Goal: Task Accomplishment & Management: Manage account settings

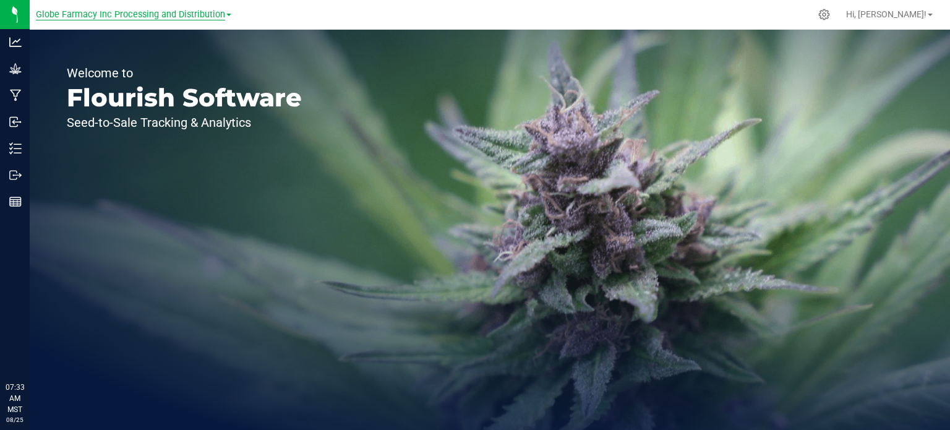
click at [190, 19] on span "Globe Farmacy Inc Processing and Distribution" at bounding box center [130, 14] width 189 height 11
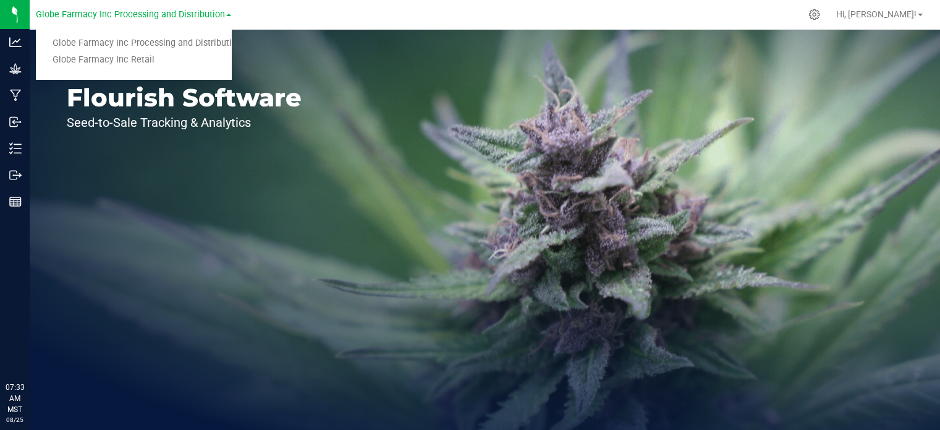
drag, startPoint x: 156, startPoint y: 56, endPoint x: 401, endPoint y: 51, distance: 244.3
click at [156, 56] on link "Globe Farmacy Inc Retail" at bounding box center [133, 60] width 195 height 17
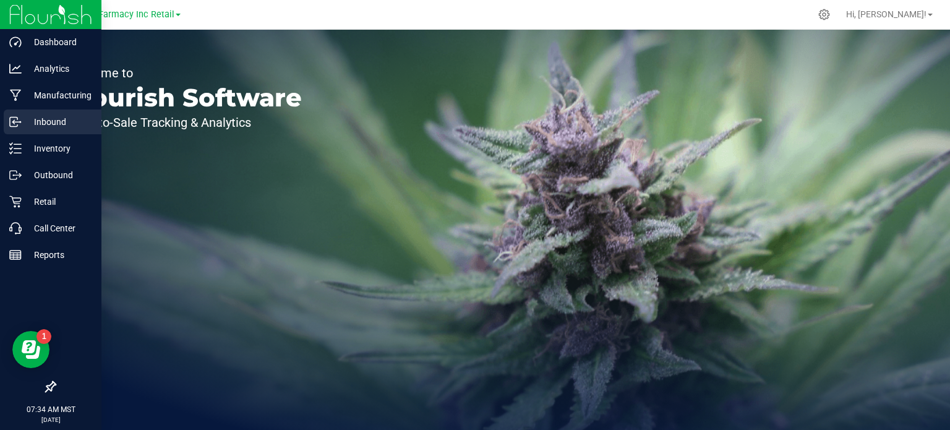
click at [62, 132] on div "Inbound" at bounding box center [53, 121] width 98 height 25
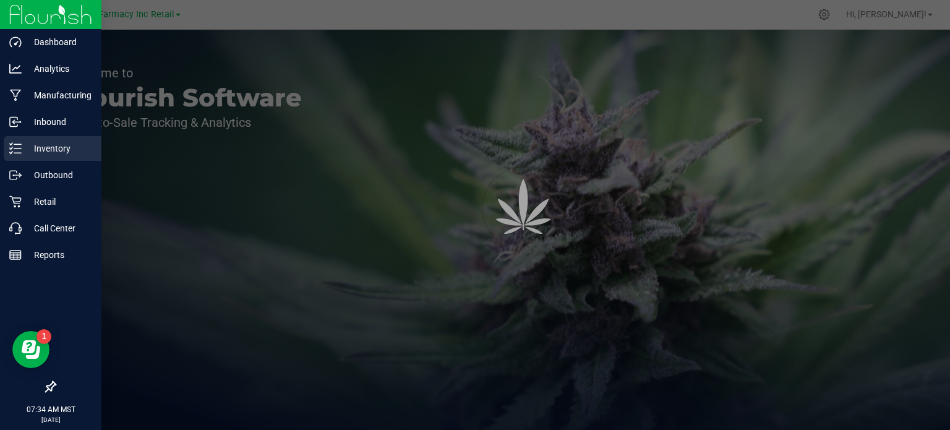
click at [43, 155] on p "Inventory" at bounding box center [59, 148] width 74 height 15
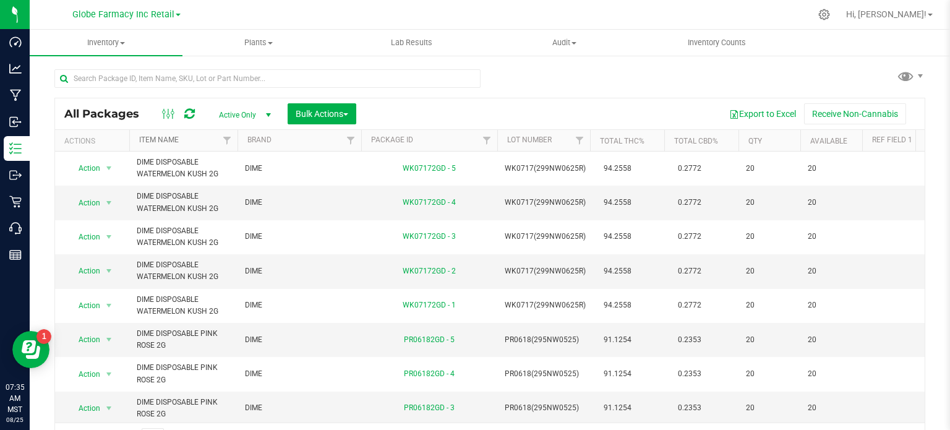
click at [171, 143] on link "Item Name" at bounding box center [159, 139] width 40 height 9
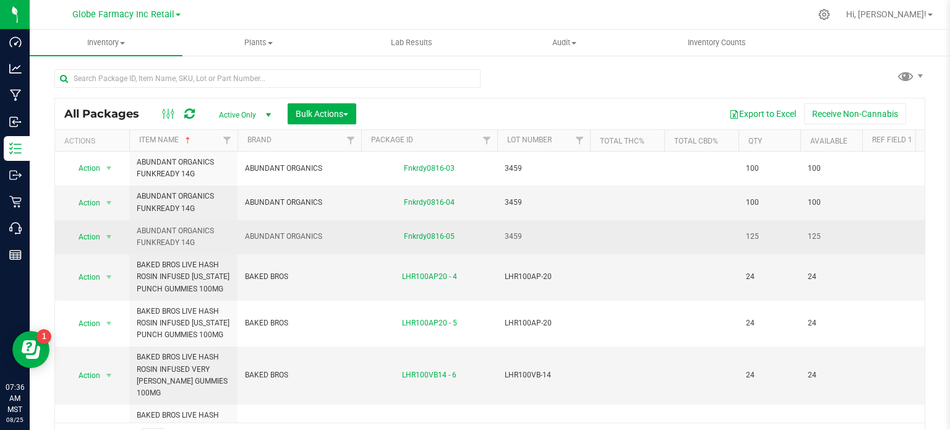
click at [304, 236] on span "ABUNDANT ORGANICS" at bounding box center [299, 237] width 109 height 12
copy tr "ABUNDANT ORGANICS"
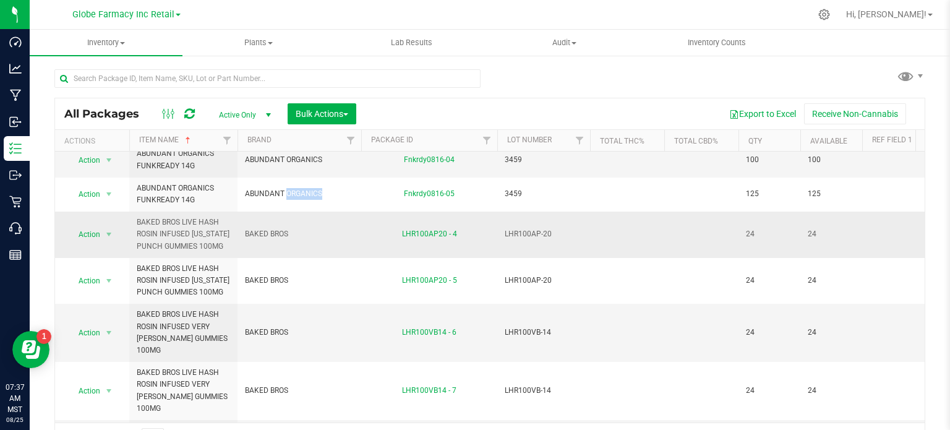
scroll to position [62, 0]
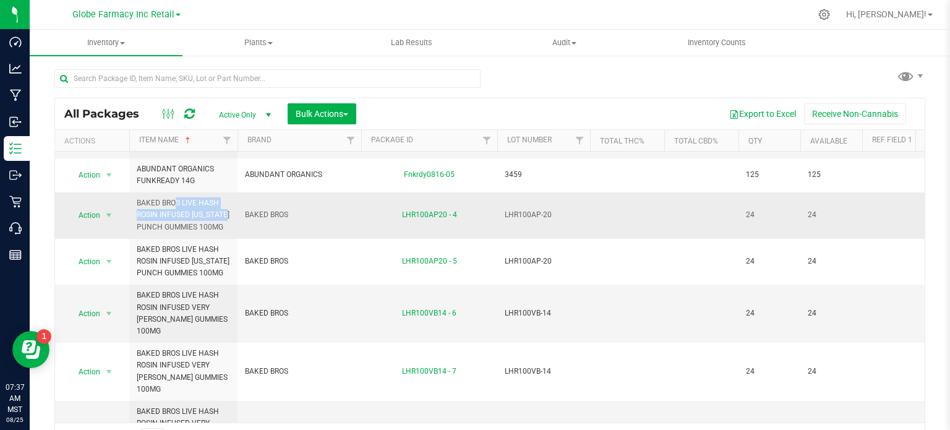
drag, startPoint x: 190, startPoint y: 211, endPoint x: 135, endPoint y: 205, distance: 55.4
click at [135, 205] on td "BAKED BROS LIVE HASH ROSIN INFUSED [US_STATE] PUNCH GUMMIES 100MG" at bounding box center [183, 215] width 108 height 46
copy span "BAKED BROS LIVE HASH ROSIN INFUSED"
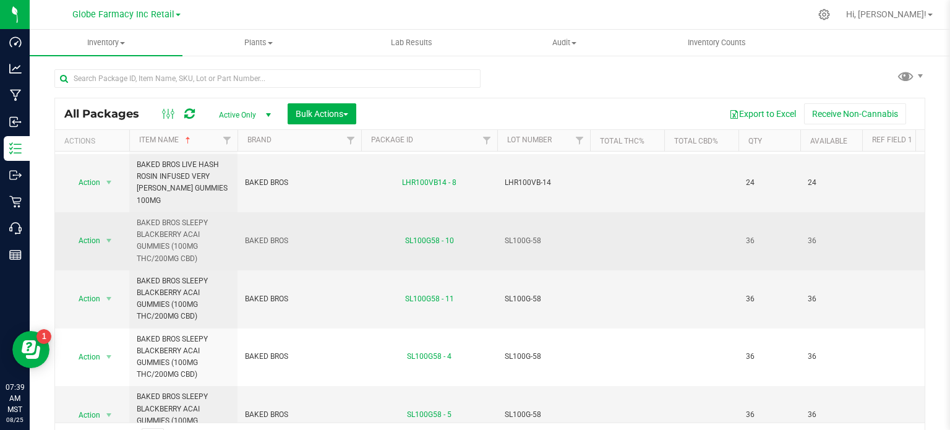
scroll to position [247, 0]
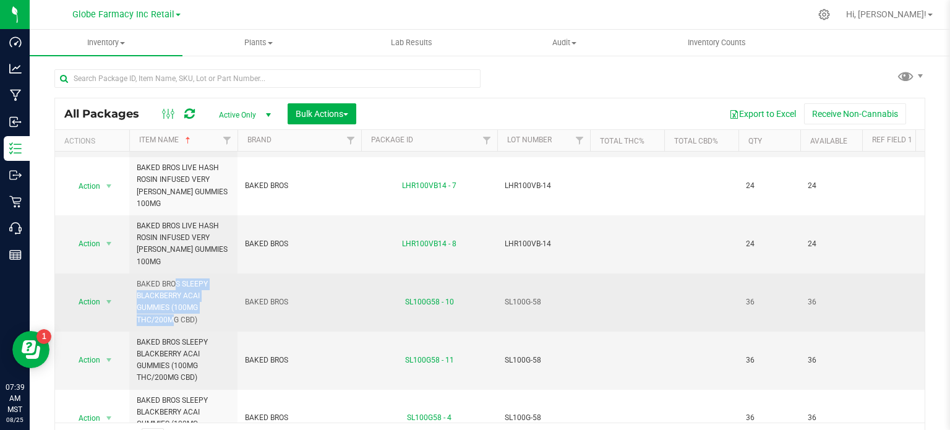
drag, startPoint x: 203, startPoint y: 268, endPoint x: 135, endPoint y: 249, distance: 70.1
click at [135, 273] on td "BAKED BROS SLEEPY BLACKBERRY ACAI GUMMIES (100MG THC/200MG CBD)" at bounding box center [183, 302] width 108 height 58
copy span "BAKED BROS SLEEPY BLACKBERRY ACAI GUMMIES (100MG"
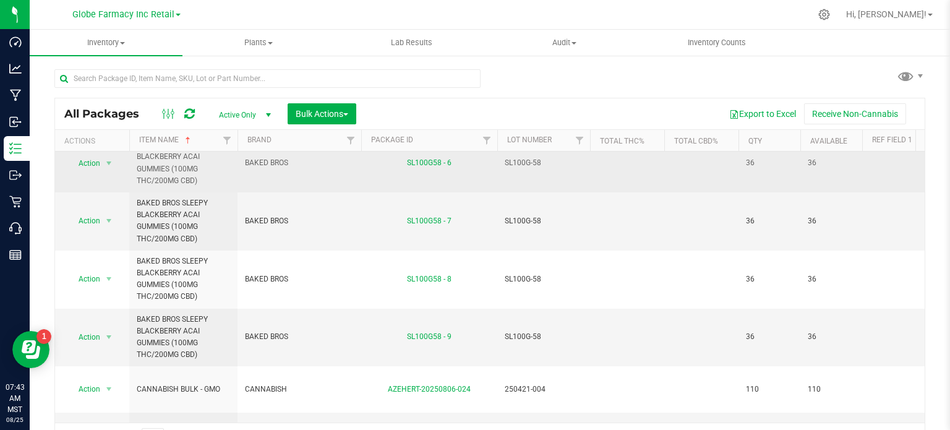
scroll to position [664, 0]
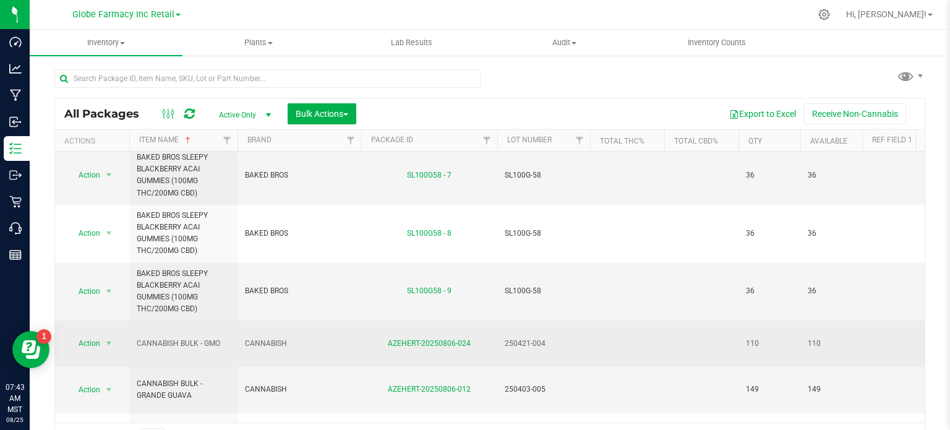
click at [274, 338] on span "CANNABISH" at bounding box center [299, 344] width 109 height 12
copy tr "CANNABISH"
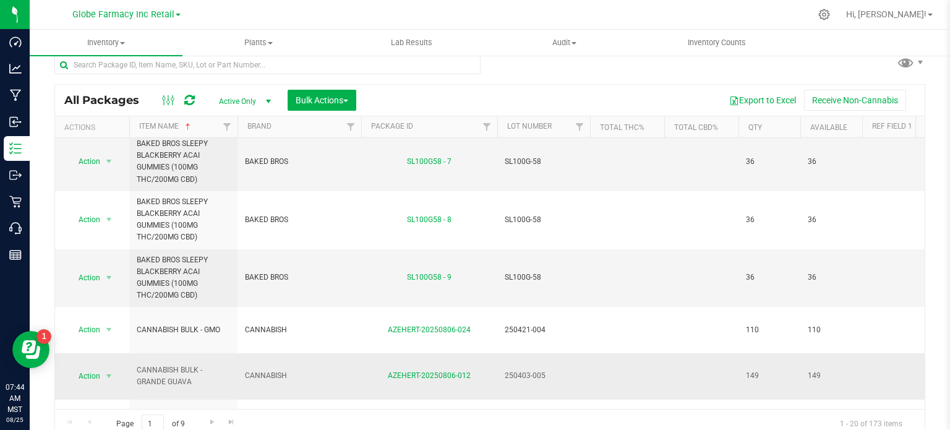
scroll to position [22, 0]
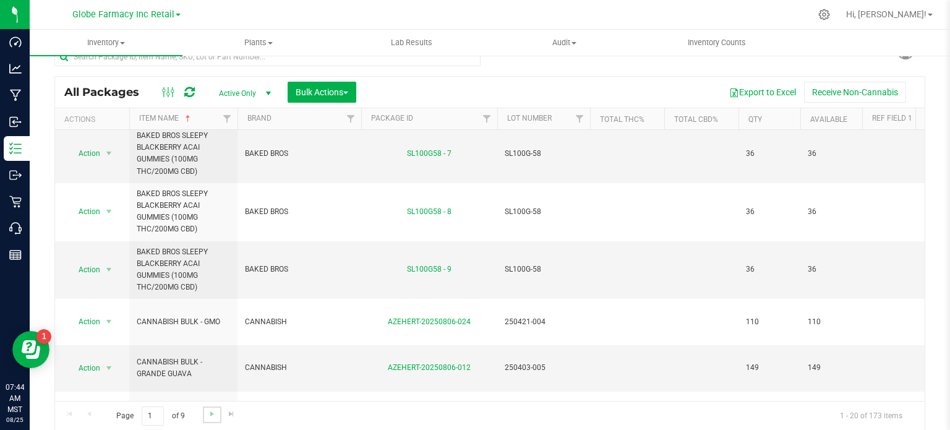
click at [205, 412] on link "Go to the next page" at bounding box center [212, 414] width 18 height 17
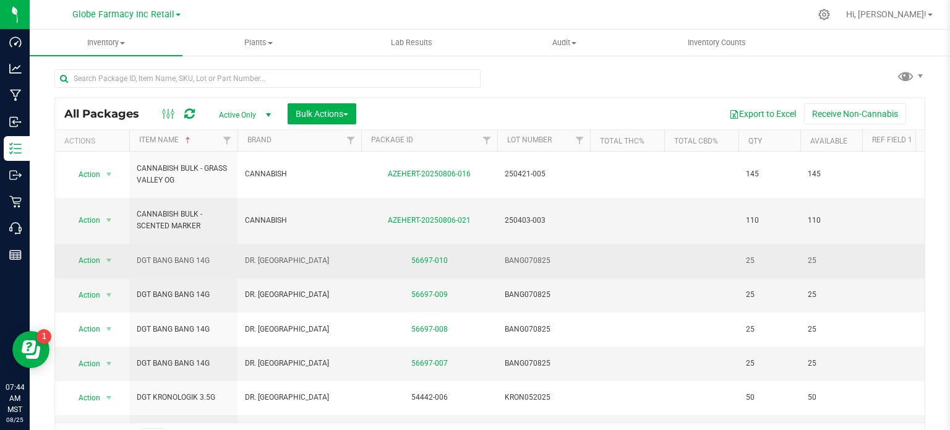
click at [168, 244] on td "DGT BANG BANG 14G" at bounding box center [183, 261] width 108 height 34
click at [168, 255] on span "DGT BANG BANG 14G" at bounding box center [183, 261] width 93 height 12
copy tr "DGT BANG BANG 14G"
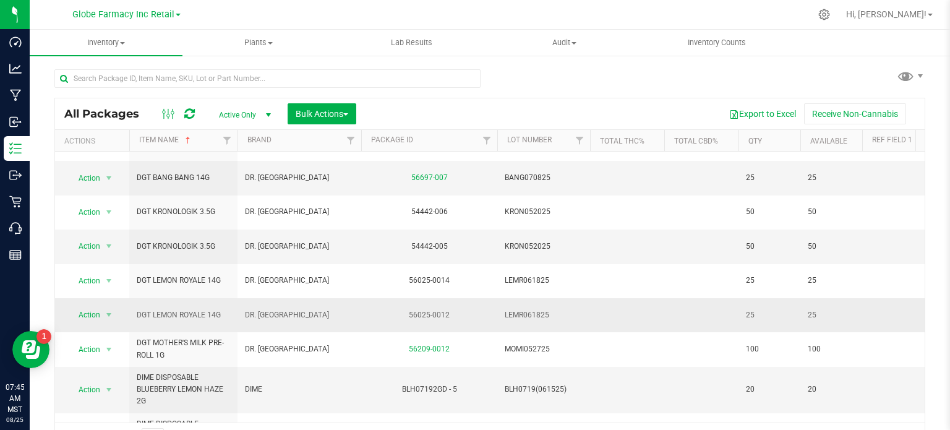
scroll to position [124, 0]
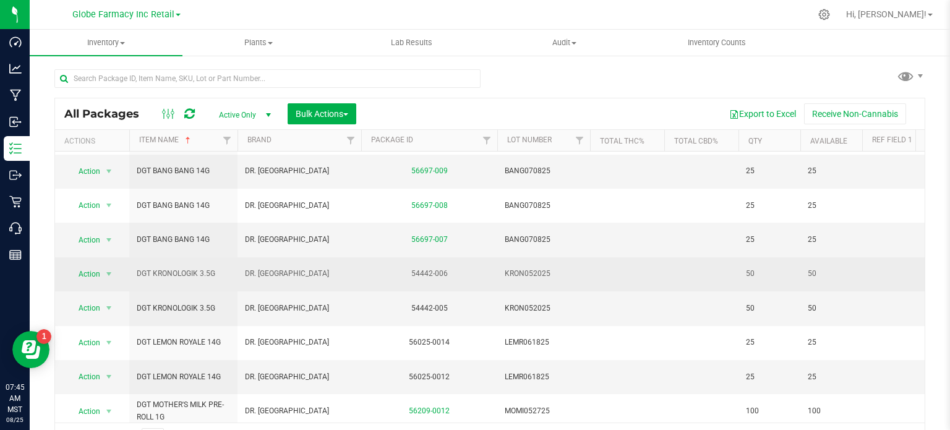
click at [173, 268] on span "DGT KRONOLOGIK 3.5G" at bounding box center [183, 274] width 93 height 12
copy tr "DGT KRONOLOGIK 3.5G"
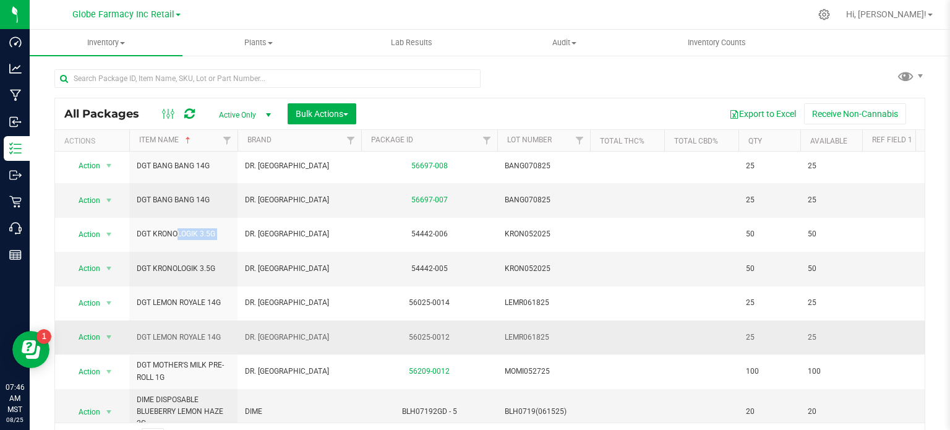
scroll to position [185, 0]
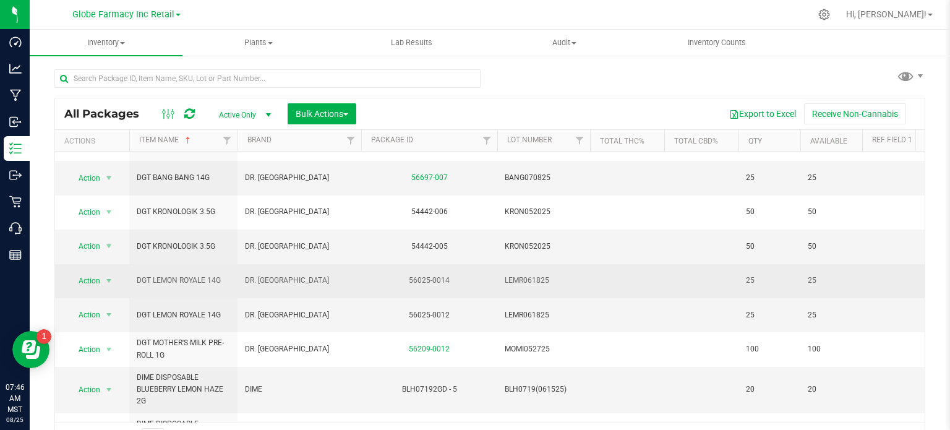
click at [187, 275] on span "DGT LEMON ROYALE 14G" at bounding box center [183, 281] width 93 height 12
copy tr "DGT LEMON ROYALE 14G"
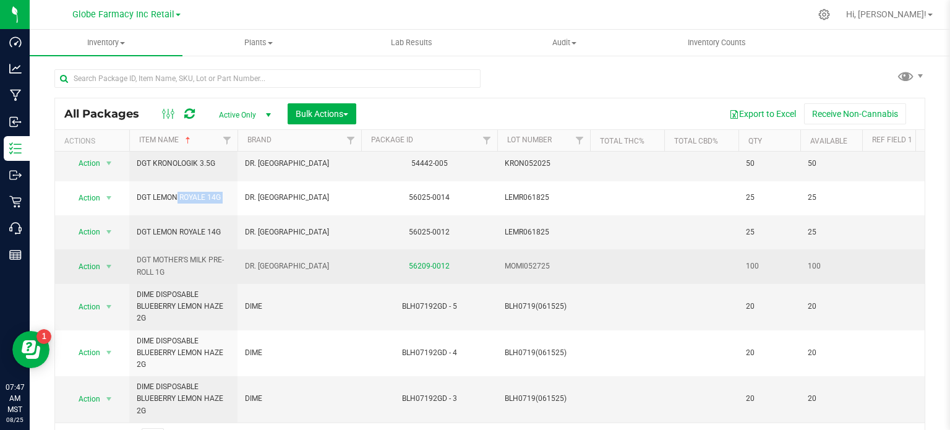
scroll to position [371, 0]
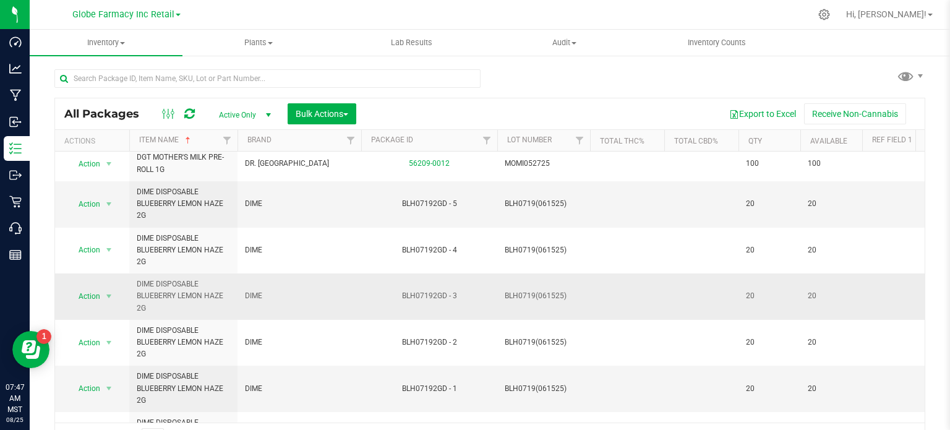
click at [252, 290] on span "DIME" at bounding box center [299, 296] width 109 height 12
copy tr "DIME"
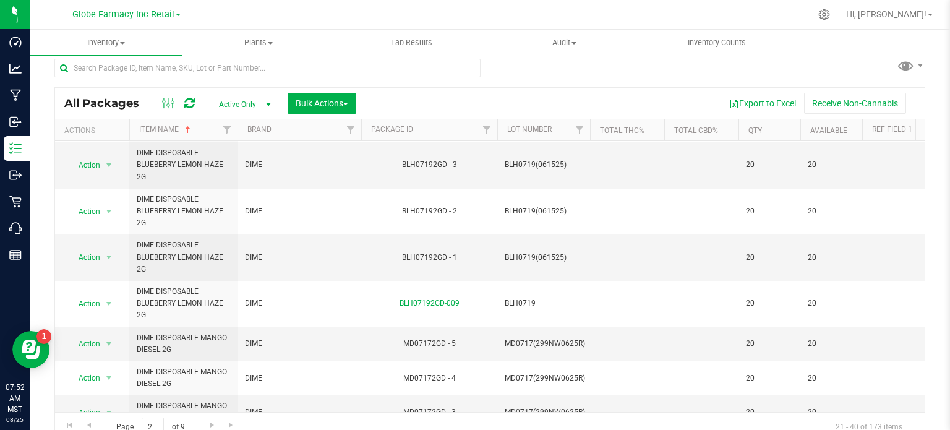
scroll to position [22, 0]
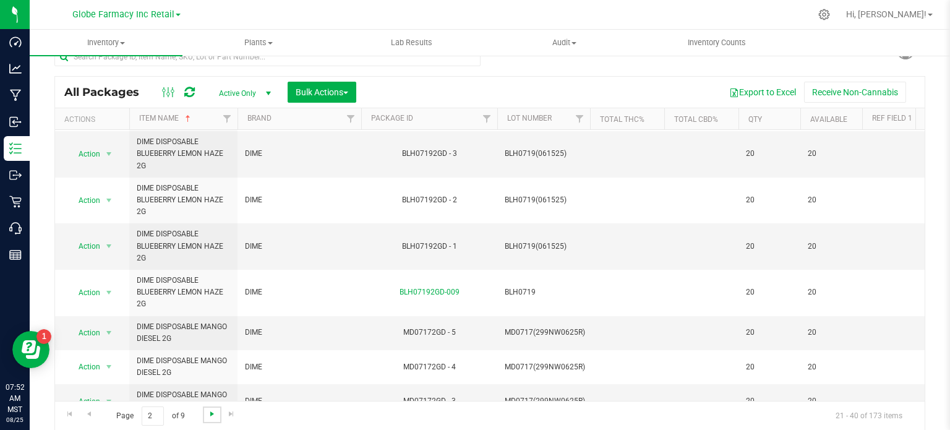
click at [212, 414] on span "Go to the next page" at bounding box center [212, 414] width 10 height 10
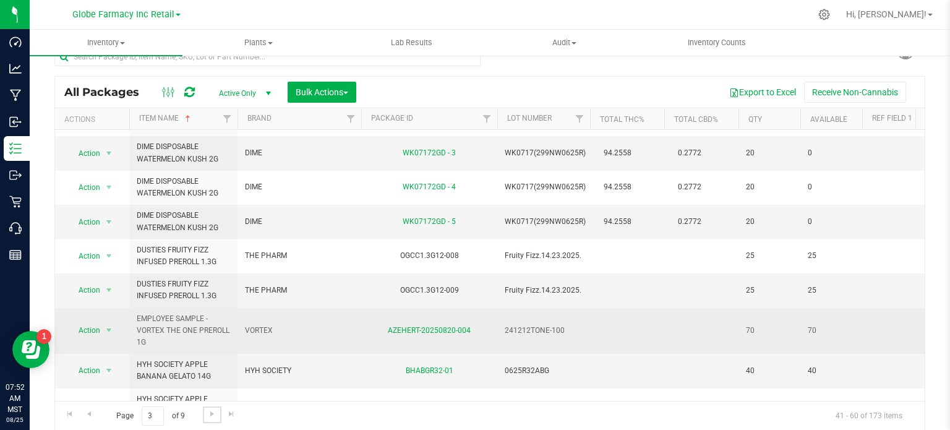
scroll to position [432, 0]
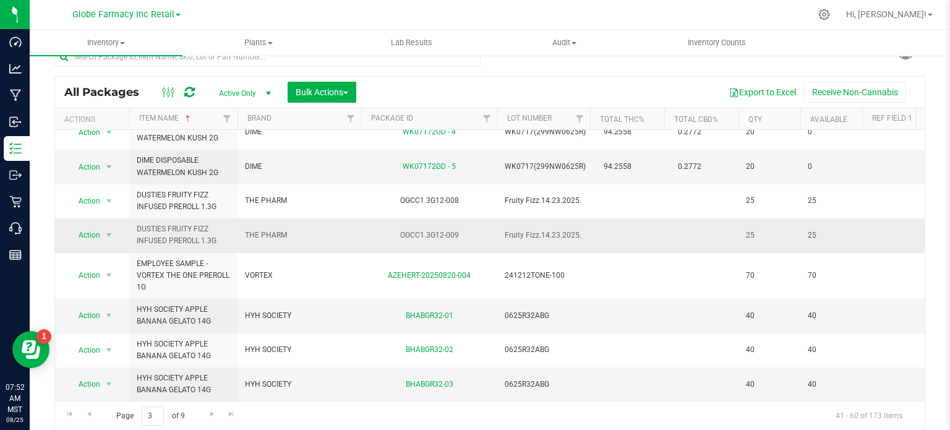
click at [189, 224] on span "DUSTIES FRUITY FIZZ INFUSED PREROLL 1.3G" at bounding box center [183, 234] width 93 height 23
copy tr "DUSTIES FRUITY FIZZ INFUSED PREROLL 1.3G"
click at [217, 423] on div "Page 3 of 9 41 - 60 of 173 items" at bounding box center [489, 416] width 869 height 30
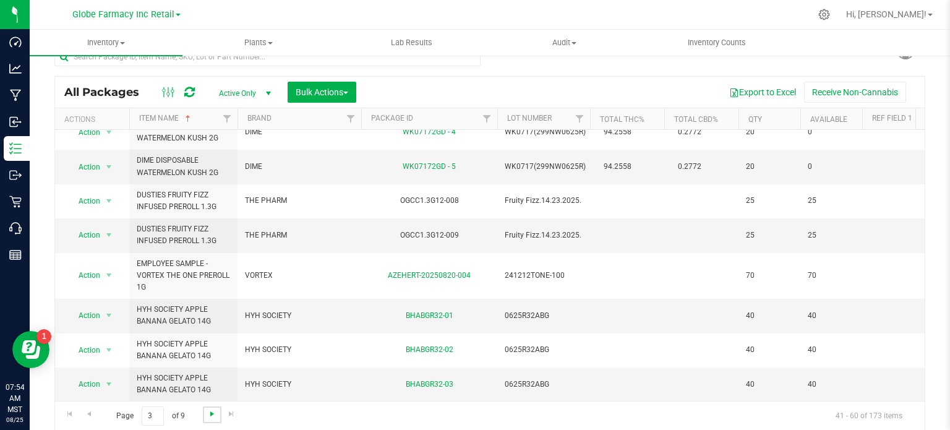
click at [216, 417] on span "Go to the next page" at bounding box center [212, 414] width 10 height 10
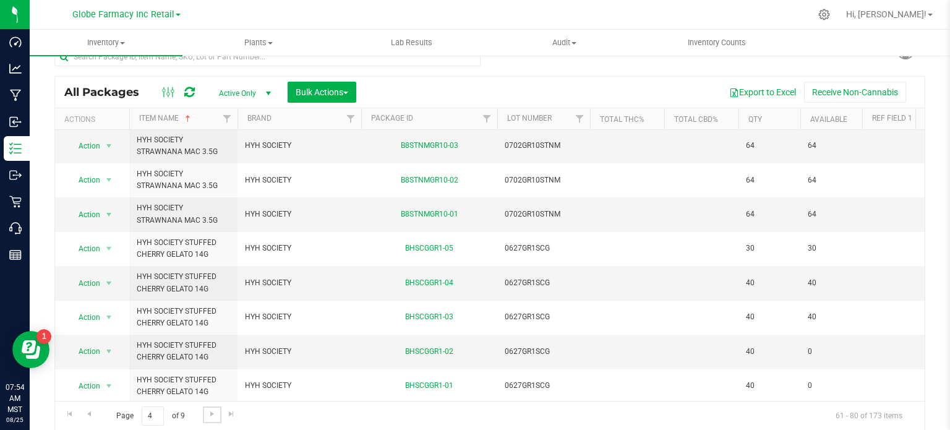
scroll to position [480, 0]
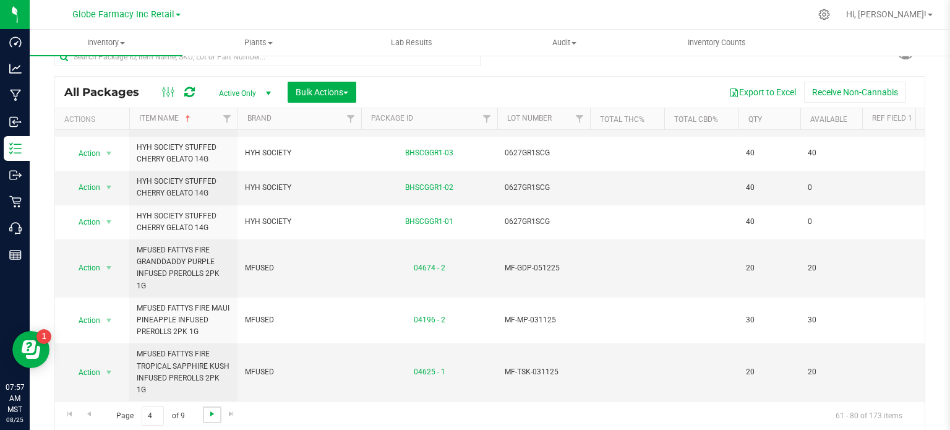
click at [212, 414] on span "Go to the next page" at bounding box center [212, 414] width 10 height 10
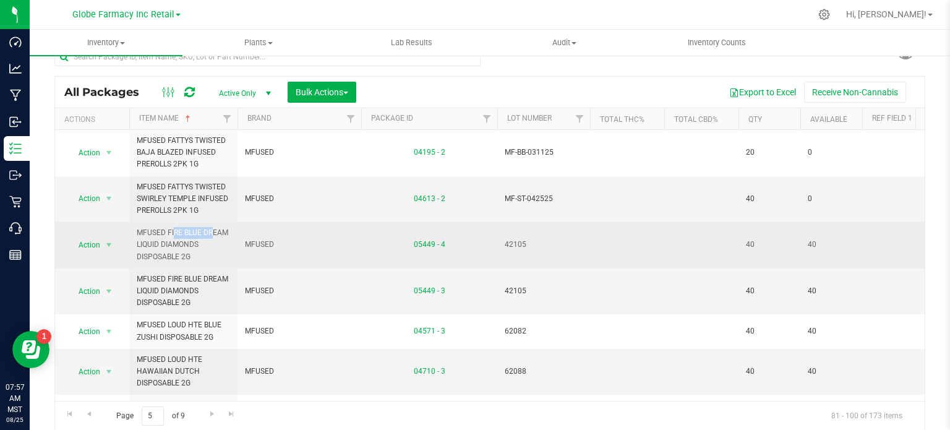
drag, startPoint x: 179, startPoint y: 232, endPoint x: 130, endPoint y: 234, distance: 48.9
click at [130, 234] on td "MFUSED FIRE BLUE DREAM LIQUID DIAMONDS DISPOSABLE 2G" at bounding box center [183, 245] width 108 height 46
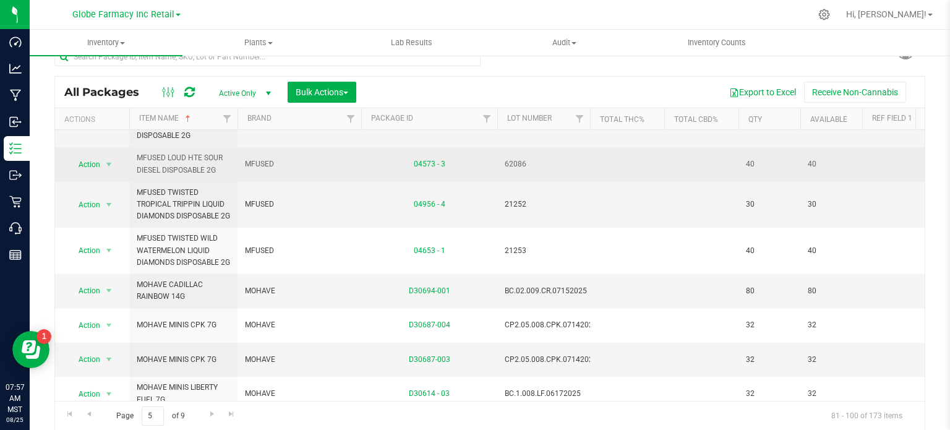
scroll to position [62, 0]
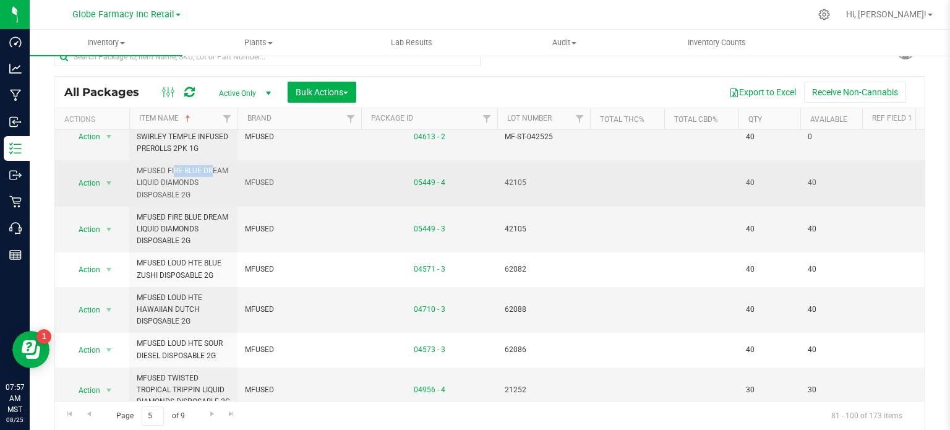
click at [179, 171] on span "MFUSED FIRE BLUE DREAM LIQUID DIAMONDS DISPOSABLE 2G" at bounding box center [183, 183] width 93 height 36
drag, startPoint x: 182, startPoint y: 170, endPoint x: 137, endPoint y: 175, distance: 46.0
click at [137, 175] on span "MFUSED FIRE BLUE DREAM LIQUID DIAMONDS DISPOSABLE 2G" at bounding box center [183, 183] width 93 height 36
copy span "MFUSED FIRE"
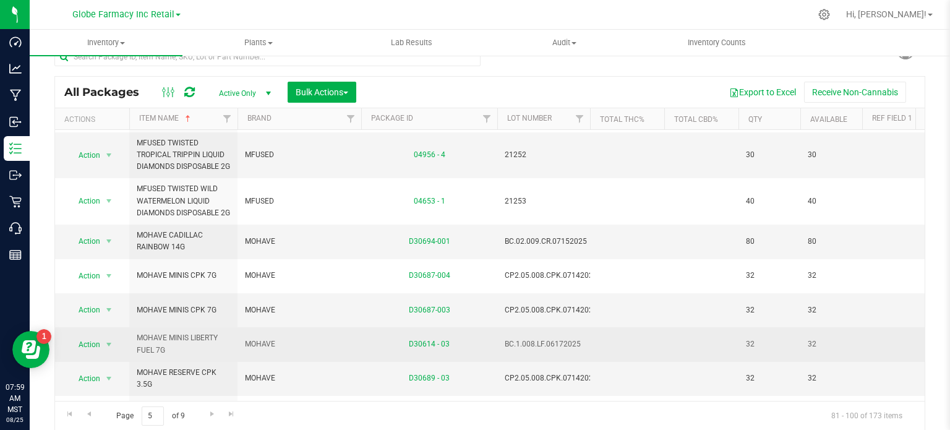
scroll to position [371, 0]
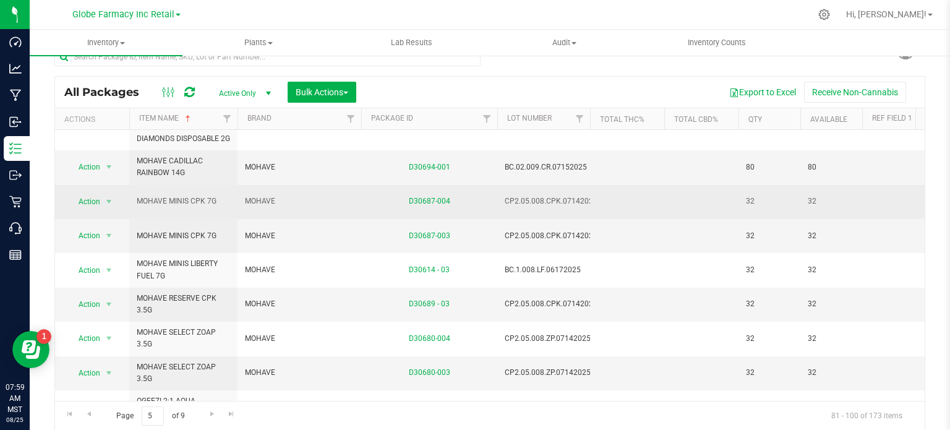
click at [186, 207] on span "MOHAVE MINIS CPK 7G" at bounding box center [183, 201] width 93 height 12
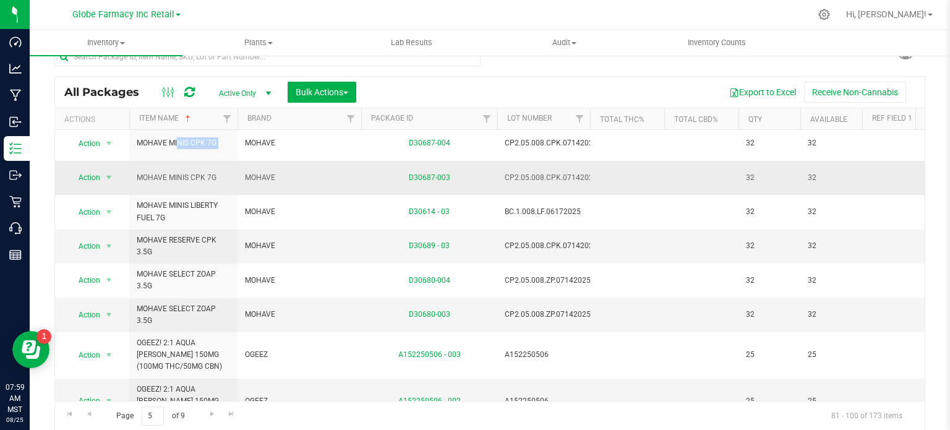
scroll to position [495, 0]
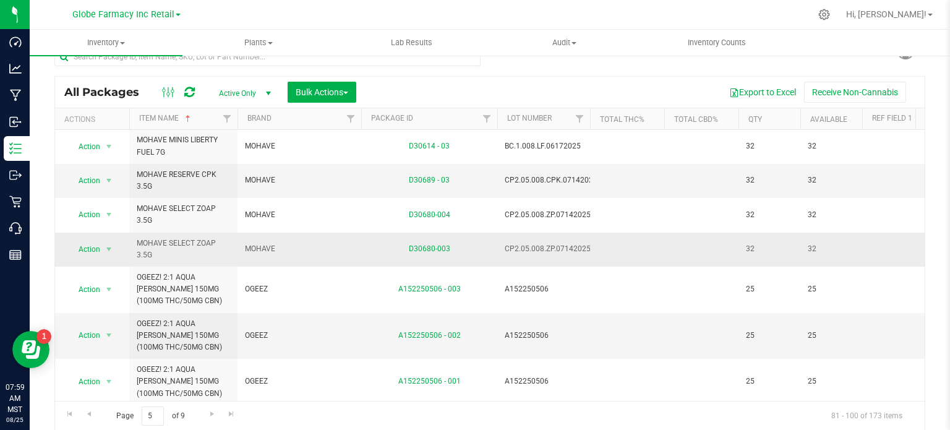
click at [189, 261] on span "MOHAVE SELECT ZOAP 3.5G" at bounding box center [183, 248] width 93 height 23
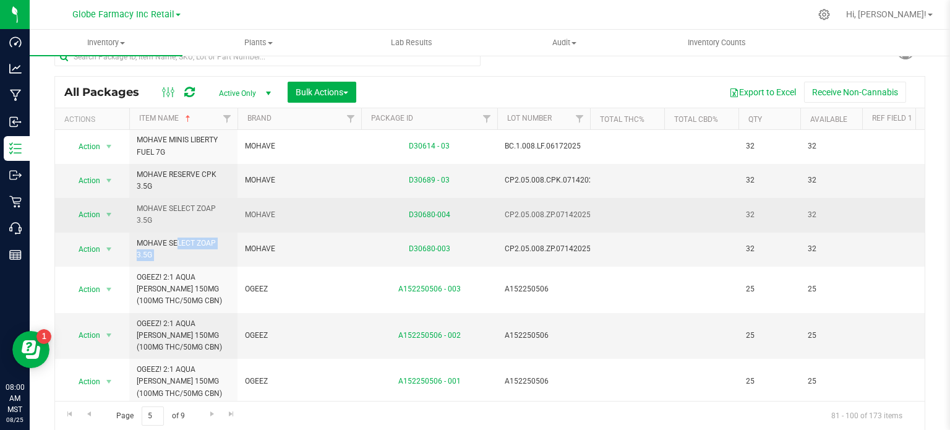
scroll to position [563, 0]
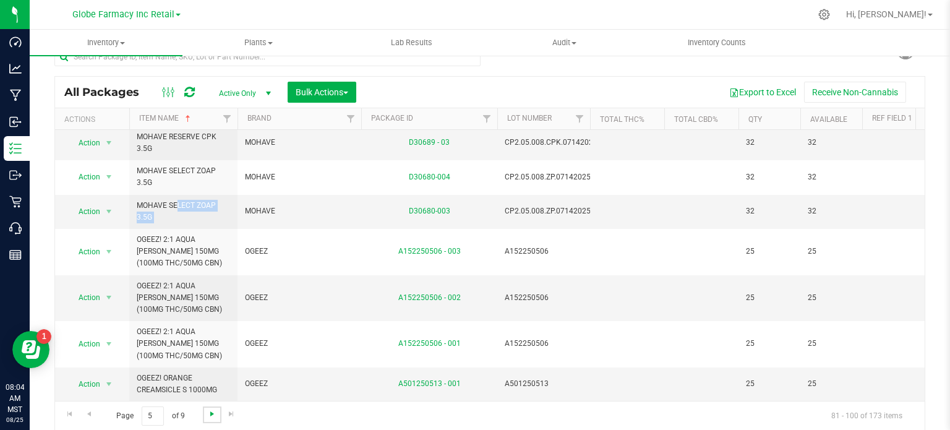
click at [215, 417] on span "Go to the next page" at bounding box center [212, 414] width 10 height 10
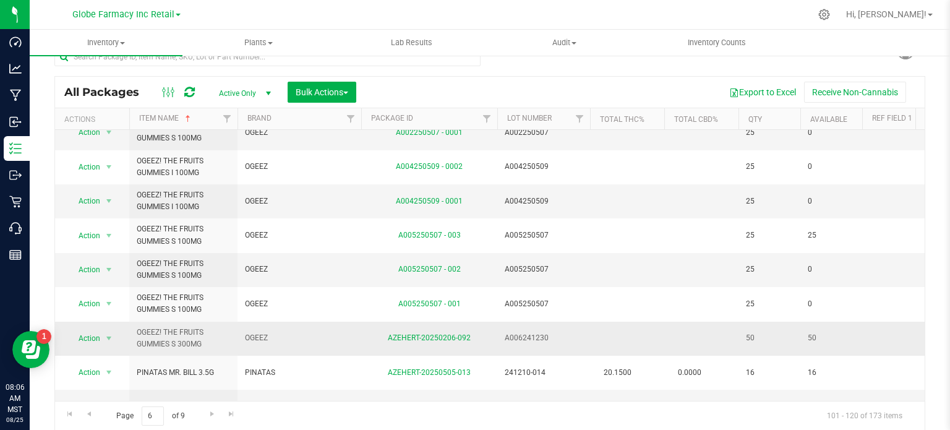
scroll to position [515, 0]
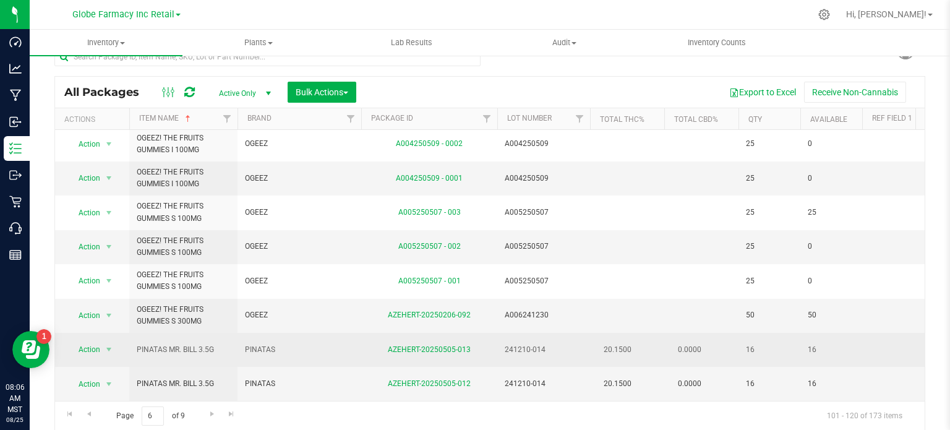
click at [172, 344] on span "PINATAS MR. BILL 3.5G" at bounding box center [183, 350] width 93 height 12
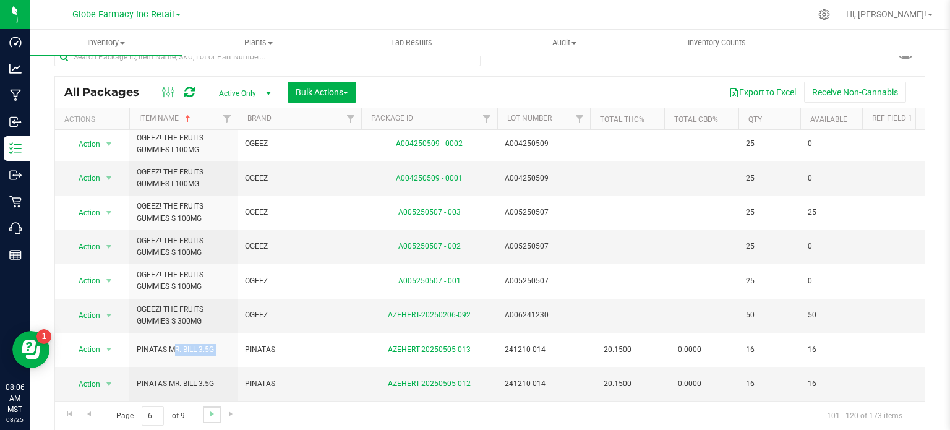
click at [210, 418] on link "Go to the next page" at bounding box center [212, 414] width 18 height 17
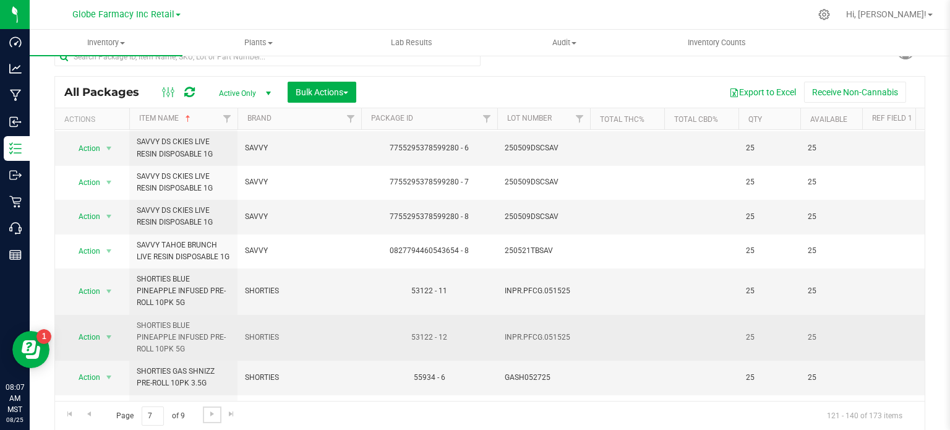
scroll to position [124, 0]
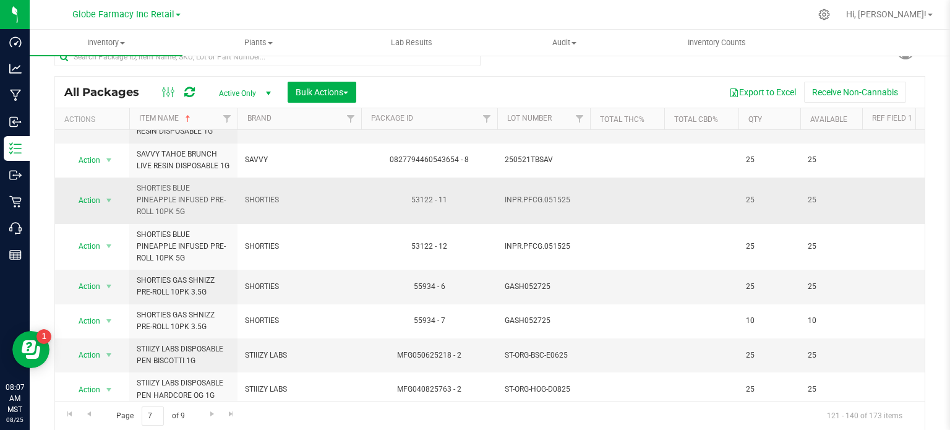
click at [257, 196] on span "SHORTIES" at bounding box center [299, 200] width 109 height 12
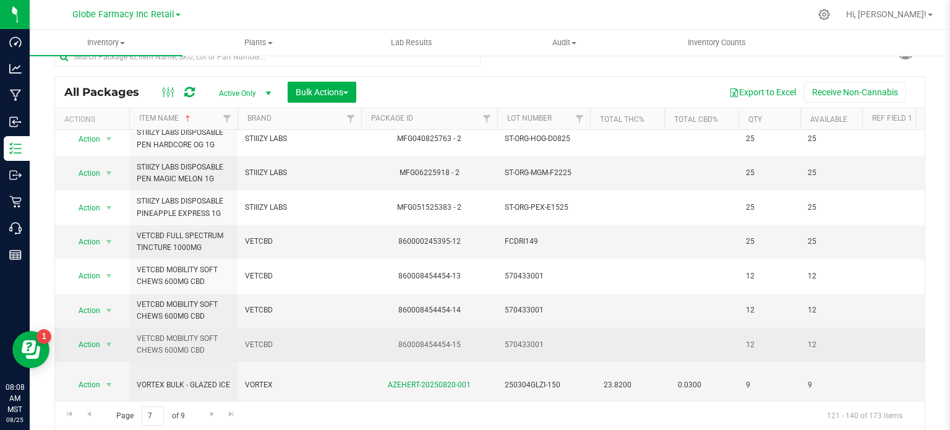
scroll to position [258, 0]
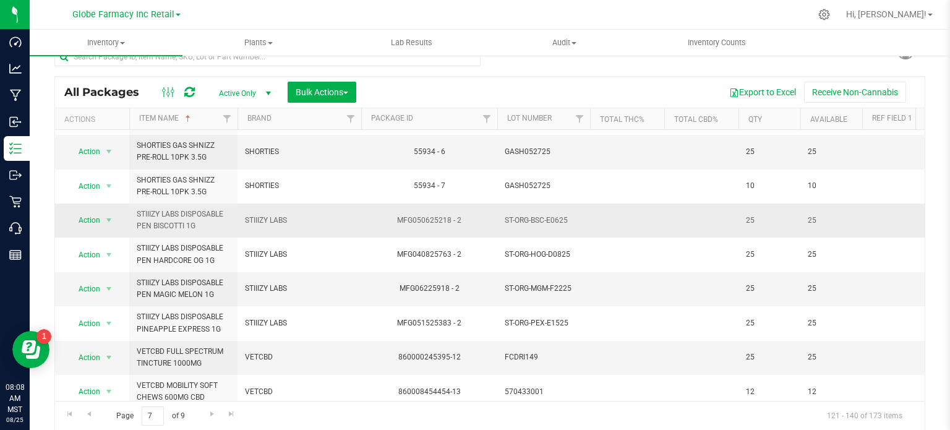
drag, startPoint x: 195, startPoint y: 221, endPoint x: 138, endPoint y: 216, distance: 57.8
click at [138, 216] on span "STIIIZY LABS DISPOSABLE PEN BISCOTTI 1G" at bounding box center [183, 219] width 93 height 23
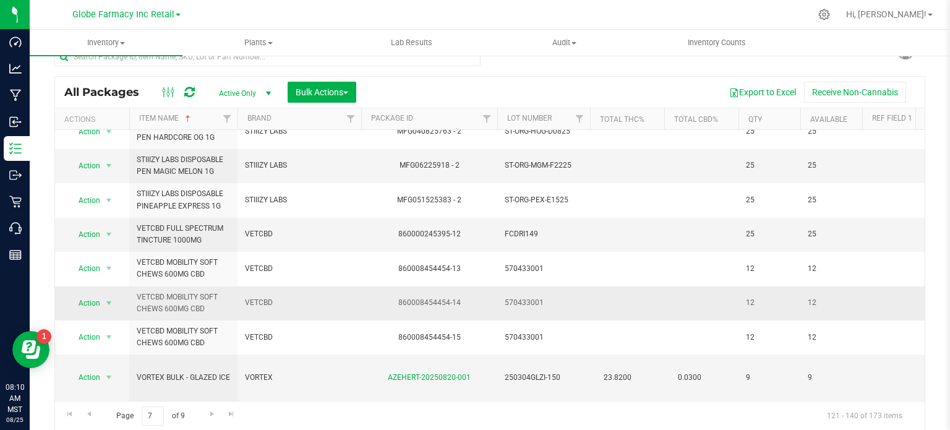
scroll to position [382, 0]
click at [193, 232] on span "VETCBD FULL SPECTRUM TINCTURE 1000MG" at bounding box center [183, 233] width 93 height 23
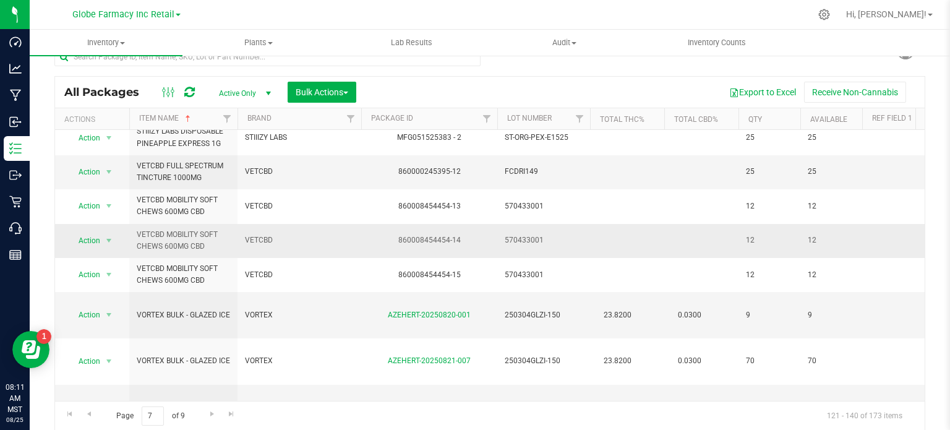
click at [178, 239] on span "VETCBD MOBILITY SOFT CHEWS 600MG CBD" at bounding box center [183, 240] width 93 height 23
click at [271, 309] on span "VORTEX" at bounding box center [299, 315] width 109 height 12
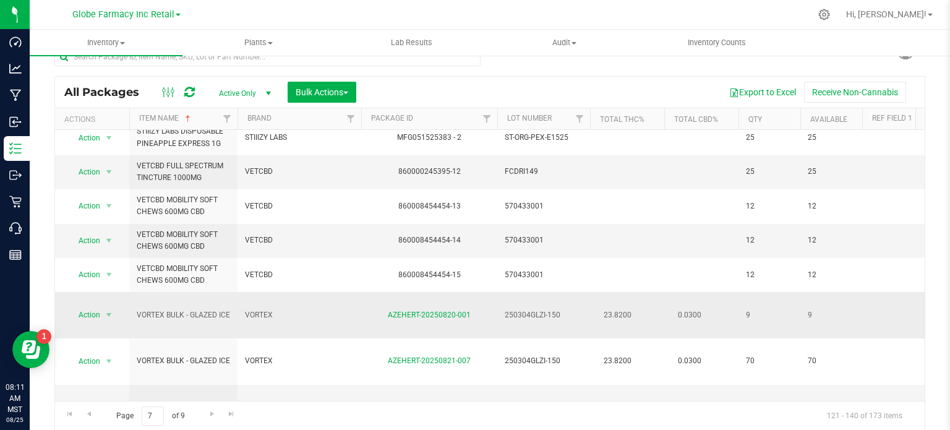
click at [271, 309] on span "VORTEX" at bounding box center [299, 315] width 109 height 12
click at [205, 414] on link "Go to the next page" at bounding box center [212, 414] width 18 height 17
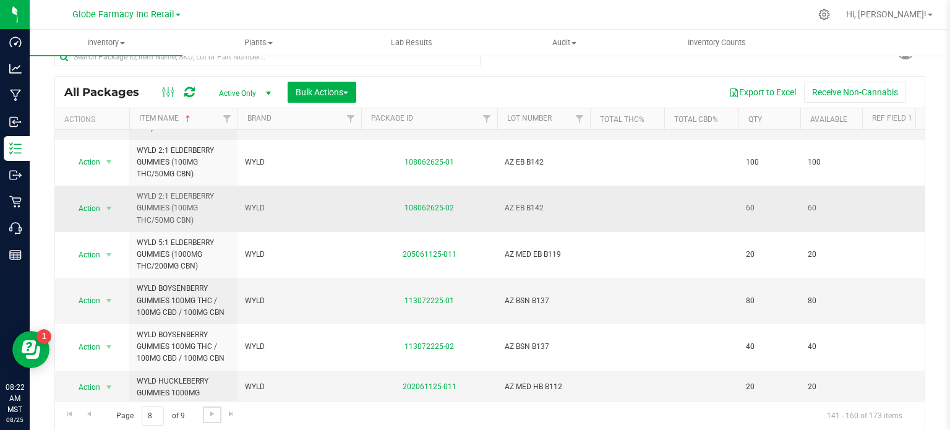
scroll to position [576, 0]
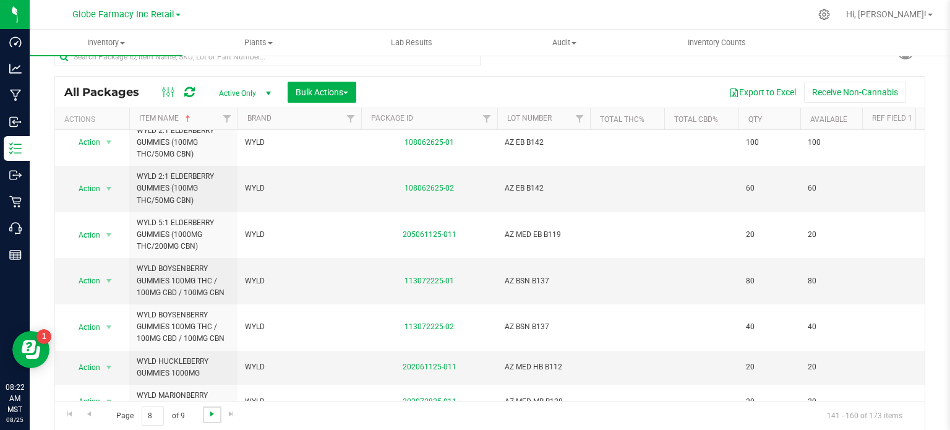
click at [215, 414] on span "Go to the next page" at bounding box center [212, 414] width 10 height 10
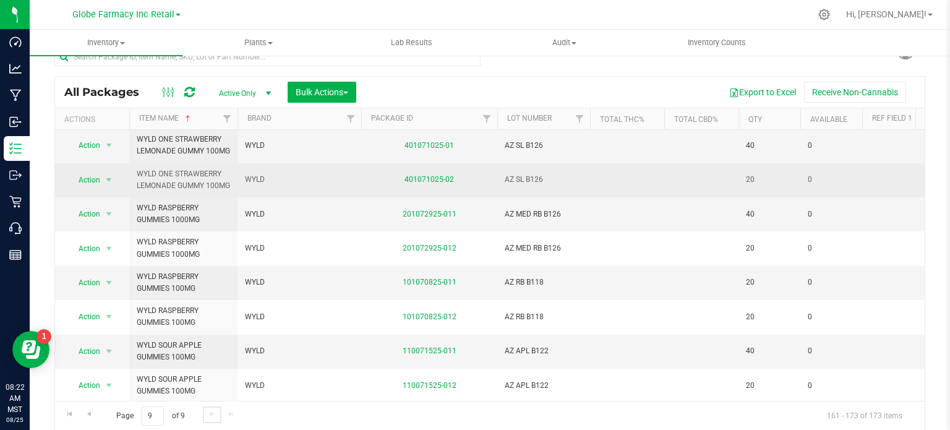
scroll to position [205, 0]
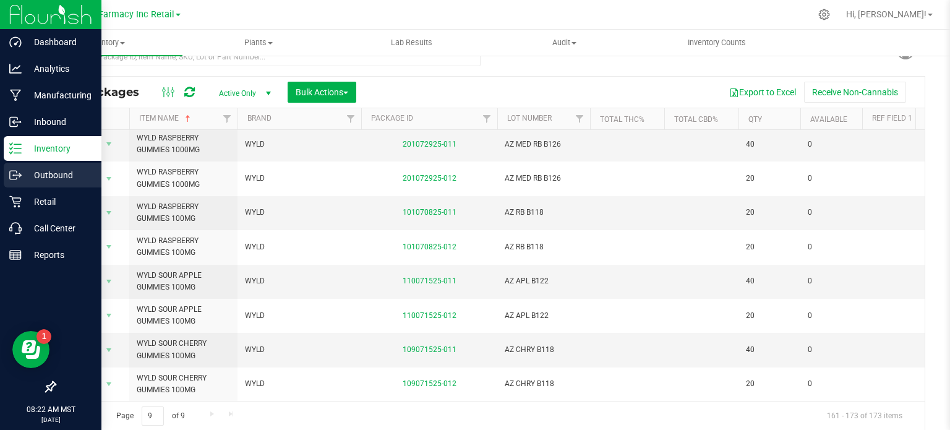
click at [23, 177] on p "Outbound" at bounding box center [59, 175] width 74 height 15
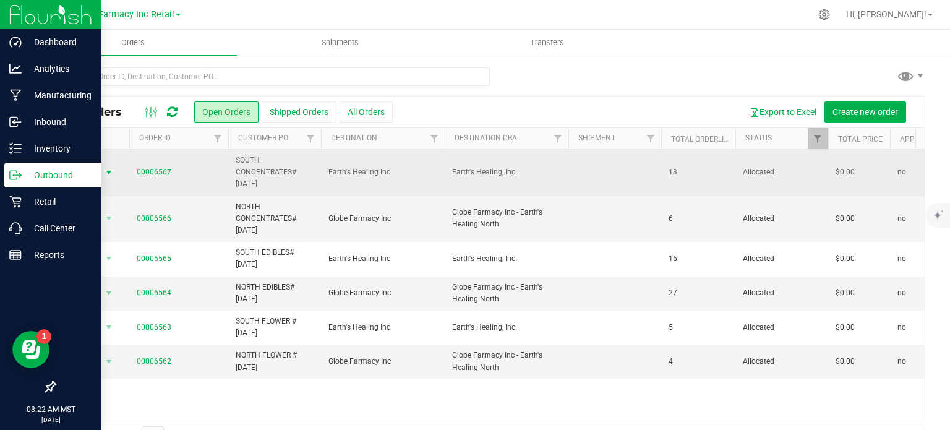
click at [104, 176] on span "select" at bounding box center [109, 173] width 10 height 10
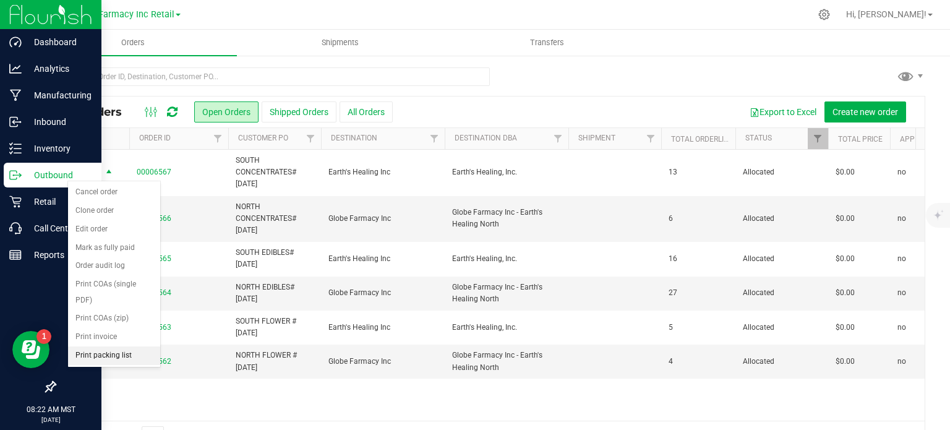
click at [124, 356] on li "Print packing list" at bounding box center [114, 355] width 92 height 19
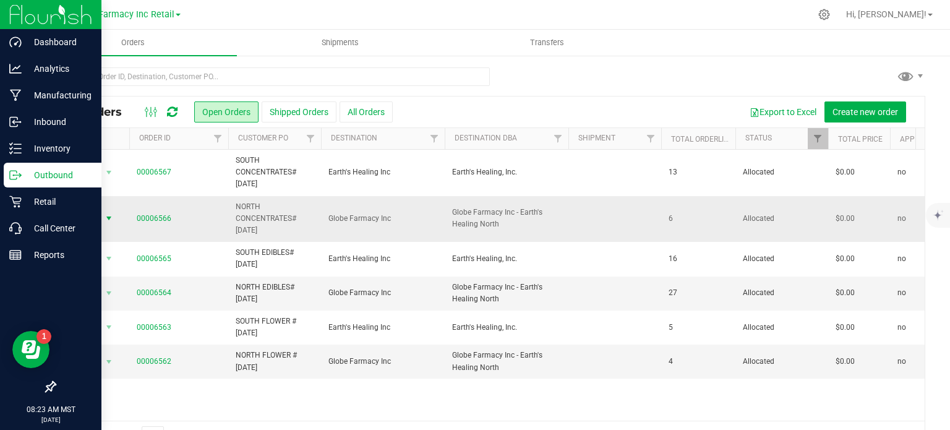
click at [87, 212] on span "Action" at bounding box center [83, 218] width 33 height 17
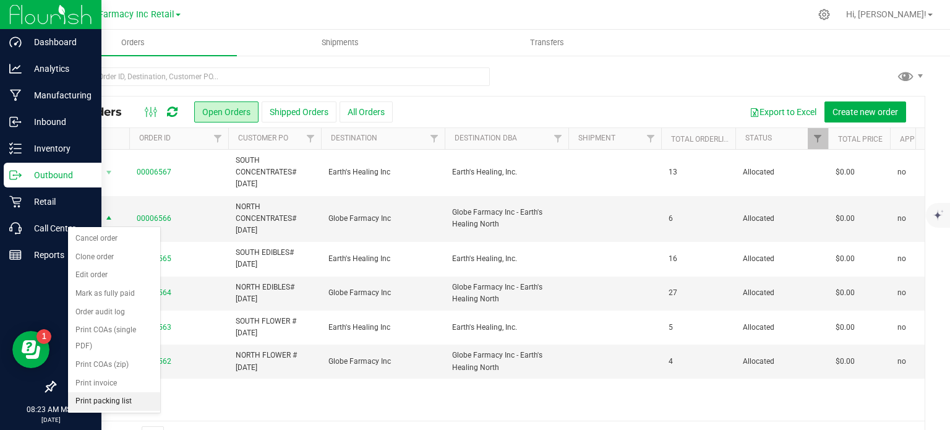
click at [136, 397] on li "Print packing list" at bounding box center [114, 401] width 92 height 19
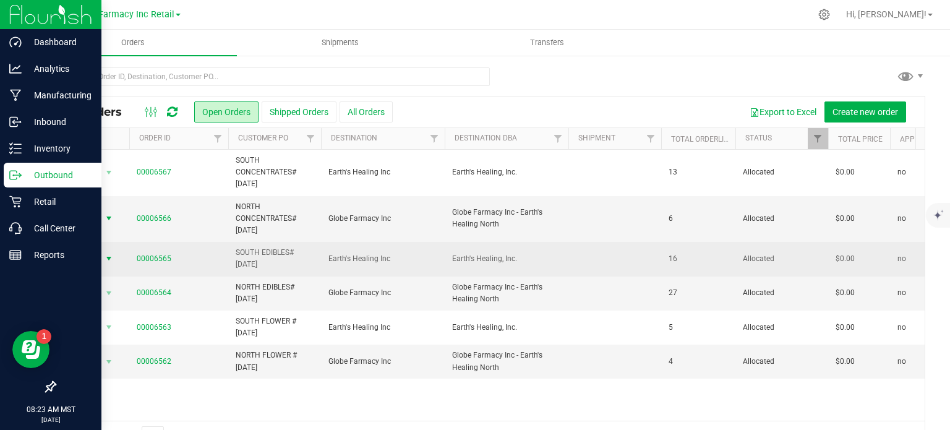
click at [106, 255] on span "select" at bounding box center [109, 258] width 10 height 10
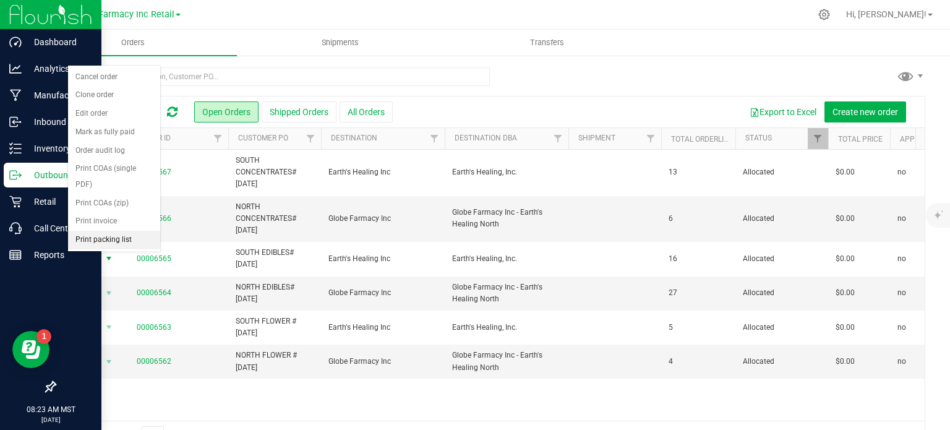
click at [110, 242] on li "Print packing list" at bounding box center [114, 240] width 92 height 19
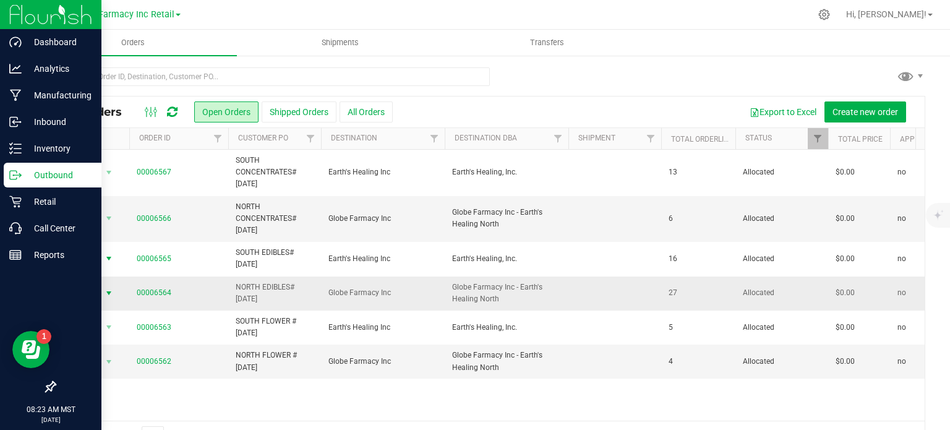
click at [104, 296] on span "select" at bounding box center [109, 293] width 10 height 10
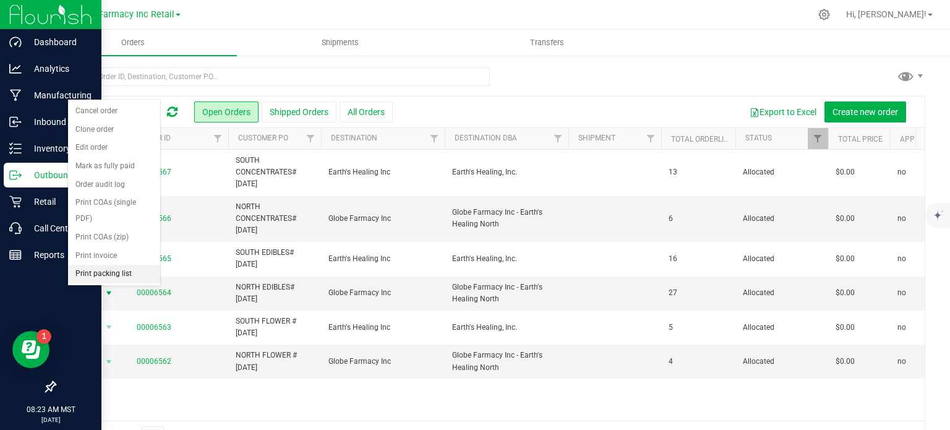
click at [129, 276] on li "Print packing list" at bounding box center [114, 274] width 92 height 19
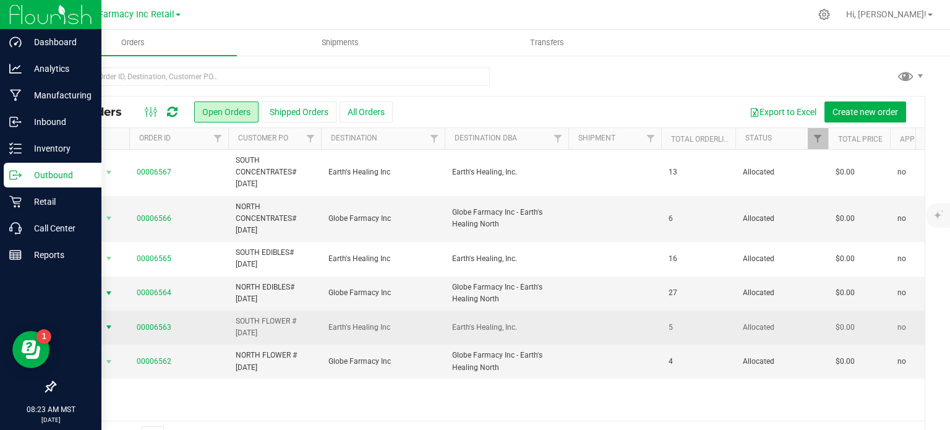
click at [85, 322] on span "Action" at bounding box center [83, 326] width 33 height 17
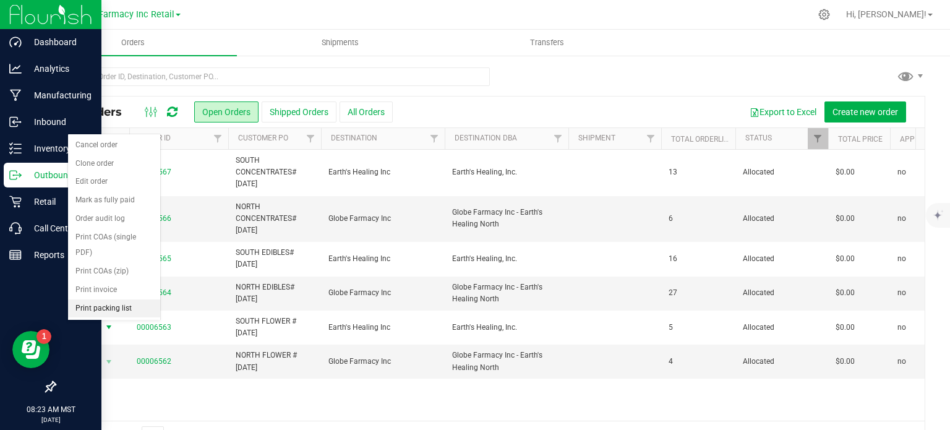
click at [119, 305] on li "Print packing list" at bounding box center [114, 308] width 92 height 19
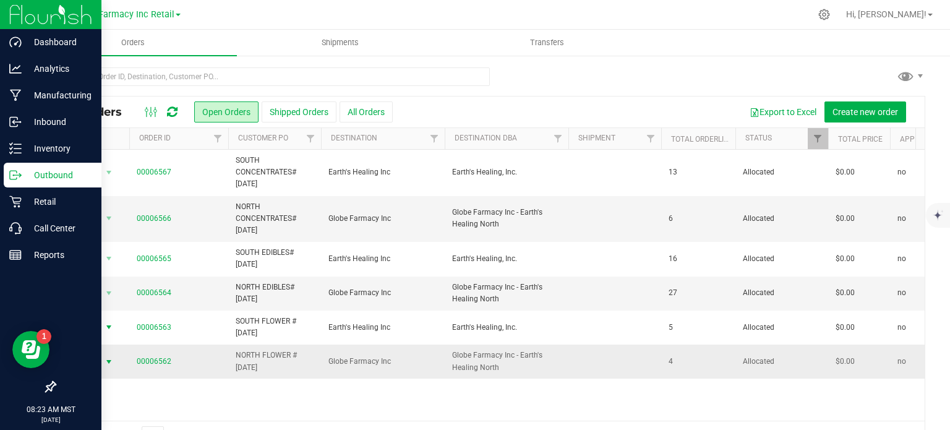
click at [82, 366] on span "Action" at bounding box center [83, 361] width 33 height 17
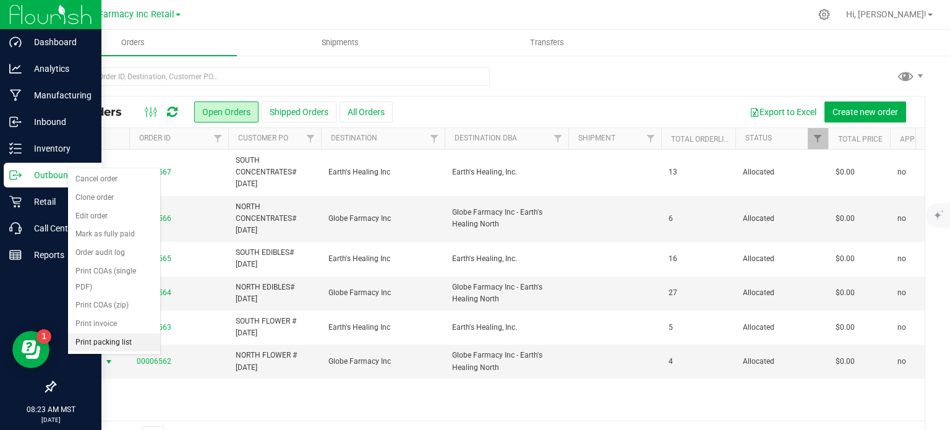
click at [90, 336] on li "Print packing list" at bounding box center [114, 342] width 92 height 19
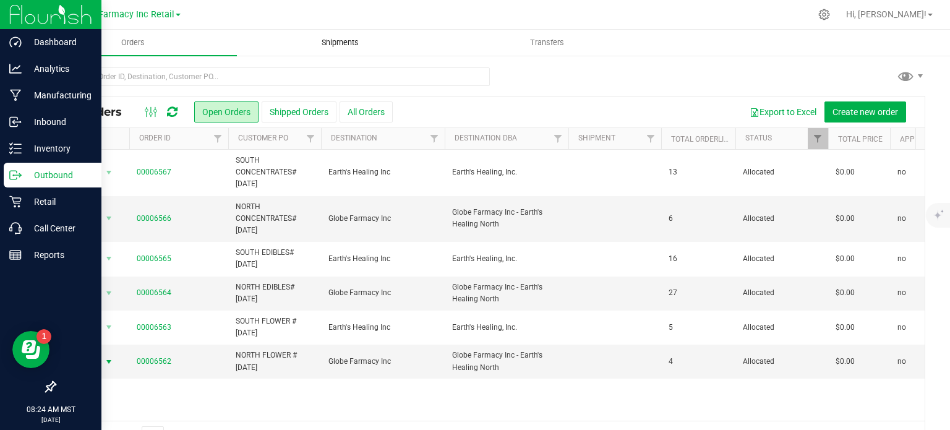
click at [338, 47] on span "Shipments" at bounding box center [340, 42] width 70 height 11
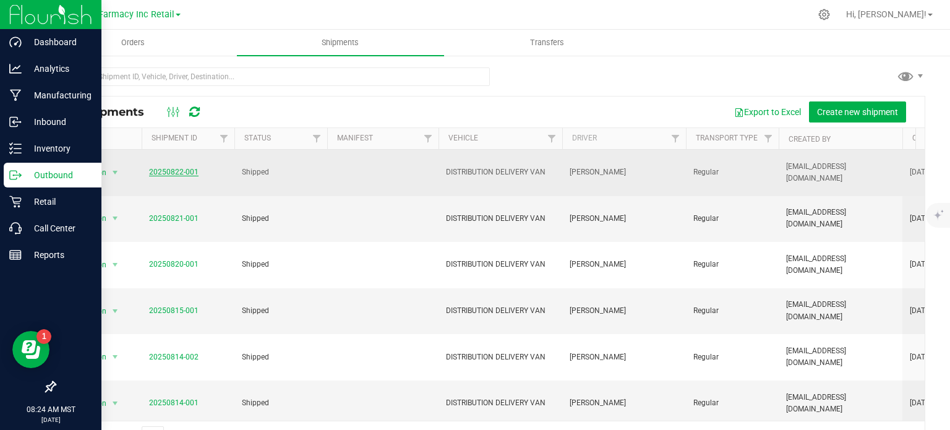
click at [172, 175] on link "20250822-001" at bounding box center [173, 172] width 49 height 9
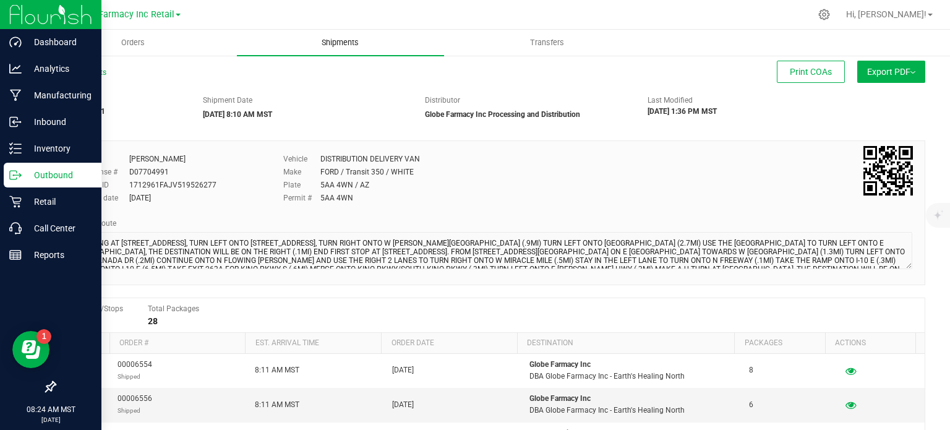
click at [324, 46] on span "Shipments" at bounding box center [340, 42] width 70 height 11
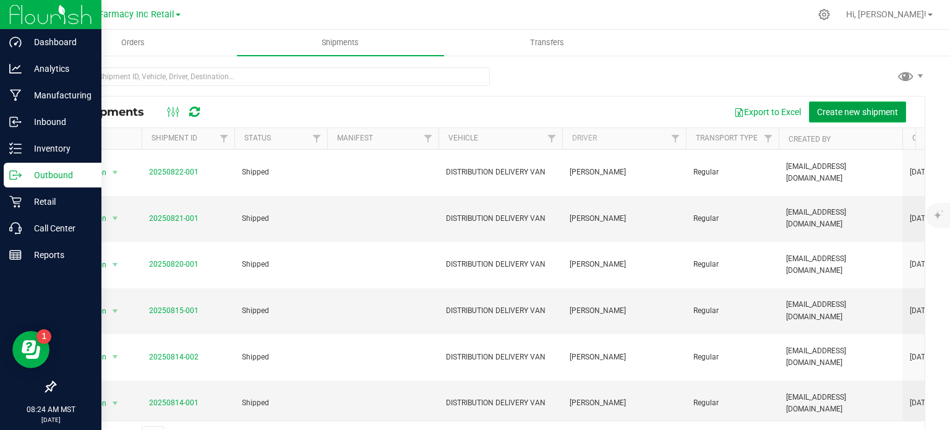
click at [862, 113] on span "Create new shipment" at bounding box center [857, 112] width 81 height 10
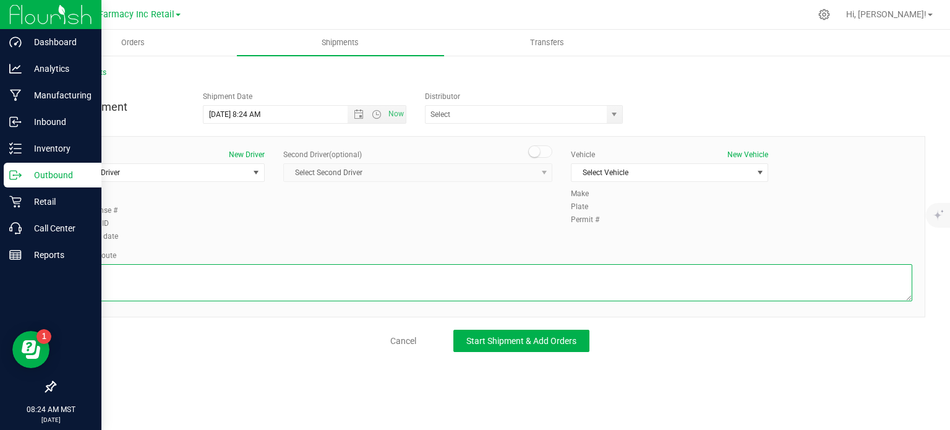
click at [236, 268] on textarea at bounding box center [489, 282] width 845 height 37
paste textarea "STARTING AT [STREET_ADDRESS], TURN LEFT ONTO [STREET_ADDRESS], TURN RIGHT ONTO …"
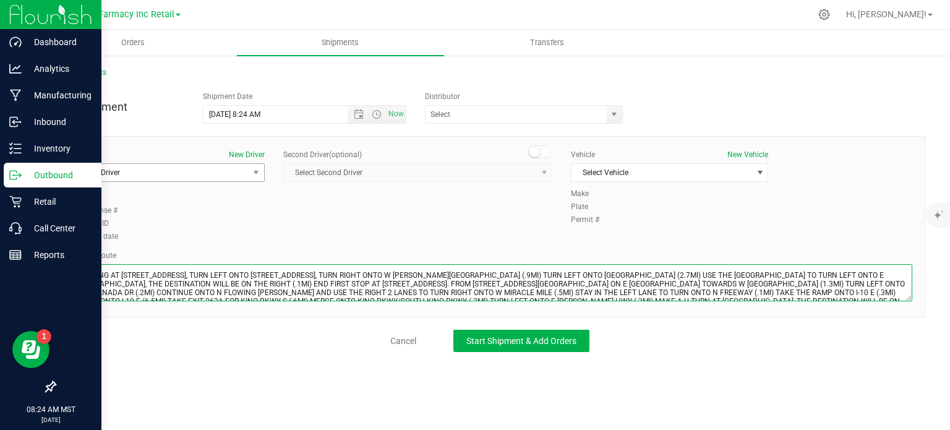
scroll to position [6, 0]
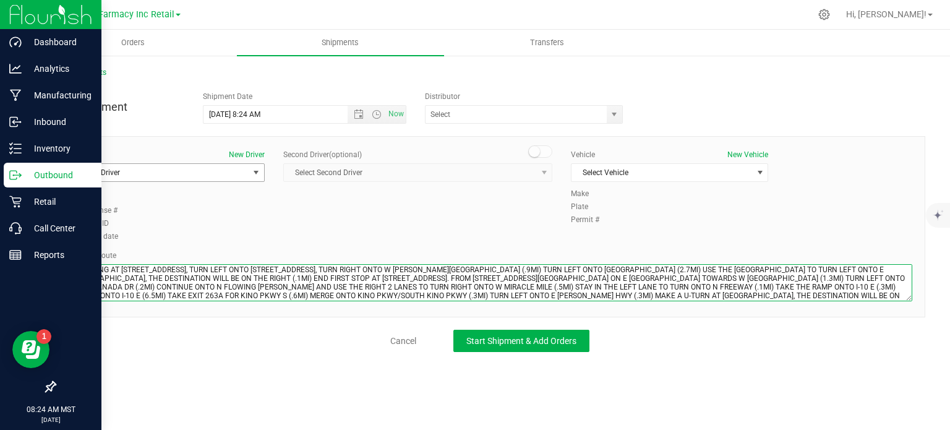
type textarea "STARTING AT [STREET_ADDRESS], TURN LEFT ONTO [STREET_ADDRESS], TURN RIGHT ONTO …"
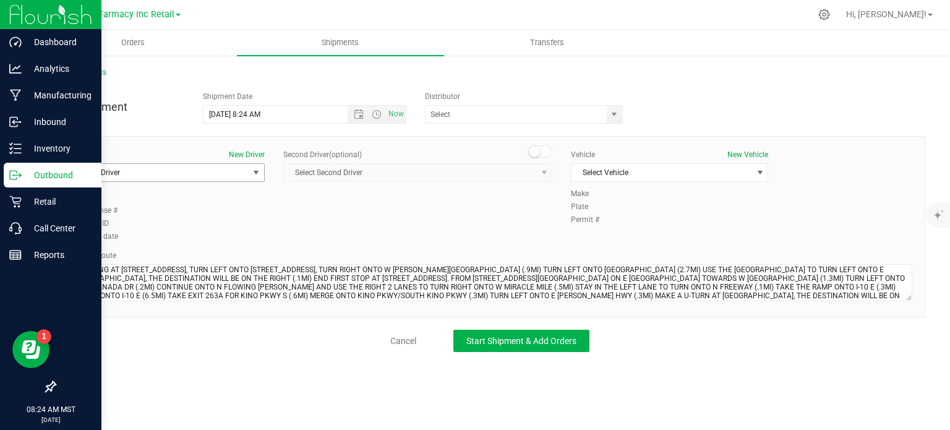
click at [141, 168] on span "Select Driver" at bounding box center [158, 172] width 181 height 17
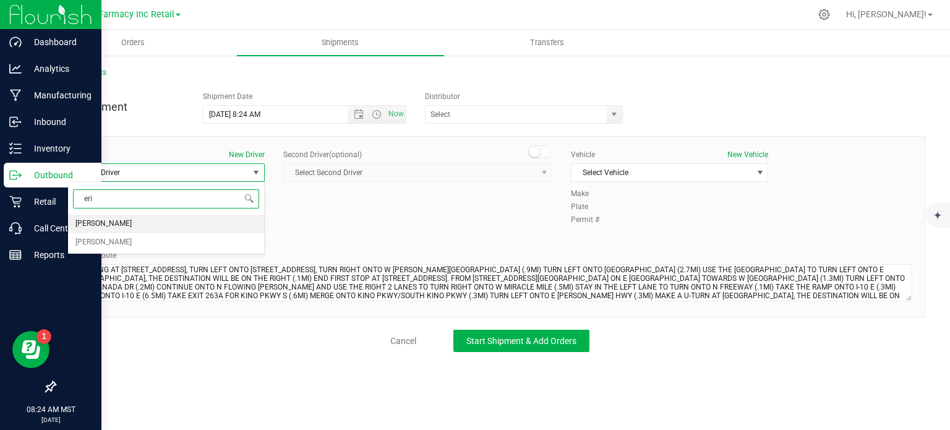
click at [106, 217] on span "[PERSON_NAME]" at bounding box center [103, 224] width 56 height 16
type input "eri"
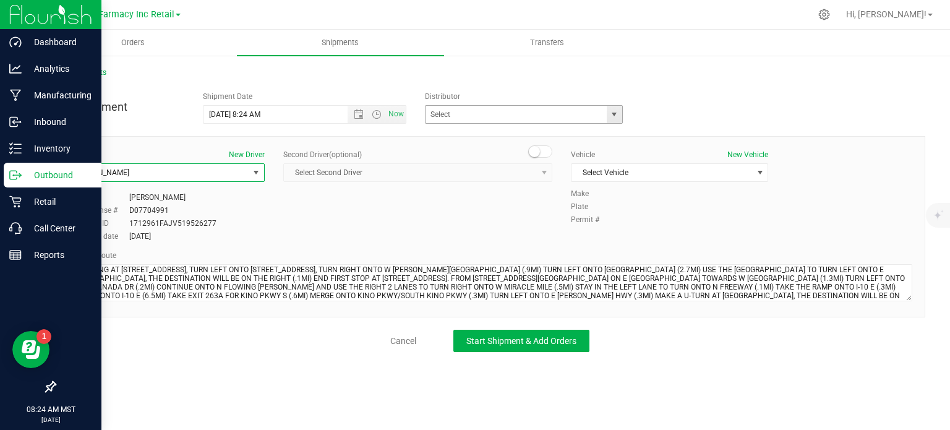
click at [615, 121] on span "select" at bounding box center [614, 114] width 15 height 17
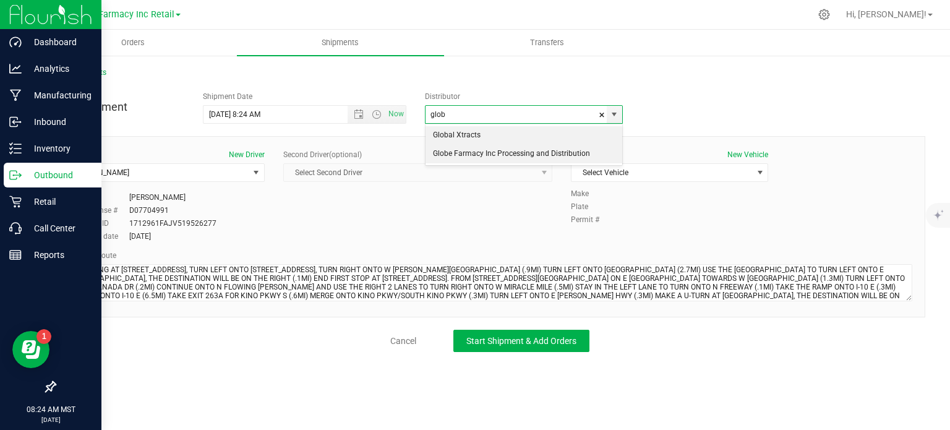
click at [564, 156] on li "Globe Farmacy Inc Processing and Distribution" at bounding box center [523, 154] width 197 height 19
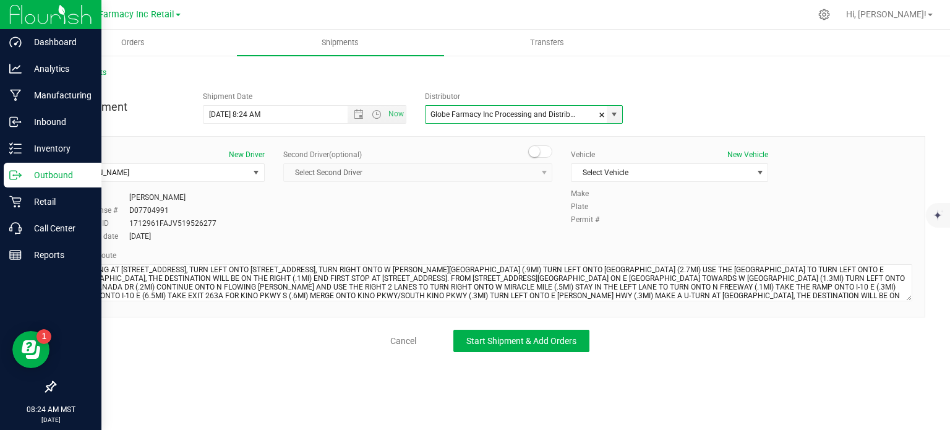
type input "Globe Farmacy Inc Processing and Distribution"
click at [608, 185] on div "Vehicle New Vehicle Select Vehicle Select Vehicle 23 FORD EXPLORER [PERSON_NAME…" at bounding box center [669, 168] width 216 height 39
click at [606, 180] on span "Select Vehicle" at bounding box center [661, 172] width 181 height 17
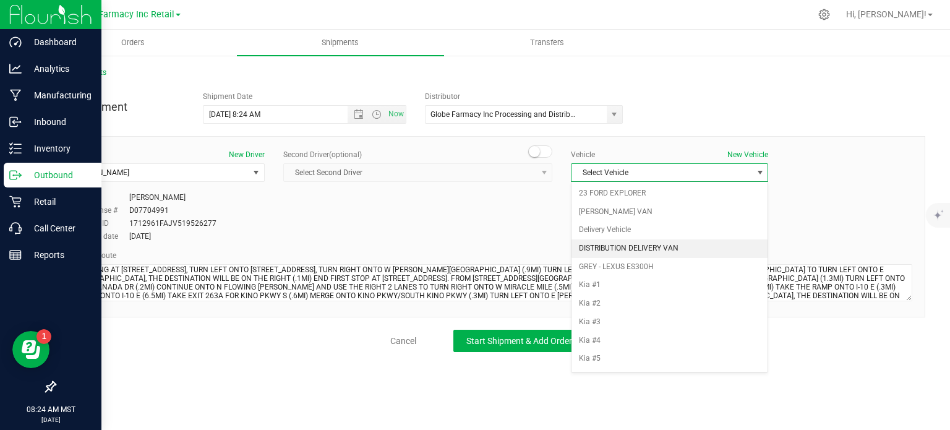
click at [608, 247] on li "DISTRIBUTION DELIVERY VAN" at bounding box center [669, 248] width 196 height 19
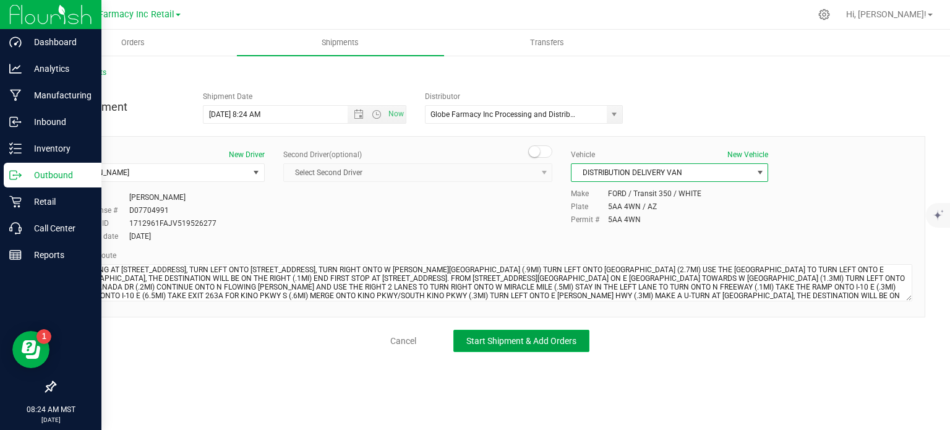
click at [502, 333] on button "Start Shipment & Add Orders" at bounding box center [521, 341] width 136 height 22
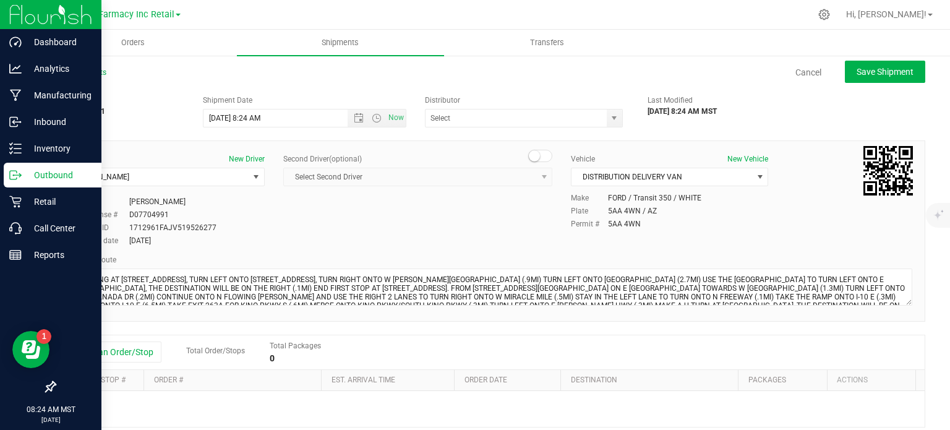
type input "Globe Farmacy Inc Processing and Distribution"
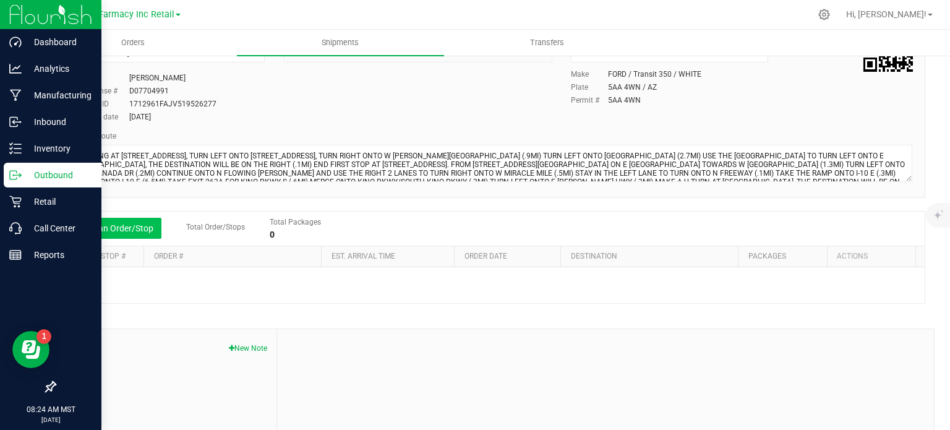
click at [106, 228] on button "Add an Order/Stop" at bounding box center [112, 228] width 97 height 21
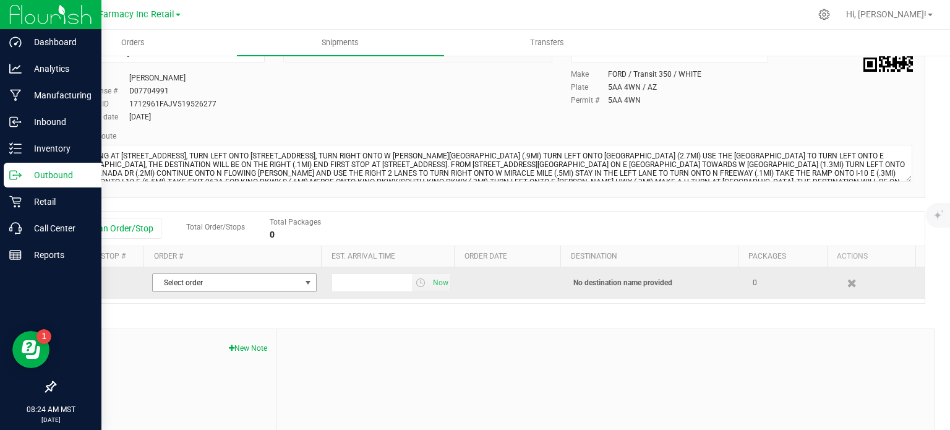
click at [228, 283] on span "Select order" at bounding box center [227, 282] width 148 height 17
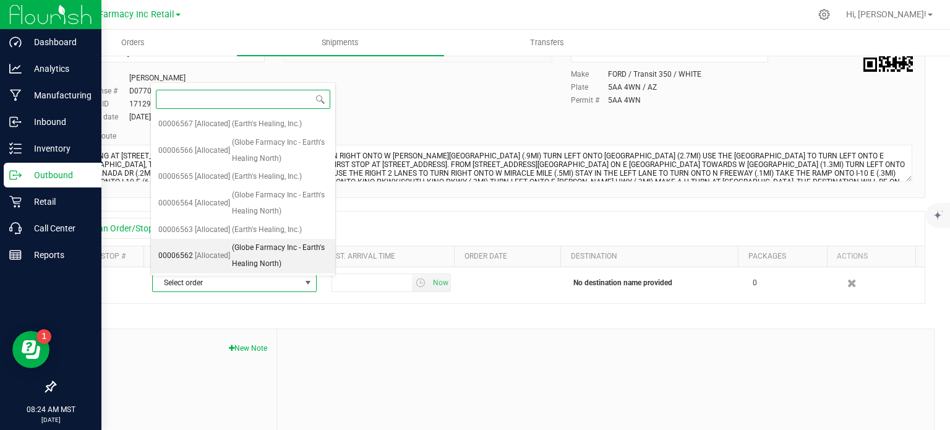
click at [241, 249] on span "(Globe Farmacy Inc - Earth's Healing North)" at bounding box center [280, 256] width 96 height 32
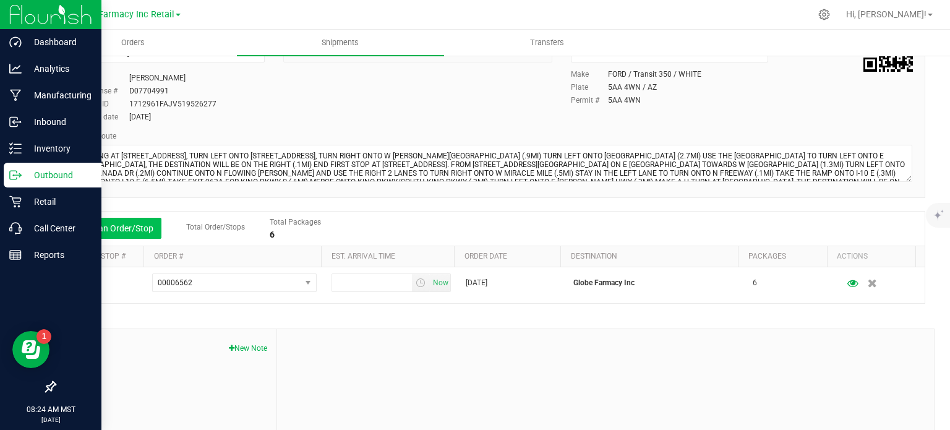
click at [100, 236] on button "Add an Order/Stop" at bounding box center [112, 228] width 97 height 21
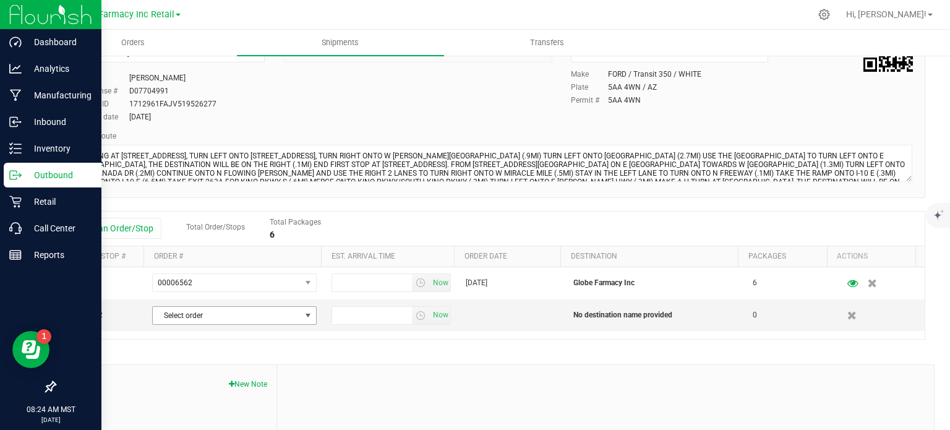
click at [203, 313] on span "Select order" at bounding box center [227, 315] width 148 height 17
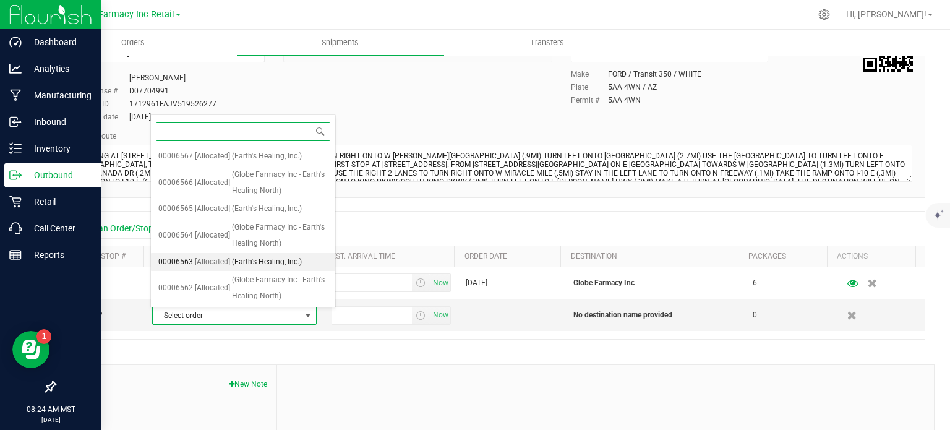
click at [195, 265] on span "[Allocated]" at bounding box center [212, 262] width 35 height 16
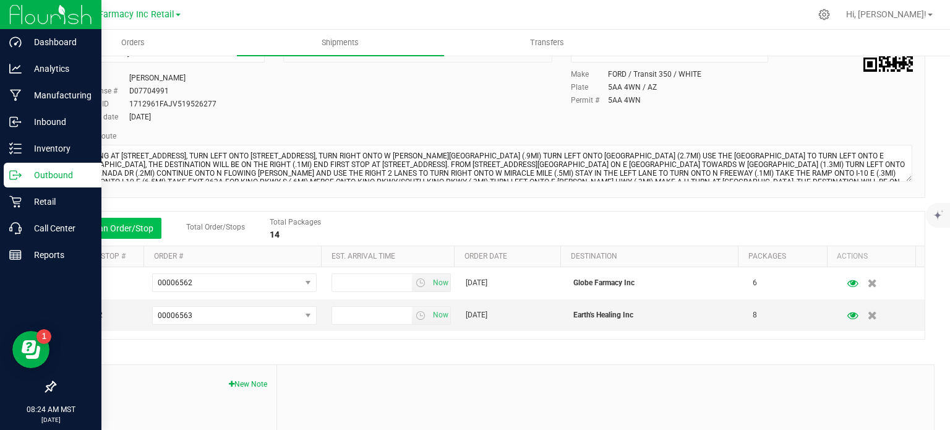
click at [106, 226] on button "Add an Order/Stop" at bounding box center [112, 228] width 97 height 21
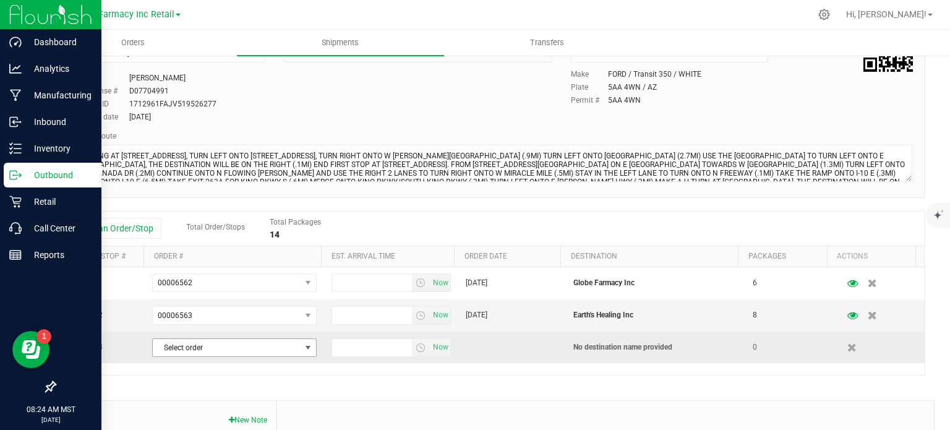
click at [198, 339] on span "Select order" at bounding box center [227, 347] width 148 height 17
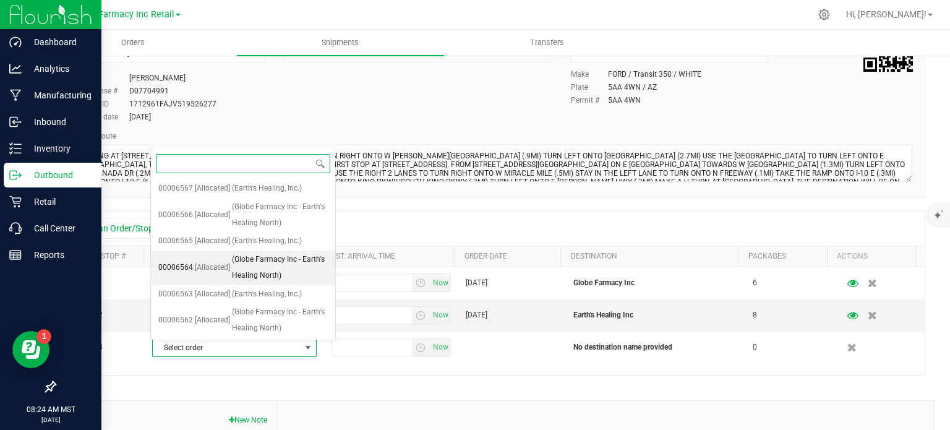
click at [181, 275] on li "00006564 [Allocated] (Globe Farmacy Inc - Earth's Healing North)" at bounding box center [243, 267] width 184 height 34
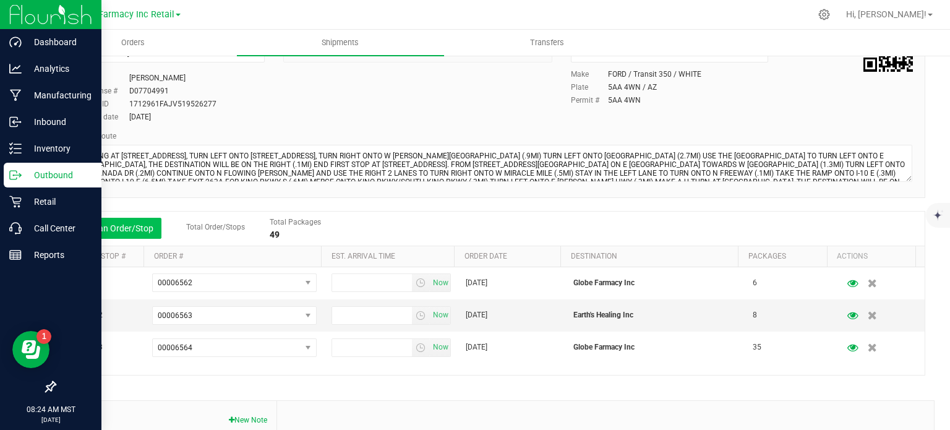
click at [132, 237] on button "Add an Order/Stop" at bounding box center [112, 228] width 97 height 21
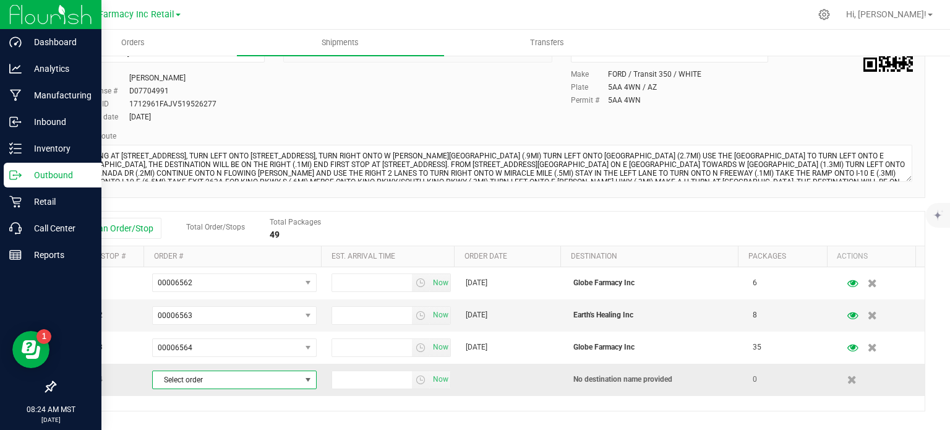
click at [188, 375] on span "Select order" at bounding box center [227, 379] width 148 height 17
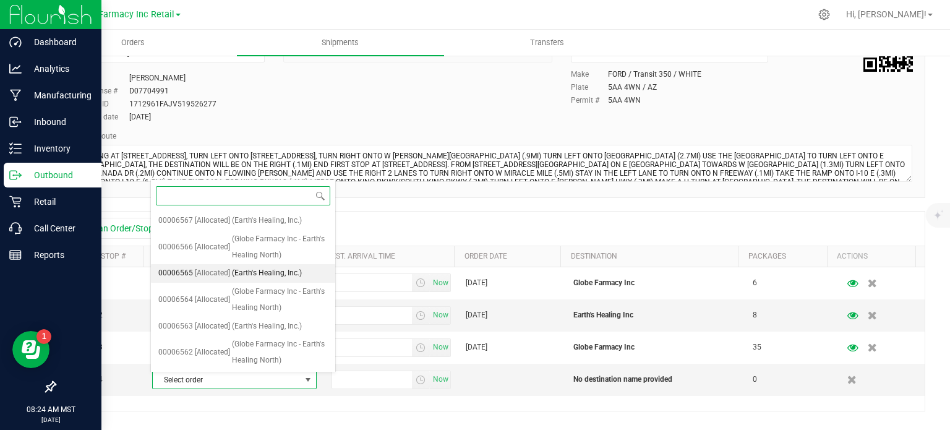
click at [157, 279] on li "00006565 [Allocated] (Earth's Healing, Inc.)" at bounding box center [243, 273] width 184 height 19
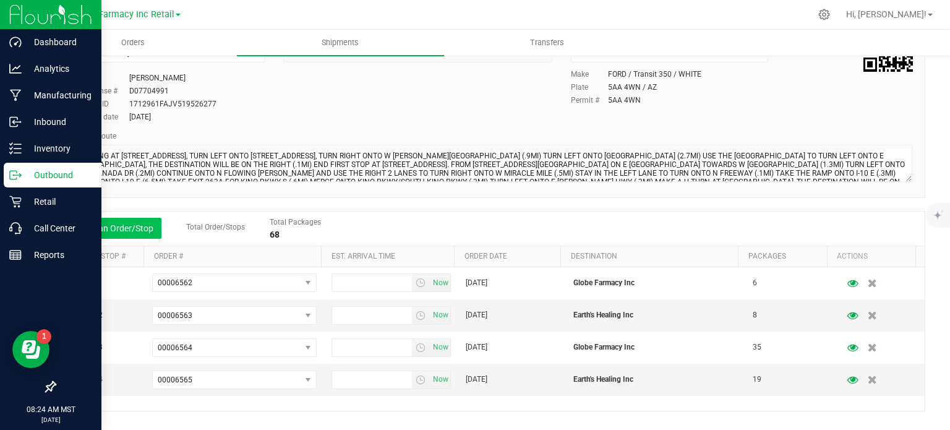
click at [124, 227] on button "Add an Order/Stop" at bounding box center [112, 228] width 97 height 21
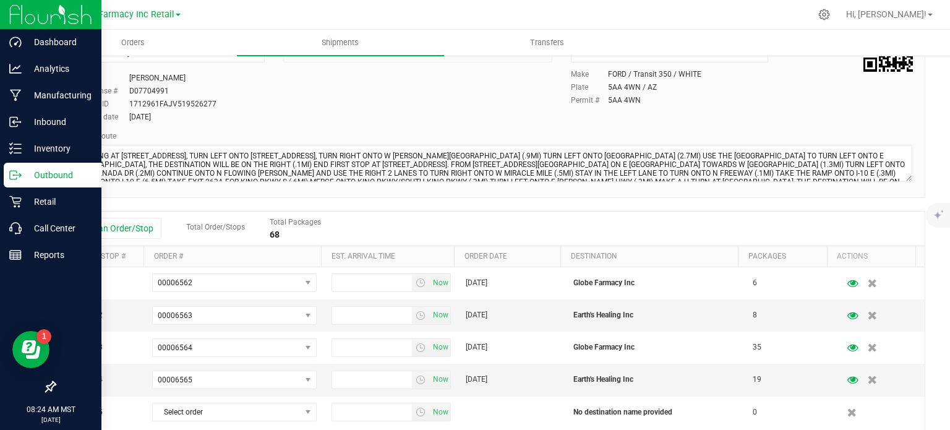
scroll to position [247, 0]
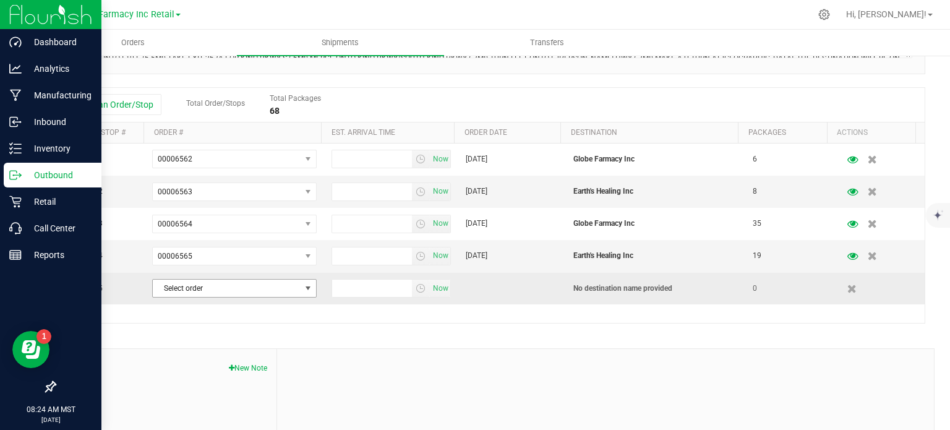
click at [210, 289] on span "Select order" at bounding box center [227, 287] width 148 height 17
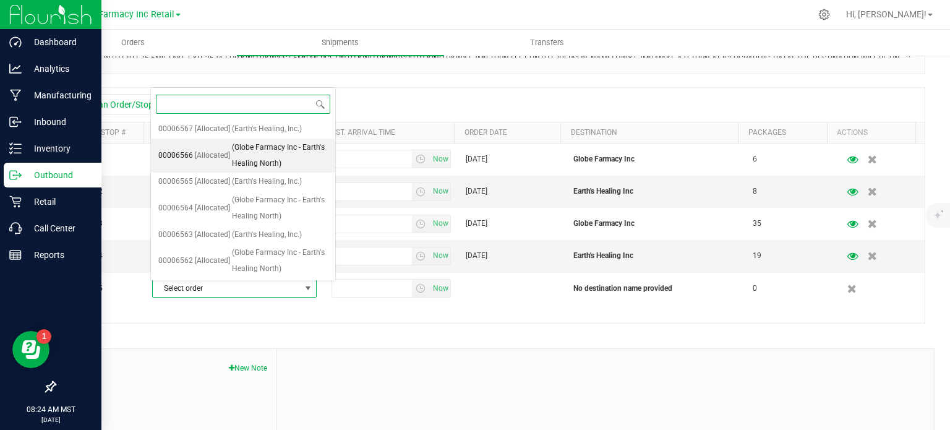
click at [195, 158] on span "[Allocated]" at bounding box center [212, 156] width 35 height 16
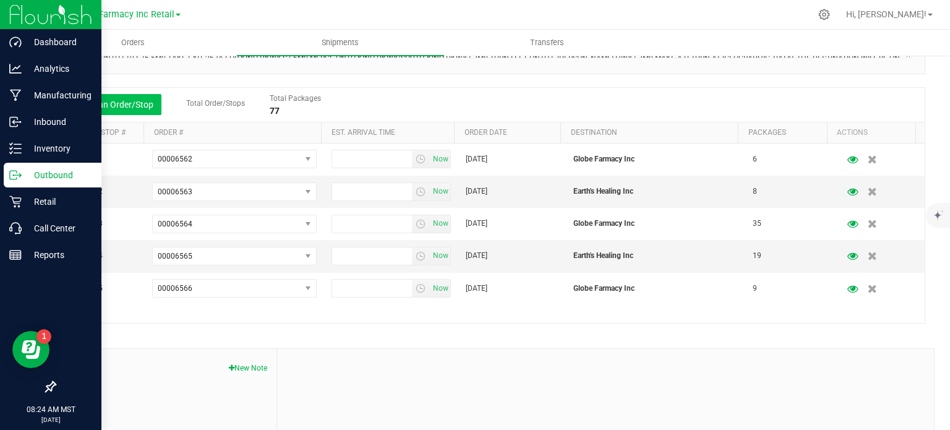
click at [100, 111] on button "Add an Order/Stop" at bounding box center [112, 104] width 97 height 21
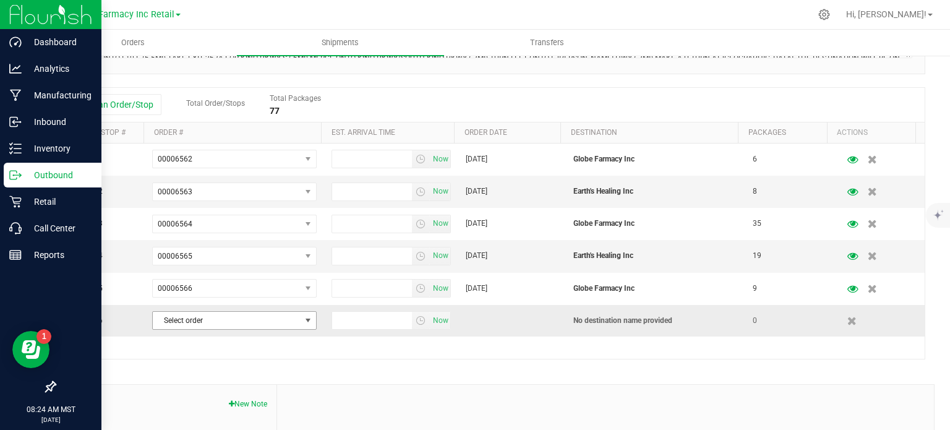
click at [185, 321] on span "Select order" at bounding box center [227, 320] width 148 height 17
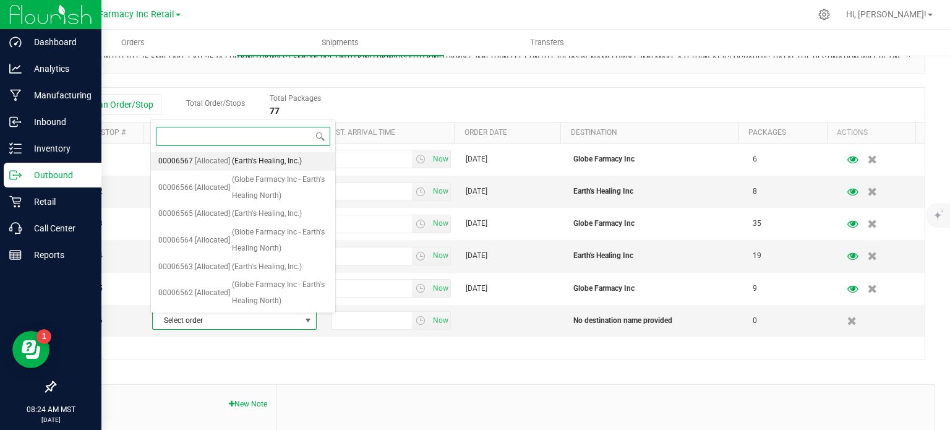
click at [201, 158] on span "[Allocated]" at bounding box center [212, 161] width 35 height 16
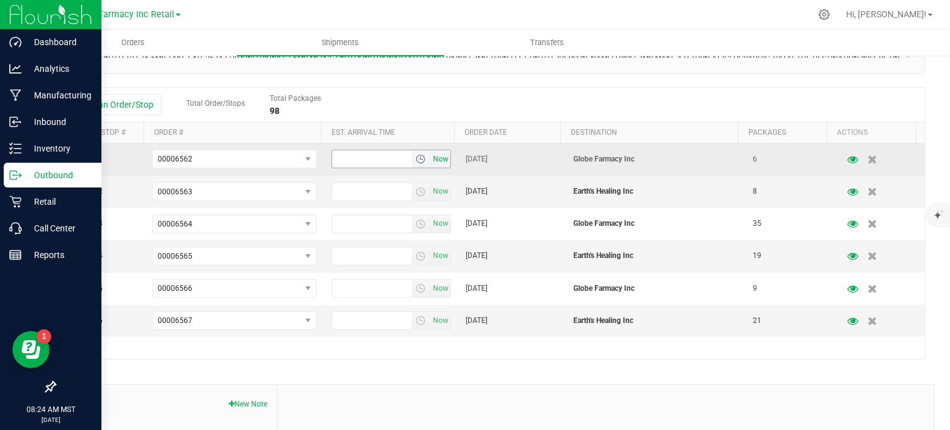
click at [430, 156] on span "Now" at bounding box center [440, 159] width 21 height 18
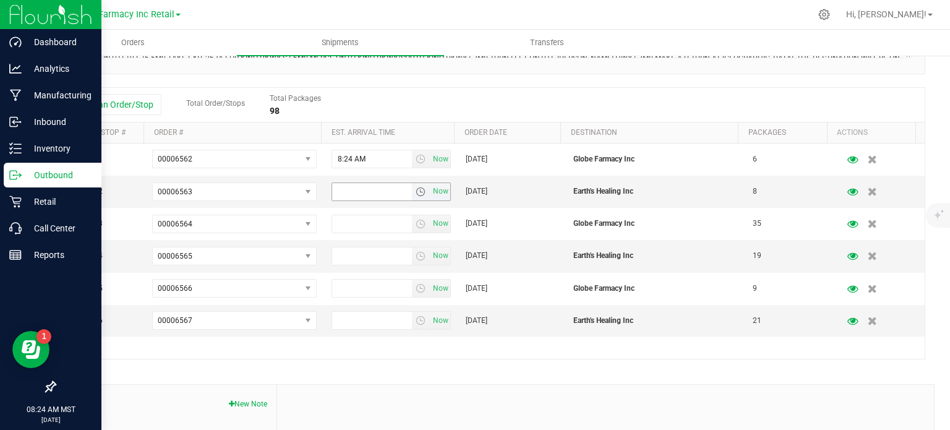
click at [441, 199] on span "Now" at bounding box center [390, 191] width 119 height 19
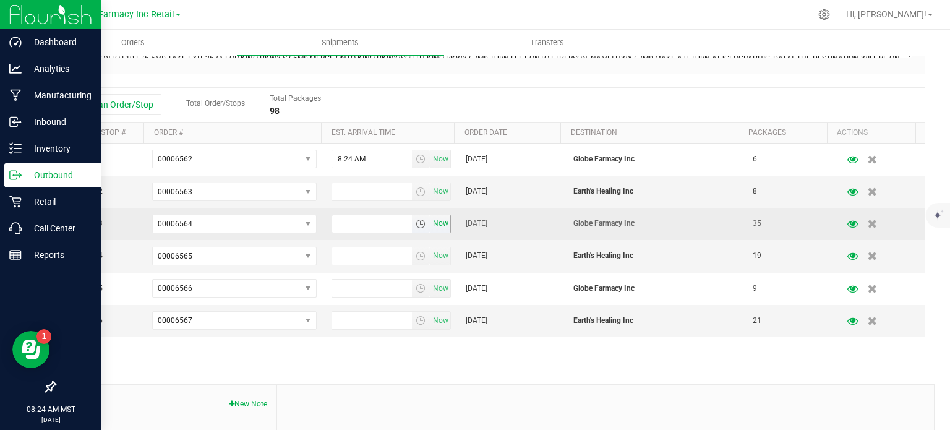
click at [434, 227] on span "Now" at bounding box center [440, 224] width 21 height 18
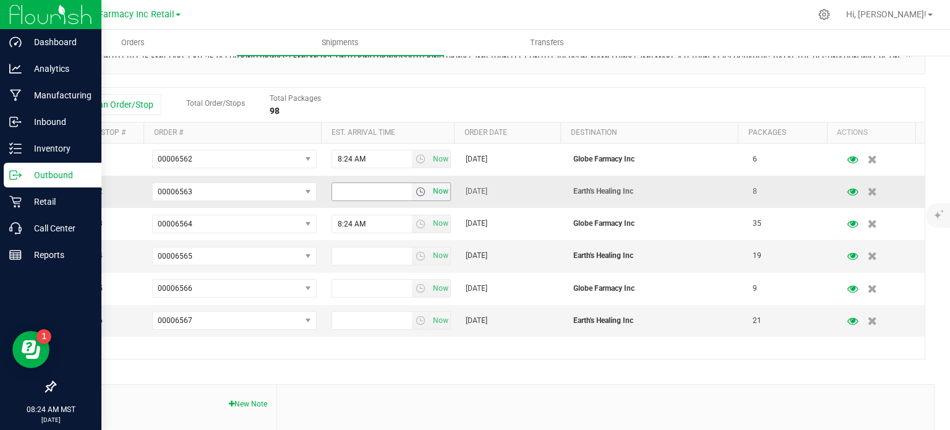
click at [434, 198] on span "Now" at bounding box center [440, 191] width 21 height 18
click at [420, 242] on td "Now" at bounding box center [391, 256] width 134 height 32
click at [430, 259] on span "Now" at bounding box center [440, 256] width 21 height 18
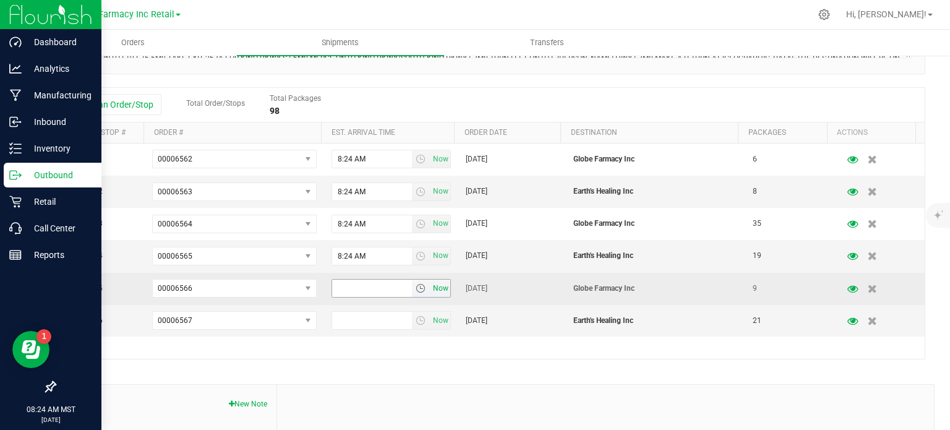
drag, startPoint x: 427, startPoint y: 259, endPoint x: 435, endPoint y: 286, distance: 28.0
click at [435, 286] on span "Now" at bounding box center [440, 288] width 21 height 18
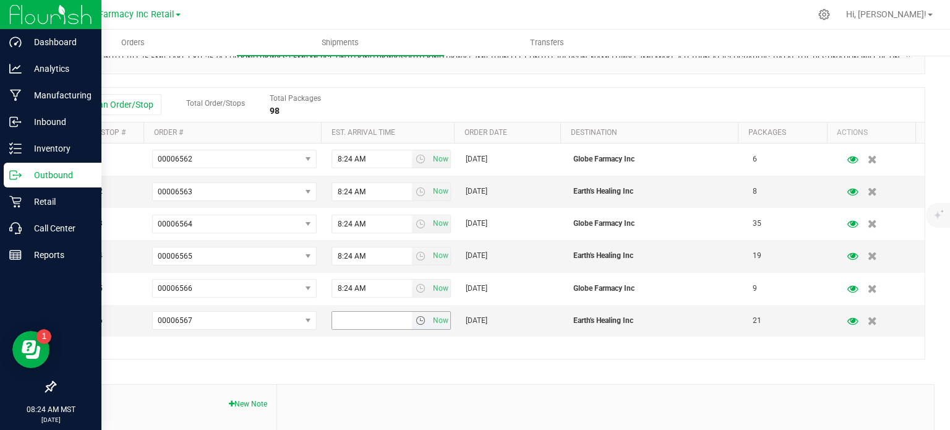
click at [435, 323] on span "Now" at bounding box center [440, 321] width 21 height 18
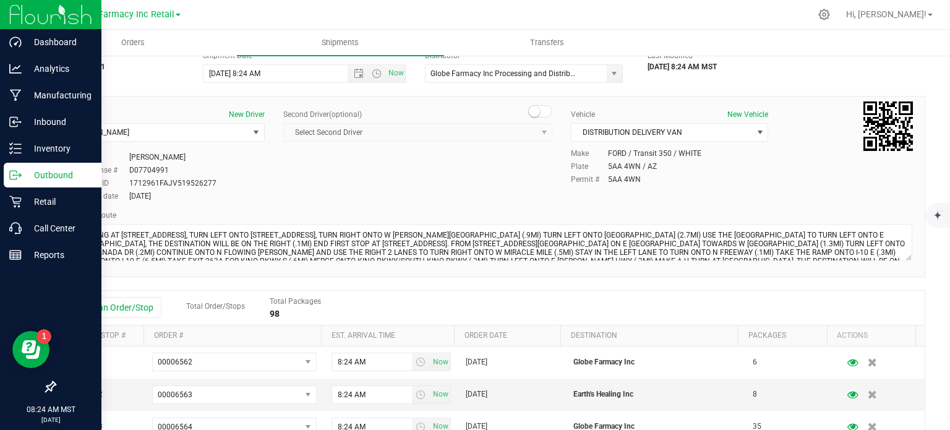
scroll to position [0, 0]
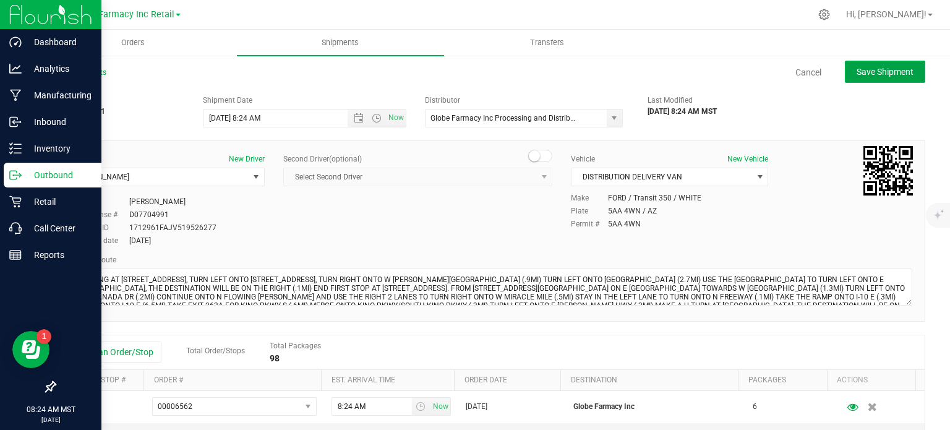
click at [874, 71] on span "Save Shipment" at bounding box center [884, 72] width 57 height 10
type input "[DATE] 3:24 PM"
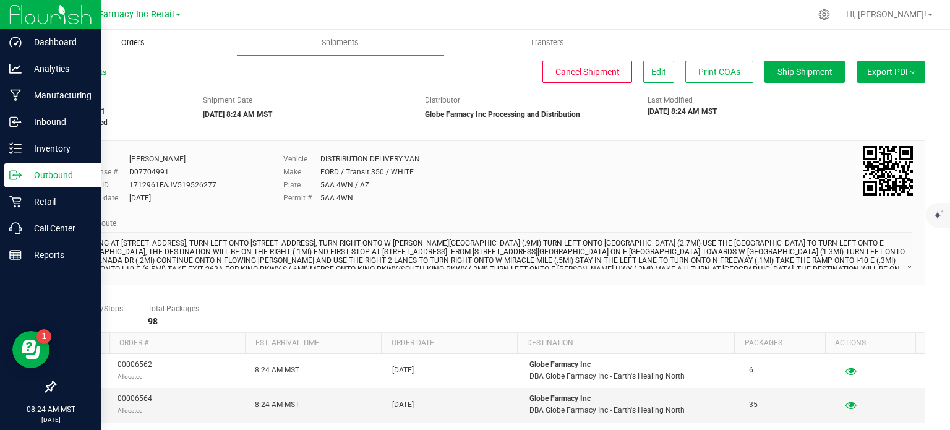
click at [132, 40] on span "Orders" at bounding box center [132, 42] width 57 height 11
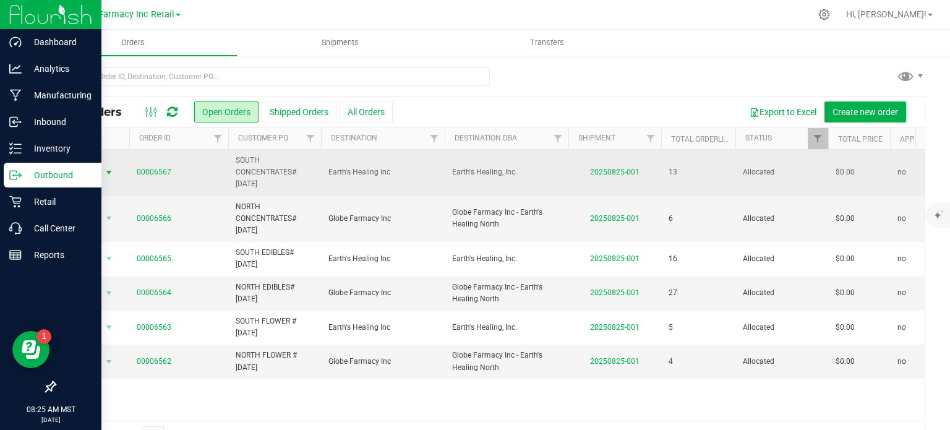
click at [80, 169] on span "Action" at bounding box center [83, 172] width 33 height 17
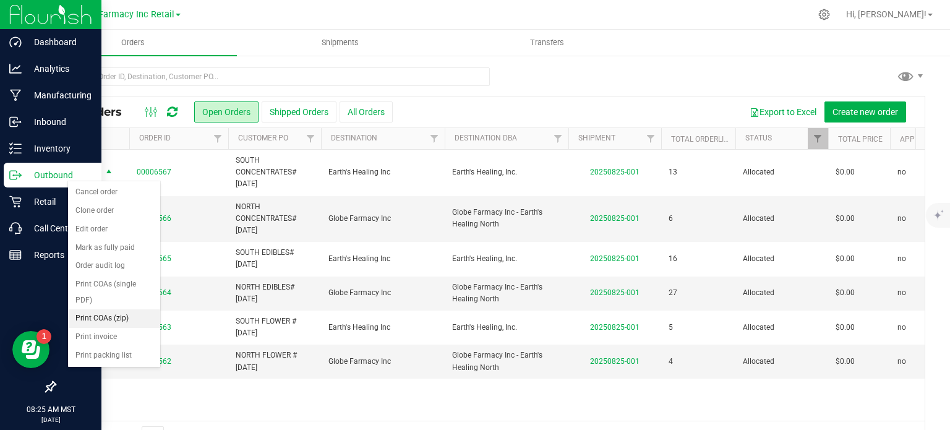
click at [99, 320] on li "Print COAs (zip)" at bounding box center [114, 318] width 92 height 19
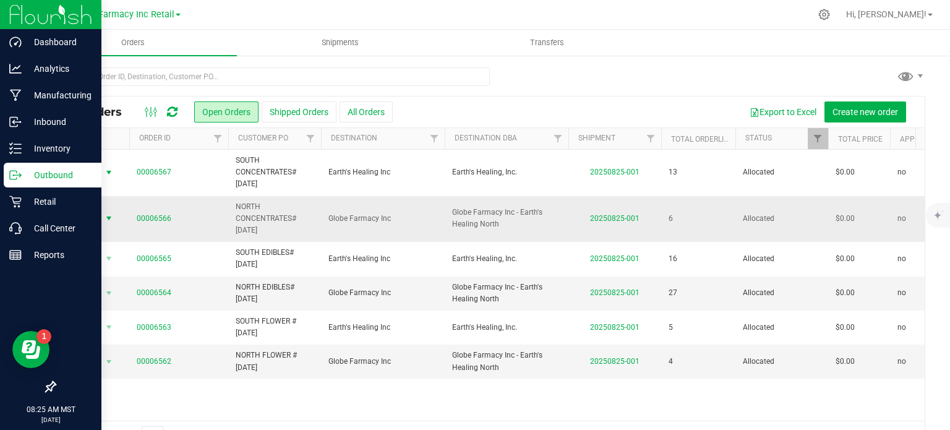
click at [92, 219] on span "Action" at bounding box center [83, 218] width 33 height 17
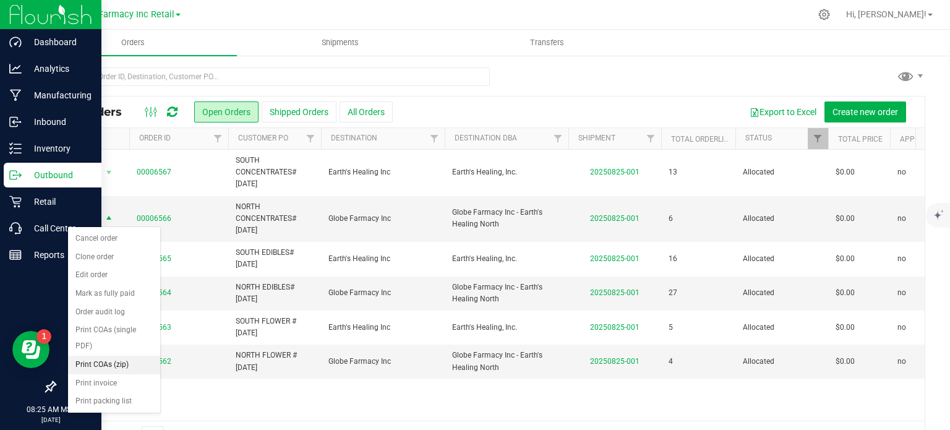
click at [111, 358] on li "Print COAs (zip)" at bounding box center [114, 365] width 92 height 19
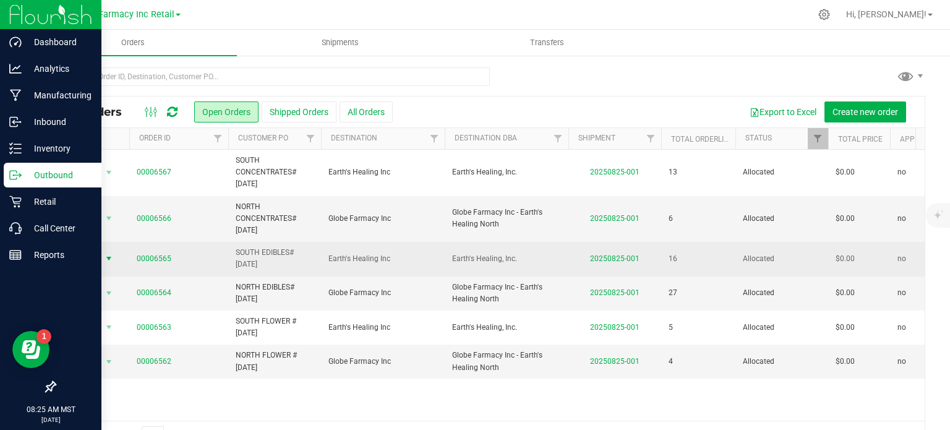
click at [85, 259] on span "Action" at bounding box center [83, 258] width 33 height 17
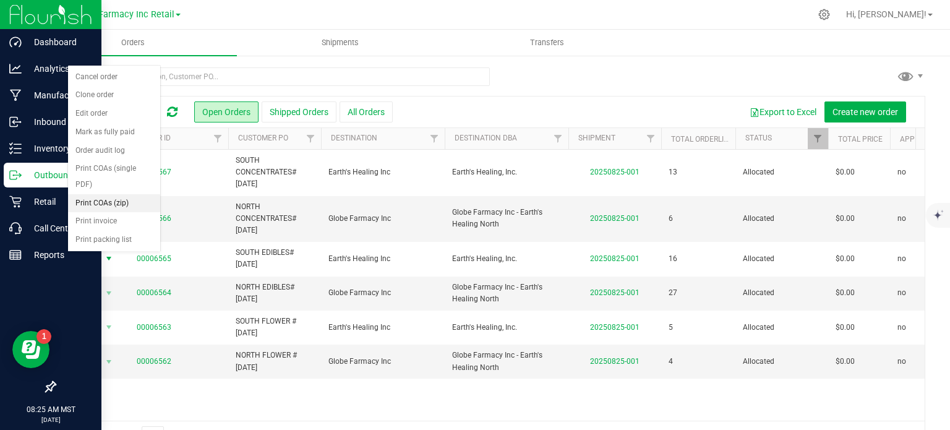
click at [94, 204] on li "Print COAs (zip)" at bounding box center [114, 203] width 92 height 19
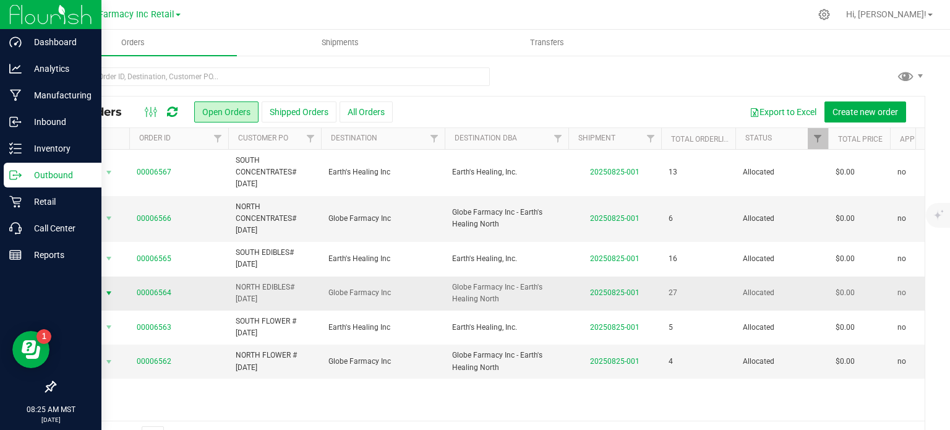
click at [88, 289] on span "Action" at bounding box center [83, 292] width 33 height 17
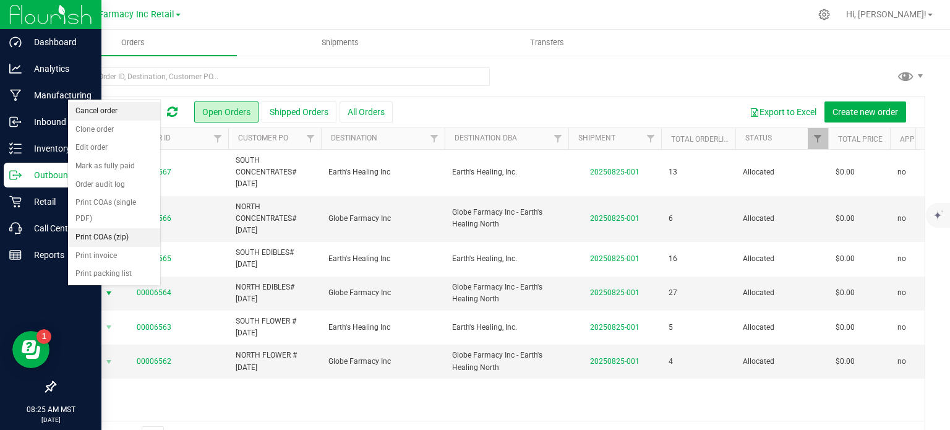
drag, startPoint x: 103, startPoint y: 236, endPoint x: 101, endPoint y: 242, distance: 6.5
click at [103, 236] on li "Print COAs (zip)" at bounding box center [114, 237] width 92 height 19
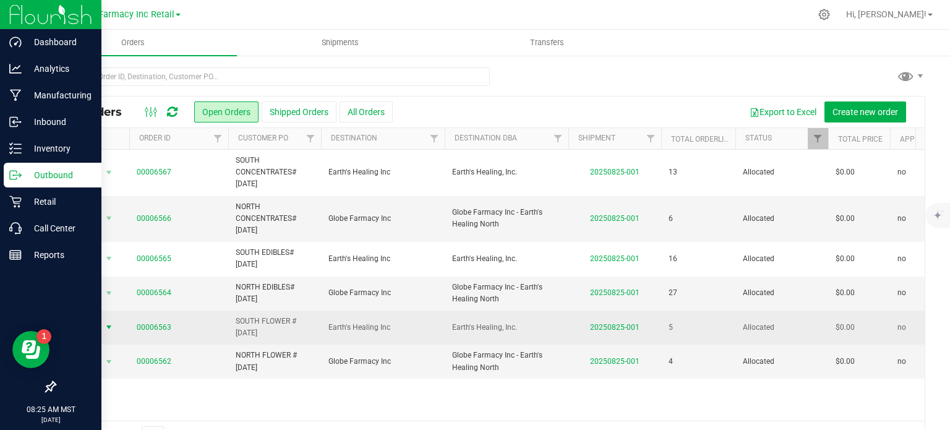
click at [79, 327] on span "Action" at bounding box center [83, 326] width 33 height 17
click at [92, 326] on span "Action" at bounding box center [83, 326] width 33 height 17
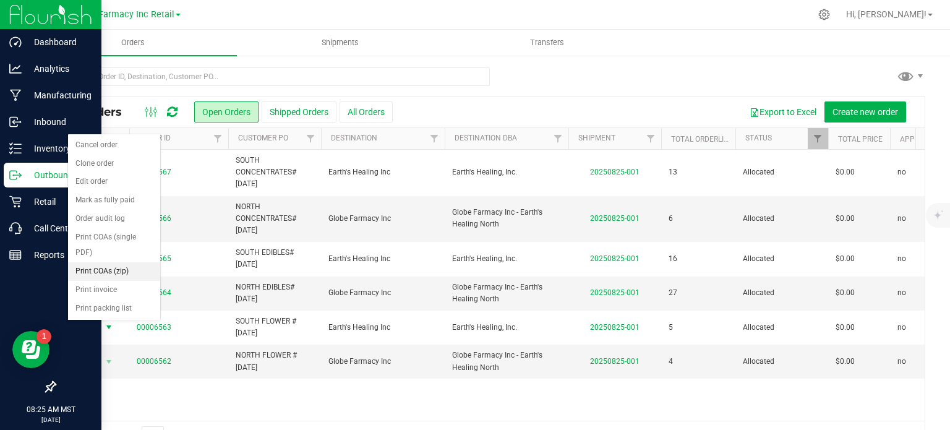
click at [120, 275] on li "Print COAs (zip)" at bounding box center [114, 271] width 92 height 19
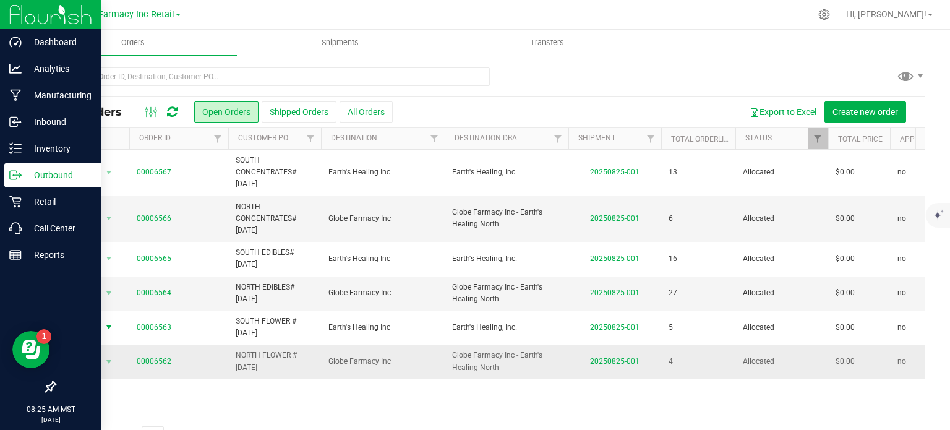
drag, startPoint x: 99, startPoint y: 351, endPoint x: 99, endPoint y: 358, distance: 7.4
click at [99, 351] on td "Action Action Cancel order Clone order Edit order Mark as fully paid Order audi…" at bounding box center [92, 360] width 74 height 33
click at [99, 360] on span "Action" at bounding box center [83, 361] width 33 height 17
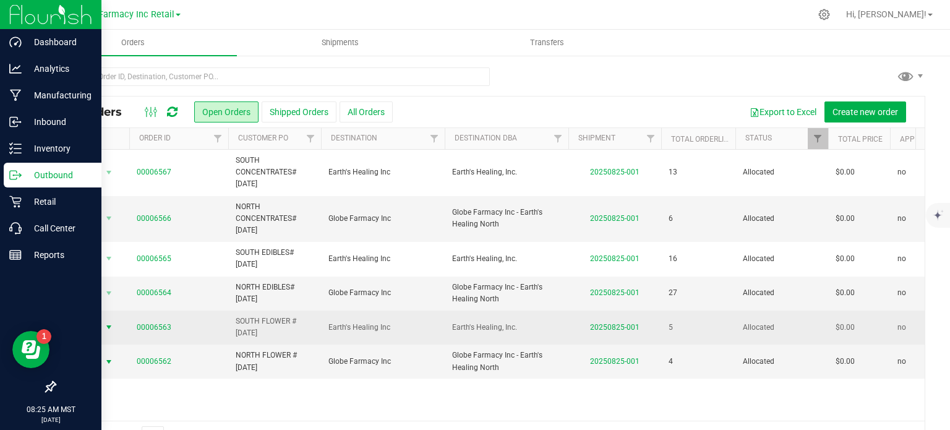
click at [98, 327] on span "Action" at bounding box center [83, 326] width 33 height 17
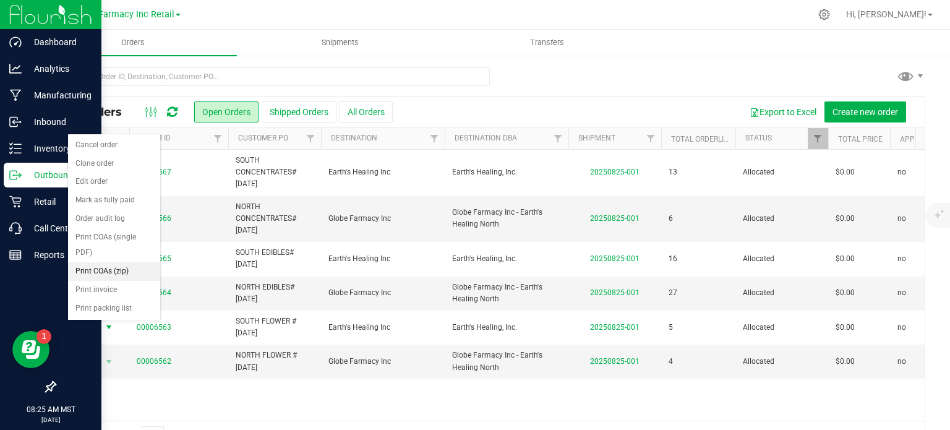
click at [121, 270] on li "Print COAs (zip)" at bounding box center [114, 271] width 92 height 19
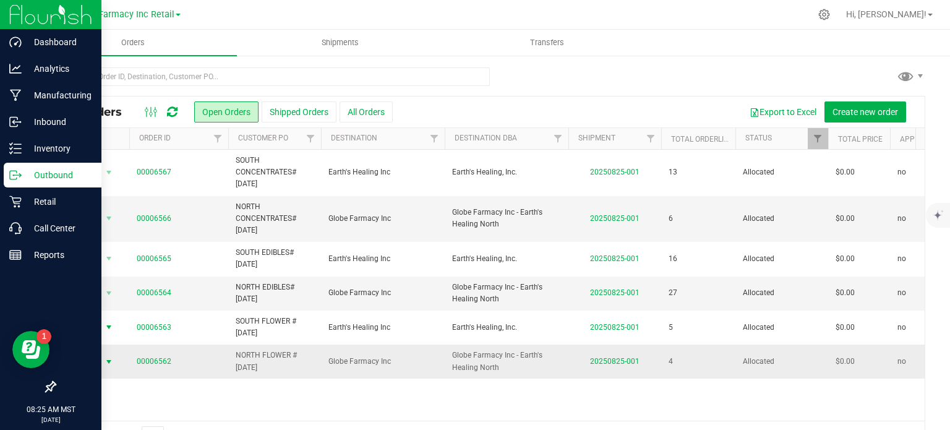
click at [87, 362] on span "Action" at bounding box center [83, 361] width 33 height 17
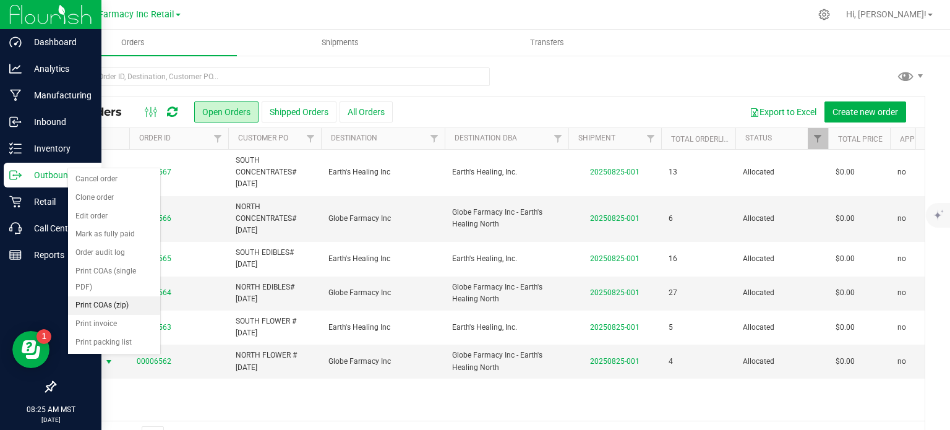
click at [117, 305] on li "Print COAs (zip)" at bounding box center [114, 305] width 92 height 19
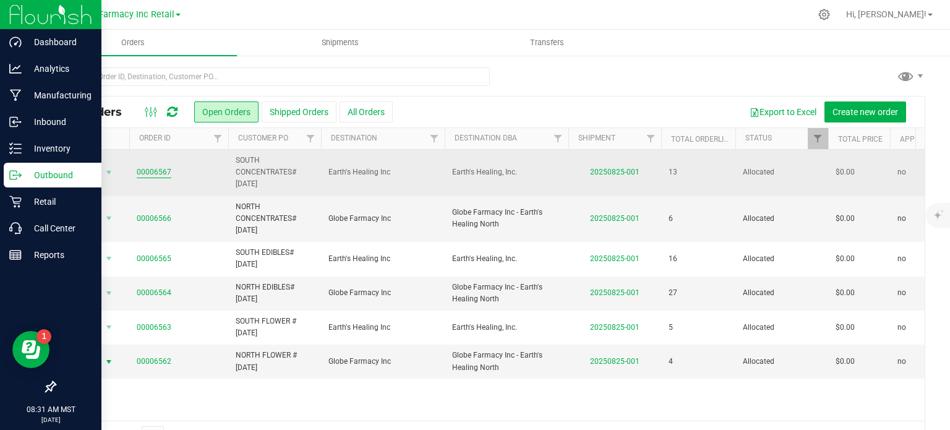
click at [148, 174] on link "00006567" at bounding box center [154, 172] width 35 height 12
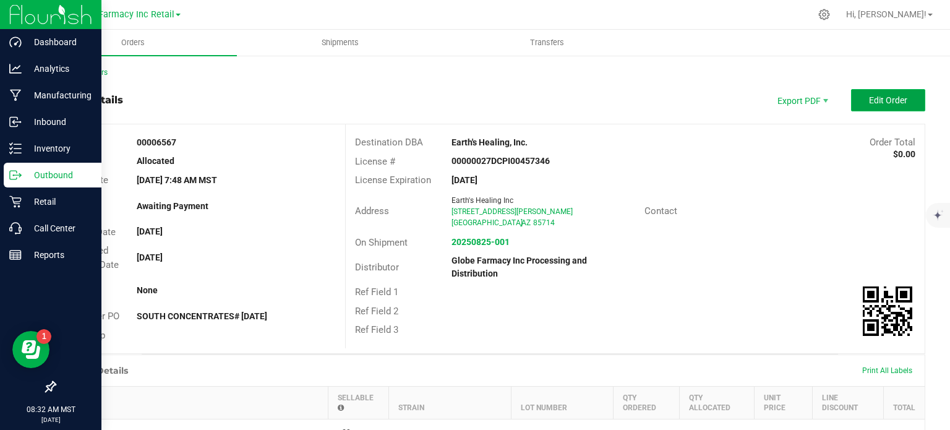
click at [883, 95] on span "Edit Order" at bounding box center [888, 100] width 38 height 10
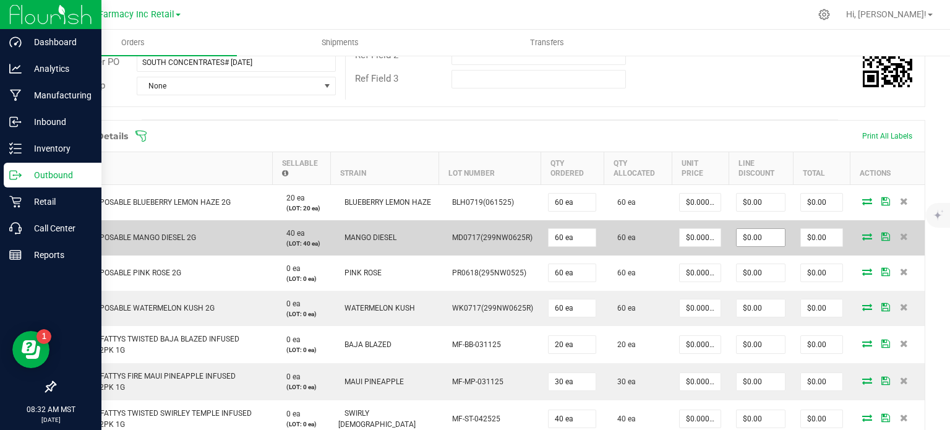
scroll to position [309, 0]
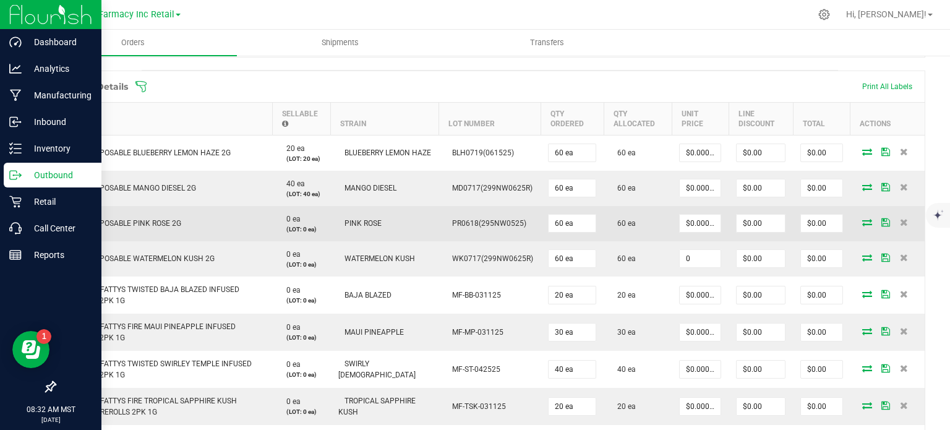
paste input "2"
drag, startPoint x: 700, startPoint y: 260, endPoint x: 695, endPoint y: 234, distance: 26.4
click at [700, 259] on input "0" at bounding box center [699, 258] width 41 height 17
type input "20"
type input "0"
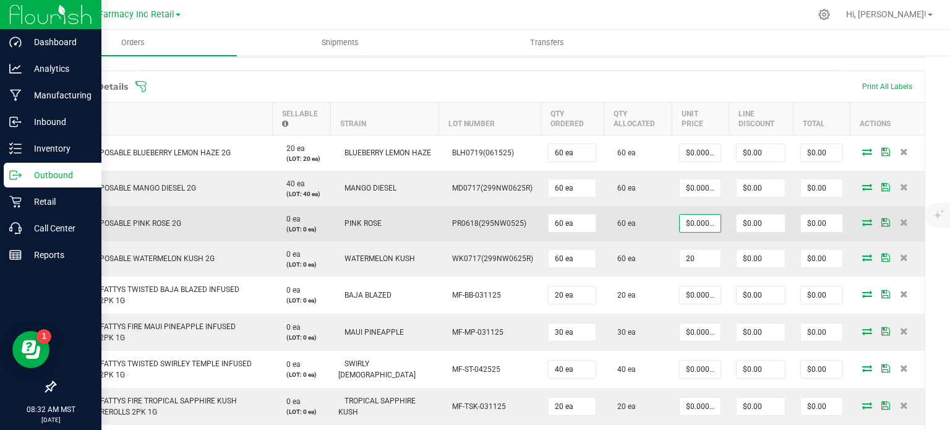
type input "$20.00000"
type input "$1,200.00"
click at [692, 226] on input "0" at bounding box center [699, 223] width 41 height 17
paste input "2"
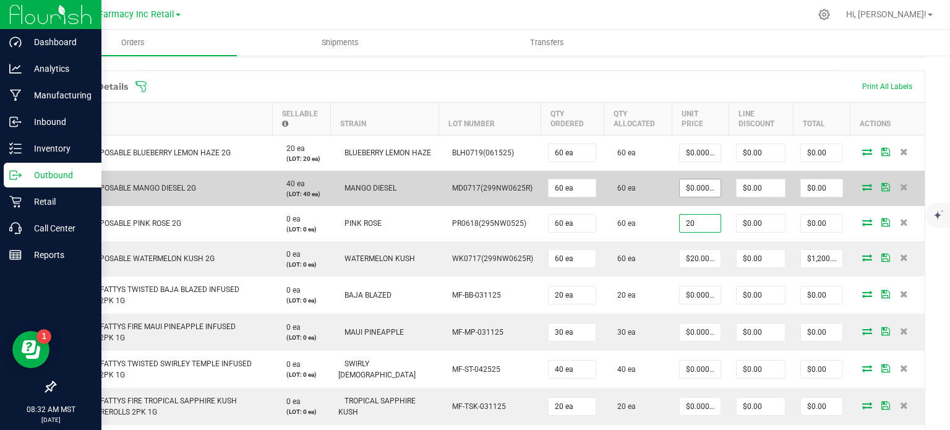
type input "20"
type input "0"
type input "$20.00000"
type input "$1,200.00"
click at [693, 190] on input "0" at bounding box center [699, 187] width 41 height 17
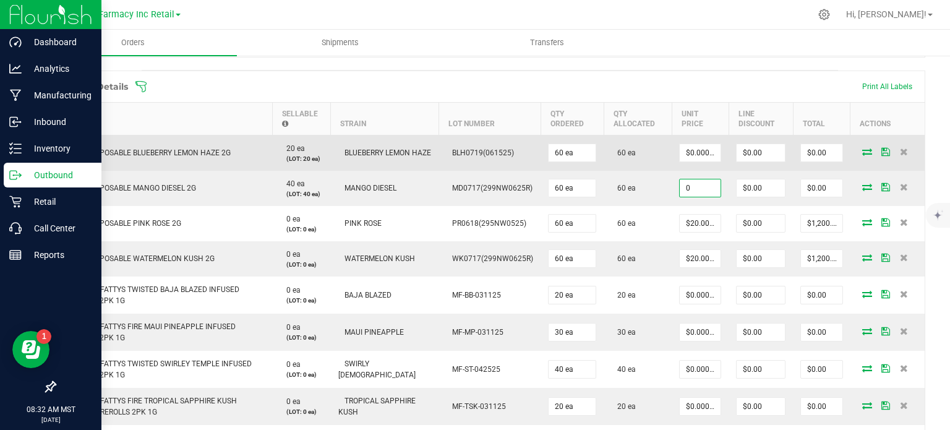
paste input "2"
type input "20"
type input "0"
type input "$20.00000"
type input "$1,200.00"
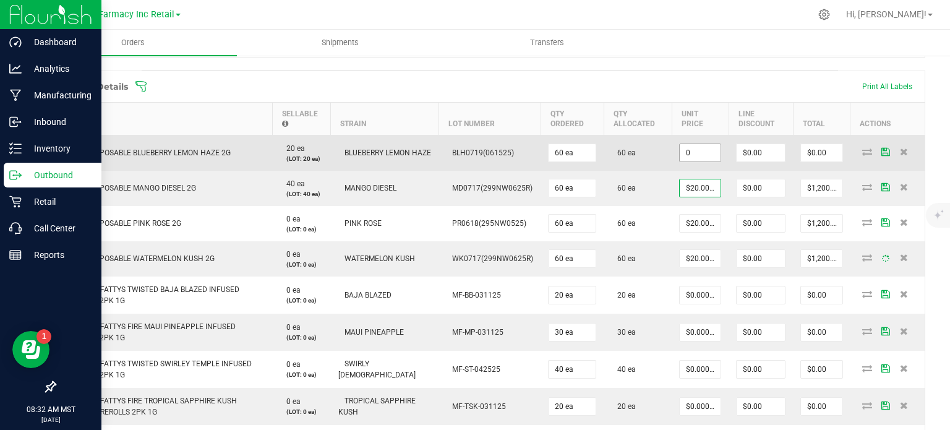
paste input "2"
click at [689, 153] on input "20" at bounding box center [699, 152] width 41 height 17
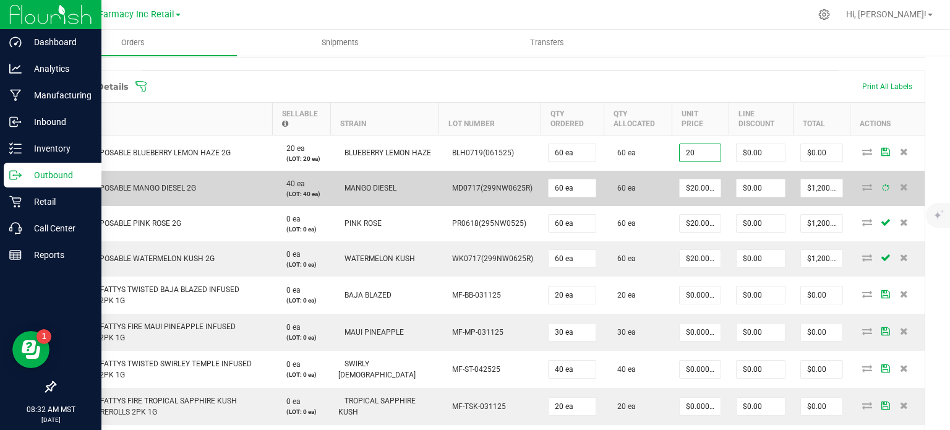
type input "$20.00000"
type input "$1,200.00"
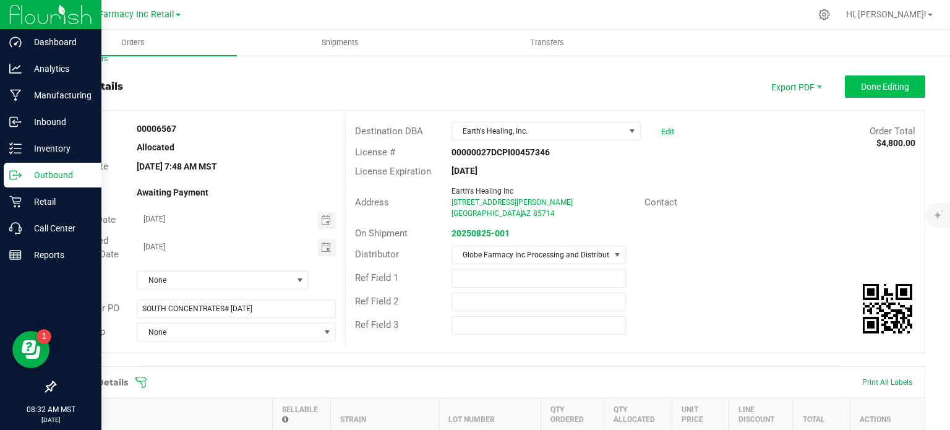
scroll to position [0, 0]
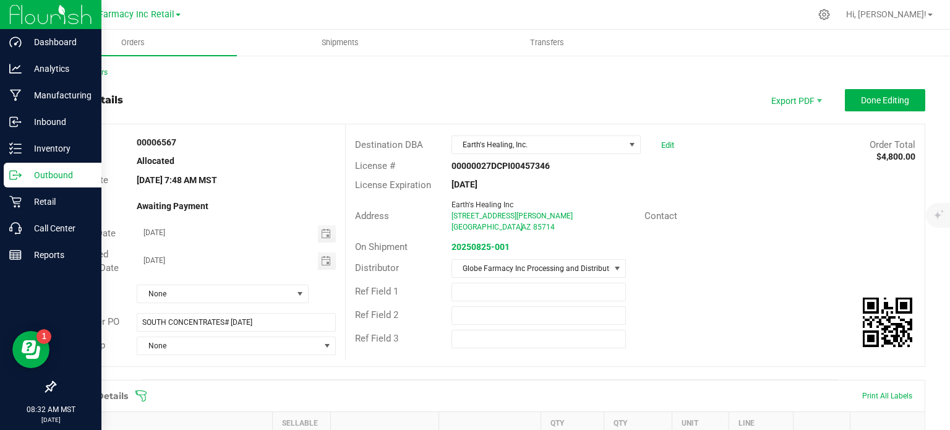
click at [879, 103] on span "Done Editing" at bounding box center [885, 100] width 48 height 10
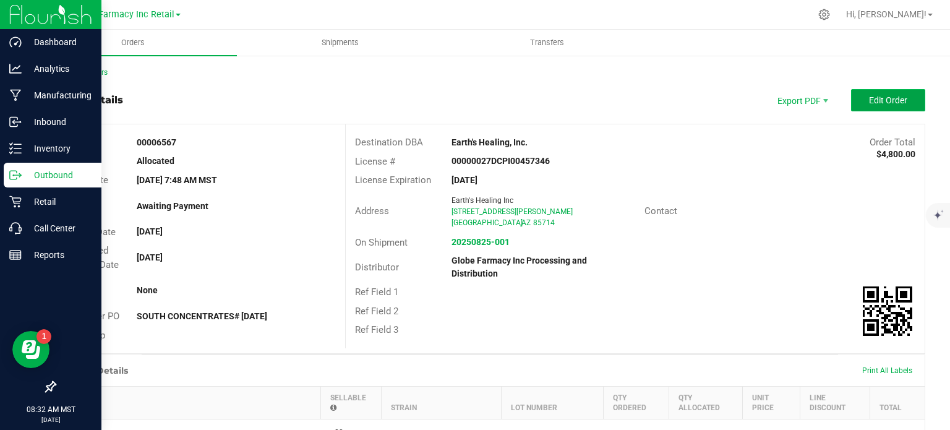
click at [878, 98] on span "Edit Order" at bounding box center [888, 100] width 38 height 10
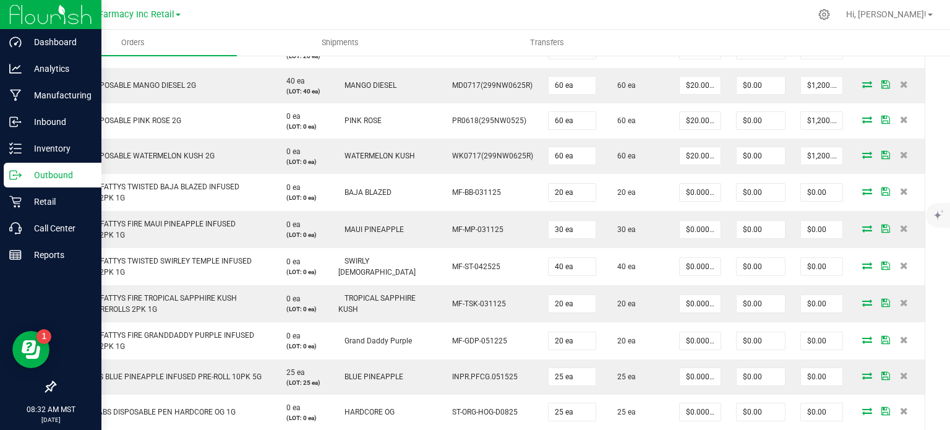
scroll to position [433, 0]
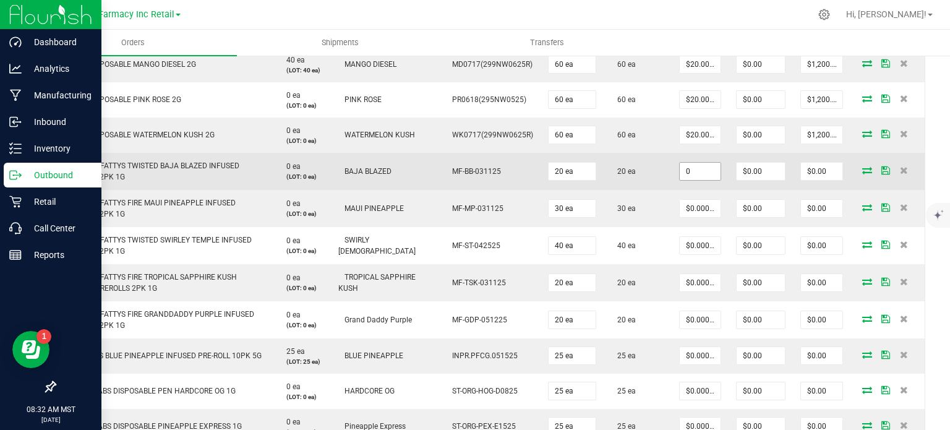
click at [688, 174] on input "0" at bounding box center [699, 171] width 41 height 17
paste input "5.63"
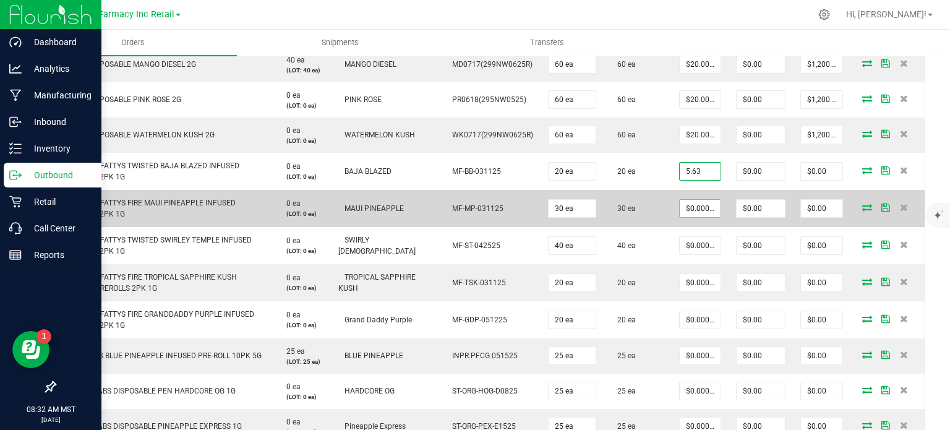
type input "$5.63000"
type input "$112.60"
paste input "5.63"
click at [689, 210] on input "5.63" at bounding box center [699, 208] width 41 height 17
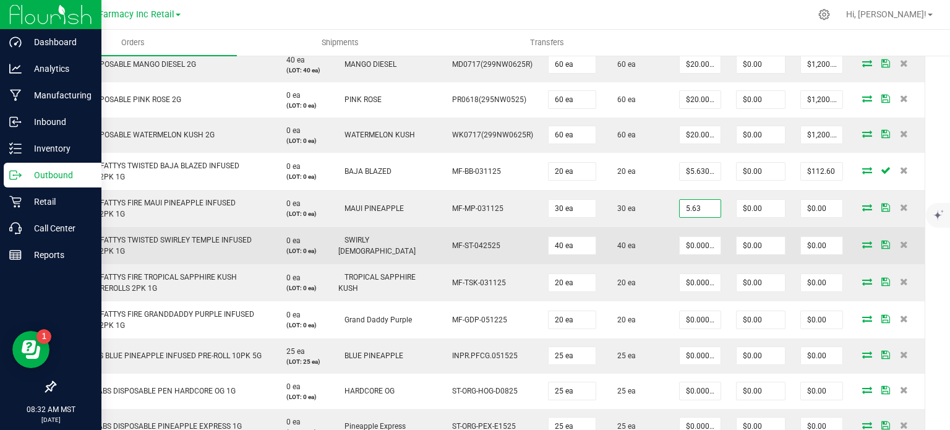
type input "$5.63000"
type input "$168.90"
drag, startPoint x: 683, startPoint y: 246, endPoint x: 684, endPoint y: 258, distance: 11.8
click at [683, 245] on input "0" at bounding box center [699, 245] width 41 height 17
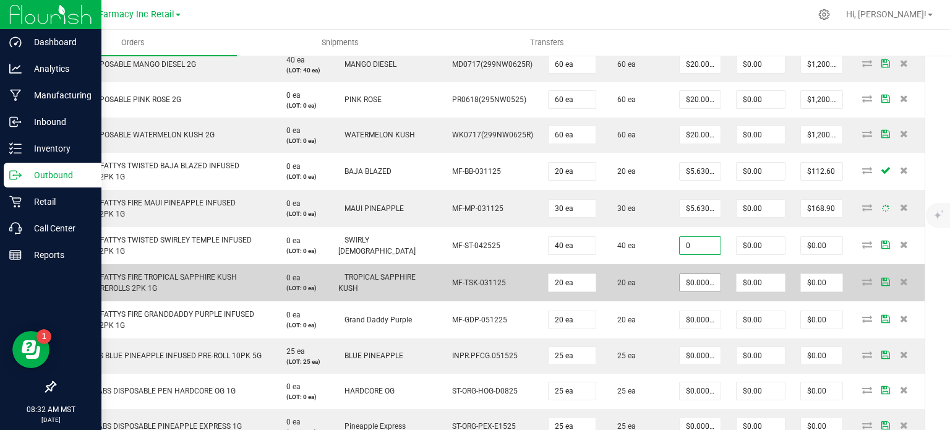
paste input "5.63"
type input "5.63"
type input "0"
type input "$5.63000"
type input "$225.20"
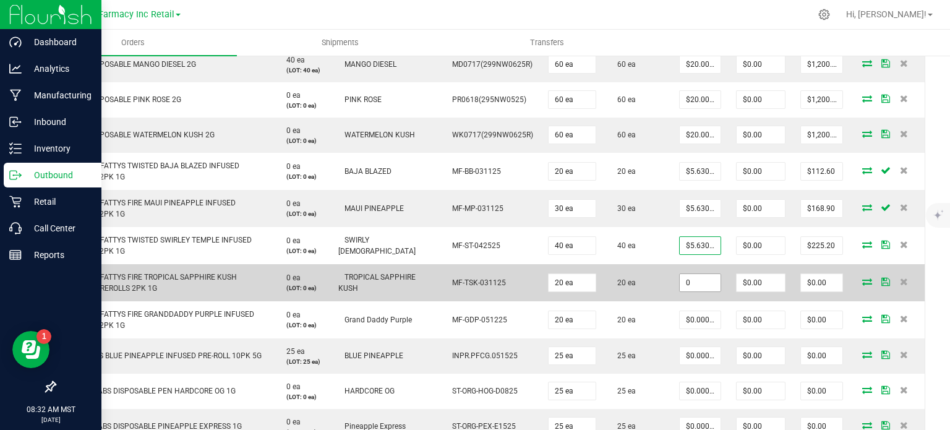
click at [688, 286] on input "0" at bounding box center [699, 282] width 41 height 17
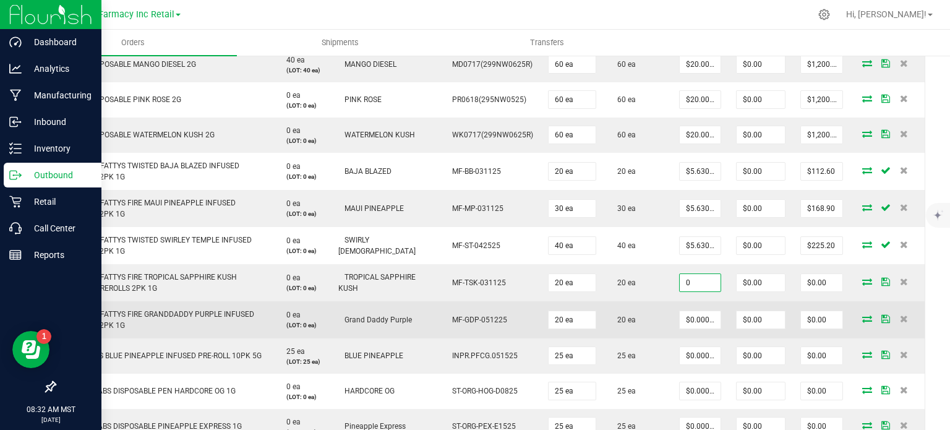
paste input "5.63"
type input "$5.63000"
type input "$112.60"
click at [694, 318] on input "0" at bounding box center [699, 319] width 41 height 17
paste input "5.63"
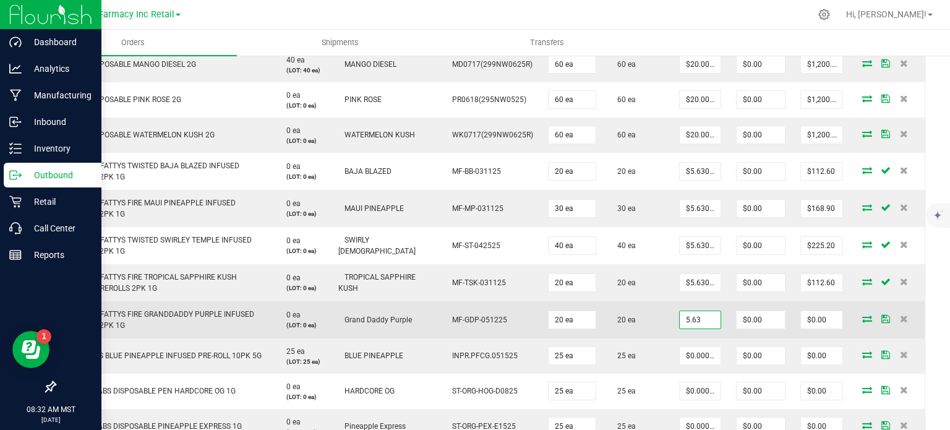
type input "$5.63000"
type input "$112.60"
click at [642, 336] on td "20 ea" at bounding box center [637, 319] width 68 height 37
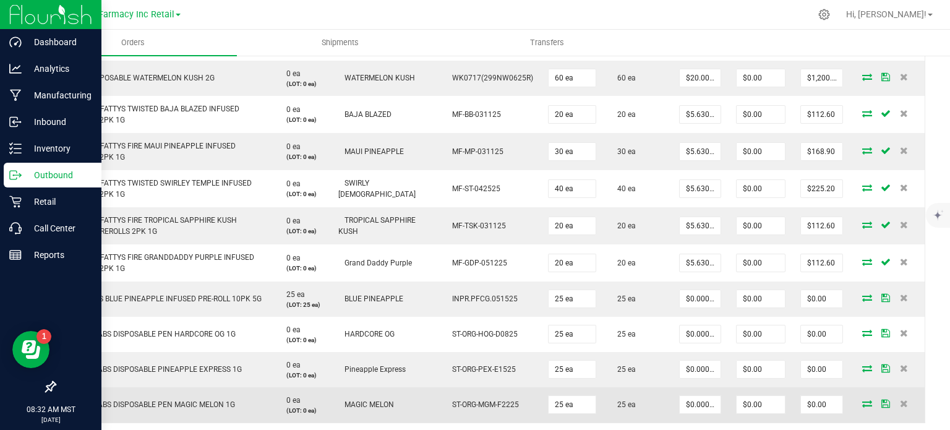
scroll to position [556, 0]
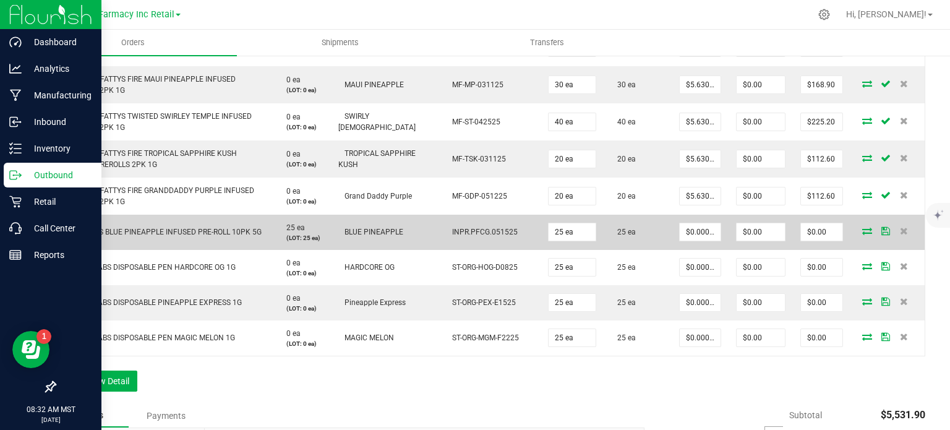
click at [200, 232] on span "SHORTIES BLUE PINEAPPLE INFUSED PRE-ROLL 10PK 5G" at bounding box center [162, 232] width 198 height 9
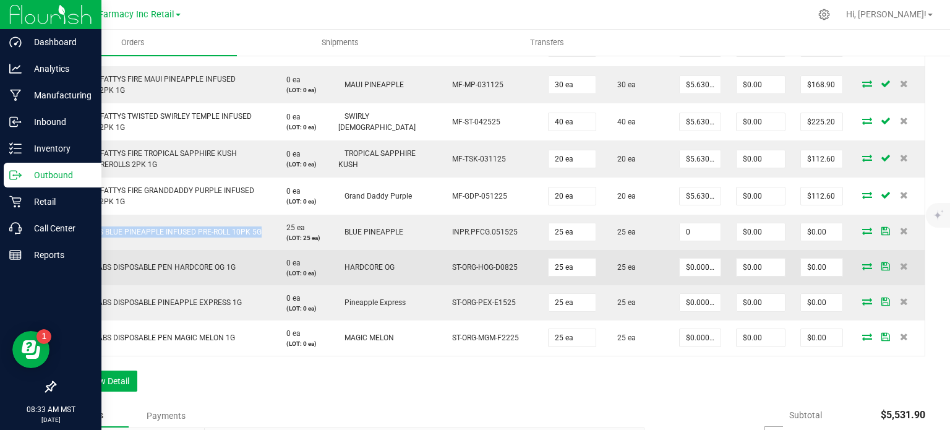
paste input "12"
drag, startPoint x: 697, startPoint y: 231, endPoint x: 650, endPoint y: 260, distance: 54.9
click at [697, 231] on input "0" at bounding box center [699, 231] width 41 height 17
type input "$12.00000"
type input "$300.00"
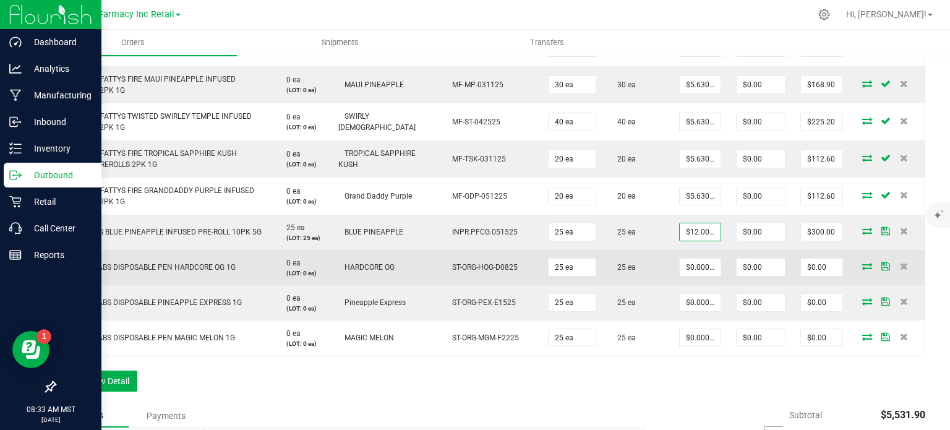
click at [651, 265] on td "25 ea" at bounding box center [637, 267] width 68 height 35
click at [188, 268] on span "STIIIZY LABS DISPOSABLE PEN HARDCORE OG 1G" at bounding box center [149, 267] width 172 height 9
paste input "15.5"
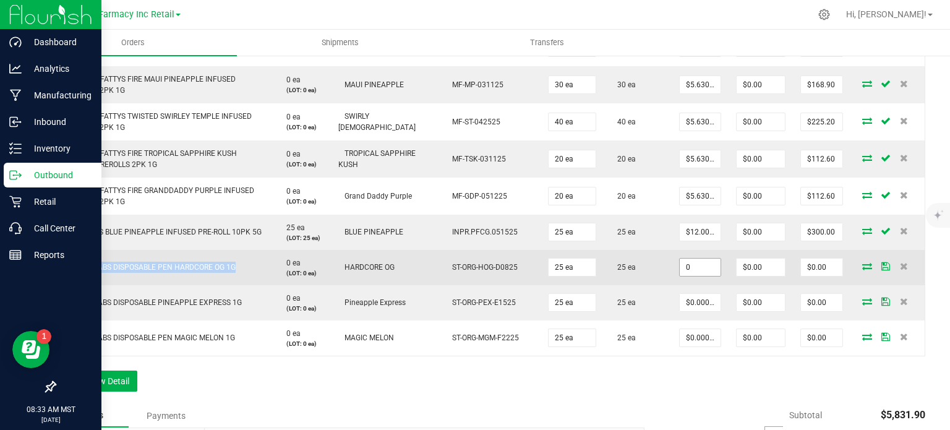
click at [694, 268] on input "0" at bounding box center [699, 266] width 41 height 17
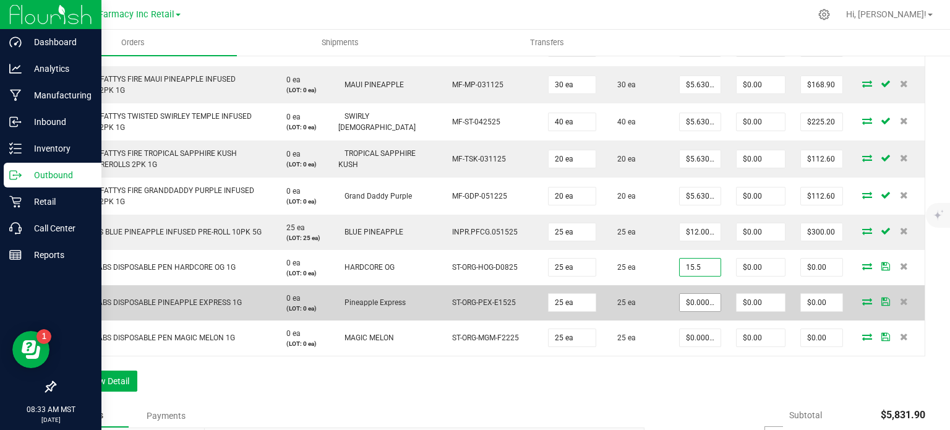
type input "$15.50000"
type input "$387.50"
click at [687, 300] on input "0" at bounding box center [699, 302] width 41 height 17
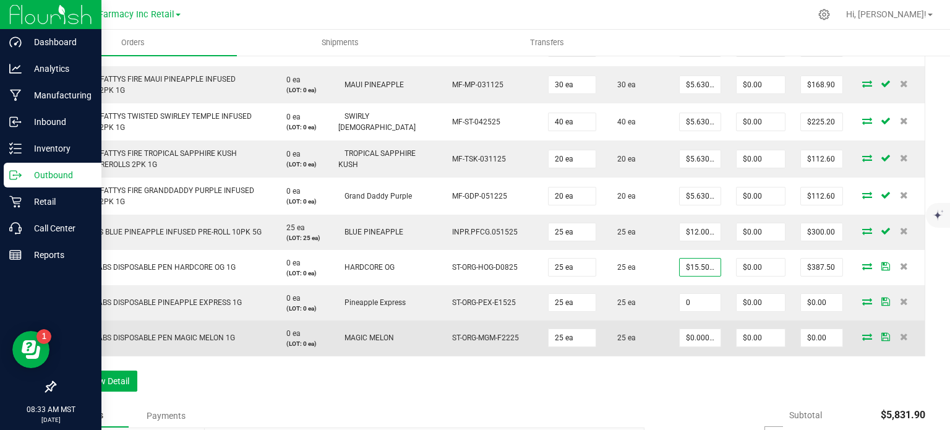
paste input "15.5"
type input "$15.50000"
type input "$387.50"
click at [694, 333] on input "0" at bounding box center [699, 337] width 41 height 17
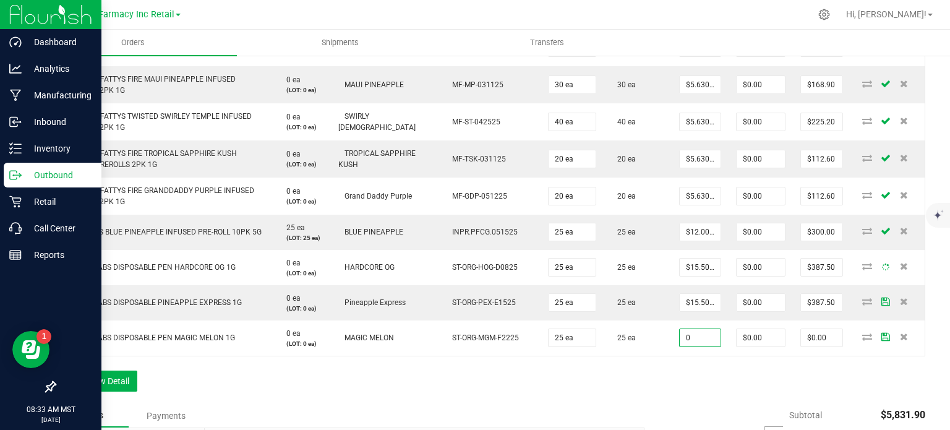
paste input "15.5"
type input "$15.50000"
type input "$387.50"
click at [689, 380] on div "Order Details Print All Labels Item Sellable Strain Lot Number Qty Ordered Qty …" at bounding box center [489, 113] width 871 height 581
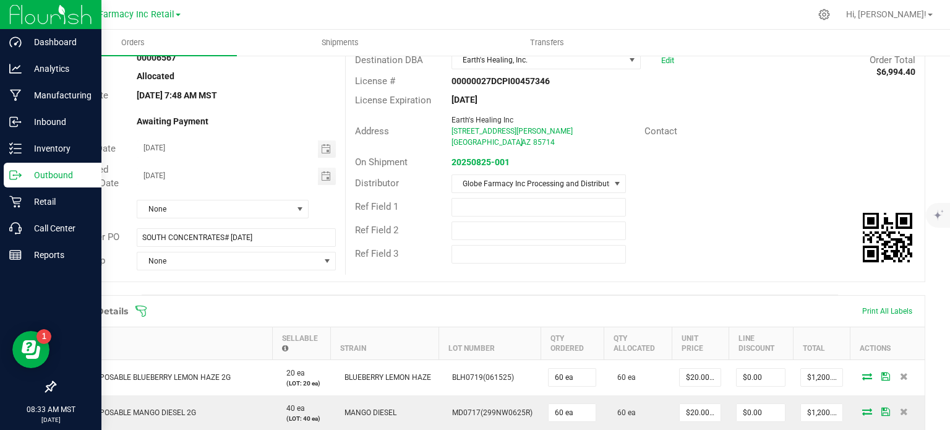
scroll to position [0, 0]
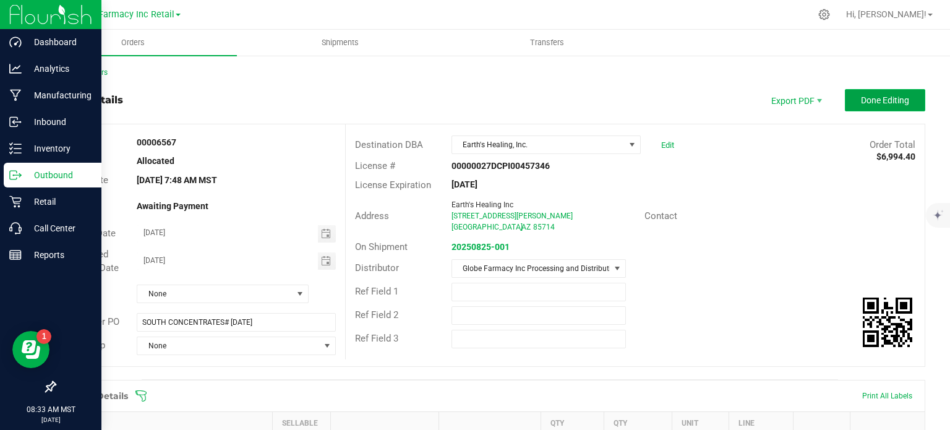
click at [889, 97] on span "Done Editing" at bounding box center [885, 100] width 48 height 10
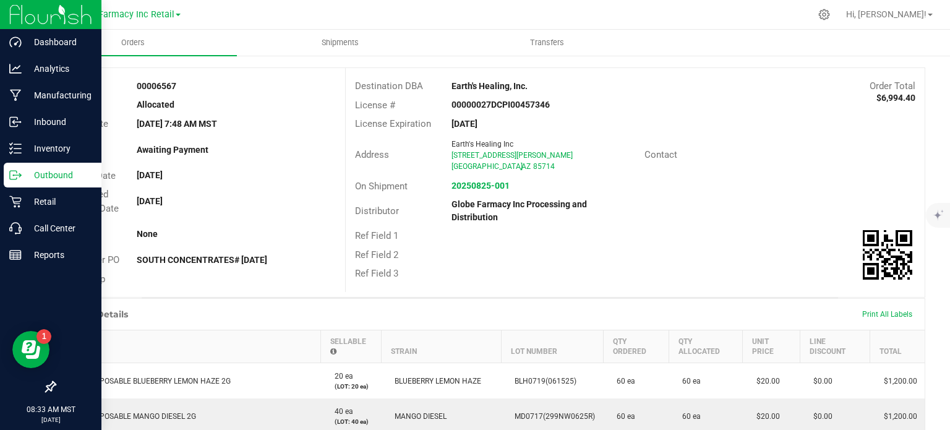
scroll to position [124, 0]
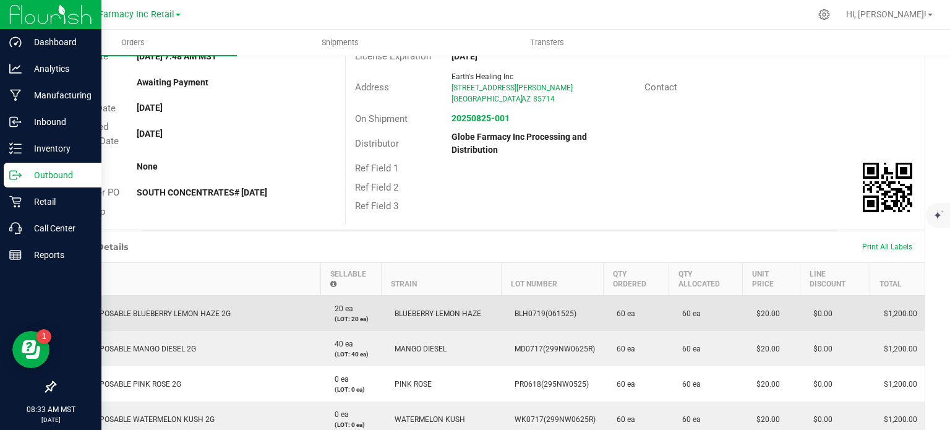
drag, startPoint x: 772, startPoint y: 311, endPoint x: 751, endPoint y: 321, distance: 22.7
click at [751, 321] on td "$20.00" at bounding box center [771, 314] width 57 height 36
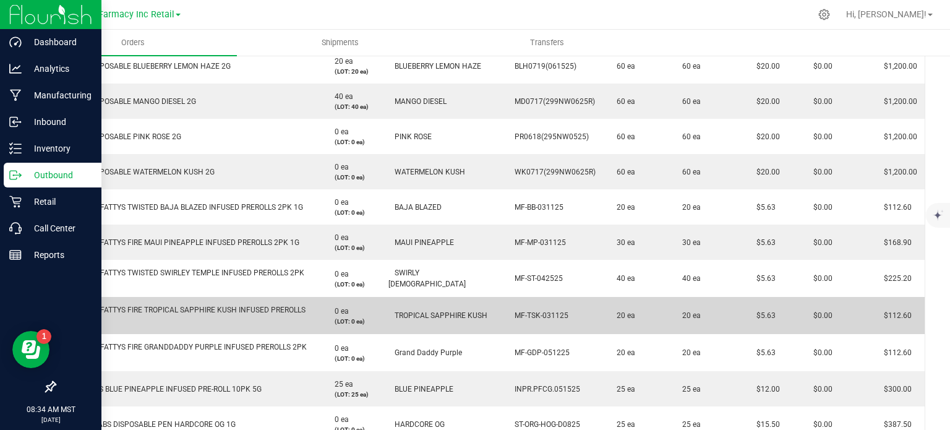
scroll to position [556, 0]
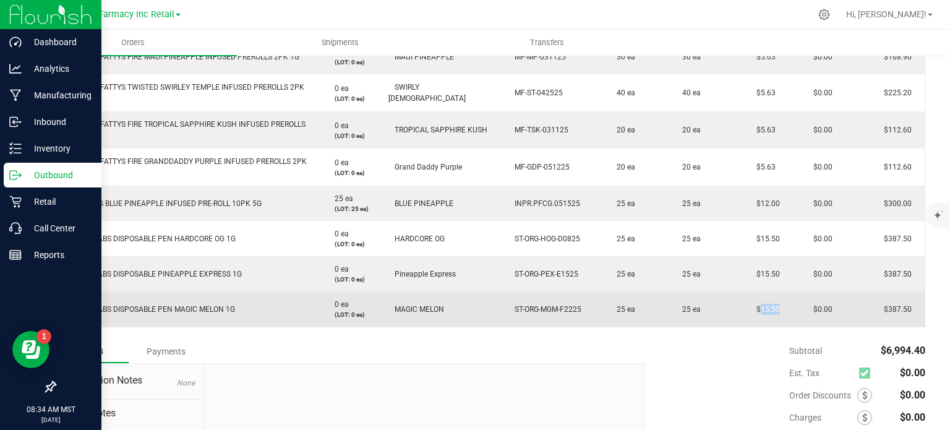
drag, startPoint x: 767, startPoint y: 298, endPoint x: 747, endPoint y: 303, distance: 20.4
click at [747, 303] on td "$15.50" at bounding box center [771, 308] width 57 height 35
click at [772, 301] on td "$15.50" at bounding box center [771, 308] width 57 height 35
drag, startPoint x: 772, startPoint y: 301, endPoint x: 751, endPoint y: 305, distance: 21.3
click at [751, 305] on td "$15.50" at bounding box center [771, 308] width 57 height 35
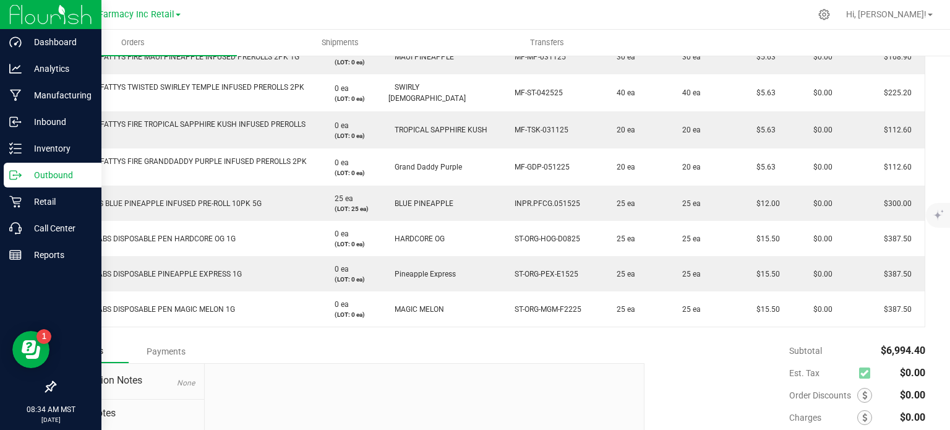
click at [15, 177] on icon at bounding box center [15, 175] width 12 height 12
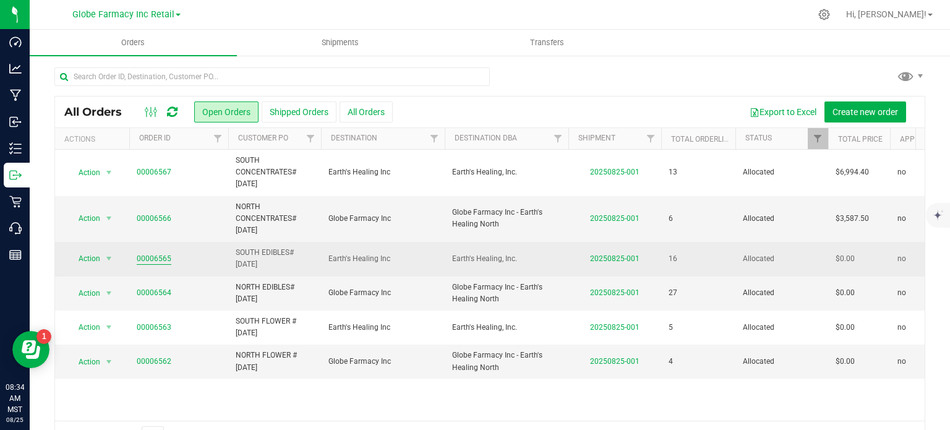
click at [143, 257] on link "00006565" at bounding box center [154, 259] width 35 height 12
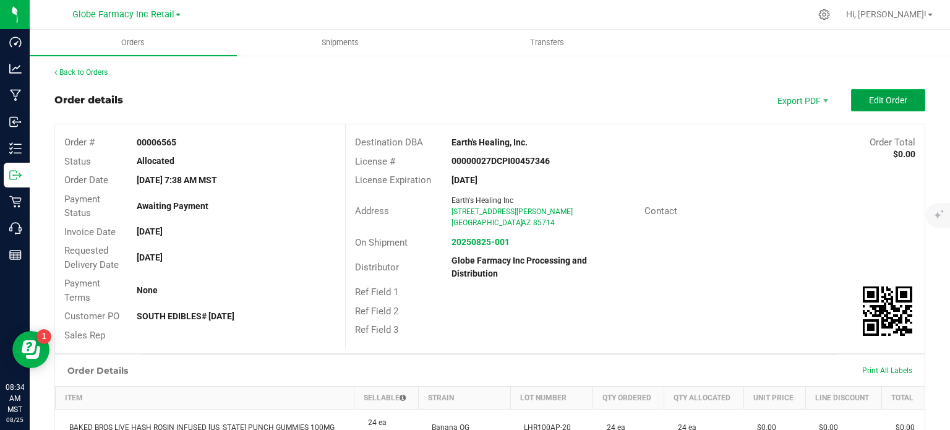
click at [869, 103] on span "Edit Order" at bounding box center [888, 100] width 38 height 10
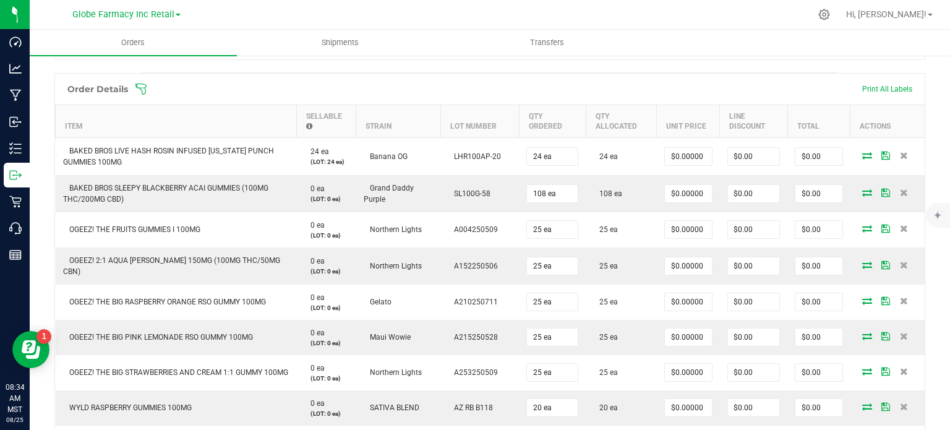
scroll to position [309, 0]
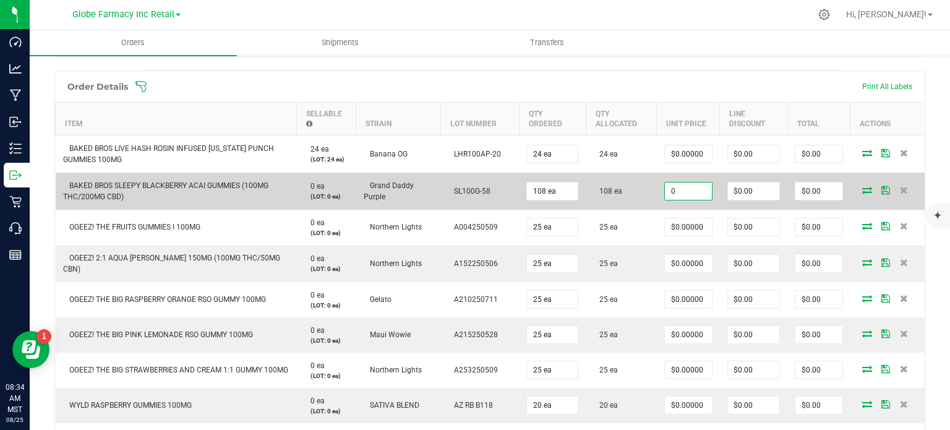
click at [668, 187] on input "0" at bounding box center [688, 190] width 47 height 17
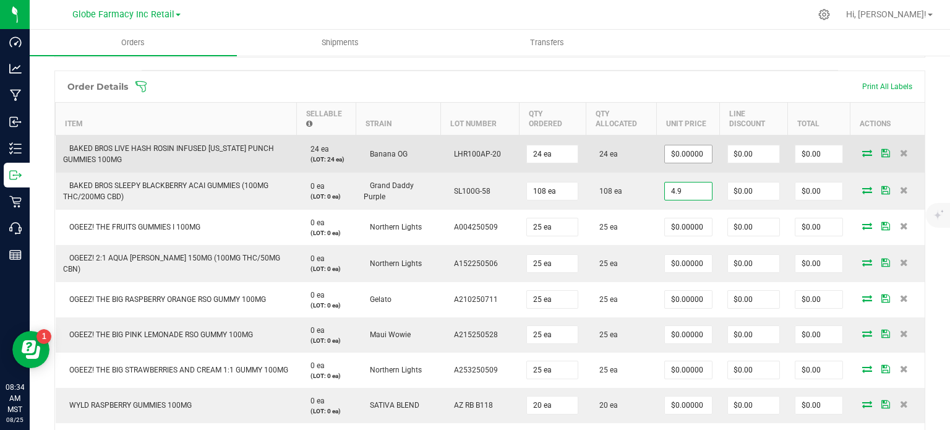
type input "4.9"
type input "0"
type input "$4.90000"
type input "$529.20"
click at [690, 153] on input "0" at bounding box center [688, 153] width 47 height 17
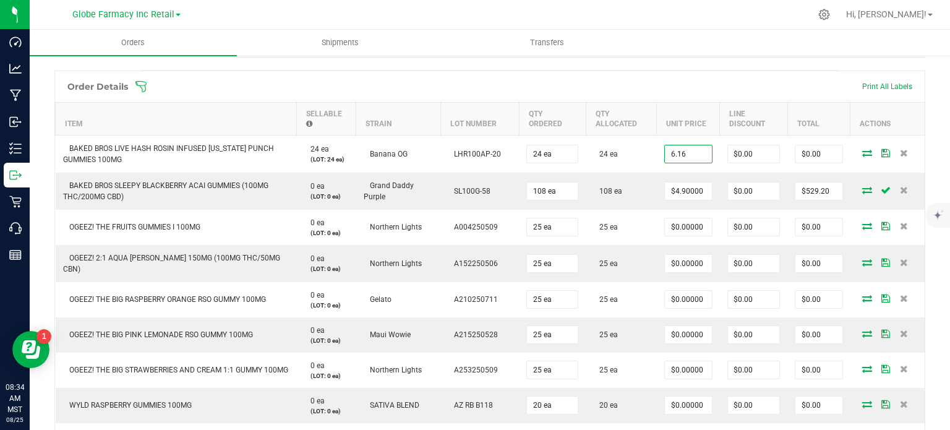
type input "$6.16000"
type input "$147.84"
click at [723, 53] on ul "Orders Shipments Transfers" at bounding box center [505, 43] width 950 height 27
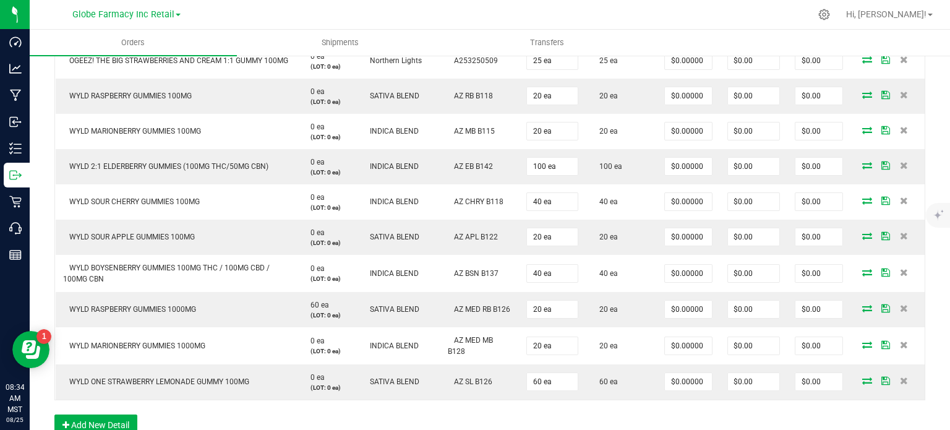
scroll to position [680, 0]
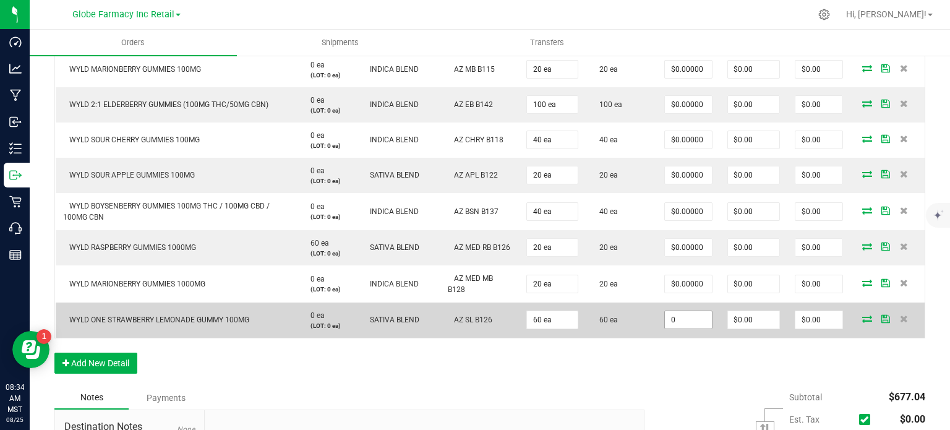
click at [688, 323] on input "0" at bounding box center [688, 319] width 47 height 17
paste input "2.45"
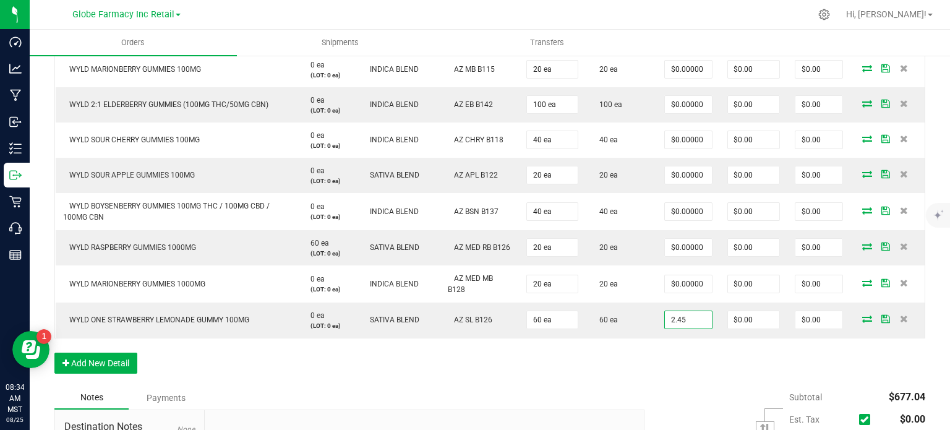
type input "$2.45000"
type input "$147.00"
click at [673, 353] on div "Order Details Print All Labels Item Sellable Strain Lot Number Qty Ordered Qty …" at bounding box center [489, 43] width 871 height 686
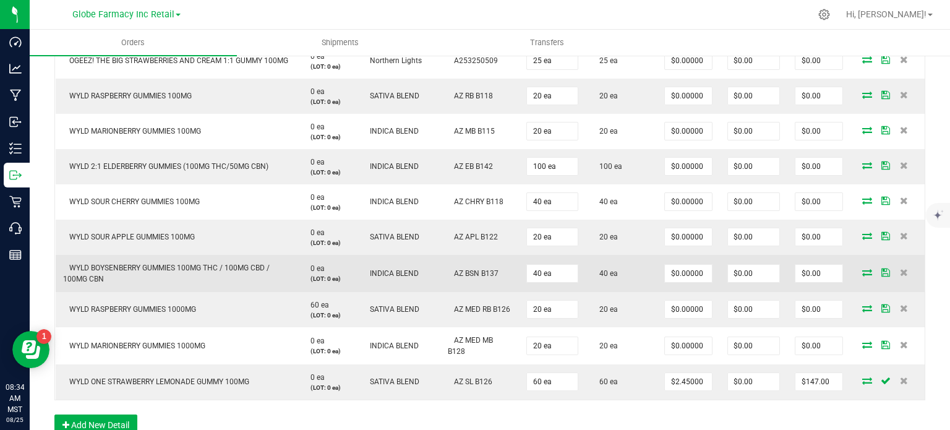
scroll to position [556, 0]
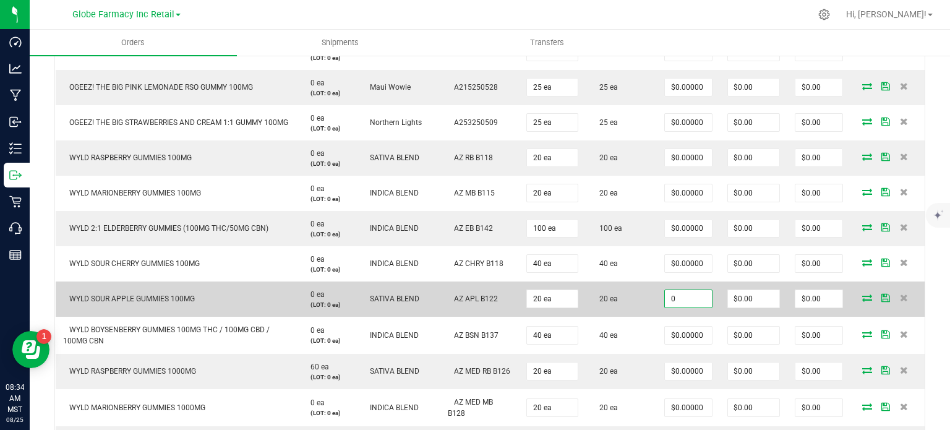
paste input "4.9"
click at [684, 302] on input "0" at bounding box center [688, 298] width 47 height 17
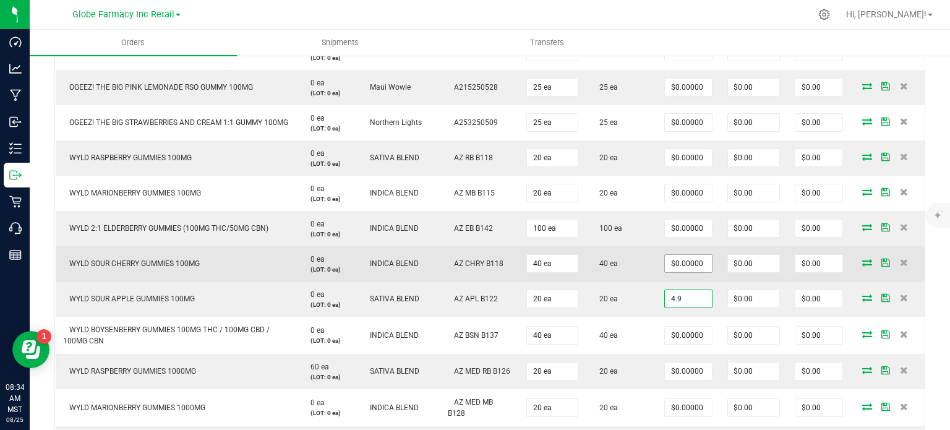
type input "4.9"
type input "0"
type input "$4.90000"
type input "$98.00"
paste input "4.9"
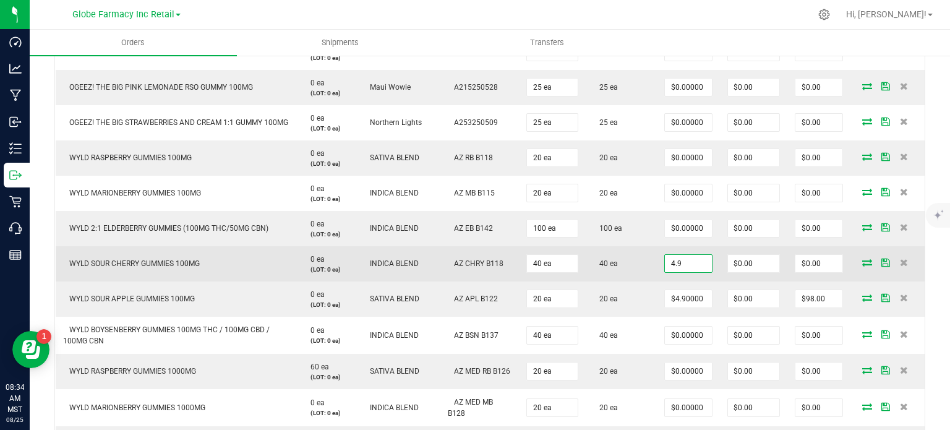
click at [684, 260] on input "4.9" at bounding box center [688, 263] width 47 height 17
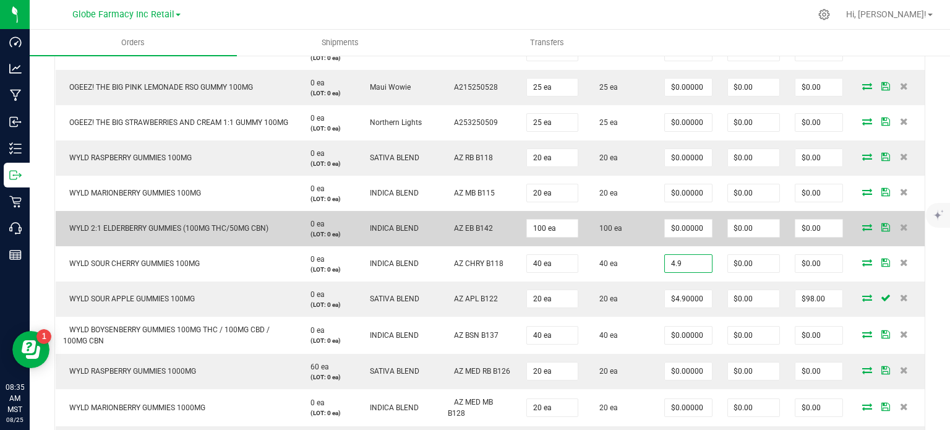
type input "$4.90000"
type input "$196.00"
click at [186, 236] on td "WYLD 2:1 ELDERBERRY GUMMIES (100MG THC/50MG CBN)" at bounding box center [176, 228] width 241 height 35
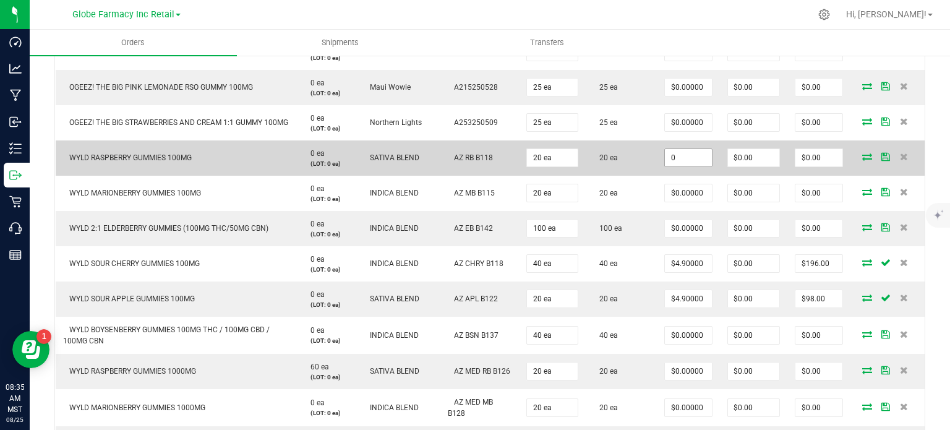
click at [688, 157] on input "0" at bounding box center [688, 157] width 47 height 17
paste input "4.9"
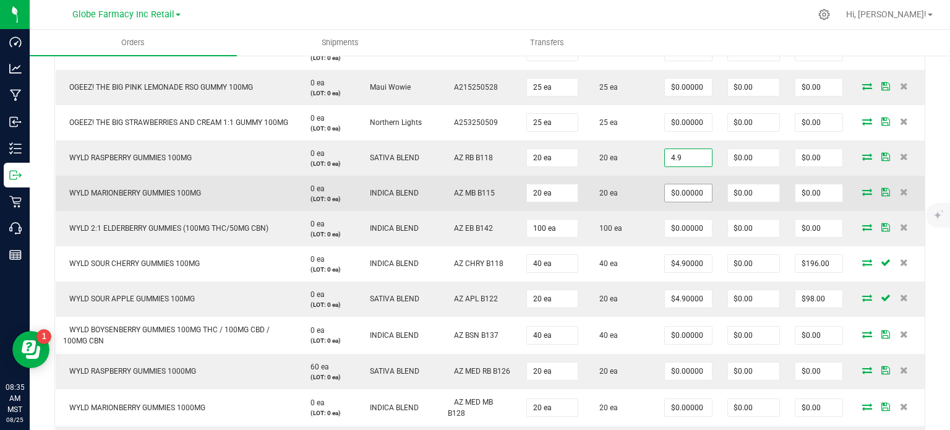
type input "$4.90000"
type input "$98.00"
click at [688, 193] on input "0" at bounding box center [688, 192] width 47 height 17
paste input "4.9"
type input "$4.90000"
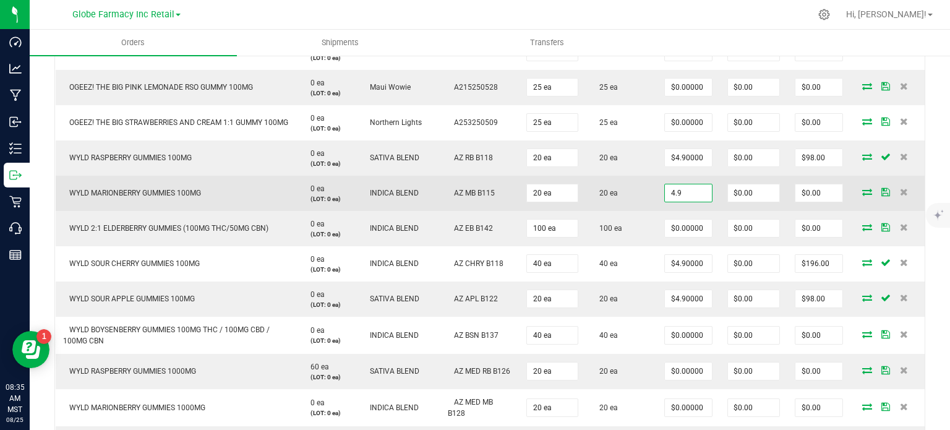
type input "$98.00"
click at [216, 203] on td "WYLD MARIONBERRY GUMMIES 100MG" at bounding box center [176, 193] width 241 height 35
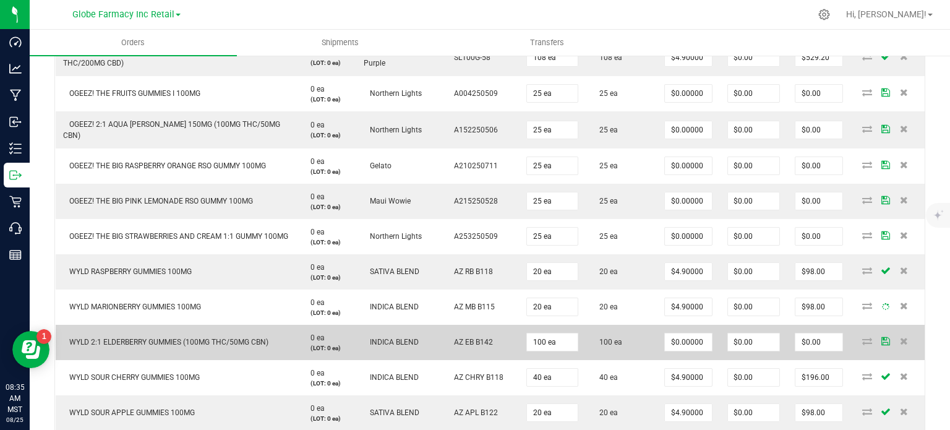
scroll to position [433, 0]
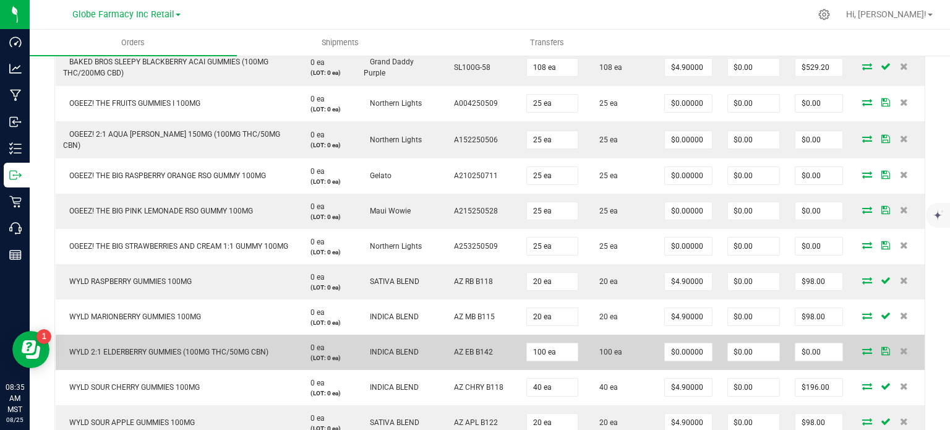
click at [668, 338] on td "$0.00000" at bounding box center [688, 351] width 63 height 35
click at [675, 351] on input "0" at bounding box center [688, 351] width 47 height 17
paste input "6.3"
type input "$6.30000"
type input "$630.00"
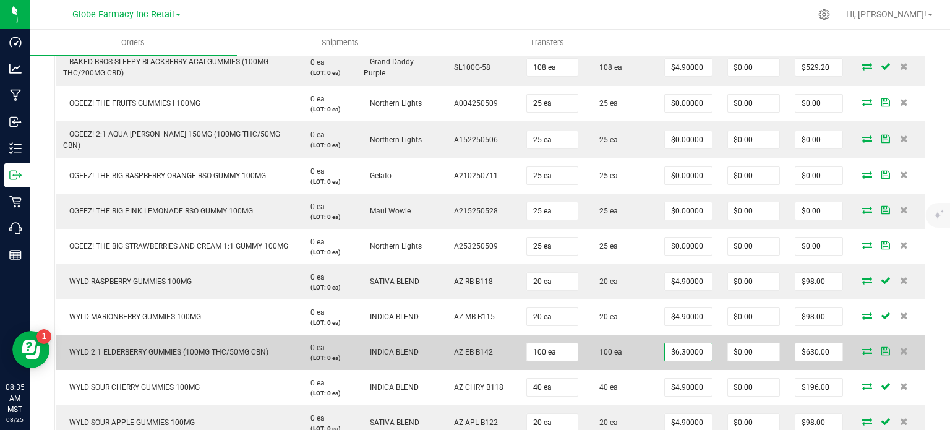
click at [639, 356] on td "100 ea" at bounding box center [621, 351] width 70 height 35
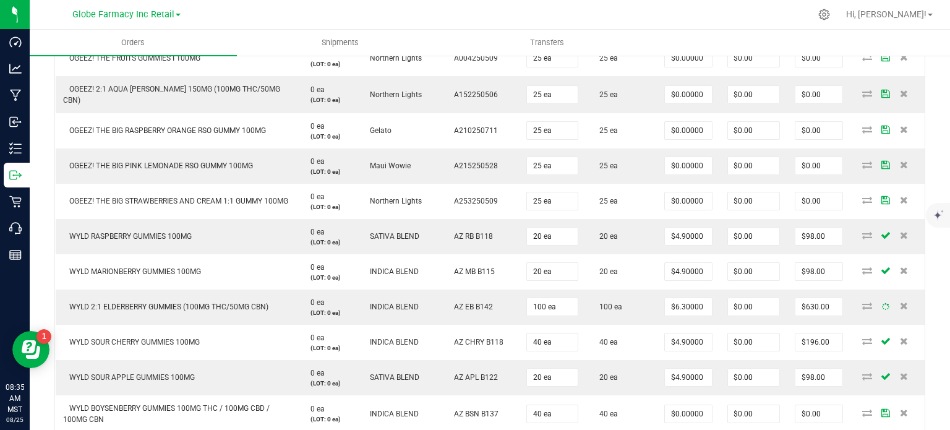
scroll to position [556, 0]
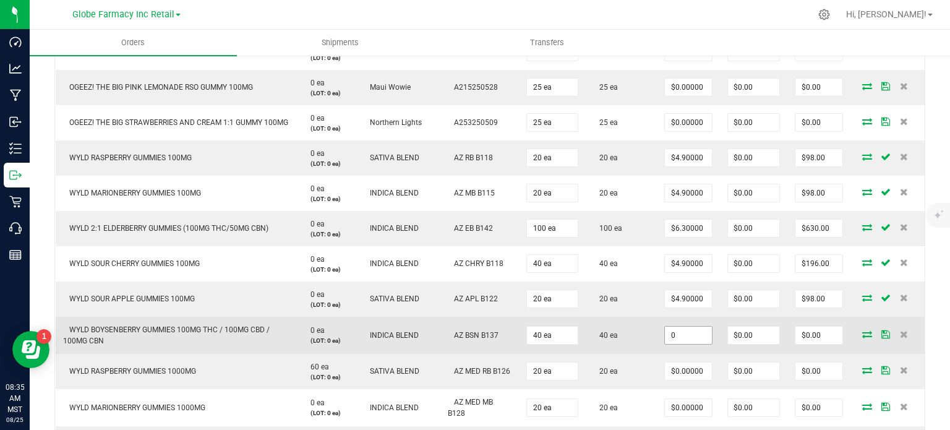
click at [678, 337] on input "0" at bounding box center [688, 334] width 47 height 17
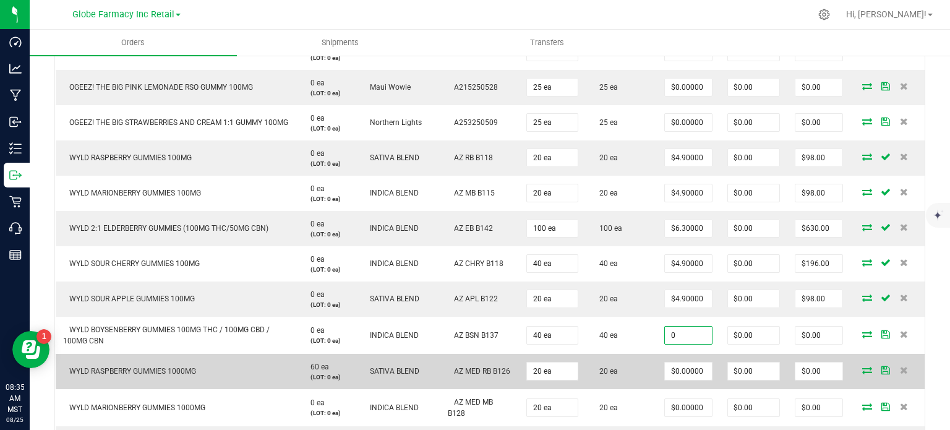
paste input "6.3"
type input "$6.30000"
type input "$252.00"
click at [657, 360] on td "$0.00000" at bounding box center [688, 371] width 63 height 35
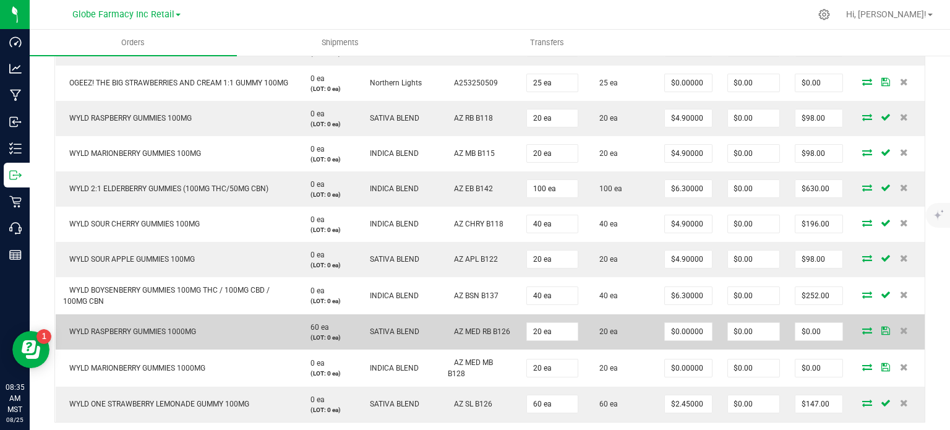
scroll to position [618, 0]
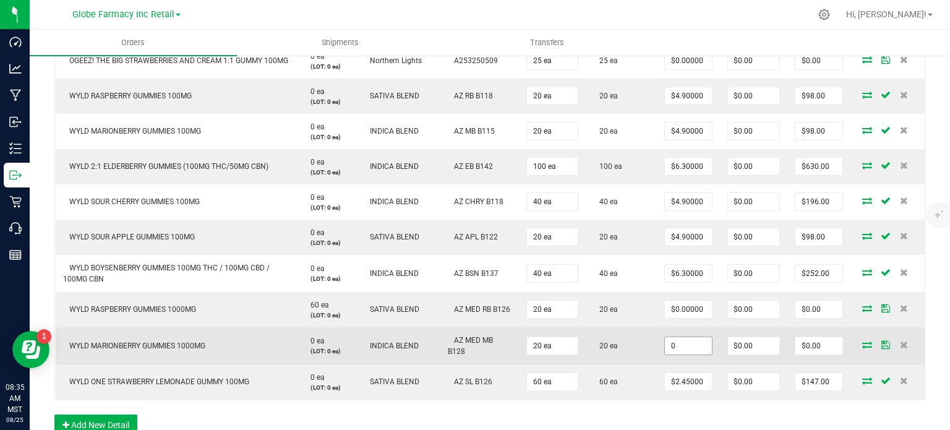
click at [679, 341] on input "0" at bounding box center [688, 345] width 47 height 17
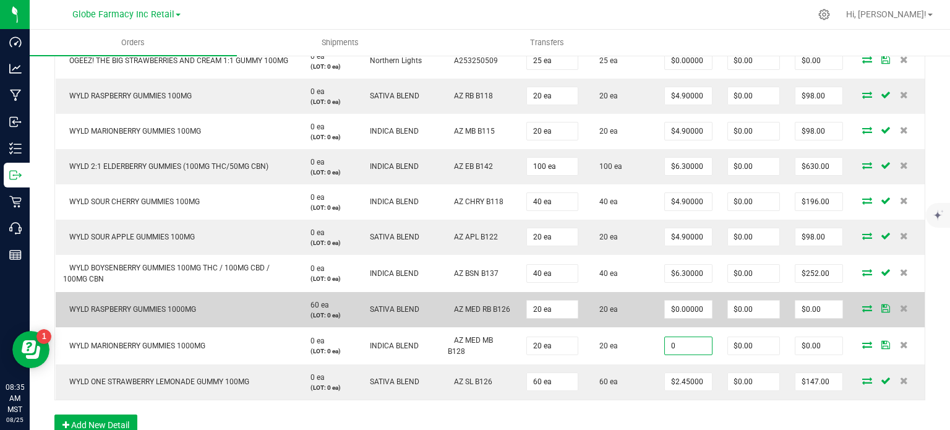
paste input "14"
type input "14"
type input "0"
type input "$14.00000"
type input "$280.00"
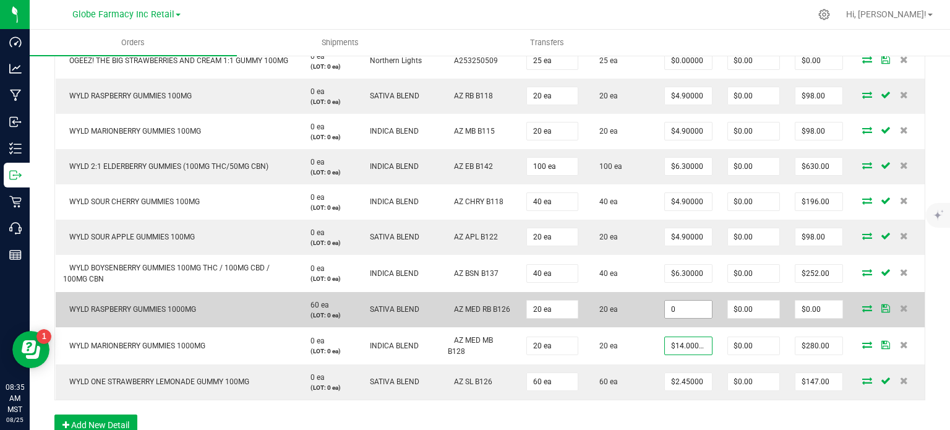
click at [693, 310] on input "0" at bounding box center [688, 308] width 47 height 17
paste input "14"
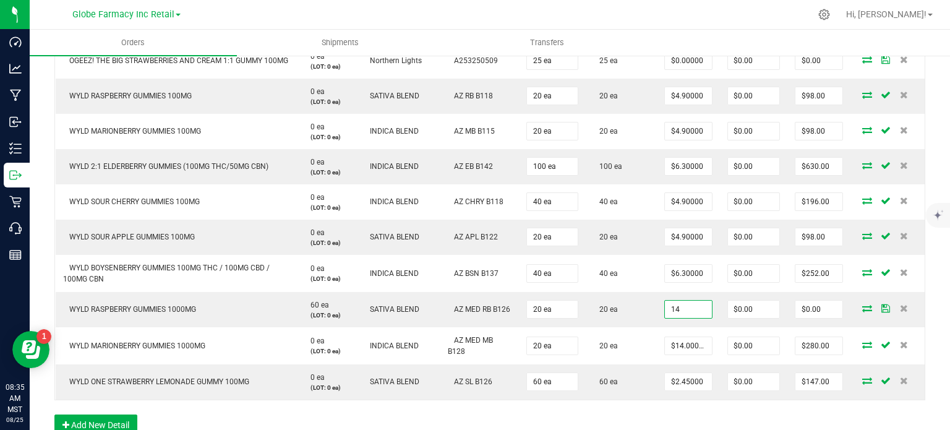
type input "$14.00000"
type input "$280.00"
click at [632, 327] on td "20 ea" at bounding box center [621, 345] width 70 height 37
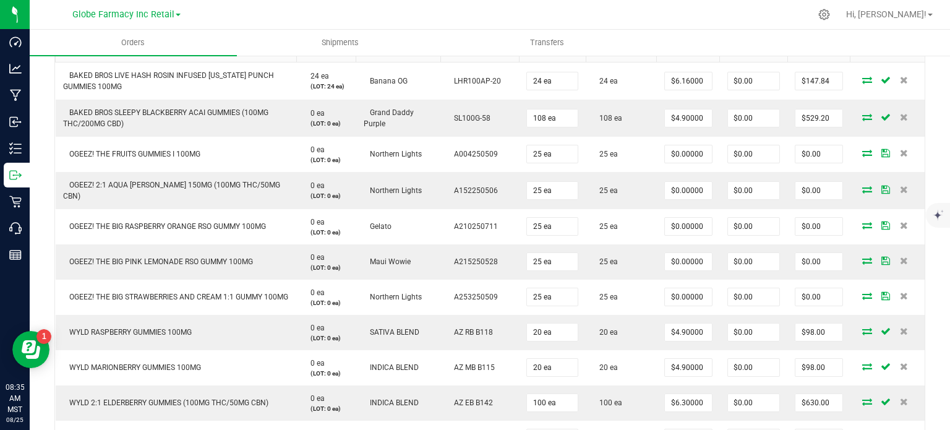
scroll to position [309, 0]
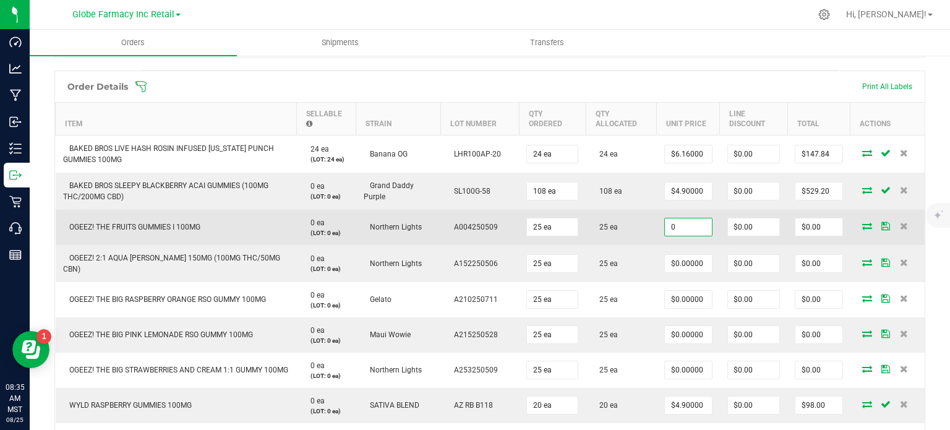
click at [673, 224] on input "0" at bounding box center [688, 226] width 47 height 17
paste input "5.6"
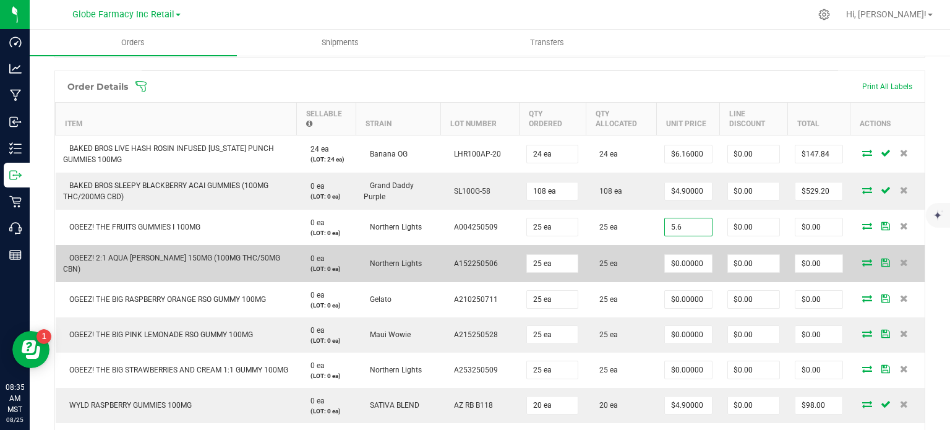
type input "$5.60000"
type input "$140.00"
click at [648, 254] on td "25 ea" at bounding box center [621, 263] width 70 height 37
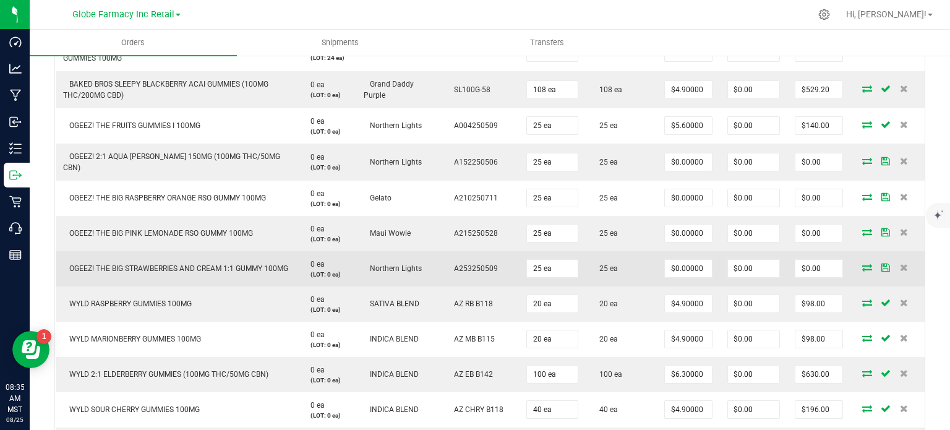
scroll to position [433, 0]
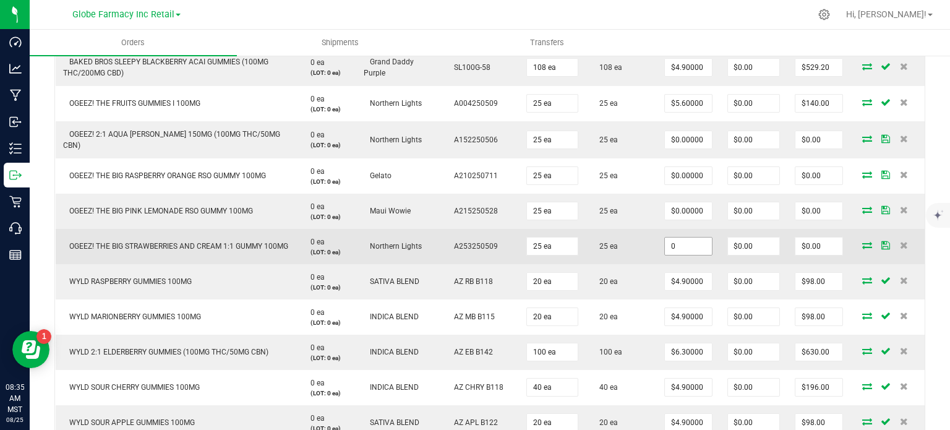
click at [678, 244] on input "0" at bounding box center [688, 245] width 47 height 17
paste input "3.6"
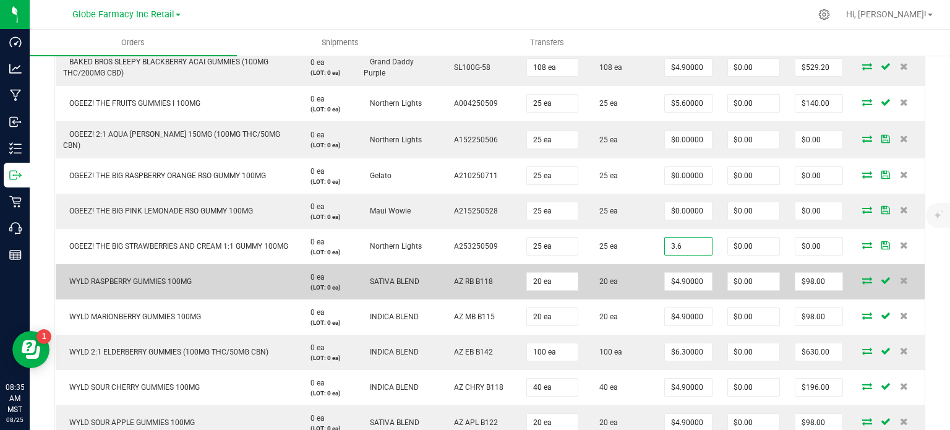
type input "$3.60000"
type input "$90.00"
click at [657, 275] on td "$4.90000" at bounding box center [688, 281] width 63 height 35
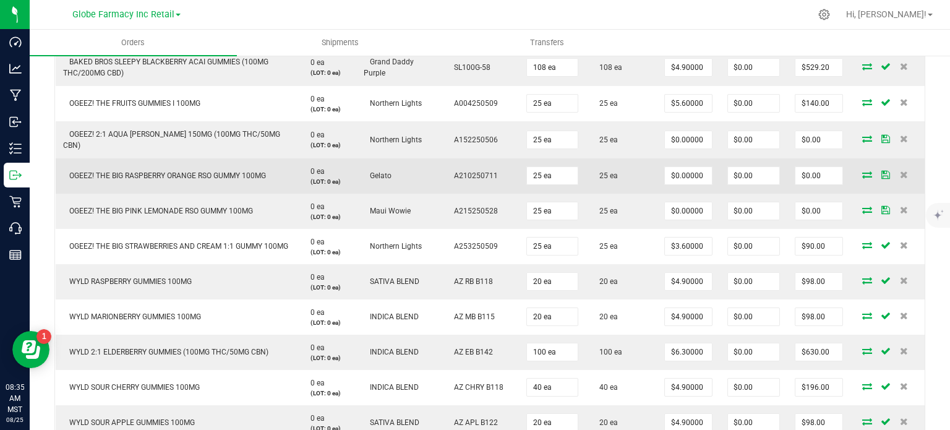
click at [687, 160] on td "$0.00000" at bounding box center [688, 175] width 63 height 35
click at [689, 174] on input "0" at bounding box center [688, 175] width 47 height 17
paste input "3.6"
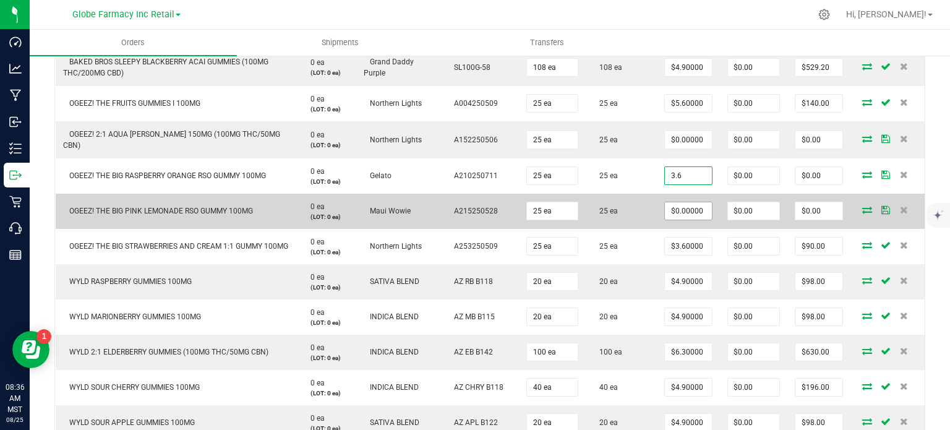
type input "$3.60000"
type input "$90.00"
click at [686, 210] on input "0" at bounding box center [688, 210] width 47 height 17
paste input "3.6"
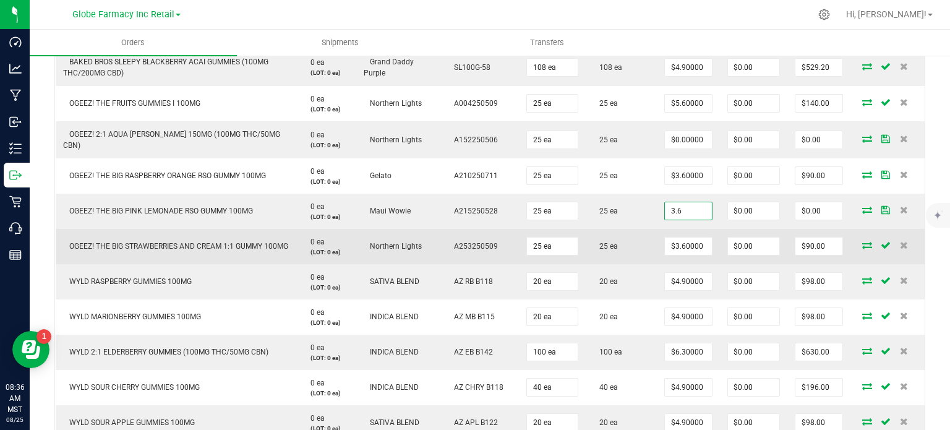
type input "$3.60000"
type input "$90.00"
click at [657, 232] on td "$3.60000" at bounding box center [688, 246] width 63 height 35
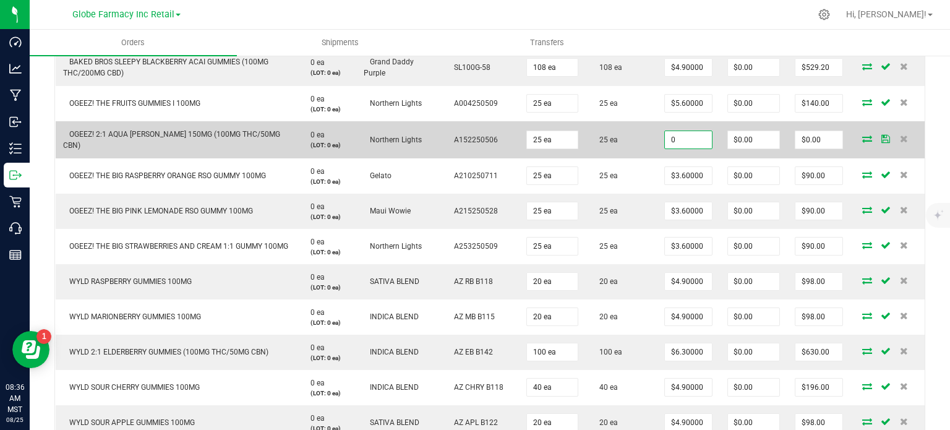
click at [676, 141] on input "0" at bounding box center [688, 139] width 47 height 17
paste input "7.2"
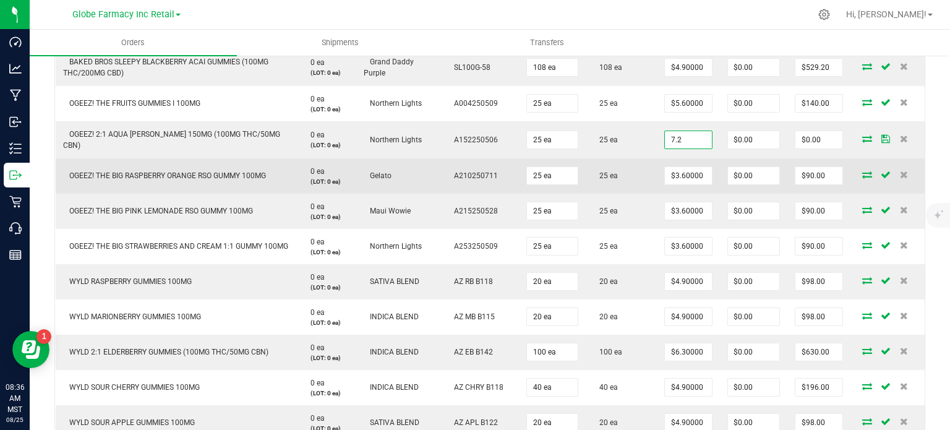
type input "$7.20000"
type input "$180.00"
click at [657, 179] on td "$3.60000" at bounding box center [688, 175] width 63 height 35
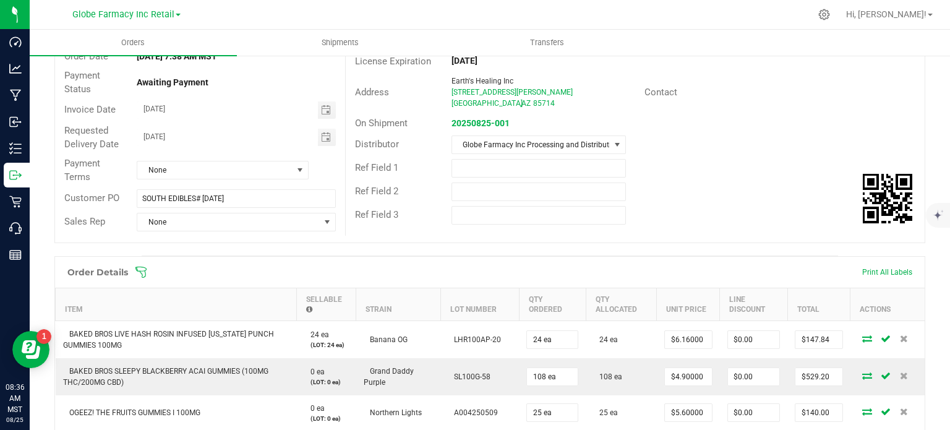
scroll to position [0, 0]
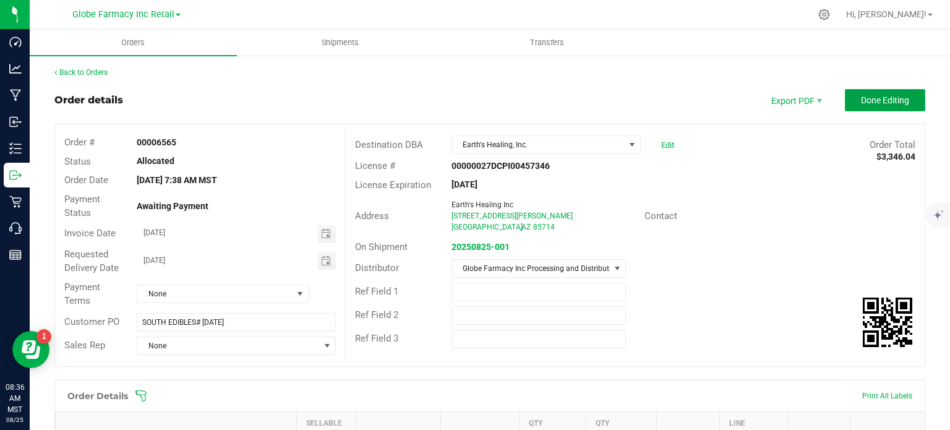
click at [868, 98] on span "Done Editing" at bounding box center [885, 100] width 48 height 10
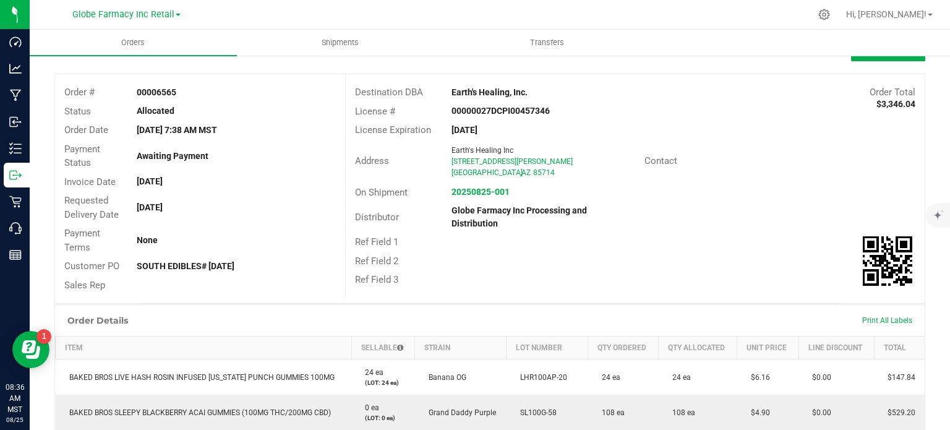
scroll to position [124, 0]
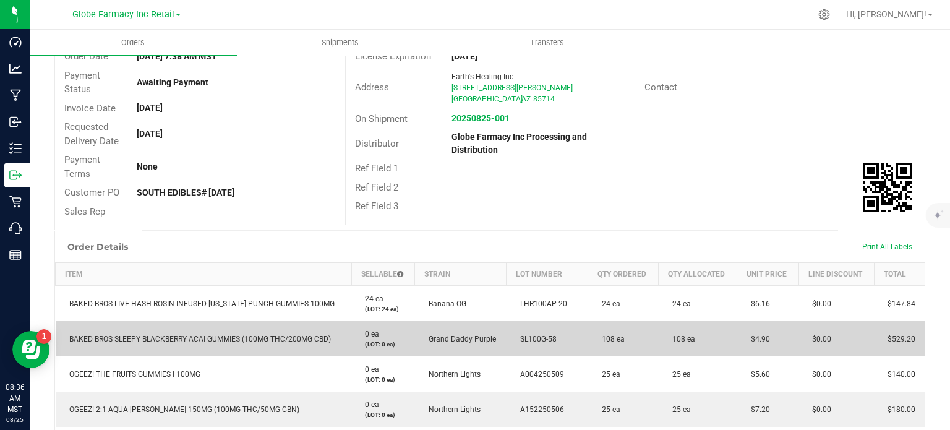
drag, startPoint x: 752, startPoint y: 339, endPoint x: 744, endPoint y: 341, distance: 8.4
click at [744, 341] on td "$4.90" at bounding box center [767, 338] width 61 height 35
click at [631, 346] on td "108 ea" at bounding box center [623, 338] width 70 height 35
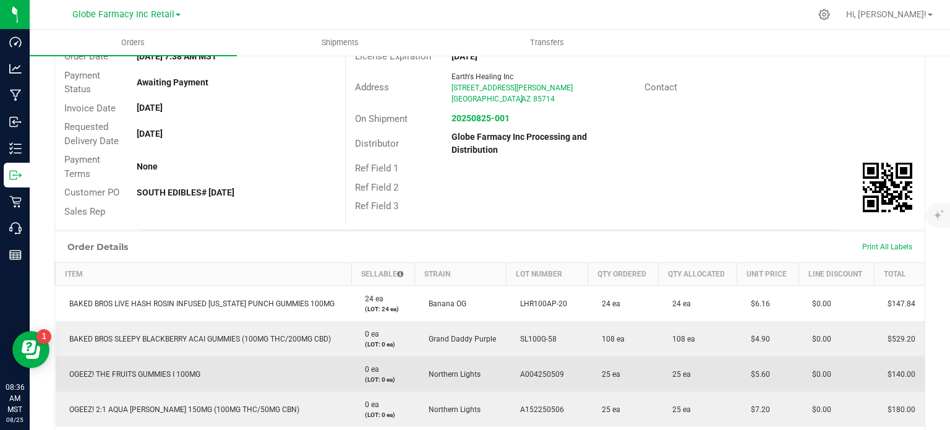
drag, startPoint x: 768, startPoint y: 374, endPoint x: 743, endPoint y: 378, distance: 25.1
click at [744, 378] on td "$5.60" at bounding box center [767, 373] width 61 height 35
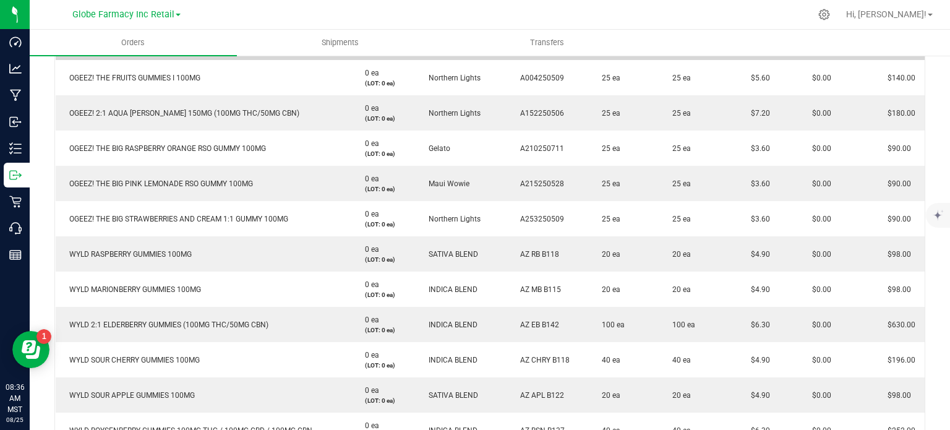
scroll to position [495, 0]
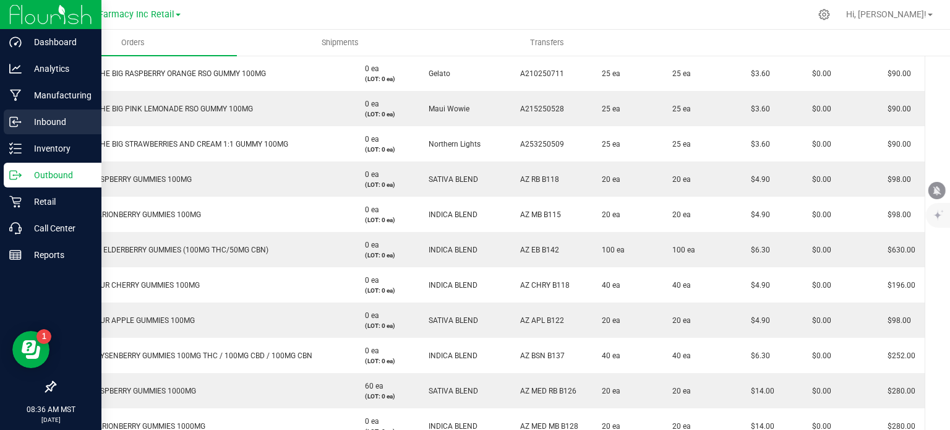
click at [26, 116] on p "Inbound" at bounding box center [59, 121] width 74 height 15
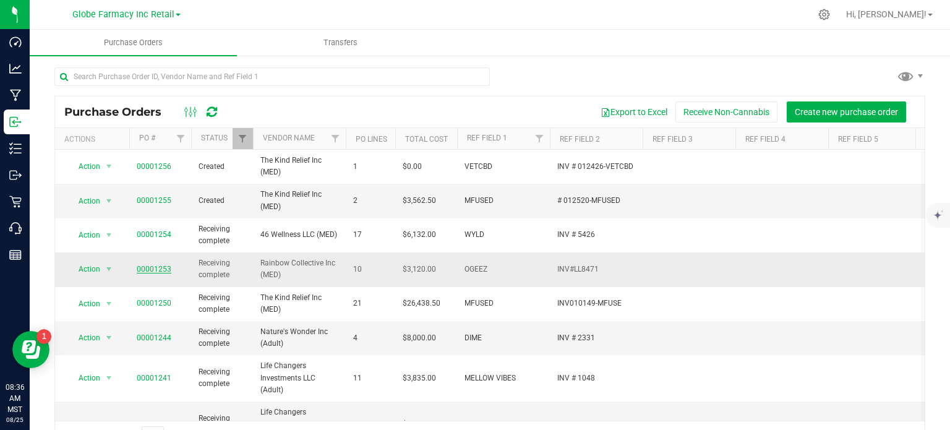
click at [150, 268] on link "00001253" at bounding box center [154, 269] width 35 height 9
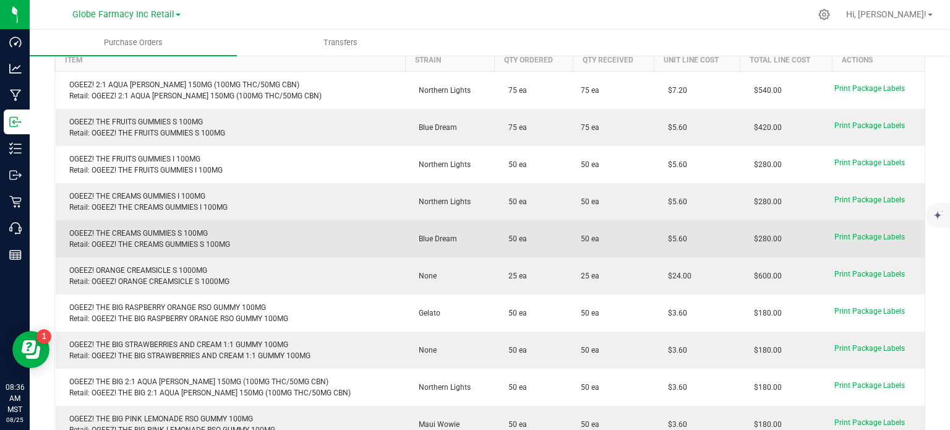
scroll to position [247, 0]
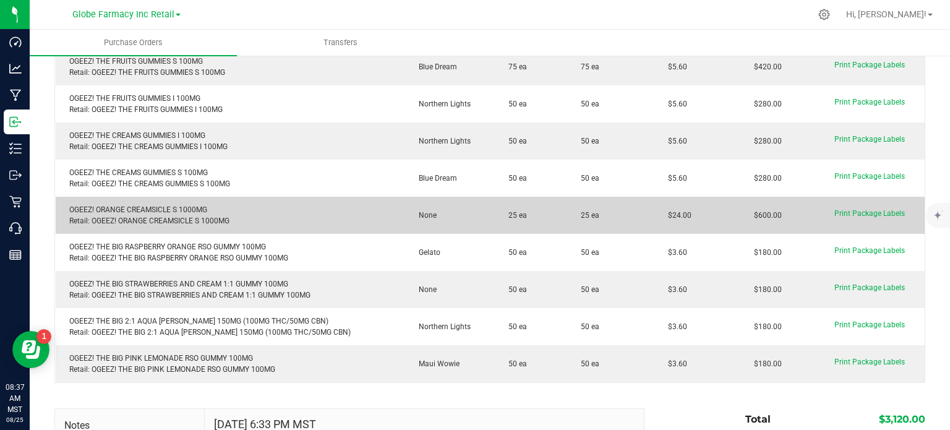
drag, startPoint x: 670, startPoint y: 207, endPoint x: 648, endPoint y: 210, distance: 22.5
click at [654, 210] on td "$24.00" at bounding box center [697, 215] width 86 height 37
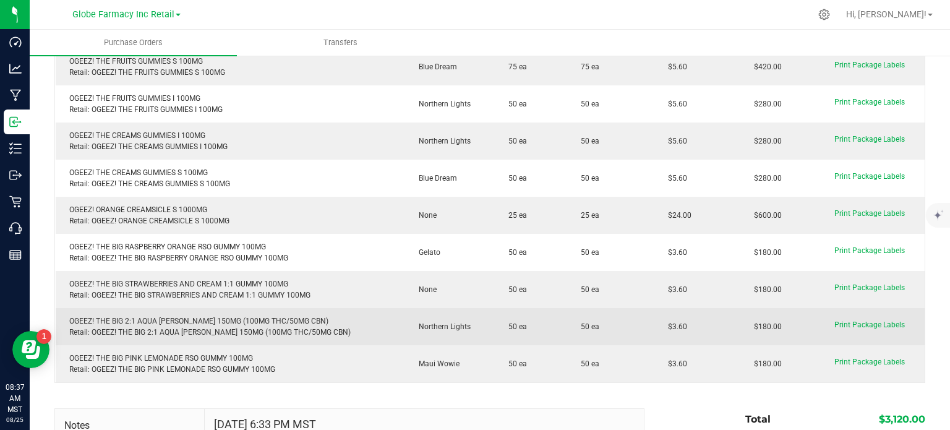
drag, startPoint x: 673, startPoint y: 321, endPoint x: 642, endPoint y: 318, distance: 31.0
click at [654, 318] on td "$3.60" at bounding box center [697, 326] width 86 height 37
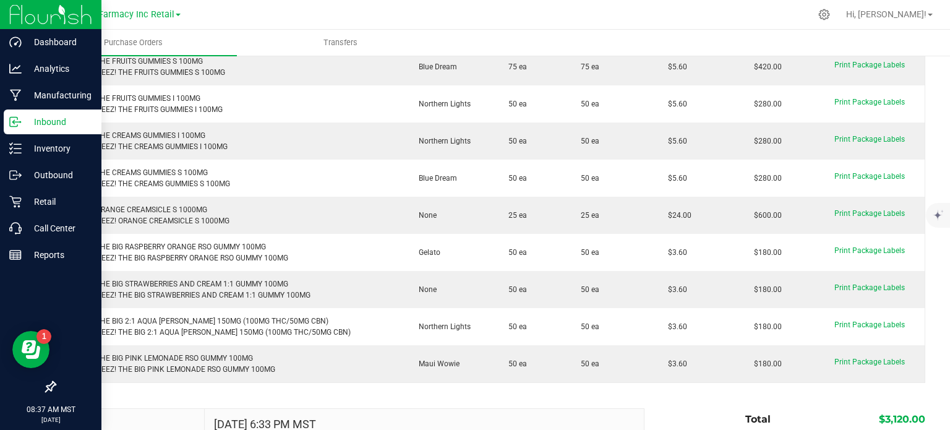
click at [12, 117] on icon at bounding box center [13, 121] width 7 height 9
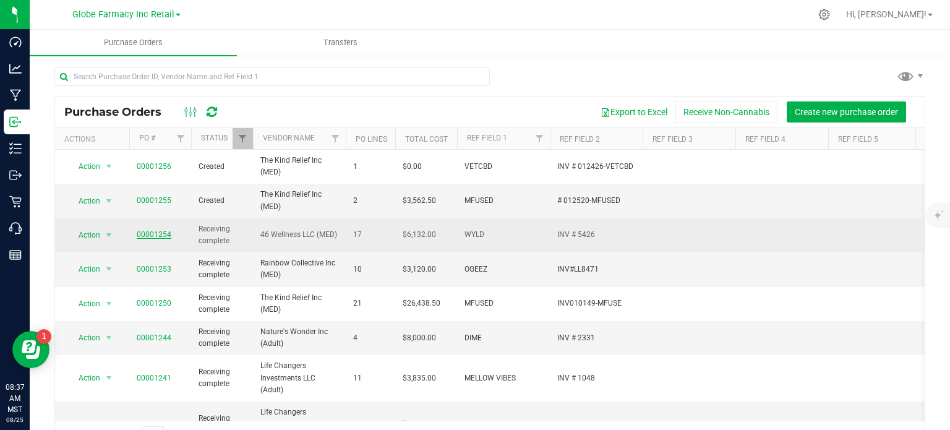
click at [154, 237] on link "00001254" at bounding box center [154, 234] width 35 height 9
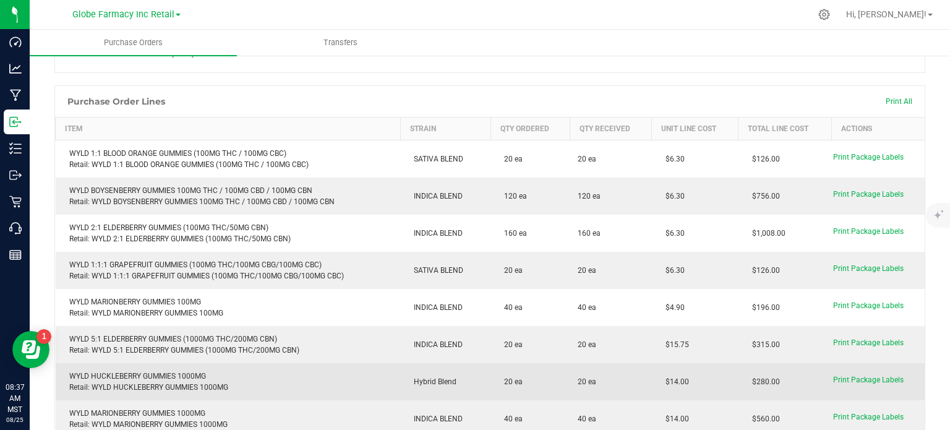
scroll to position [185, 0]
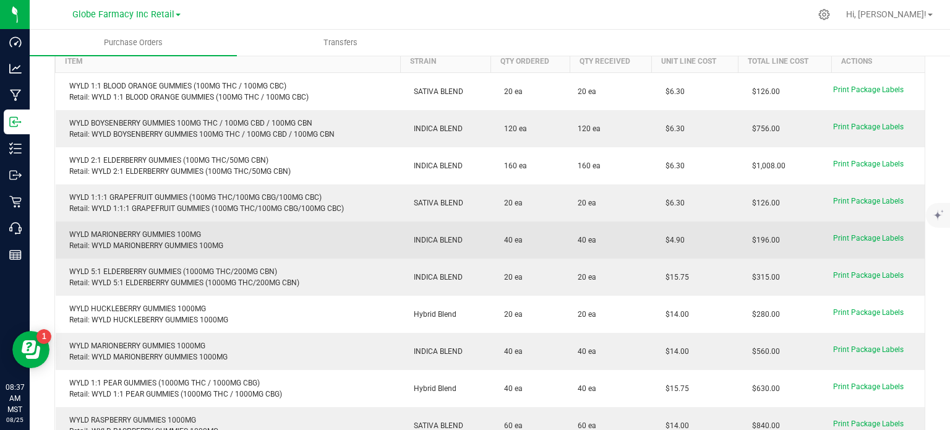
drag, startPoint x: 681, startPoint y: 226, endPoint x: 657, endPoint y: 239, distance: 27.7
click at [657, 239] on td "$4.90" at bounding box center [695, 239] width 87 height 37
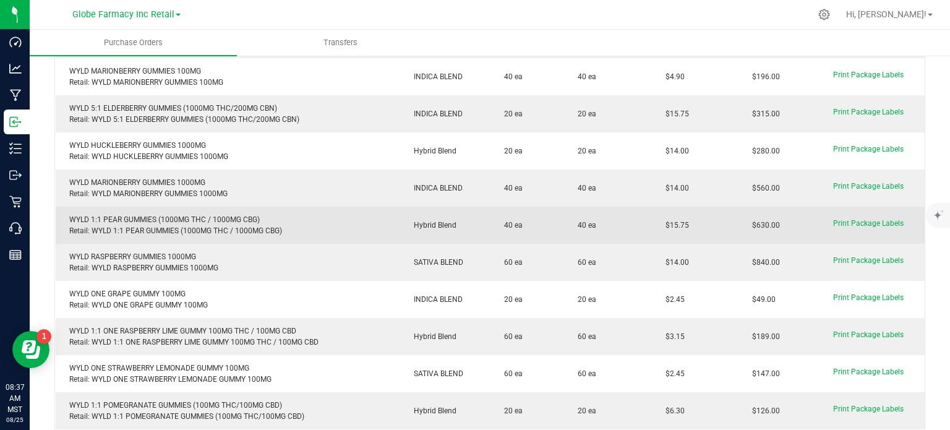
scroll to position [371, 0]
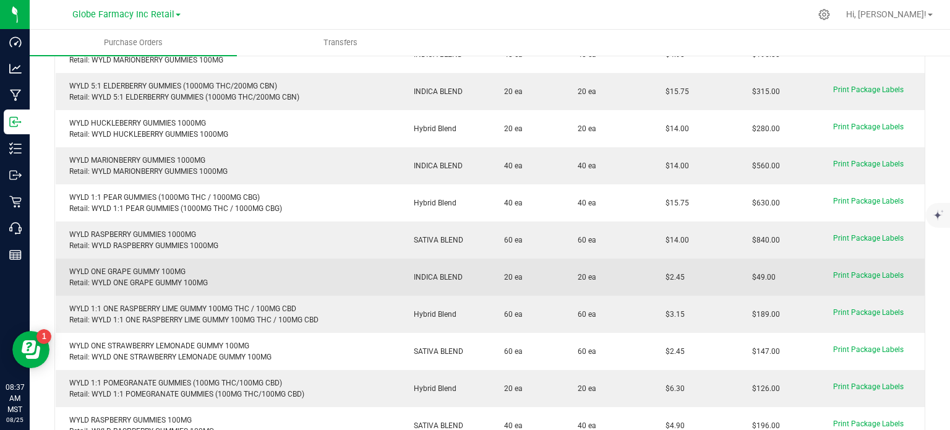
drag, startPoint x: 668, startPoint y: 279, endPoint x: 655, endPoint y: 281, distance: 13.7
click at [655, 281] on td "$2.45" at bounding box center [695, 276] width 87 height 37
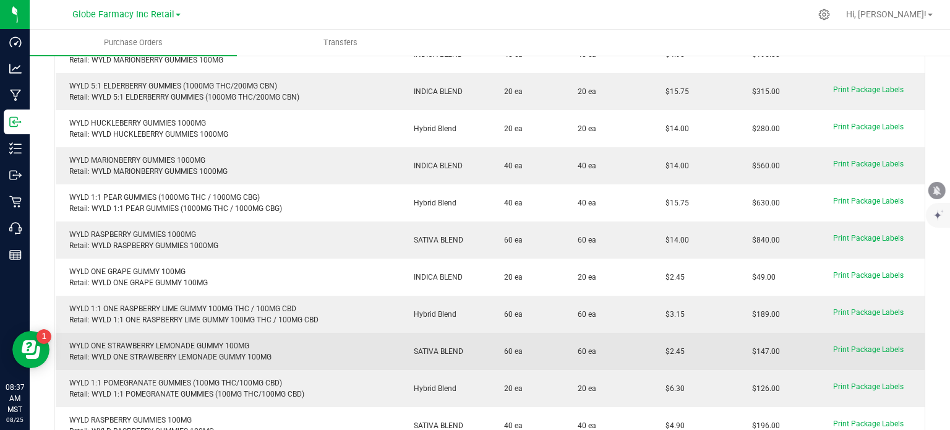
click at [652, 350] on td "$2.45" at bounding box center [695, 351] width 87 height 37
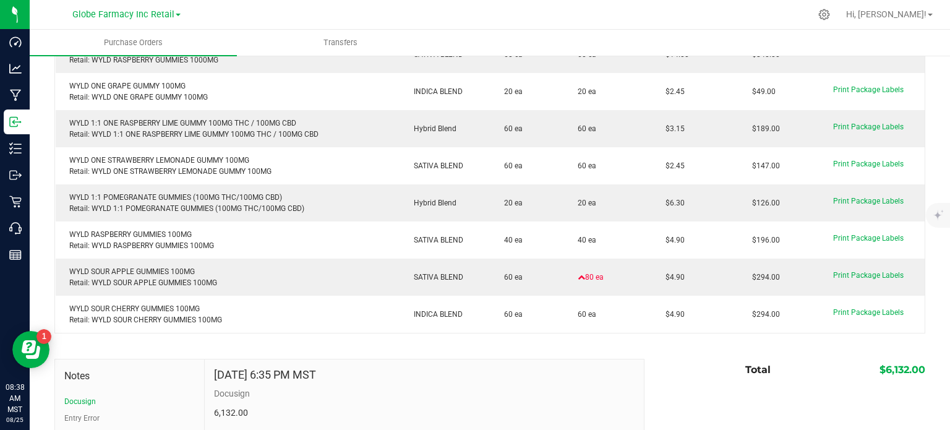
scroll to position [433, 0]
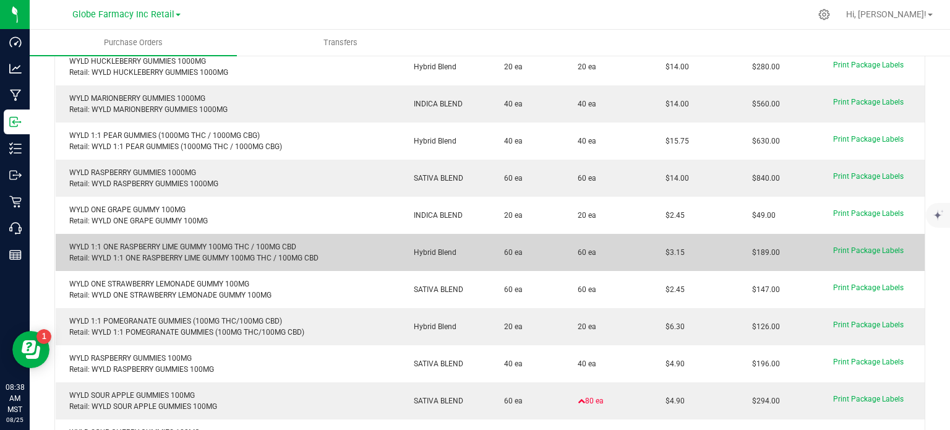
drag, startPoint x: 685, startPoint y: 241, endPoint x: 650, endPoint y: 242, distance: 34.6
click at [652, 242] on td "$3.15" at bounding box center [695, 252] width 87 height 37
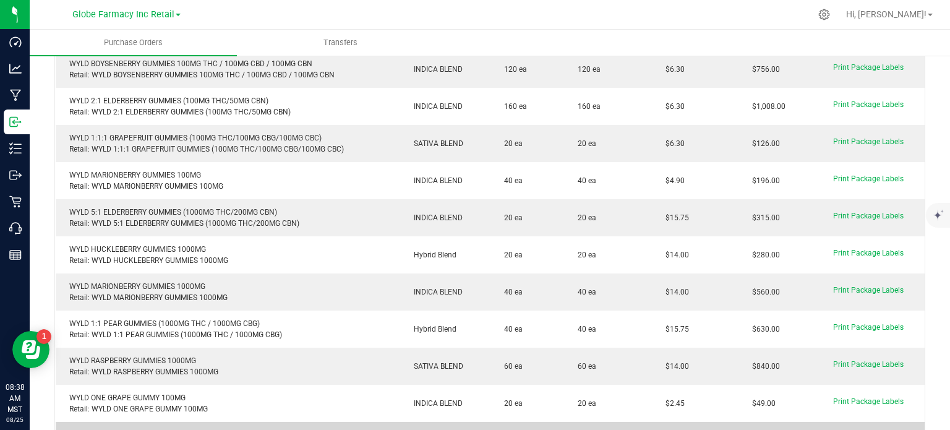
scroll to position [247, 0]
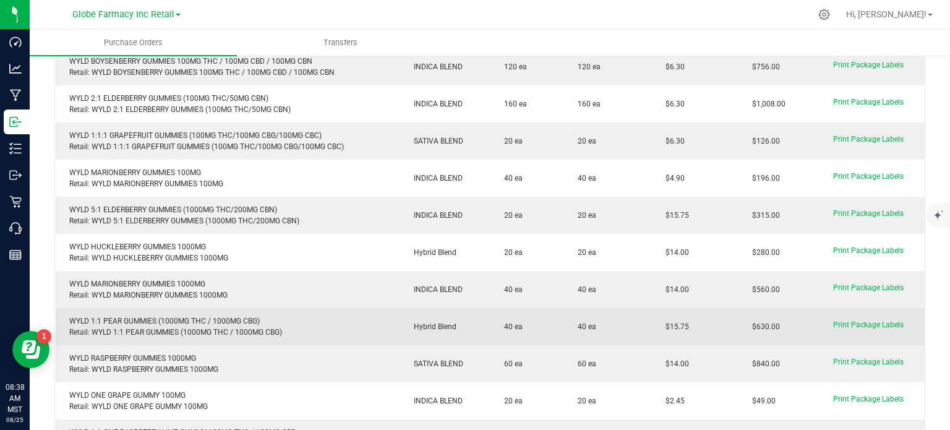
drag, startPoint x: 671, startPoint y: 324, endPoint x: 660, endPoint y: 327, distance: 11.6
click at [660, 327] on td "$15.75" at bounding box center [695, 326] width 87 height 37
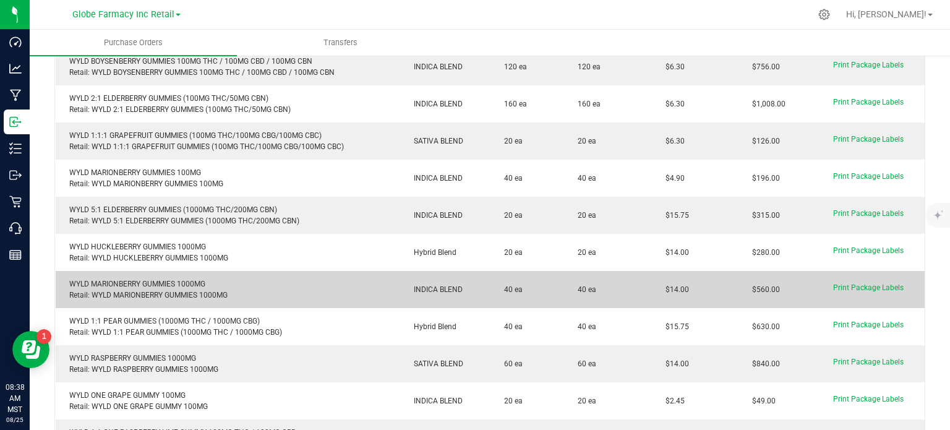
click at [695, 283] on td "$14.00" at bounding box center [695, 289] width 87 height 37
click at [661, 273] on td "$14.00" at bounding box center [695, 289] width 87 height 37
click at [712, 271] on td "$14.00" at bounding box center [695, 289] width 87 height 37
drag, startPoint x: 688, startPoint y: 276, endPoint x: 658, endPoint y: 287, distance: 32.3
click at [658, 287] on td "$14.00" at bounding box center [695, 289] width 87 height 37
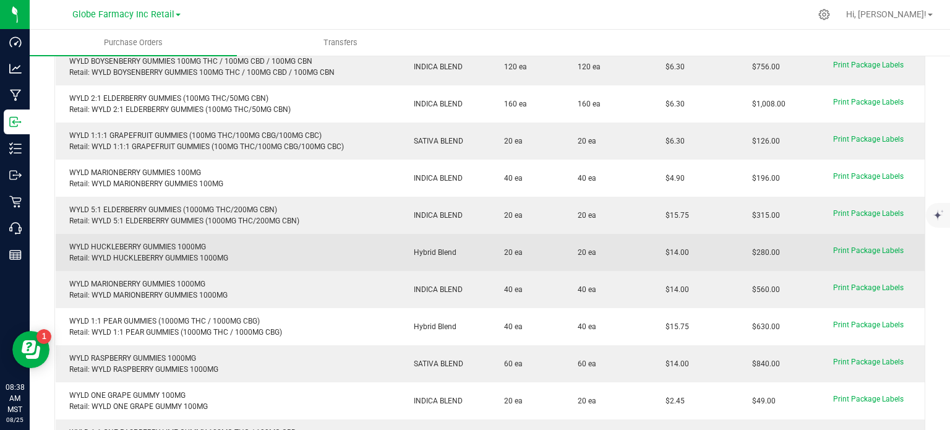
click at [720, 255] on td "$14.00" at bounding box center [695, 252] width 87 height 37
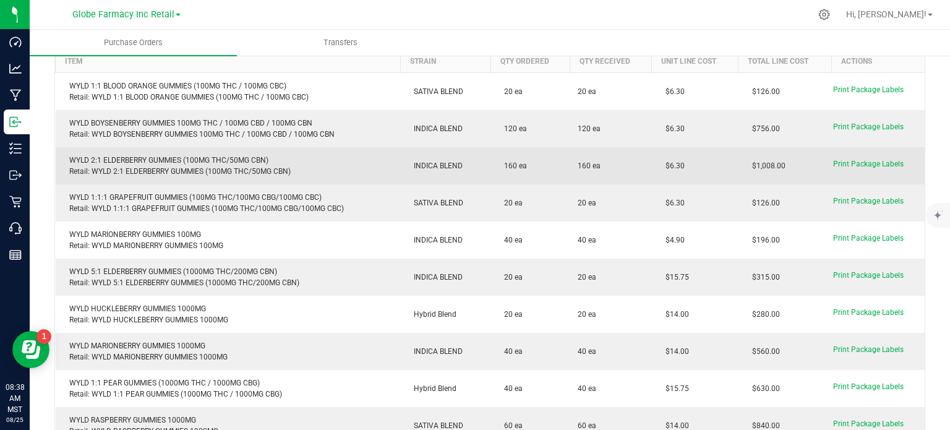
drag, startPoint x: 683, startPoint y: 160, endPoint x: 660, endPoint y: 165, distance: 22.8
click at [660, 165] on td "$6.30" at bounding box center [695, 165] width 87 height 37
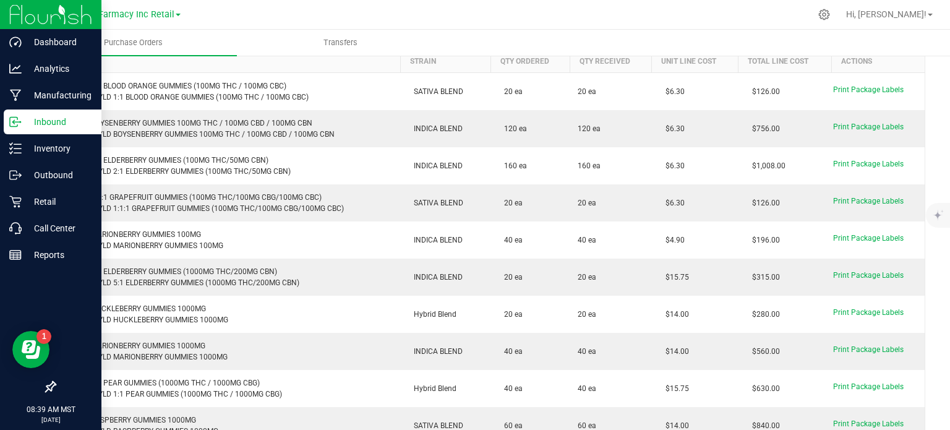
click at [26, 121] on p "Inbound" at bounding box center [59, 121] width 74 height 15
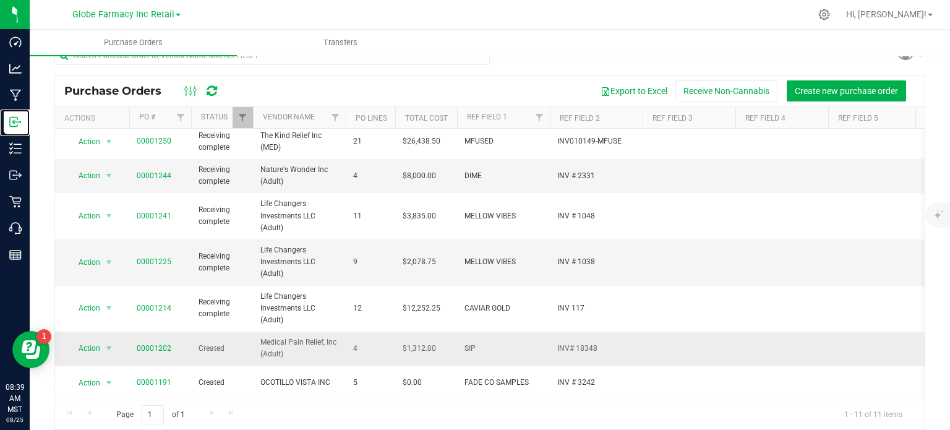
scroll to position [32, 0]
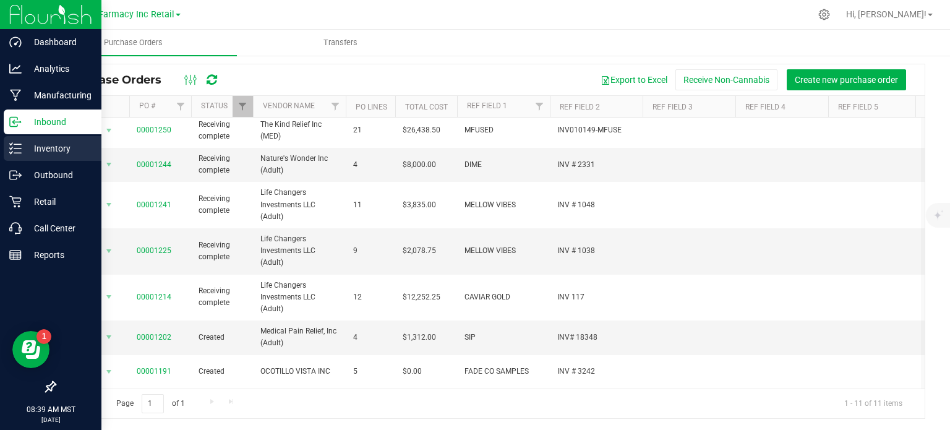
click at [14, 151] on icon at bounding box center [15, 148] width 12 height 12
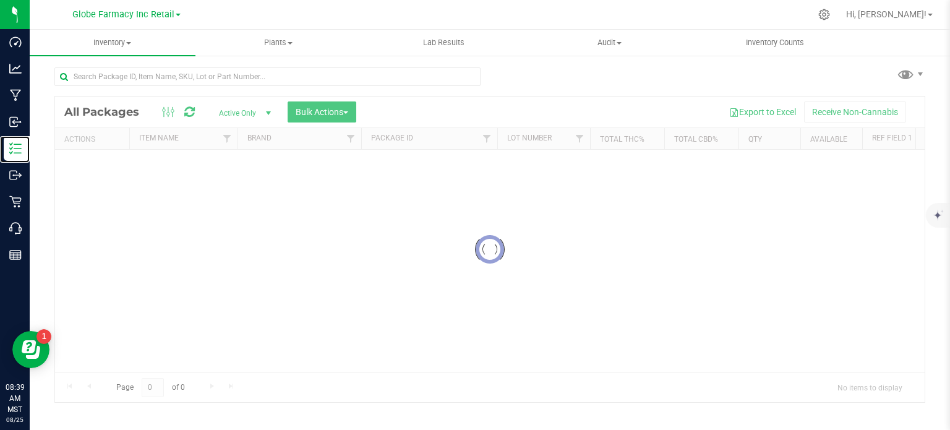
scroll to position [2, 0]
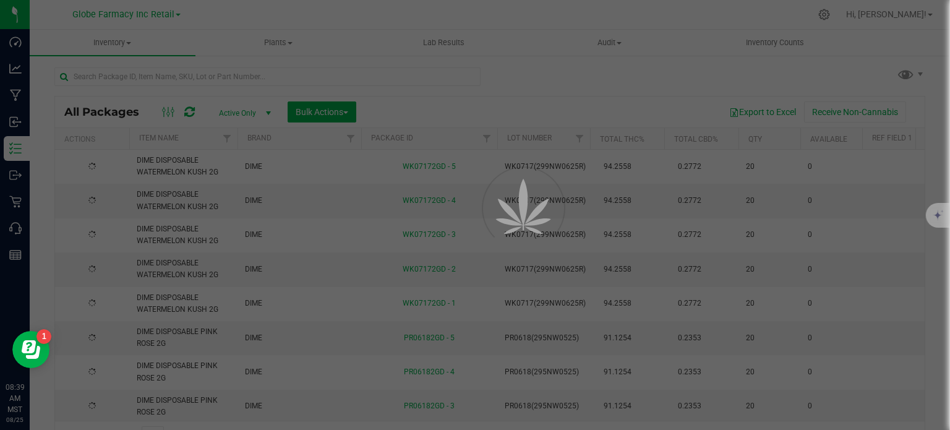
click at [256, 96] on div "All Packages Active Only Active Only Lab Samples Locked All Bulk Actions Add to…" at bounding box center [489, 111] width 869 height 31
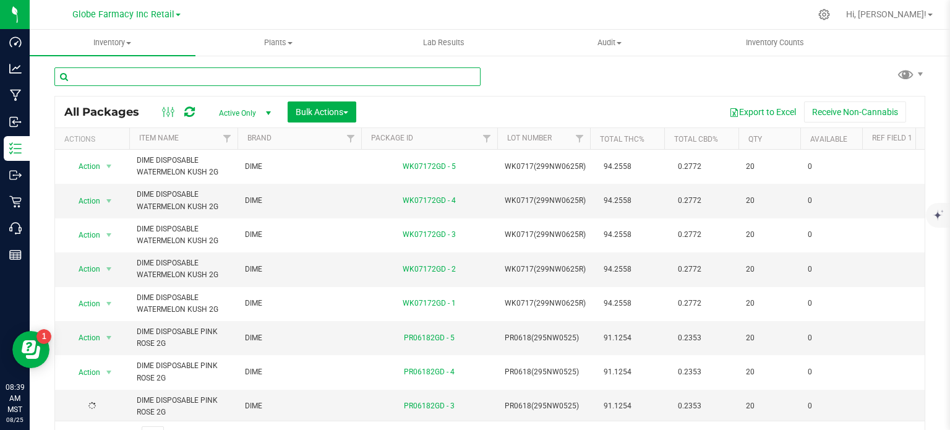
click at [247, 67] on input "text" at bounding box center [267, 76] width 426 height 19
paste input "ABUNDANT ORGANICS FUNKREADY 14G"
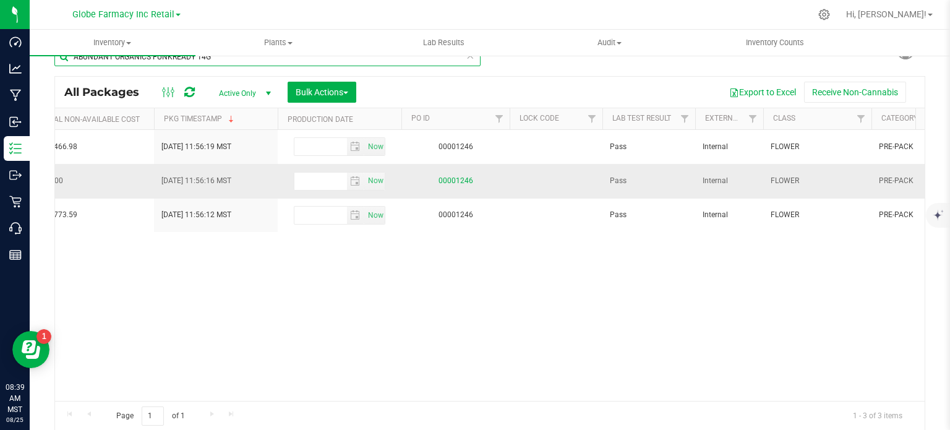
type input "ABUNDANT ORGANICS FUNKREADY 14G"
click at [449, 177] on link "00001246" at bounding box center [455, 180] width 35 height 9
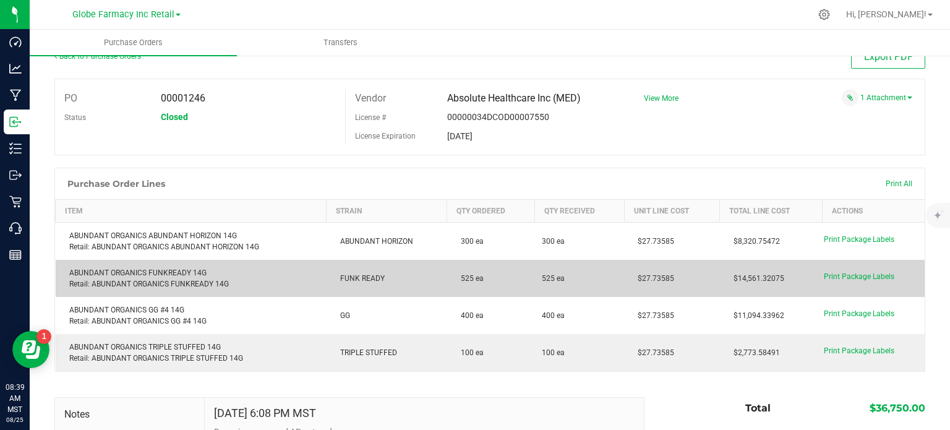
drag, startPoint x: 634, startPoint y: 281, endPoint x: 628, endPoint y: 283, distance: 6.5
click at [628, 283] on td "$27.73585" at bounding box center [671, 278] width 95 height 37
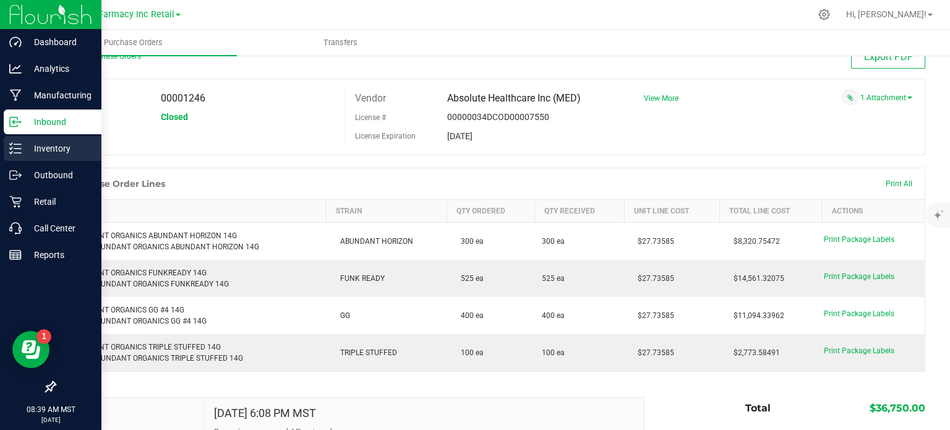
click at [10, 147] on icon at bounding box center [15, 148] width 12 height 12
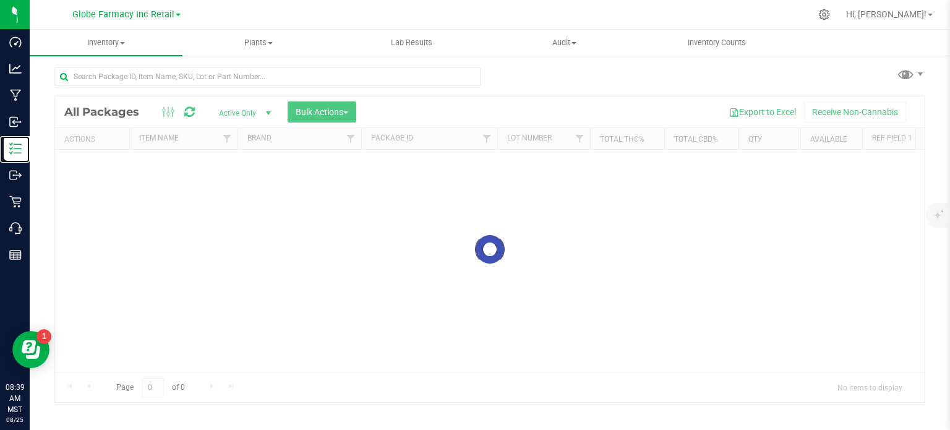
scroll to position [2, 0]
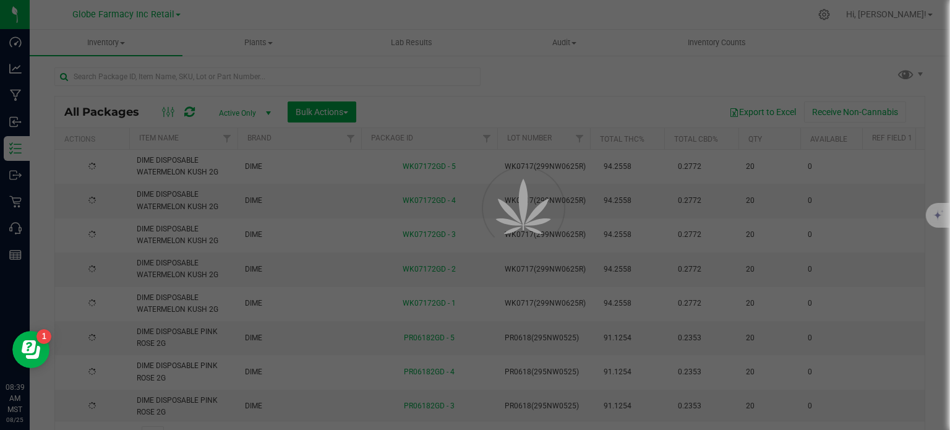
click at [201, 76] on div at bounding box center [475, 215] width 950 height 430
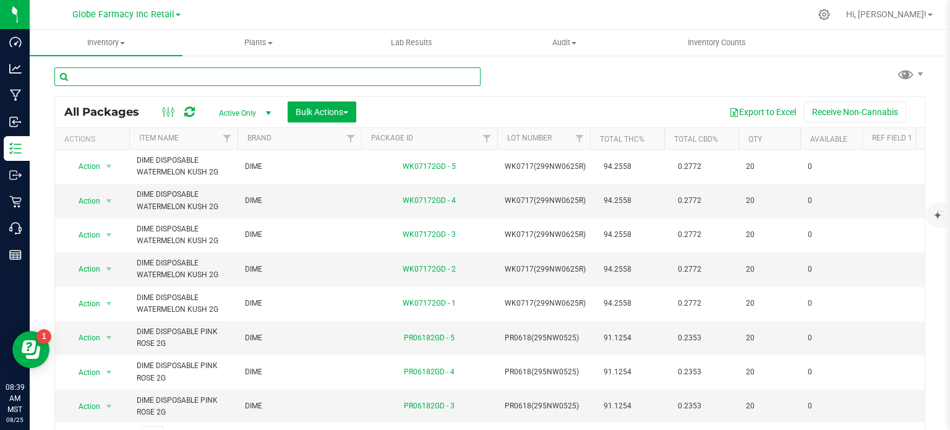
click at [201, 67] on input "text" at bounding box center [267, 76] width 426 height 19
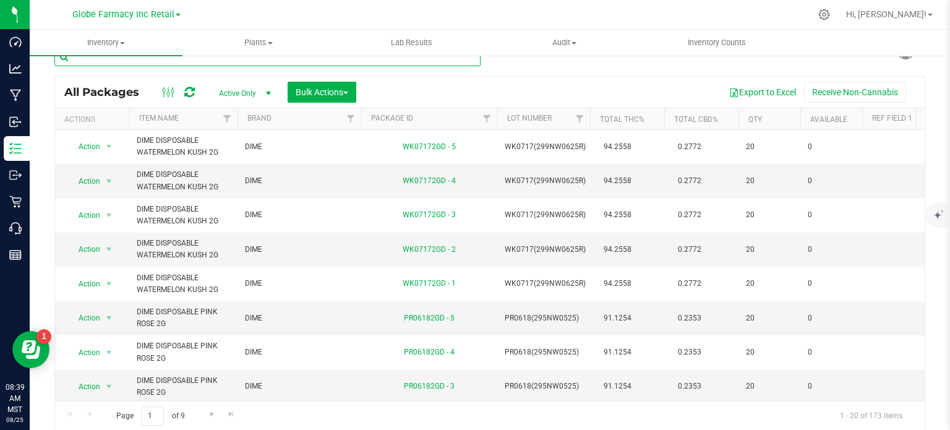
paste input "DGT BANG BANG 14G"
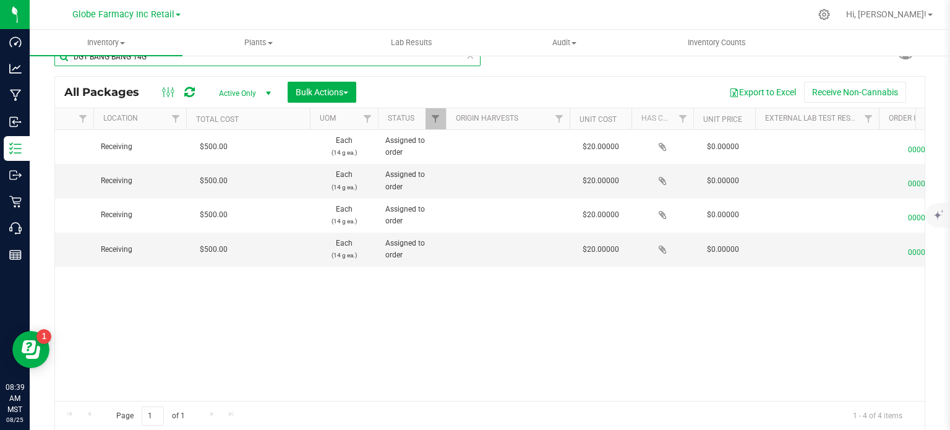
scroll to position [0, 1289]
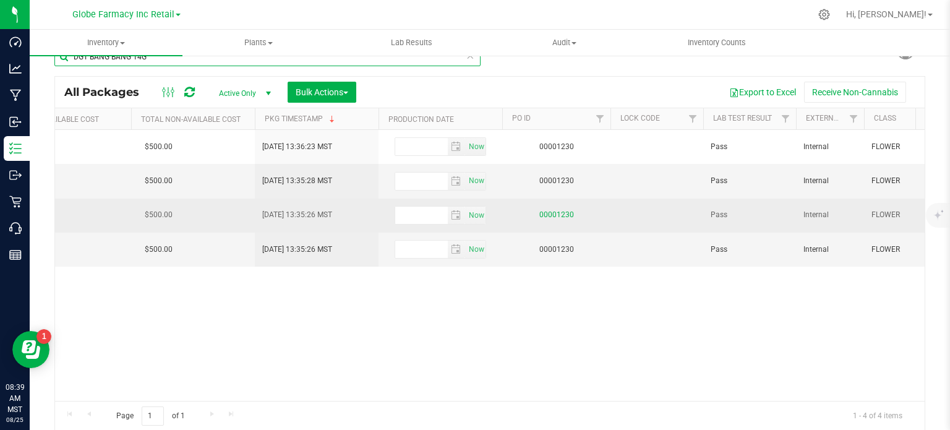
type input "DGT BANG BANG 14G"
click at [569, 212] on link "00001230" at bounding box center [556, 214] width 35 height 9
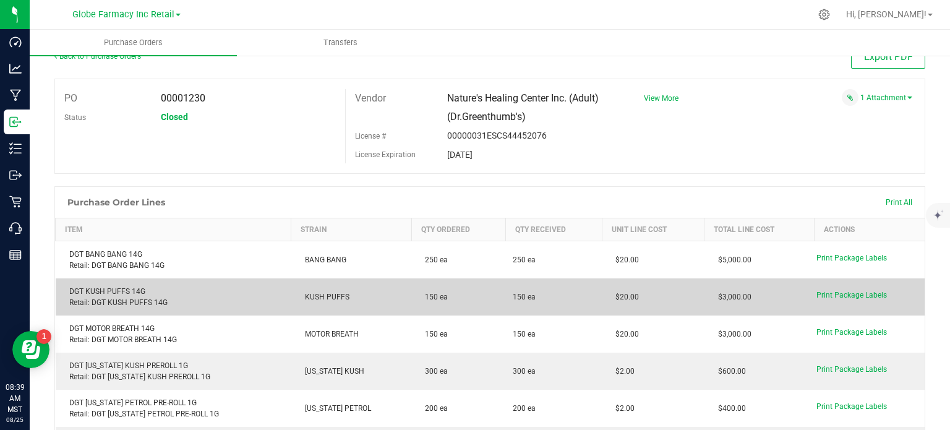
drag, startPoint x: 631, startPoint y: 292, endPoint x: 604, endPoint y: 306, distance: 29.9
click at [604, 306] on td "$20.00" at bounding box center [653, 296] width 103 height 37
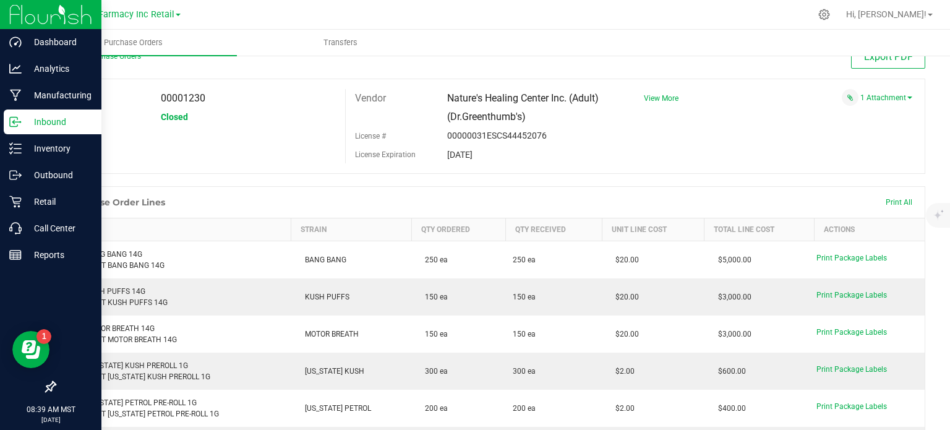
click at [5, 135] on link "Inbound" at bounding box center [50, 122] width 101 height 27
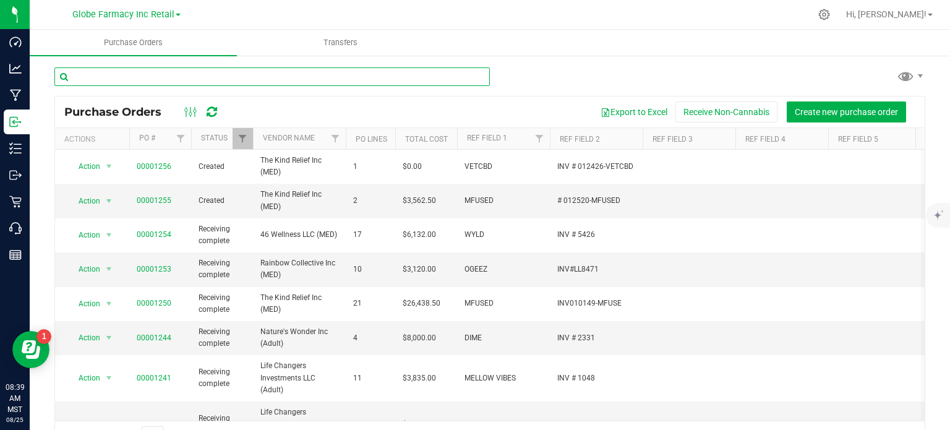
click at [188, 78] on input "text" at bounding box center [271, 76] width 435 height 19
paste input "HYH SOCIETY APPLE BANANA GELATO 14G"
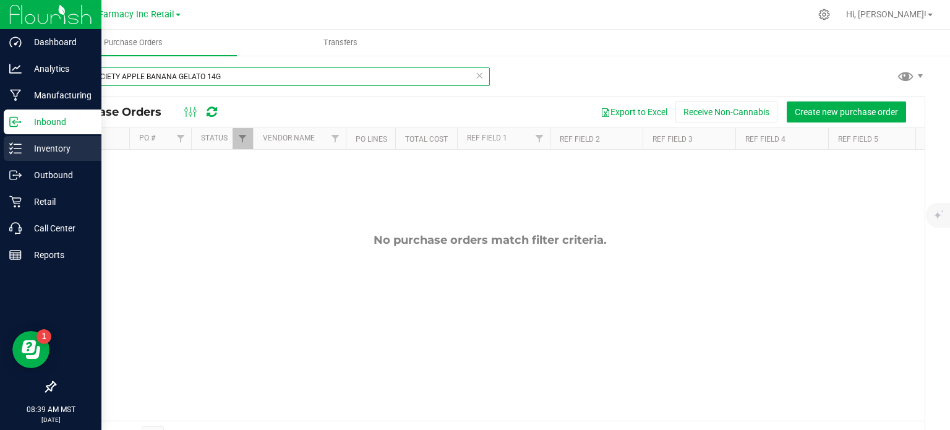
type input "HYH SOCIETY APPLE BANANA GELATO 14G"
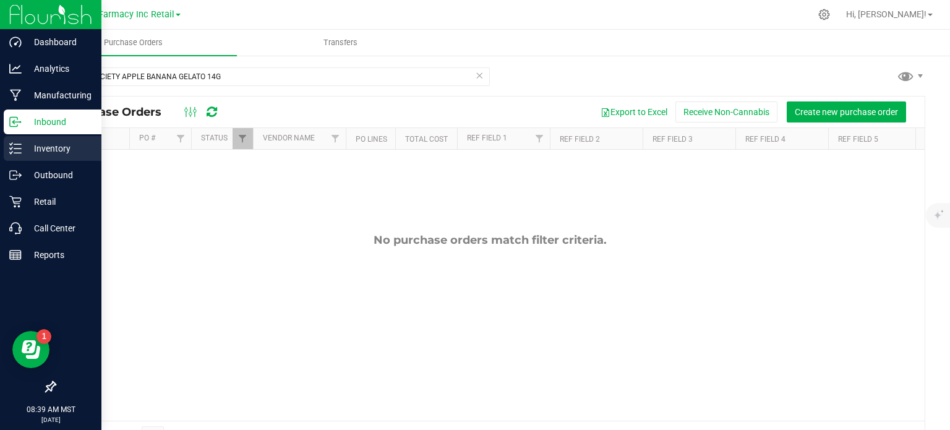
click at [20, 146] on icon at bounding box center [15, 148] width 12 height 12
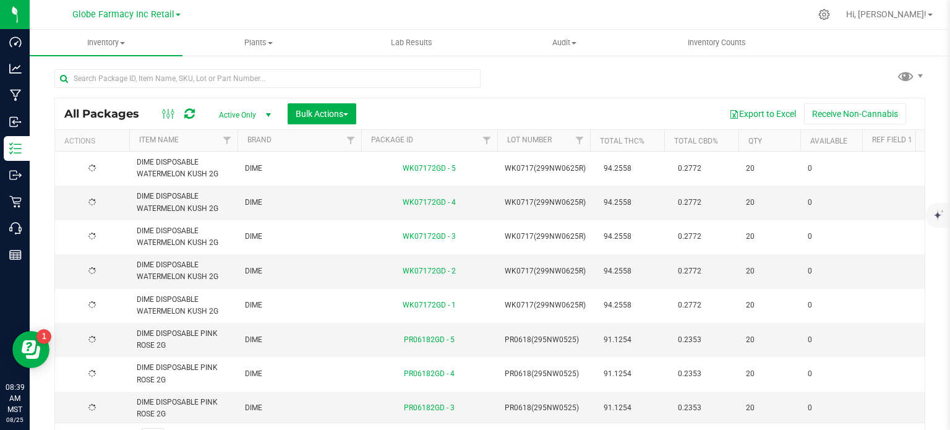
drag, startPoint x: 341, startPoint y: 64, endPoint x: 294, endPoint y: 79, distance: 49.3
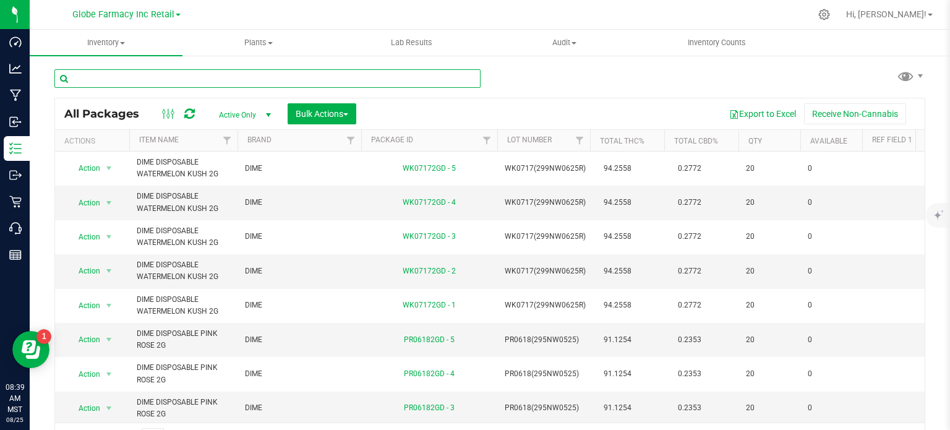
click at [294, 79] on input "text" at bounding box center [267, 78] width 426 height 19
paste input "HYH SOCIETY APPLE BANANA GELATO 14G"
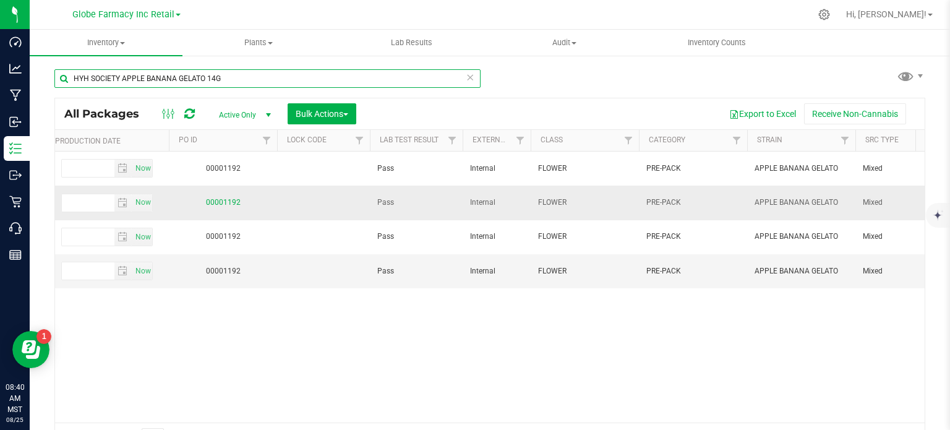
type input "HYH SOCIETY APPLE BANANA GELATO 14G"
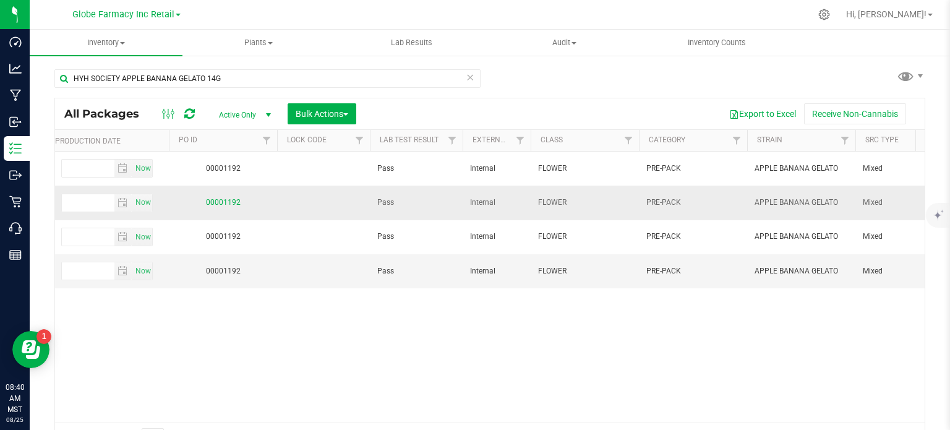
click at [223, 201] on link "00001192" at bounding box center [223, 202] width 35 height 9
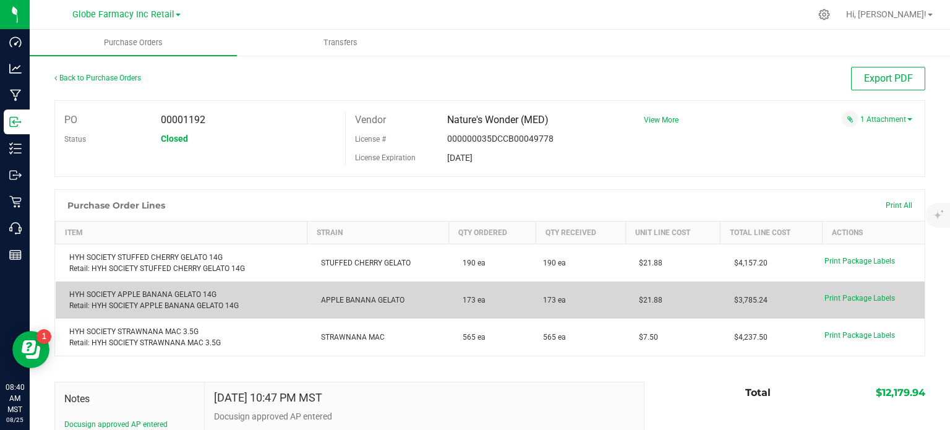
drag, startPoint x: 660, startPoint y: 299, endPoint x: 632, endPoint y: 305, distance: 28.5
click at [632, 305] on td "$21.88" at bounding box center [672, 299] width 95 height 37
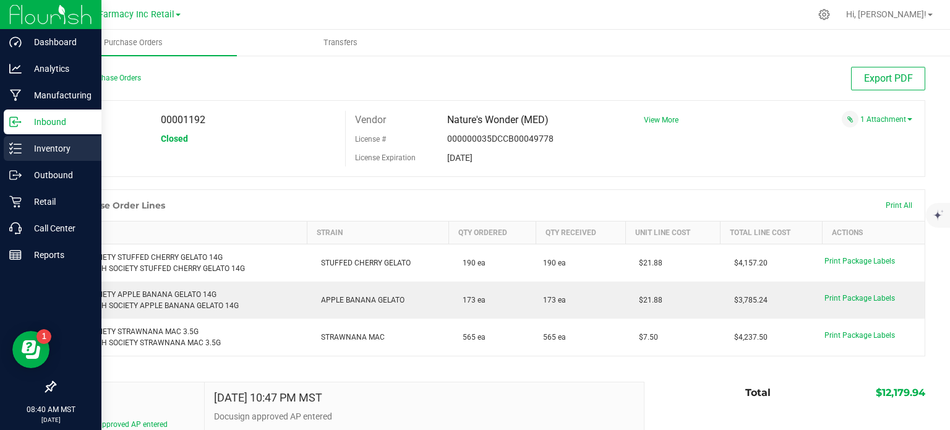
click at [22, 155] on p "Inventory" at bounding box center [59, 148] width 74 height 15
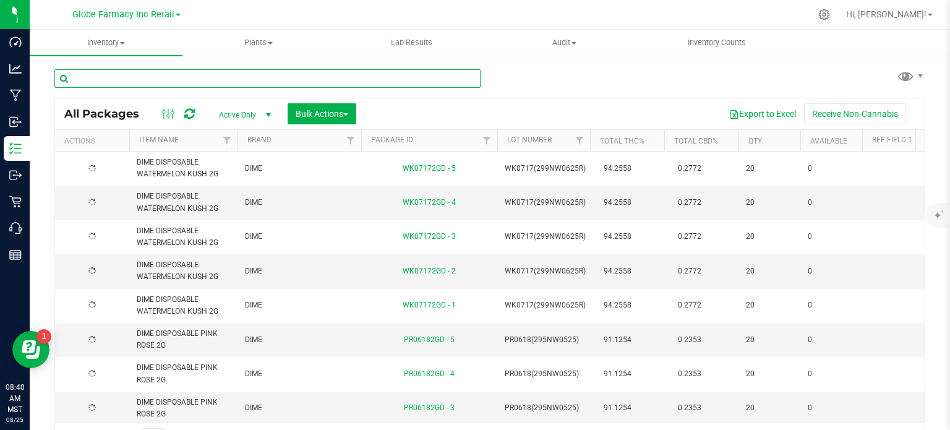
click at [217, 80] on input "text" at bounding box center [267, 78] width 426 height 19
paste input "SHORTIES GAS SHNIZZ PRE-ROLL 10PK 3.5G"
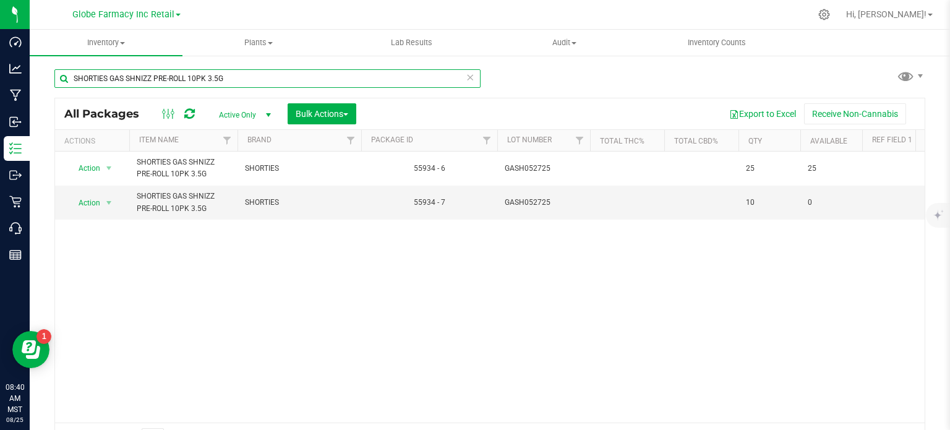
type input "SHORTIES GAS SHNIZZ PRE-ROLL 10PK 3.5G"
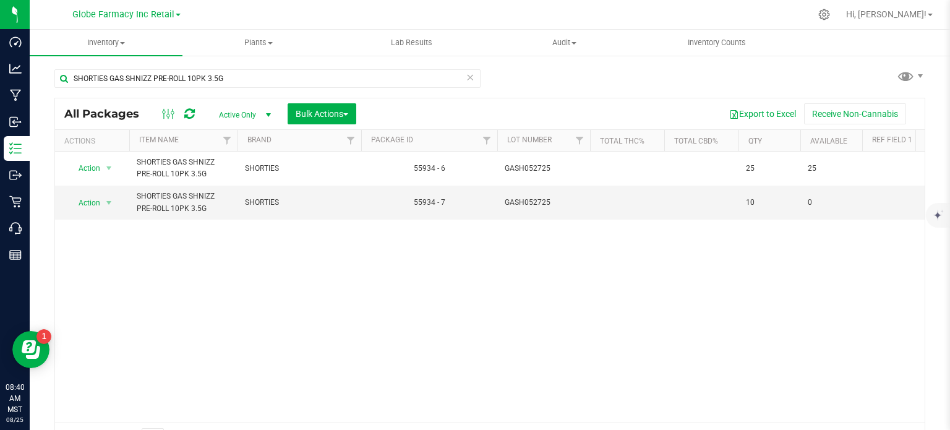
click at [152, 409] on div "Action Action Adjust qty Create package Edit attributes Global inventory Locate…" at bounding box center [489, 286] width 869 height 271
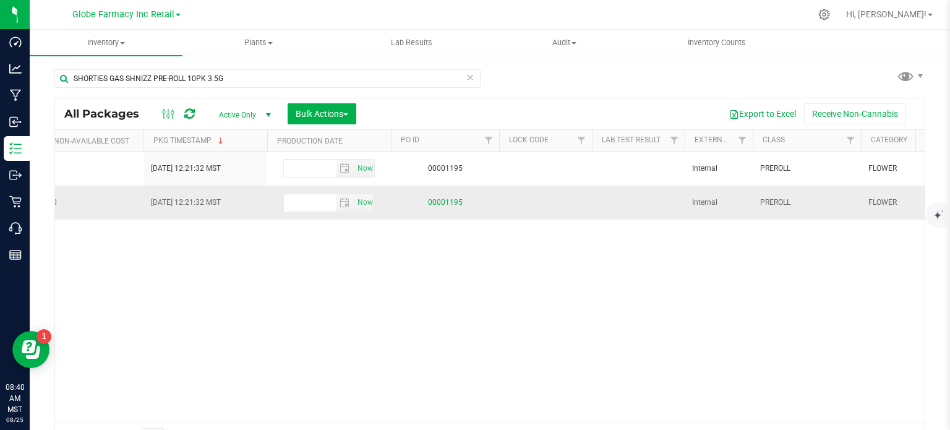
click at [454, 204] on link "00001195" at bounding box center [445, 202] width 35 height 9
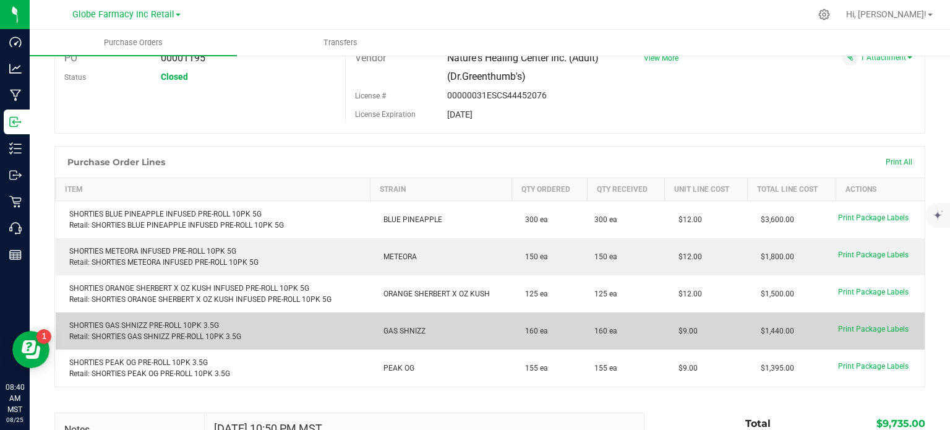
drag, startPoint x: 705, startPoint y: 332, endPoint x: 673, endPoint y: 334, distance: 32.2
click at [673, 334] on td "$9.00" at bounding box center [706, 330] width 82 height 37
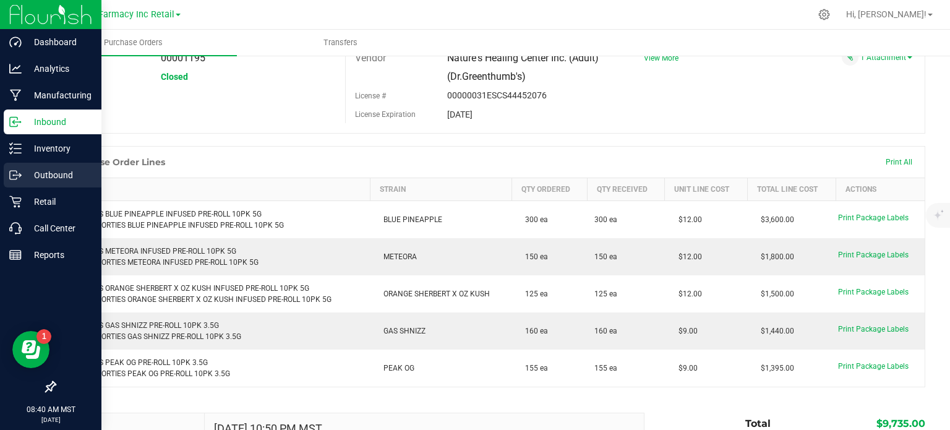
click at [23, 172] on p "Outbound" at bounding box center [59, 175] width 74 height 15
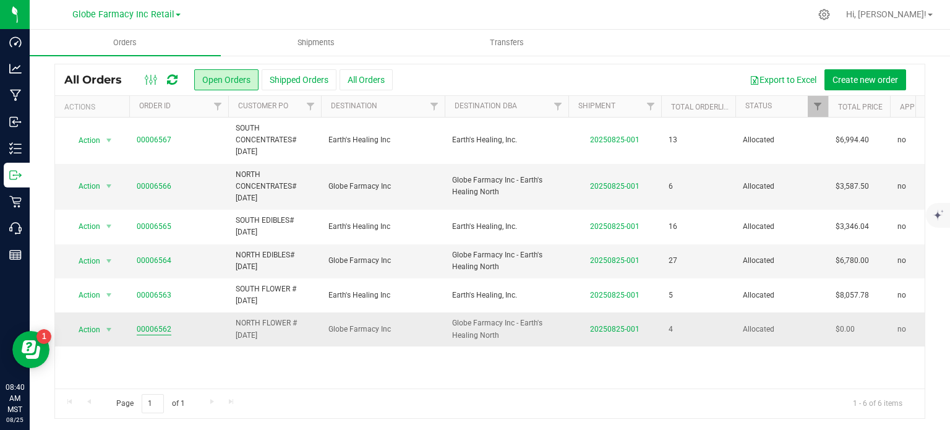
click at [166, 330] on link "00006562" at bounding box center [154, 329] width 35 height 12
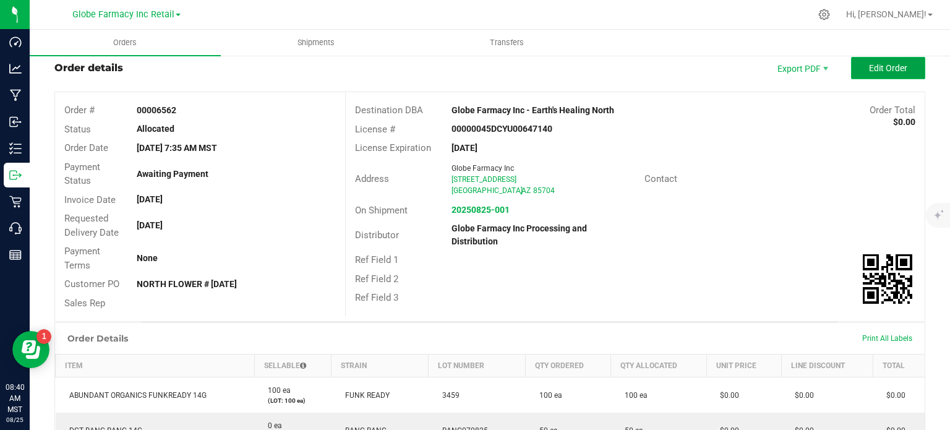
click at [869, 69] on span "Edit Order" at bounding box center [888, 68] width 38 height 10
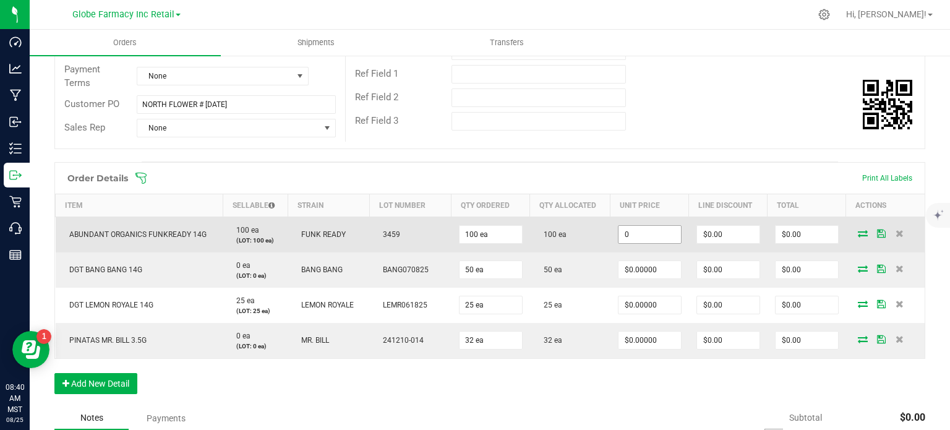
click at [650, 230] on input "0" at bounding box center [649, 234] width 62 height 17
paste input "27.73585"
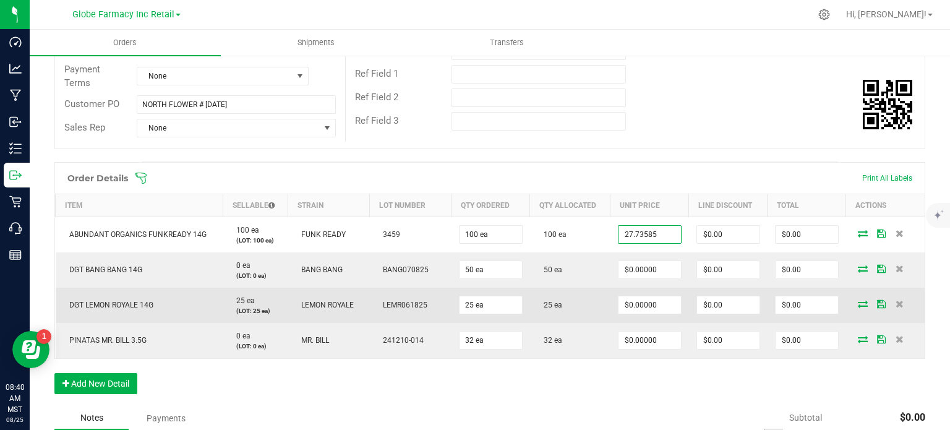
type input "$27.73585"
type input "$2,773.59"
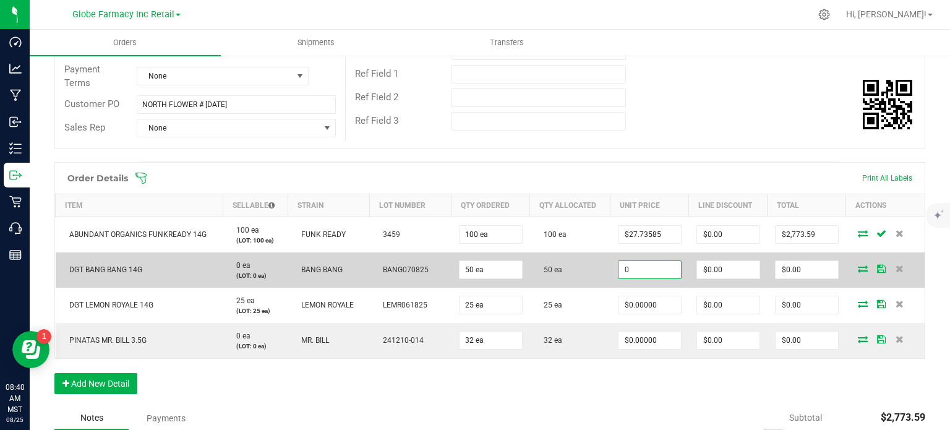
click at [657, 271] on input "0" at bounding box center [649, 269] width 62 height 17
paste input "2"
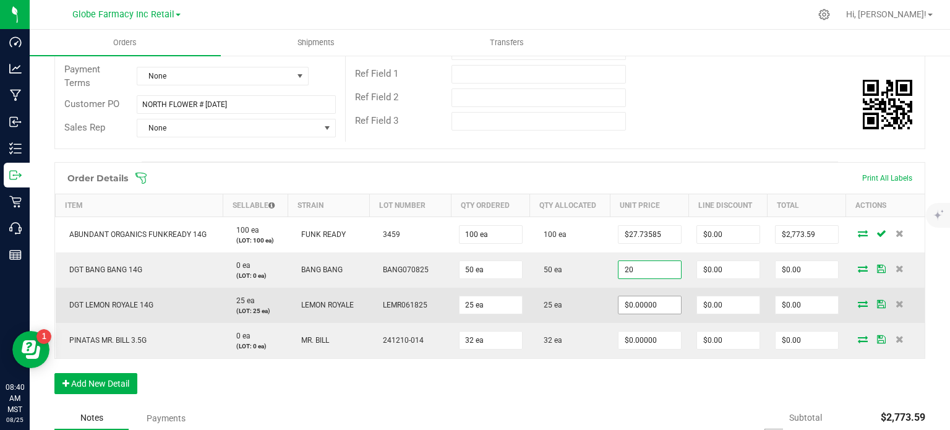
type input "$20.00000"
type input "$1,000.00"
click at [648, 302] on input "0" at bounding box center [649, 304] width 62 height 17
paste input "2"
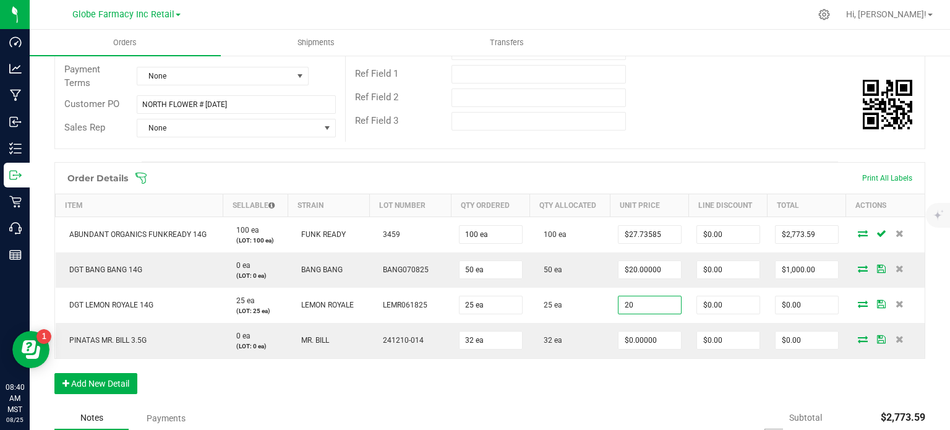
type input "$20.00000"
type input "$500.00"
click at [523, 369] on div "Order Details Print All Labels Item Sellable Strain Lot Number Qty Ordered Qty …" at bounding box center [489, 284] width 871 height 244
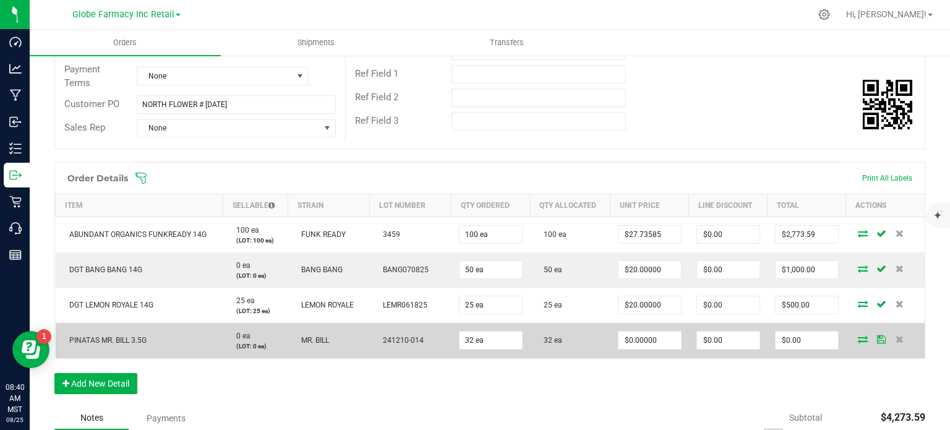
click at [131, 338] on span "PINATAS MR. BILL 3.5G" at bounding box center [104, 340] width 83 height 9
click at [643, 338] on input "0" at bounding box center [649, 339] width 62 height 17
paste input "4.93"
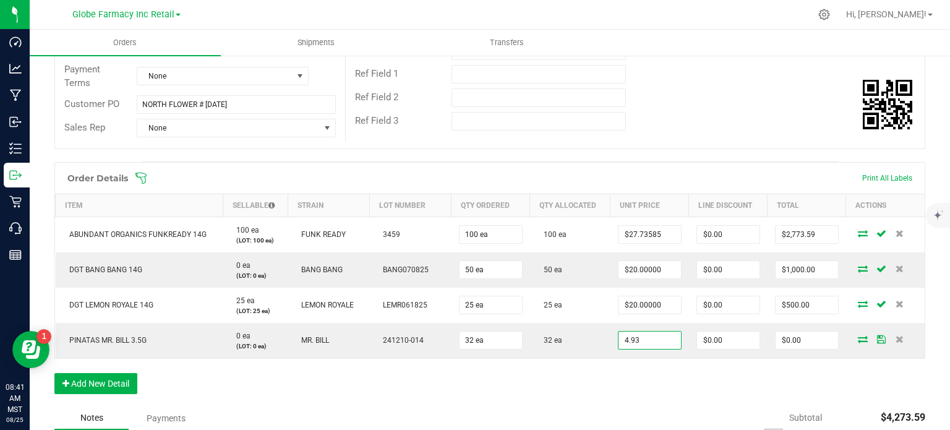
type input "$4.93000"
type input "$157.76"
click at [643, 380] on div "Order Details Print All Labels Item Sellable Strain Lot Number Qty Ordered Qty …" at bounding box center [489, 284] width 871 height 244
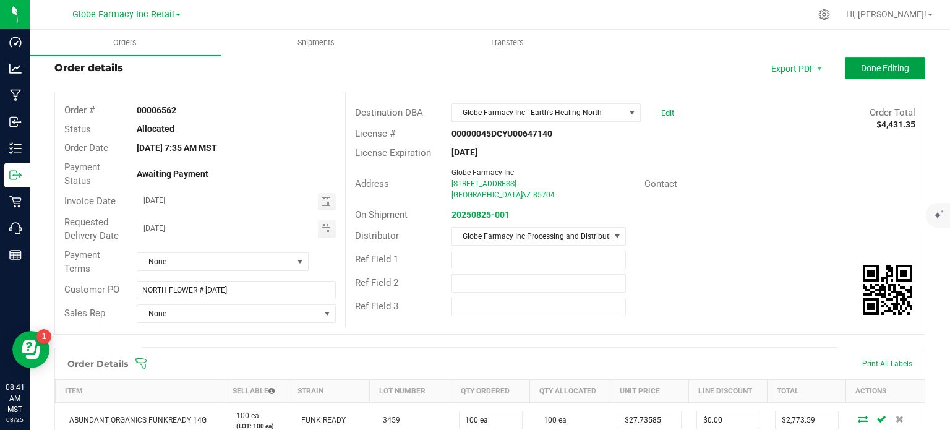
click at [863, 74] on button "Done Editing" at bounding box center [885, 68] width 80 height 22
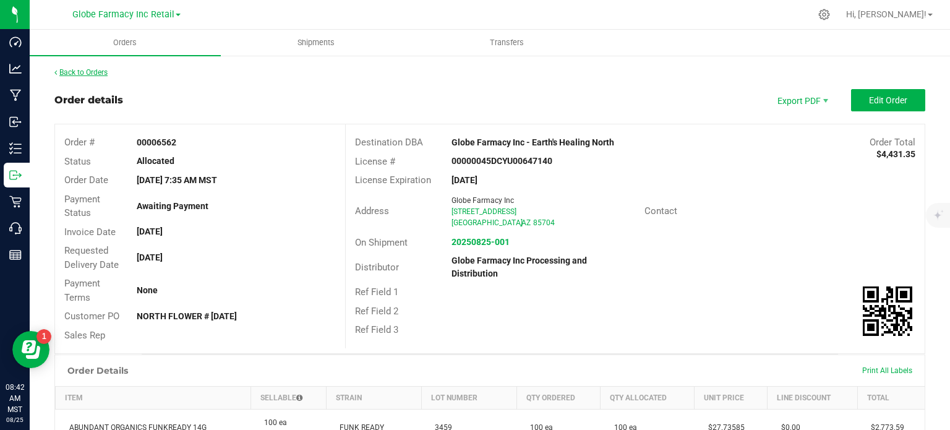
click at [76, 70] on link "Back to Orders" at bounding box center [80, 72] width 53 height 9
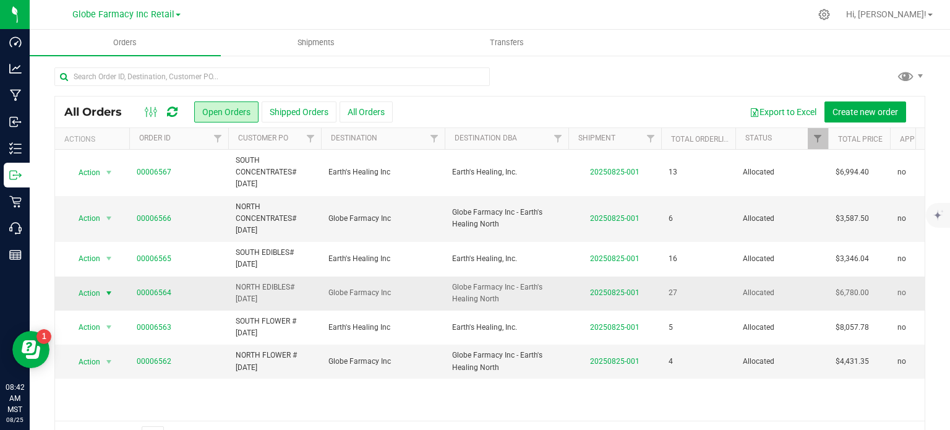
click at [93, 293] on span "Action" at bounding box center [83, 292] width 33 height 17
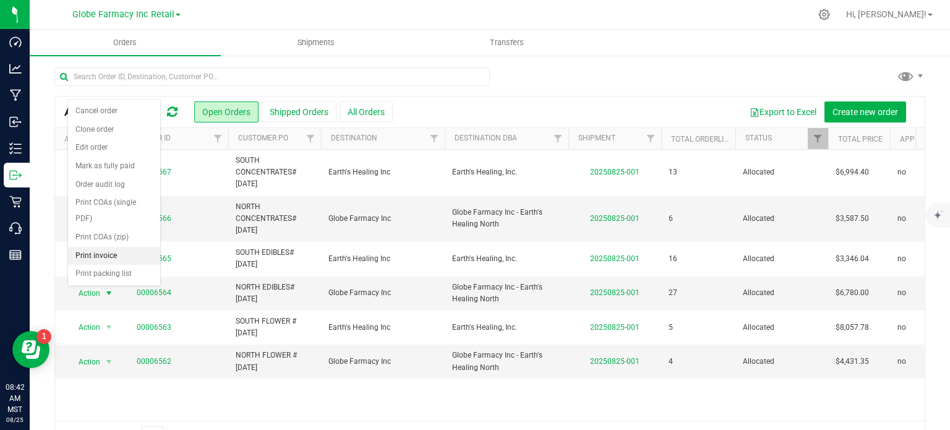
click at [136, 253] on li "Print invoice" at bounding box center [114, 256] width 92 height 19
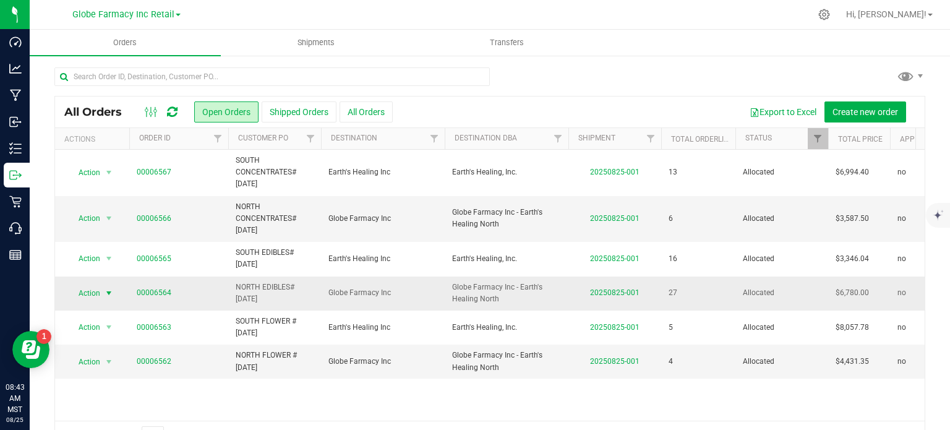
click at [103, 294] on span "select" at bounding box center [108, 292] width 15 height 17
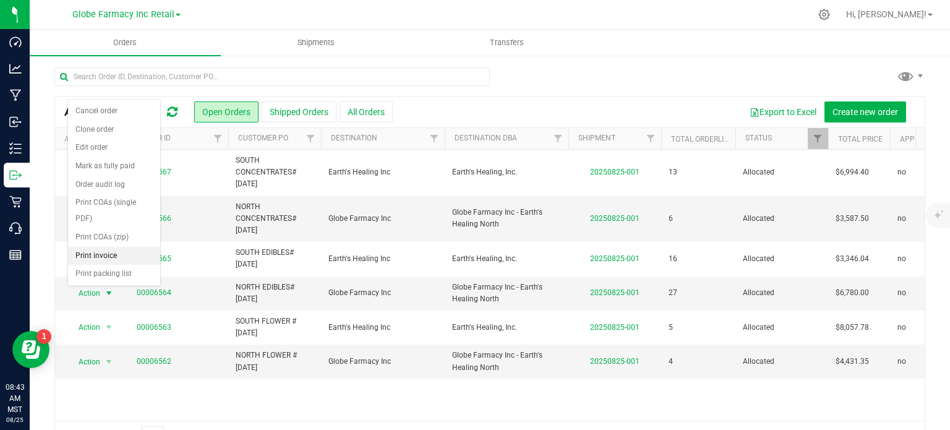
click at [132, 257] on li "Print invoice" at bounding box center [114, 256] width 92 height 19
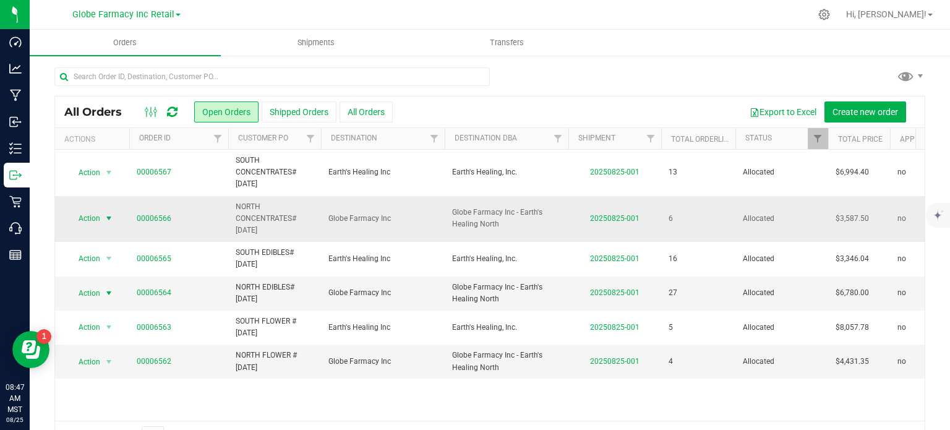
click at [84, 217] on span "Action" at bounding box center [83, 218] width 33 height 17
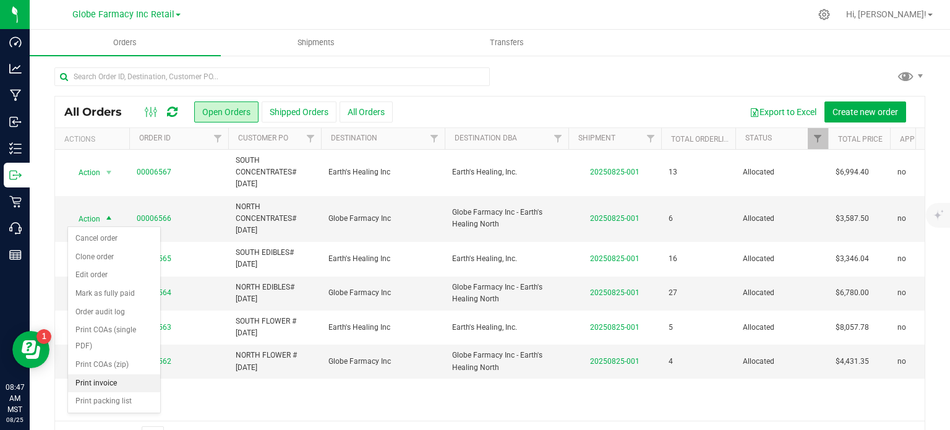
click at [109, 378] on li "Print invoice" at bounding box center [114, 383] width 92 height 19
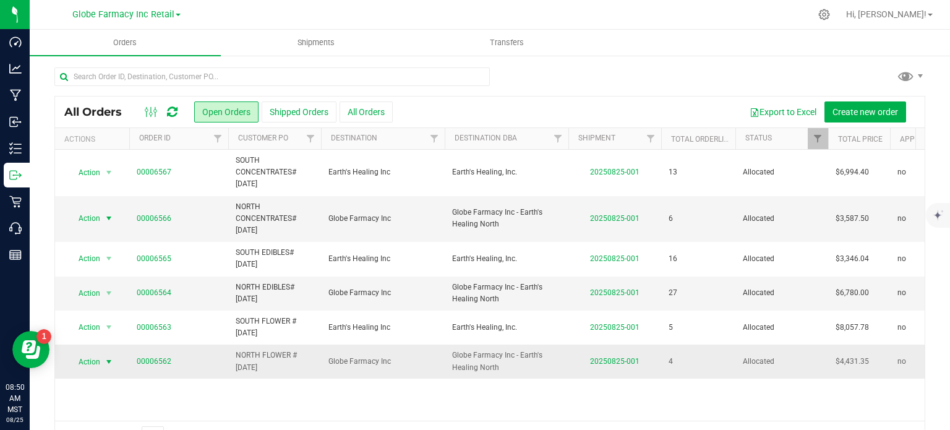
click at [101, 360] on span "select" at bounding box center [108, 361] width 15 height 17
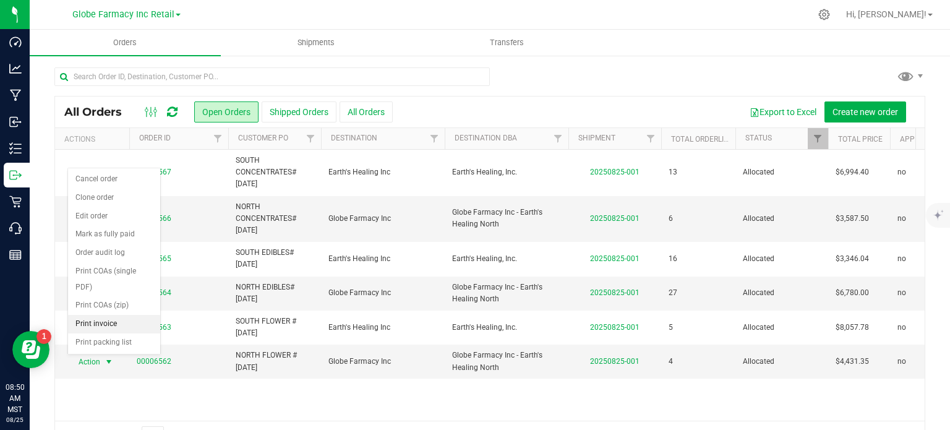
click at [111, 324] on li "Print invoice" at bounding box center [114, 324] width 92 height 19
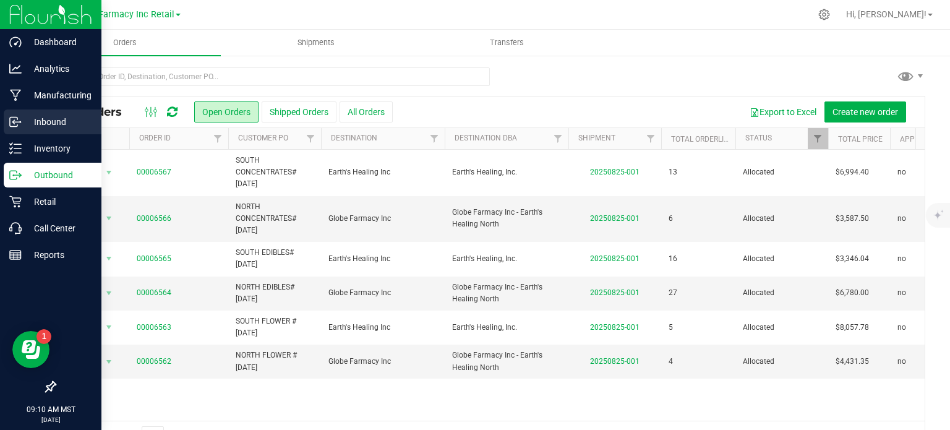
click at [6, 113] on div "Inbound" at bounding box center [53, 121] width 98 height 25
click at [6, 117] on div "Inbound" at bounding box center [53, 121] width 98 height 25
click at [15, 123] on icon at bounding box center [15, 122] width 12 height 12
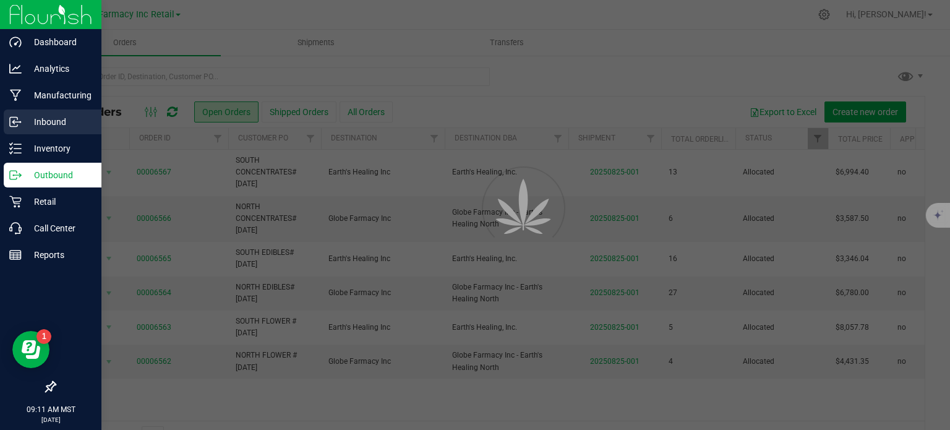
click at [17, 113] on div at bounding box center [475, 215] width 950 height 430
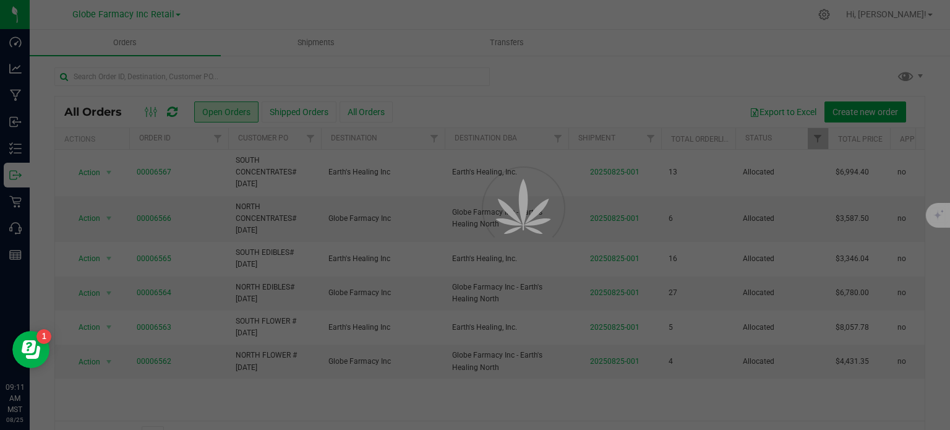
click at [16, 119] on div at bounding box center [475, 215] width 950 height 430
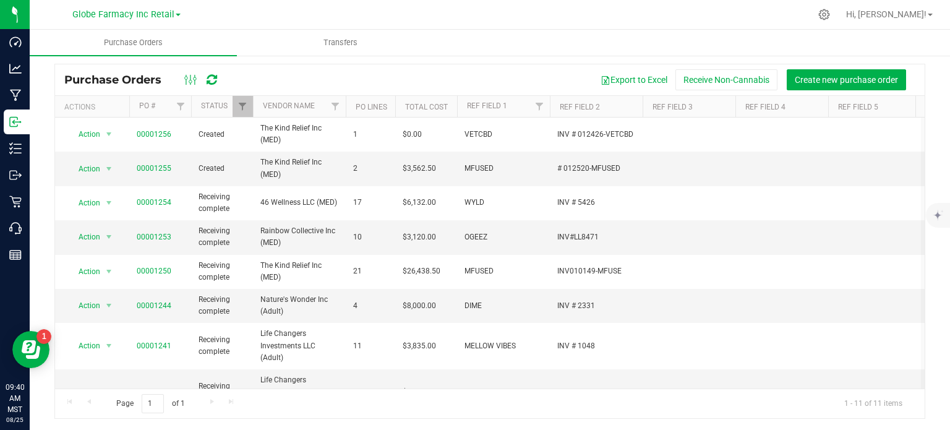
click at [215, 110] on th "Status" at bounding box center [222, 107] width 62 height 22
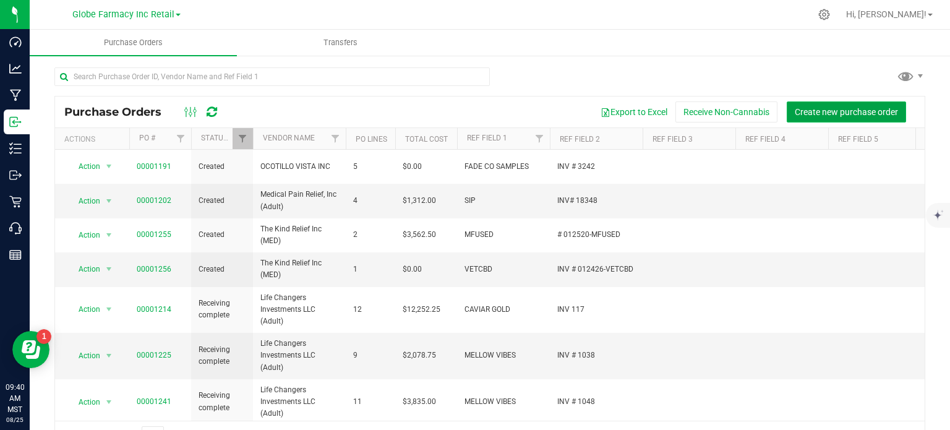
click at [836, 115] on span "Create new purchase order" at bounding box center [845, 112] width 103 height 10
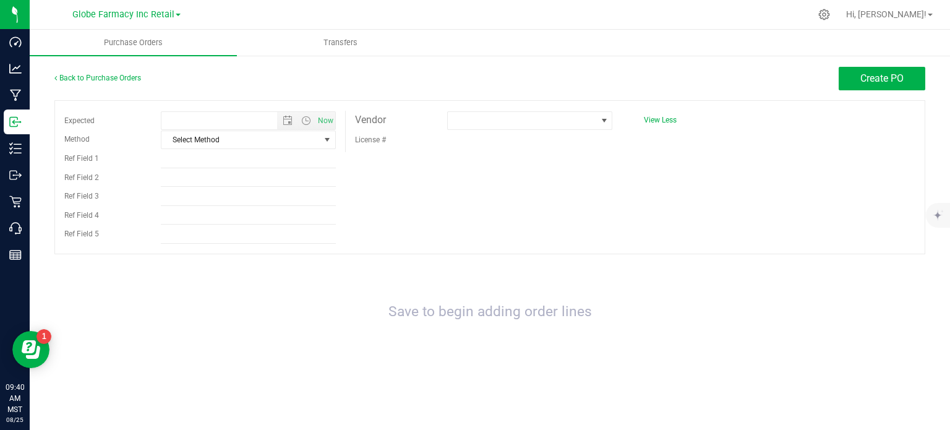
type input "8/25/2025 9:40 AM"
drag, startPoint x: 942, startPoint y: 137, endPoint x: 262, endPoint y: 144, distance: 680.1
click at [262, 143] on div "Expected 8/25/2025 9:40 AM Now Method Select Method Select Method USPS UPS FedE…" at bounding box center [489, 177] width 871 height 154
click at [204, 143] on span "Select Method" at bounding box center [240, 139] width 158 height 17
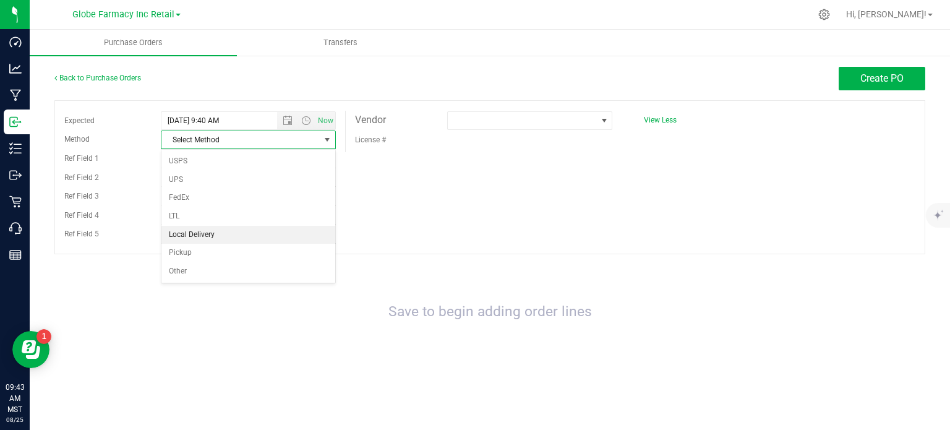
click at [199, 231] on li "Local Delivery" at bounding box center [248, 235] width 174 height 19
click at [211, 161] on input "Ref Field 1" at bounding box center [248, 159] width 174 height 19
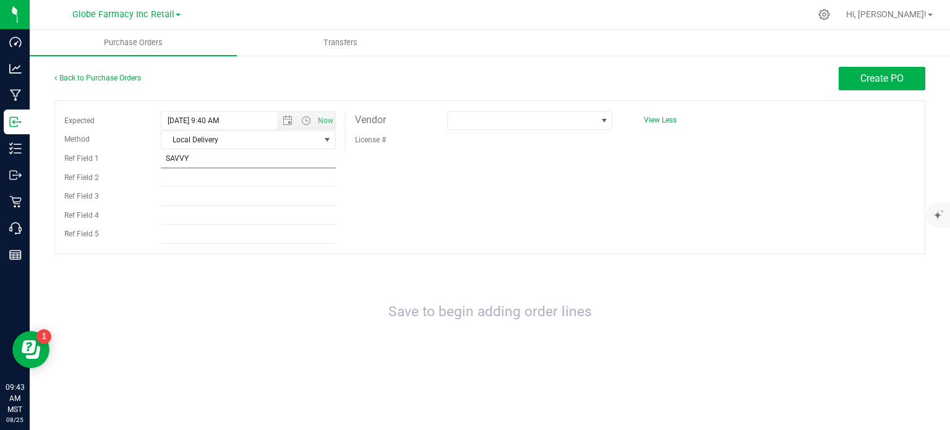
type input "SAVVY"
type input "# 1062789"
click at [477, 119] on span at bounding box center [522, 120] width 149 height 17
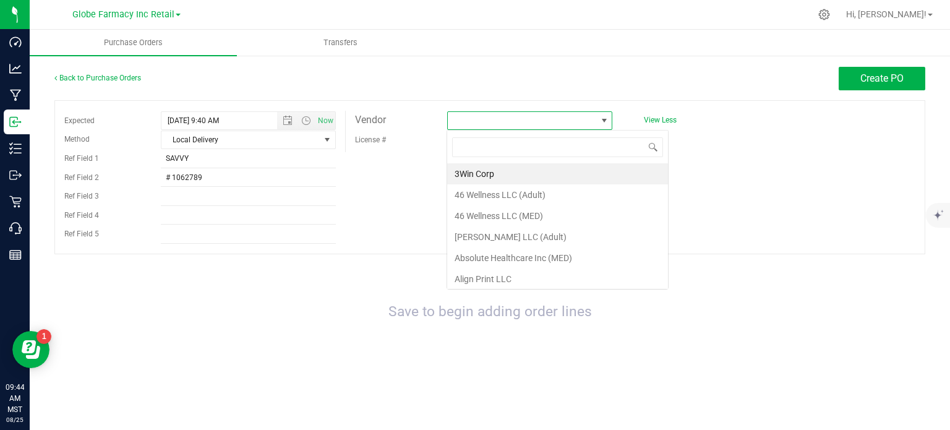
scroll to position [18, 166]
type input "FORT C"
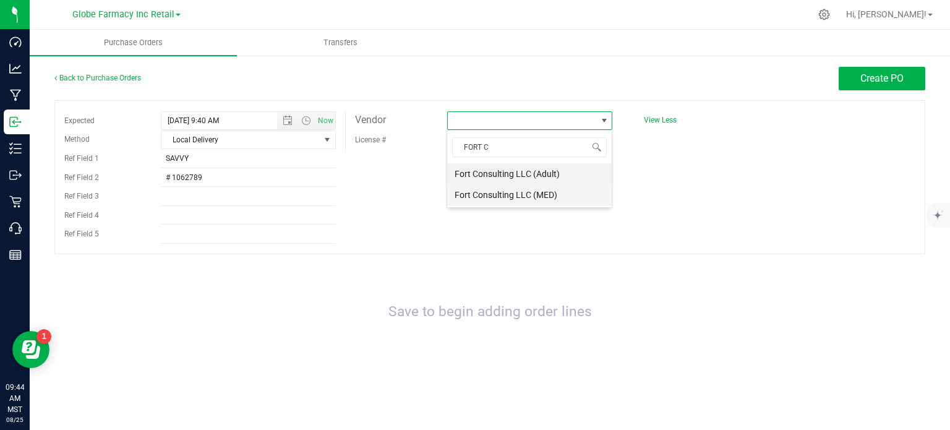
click at [542, 190] on li "Fort Consulting LLC (MED)" at bounding box center [529, 194] width 164 height 21
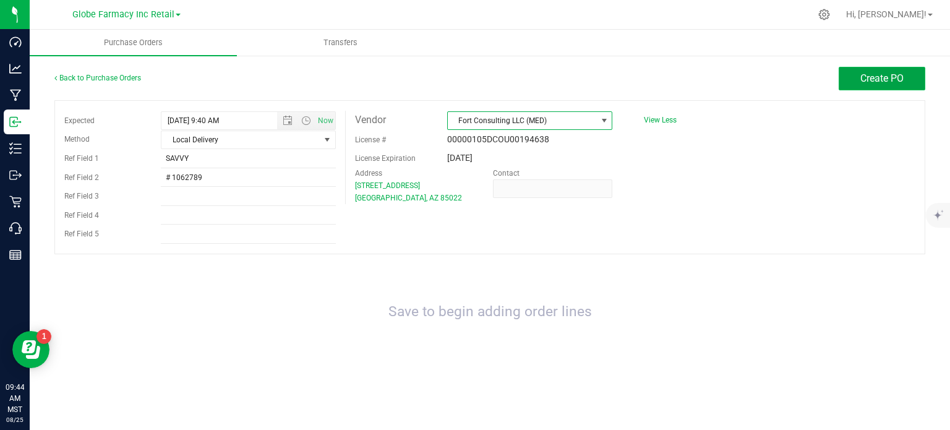
click at [898, 69] on button "Create PO" at bounding box center [881, 78] width 87 height 23
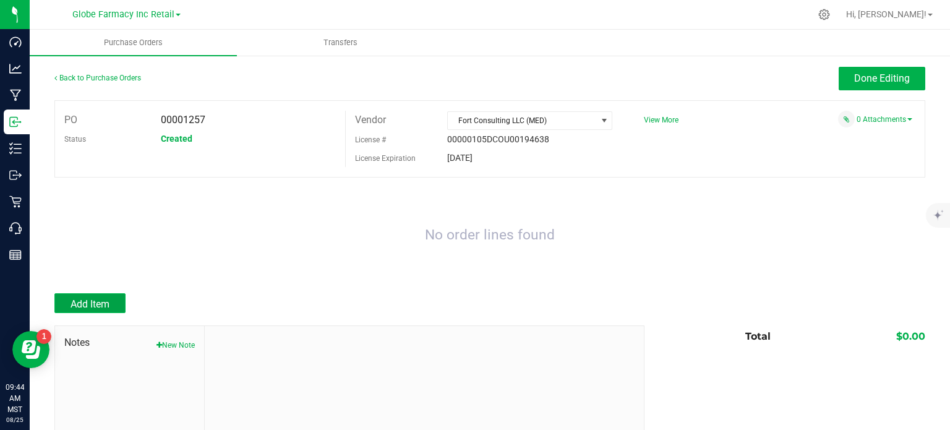
click at [90, 302] on span "Add Item" at bounding box center [89, 304] width 39 height 12
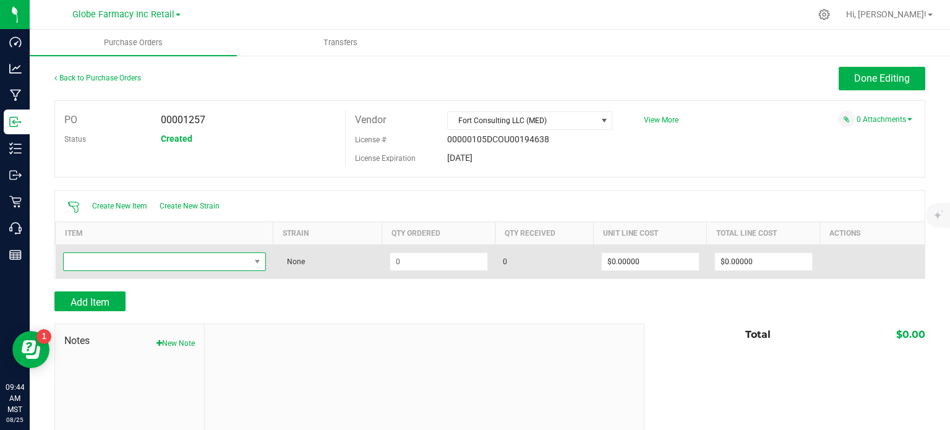
click at [125, 263] on span "NO DATA FOUND" at bounding box center [157, 261] width 186 height 17
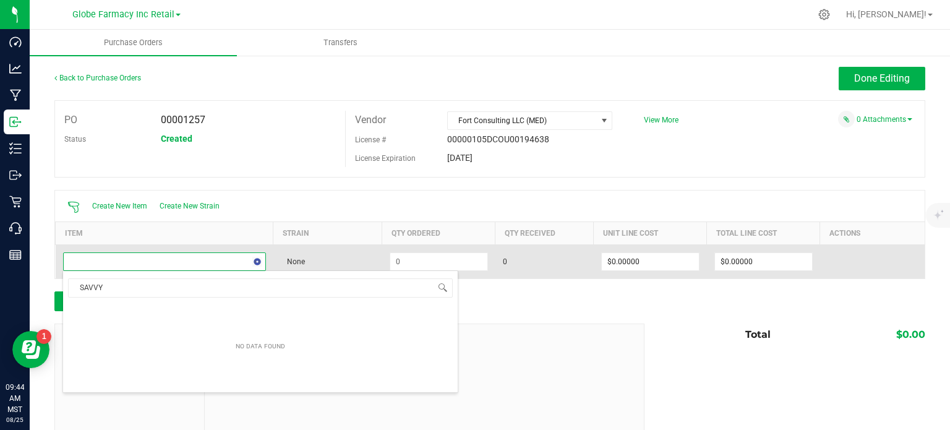
scroll to position [18, 198]
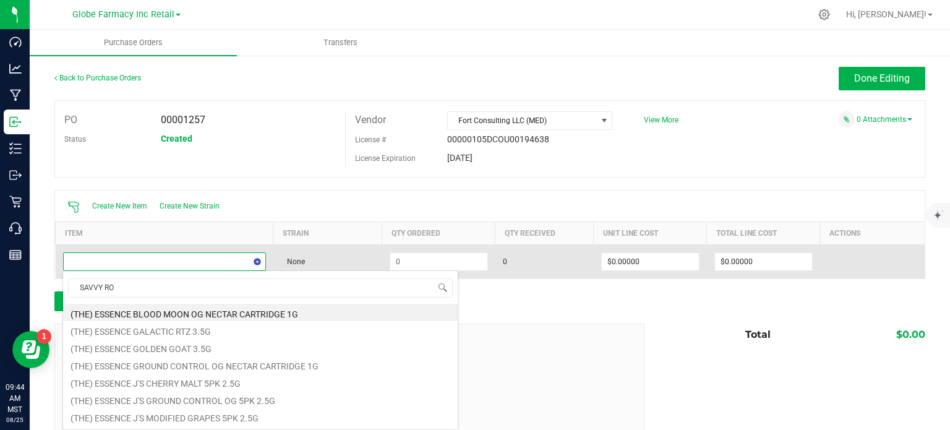
type input "SAVVY ROY"
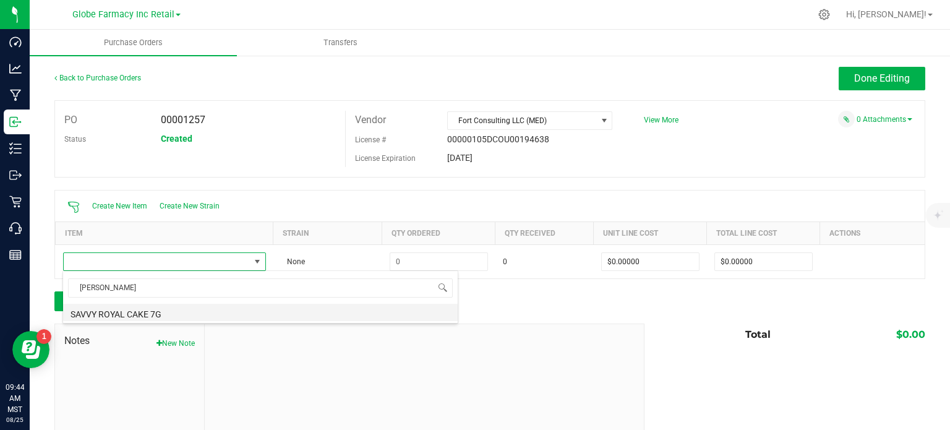
click at [172, 312] on li "SAVVY ROYAL CAKE 7G" at bounding box center [260, 312] width 394 height 17
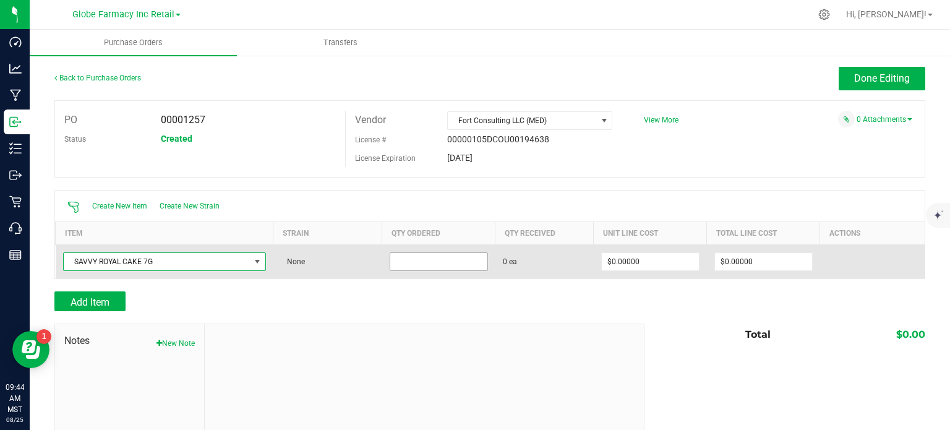
click at [433, 258] on input at bounding box center [438, 261] width 97 height 17
type input "100 ea"
click at [638, 263] on input "0" at bounding box center [650, 261] width 97 height 17
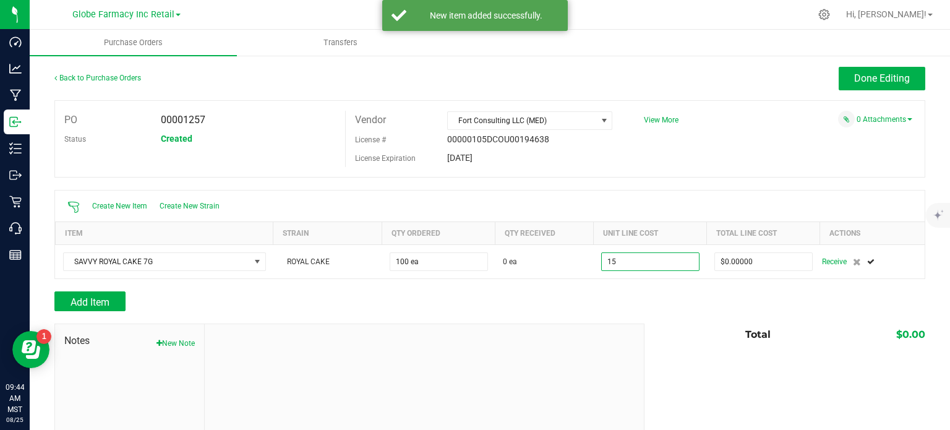
type input "$15.00000"
click at [620, 299] on div "Add Item" at bounding box center [344, 301] width 581 height 20
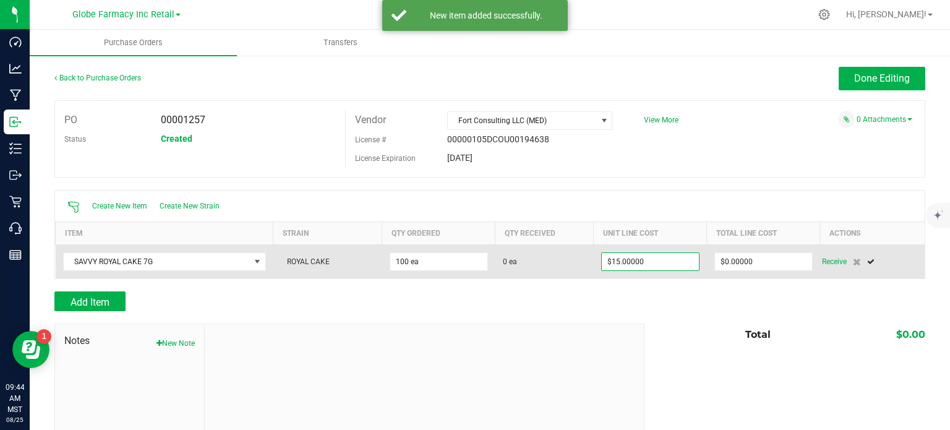
type input "100"
type input "$1,500.00000"
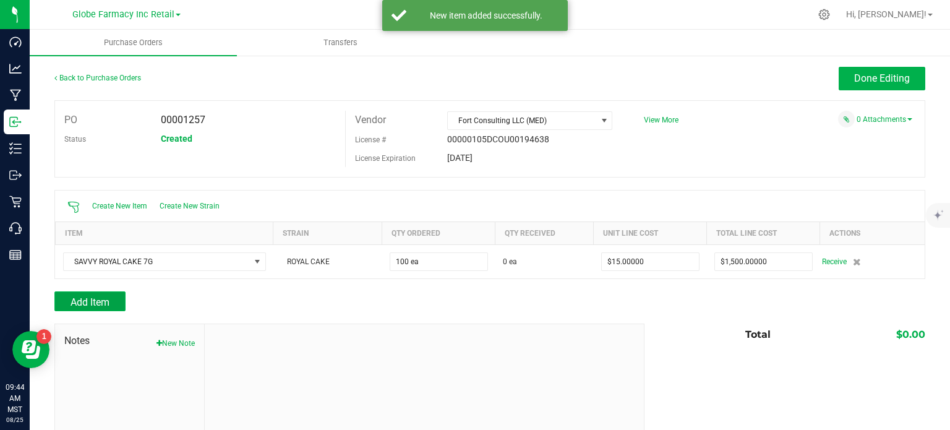
click at [110, 299] on button "Add Item" at bounding box center [89, 301] width 71 height 20
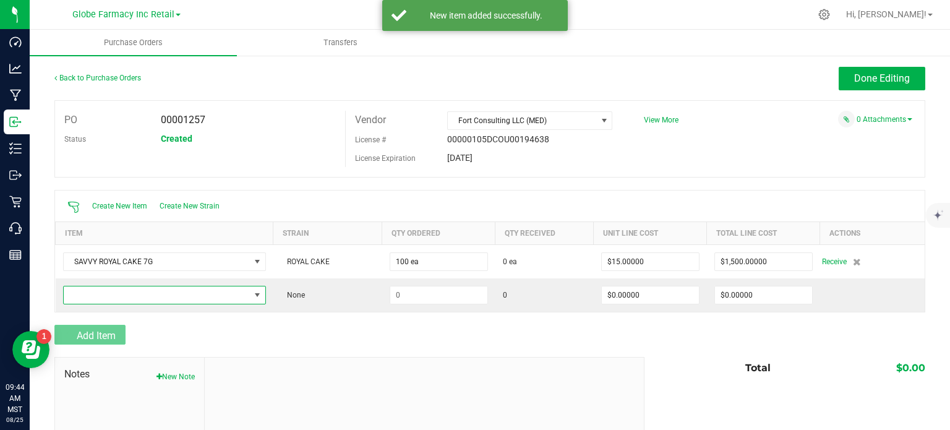
click at [110, 299] on span "NO DATA FOUND" at bounding box center [157, 294] width 186 height 17
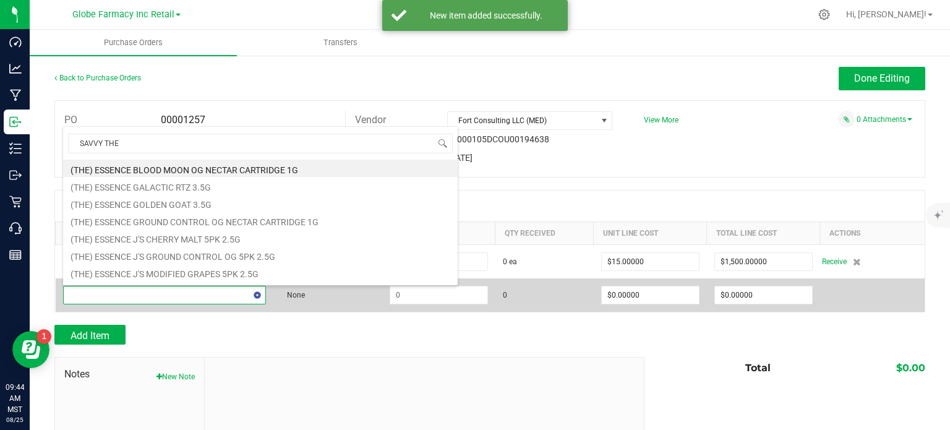
type input "SAVVY THE"
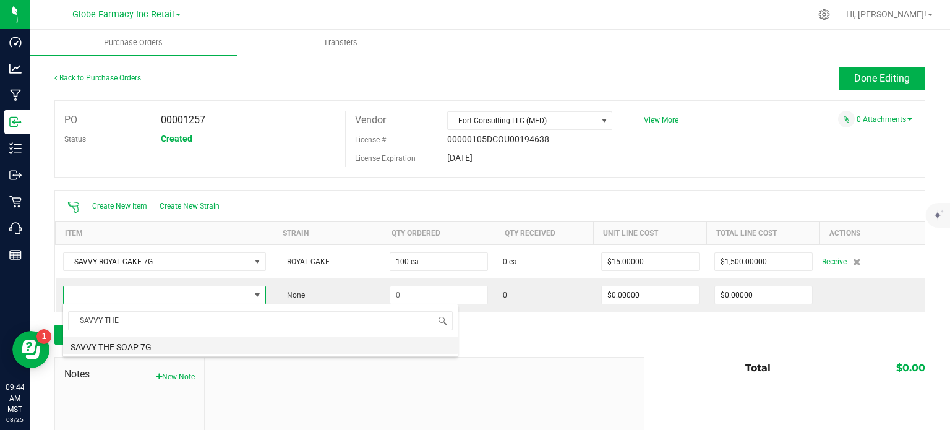
click at [176, 350] on li "SAVVY THE SOAP 7G" at bounding box center [260, 344] width 394 height 17
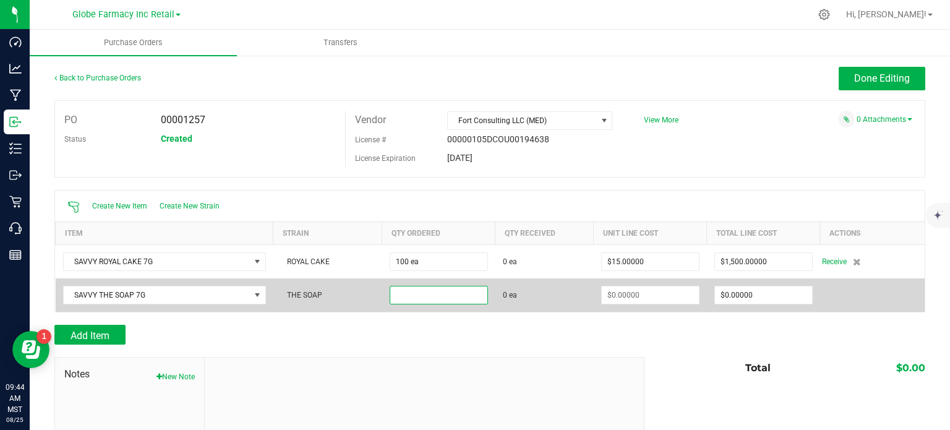
click at [456, 286] on input at bounding box center [438, 294] width 97 height 17
type input "100 ea"
drag, startPoint x: 695, startPoint y: 287, endPoint x: 689, endPoint y: 291, distance: 7.2
click at [694, 289] on td at bounding box center [650, 294] width 113 height 33
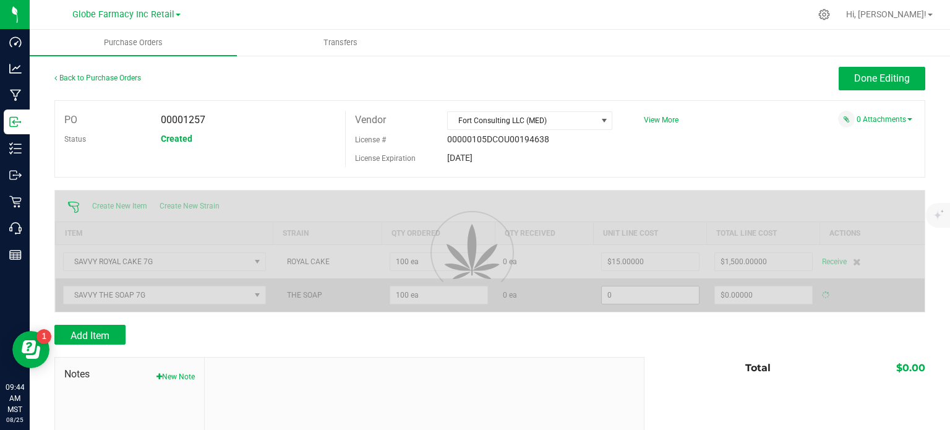
click at [664, 296] on input "0" at bounding box center [650, 294] width 97 height 17
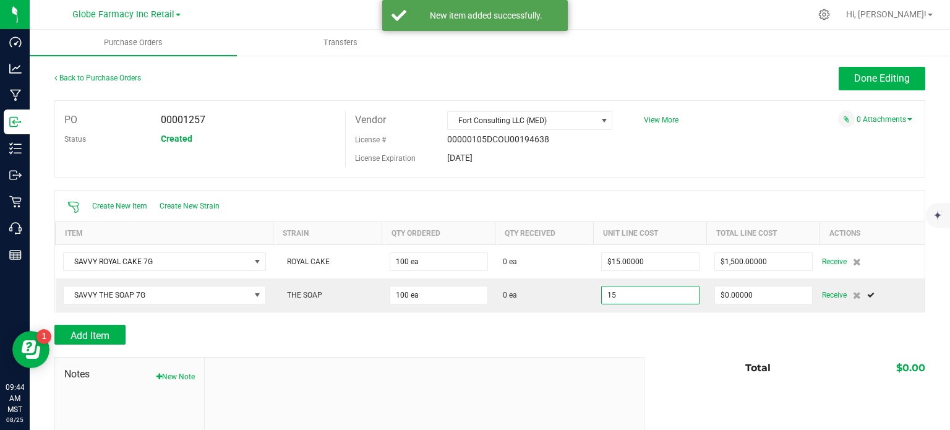
type input "$15.00000"
type input "100"
type input "$1,500.00000"
click at [866, 82] on span "Done Editing" at bounding box center [882, 78] width 56 height 12
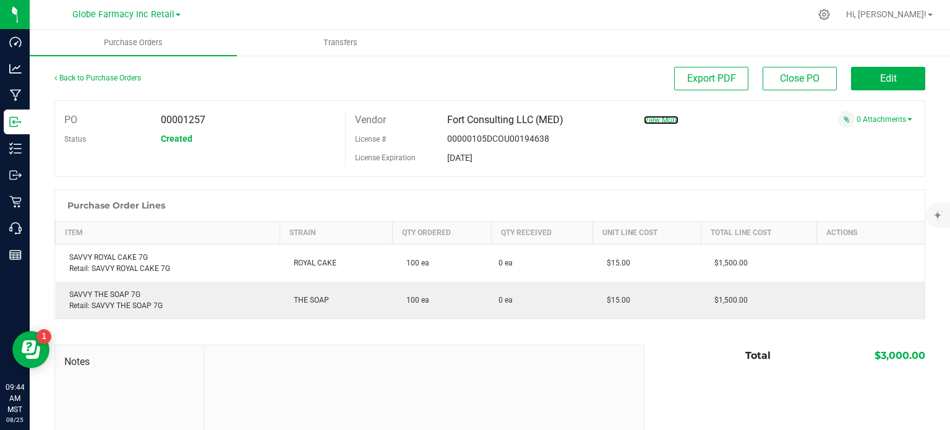
drag, startPoint x: 664, startPoint y: 123, endPoint x: 564, endPoint y: 121, distance: 100.2
click at [663, 123] on span "View More" at bounding box center [661, 120] width 35 height 9
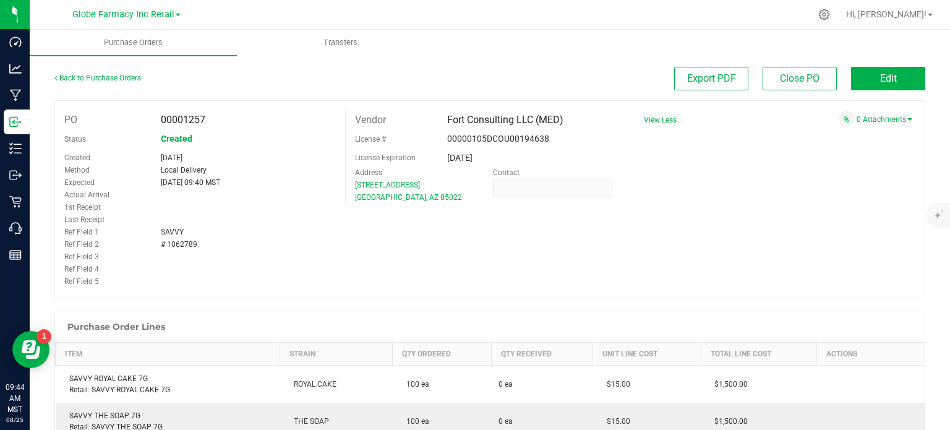
drag, startPoint x: 184, startPoint y: 242, endPoint x: 166, endPoint y: 242, distance: 17.3
click at [166, 242] on div "# 1062789" at bounding box center [247, 244] width 193 height 12
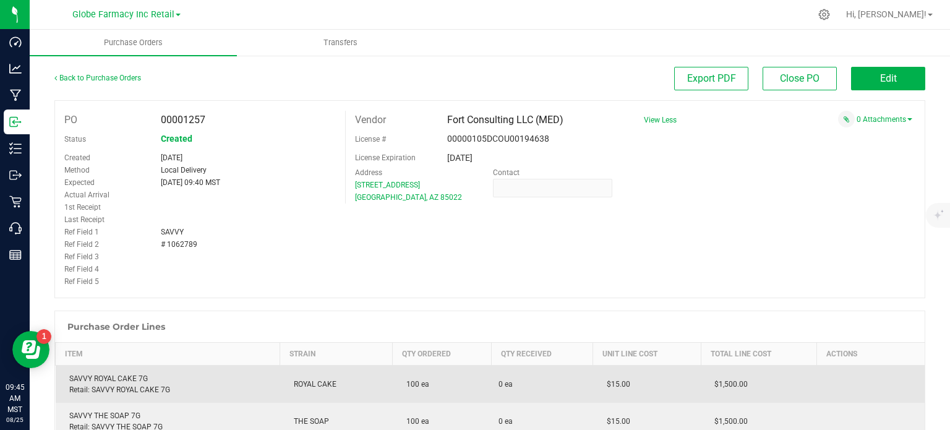
click at [131, 380] on div "SAVVY ROYAL CAKE 7G Retail: SAVVY ROYAL CAKE 7G" at bounding box center [168, 384] width 210 height 22
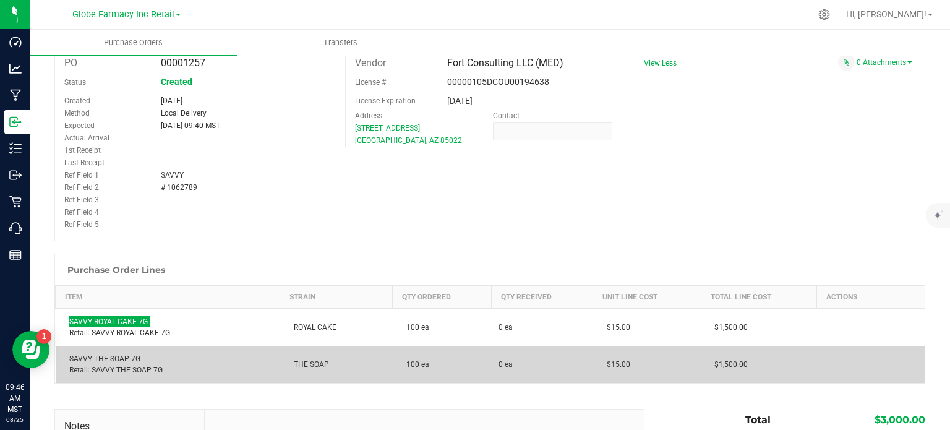
scroll to position [124, 0]
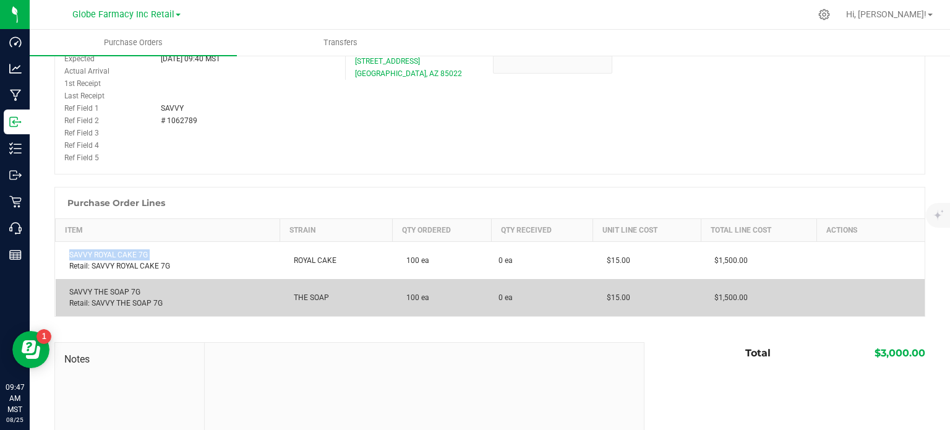
click at [129, 294] on div "SAVVY THE SOAP 7G Retail: SAVVY THE SOAP 7G" at bounding box center [168, 297] width 210 height 22
click at [128, 294] on div "SAVVY THE SOAP 7G Retail: SAVVY THE SOAP 7G" at bounding box center [168, 297] width 210 height 22
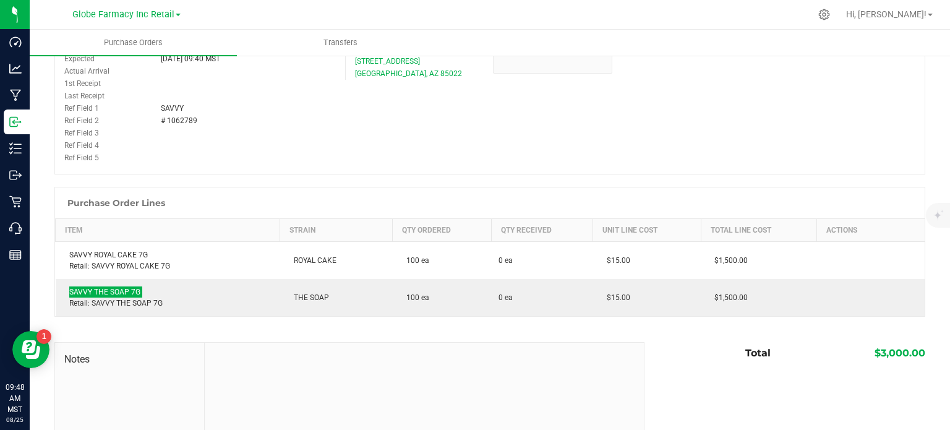
scroll to position [0, 0]
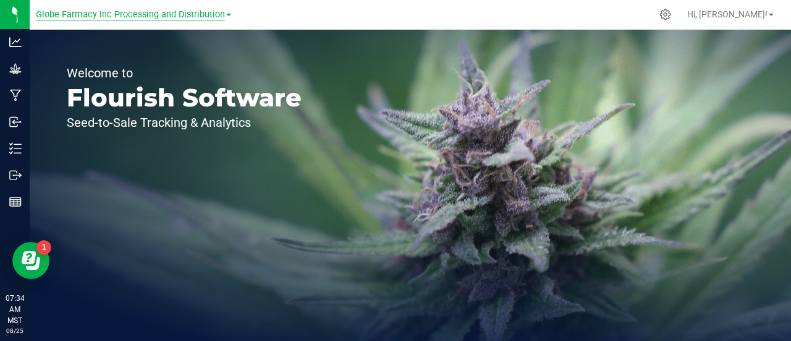
drag, startPoint x: 191, startPoint y: 18, endPoint x: 169, endPoint y: 22, distance: 22.0
click at [191, 18] on span "Globe Farmacy Inc Processing and Distribution" at bounding box center [130, 14] width 189 height 11
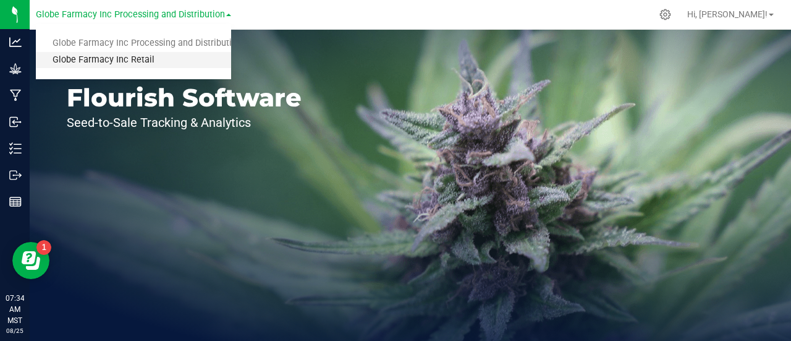
click at [100, 60] on link "Globe Farmacy Inc Retail" at bounding box center [133, 60] width 195 height 17
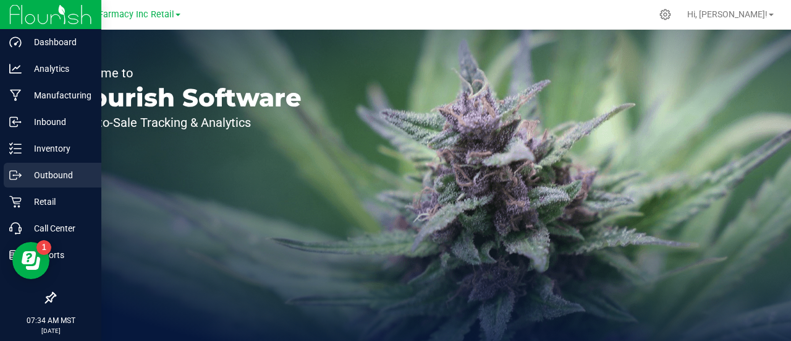
click at [7, 181] on div "Outbound" at bounding box center [53, 175] width 98 height 25
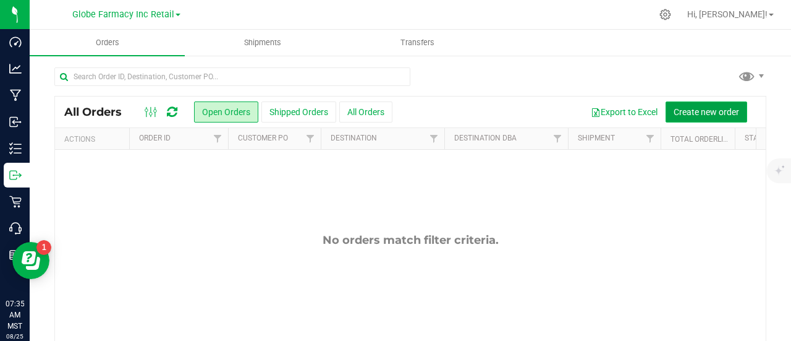
click at [679, 108] on span "Create new order" at bounding box center [707, 112] width 66 height 10
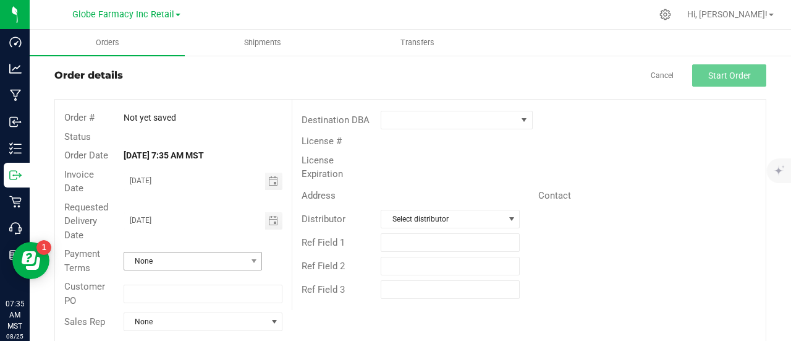
scroll to position [38, 0]
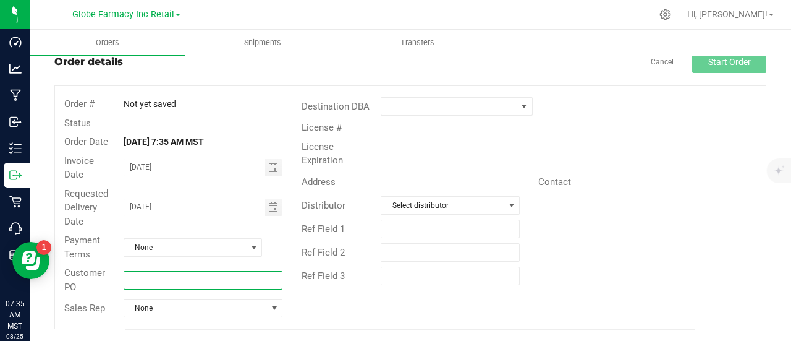
click at [153, 279] on input "text" at bounding box center [203, 280] width 159 height 19
type input "n"
click at [153, 279] on input "NORTH FLOWER # [DATE]" at bounding box center [203, 280] width 159 height 19
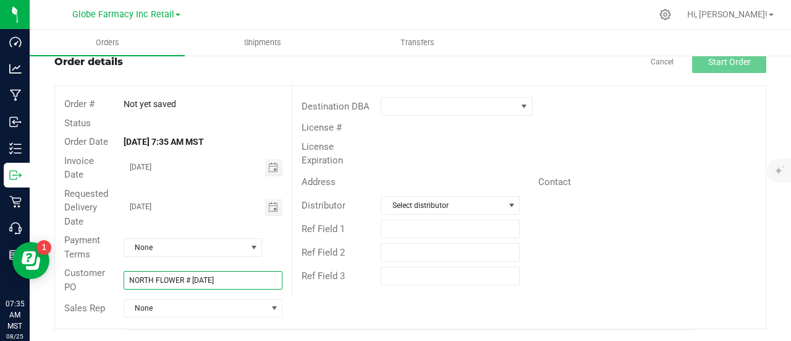
click at [153, 279] on input "NORTH FLOWER # [DATE]" at bounding box center [203, 280] width 159 height 19
type input "NORTH FLOWER # [DATE]"
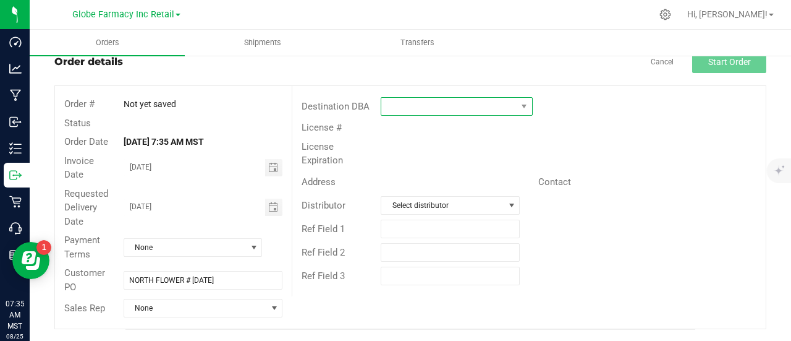
click at [390, 110] on span at bounding box center [448, 106] width 135 height 17
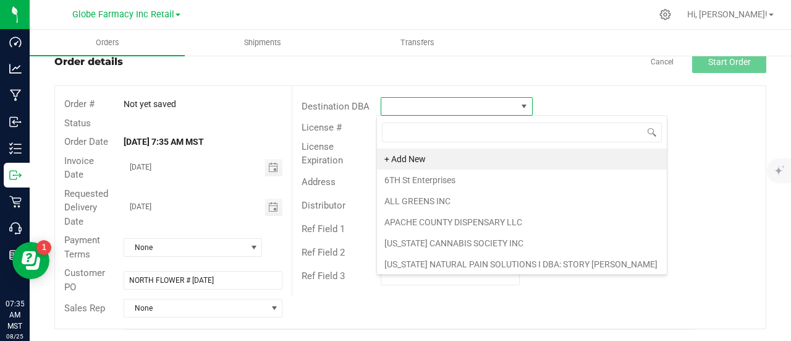
scroll to position [18, 150]
type input "GLOB"
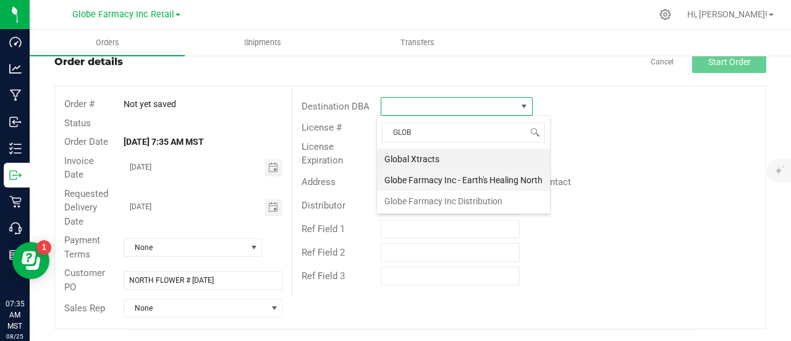
click at [428, 177] on li "Globe Farmacy Inc - Earth's Healing North" at bounding box center [463, 179] width 173 height 21
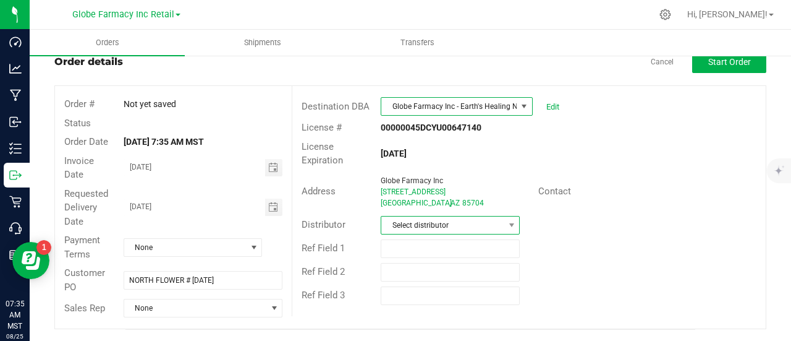
click at [412, 232] on span "Select distributor" at bounding box center [442, 224] width 122 height 17
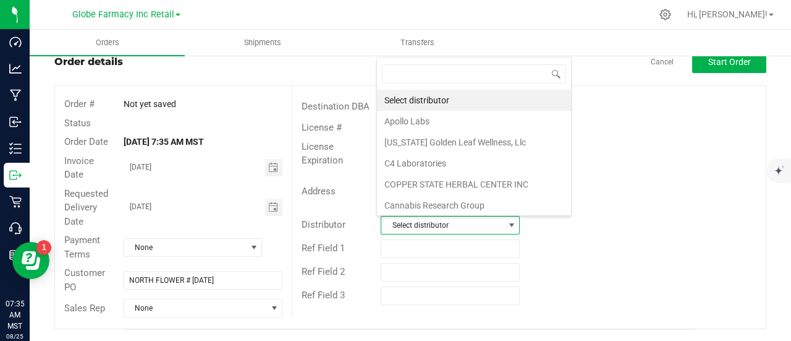
scroll to position [18, 135]
type input "GLOB"
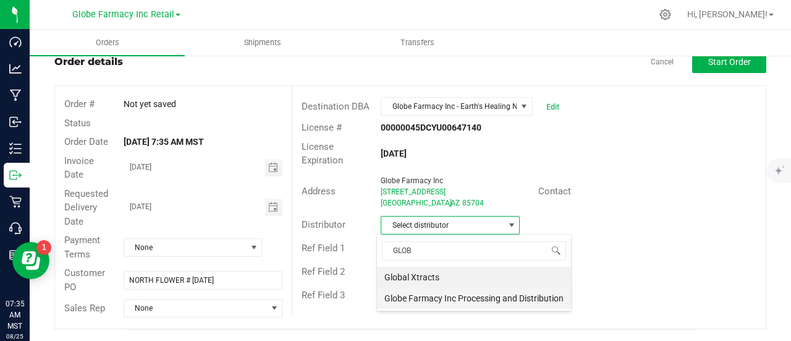
click at [479, 296] on li "Globe Farmacy Inc Processing and Distribution" at bounding box center [474, 297] width 194 height 21
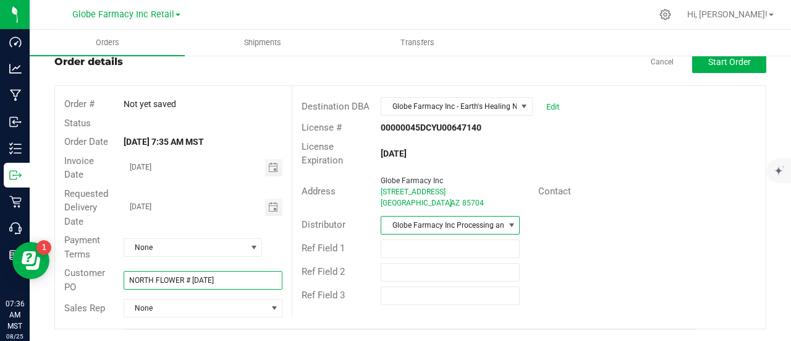
click at [192, 285] on input "NORTH FLOWER # [DATE]" at bounding box center [203, 280] width 159 height 19
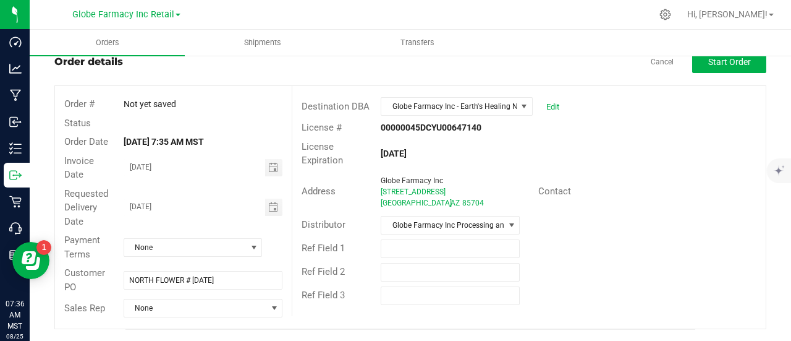
click at [696, 55] on ul "Orders Shipments Transfers" at bounding box center [425, 43] width 791 height 27
click at [697, 67] on button "Start Order" at bounding box center [729, 62] width 74 height 22
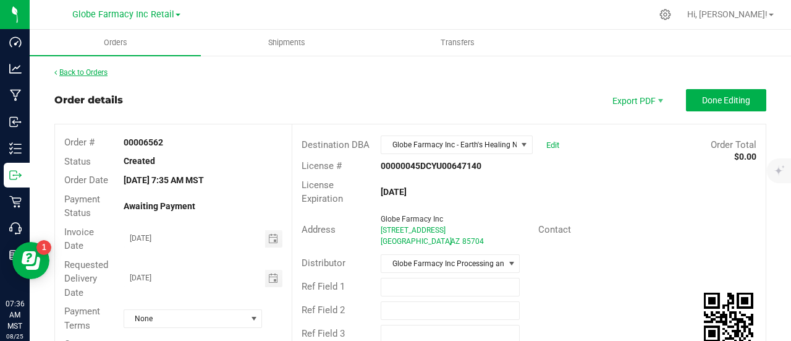
click at [94, 74] on link "Back to Orders" at bounding box center [80, 72] width 53 height 9
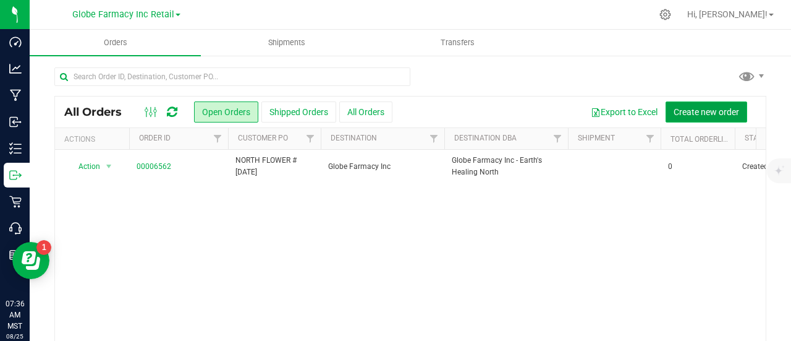
click at [712, 119] on button "Create new order" at bounding box center [707, 111] width 82 height 21
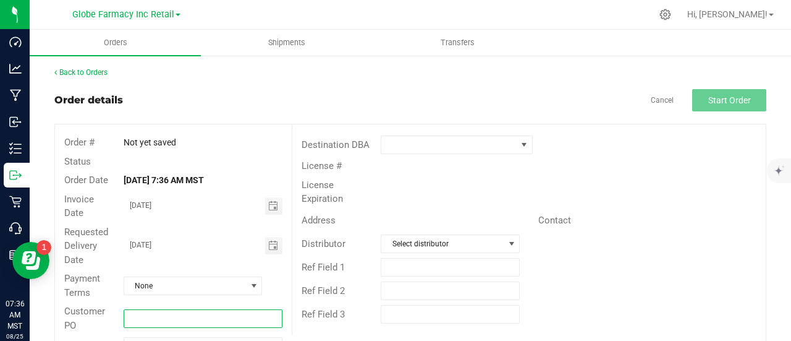
click at [151, 318] on input "text" at bounding box center [203, 318] width 159 height 19
paste input "NORTH FLOWER # [DATE]"
drag, startPoint x: 151, startPoint y: 315, endPoint x: -59, endPoint y: 275, distance: 214.0
click at [0, 275] on html "Dashboard Analytics Manufacturing Inbound Inventory Outbound Retail Call Center…" at bounding box center [395, 170] width 791 height 341
type input "SOUTH FLOWER # [DATE]"
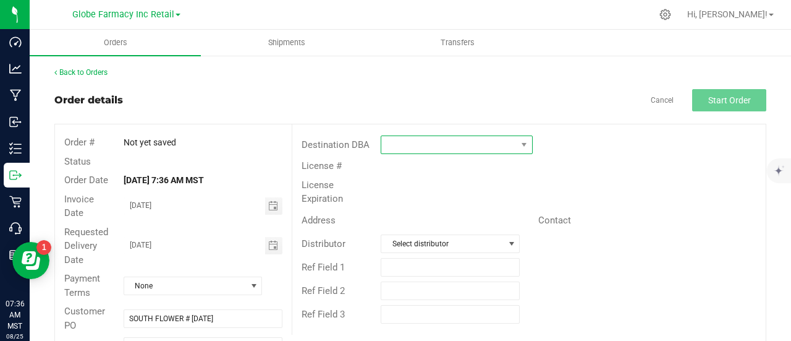
click at [410, 149] on span at bounding box center [448, 144] width 135 height 17
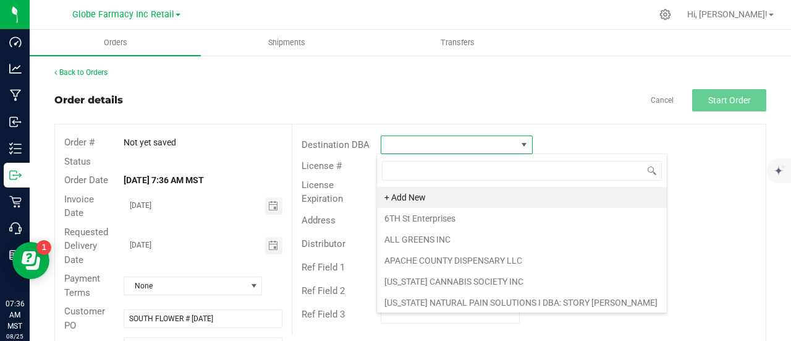
scroll to position [18, 150]
type input "EAR"
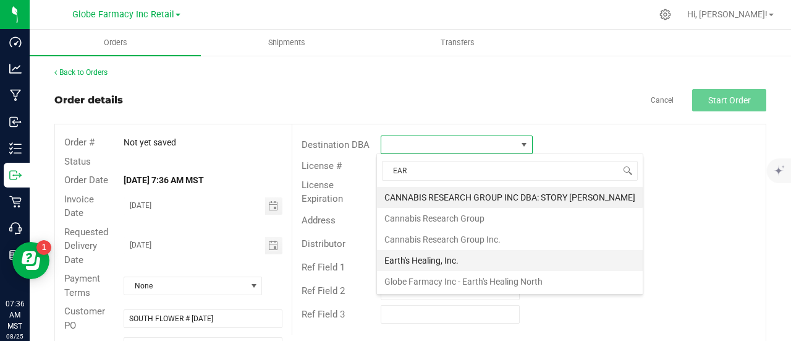
click at [408, 263] on li "Earth's Healing, Inc." at bounding box center [510, 260] width 266 height 21
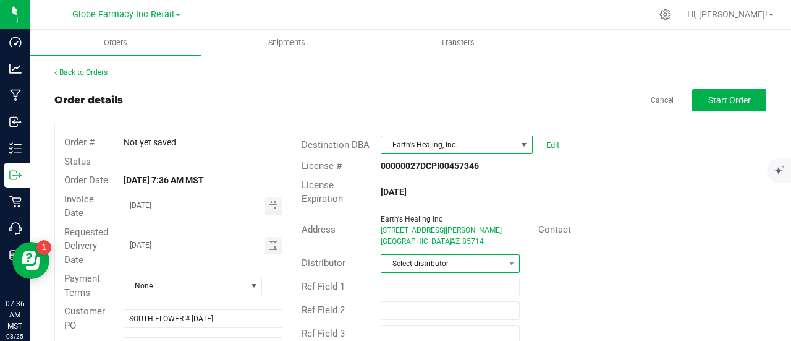
click at [403, 264] on span "Select distributor" at bounding box center [442, 263] width 122 height 17
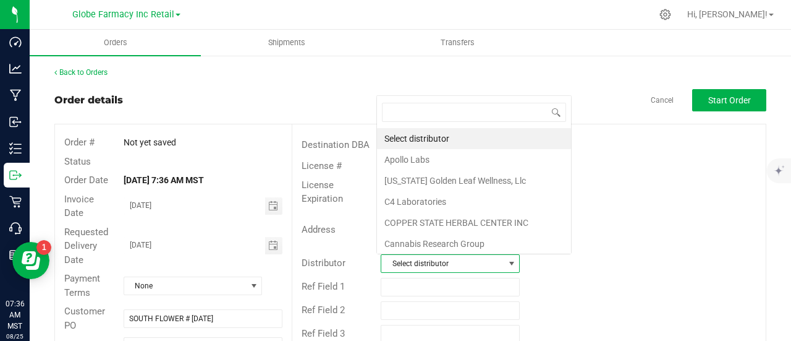
scroll to position [18, 135]
type input "GLOB"
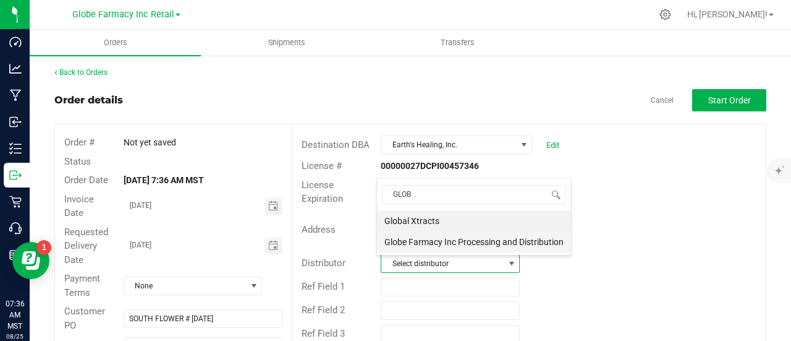
click at [424, 237] on li "Globe Farmacy Inc Processing and Distribution" at bounding box center [474, 241] width 194 height 21
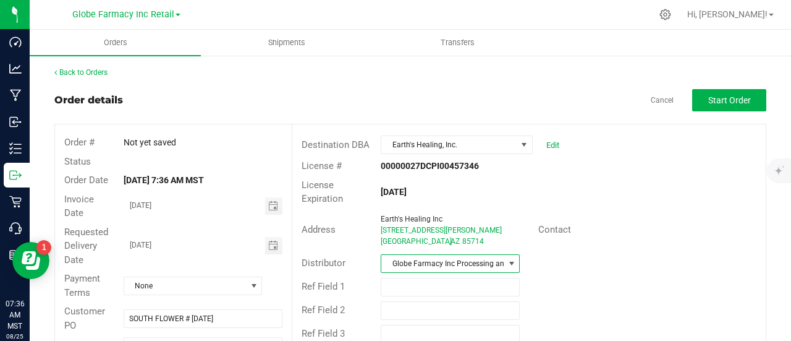
click at [699, 86] on div "Back to Orders Order details Cancel Start Order Order # Not yet saved Status Or…" at bounding box center [410, 217] width 712 height 301
click at [709, 102] on span "Start Order" at bounding box center [730, 100] width 43 height 10
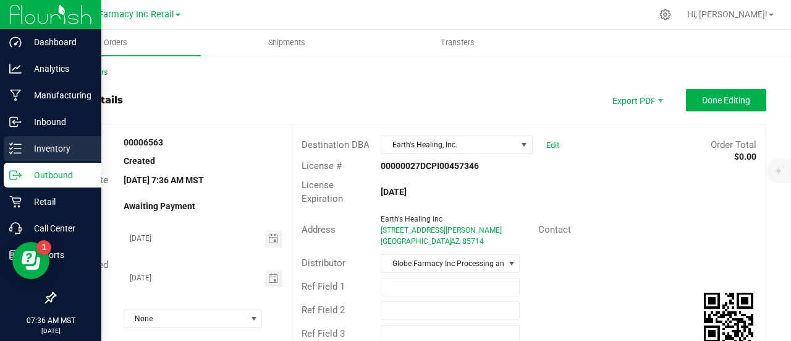
click at [19, 144] on line at bounding box center [17, 144] width 7 height 0
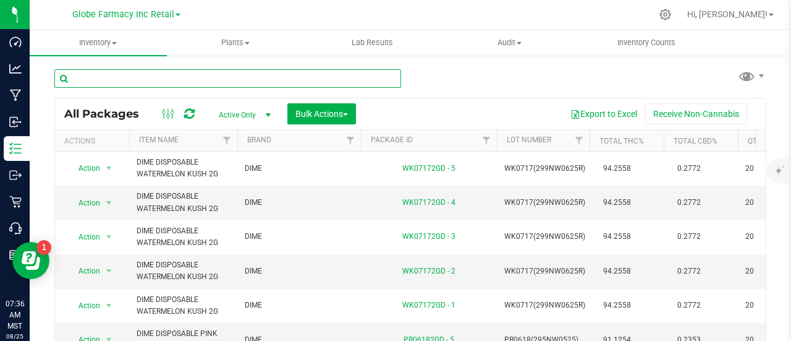
click at [231, 79] on input "text" at bounding box center [227, 78] width 347 height 19
paste input "ABUNDANT ORGANICS"
type input "ABUNDANT ORGANICS"
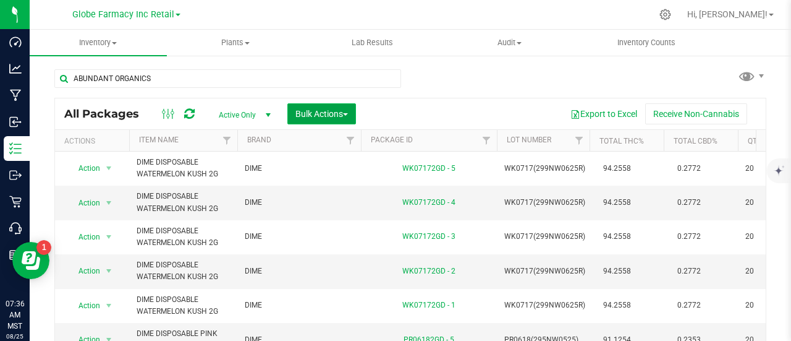
click at [354, 117] on button "Bulk Actions" at bounding box center [321, 113] width 69 height 21
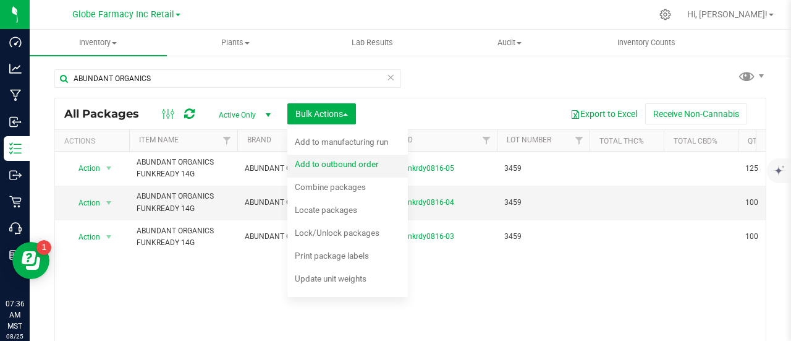
click at [343, 164] on span "Add to outbound order" at bounding box center [337, 164] width 84 height 10
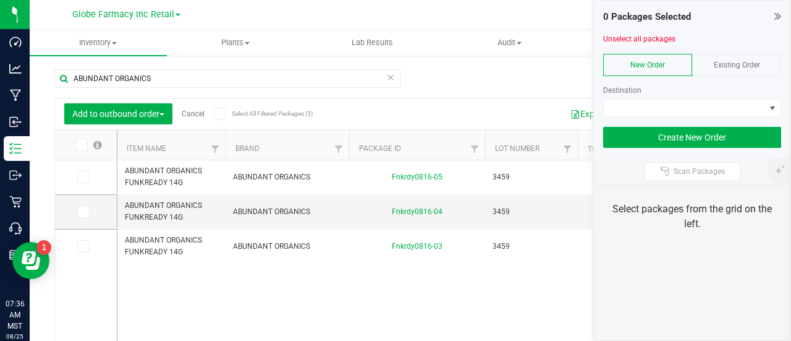
click at [748, 69] on div "Existing Order" at bounding box center [736, 65] width 89 height 22
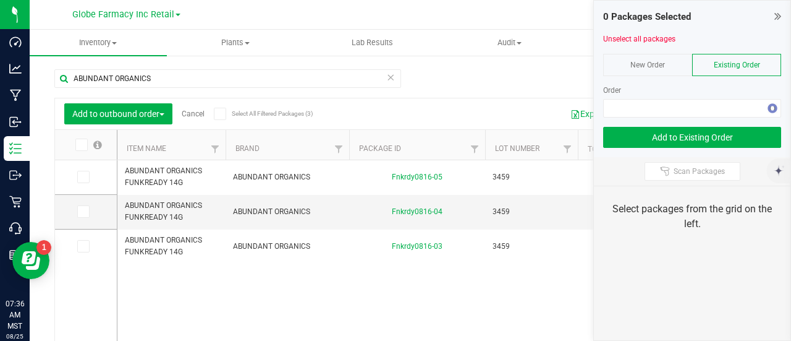
click at [757, 124] on div at bounding box center [692, 121] width 178 height 9
click at [738, 103] on span at bounding box center [684, 108] width 161 height 17
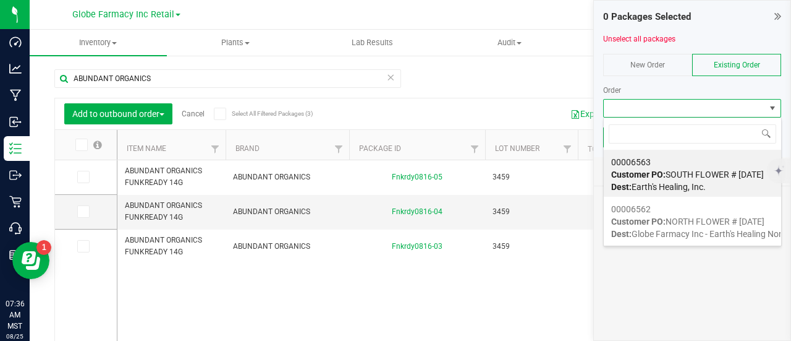
scroll to position [18, 178]
click at [691, 176] on span "Customer PO: SOUTH FLOWER # 08/25/2025" at bounding box center [687, 174] width 153 height 10
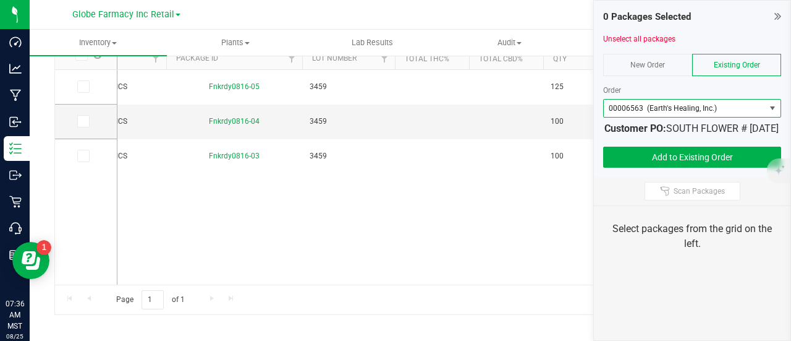
scroll to position [0, 0]
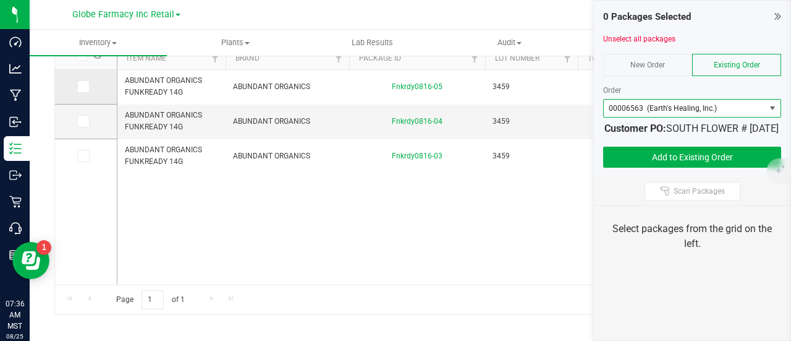
click at [80, 79] on td at bounding box center [86, 87] width 62 height 35
click at [89, 93] on td at bounding box center [86, 87] width 62 height 35
click at [89, 83] on label at bounding box center [86, 86] width 18 height 12
click at [0, 0] on input "checkbox" at bounding box center [0, 0] width 0 height 0
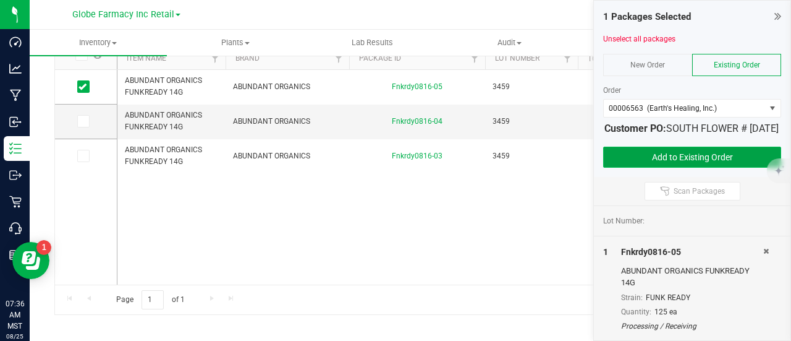
click at [629, 161] on button "Add to Existing Order" at bounding box center [692, 157] width 178 height 21
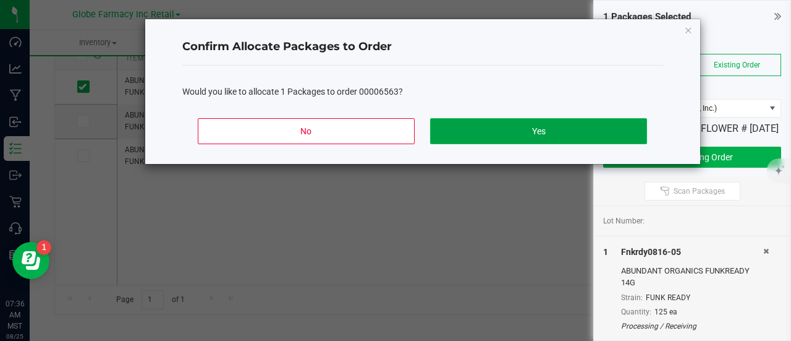
click at [522, 135] on button "Yes" at bounding box center [538, 131] width 216 height 26
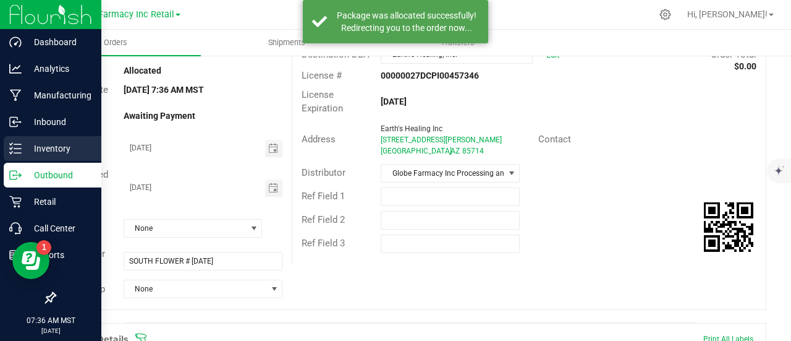
click at [18, 148] on line at bounding box center [17, 148] width 7 height 0
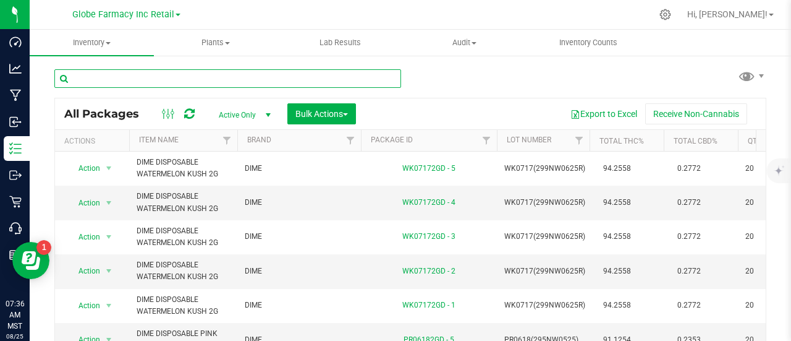
click at [150, 81] on input "text" at bounding box center [227, 78] width 347 height 19
paste input "ABUNDANT ORGANICS"
type input "ABUNDANT ORGANICS"
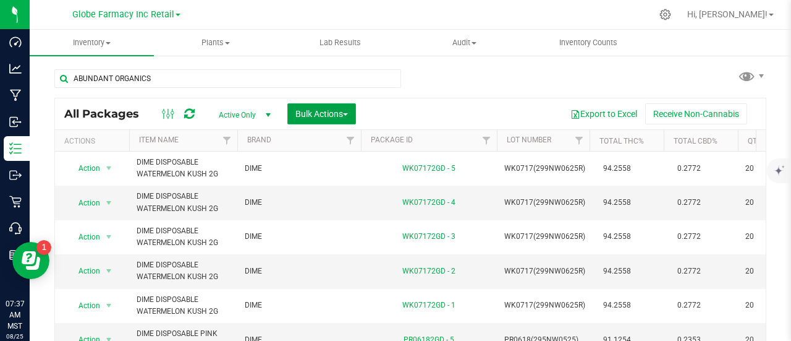
click at [341, 114] on span "Bulk Actions" at bounding box center [322, 114] width 53 height 10
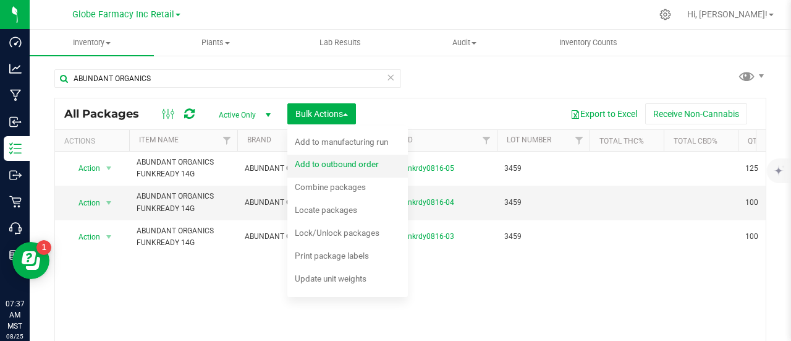
click at [329, 166] on span "Add to outbound order" at bounding box center [337, 164] width 84 height 10
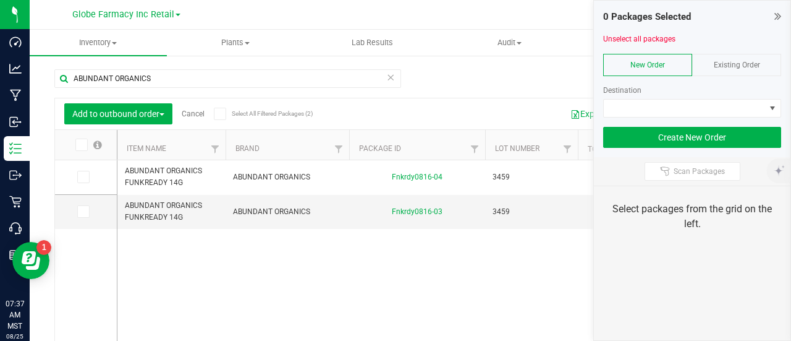
click at [751, 69] on div "Existing Order" at bounding box center [736, 65] width 89 height 22
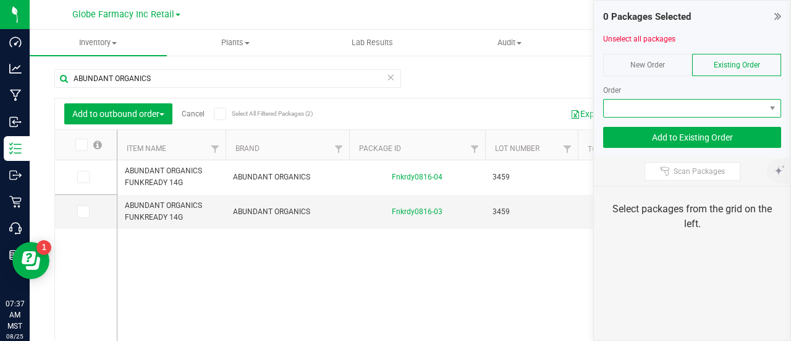
click at [743, 106] on span at bounding box center [684, 108] width 161 height 17
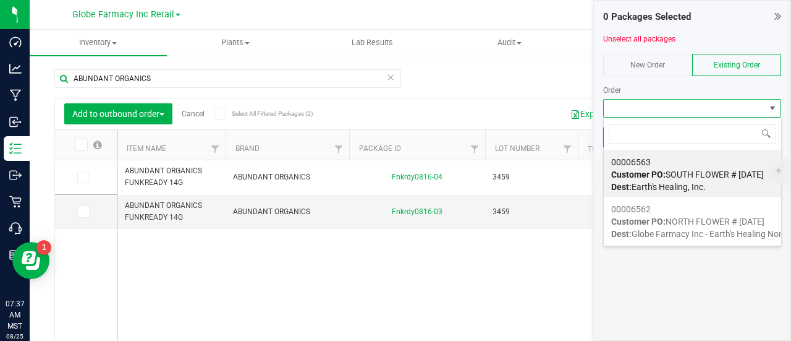
scroll to position [18, 178]
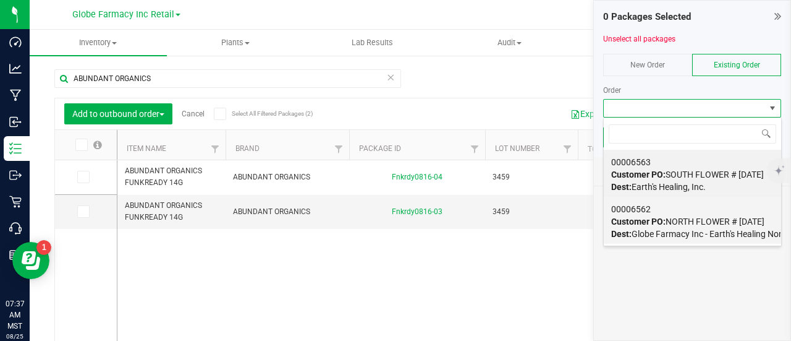
click at [690, 229] on span "Dest: Globe Farmacy Inc - Earth's Healing North" at bounding box center [700, 234] width 179 height 10
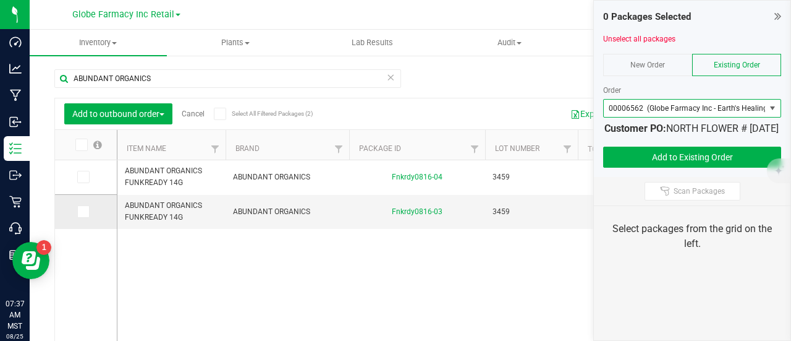
click at [82, 211] on icon at bounding box center [83, 211] width 8 height 0
click at [0, 0] on input "checkbox" at bounding box center [0, 0] width 0 height 0
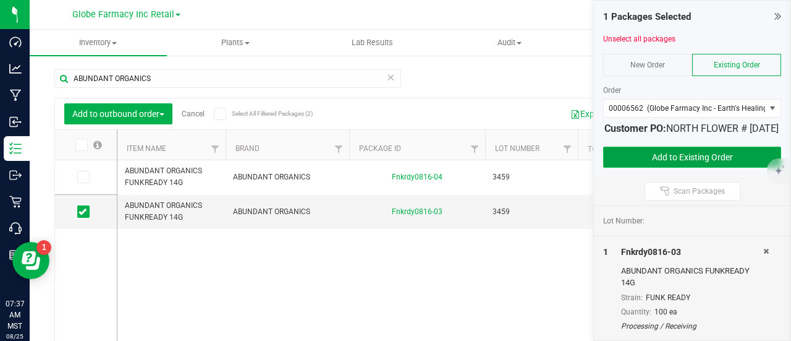
click at [669, 168] on button "Add to Existing Order" at bounding box center [692, 157] width 178 height 21
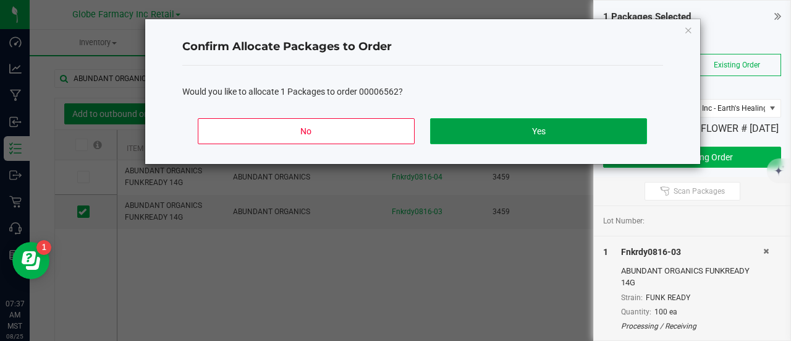
click at [513, 134] on button "Yes" at bounding box center [538, 131] width 216 height 26
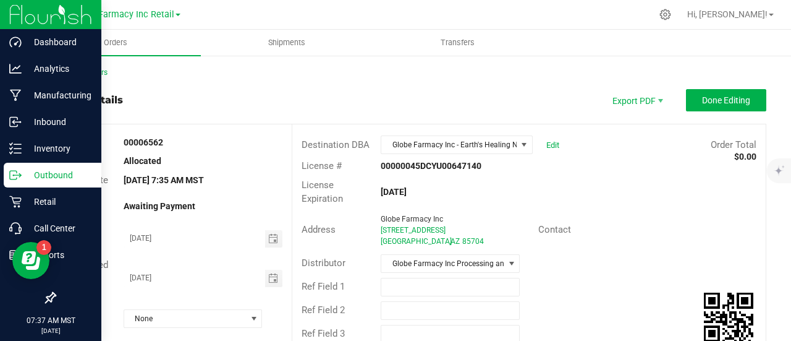
click at [15, 176] on icon at bounding box center [15, 175] width 12 height 12
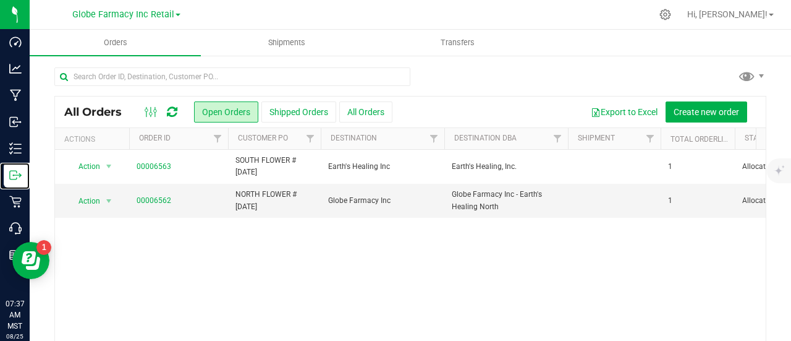
scroll to position [62, 0]
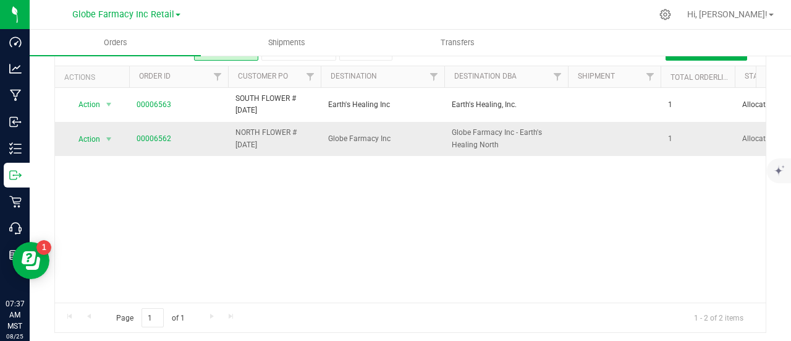
click at [268, 140] on span "NORTH FLOWER # [DATE]" at bounding box center [275, 138] width 78 height 23
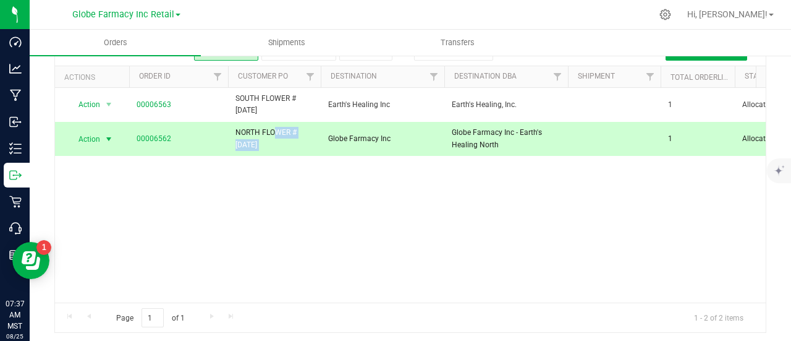
copy tr "NORTH FLOWER # [DATE]"
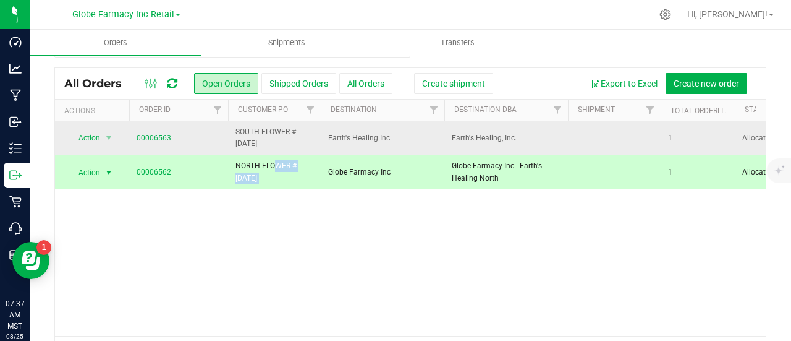
scroll to position [0, 0]
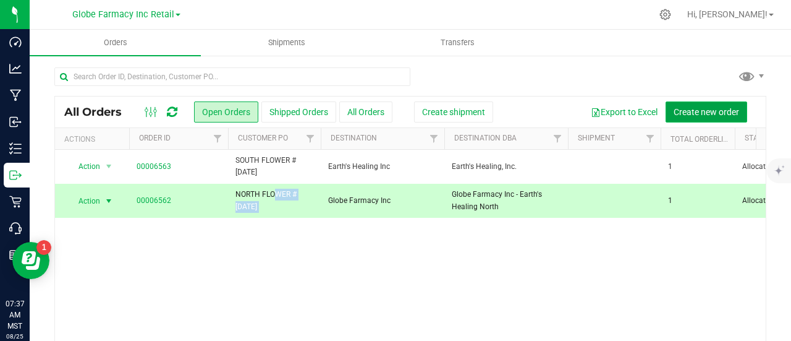
click at [688, 109] on span "Create new order" at bounding box center [707, 112] width 66 height 10
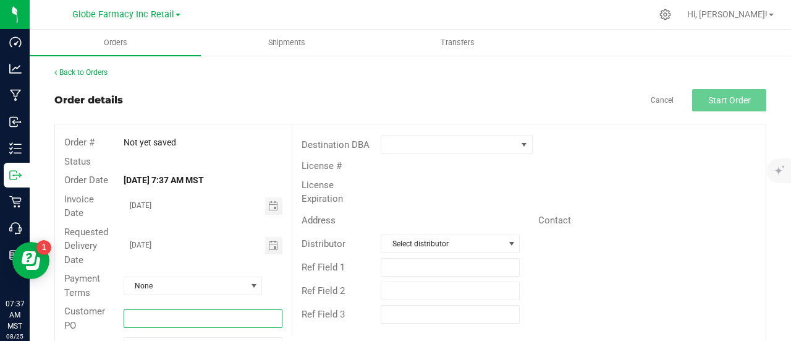
click at [172, 314] on input "text" at bounding box center [203, 318] width 159 height 19
paste input "NORTH FLOWER # [DATE]"
drag, startPoint x: 183, startPoint y: 317, endPoint x: 155, endPoint y: 329, distance: 30.8
click at [155, 329] on div "Customer PO NORTH FLOWER # 08/25/2025" at bounding box center [173, 318] width 237 height 33
click at [168, 319] on input "NORTH EDIBLES # 08/25/2025" at bounding box center [203, 318] width 159 height 19
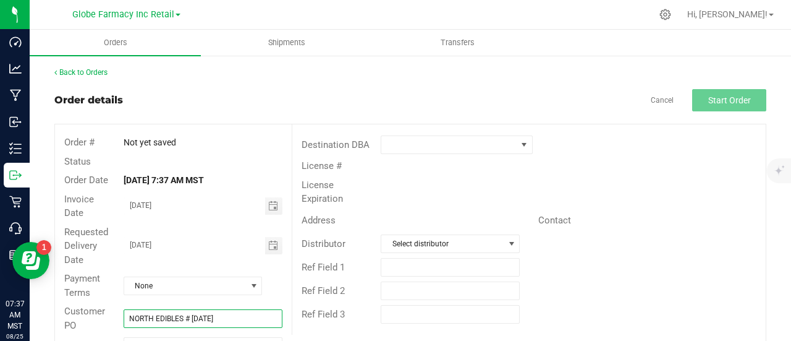
click at [168, 319] on input "NORTH EDIBLES # 08/25/2025" at bounding box center [203, 318] width 159 height 19
paste input "FLOWER"
click at [168, 319] on input "NORTH FLOWER # [DATE]" at bounding box center [203, 318] width 159 height 19
click at [182, 314] on input "NORTH FLOWER # [DATE]" at bounding box center [203, 318] width 159 height 19
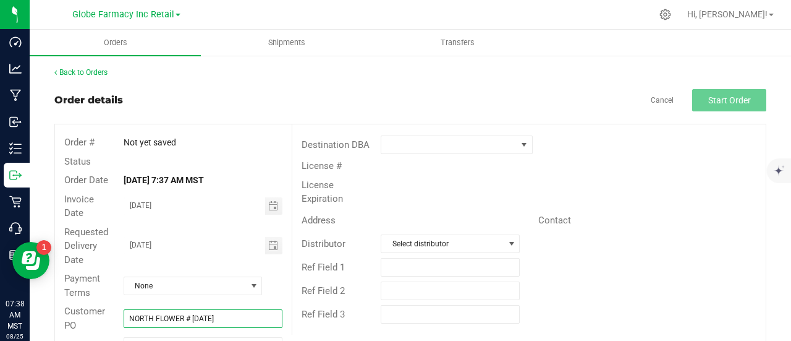
drag, startPoint x: 182, startPoint y: 315, endPoint x: 163, endPoint y: 323, distance: 21.0
click at [163, 323] on input "NORTH FLOWER # [DATE]" at bounding box center [203, 318] width 159 height 19
click at [161, 323] on input "NORTH EDIBLES# [DATE]" at bounding box center [203, 318] width 159 height 19
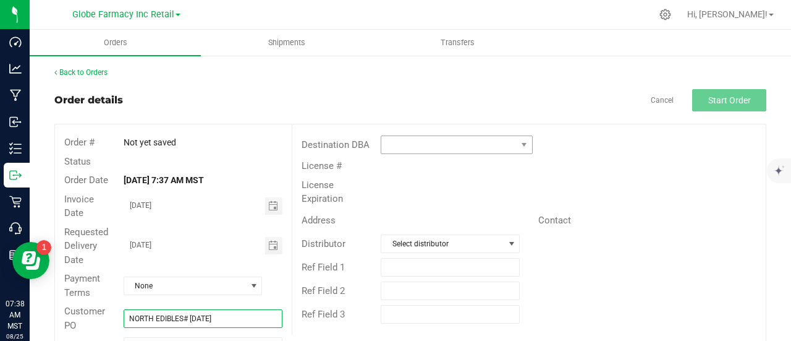
type input "NORTH EDIBLES# [DATE]"
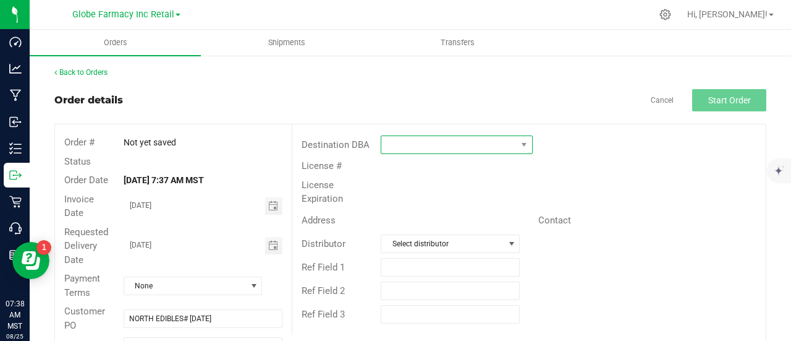
click at [467, 143] on span at bounding box center [448, 144] width 135 height 17
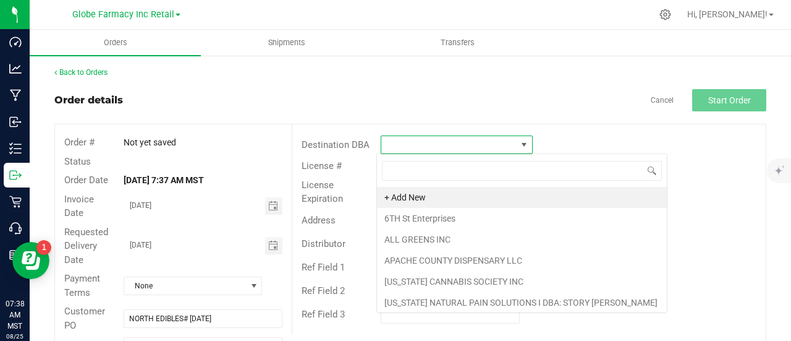
scroll to position [18, 150]
type input "GLOB"
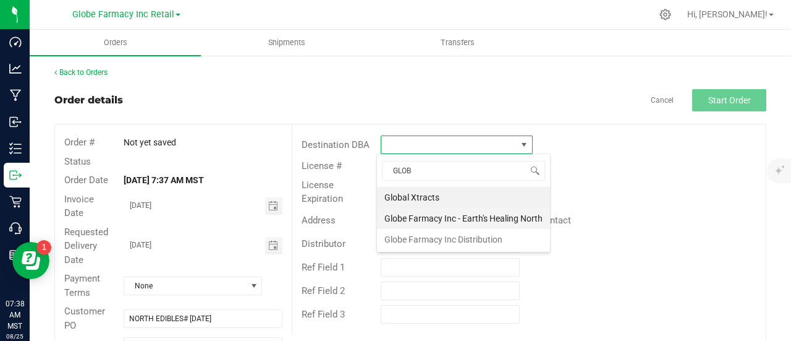
click at [411, 224] on li "Globe Farmacy Inc - Earth's Healing North" at bounding box center [463, 218] width 173 height 21
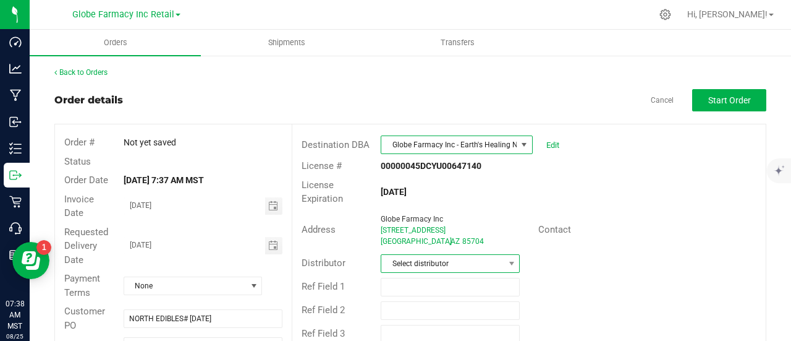
click at [409, 265] on span "Select distributor" at bounding box center [442, 263] width 122 height 17
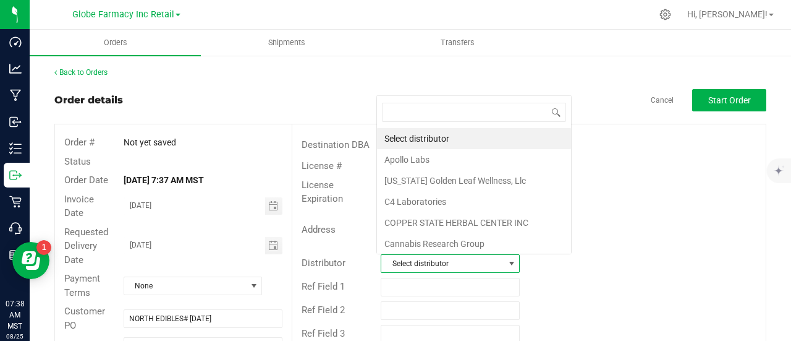
scroll to position [18, 135]
type input "GLOB"
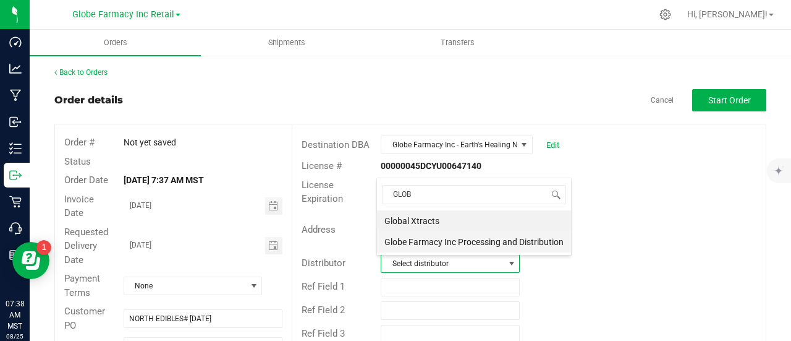
drag, startPoint x: 412, startPoint y: 239, endPoint x: 122, endPoint y: 305, distance: 297.4
click at [411, 241] on li "Globe Farmacy Inc Processing and Distribution" at bounding box center [474, 241] width 194 height 21
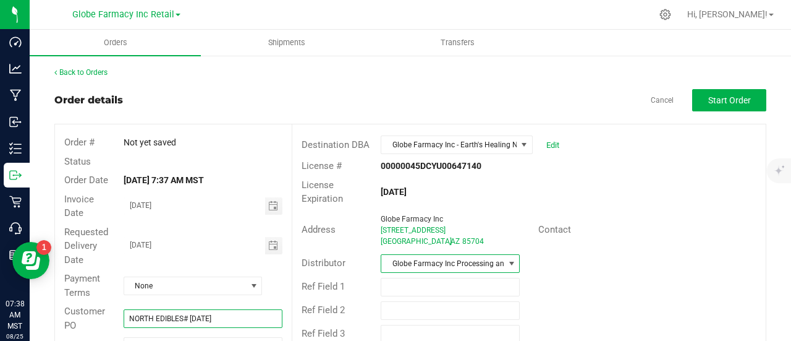
click at [202, 318] on input "NORTH EDIBLES# [DATE]" at bounding box center [203, 318] width 159 height 19
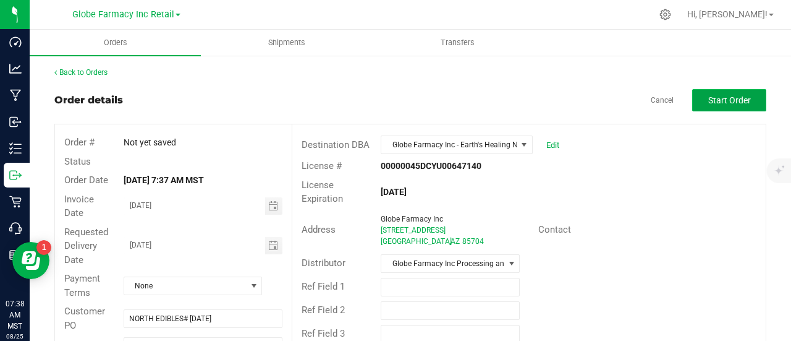
click at [741, 89] on button "Start Order" at bounding box center [729, 100] width 74 height 22
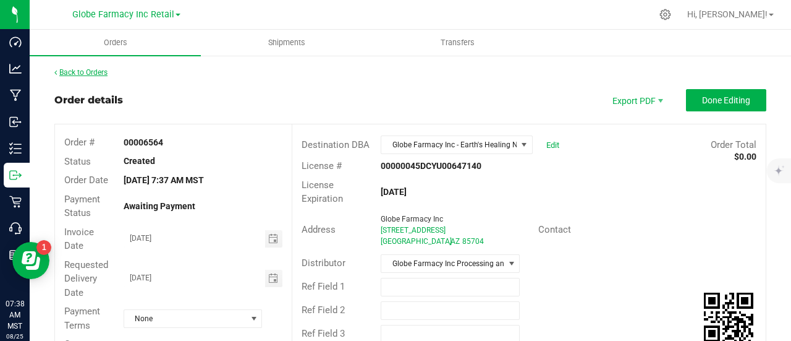
click at [85, 75] on link "Back to Orders" at bounding box center [80, 72] width 53 height 9
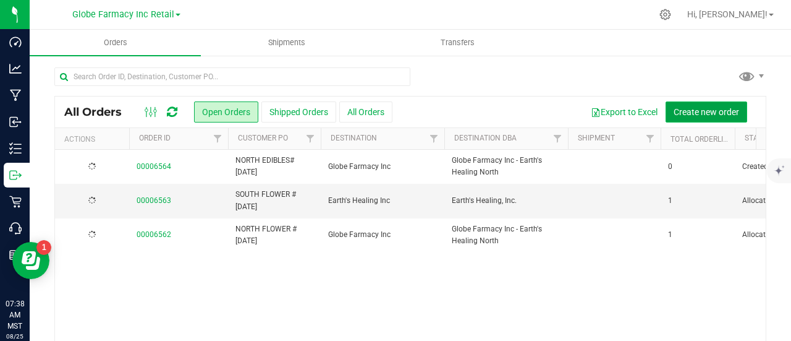
click at [718, 112] on span "Create new order" at bounding box center [707, 112] width 66 height 10
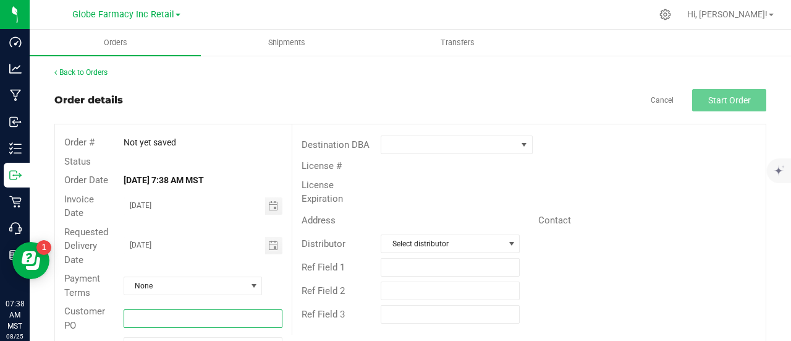
paste input "NORTH EDIBLES# [DATE]"
click at [160, 313] on input "NORTH EDIBLES# [DATE]" at bounding box center [203, 318] width 159 height 19
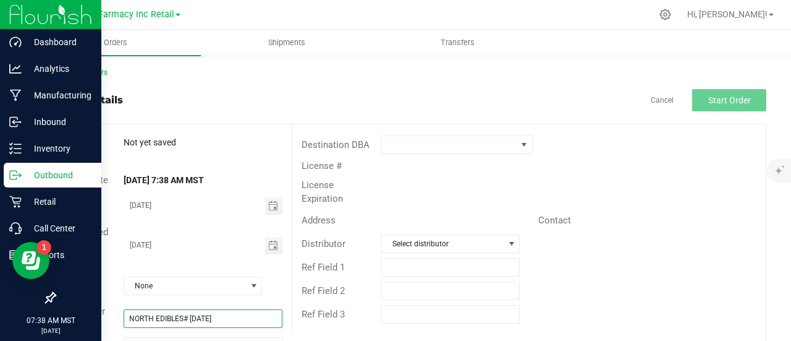
drag, startPoint x: 151, startPoint y: 312, endPoint x: 11, endPoint y: 285, distance: 143.0
click at [11, 285] on div "Dashboard Analytics Manufacturing Inbound Inventory Outbound Retail Call Center…" at bounding box center [395, 170] width 791 height 341
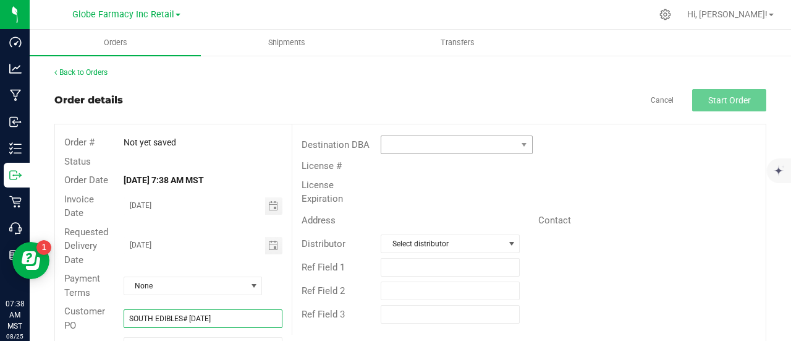
type input "SOUTH EDIBLES# [DATE]"
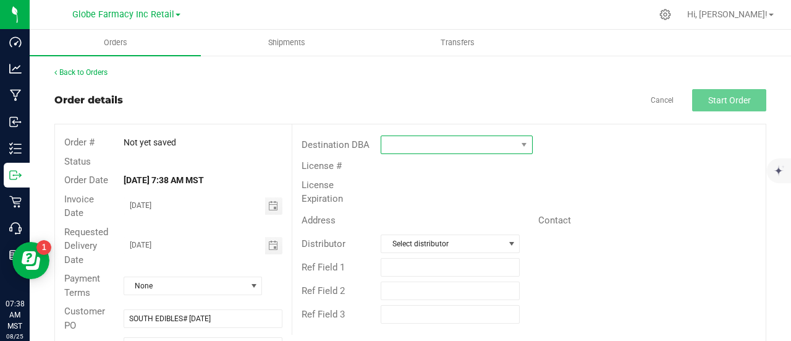
click at [488, 143] on span at bounding box center [448, 144] width 135 height 17
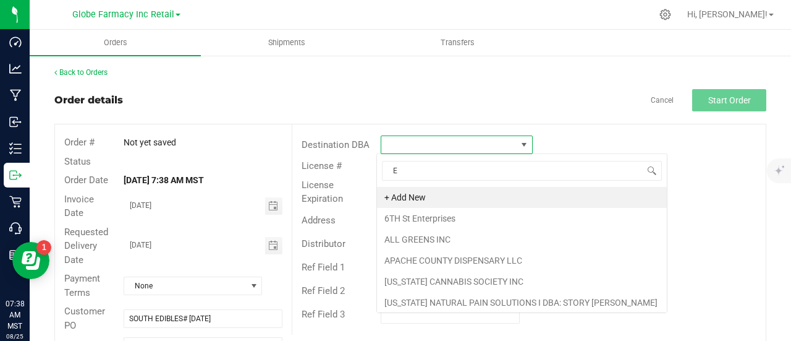
scroll to position [18, 150]
type input "EAR"
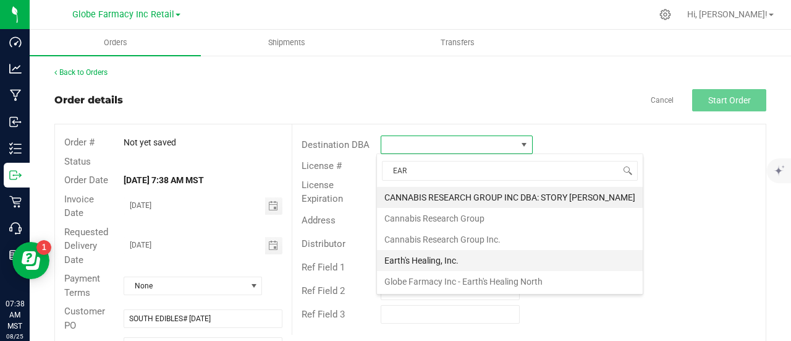
click at [397, 255] on li "Earth's Healing, Inc." at bounding box center [510, 260] width 266 height 21
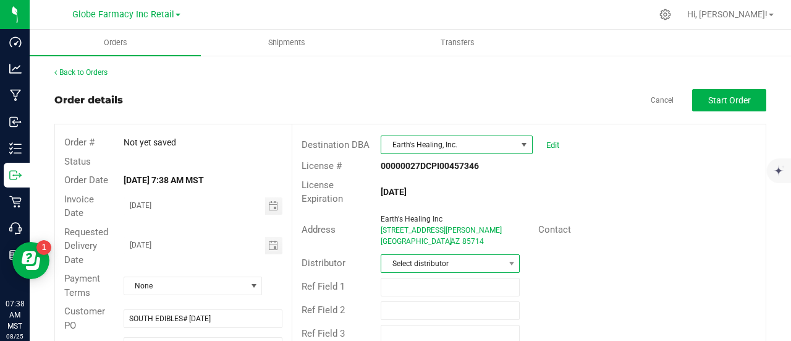
drag, startPoint x: 409, startPoint y: 259, endPoint x: 404, endPoint y: 264, distance: 6.6
click at [409, 259] on span "Select distributor" at bounding box center [442, 263] width 122 height 17
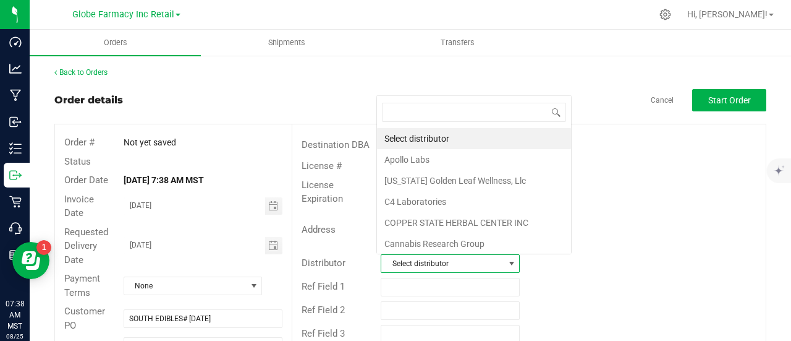
scroll to position [18, 135]
type input "GLOB"
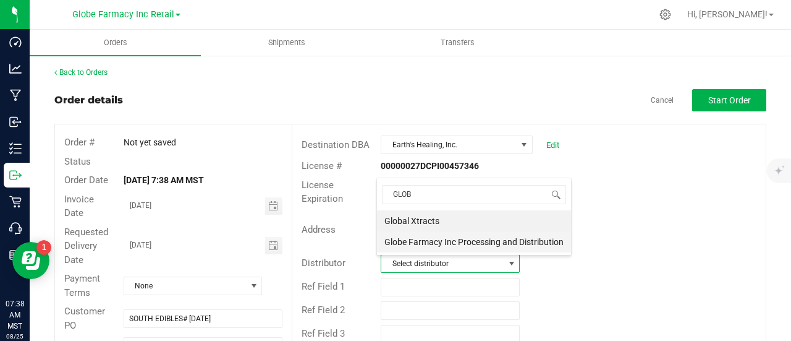
click at [429, 245] on li "Globe Farmacy Inc Processing and Distribution" at bounding box center [474, 241] width 194 height 21
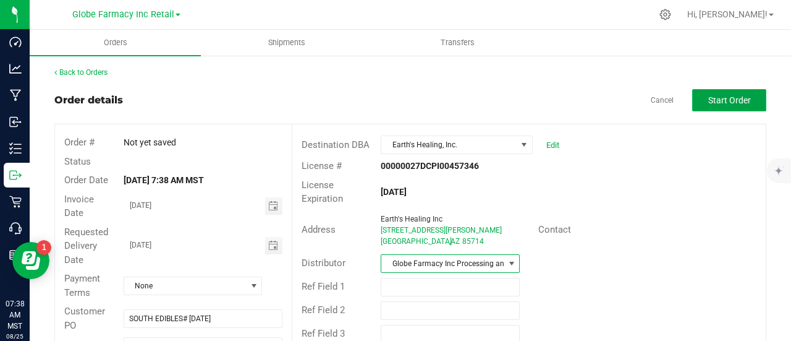
click at [713, 101] on span "Start Order" at bounding box center [730, 100] width 43 height 10
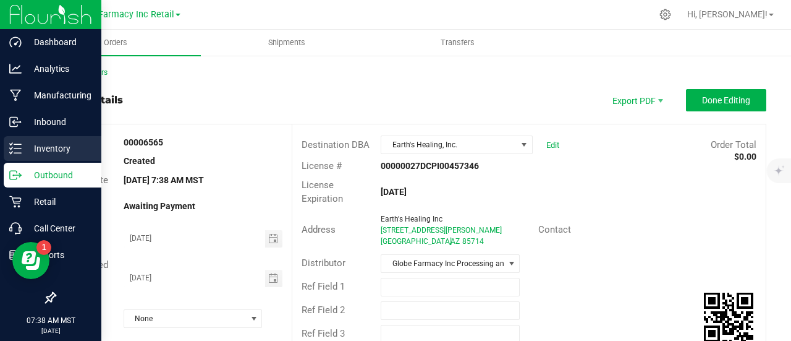
click at [7, 148] on div "Inventory" at bounding box center [53, 148] width 98 height 25
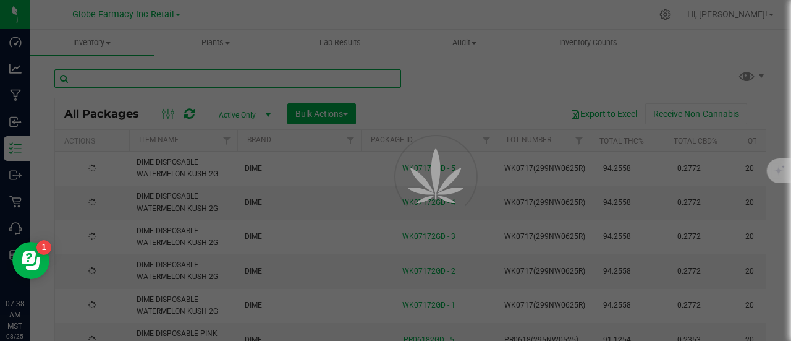
click at [208, 74] on input "text" at bounding box center [227, 78] width 347 height 19
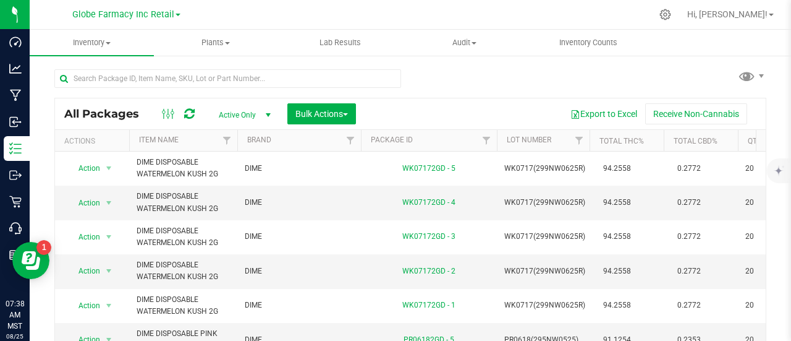
click at [209, 90] on div at bounding box center [227, 83] width 347 height 28
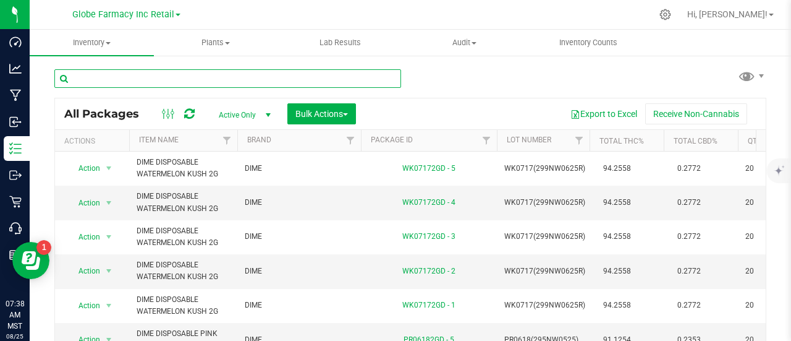
paste input "BAKED BROS LIVE HASH ROSIN INFUSED"
click at [265, 84] on input "BAKED BROS LIVE HASH ROSIN INFUSED" at bounding box center [227, 78] width 347 height 19
type input "BAKED BROS LIVE HASH ROSIN INFUSED"
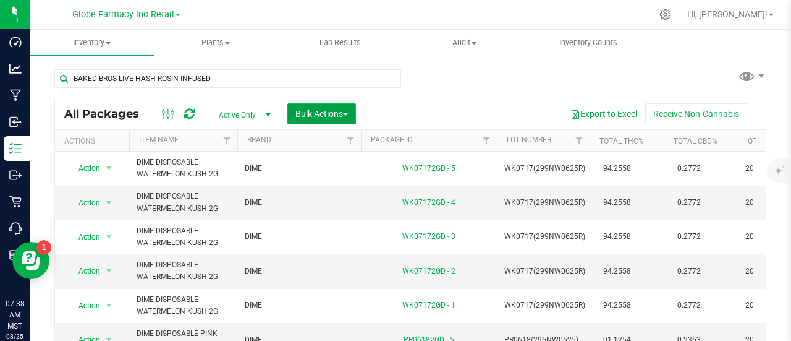
click at [322, 113] on span "Bulk Actions" at bounding box center [322, 114] width 53 height 10
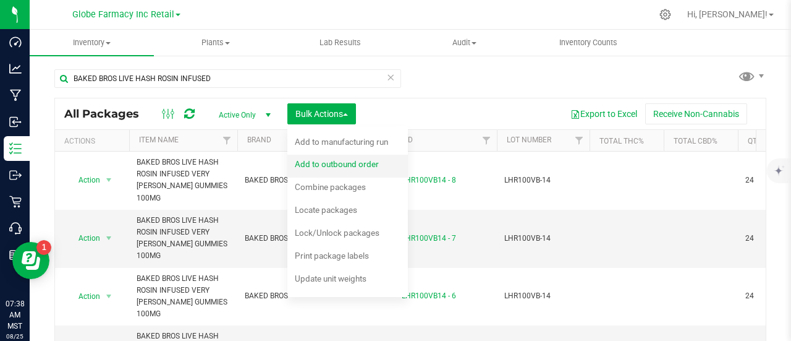
click at [320, 167] on span "Add to outbound order" at bounding box center [337, 164] width 84 height 10
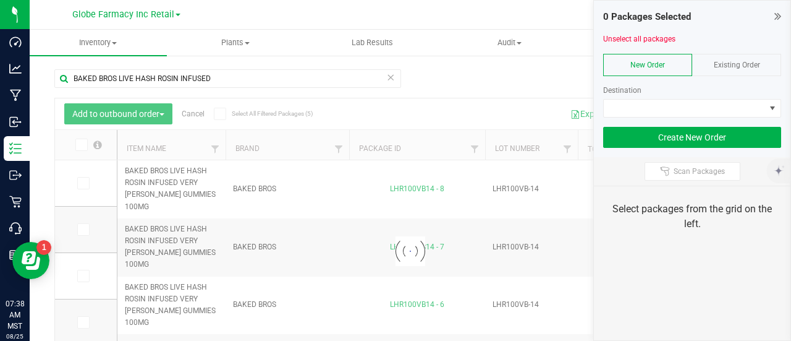
click at [746, 67] on span "Existing Order" at bounding box center [737, 65] width 46 height 9
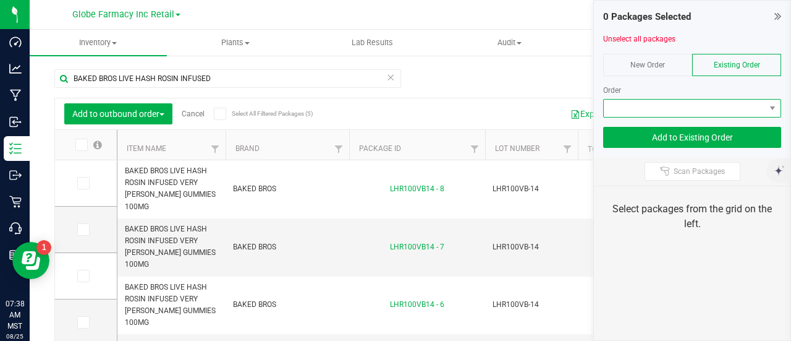
click at [731, 104] on span at bounding box center [684, 108] width 161 height 17
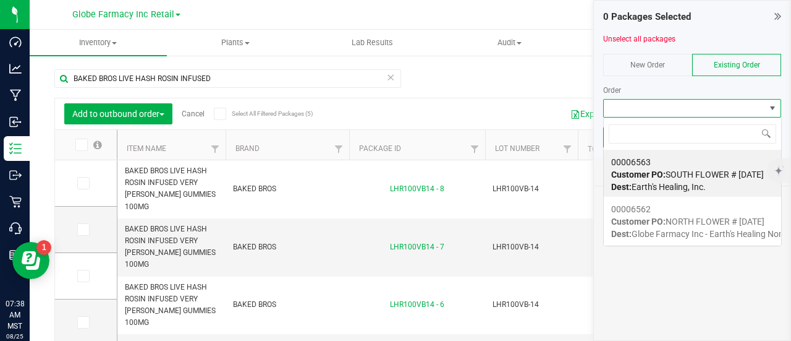
scroll to position [18, 178]
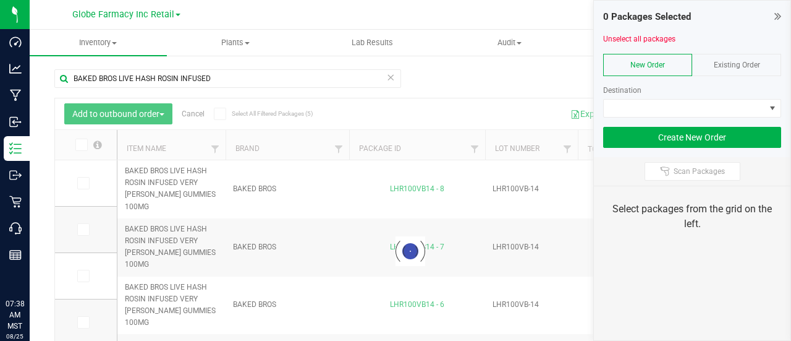
click at [756, 72] on div "Existing Order" at bounding box center [736, 65] width 89 height 22
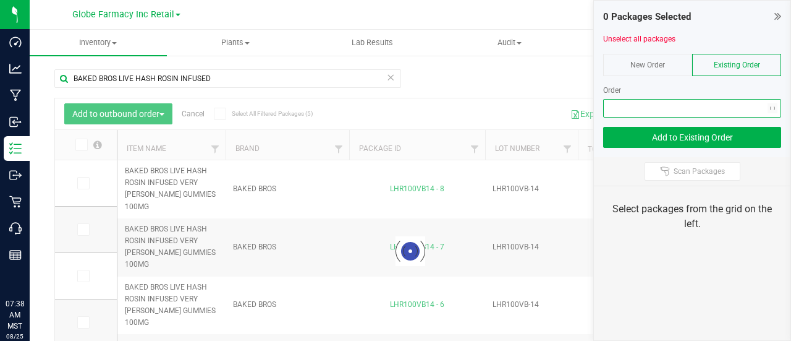
click at [756, 113] on span at bounding box center [684, 108] width 161 height 17
click at [749, 102] on span at bounding box center [684, 108] width 161 height 17
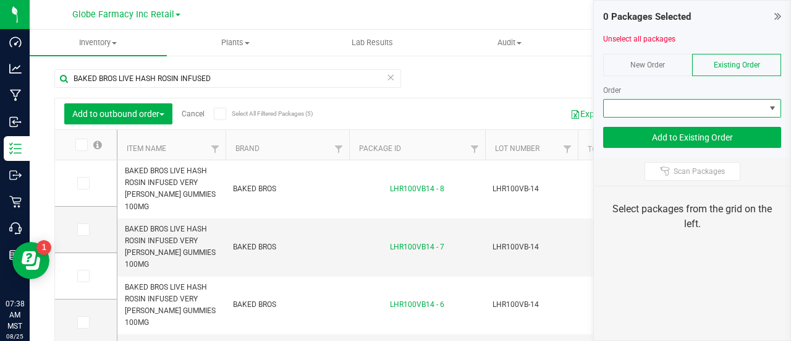
click at [711, 101] on span at bounding box center [684, 108] width 161 height 17
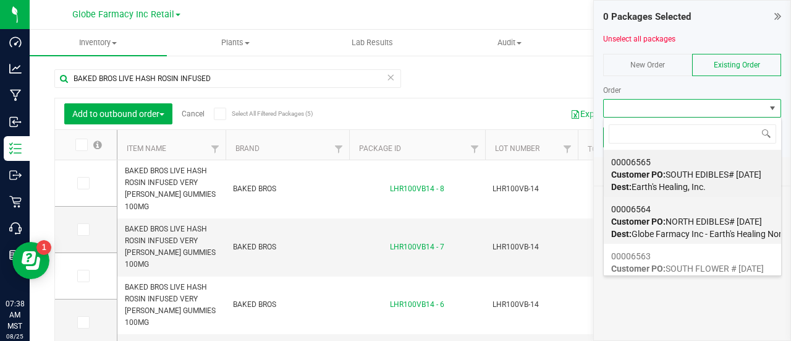
scroll to position [18, 178]
click at [693, 219] on span "Customer PO: NORTH EDIBLES# 08/25/2025" at bounding box center [686, 221] width 151 height 10
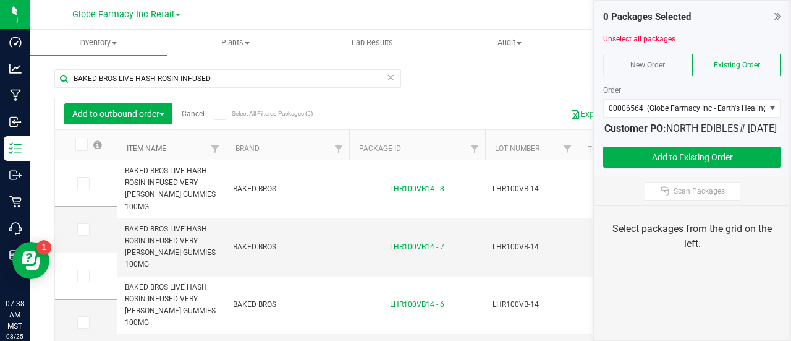
click at [153, 146] on link "Item Name" at bounding box center [147, 148] width 40 height 9
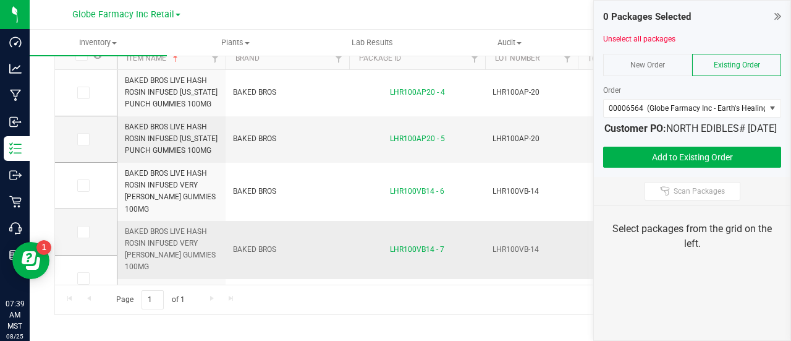
scroll to position [0, 0]
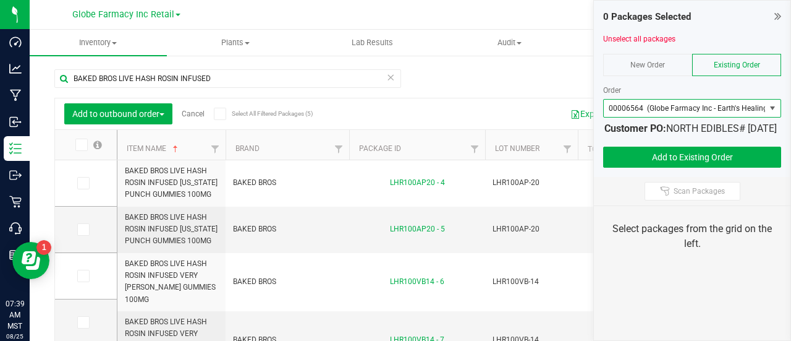
click at [679, 109] on span "00006564 (Globe Farmacy Inc - Earth's Healing North)" at bounding box center [700, 108] width 182 height 9
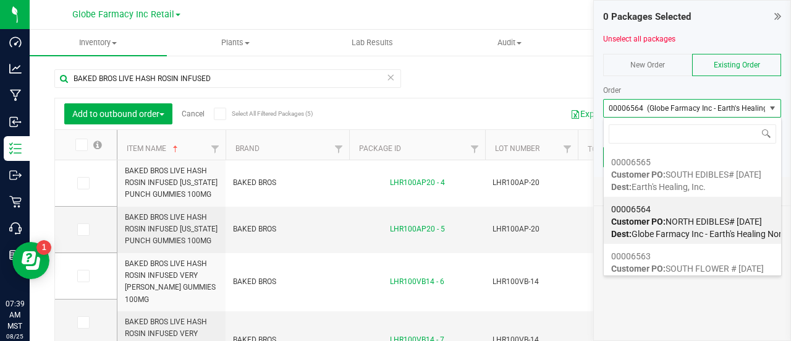
scroll to position [18, 178]
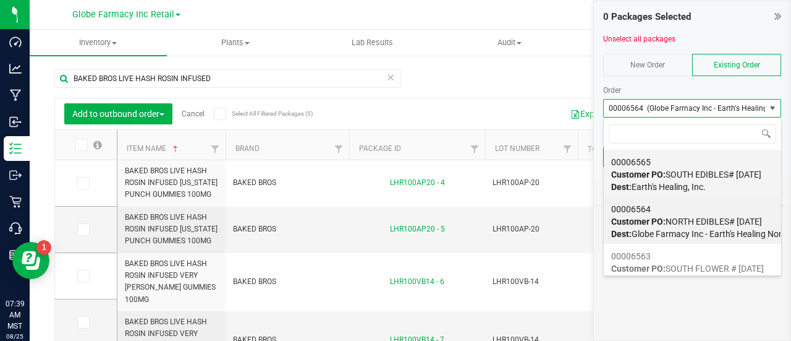
click at [707, 180] on div "00006565 Customer PO: SOUTH EDIBLES# 08/25/2025 Dest: Earth's Healing, Inc." at bounding box center [692, 174] width 163 height 47
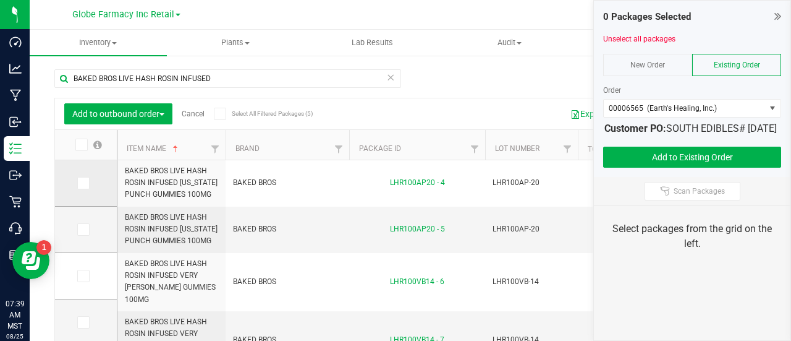
click at [81, 183] on icon at bounding box center [83, 183] width 8 height 0
click at [0, 0] on input "checkbox" at bounding box center [0, 0] width 0 height 0
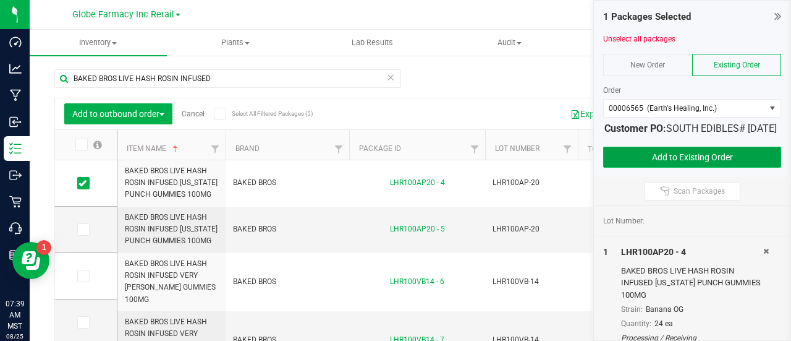
click at [721, 167] on button "Add to Existing Order" at bounding box center [692, 157] width 178 height 21
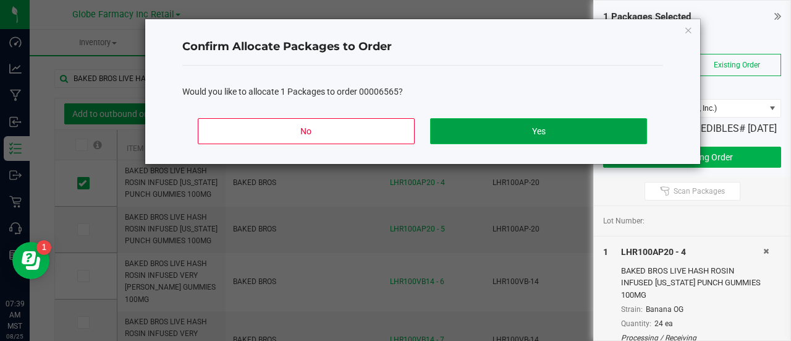
click at [477, 126] on button "Yes" at bounding box center [538, 131] width 216 height 26
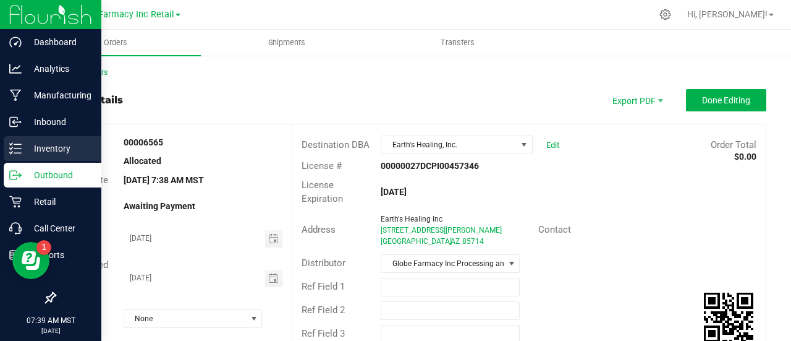
click at [14, 155] on div "Inventory" at bounding box center [53, 148] width 98 height 25
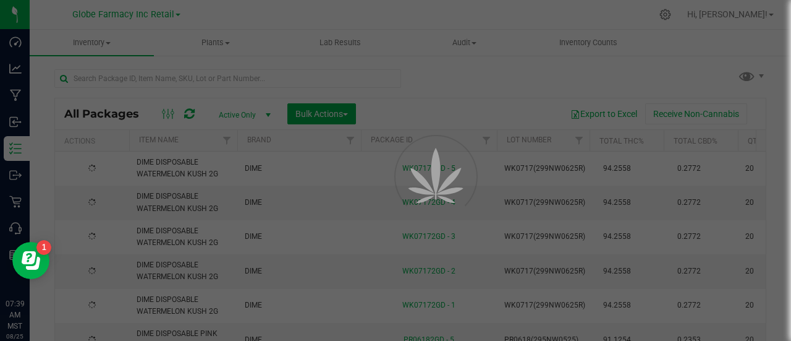
click at [187, 83] on div at bounding box center [395, 170] width 791 height 341
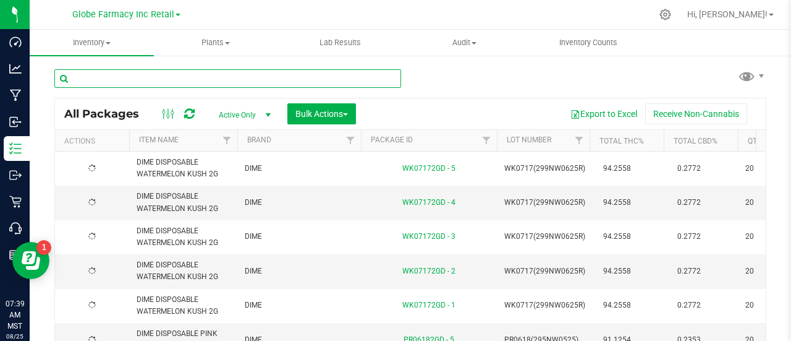
paste input "BAKED BROS SLEEPY BLACKBERRY ACAI GUMMIES (100MG"
click at [187, 83] on input "text" at bounding box center [227, 78] width 347 height 19
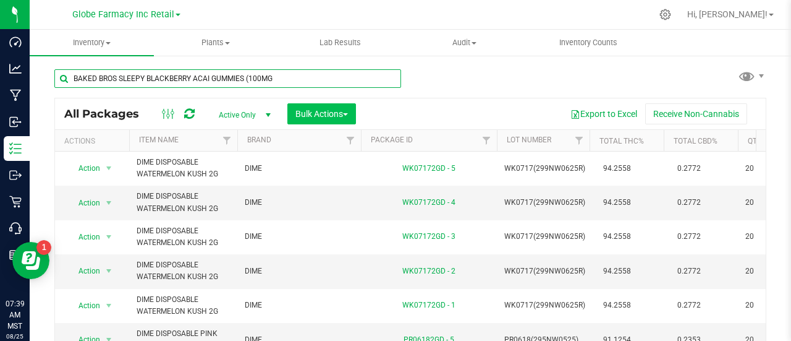
type input "BAKED BROS SLEEPY BLACKBERRY ACAI GUMMIES (100MG"
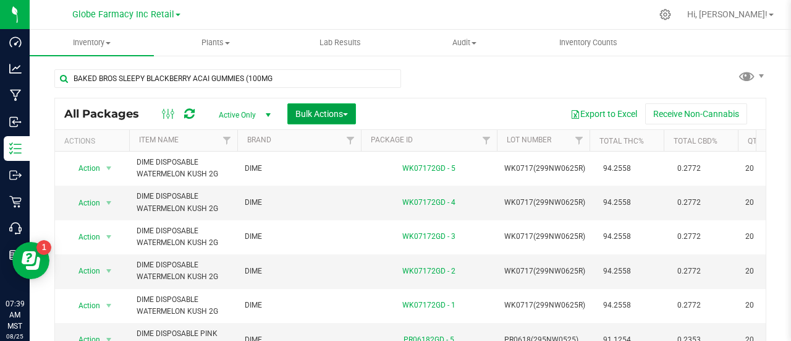
click at [354, 109] on button "Bulk Actions" at bounding box center [321, 113] width 69 height 21
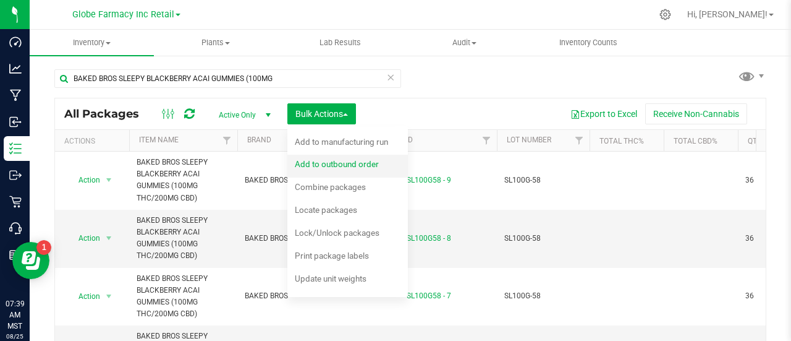
click at [335, 166] on span "Add to outbound order" at bounding box center [337, 164] width 84 height 10
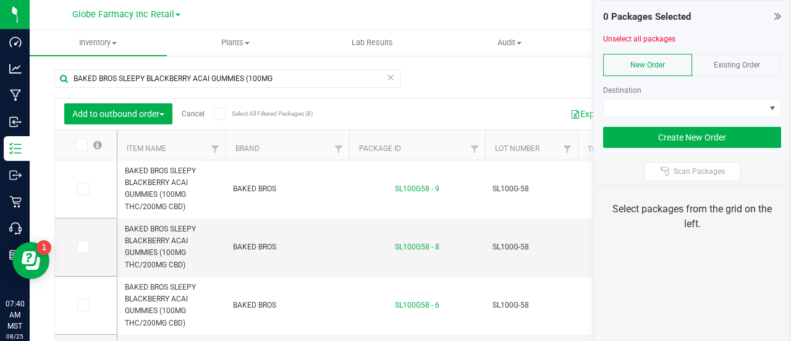
click at [770, 71] on div "Existing Order" at bounding box center [736, 65] width 89 height 22
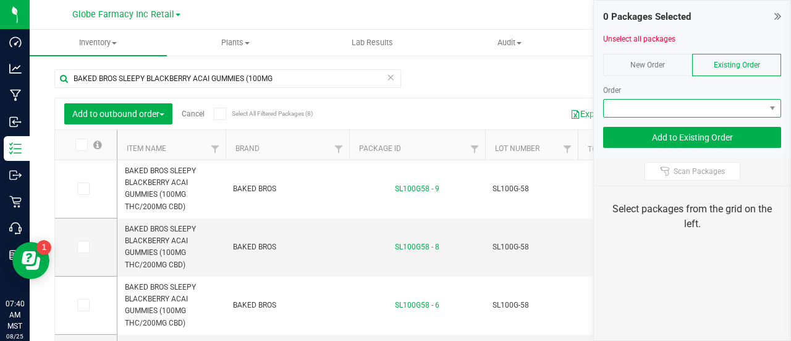
click at [751, 112] on span at bounding box center [684, 108] width 161 height 17
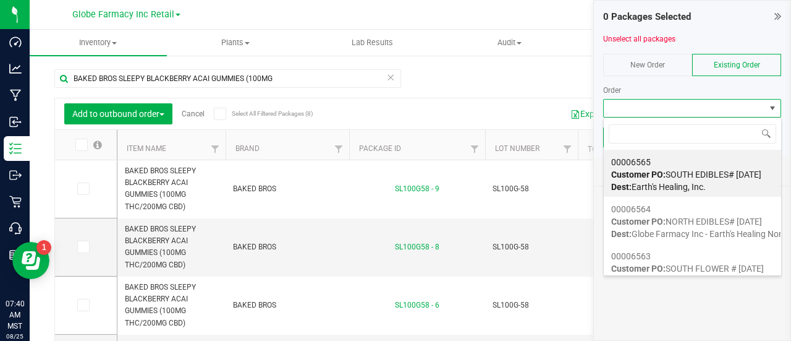
scroll to position [18, 178]
click at [675, 221] on span "Customer PO: NORTH EDIBLES# 08/25/2025" at bounding box center [686, 221] width 151 height 10
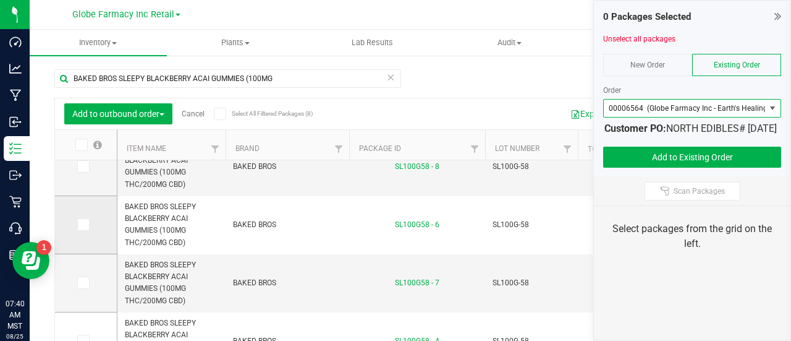
scroll to position [62, 0]
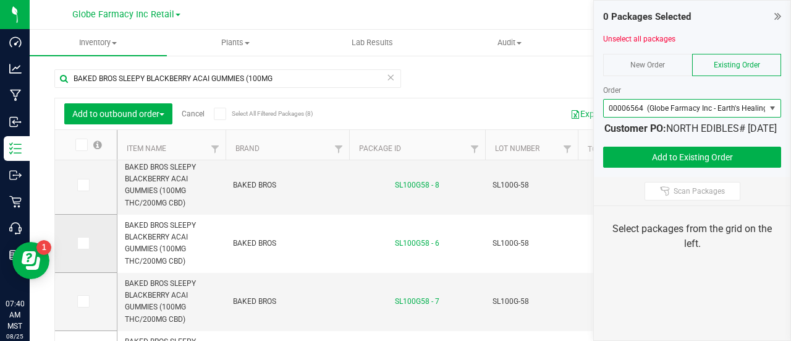
click at [83, 243] on icon at bounding box center [83, 243] width 8 height 0
click at [0, 0] on input "checkbox" at bounding box center [0, 0] width 0 height 0
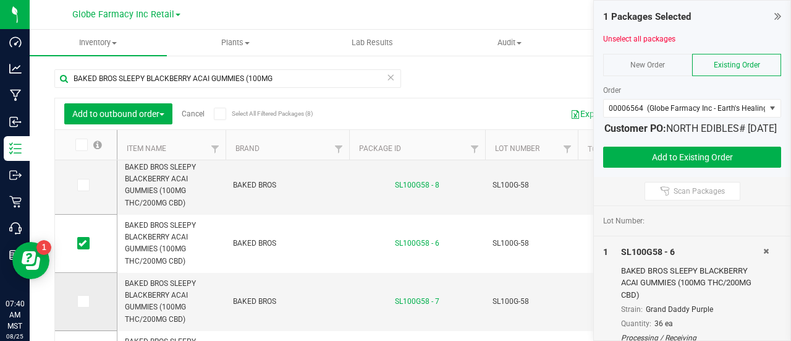
click at [75, 299] on td at bounding box center [86, 302] width 62 height 58
click at [84, 301] on icon at bounding box center [83, 301] width 8 height 0
click at [0, 0] on input "checkbox" at bounding box center [0, 0] width 0 height 0
click at [83, 185] on icon at bounding box center [83, 185] width 8 height 0
click at [0, 0] on input "checkbox" at bounding box center [0, 0] width 0 height 0
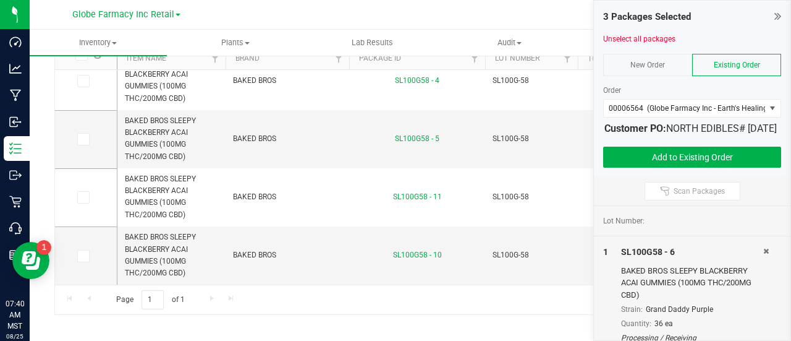
scroll to position [0, 0]
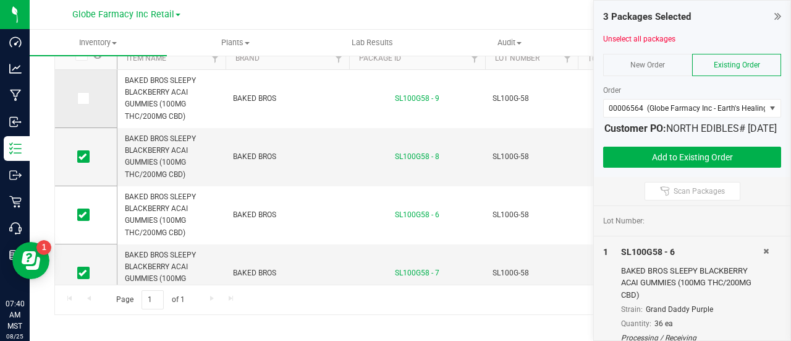
click at [82, 98] on icon at bounding box center [83, 98] width 8 height 0
click at [0, 0] on input "checkbox" at bounding box center [0, 0] width 0 height 0
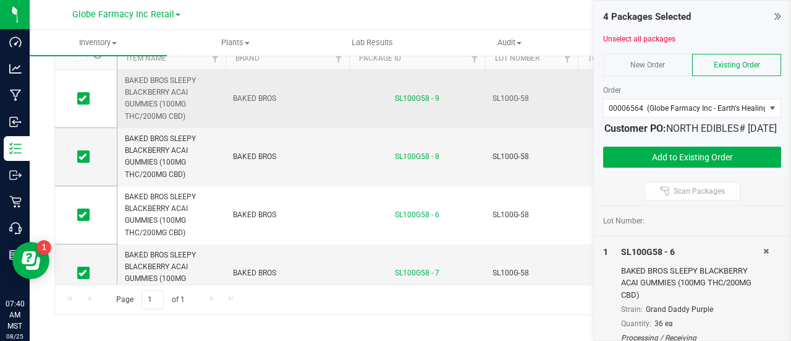
click at [136, 107] on span "BAKED BROS SLEEPY BLACKBERRY ACAI GUMMIES (100MG THC/200MG CBD)" at bounding box center [171, 99] width 93 height 48
copy tr "BAKED BROS SLEEPY BLACKBERRY ACAI GUMMIES (100MG THC/200MG CBD)"
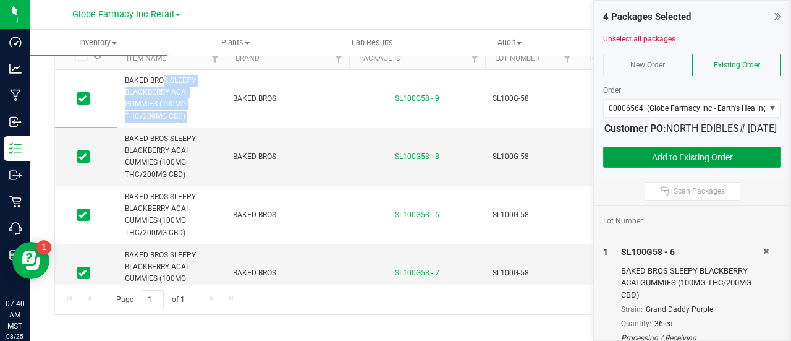
click at [678, 168] on button "Add to Existing Order" at bounding box center [692, 157] width 178 height 21
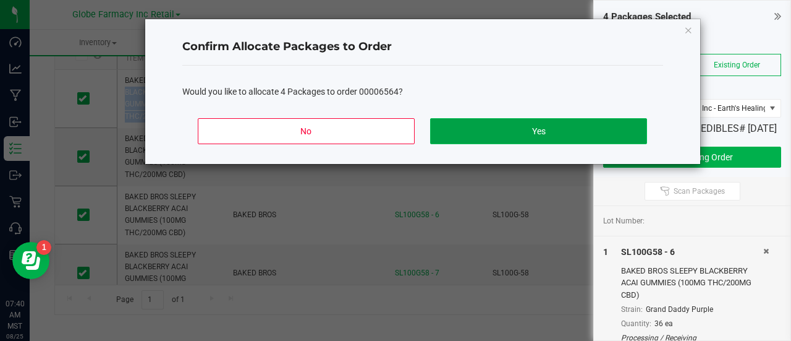
click at [568, 118] on button "Yes" at bounding box center [538, 131] width 216 height 26
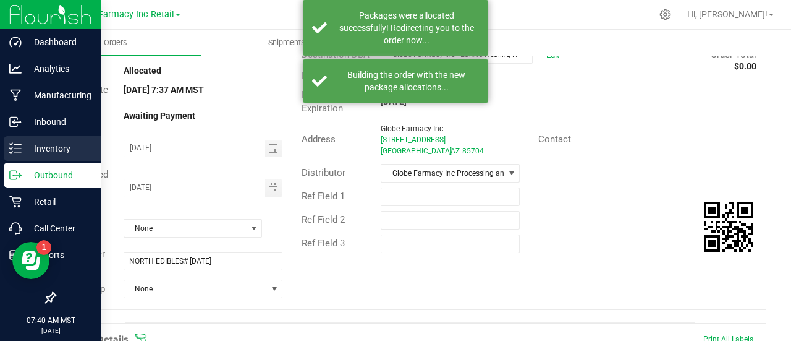
click at [22, 144] on p "Inventory" at bounding box center [59, 148] width 74 height 15
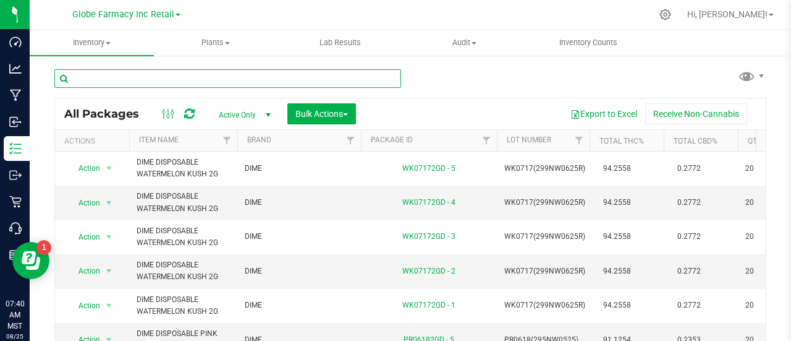
click at [199, 74] on input "text" at bounding box center [227, 78] width 347 height 19
paste input "BAKED BROS SLEEPY BLACKBERRY ACAI GUMMIES (100MG THC/200MG CBD)"
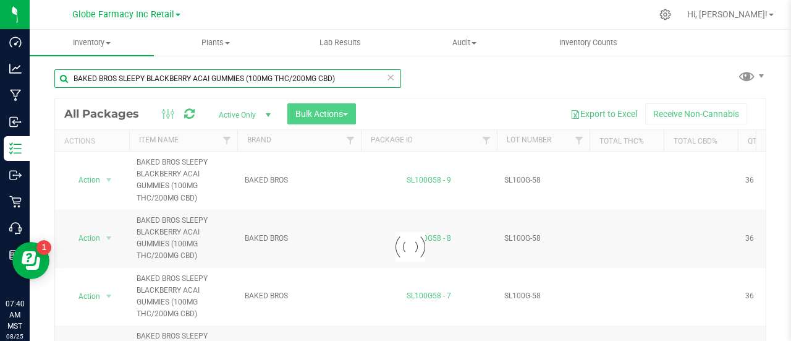
type input "BAKED BROS SLEEPY BLACKBERRY ACAI GUMMIES (100MG THC/200MG CBD)"
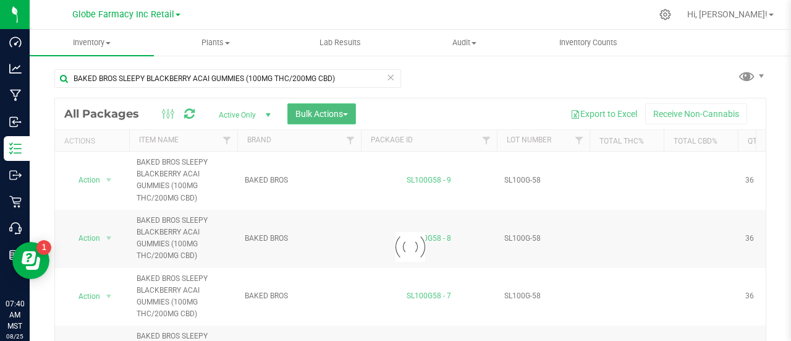
click at [319, 117] on span "Bulk Actions" at bounding box center [322, 114] width 53 height 10
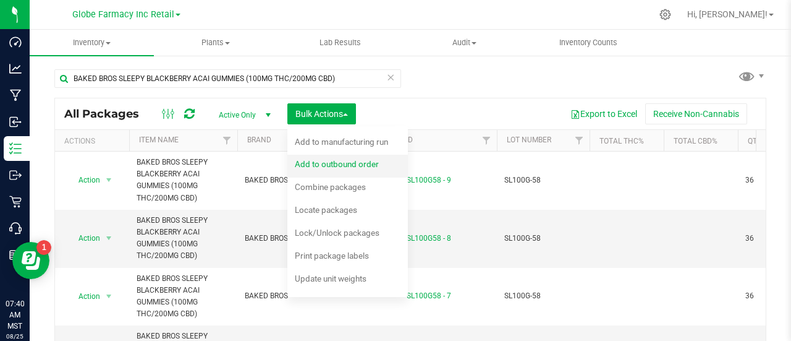
click at [320, 172] on div "Add to outbound order" at bounding box center [345, 166] width 101 height 20
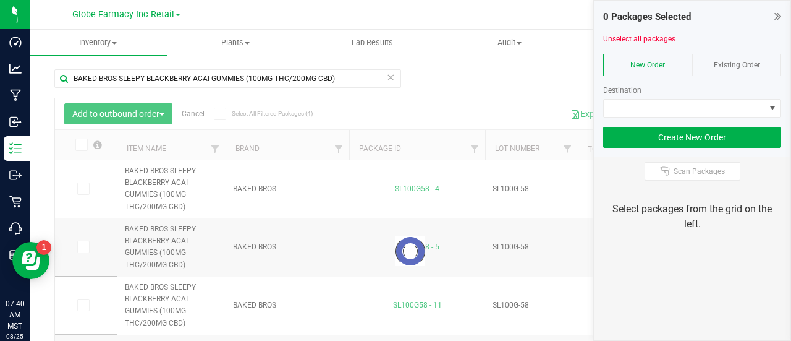
click at [752, 54] on div "Existing Order" at bounding box center [736, 65] width 89 height 22
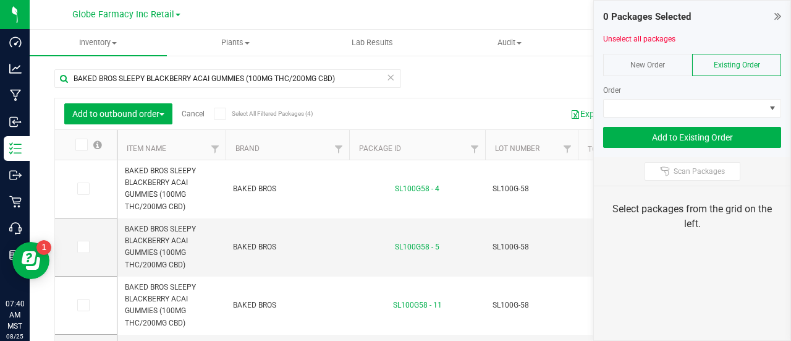
click at [751, 93] on div "Order" at bounding box center [692, 90] width 178 height 11
click at [738, 118] on div at bounding box center [692, 121] width 178 height 9
click at [735, 108] on span at bounding box center [684, 108] width 161 height 17
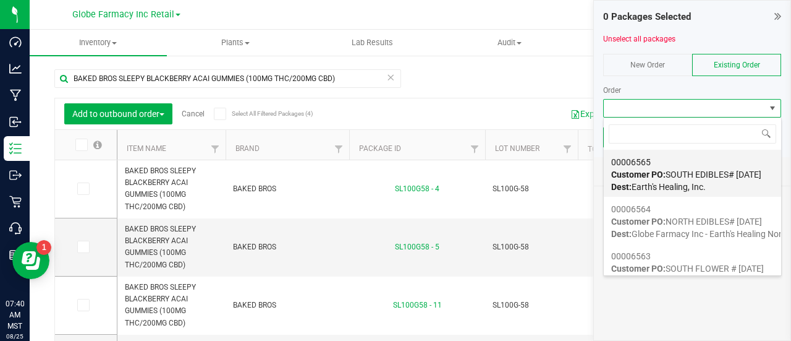
click at [714, 177] on span "Customer PO: SOUTH EDIBLES# 08/25/2025" at bounding box center [686, 174] width 150 height 10
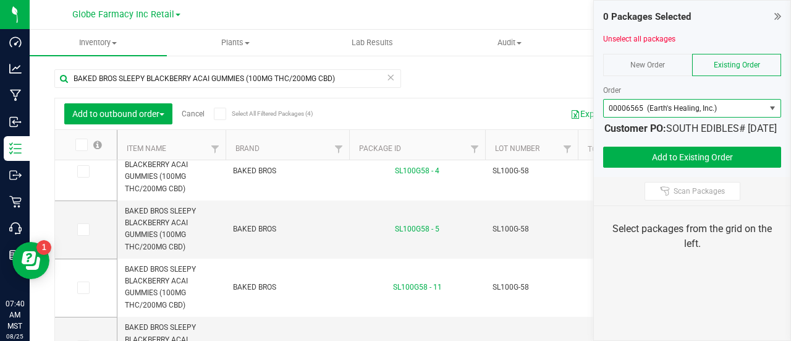
click at [78, 145] on icon at bounding box center [81, 145] width 8 height 0
click at [0, 0] on input "checkbox" at bounding box center [0, 0] width 0 height 0
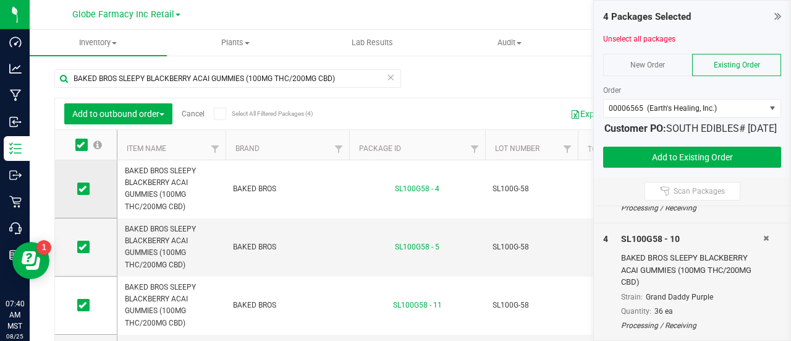
click at [80, 189] on icon at bounding box center [83, 189] width 8 height 0
click at [0, 0] on input "checkbox" at bounding box center [0, 0] width 0 height 0
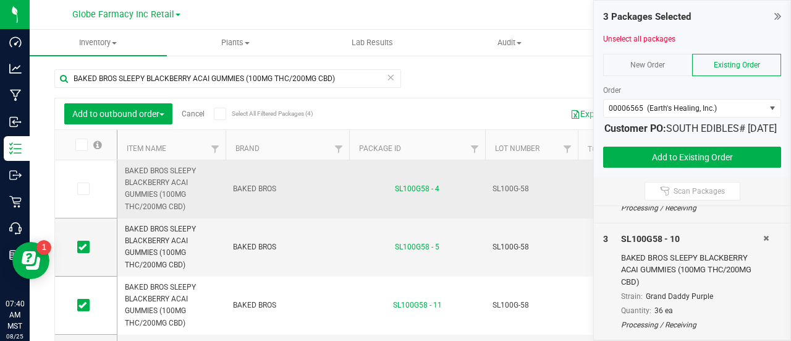
click at [143, 191] on span "BAKED BROS SLEEPY BLACKBERRY ACAI GUMMIES (100MG THC/200MG CBD)" at bounding box center [171, 189] width 93 height 48
copy tr "BAKED BROS SLEEPY BLACKBERRY ACAI GUMMIES (100MG THC/200MG CBD)"
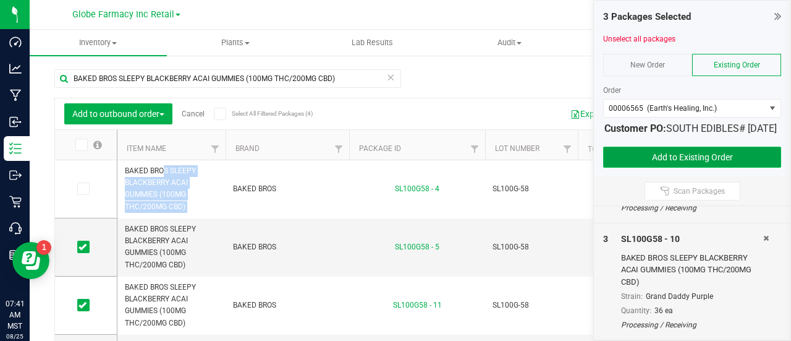
click at [659, 164] on button "Add to Existing Order" at bounding box center [692, 157] width 178 height 21
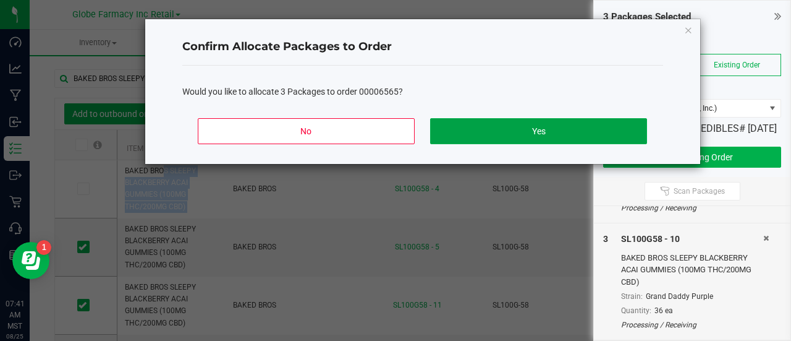
click at [511, 123] on button "Yes" at bounding box center [538, 131] width 216 height 26
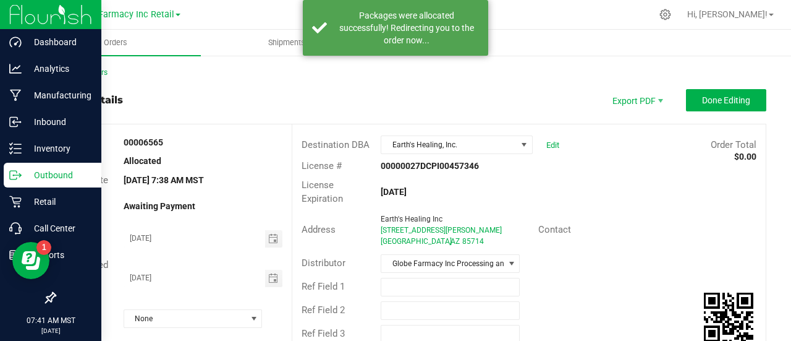
click at [23, 173] on p "Outbound" at bounding box center [59, 175] width 74 height 15
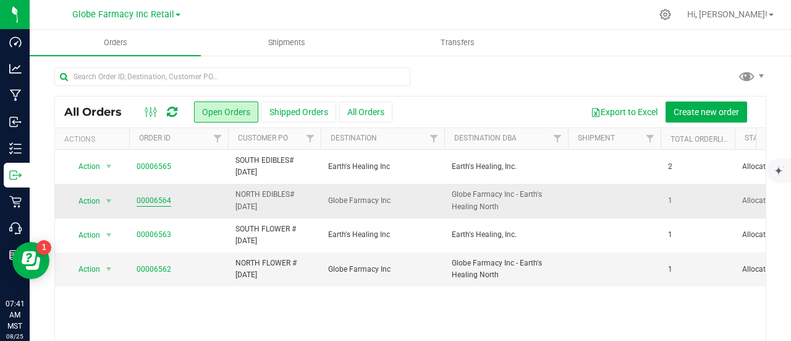
click at [153, 199] on link "00006564" at bounding box center [154, 201] width 35 height 12
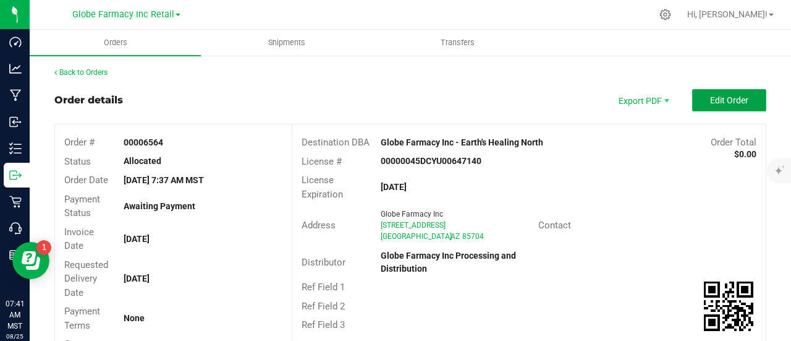
click at [742, 108] on button "Edit Order" at bounding box center [729, 100] width 74 height 22
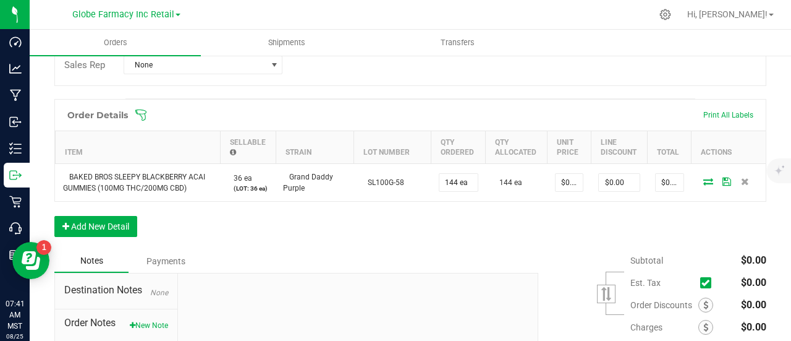
scroll to position [245, 0]
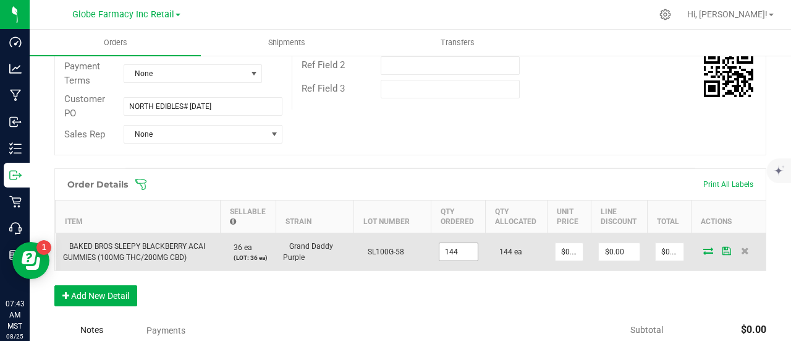
click at [454, 250] on input "144" at bounding box center [459, 251] width 38 height 17
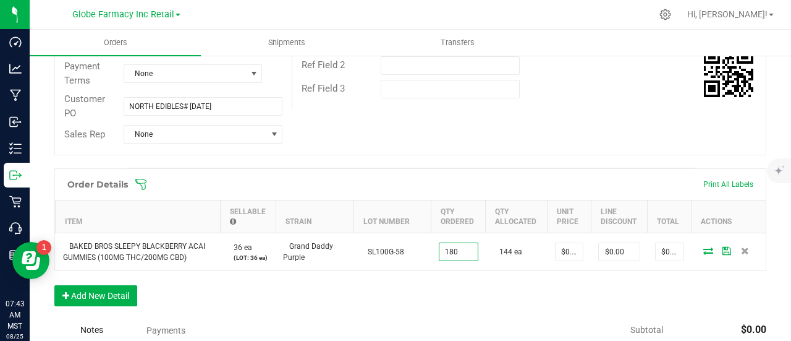
type input "180 ea"
click at [492, 295] on div "Order Details Print All Labels Item Sellable Strain Lot Number Qty Ordered Qty …" at bounding box center [410, 243] width 712 height 150
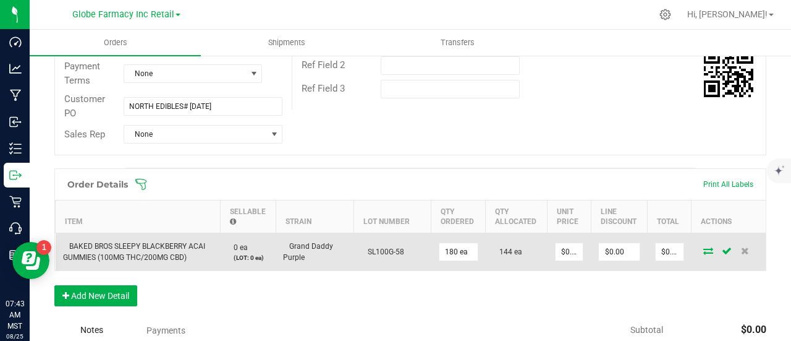
click at [704, 250] on icon at bounding box center [709, 250] width 10 height 7
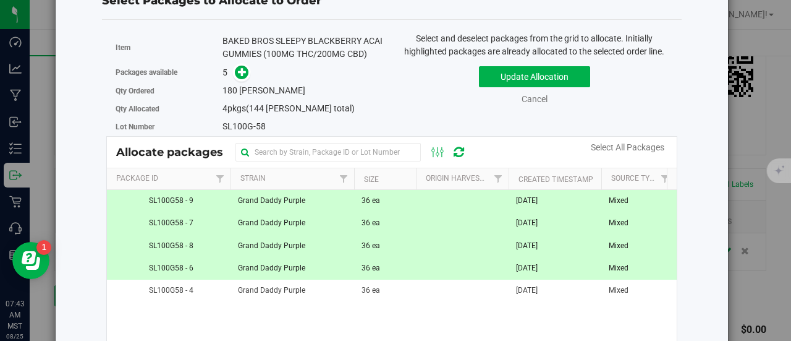
scroll to position [124, 0]
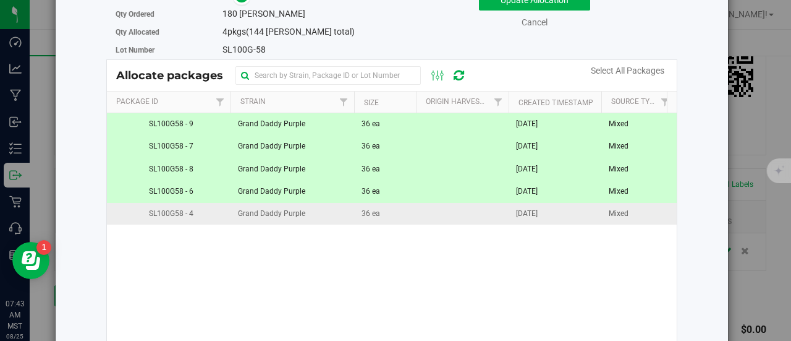
click at [384, 224] on td "36 ea" at bounding box center [385, 214] width 62 height 22
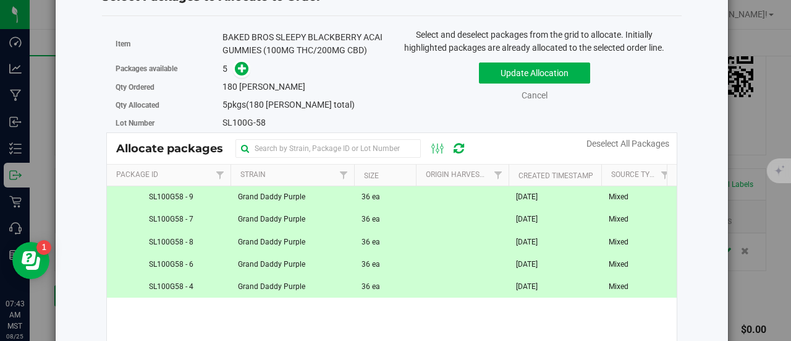
scroll to position [0, 0]
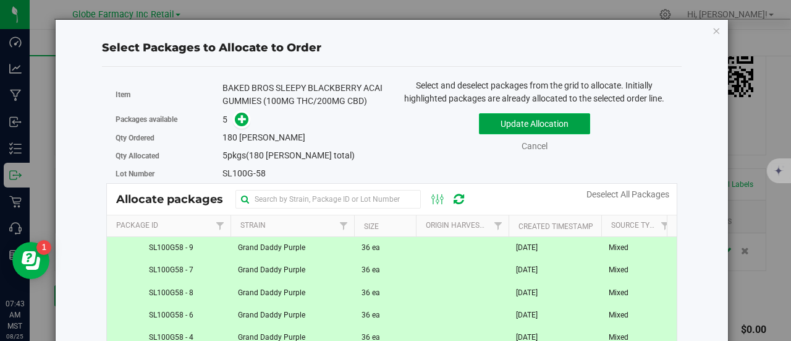
click at [543, 118] on button "Update Allocation" at bounding box center [534, 123] width 111 height 21
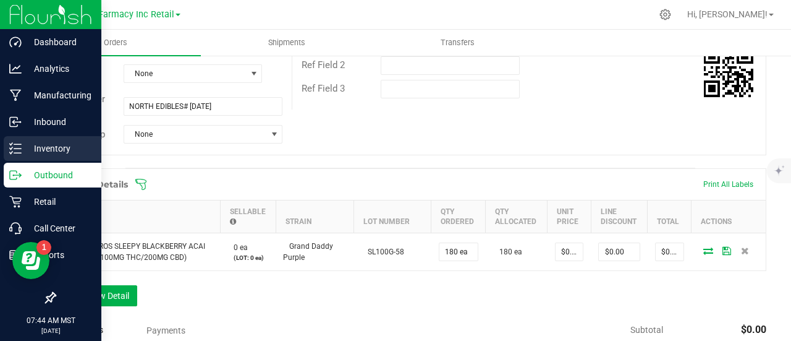
click at [17, 151] on icon at bounding box center [15, 148] width 12 height 12
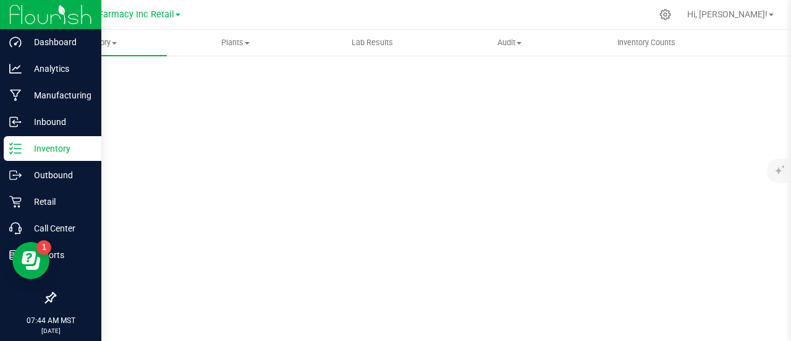
scroll to position [90, 0]
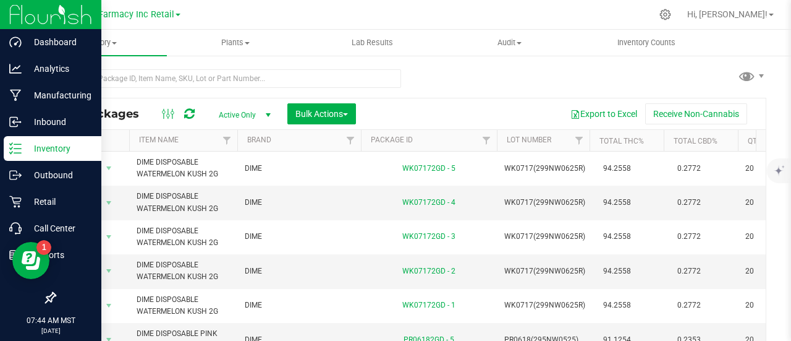
click at [206, 89] on div at bounding box center [227, 83] width 347 height 28
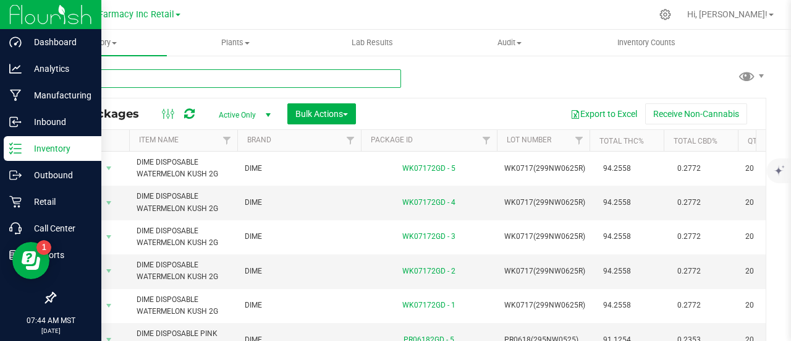
click at [206, 74] on input "text" at bounding box center [227, 78] width 347 height 19
paste input "DGT BANG BANG 14G"
type input "DGT BANG BANG 14G"
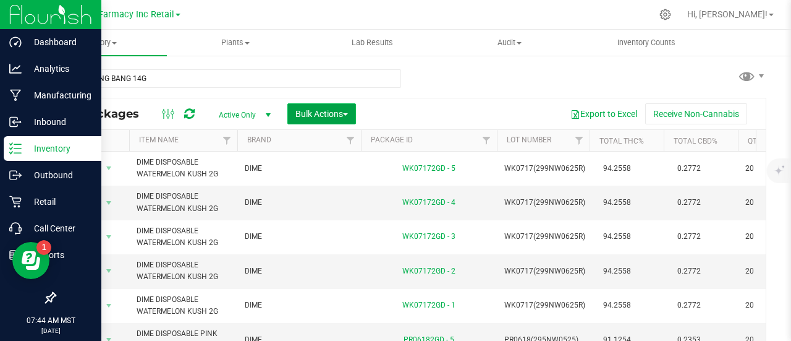
click at [328, 118] on button "Bulk Actions" at bounding box center [321, 113] width 69 height 21
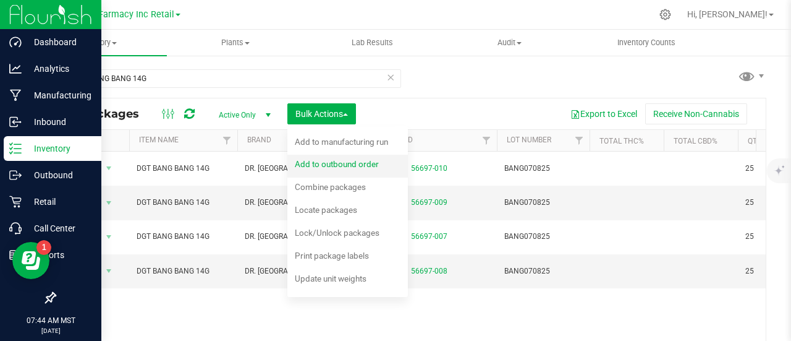
click at [336, 161] on span "Add to outbound order" at bounding box center [337, 164] width 84 height 10
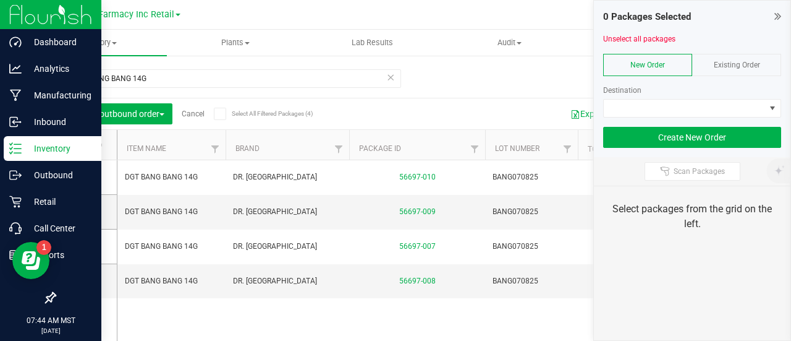
click at [772, 70] on div "Existing Order" at bounding box center [736, 65] width 89 height 22
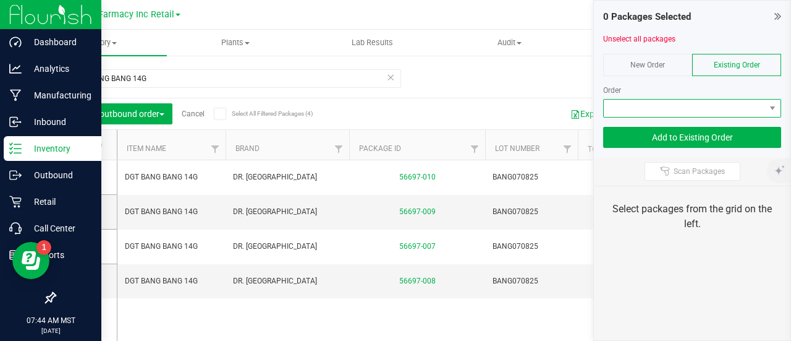
click at [718, 109] on span at bounding box center [684, 108] width 161 height 17
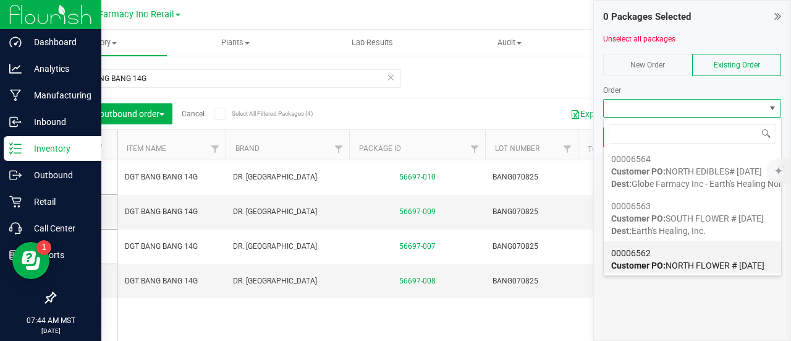
scroll to position [62, 0]
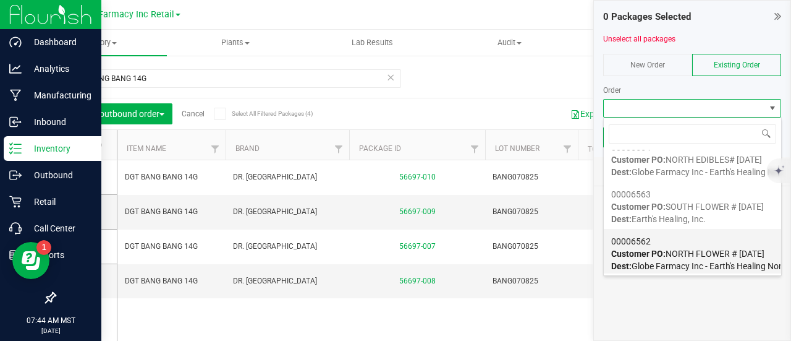
click at [673, 249] on span "Customer PO: NORTH FLOWER # 08/25/2025" at bounding box center [687, 254] width 153 height 10
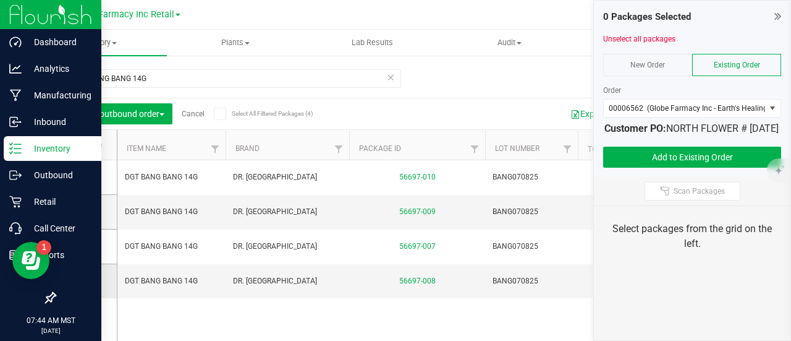
drag, startPoint x: 80, startPoint y: 245, endPoint x: 82, endPoint y: 271, distance: 26.0
click at [81, 246] on icon at bounding box center [83, 246] width 8 height 0
click at [0, 0] on input "checkbox" at bounding box center [0, 0] width 0 height 0
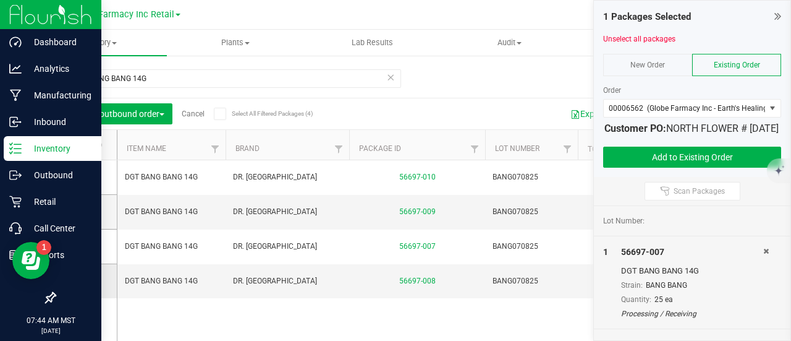
click at [83, 281] on icon at bounding box center [83, 281] width 8 height 0
click at [0, 0] on input "checkbox" at bounding box center [0, 0] width 0 height 0
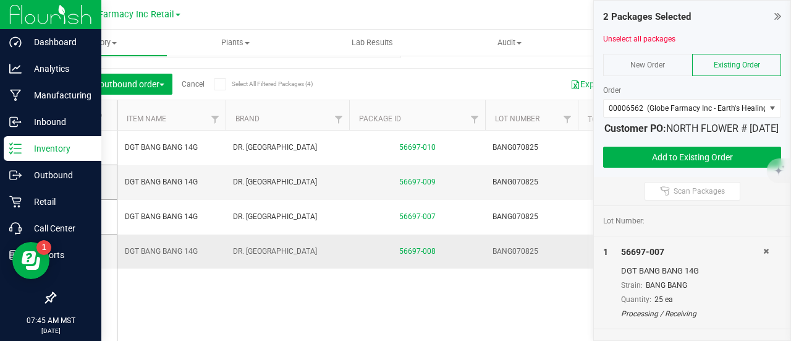
scroll to position [0, 0]
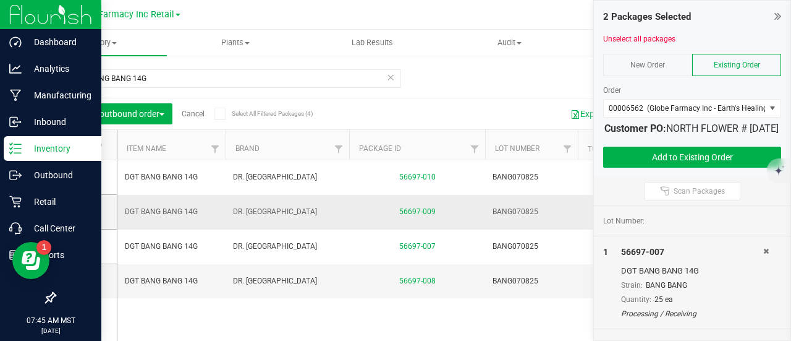
click at [182, 202] on td "DGT BANG BANG 14G" at bounding box center [171, 212] width 108 height 35
click at [178, 211] on span "DGT BANG BANG 14G" at bounding box center [171, 212] width 93 height 12
click at [178, 212] on span "DGT BANG BANG 14G" at bounding box center [171, 212] width 93 height 12
copy tr "DGT BANG BANG 14G"
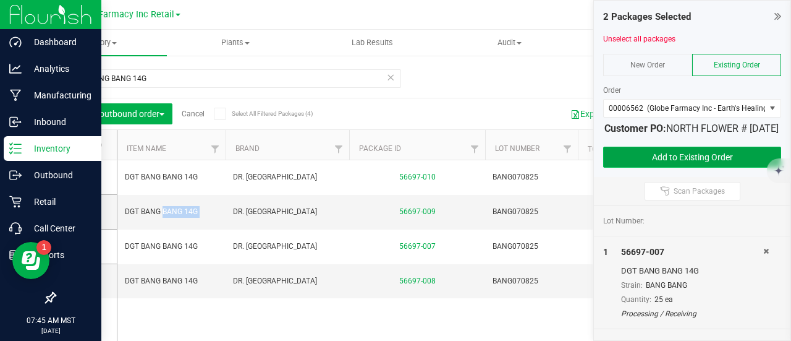
click at [669, 163] on button "Add to Existing Order" at bounding box center [692, 157] width 178 height 21
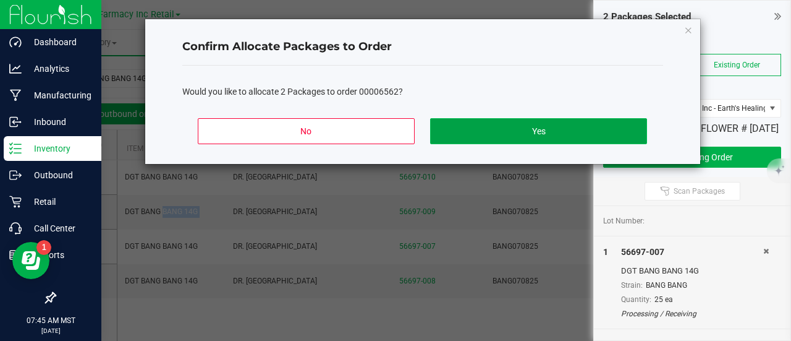
click at [500, 135] on button "Yes" at bounding box center [538, 131] width 216 height 26
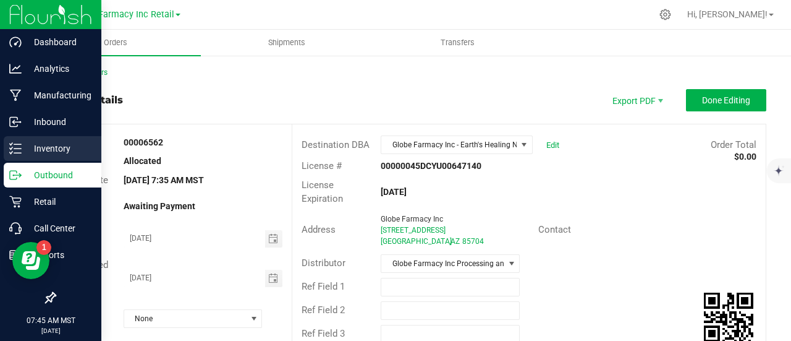
click at [16, 153] on line at bounding box center [17, 153] width 7 height 0
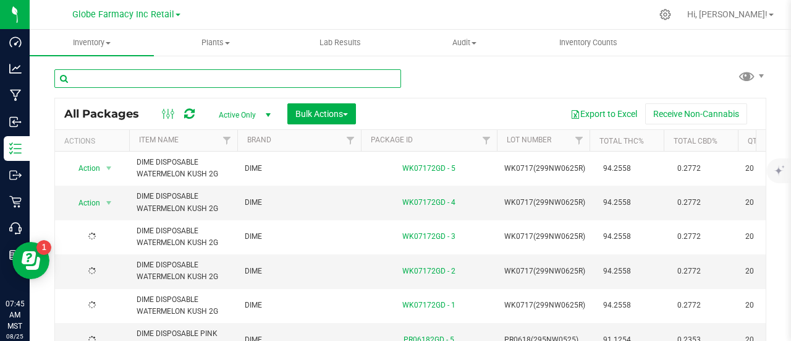
drag, startPoint x: 161, startPoint y: 35, endPoint x: 160, endPoint y: 75, distance: 40.8
click at [160, 75] on input "text" at bounding box center [227, 78] width 347 height 19
paste input "DGT BANG BANG 14G"
type input "DGT BANG BANG 14G"
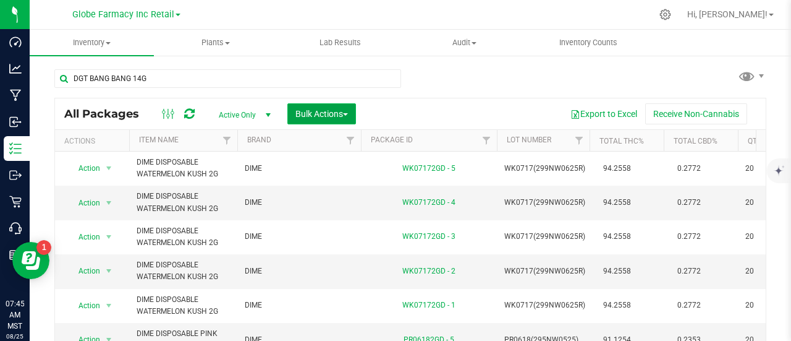
click at [319, 114] on span "Bulk Actions" at bounding box center [322, 114] width 53 height 10
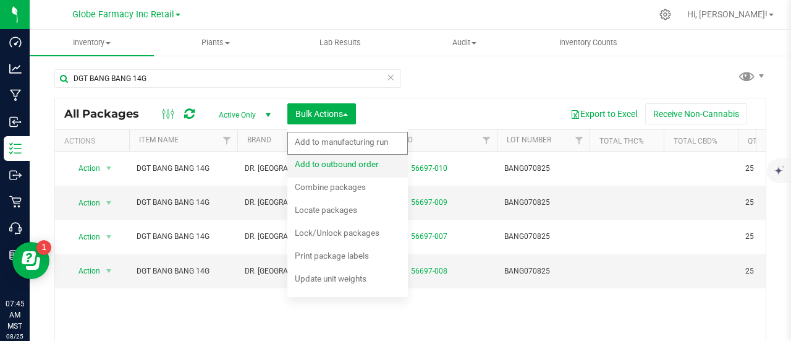
click at [320, 163] on span "Add to outbound order" at bounding box center [337, 164] width 84 height 10
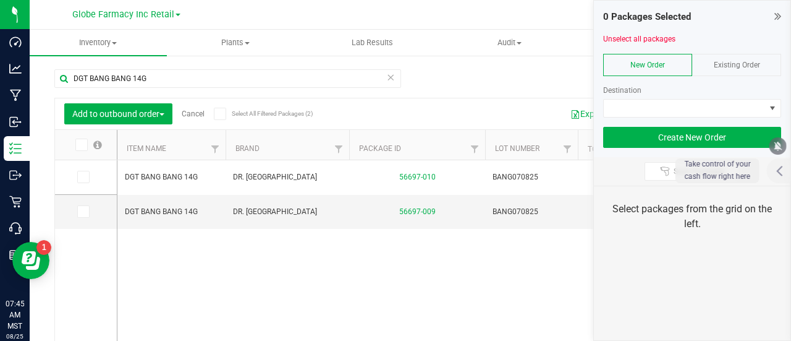
click at [744, 79] on div at bounding box center [692, 79] width 178 height 9
click at [743, 70] on div "Existing Order" at bounding box center [736, 65] width 89 height 22
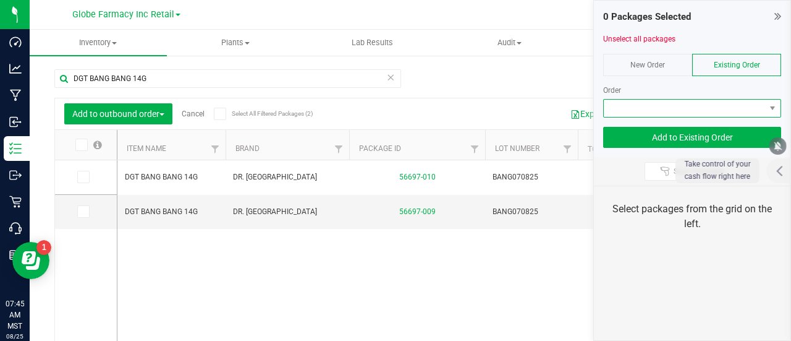
click at [739, 102] on span at bounding box center [684, 108] width 161 height 17
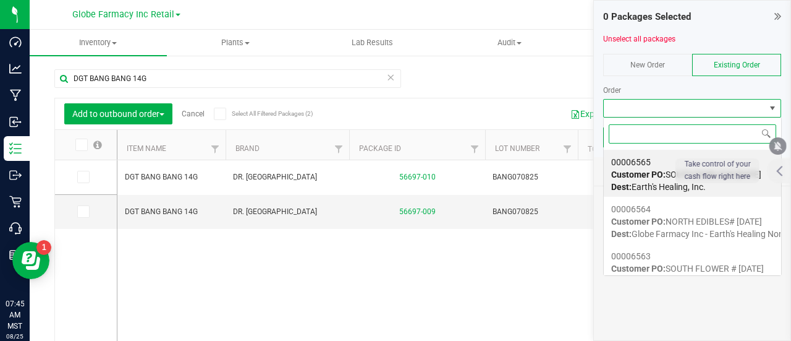
scroll to position [18, 178]
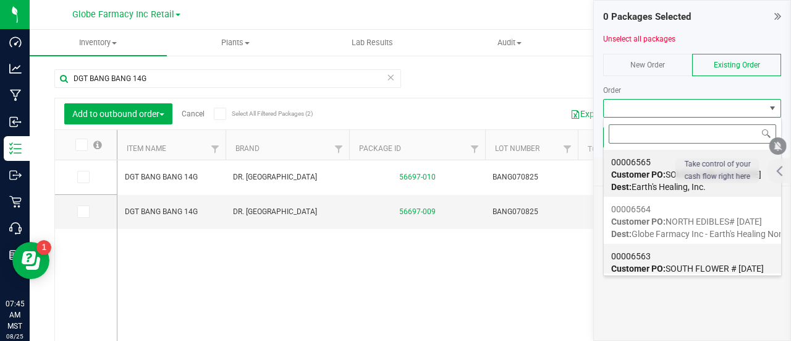
click at [678, 265] on span "Customer PO: SOUTH FLOWER # 08/25/2025" at bounding box center [687, 268] width 153 height 10
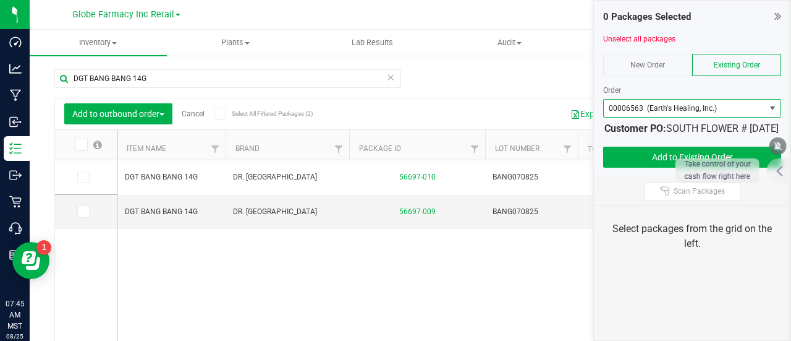
click at [84, 147] on span at bounding box center [81, 144] width 12 height 12
click at [0, 0] on input "checkbox" at bounding box center [0, 0] width 0 height 0
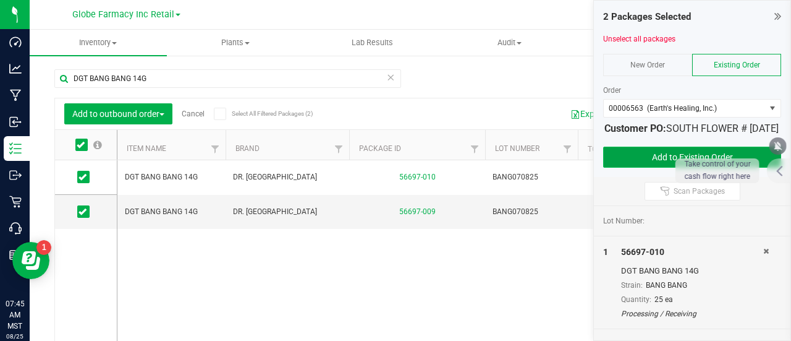
click at [631, 164] on button "Add to Existing Order" at bounding box center [692, 157] width 178 height 21
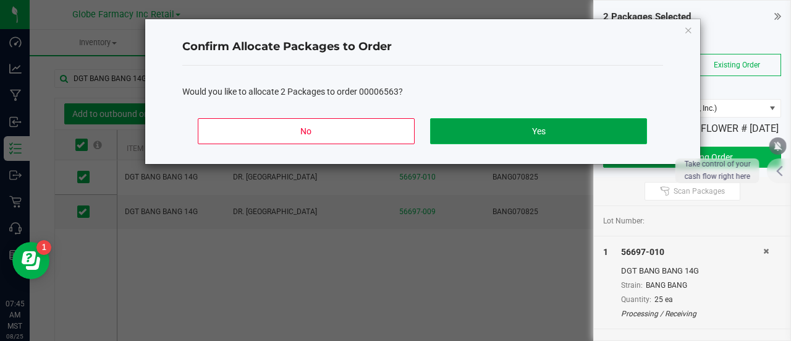
click at [489, 135] on button "Yes" at bounding box center [538, 131] width 216 height 26
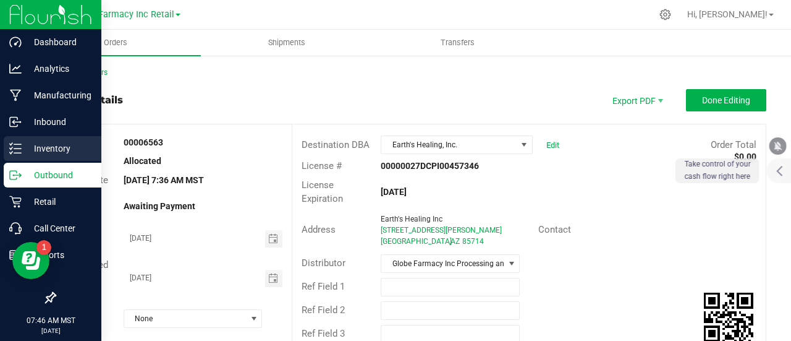
click at [14, 157] on div "Inventory" at bounding box center [53, 148] width 98 height 25
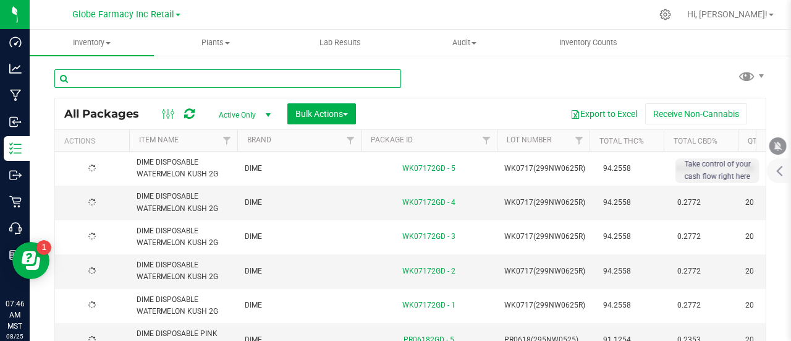
click at [155, 82] on input "text" at bounding box center [227, 78] width 347 height 19
paste input "DGT LEMON ROYALE 14G"
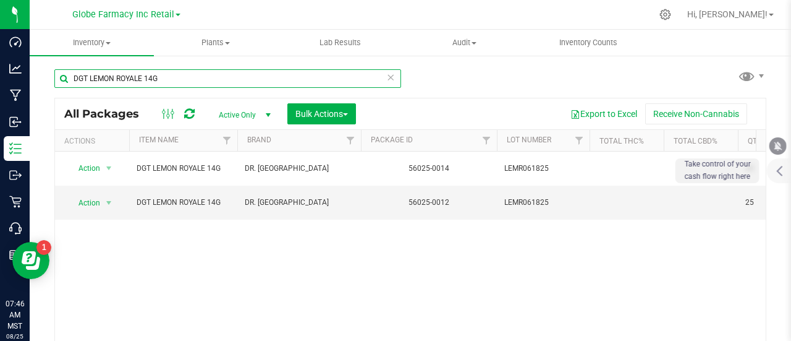
type input "DGT LEMON ROYALE 14G"
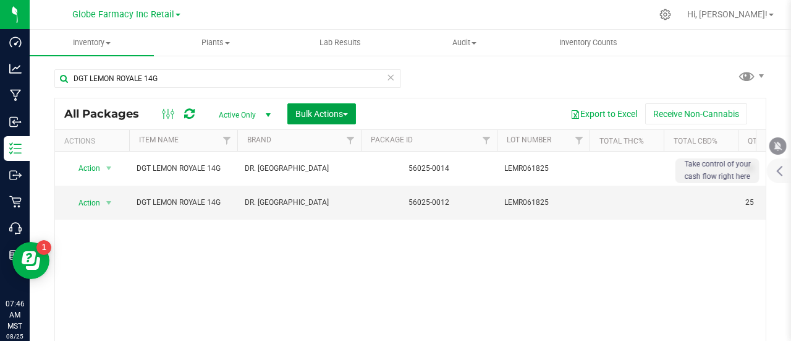
click at [321, 111] on span "Bulk Actions" at bounding box center [322, 114] width 53 height 10
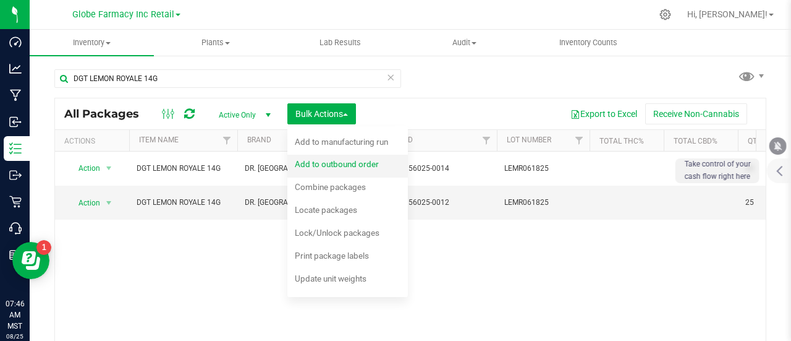
click at [368, 161] on span "Add to outbound order" at bounding box center [337, 164] width 84 height 10
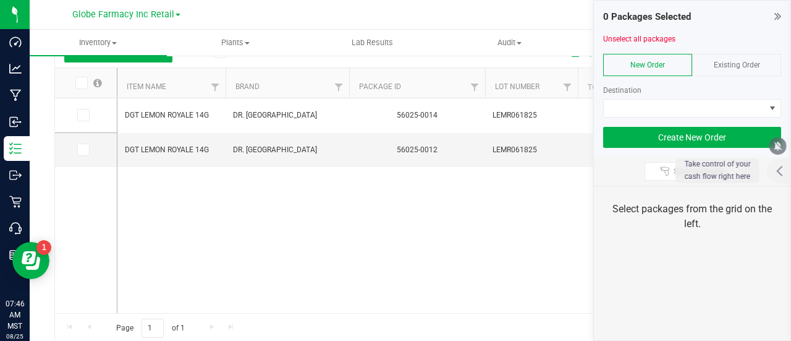
drag, startPoint x: 759, startPoint y: 62, endPoint x: 756, endPoint y: 72, distance: 9.8
click at [759, 62] on span "Existing Order" at bounding box center [737, 65] width 46 height 9
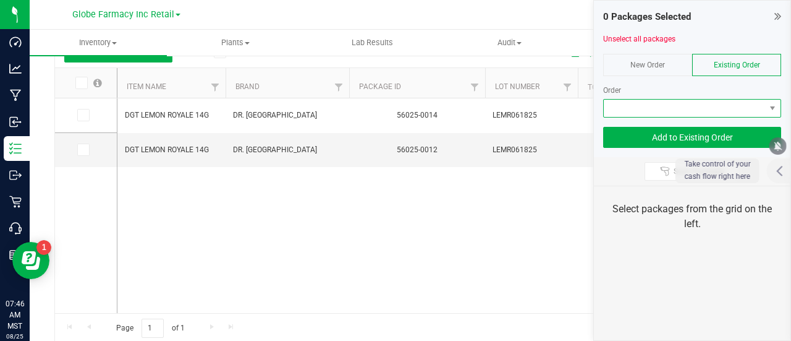
click at [744, 116] on span at bounding box center [684, 108] width 161 height 17
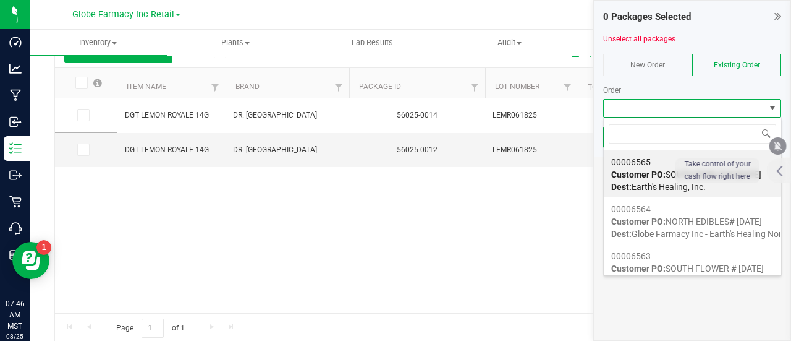
scroll to position [62, 0]
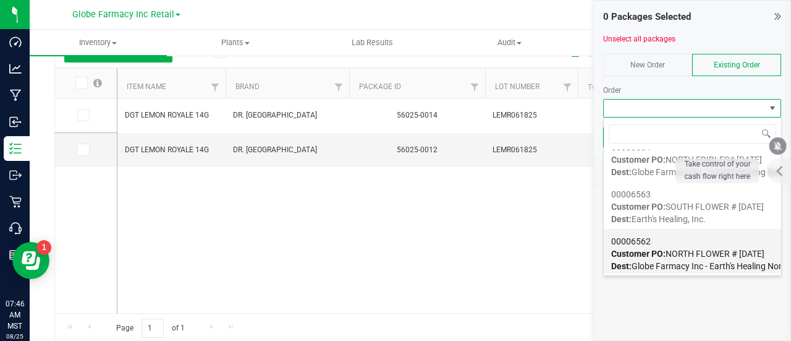
click at [655, 253] on strong "Customer PO:" at bounding box center [638, 254] width 54 height 10
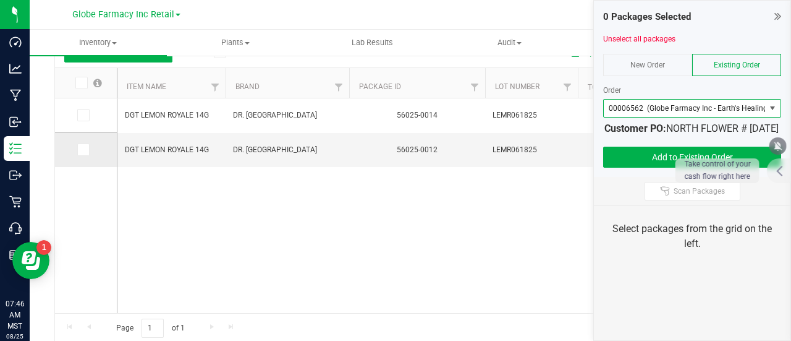
drag, startPoint x: 92, startPoint y: 150, endPoint x: 85, endPoint y: 151, distance: 7.4
click at [93, 151] on label at bounding box center [86, 149] width 18 height 12
click at [0, 0] on input "checkbox" at bounding box center [0, 0] width 0 height 0
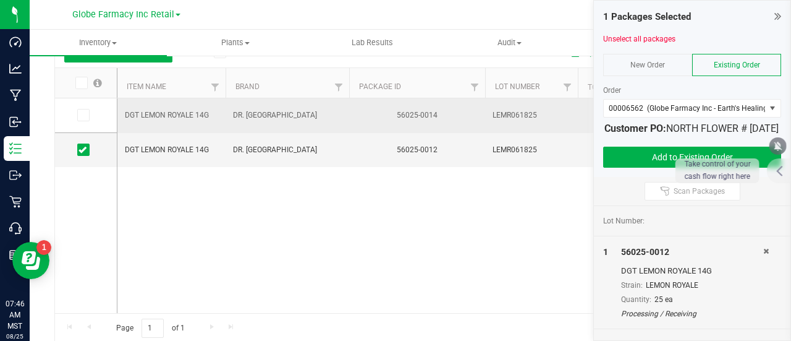
click at [185, 106] on td "DGT LEMON ROYALE 14G" at bounding box center [171, 115] width 108 height 35
click at [185, 109] on span "DGT LEMON ROYALE 14G" at bounding box center [171, 115] width 93 height 12
click at [184, 112] on span "DGT LEMON ROYALE 14G" at bounding box center [171, 115] width 93 height 12
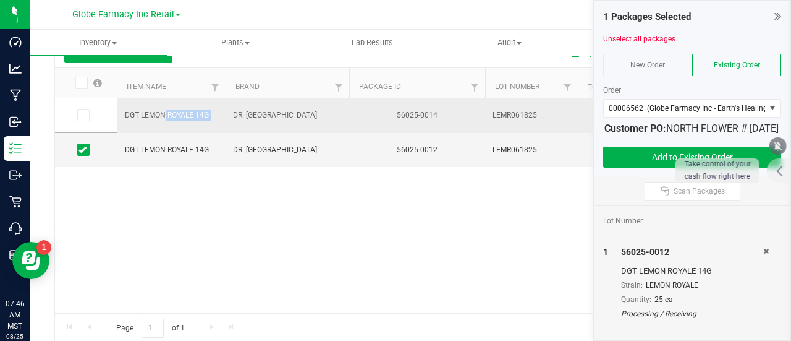
click at [184, 112] on span "DGT LEMON ROYALE 14G" at bounding box center [171, 115] width 93 height 12
copy tr "DGT LEMON ROYALE 14G"
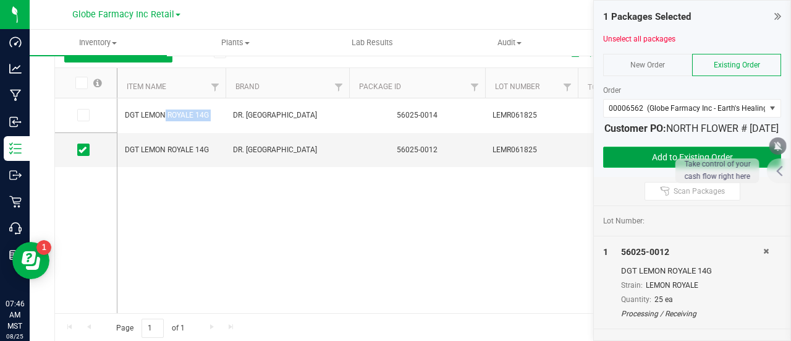
click at [642, 168] on button "Add to Existing Order" at bounding box center [692, 157] width 178 height 21
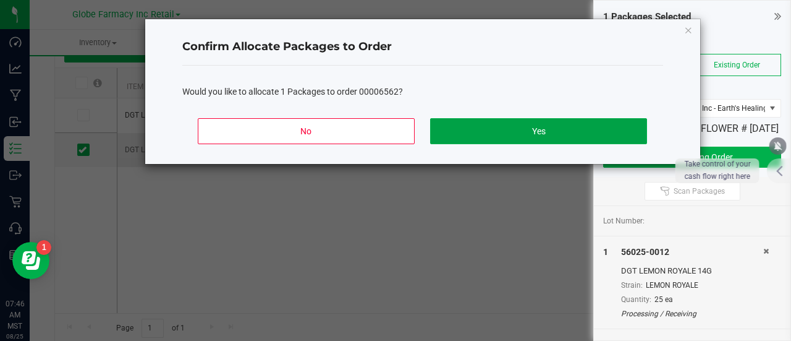
click at [534, 135] on button "Yes" at bounding box center [538, 131] width 216 height 26
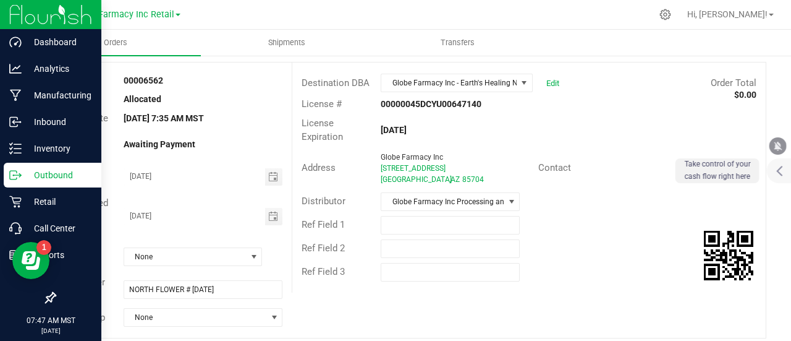
click at [20, 172] on icon at bounding box center [15, 175] width 12 height 12
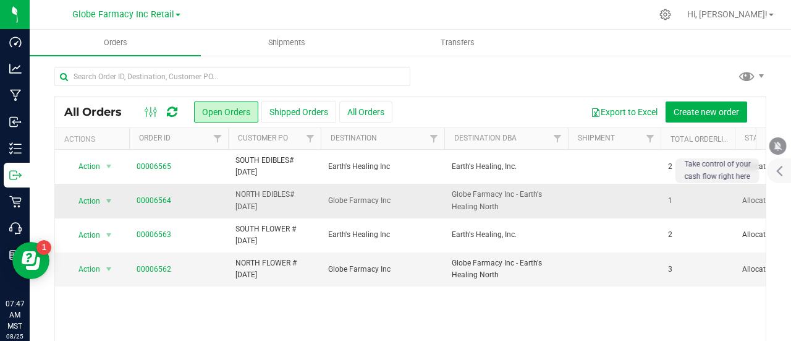
click at [257, 191] on span "NORTH EDIBLES# [DATE]" at bounding box center [275, 200] width 78 height 23
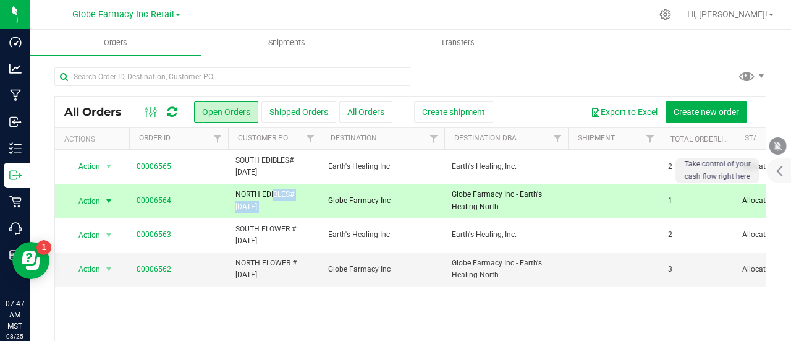
copy tr "NORTH EDIBLES# [DATE]"
click at [721, 117] on button "Create new order" at bounding box center [707, 111] width 82 height 21
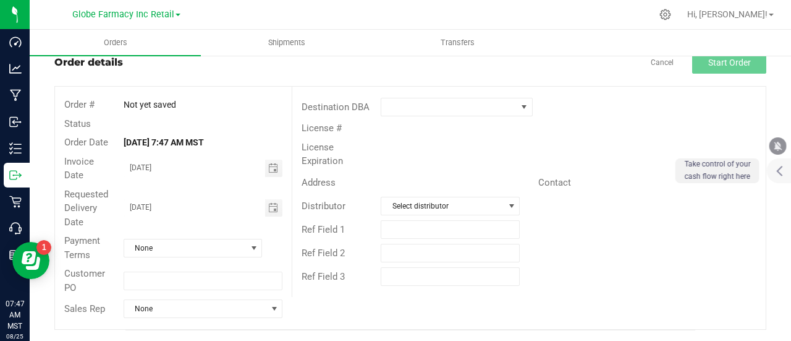
scroll to position [38, 0]
paste input "NORTH EDIBLES# [DATE]"
click at [151, 278] on input "text" at bounding box center [203, 280] width 159 height 19
drag, startPoint x: 183, startPoint y: 278, endPoint x: 156, endPoint y: 291, distance: 30.4
click at [156, 291] on div "Customer PO NORTH EDIBLES# 08/25/2025" at bounding box center [173, 279] width 237 height 33
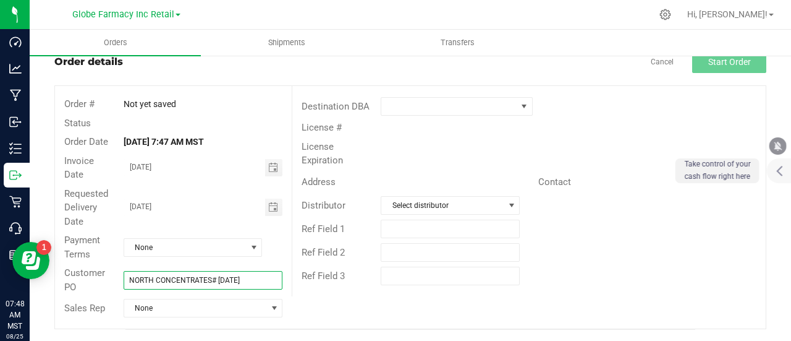
click at [168, 287] on input "NORTH CONCENTRATES# [DATE]" at bounding box center [203, 280] width 159 height 19
type input "NORTH CONCENTRATES# [DATE]"
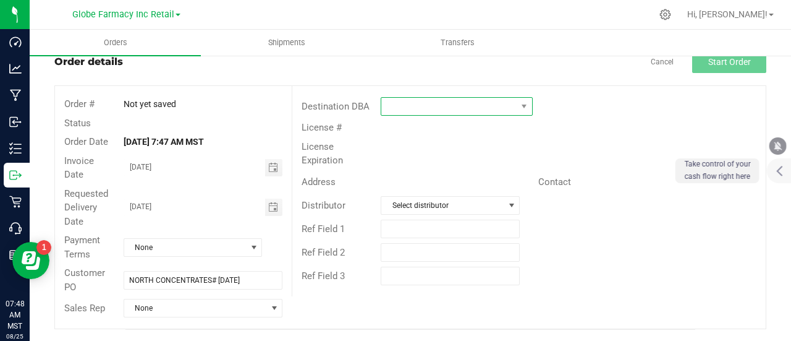
click at [414, 109] on span at bounding box center [448, 106] width 135 height 17
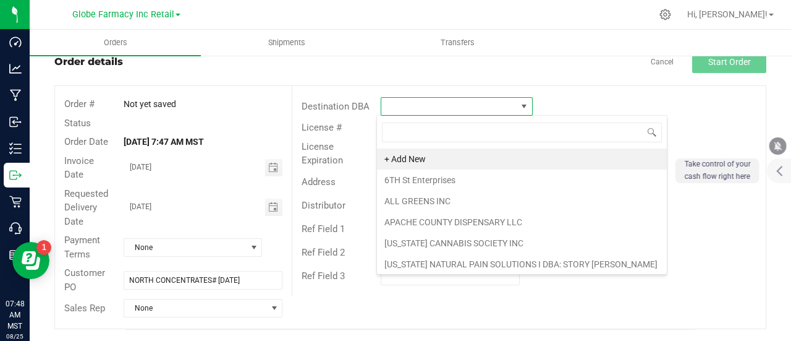
scroll to position [18, 150]
type input "GLOB"
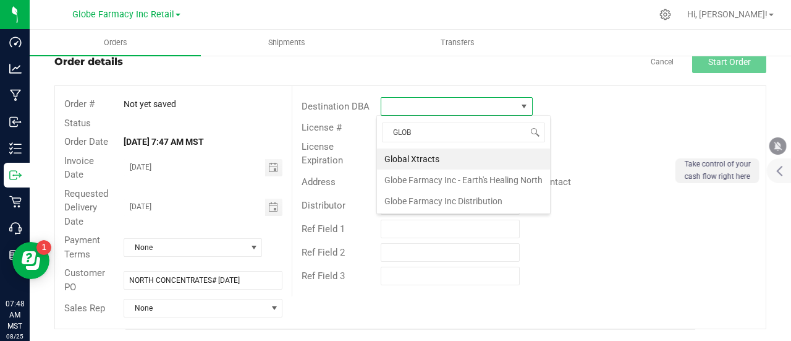
click at [477, 174] on li "Globe Farmacy Inc - Earth's Healing North" at bounding box center [463, 179] width 173 height 21
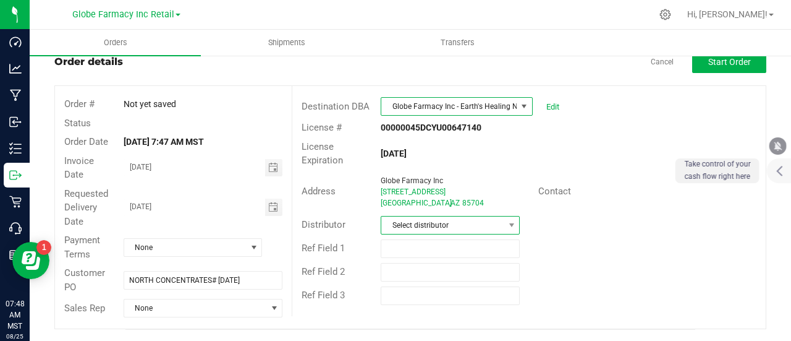
click at [441, 218] on span "Select distributor" at bounding box center [442, 224] width 122 height 17
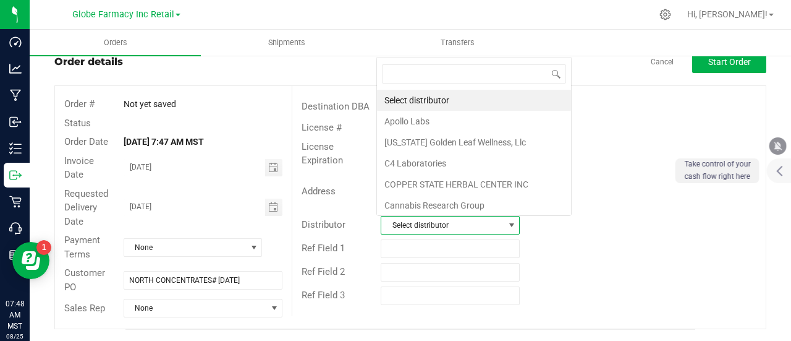
scroll to position [18, 135]
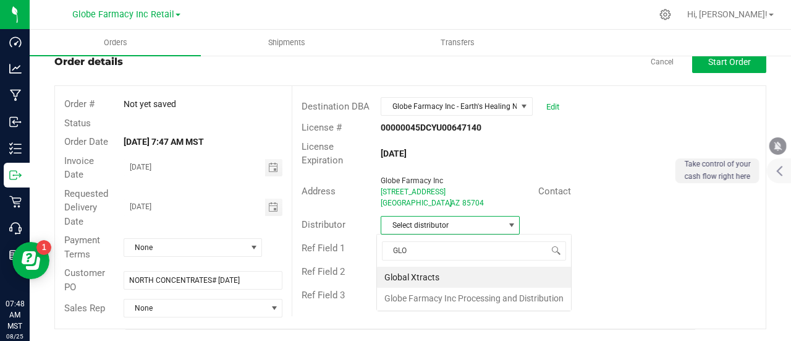
type input "GLOB"
click at [434, 297] on li "Globe Farmacy Inc Processing and Distribution" at bounding box center [474, 297] width 194 height 21
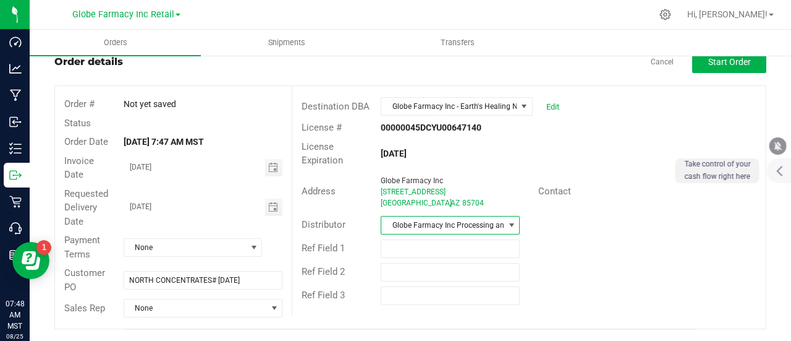
click at [196, 297] on div "Sales Rep None" at bounding box center [173, 307] width 237 height 23
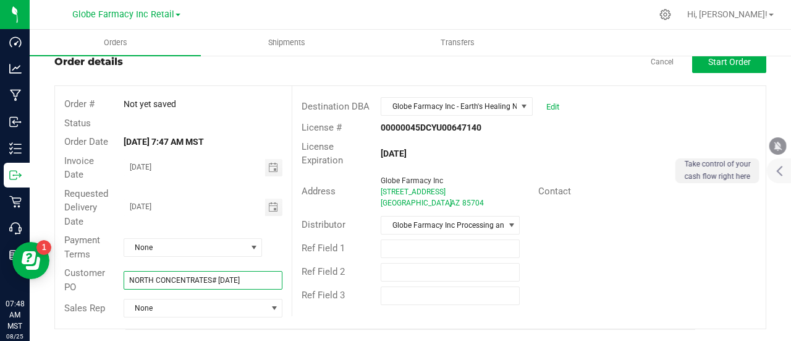
click at [176, 281] on input "NORTH CONCENTRATES# [DATE]" at bounding box center [203, 280] width 159 height 19
click at [734, 66] on span "Start Order" at bounding box center [730, 62] width 43 height 10
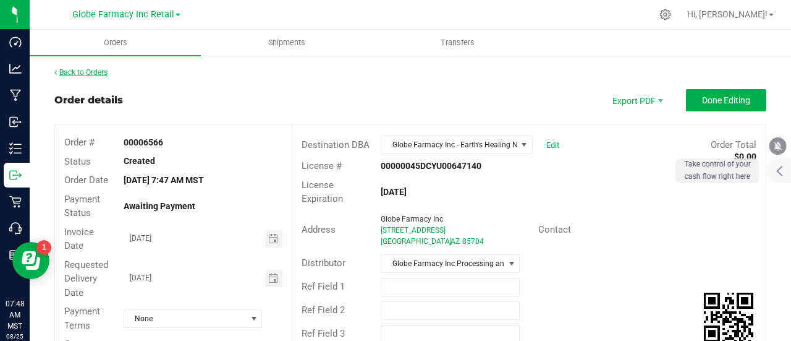
click at [77, 76] on link "Back to Orders" at bounding box center [80, 72] width 53 height 9
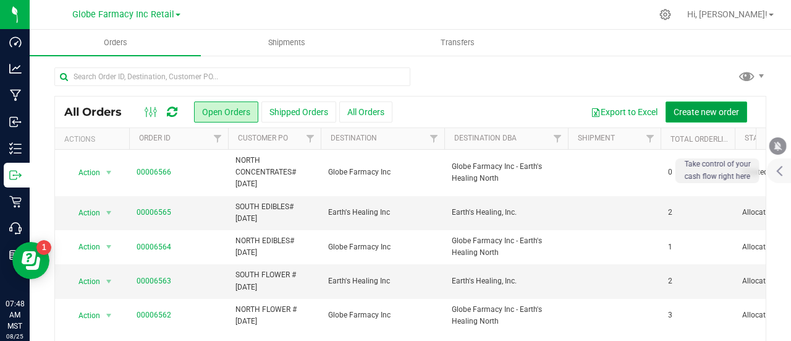
click at [697, 109] on span "Create new order" at bounding box center [707, 112] width 66 height 10
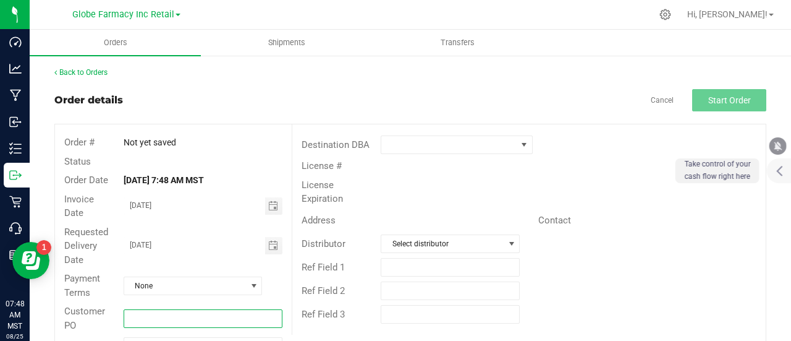
click at [142, 314] on input "text" at bounding box center [203, 318] width 159 height 19
paste input "NORTH CONCENTRATES# [DATE]"
drag, startPoint x: 152, startPoint y: 313, endPoint x: -12, endPoint y: 283, distance: 167.2
click at [0, 283] on html "Dashboard Analytics Manufacturing Inbound Inventory Outbound Retail Call Center…" at bounding box center [395, 170] width 791 height 341
type input "SOUTH CONCENTRATES# [DATE]"
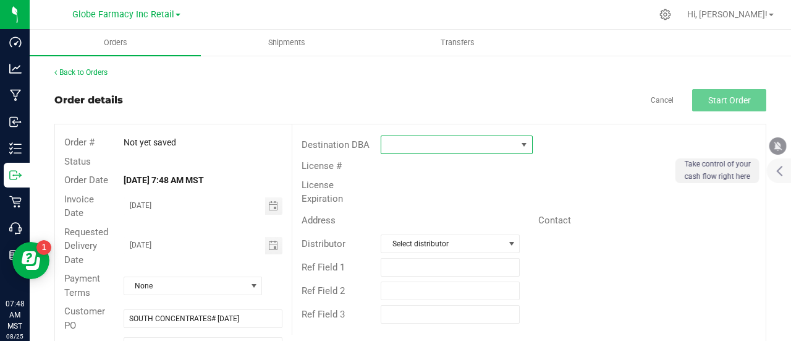
click at [396, 143] on span at bounding box center [448, 144] width 135 height 17
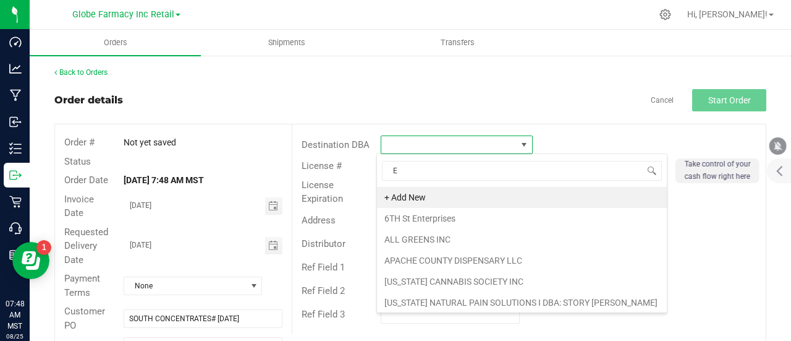
scroll to position [18, 150]
type input "EAR"
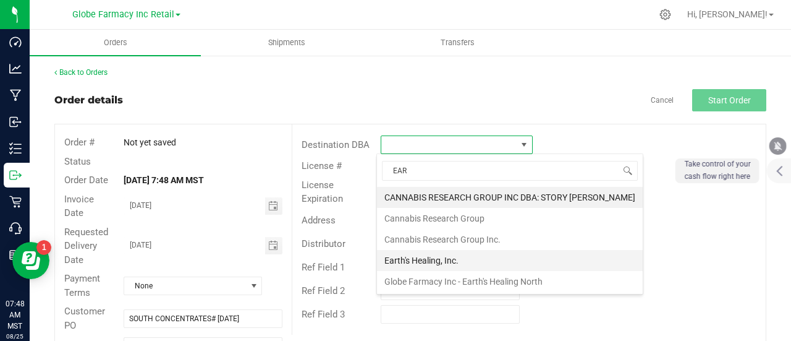
click at [419, 257] on li "Earth's Healing, Inc." at bounding box center [510, 260] width 266 height 21
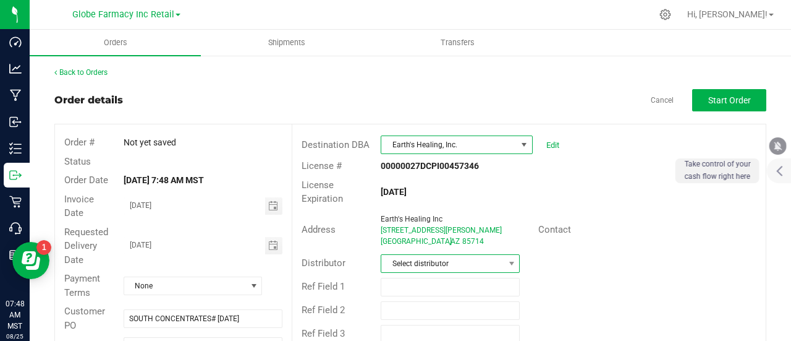
click at [403, 262] on span "Select distributor" at bounding box center [442, 263] width 122 height 17
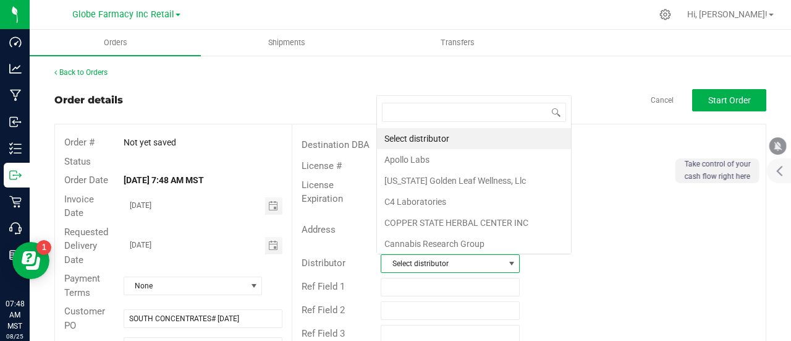
scroll to position [18, 135]
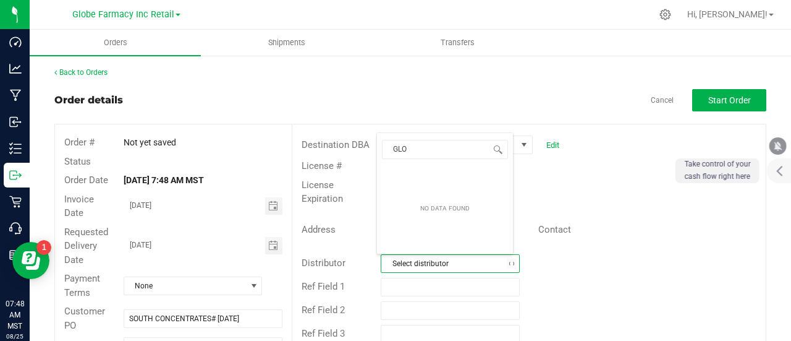
type input "GLOB"
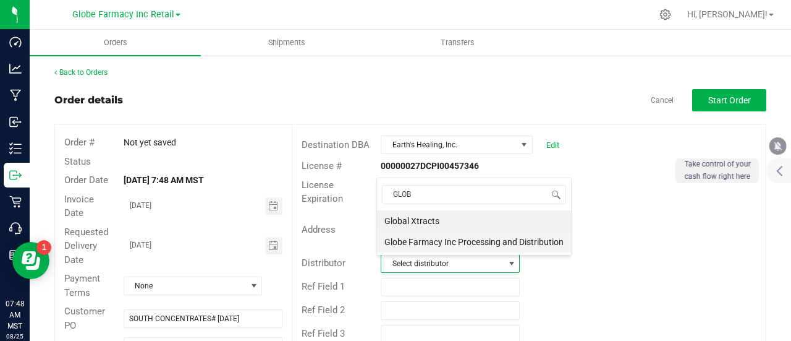
click at [419, 238] on li "Globe Farmacy Inc Processing and Distribution" at bounding box center [474, 241] width 194 height 21
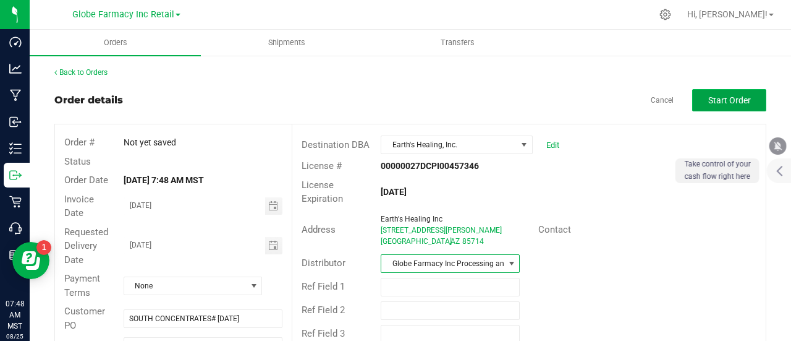
click at [727, 95] on span "Start Order" at bounding box center [730, 100] width 43 height 10
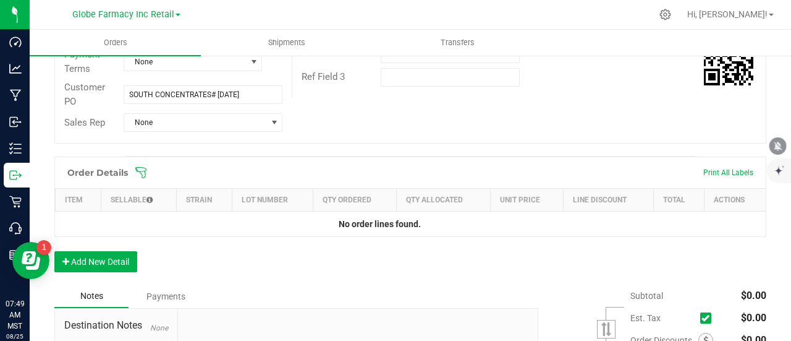
scroll to position [124, 0]
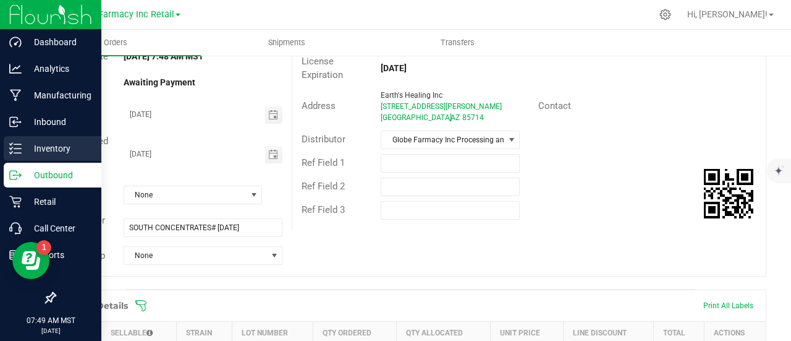
click at [38, 145] on p "Inventory" at bounding box center [59, 148] width 74 height 15
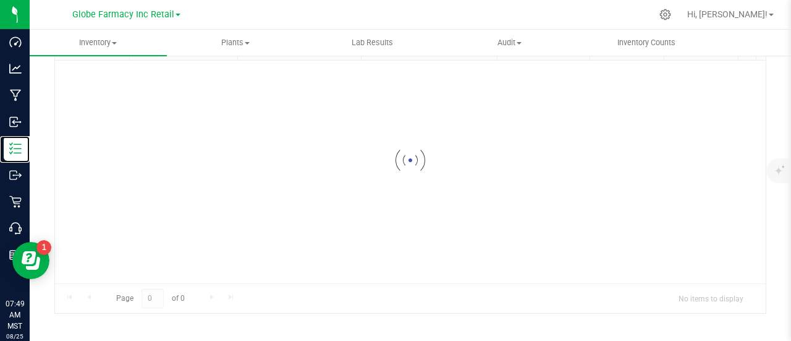
scroll to position [90, 0]
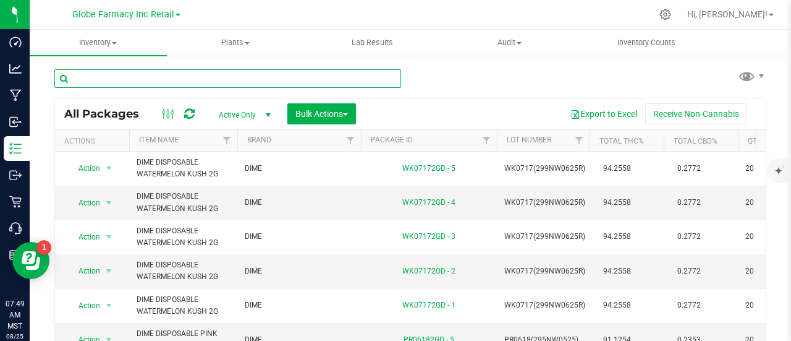
paste input "DIME"
click at [203, 79] on input "DIME" at bounding box center [227, 78] width 347 height 19
type input "DIME"
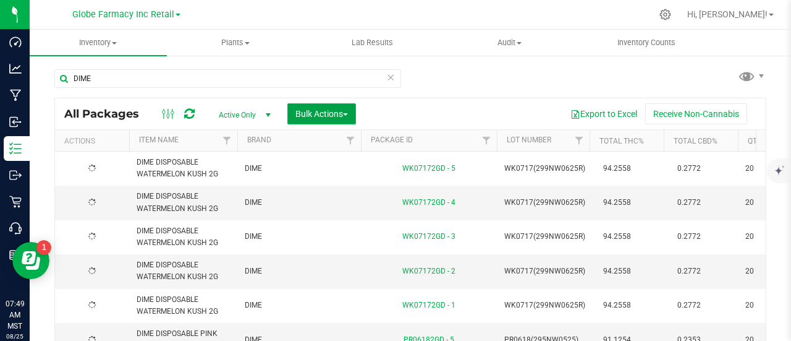
click at [324, 113] on span "Bulk Actions" at bounding box center [322, 114] width 53 height 10
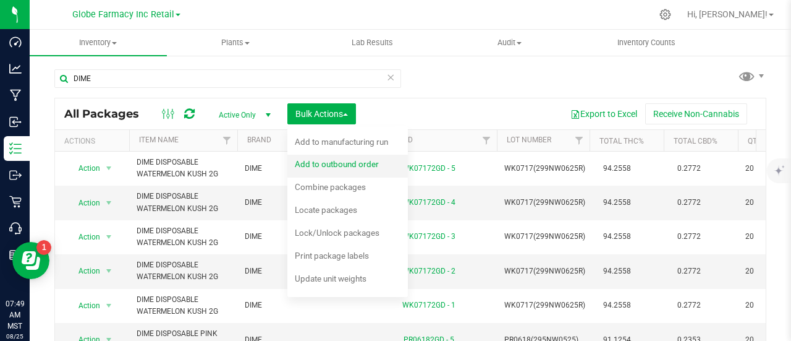
click at [336, 166] on span "Add to outbound order" at bounding box center [337, 164] width 84 height 10
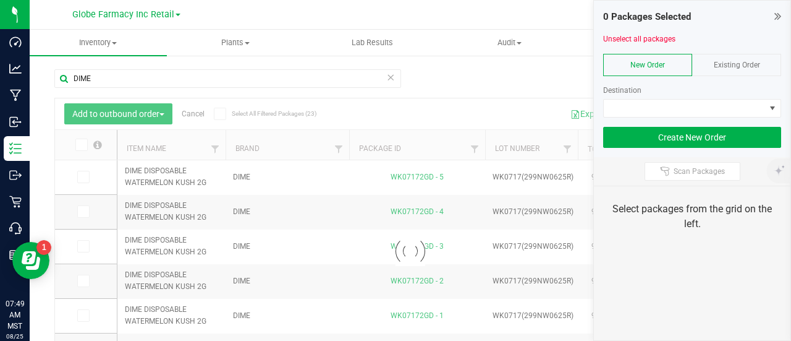
click at [768, 71] on div "Existing Order" at bounding box center [736, 65] width 89 height 22
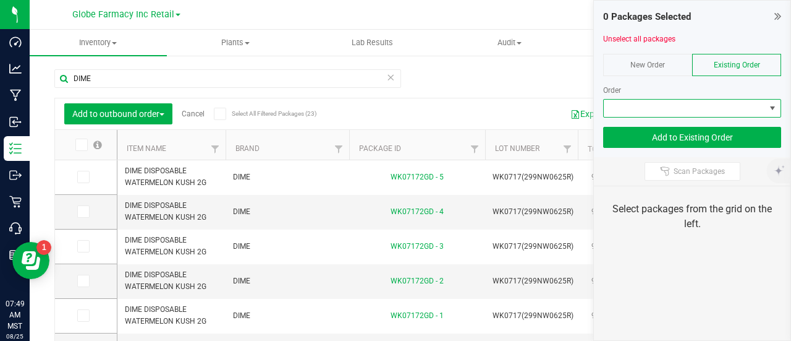
click at [722, 114] on span at bounding box center [684, 108] width 161 height 17
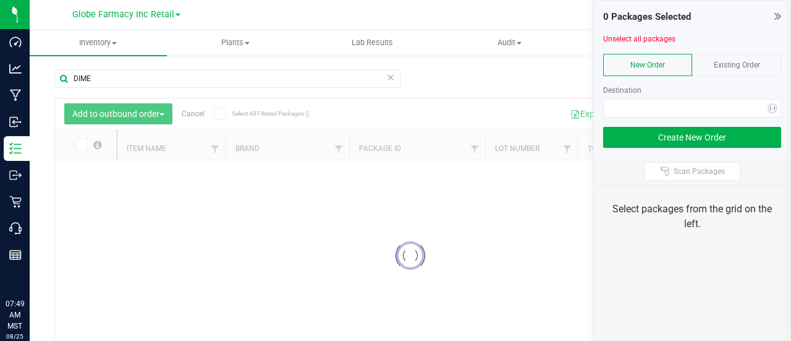
click at [753, 63] on span "Existing Order" at bounding box center [737, 65] width 46 height 9
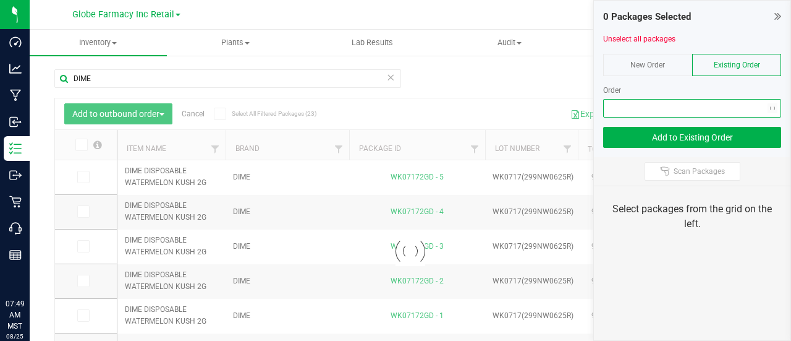
click at [723, 108] on span at bounding box center [684, 108] width 161 height 17
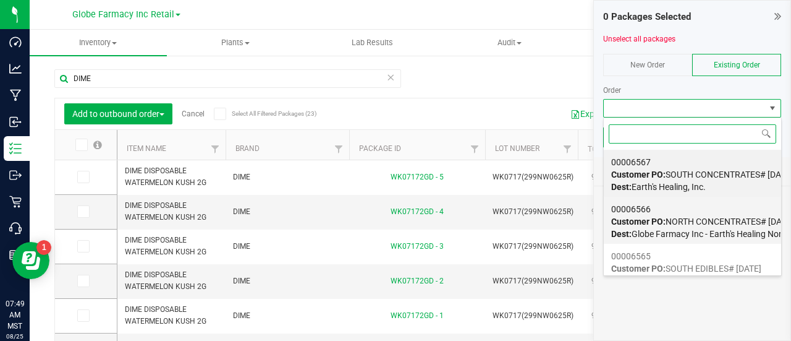
click at [696, 216] on span "Customer PO: NORTH CONCENTRATES# 08/25/2025" at bounding box center [702, 221] width 182 height 10
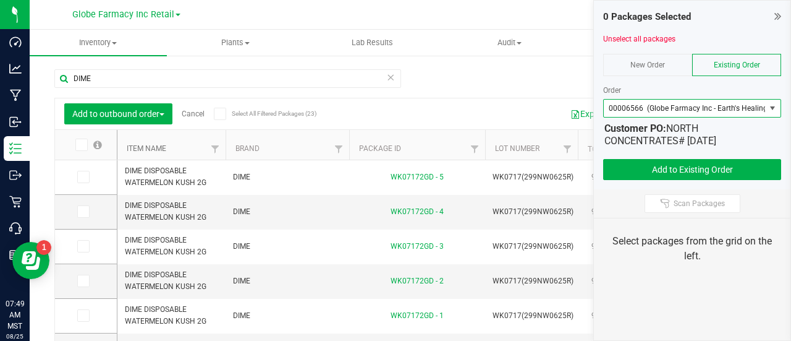
click at [137, 149] on link "Item Name" at bounding box center [147, 148] width 40 height 9
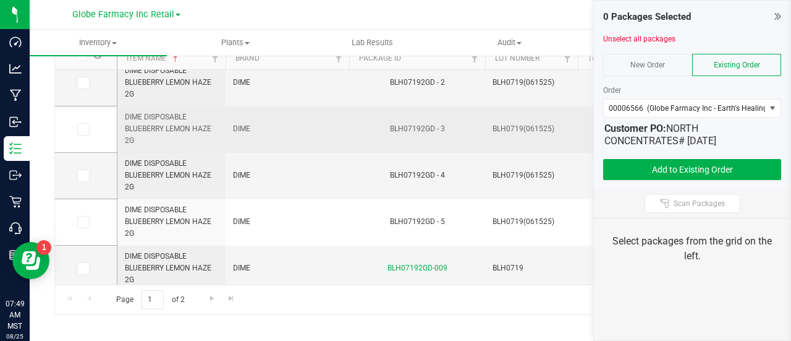
scroll to position [124, 0]
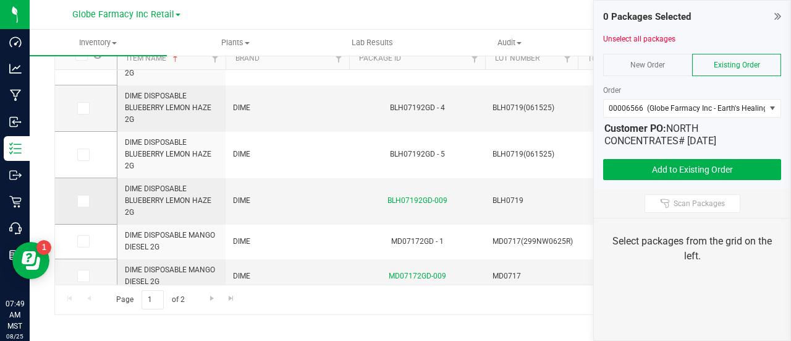
click at [87, 208] on td at bounding box center [86, 201] width 62 height 46
click at [76, 202] on td at bounding box center [86, 201] width 62 height 46
click at [83, 201] on icon at bounding box center [83, 201] width 8 height 0
click at [0, 0] on input "checkbox" at bounding box center [0, 0] width 0 height 0
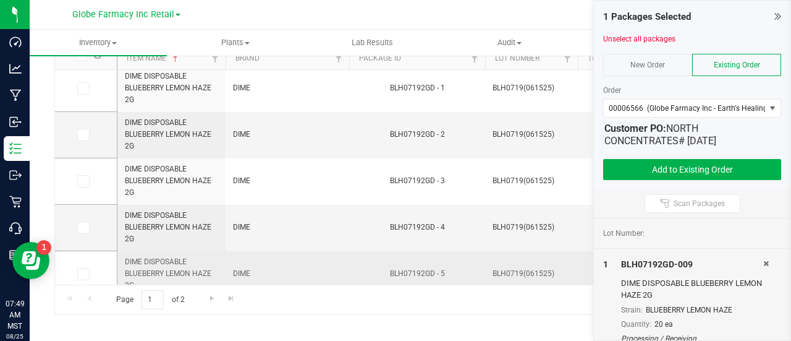
scroll to position [0, 0]
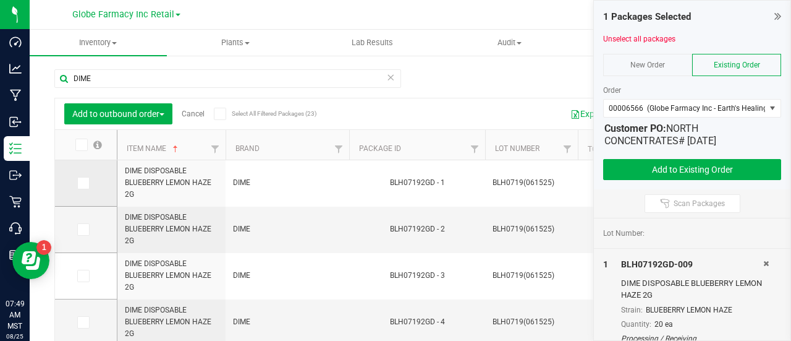
click at [80, 183] on icon at bounding box center [83, 183] width 8 height 0
click at [0, 0] on input "checkbox" at bounding box center [0, 0] width 0 height 0
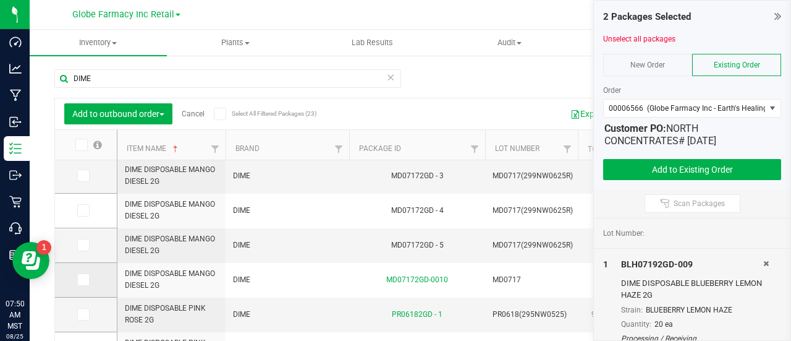
click at [77, 275] on span at bounding box center [83, 279] width 12 height 12
click at [0, 0] on input "checkbox" at bounding box center [0, 0] width 0 height 0
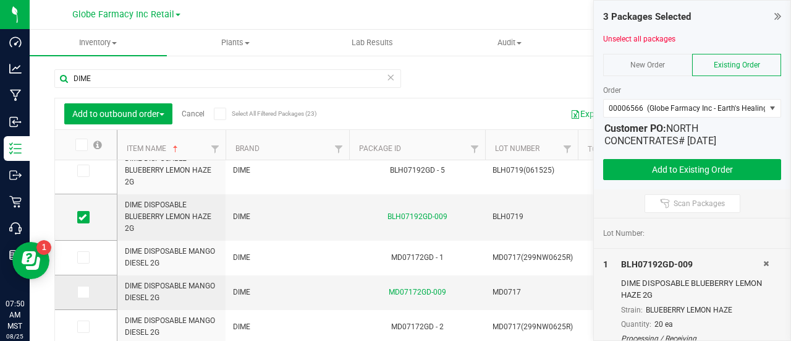
click at [87, 291] on span at bounding box center [83, 292] width 12 height 12
click at [0, 0] on input "checkbox" at bounding box center [0, 0] width 0 height 0
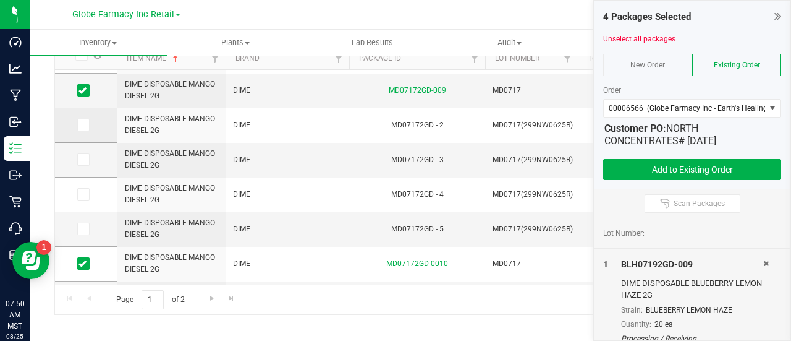
click at [84, 125] on icon at bounding box center [83, 125] width 8 height 0
click at [0, 0] on input "checkbox" at bounding box center [0, 0] width 0 height 0
click at [84, 125] on icon at bounding box center [83, 125] width 8 height 0
click at [0, 0] on input "checkbox" at bounding box center [0, 0] width 0 height 0
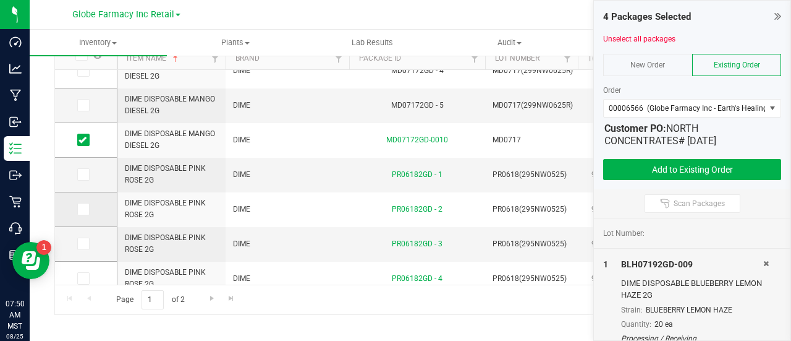
drag, startPoint x: 84, startPoint y: 177, endPoint x: 89, endPoint y: 195, distance: 19.2
click at [84, 174] on icon at bounding box center [83, 174] width 8 height 0
click at [0, 0] on input "checkbox" at bounding box center [0, 0] width 0 height 0
click at [90, 212] on label at bounding box center [86, 209] width 18 height 12
click at [0, 0] on input "checkbox" at bounding box center [0, 0] width 0 height 0
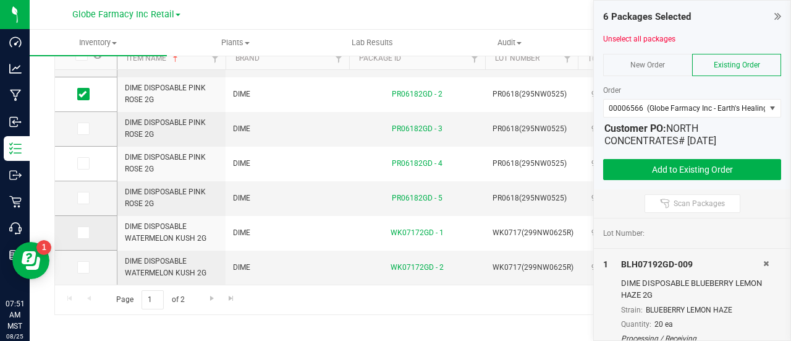
drag, startPoint x: 85, startPoint y: 230, endPoint x: 85, endPoint y: 247, distance: 17.3
click at [85, 232] on icon at bounding box center [83, 232] width 8 height 0
click at [0, 0] on input "checkbox" at bounding box center [0, 0] width 0 height 0
click at [82, 275] on td at bounding box center [86, 267] width 62 height 34
click at [79, 267] on icon at bounding box center [83, 267] width 8 height 0
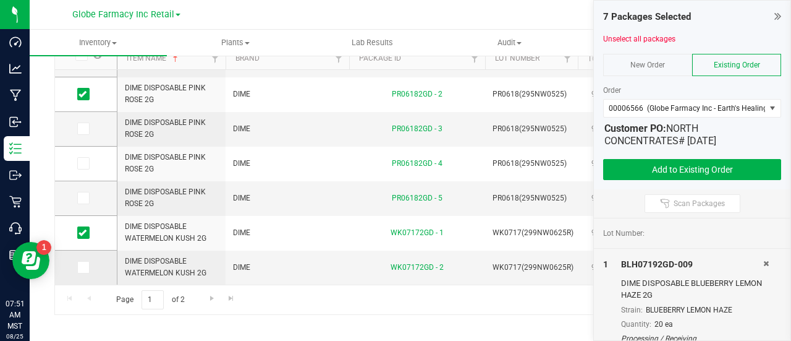
click at [0, 0] on input "checkbox" at bounding box center [0, 0] width 0 height 0
click at [208, 293] on span "Go to the next page" at bounding box center [212, 298] width 10 height 10
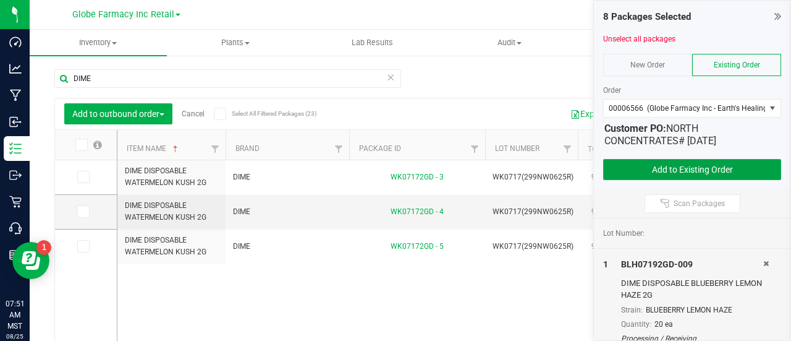
click at [683, 169] on button "Add to Existing Order" at bounding box center [692, 169] width 178 height 21
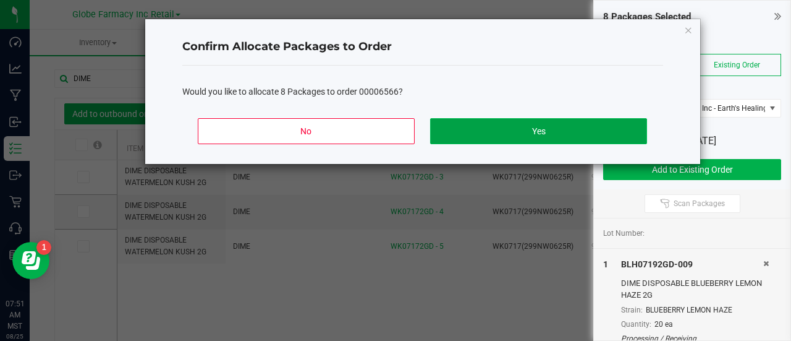
click at [480, 127] on button "Yes" at bounding box center [538, 131] width 216 height 26
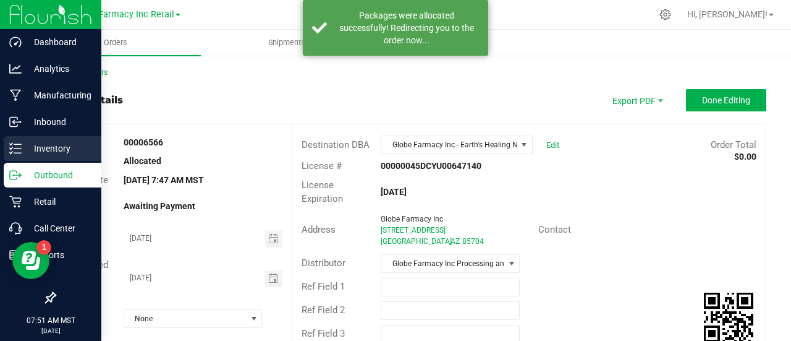
click at [24, 138] on div "Inventory" at bounding box center [53, 148] width 98 height 25
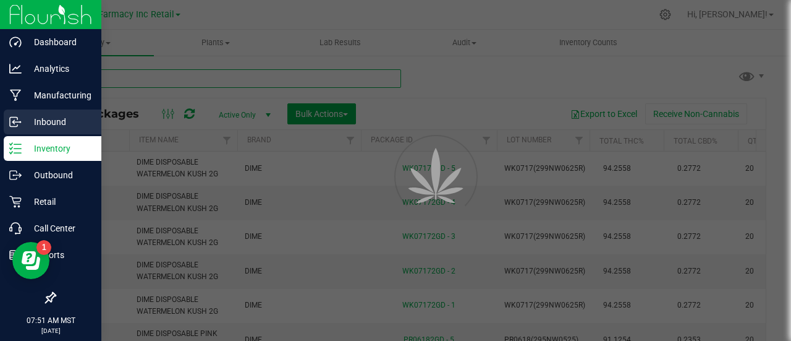
click at [121, 77] on input "text" at bounding box center [227, 78] width 347 height 19
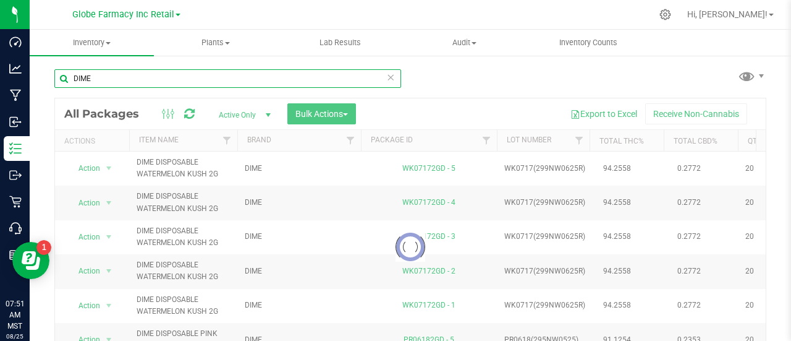
type input "DIME"
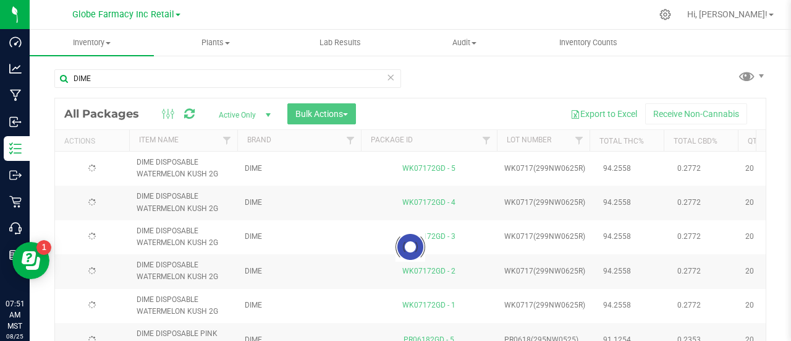
click at [339, 117] on div at bounding box center [410, 246] width 711 height 297
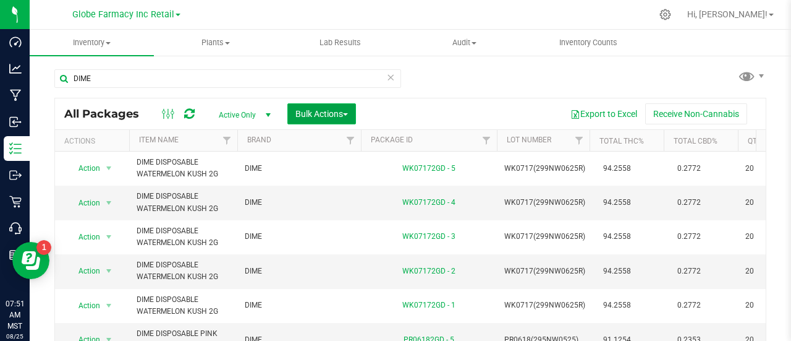
click at [326, 113] on span "Bulk Actions" at bounding box center [322, 114] width 53 height 10
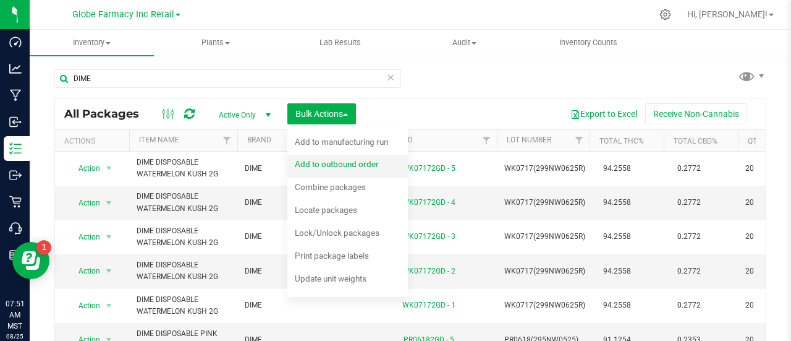
click at [343, 164] on span "Add to outbound order" at bounding box center [337, 164] width 84 height 10
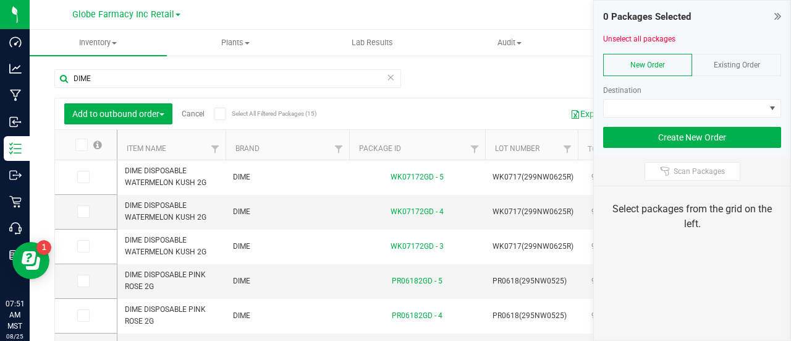
click at [751, 62] on span "Existing Order" at bounding box center [737, 65] width 46 height 9
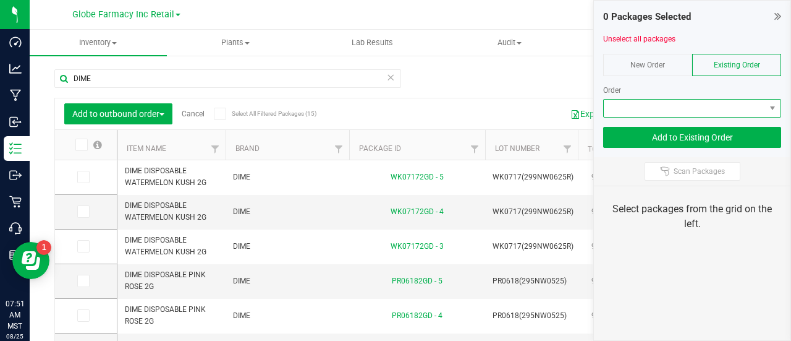
click at [746, 107] on span at bounding box center [684, 108] width 161 height 17
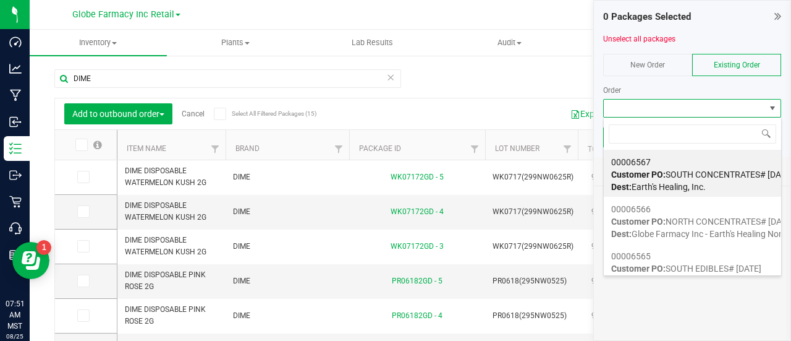
drag, startPoint x: 694, startPoint y: 172, endPoint x: 645, endPoint y: 176, distance: 49.6
click at [694, 174] on span "Customer PO: SOUTH CONCENTRATES# 08/25/2025" at bounding box center [702, 174] width 182 height 10
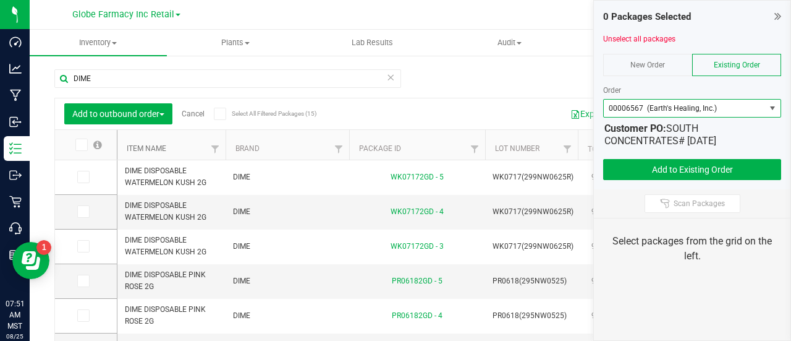
click at [143, 152] on link "Item Name" at bounding box center [147, 148] width 40 height 9
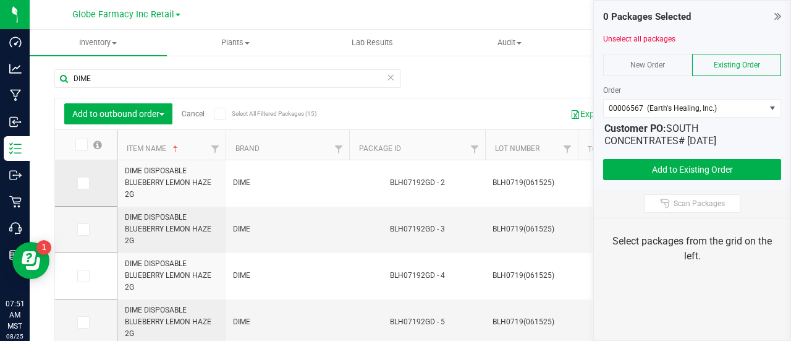
click at [88, 181] on span at bounding box center [83, 183] width 12 height 12
click at [0, 0] on input "checkbox" at bounding box center [0, 0] width 0 height 0
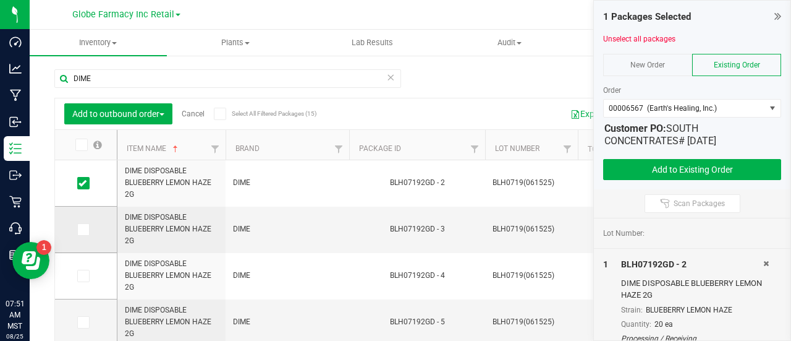
click at [90, 226] on label at bounding box center [86, 229] width 18 height 12
click at [0, 0] on input "checkbox" at bounding box center [0, 0] width 0 height 0
click at [83, 276] on icon at bounding box center [83, 276] width 8 height 0
click at [0, 0] on input "checkbox" at bounding box center [0, 0] width 0 height 0
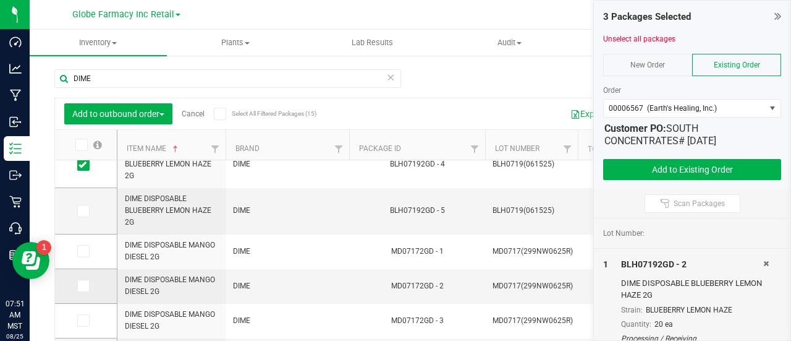
drag, startPoint x: 84, startPoint y: 250, endPoint x: 81, endPoint y: 279, distance: 28.6
click at [84, 251] on icon at bounding box center [83, 251] width 8 height 0
click at [0, 0] on input "checkbox" at bounding box center [0, 0] width 0 height 0
click at [80, 286] on icon at bounding box center [83, 286] width 8 height 0
click at [0, 0] on input "checkbox" at bounding box center [0, 0] width 0 height 0
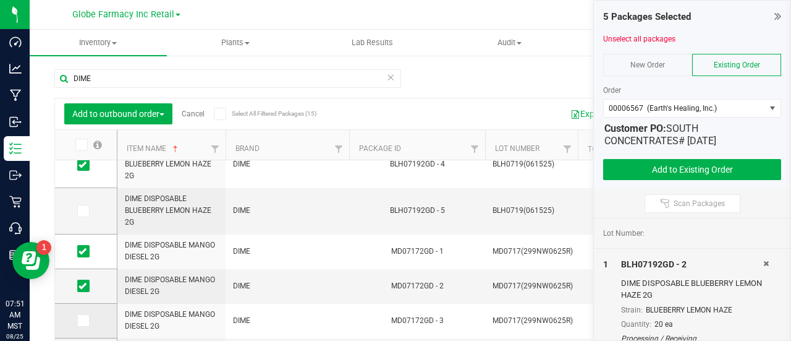
click at [85, 320] on icon at bounding box center [83, 320] width 8 height 0
click at [0, 0] on input "checkbox" at bounding box center [0, 0] width 0 height 0
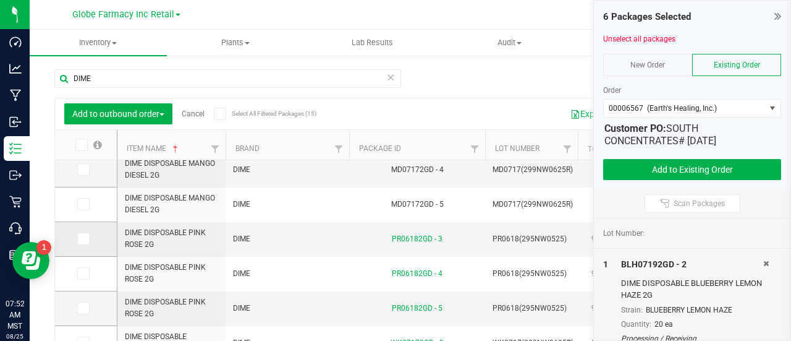
click at [92, 233] on label at bounding box center [86, 238] width 18 height 12
click at [0, 0] on input "checkbox" at bounding box center [0, 0] width 0 height 0
click at [87, 275] on span at bounding box center [83, 273] width 12 height 12
click at [0, 0] on input "checkbox" at bounding box center [0, 0] width 0 height 0
click at [86, 305] on span at bounding box center [83, 308] width 12 height 12
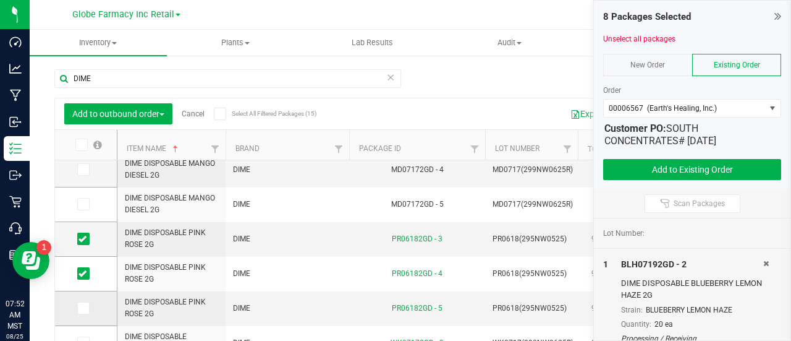
click at [0, 0] on input "checkbox" at bounding box center [0, 0] width 0 height 0
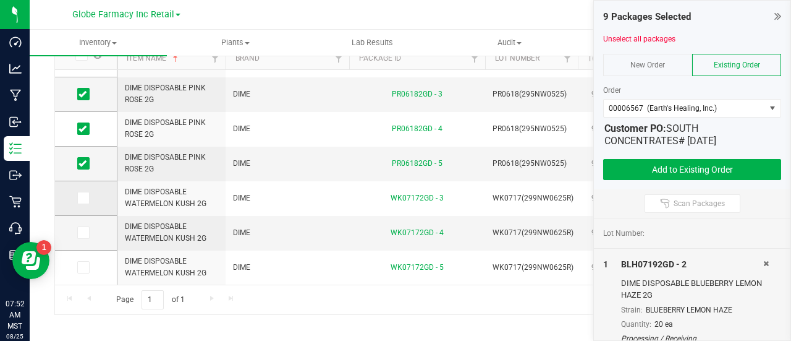
click at [83, 202] on span at bounding box center [83, 198] width 12 height 12
click at [0, 0] on input "checkbox" at bounding box center [0, 0] width 0 height 0
click at [88, 236] on span at bounding box center [83, 232] width 12 height 12
click at [0, 0] on input "checkbox" at bounding box center [0, 0] width 0 height 0
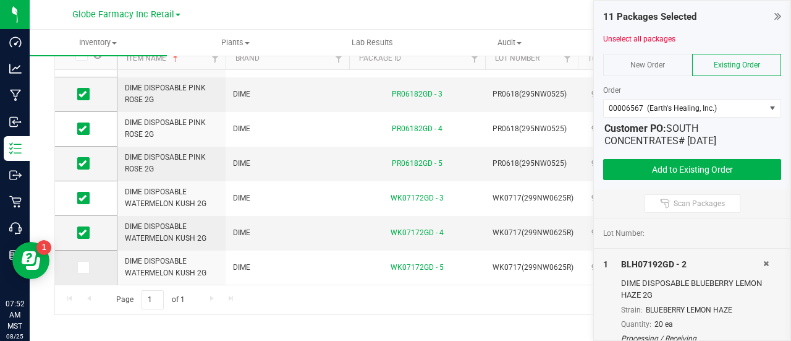
click at [84, 267] on icon at bounding box center [83, 267] width 8 height 0
click at [0, 0] on input "checkbox" at bounding box center [0, 0] width 0 height 0
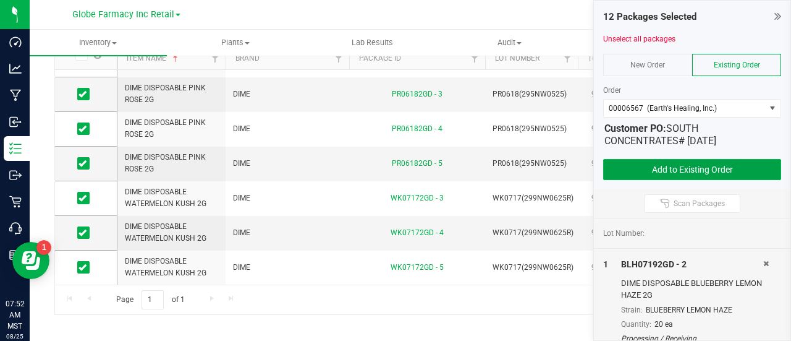
click at [666, 166] on button "Add to Existing Order" at bounding box center [692, 169] width 178 height 21
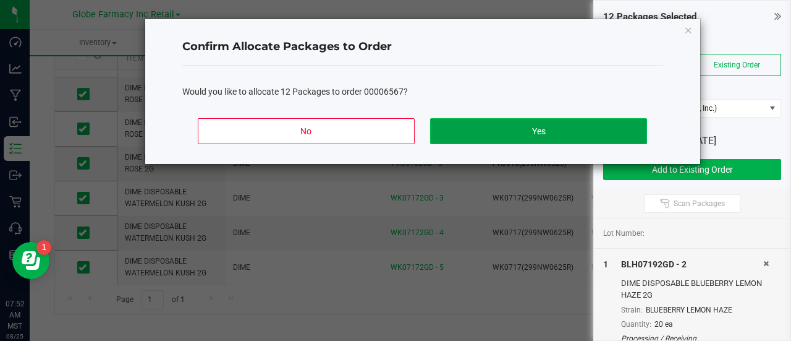
click at [506, 122] on button "Yes" at bounding box center [538, 131] width 216 height 26
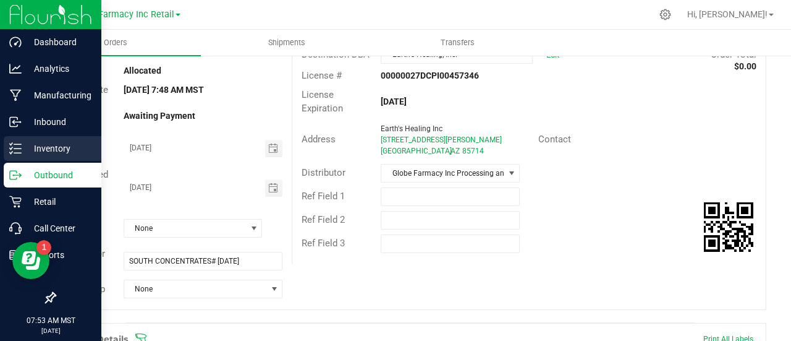
click at [15, 141] on div "Inventory" at bounding box center [53, 148] width 98 height 25
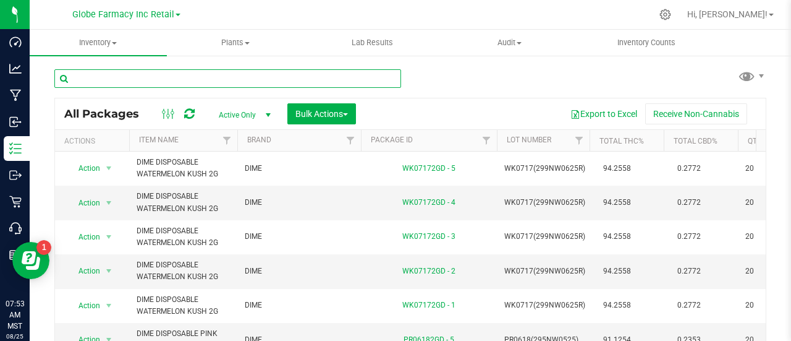
click at [199, 75] on input "text" at bounding box center [227, 78] width 347 height 19
paste input "HYH 14G"
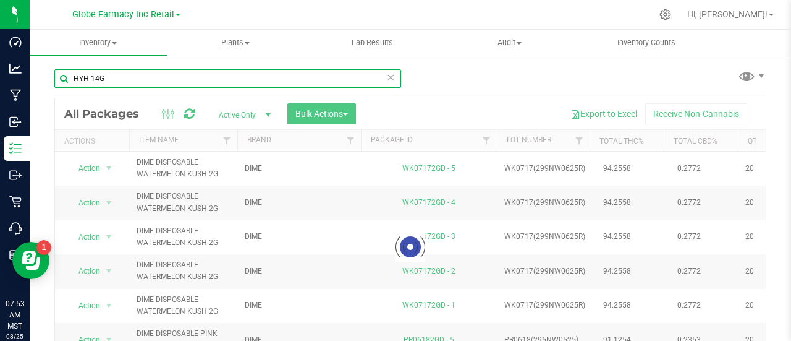
drag, startPoint x: 90, startPoint y: 81, endPoint x: 119, endPoint y: 85, distance: 28.7
click at [119, 85] on input "HYH 14G" at bounding box center [227, 78] width 347 height 19
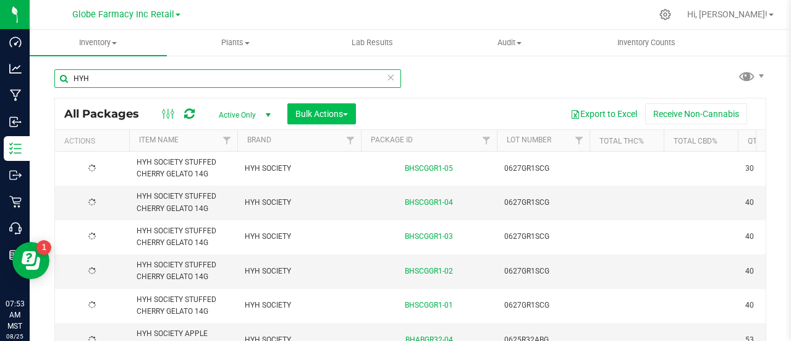
type input "HYH"
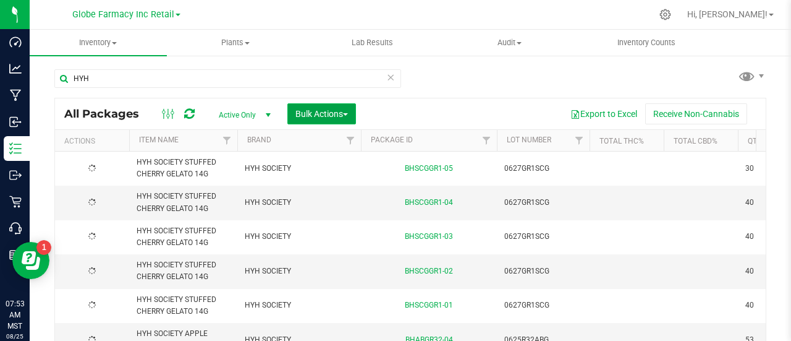
click at [324, 114] on span "Bulk Actions" at bounding box center [322, 114] width 53 height 10
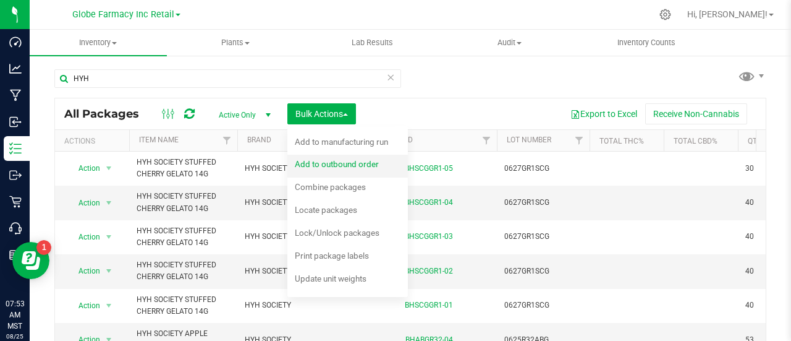
click at [331, 162] on span "Add to outbound order" at bounding box center [337, 164] width 84 height 10
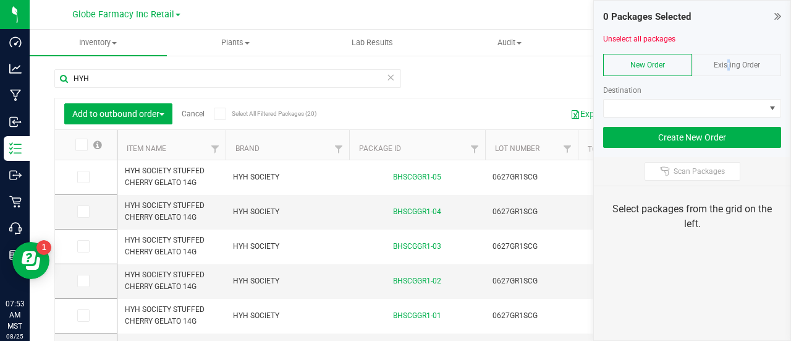
drag, startPoint x: 725, startPoint y: 62, endPoint x: 722, endPoint y: 74, distance: 12.7
click at [726, 62] on span "Existing Order" at bounding box center [737, 65] width 46 height 9
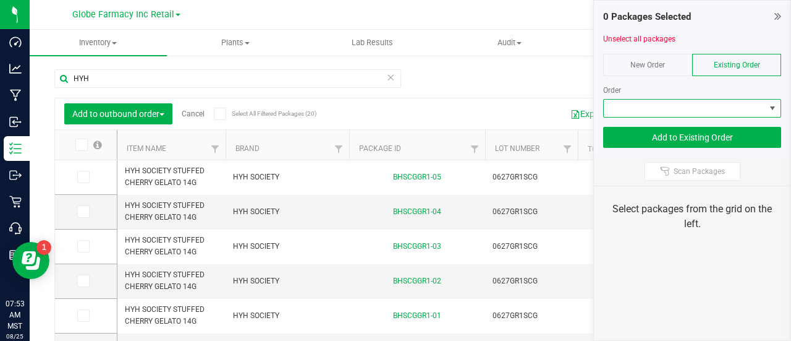
click at [707, 112] on span at bounding box center [684, 108] width 161 height 17
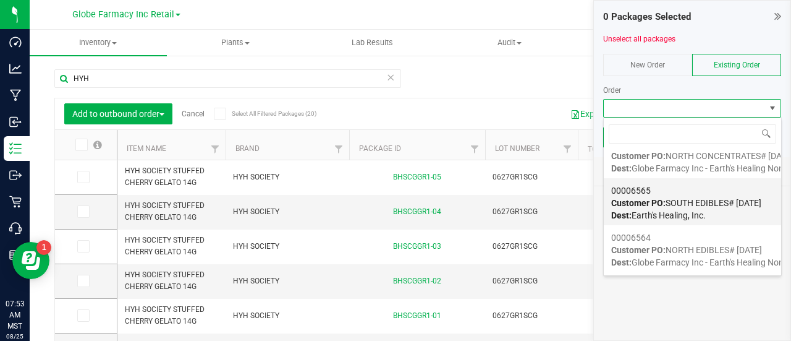
scroll to position [124, 0]
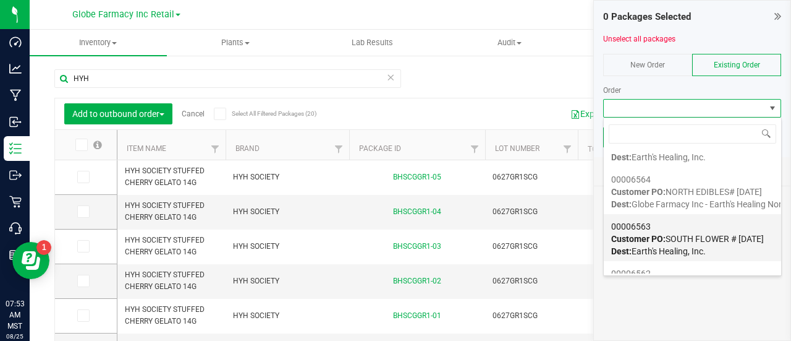
click at [701, 239] on span "Customer PO: SOUTH FLOWER # 08/25/2025" at bounding box center [687, 239] width 153 height 10
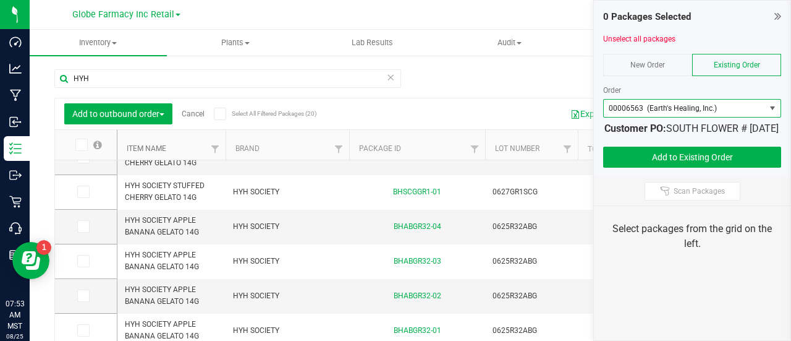
click at [158, 147] on link "Item Name" at bounding box center [147, 148] width 40 height 9
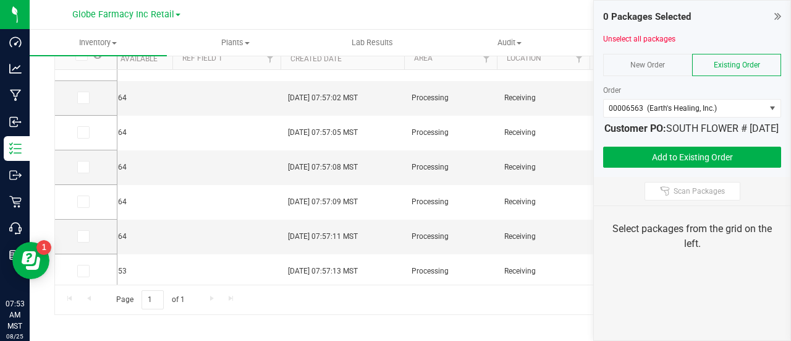
scroll to position [116, 678]
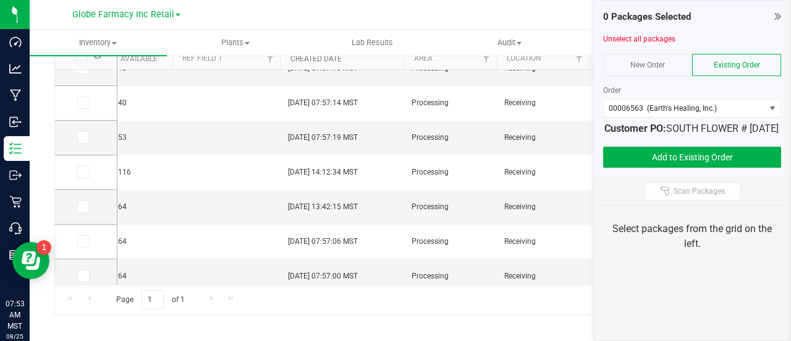
click at [305, 60] on link "Created Date" at bounding box center [316, 58] width 51 height 9
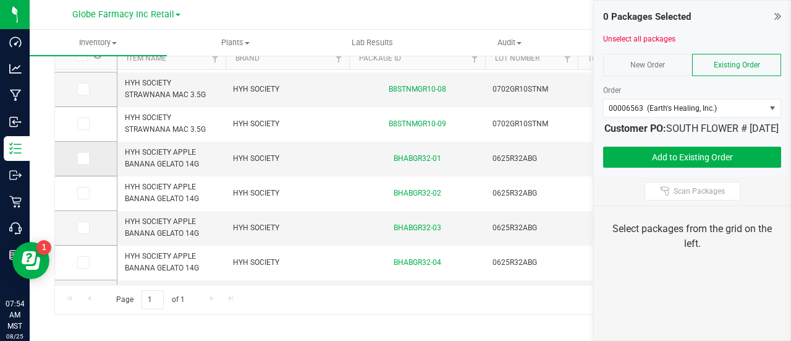
click at [83, 158] on icon at bounding box center [83, 158] width 8 height 0
click at [0, 0] on input "checkbox" at bounding box center [0, 0] width 0 height 0
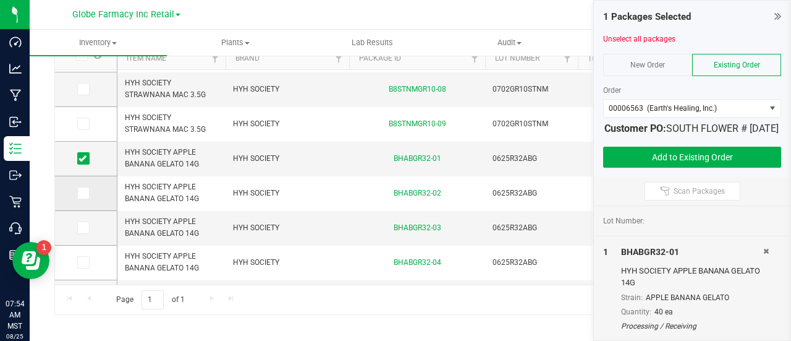
click at [86, 189] on span at bounding box center [83, 193] width 12 height 12
click at [0, 0] on input "checkbox" at bounding box center [0, 0] width 0 height 0
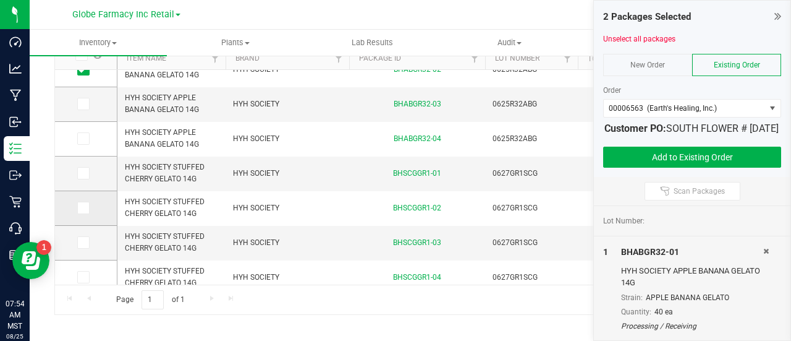
drag, startPoint x: 89, startPoint y: 172, endPoint x: 102, endPoint y: 203, distance: 33.5
click at [91, 172] on label at bounding box center [86, 173] width 18 height 12
click at [0, 0] on input "checkbox" at bounding box center [0, 0] width 0 height 0
click at [79, 210] on span at bounding box center [83, 208] width 12 height 12
click at [80, 208] on icon at bounding box center [83, 208] width 8 height 0
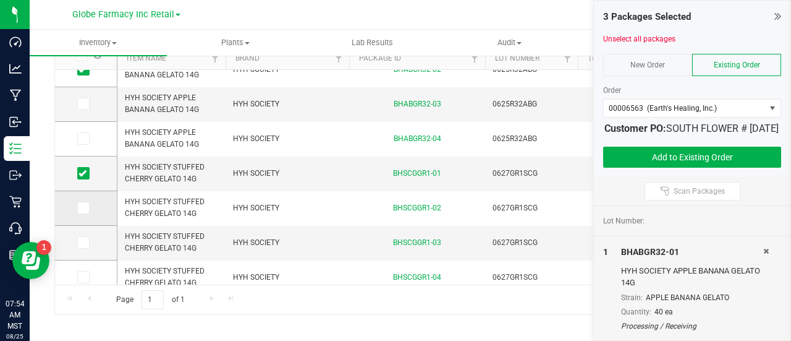
click at [0, 0] on input "checkbox" at bounding box center [0, 0] width 0 height 0
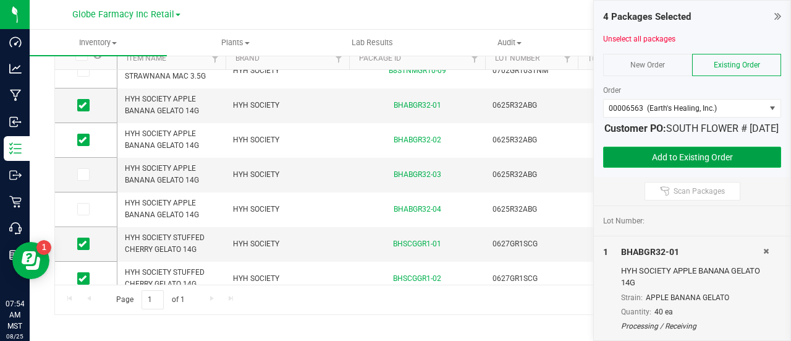
click at [736, 168] on button "Add to Existing Order" at bounding box center [692, 157] width 178 height 21
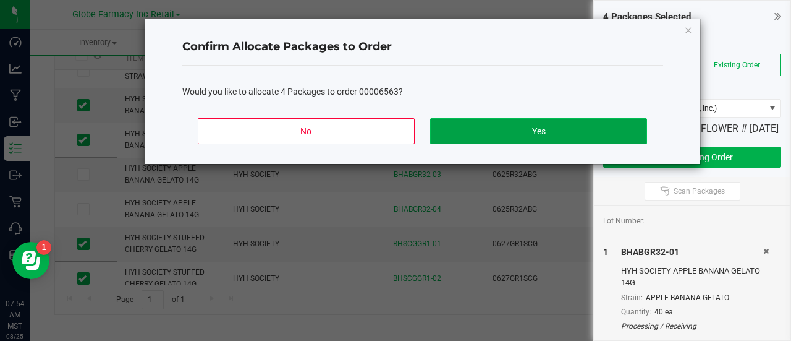
click at [542, 121] on button "Yes" at bounding box center [538, 131] width 216 height 26
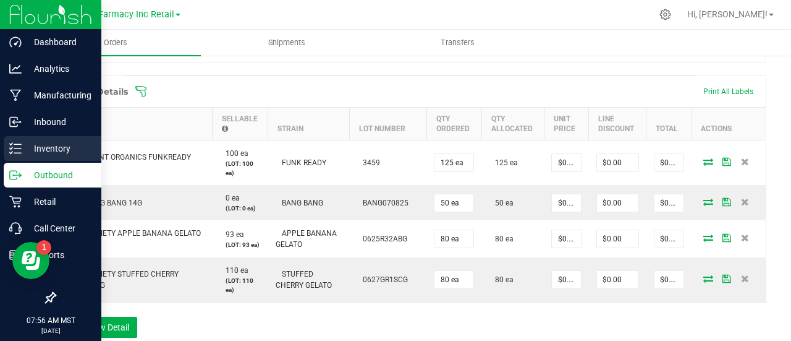
click at [25, 145] on p "Inventory" at bounding box center [59, 148] width 74 height 15
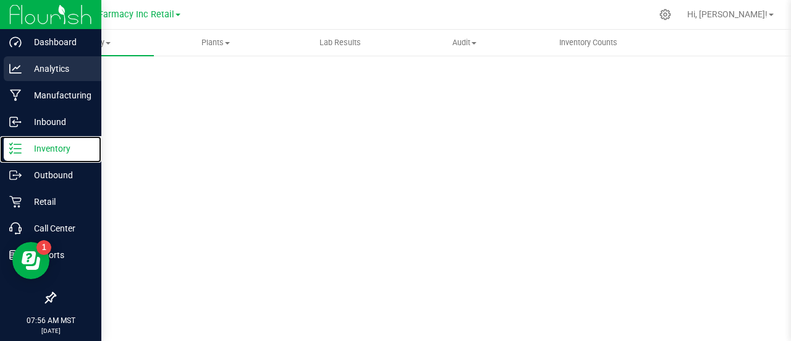
scroll to position [90, 0]
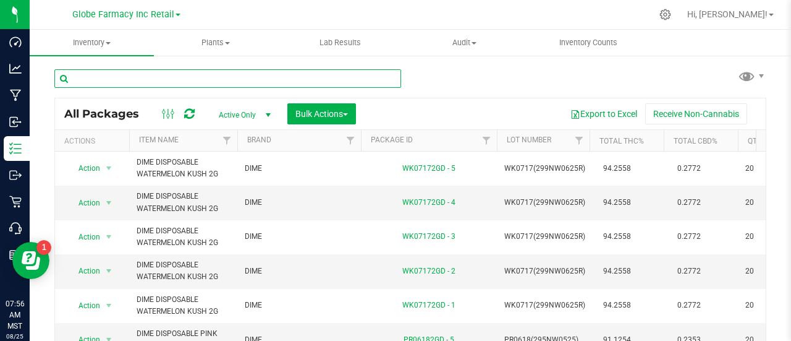
click at [183, 69] on input "text" at bounding box center [227, 78] width 347 height 19
click at [182, 84] on input "text" at bounding box center [227, 78] width 347 height 19
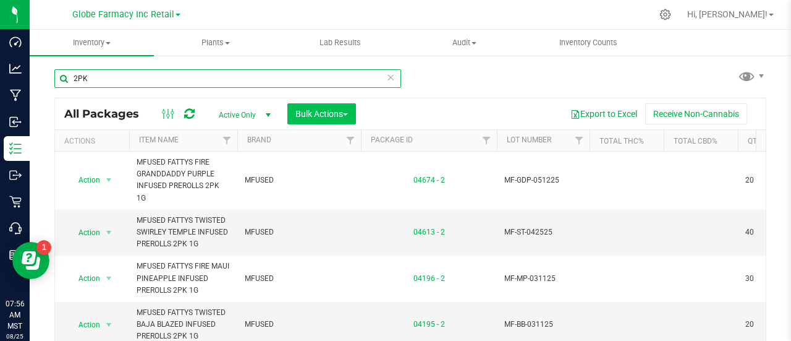
type input "2PK"
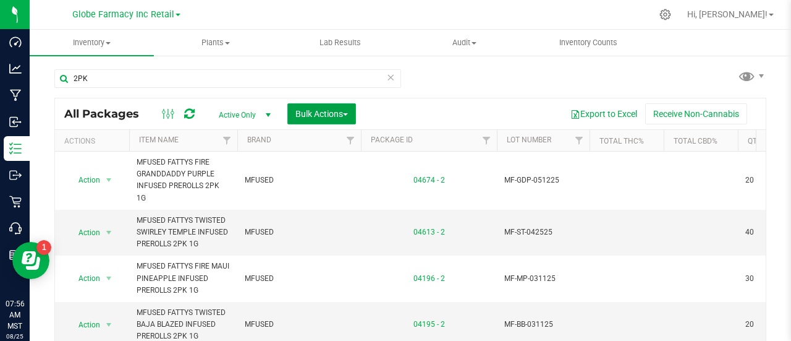
click at [347, 114] on span "button" at bounding box center [345, 114] width 5 height 2
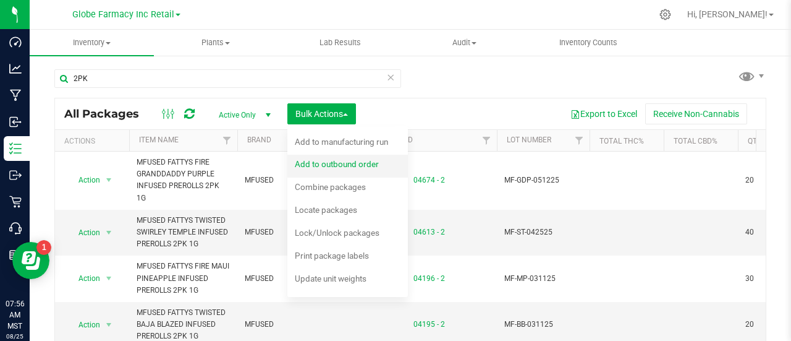
click at [356, 164] on span "Add to outbound order" at bounding box center [337, 164] width 84 height 10
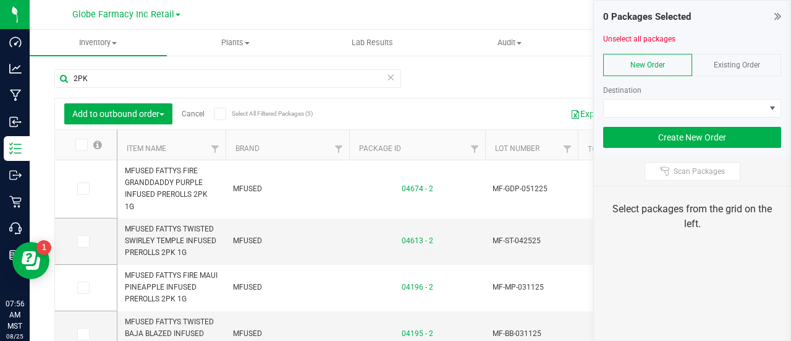
click at [759, 75] on div "Existing Order" at bounding box center [736, 65] width 89 height 22
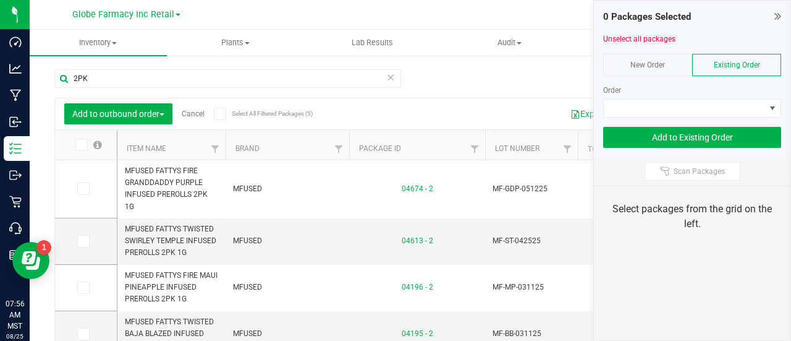
click at [739, 51] on div at bounding box center [692, 49] width 178 height 9
click at [726, 107] on span at bounding box center [684, 108] width 161 height 17
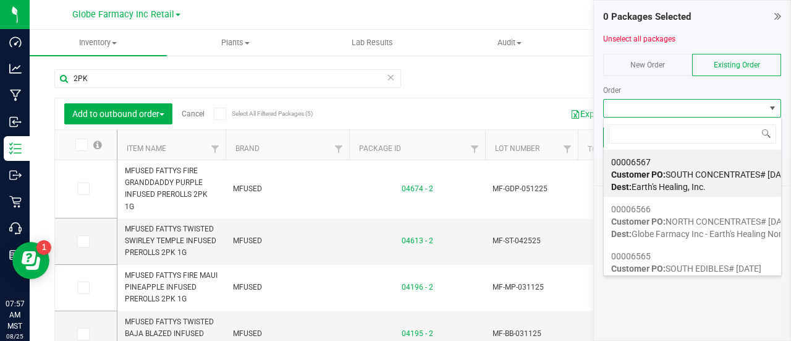
scroll to position [18, 178]
click at [696, 170] on span "Customer PO: SOUTH CONCENTRATES# 08/25/2025" at bounding box center [702, 174] width 182 height 10
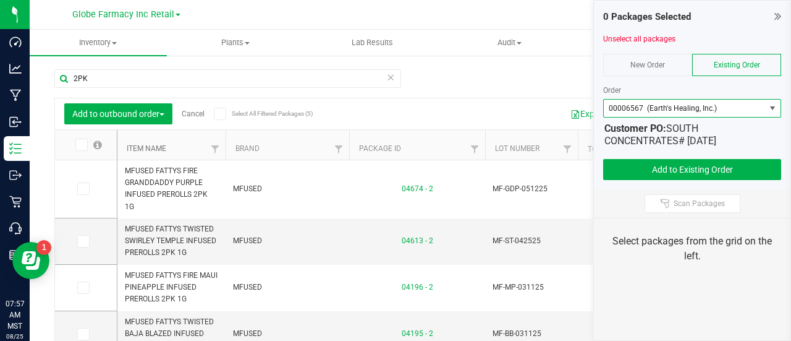
click at [158, 149] on link "Item Name" at bounding box center [147, 148] width 40 height 9
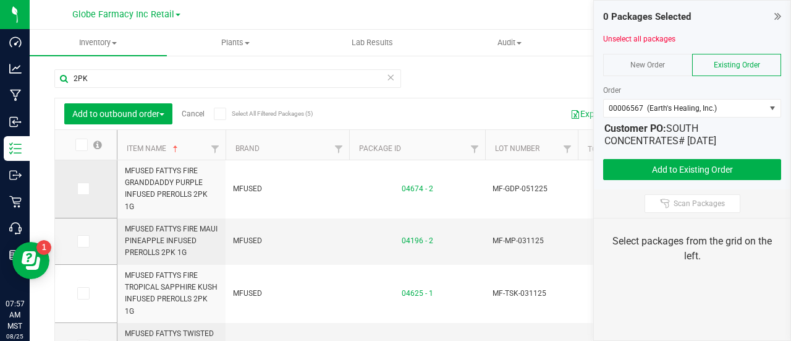
click at [87, 187] on span at bounding box center [83, 188] width 12 height 12
click at [0, 0] on input "checkbox" at bounding box center [0, 0] width 0 height 0
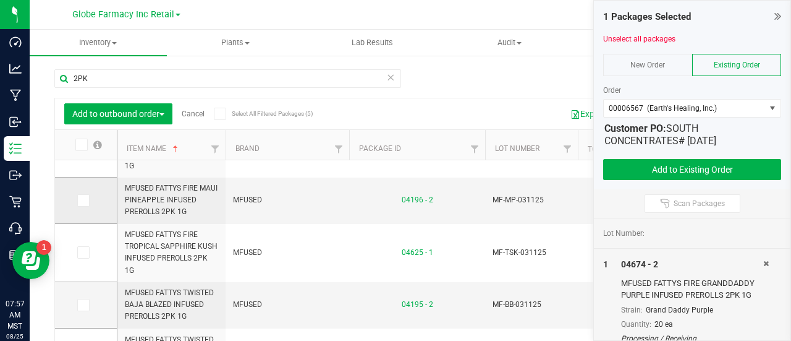
scroll to position [49, 0]
click at [80, 200] on icon at bounding box center [83, 200] width 8 height 0
click at [0, 0] on input "checkbox" at bounding box center [0, 0] width 0 height 0
click at [82, 252] on icon at bounding box center [83, 252] width 8 height 0
click at [0, 0] on input "checkbox" at bounding box center [0, 0] width 0 height 0
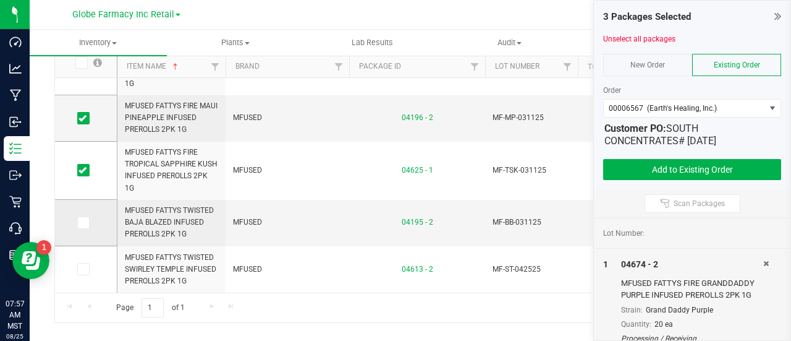
scroll to position [90, 0]
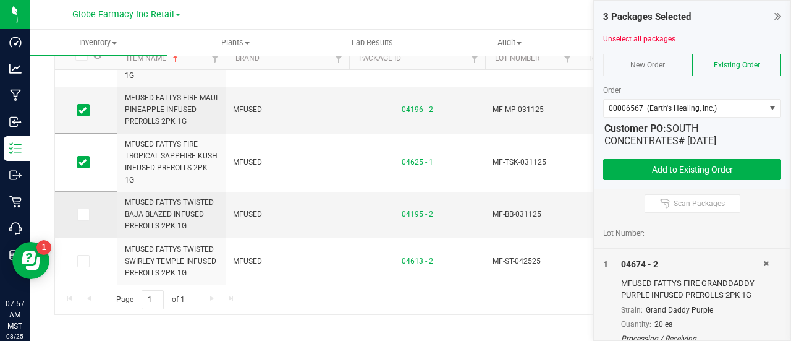
click at [79, 215] on icon at bounding box center [83, 215] width 8 height 0
click at [0, 0] on input "checkbox" at bounding box center [0, 0] width 0 height 0
click at [85, 261] on icon at bounding box center [83, 261] width 8 height 0
click at [0, 0] on input "checkbox" at bounding box center [0, 0] width 0 height 0
click at [633, 171] on button "Add to Existing Order" at bounding box center [692, 169] width 178 height 21
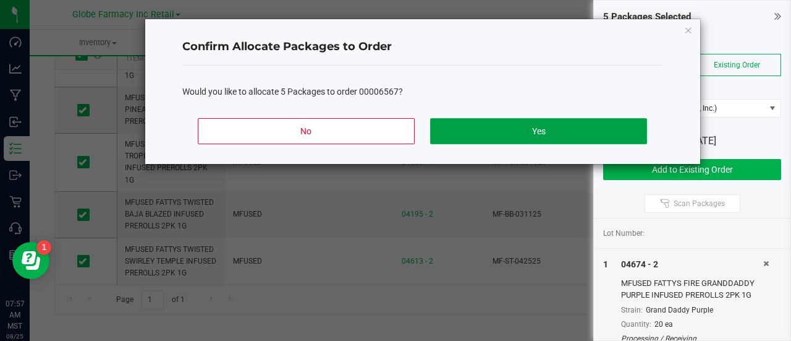
click at [524, 127] on button "Yes" at bounding box center [538, 131] width 216 height 26
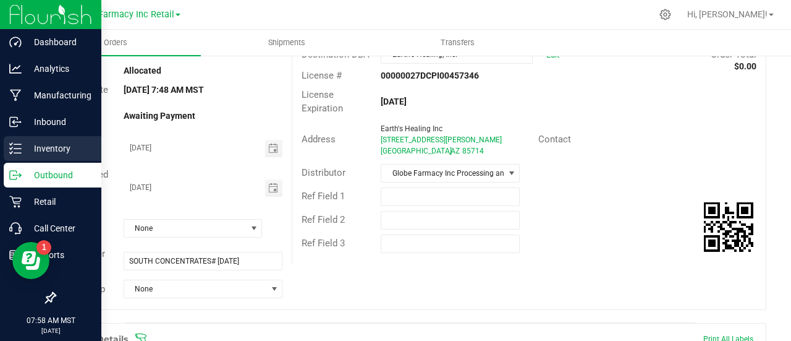
click at [22, 156] on div "Inventory" at bounding box center [53, 148] width 98 height 25
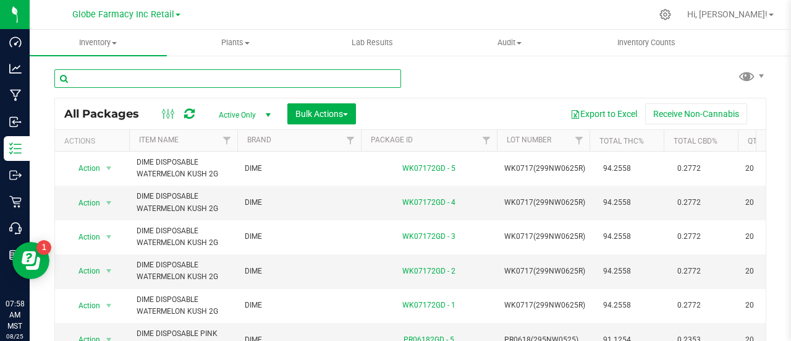
click at [122, 82] on input "text" at bounding box center [227, 78] width 347 height 19
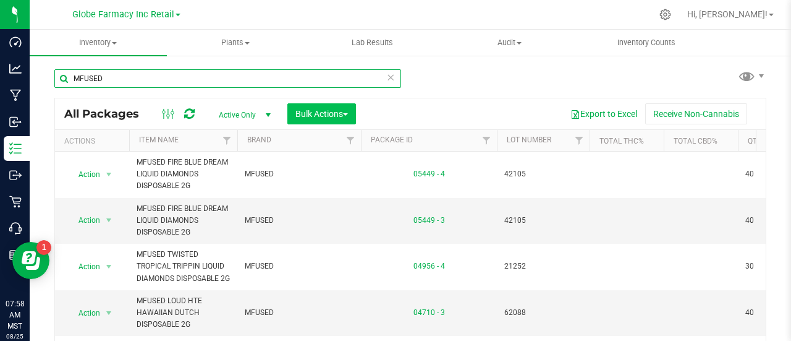
type input "MFUSED"
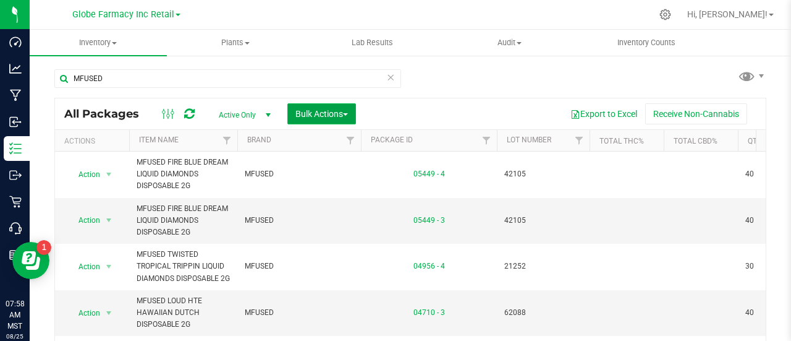
click at [308, 112] on span "Bulk Actions" at bounding box center [322, 114] width 53 height 10
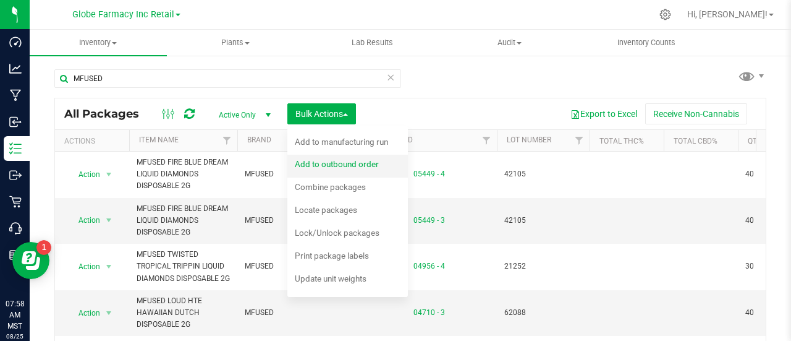
click at [364, 164] on span "Add to outbound order" at bounding box center [337, 164] width 84 height 10
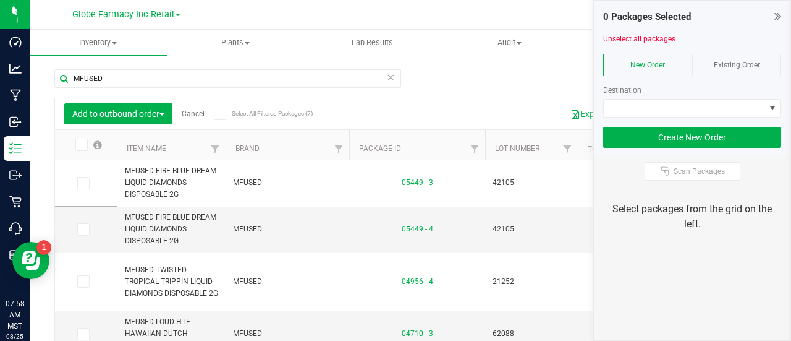
click at [748, 74] on div "Existing Order" at bounding box center [736, 65] width 89 height 22
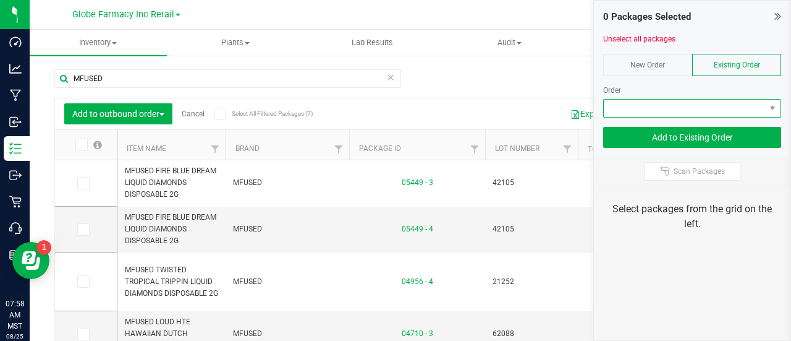
click at [732, 111] on span at bounding box center [684, 108] width 161 height 17
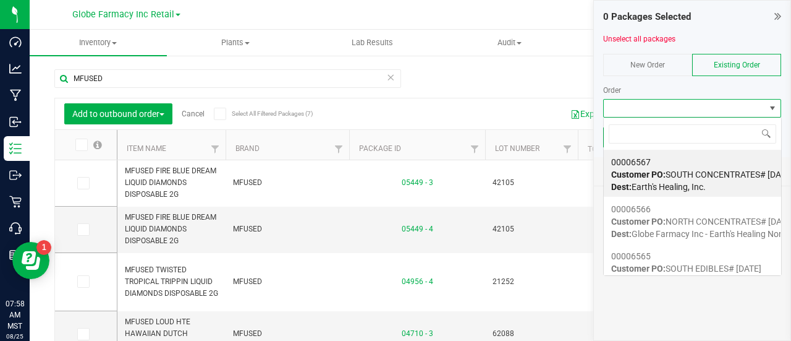
scroll to position [18, 178]
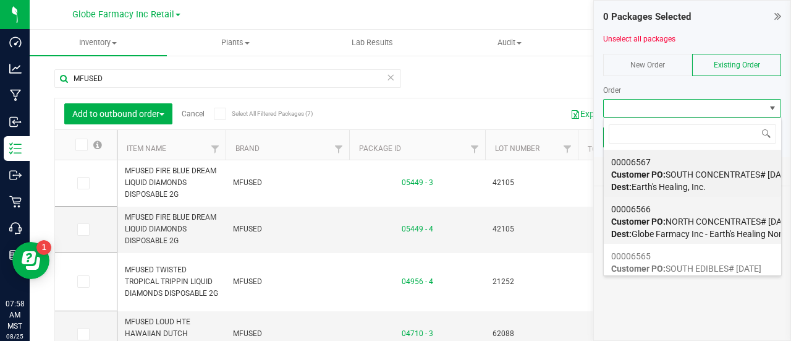
click at [686, 223] on span "Customer PO: NORTH CONCENTRATES# 08/25/2025" at bounding box center [702, 221] width 182 height 10
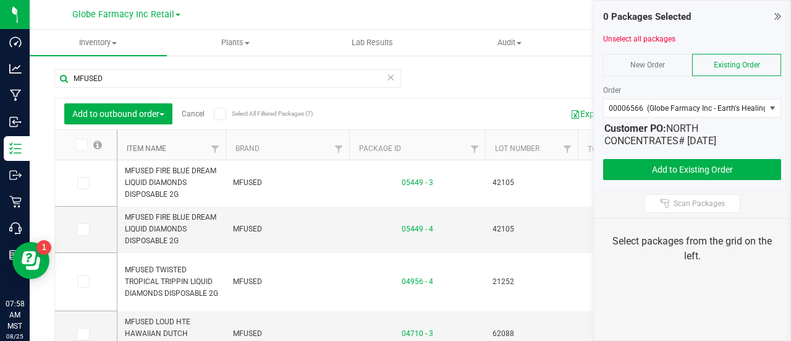
click at [142, 144] on link "Item Name" at bounding box center [147, 148] width 40 height 9
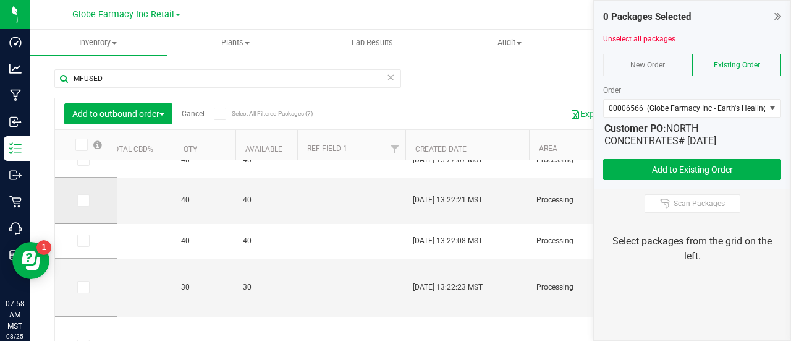
scroll to position [119, 553]
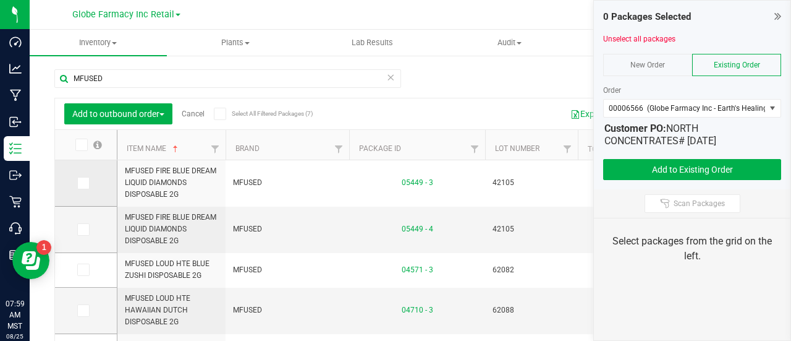
click at [85, 183] on icon at bounding box center [83, 183] width 8 height 0
click at [0, 0] on input "checkbox" at bounding box center [0, 0] width 0 height 0
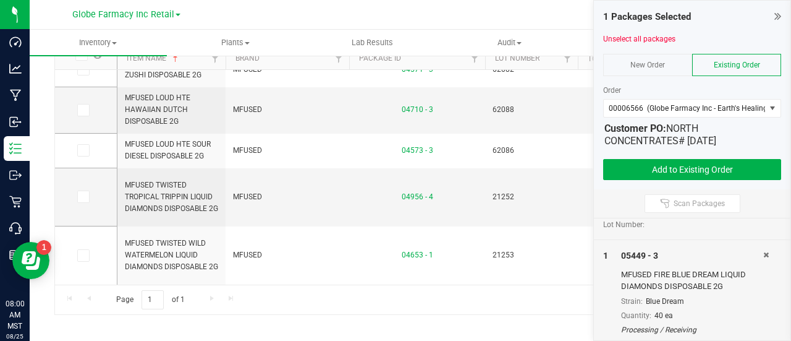
scroll to position [11, 0]
click at [764, 249] on icon at bounding box center [767, 252] width 6 height 7
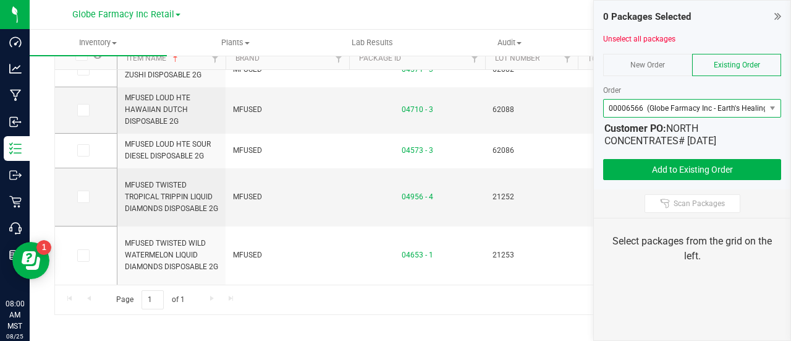
click at [679, 107] on span "00006566 (Globe Farmacy Inc - Earth's Healing North)" at bounding box center [700, 108] width 182 height 9
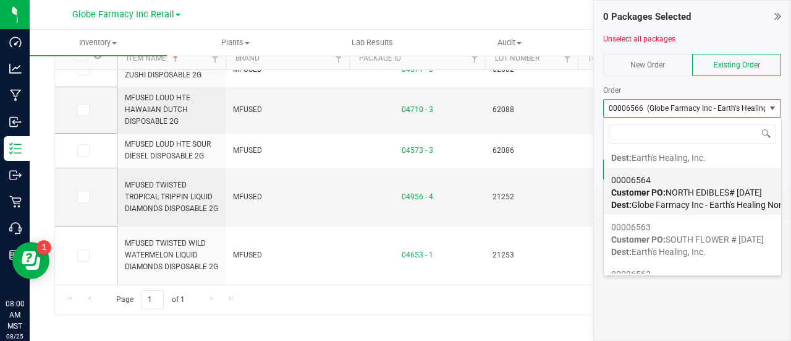
scroll to position [124, 0]
click at [692, 195] on span "Customer PO: NORTH EDIBLES# 08/25/2025" at bounding box center [686, 192] width 151 height 10
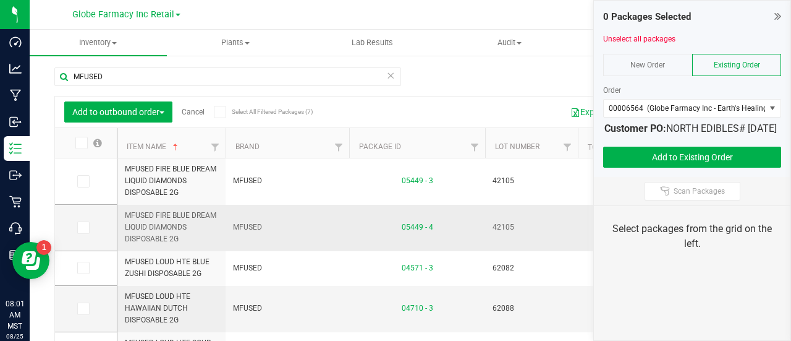
scroll to position [0, 0]
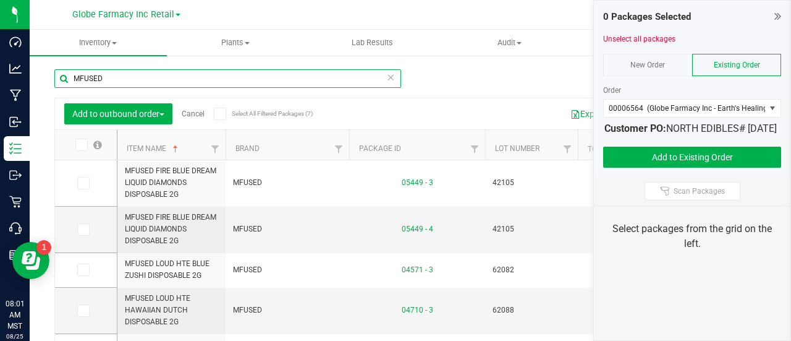
click at [169, 69] on input "MFUSED" at bounding box center [227, 78] width 347 height 19
paste input "OGEEZ!"
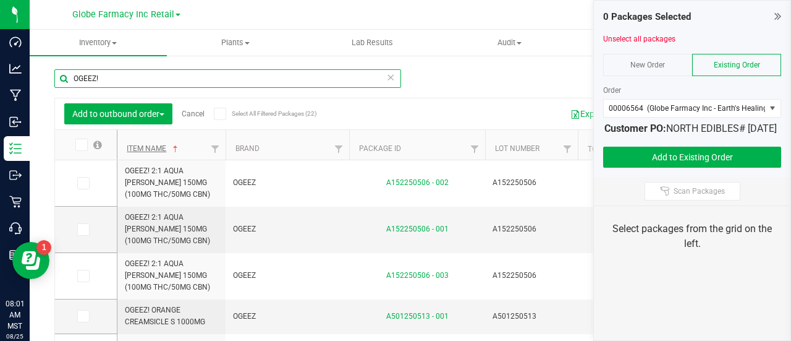
type input "OGEEZ!"
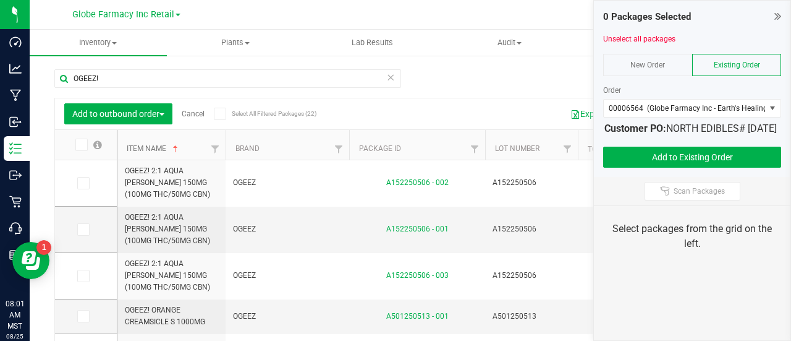
click at [148, 147] on link "Item Name" at bounding box center [154, 148] width 54 height 9
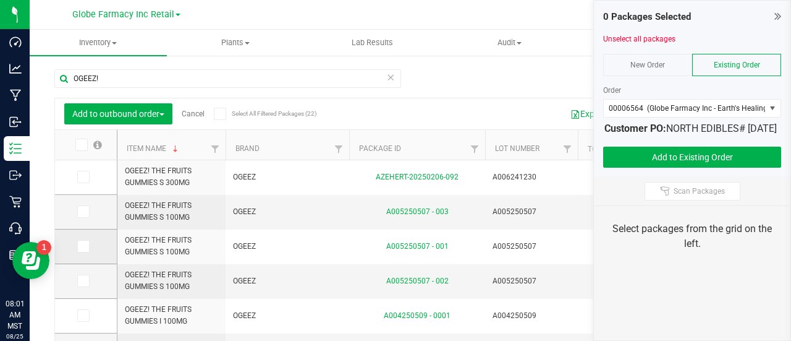
click at [85, 246] on icon at bounding box center [83, 246] width 8 height 0
click at [0, 0] on input "checkbox" at bounding box center [0, 0] width 0 height 0
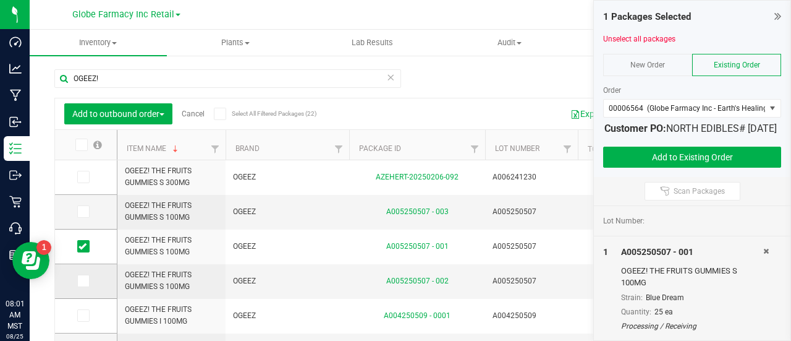
click at [89, 279] on label at bounding box center [86, 281] width 18 height 12
click at [0, 0] on input "checkbox" at bounding box center [0, 0] width 0 height 0
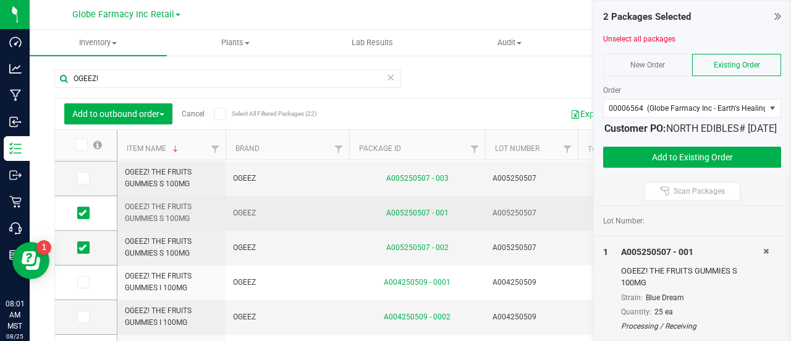
scroll to position [62, 0]
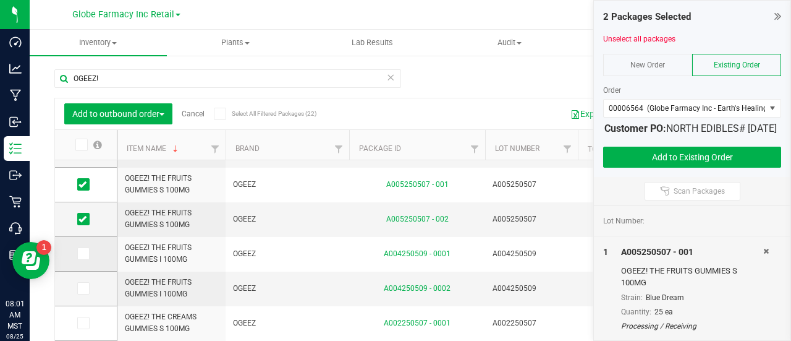
click at [86, 259] on td at bounding box center [86, 254] width 62 height 35
click at [91, 258] on label at bounding box center [86, 253] width 18 height 12
click at [0, 0] on input "checkbox" at bounding box center [0, 0] width 0 height 0
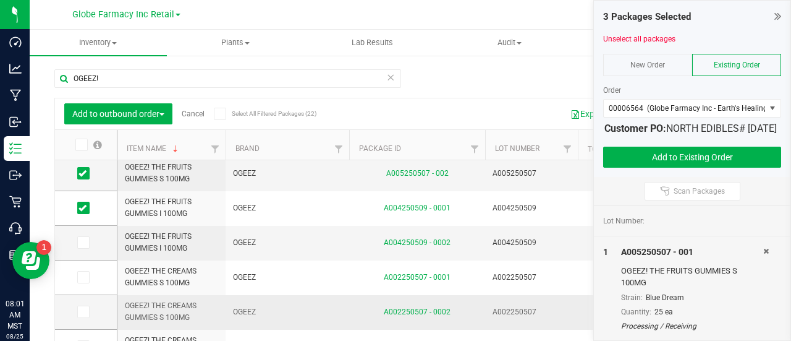
scroll to position [124, 0]
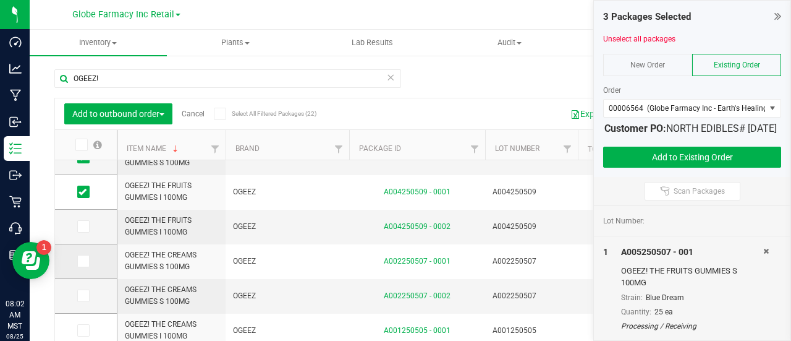
click at [92, 266] on label at bounding box center [86, 261] width 18 height 12
click at [0, 0] on input "checkbox" at bounding box center [0, 0] width 0 height 0
click at [85, 300] on span at bounding box center [83, 295] width 12 height 12
click at [0, 0] on input "checkbox" at bounding box center [0, 0] width 0 height 0
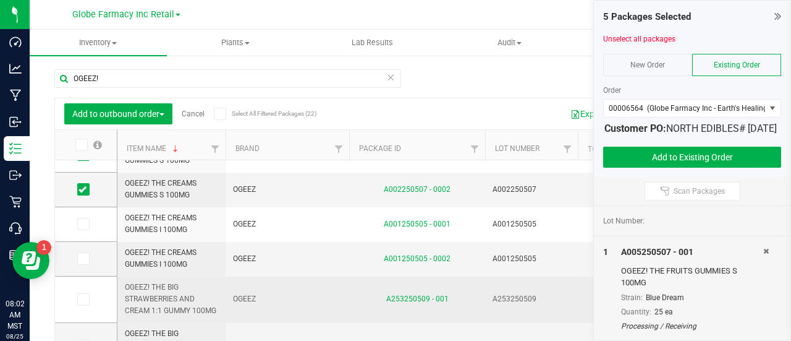
scroll to position [247, 0]
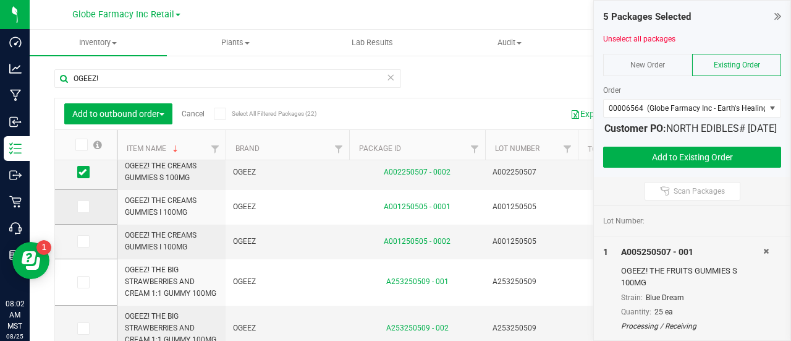
click at [80, 207] on icon at bounding box center [83, 207] width 8 height 0
click at [0, 0] on input "checkbox" at bounding box center [0, 0] width 0 height 0
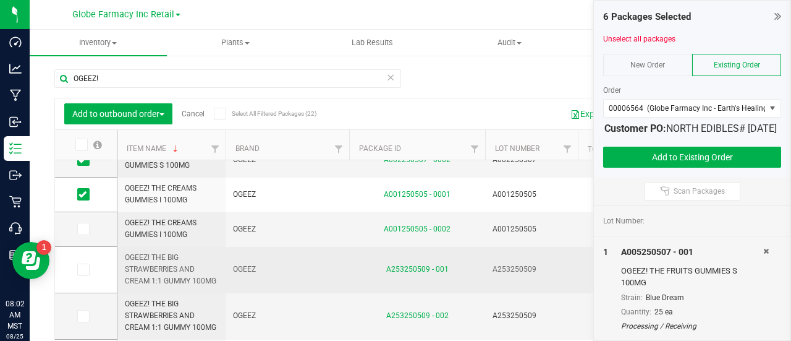
scroll to position [322, 0]
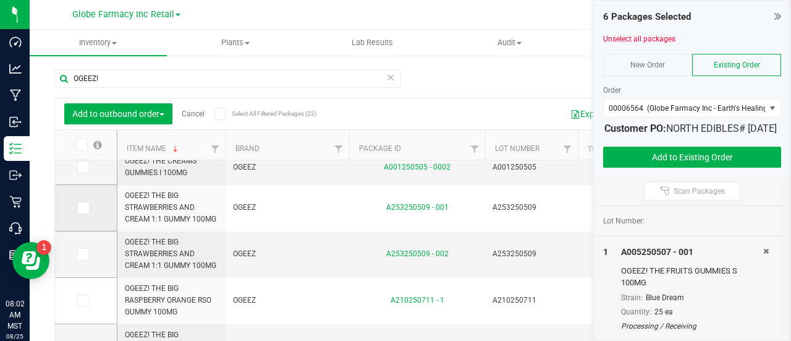
click at [88, 206] on span at bounding box center [83, 208] width 12 height 12
click at [0, 0] on input "checkbox" at bounding box center [0, 0] width 0 height 0
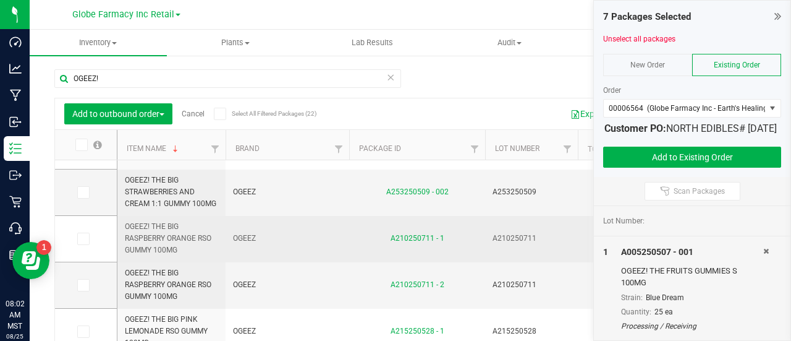
scroll to position [445, 0]
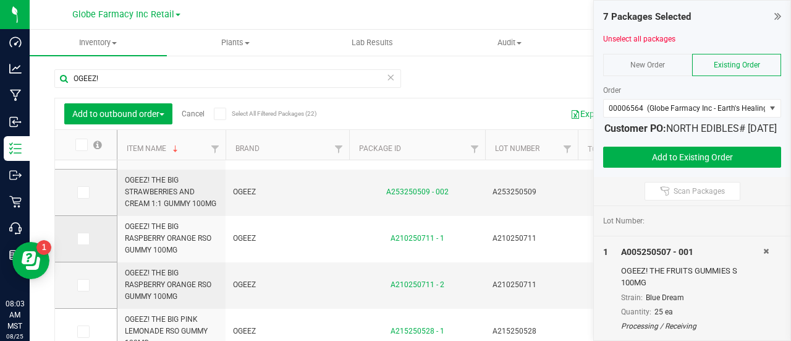
click at [89, 238] on label at bounding box center [86, 238] width 18 height 12
click at [0, 0] on input "checkbox" at bounding box center [0, 0] width 0 height 0
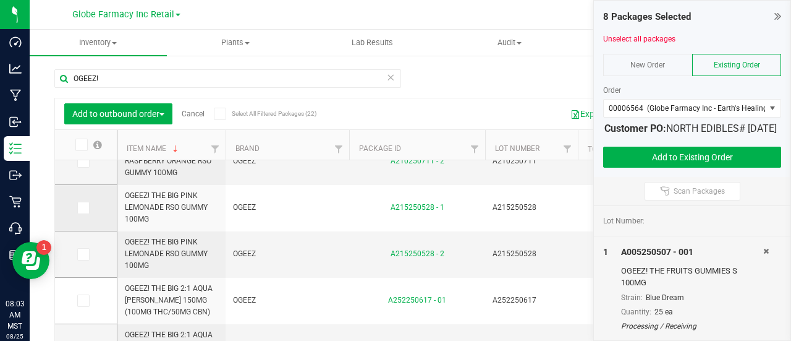
click at [80, 208] on icon at bounding box center [83, 208] width 8 height 0
click at [0, 0] on input "checkbox" at bounding box center [0, 0] width 0 height 0
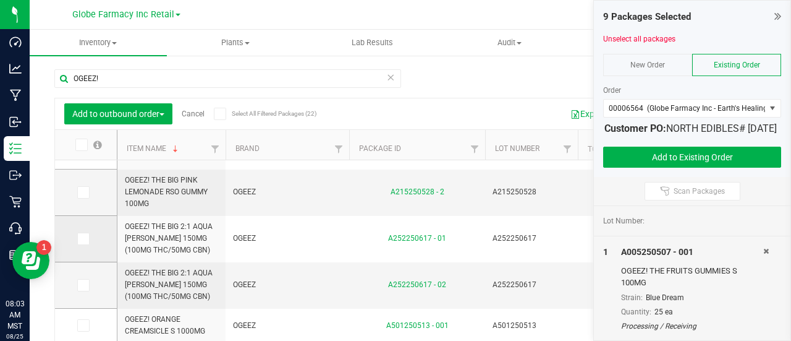
click at [79, 239] on icon at bounding box center [83, 239] width 8 height 0
click at [0, 0] on input "checkbox" at bounding box center [0, 0] width 0 height 0
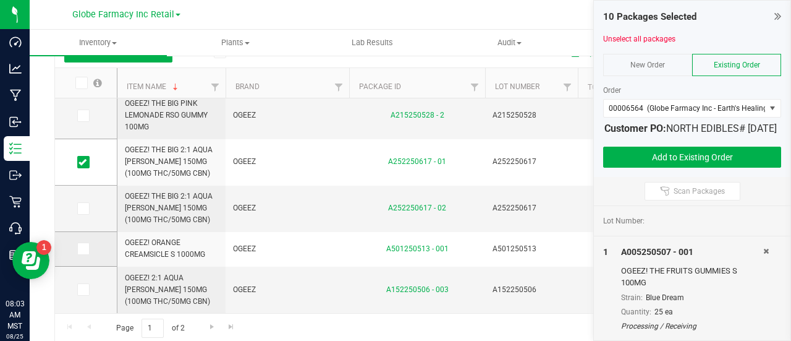
click at [84, 249] on icon at bounding box center [83, 249] width 8 height 0
click at [0, 0] on input "checkbox" at bounding box center [0, 0] width 0 height 0
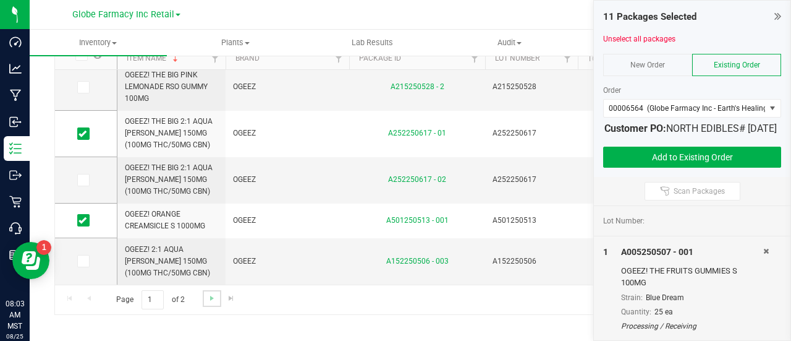
click at [210, 302] on link "Go to the next page" at bounding box center [212, 298] width 18 height 17
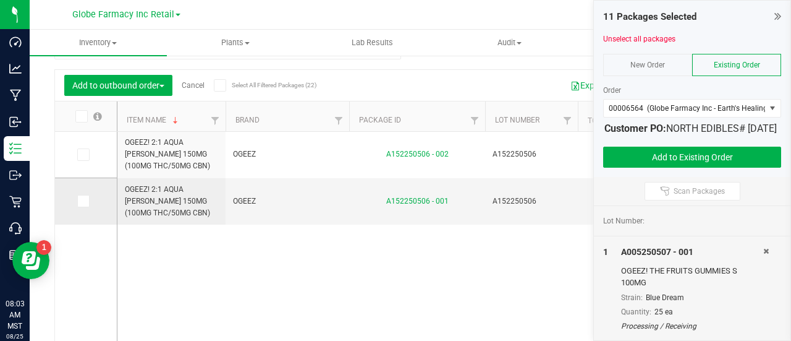
click at [90, 200] on label at bounding box center [86, 201] width 18 height 12
click at [0, 0] on input "checkbox" at bounding box center [0, 0] width 0 height 0
click at [90, 149] on label at bounding box center [86, 154] width 18 height 12
click at [0, 0] on input "checkbox" at bounding box center [0, 0] width 0 height 0
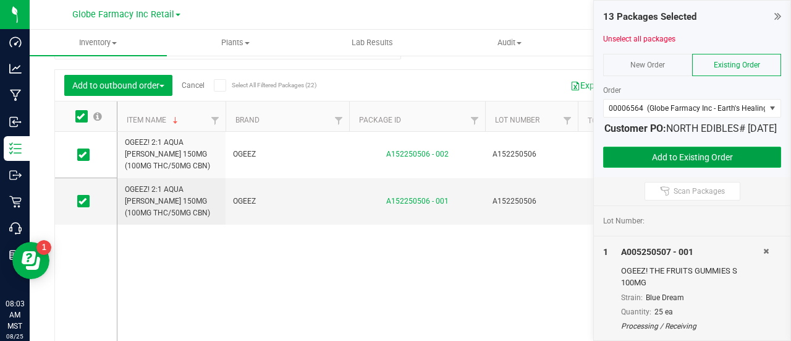
click at [679, 168] on button "Add to Existing Order" at bounding box center [692, 157] width 178 height 21
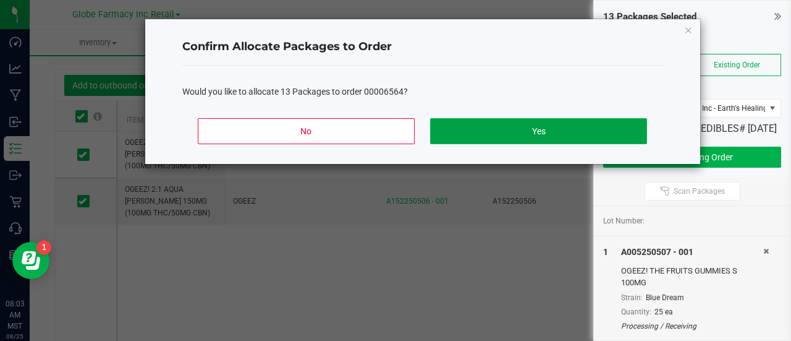
click at [462, 129] on button "Yes" at bounding box center [538, 131] width 216 height 26
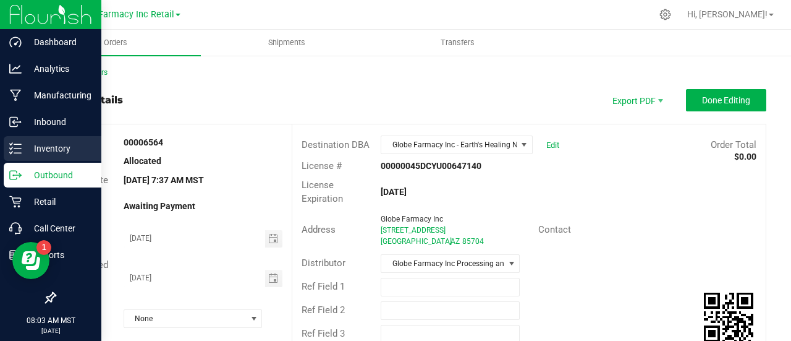
click at [4, 147] on div "Inventory" at bounding box center [53, 148] width 98 height 25
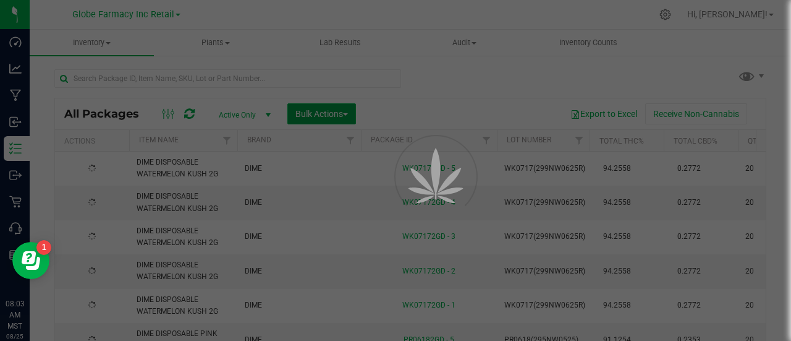
click at [335, 117] on span "Bulk Actions" at bounding box center [322, 114] width 53 height 10
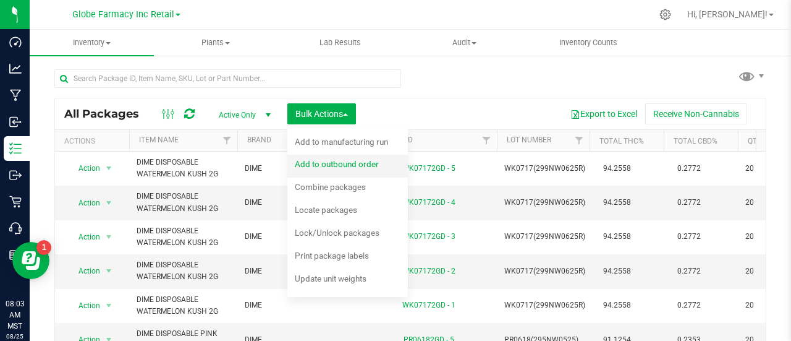
click at [339, 163] on span "Add to outbound order" at bounding box center [337, 164] width 84 height 10
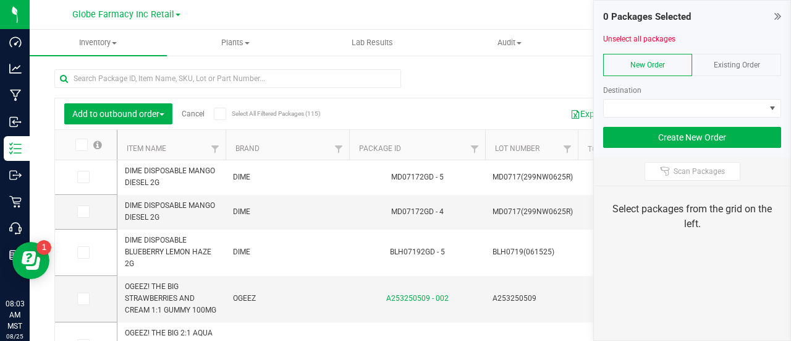
click at [765, 80] on div at bounding box center [692, 79] width 178 height 9
click at [753, 64] on span "Existing Order" at bounding box center [737, 65] width 46 height 9
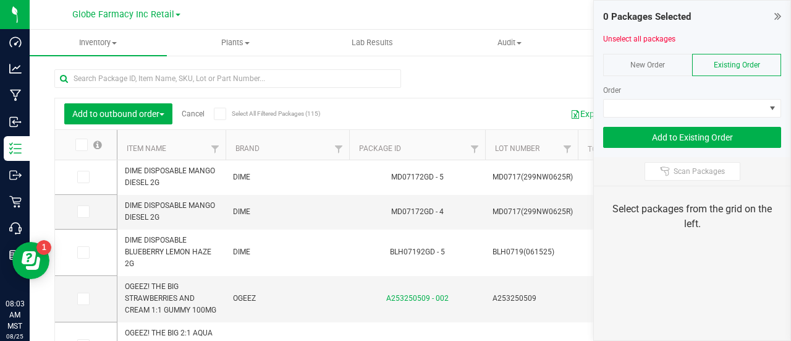
click at [737, 119] on div at bounding box center [692, 121] width 178 height 9
click at [732, 107] on span at bounding box center [684, 108] width 161 height 17
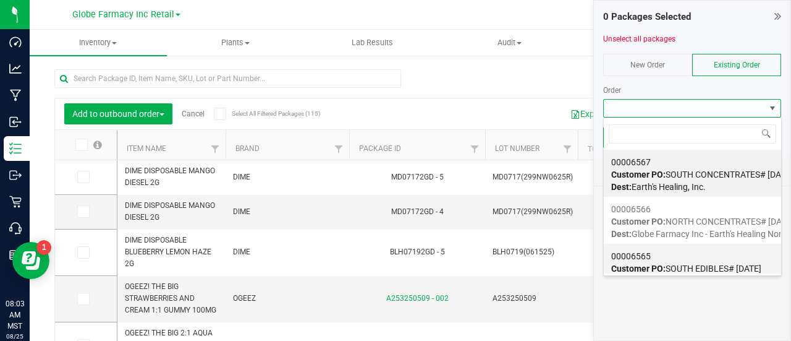
click at [684, 266] on span "Customer PO: SOUTH EDIBLES# 08/25/2025" at bounding box center [686, 268] width 150 height 10
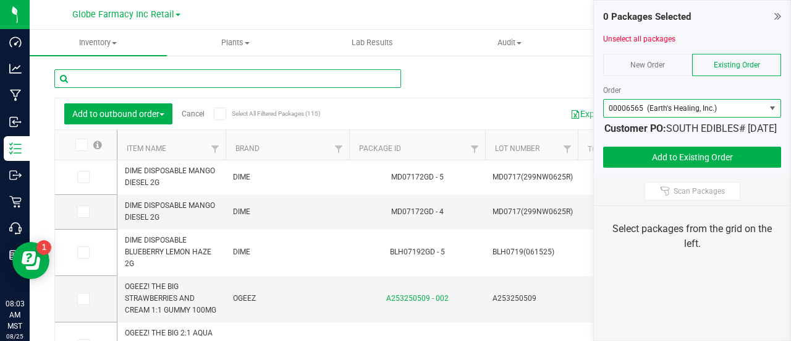
click at [120, 85] on input "text" at bounding box center [227, 78] width 347 height 19
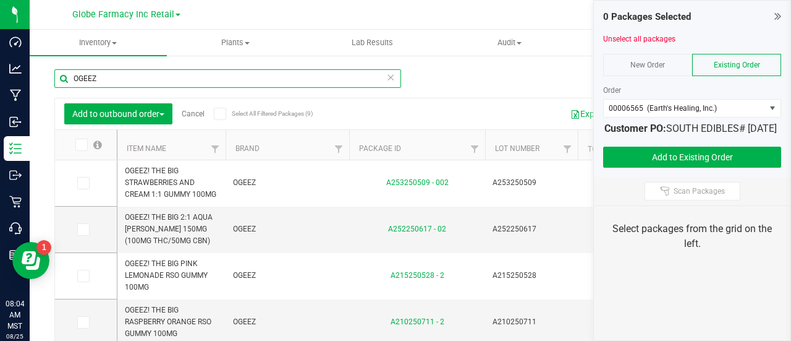
type input "OGEEZ"
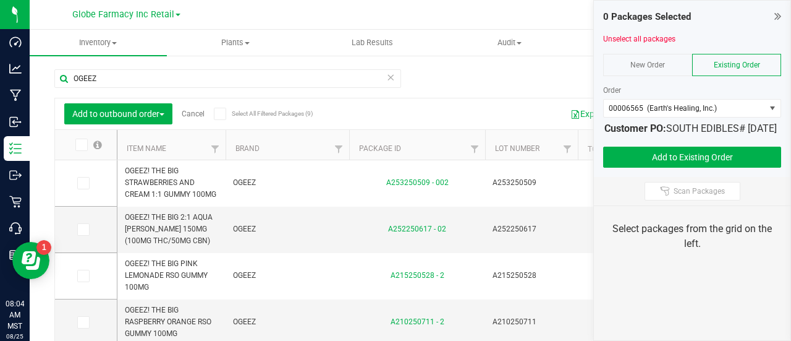
click at [141, 142] on th "Item Name" at bounding box center [171, 145] width 108 height 30
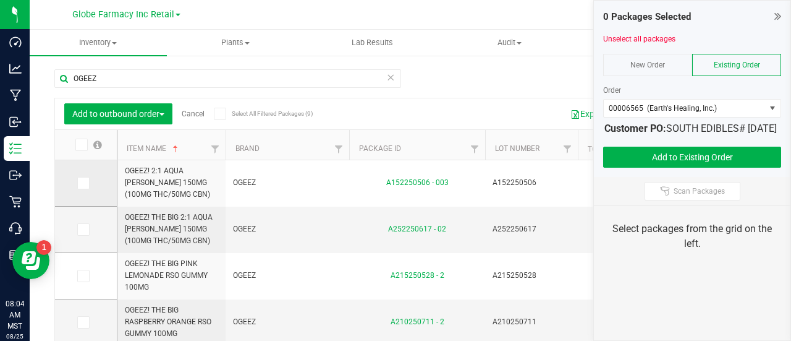
click at [92, 181] on label at bounding box center [86, 183] width 18 height 12
click at [0, 0] on input "checkbox" at bounding box center [0, 0] width 0 height 0
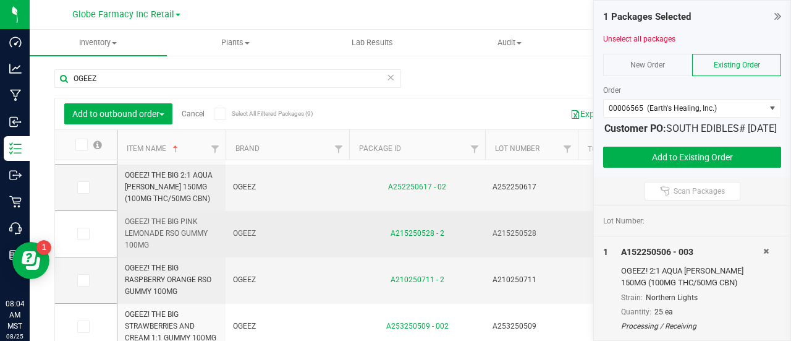
scroll to position [62, 0]
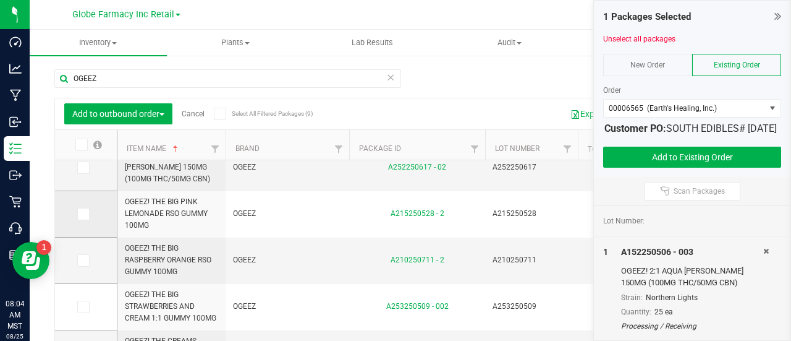
click at [79, 214] on icon at bounding box center [83, 214] width 8 height 0
click at [0, 0] on input "checkbox" at bounding box center [0, 0] width 0 height 0
click at [80, 265] on span at bounding box center [83, 260] width 12 height 12
click at [0, 0] on input "checkbox" at bounding box center [0, 0] width 0 height 0
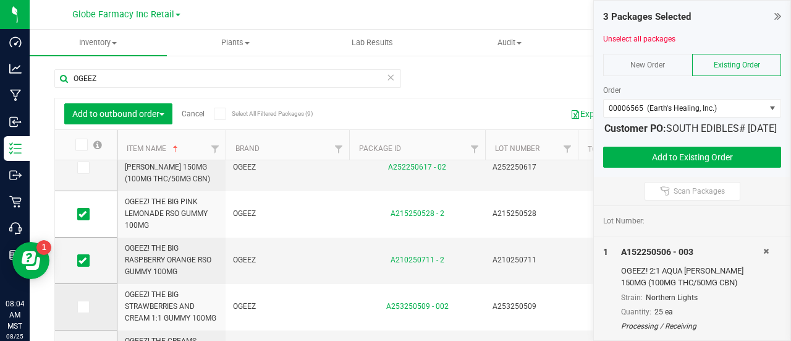
click at [89, 310] on label at bounding box center [86, 306] width 18 height 12
click at [0, 0] on input "checkbox" at bounding box center [0, 0] width 0 height 0
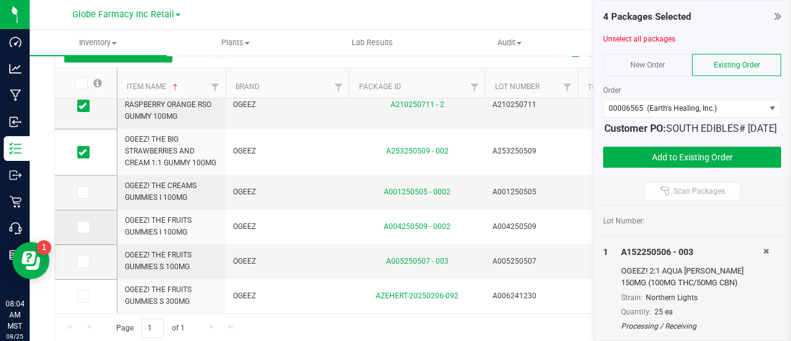
click at [87, 228] on span at bounding box center [83, 227] width 12 height 12
click at [0, 0] on input "checkbox" at bounding box center [0, 0] width 0 height 0
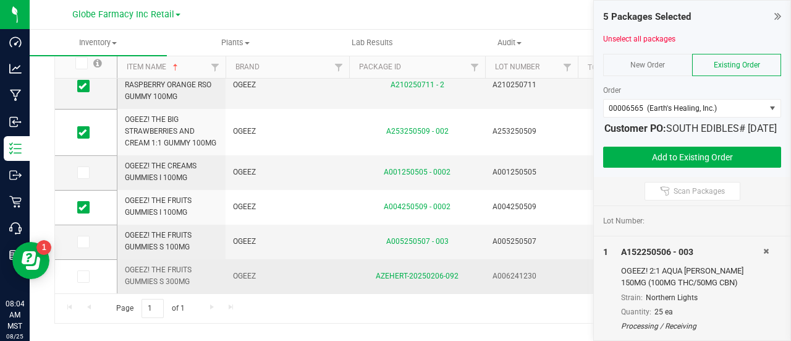
scroll to position [90, 0]
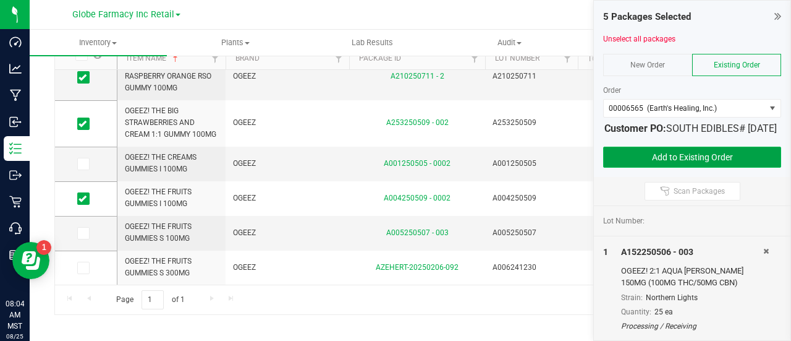
click at [669, 168] on button "Add to Existing Order" at bounding box center [692, 157] width 178 height 21
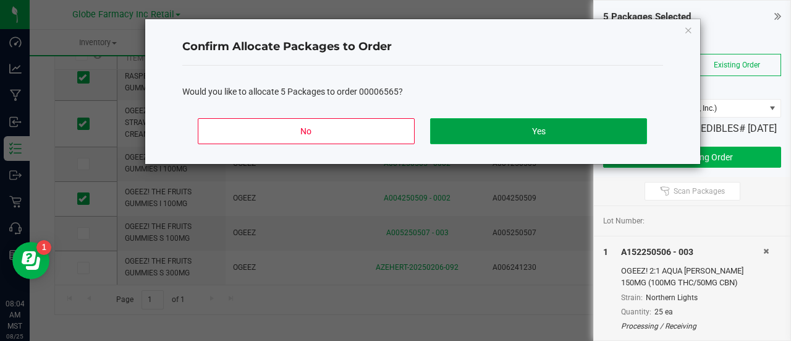
click at [477, 135] on button "Yes" at bounding box center [538, 131] width 216 height 26
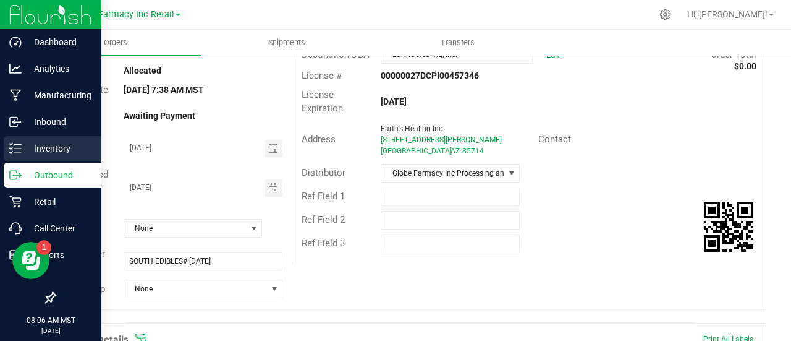
click at [20, 143] on icon at bounding box center [15, 148] width 12 height 12
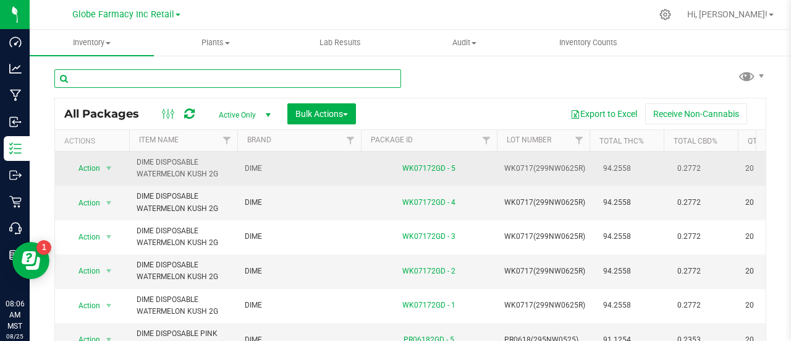
click at [202, 80] on input "text" at bounding box center [227, 78] width 347 height 19
paste input "PINATAS MR. BILL 3.5G"
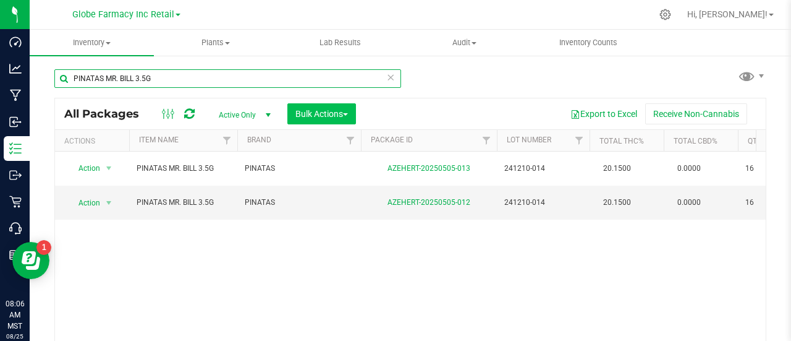
type input "PINATAS MR. BILL 3.5G"
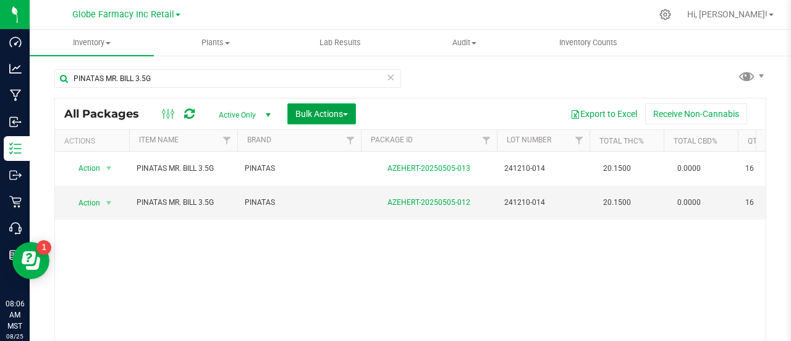
click at [341, 107] on button "Bulk Actions" at bounding box center [321, 113] width 69 height 21
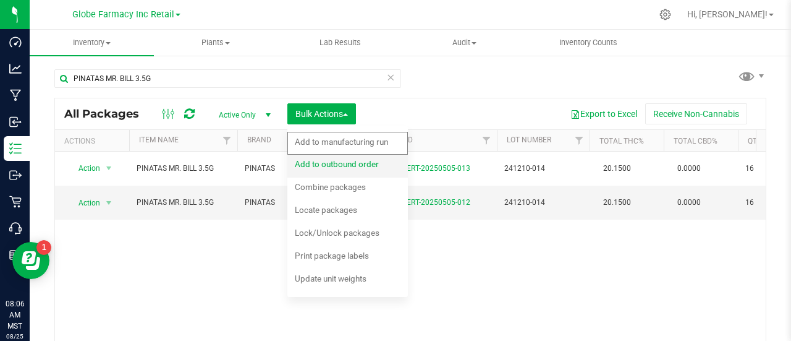
click at [333, 169] on div "Add to outbound order" at bounding box center [345, 166] width 101 height 20
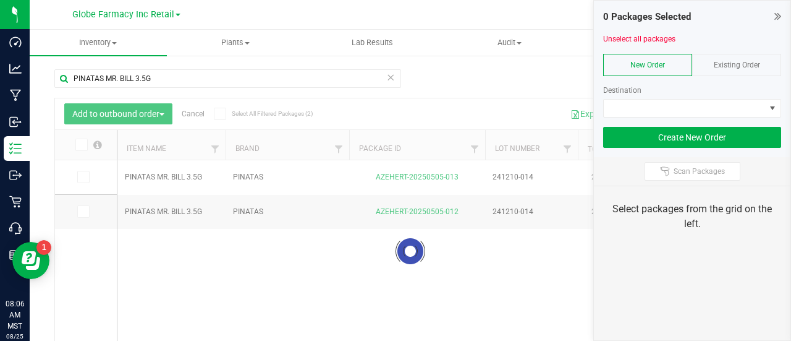
click at [720, 70] on div "Existing Order" at bounding box center [736, 65] width 89 height 22
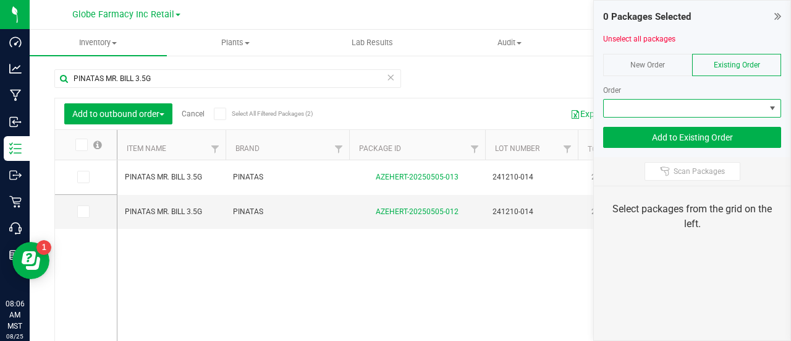
click at [720, 101] on span at bounding box center [684, 108] width 161 height 17
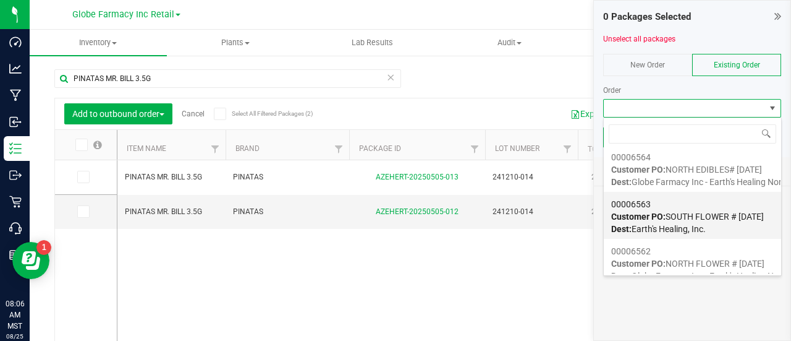
scroll to position [158, 0]
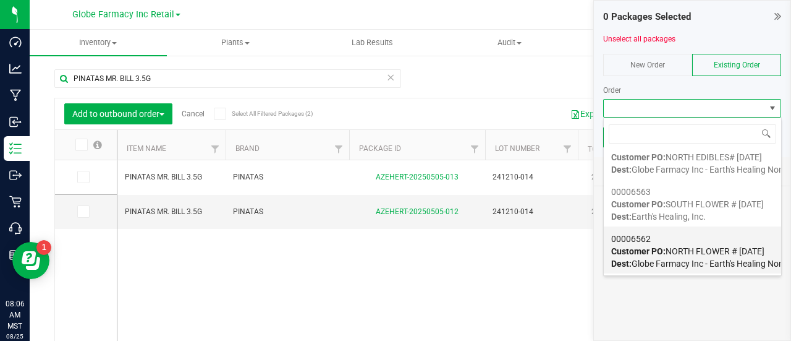
click at [639, 258] on span "Dest: Globe Farmacy Inc - Earth's Healing North" at bounding box center [700, 263] width 179 height 10
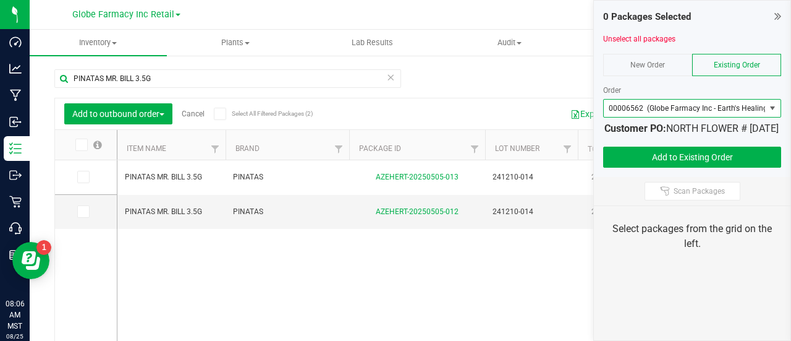
click at [89, 145] on label at bounding box center [88, 144] width 48 height 12
click at [0, 0] on input "checkbox" at bounding box center [0, 0] width 0 height 0
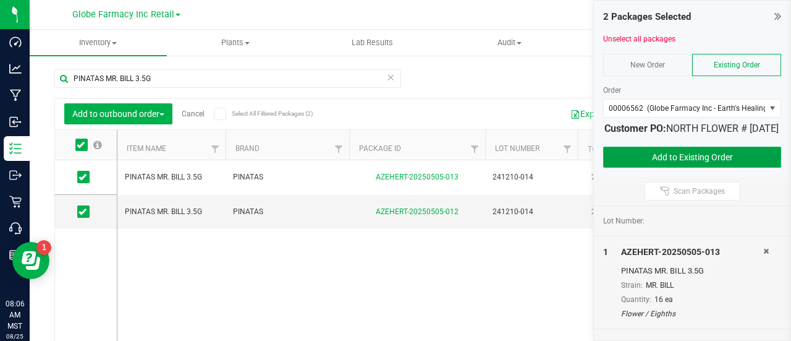
click at [769, 163] on button "Add to Existing Order" at bounding box center [692, 157] width 178 height 21
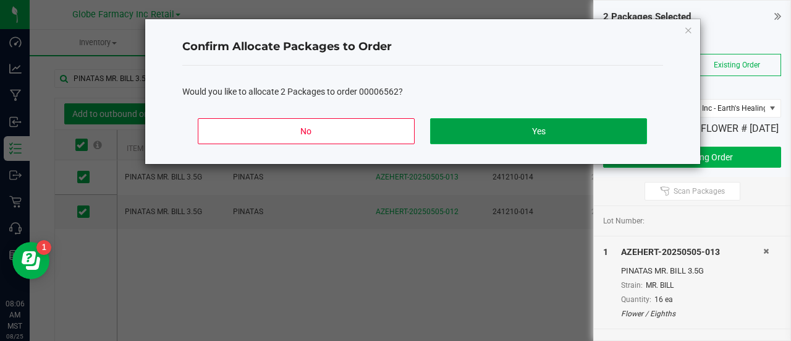
click at [542, 138] on button "Yes" at bounding box center [538, 131] width 216 height 26
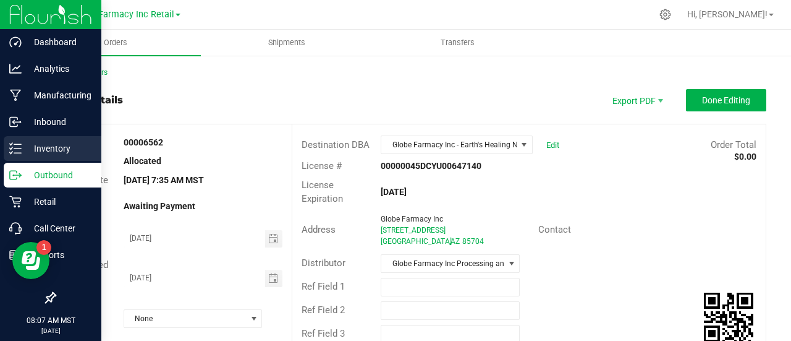
click at [17, 144] on line at bounding box center [17, 144] width 7 height 0
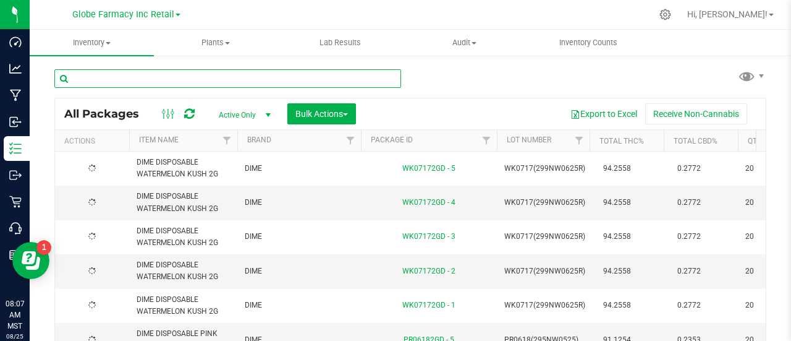
click at [184, 78] on input "text" at bounding box center [227, 78] width 347 height 19
paste input "SHORTIES"
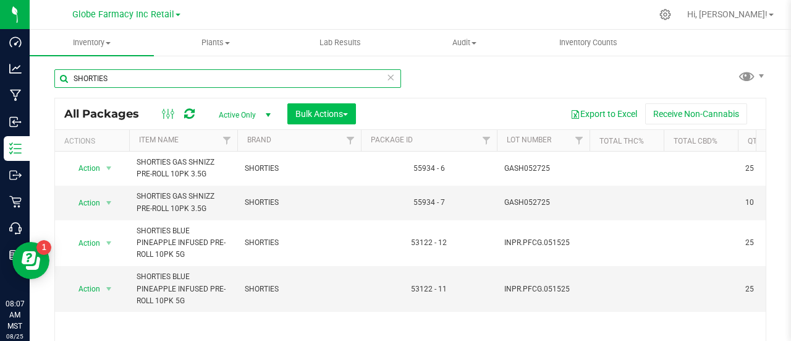
type input "SHORTIES"
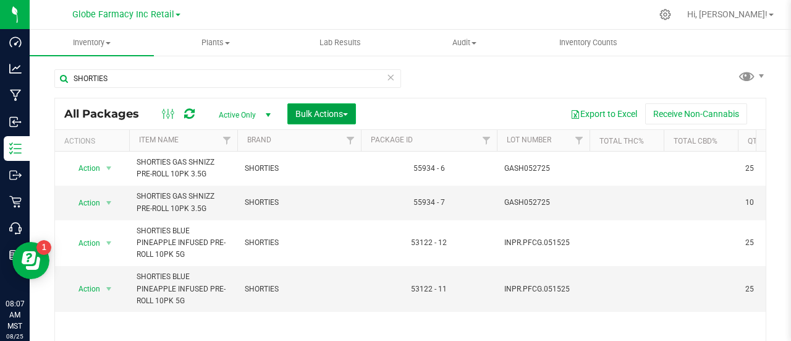
click at [314, 109] on span "Bulk Actions" at bounding box center [322, 114] width 53 height 10
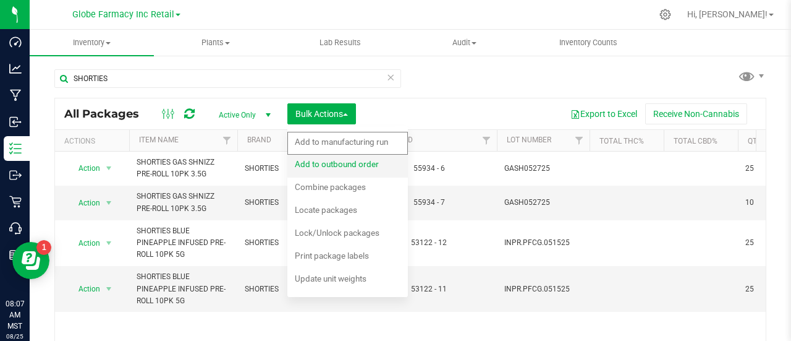
click at [319, 161] on span "Add to outbound order" at bounding box center [337, 164] width 84 height 10
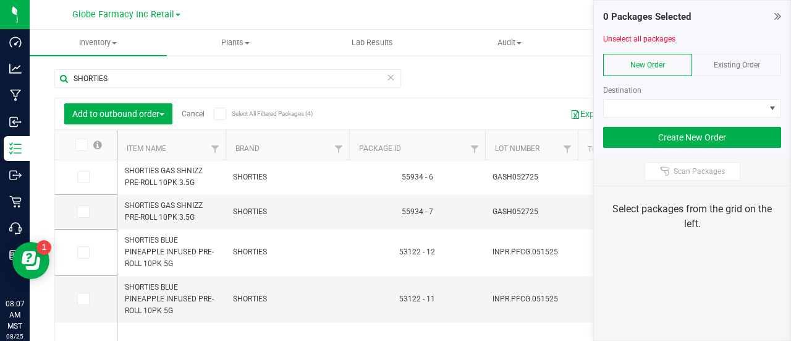
click at [724, 67] on span "Existing Order" at bounding box center [737, 65] width 46 height 9
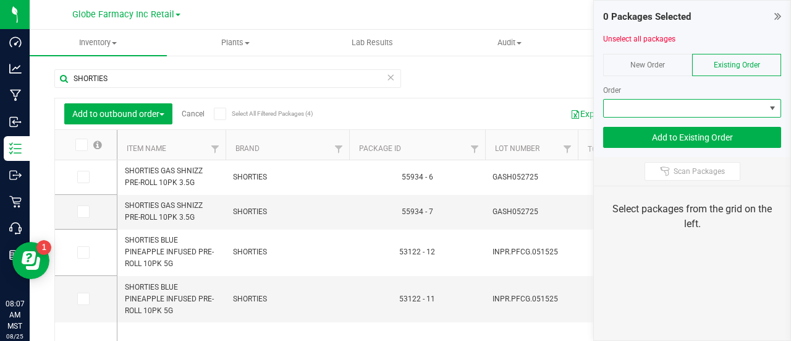
click at [733, 114] on span at bounding box center [684, 108] width 161 height 17
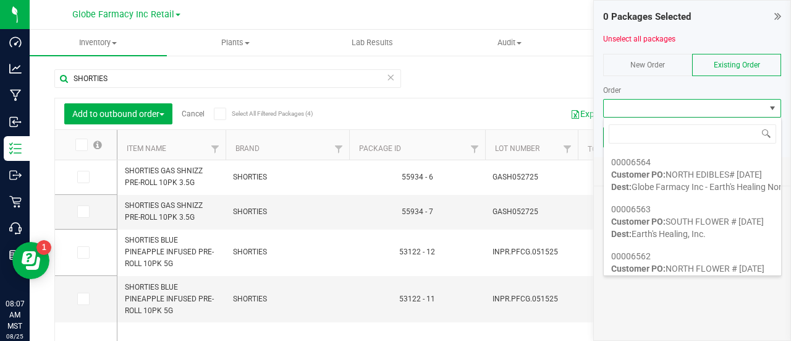
scroll to position [158, 0]
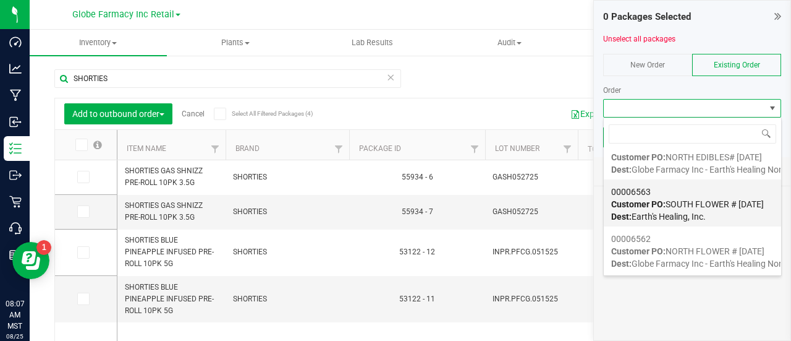
click at [664, 216] on span "Dest: Earth's Healing, Inc." at bounding box center [658, 216] width 95 height 10
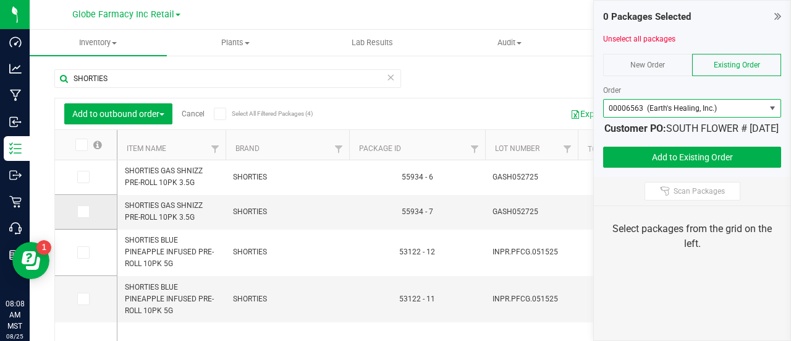
click at [88, 210] on span at bounding box center [83, 211] width 12 height 12
click at [0, 0] on input "checkbox" at bounding box center [0, 0] width 0 height 0
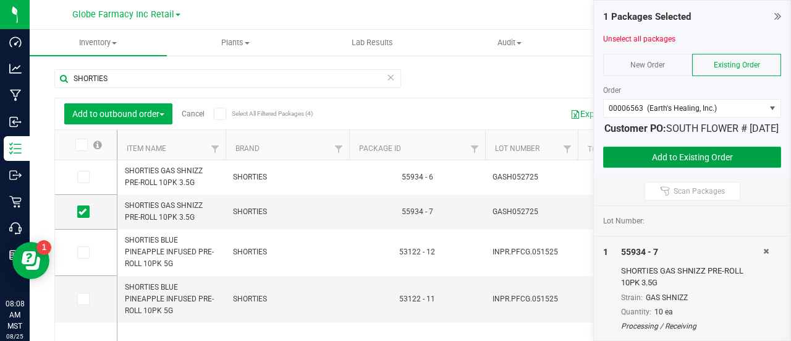
click at [691, 168] on button "Add to Existing Order" at bounding box center [692, 157] width 178 height 21
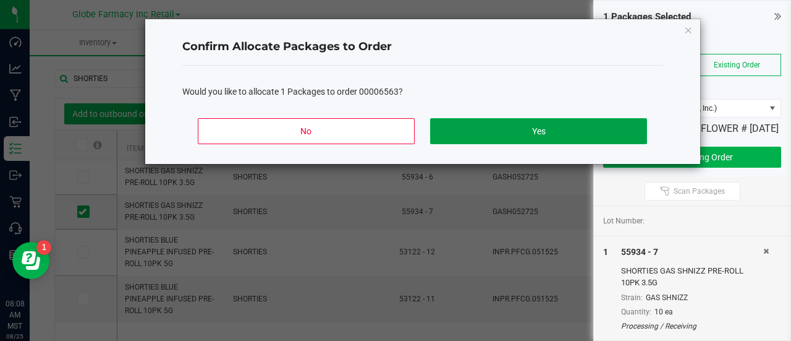
click at [460, 126] on button "Yes" at bounding box center [538, 131] width 216 height 26
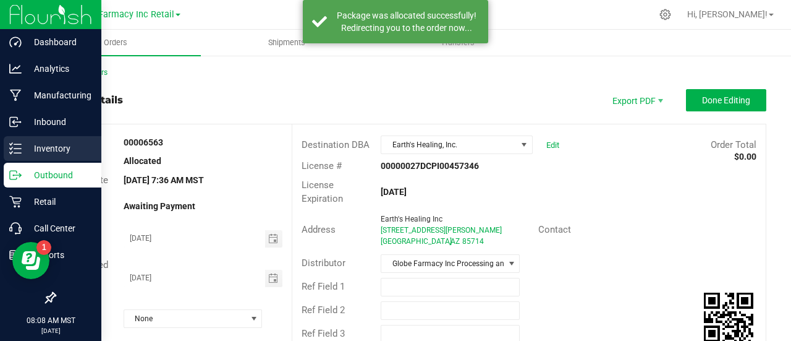
click at [21, 157] on div "Inventory" at bounding box center [53, 148] width 98 height 25
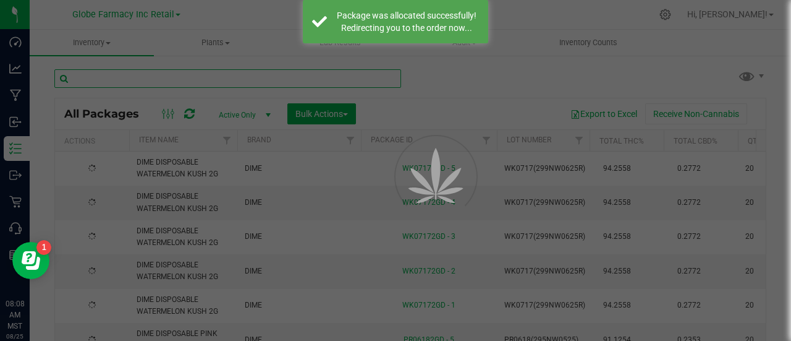
click at [173, 82] on input "text" at bounding box center [227, 78] width 347 height 19
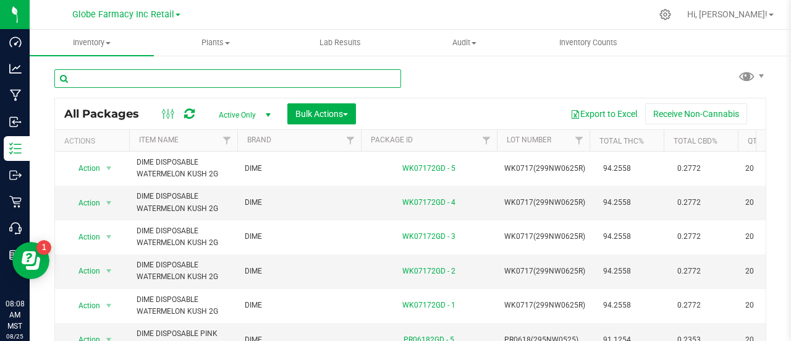
click at [211, 74] on input "text" at bounding box center [227, 78] width 347 height 19
paste input "SHORTIES"
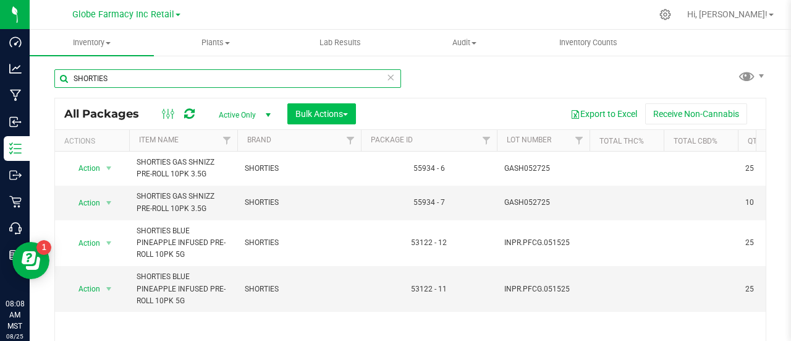
type input "SHORTIES"
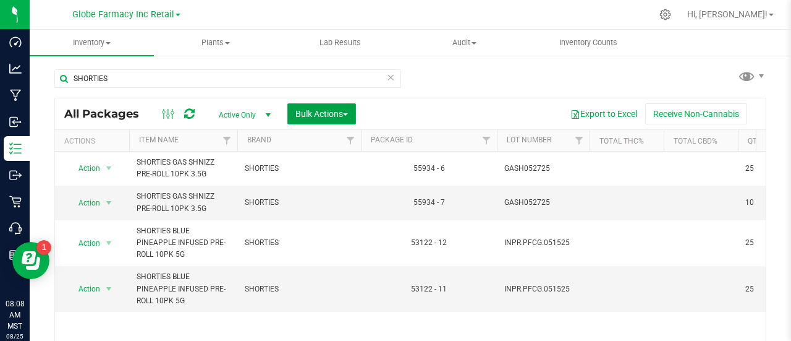
click at [314, 103] on button "Bulk Actions" at bounding box center [321, 113] width 69 height 21
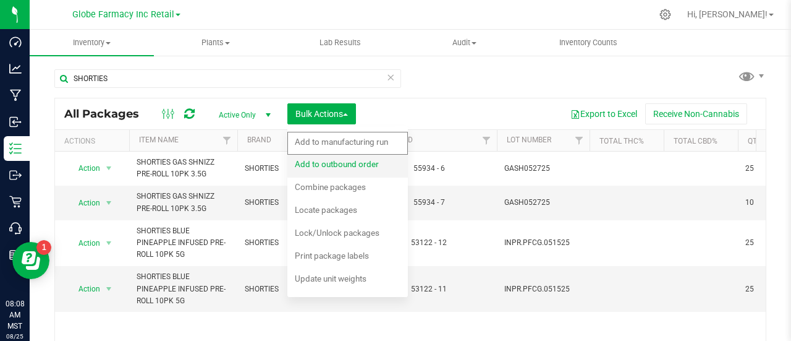
click at [333, 158] on div "Add to outbound order" at bounding box center [345, 166] width 101 height 20
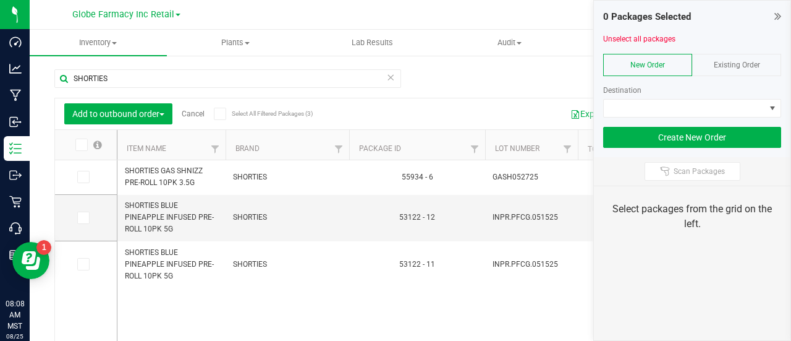
click at [762, 68] on div "Existing Order" at bounding box center [736, 65] width 89 height 22
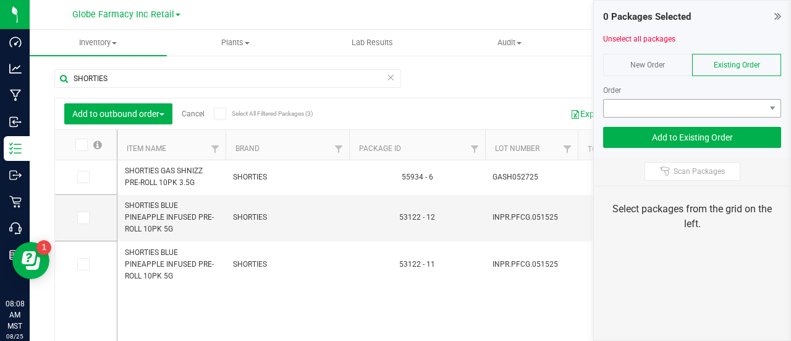
click at [758, 97] on div "Order" at bounding box center [692, 96] width 178 height 42
click at [757, 108] on span at bounding box center [684, 108] width 161 height 17
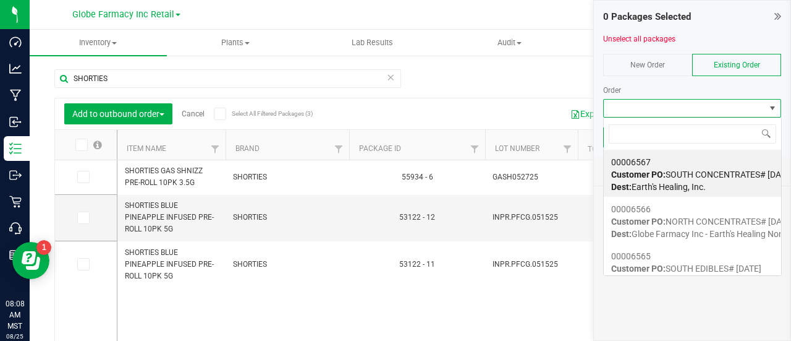
scroll to position [18, 178]
click at [670, 182] on span "Dest: Earth's Healing, Inc." at bounding box center [658, 187] width 95 height 10
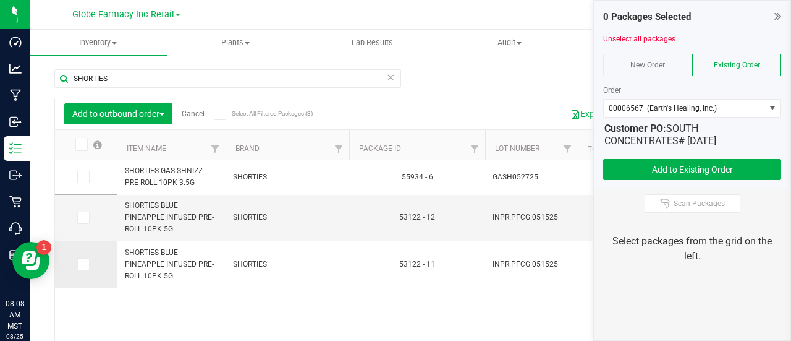
click at [83, 264] on icon at bounding box center [83, 264] width 8 height 0
click at [0, 0] on input "checkbox" at bounding box center [0, 0] width 0 height 0
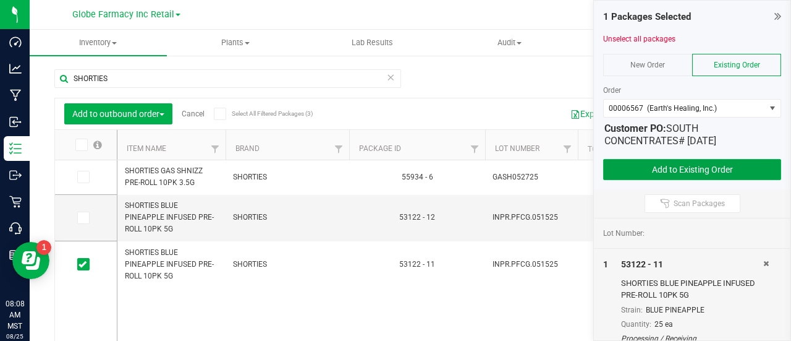
click at [654, 170] on button "Add to Existing Order" at bounding box center [692, 169] width 178 height 21
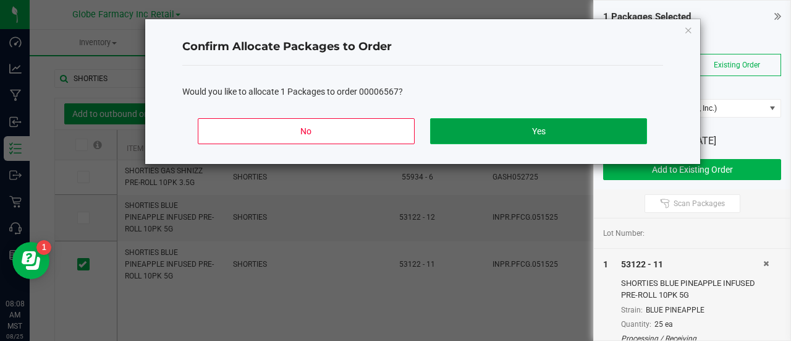
click at [450, 137] on button "Yes" at bounding box center [538, 131] width 216 height 26
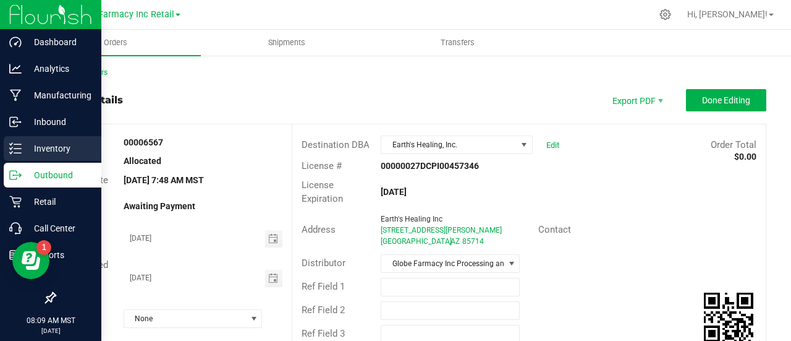
click at [14, 147] on icon at bounding box center [15, 148] width 12 height 12
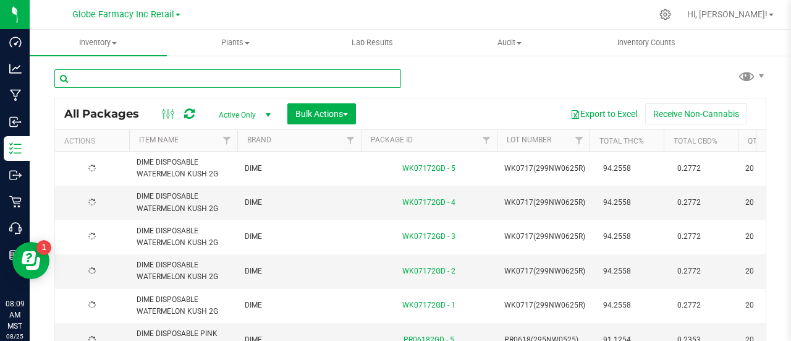
click at [151, 76] on input "text" at bounding box center [227, 78] width 347 height 19
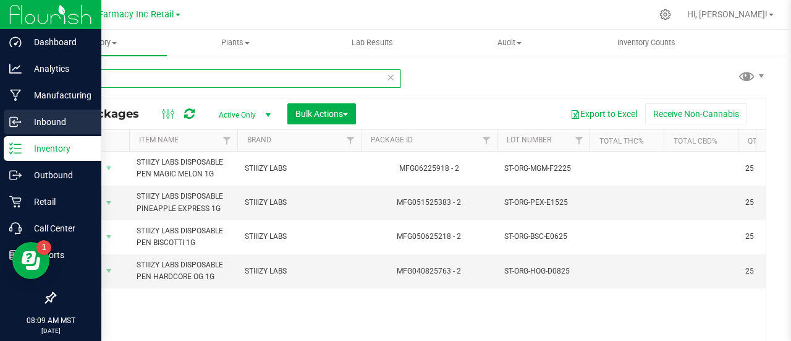
type input "stiiizy"
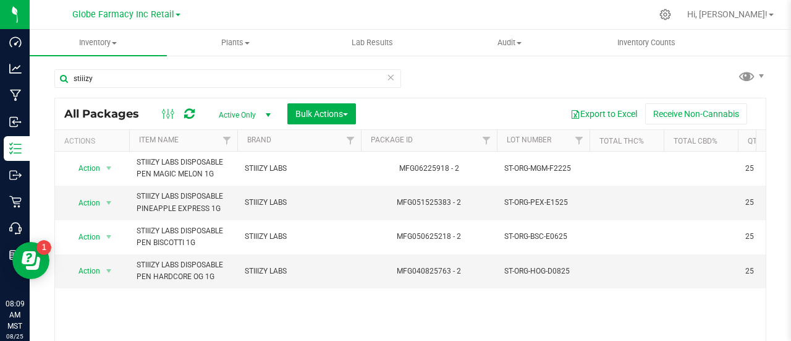
click at [360, 108] on div "Bulk Actions" at bounding box center [326, 113] width 78 height 21
click at [340, 115] on span "Bulk Actions" at bounding box center [322, 114] width 53 height 10
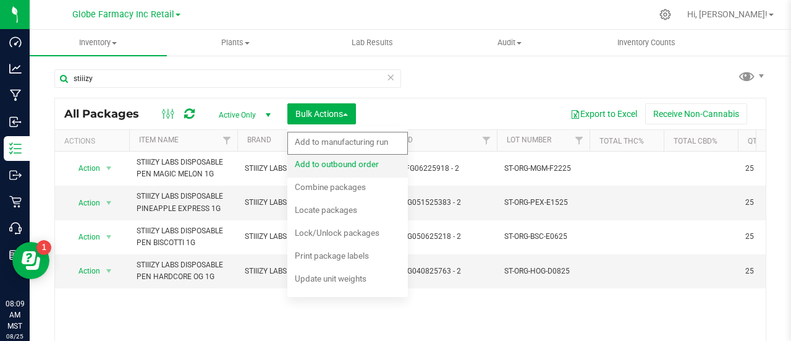
click at [353, 165] on span "Add to outbound order" at bounding box center [337, 164] width 84 height 10
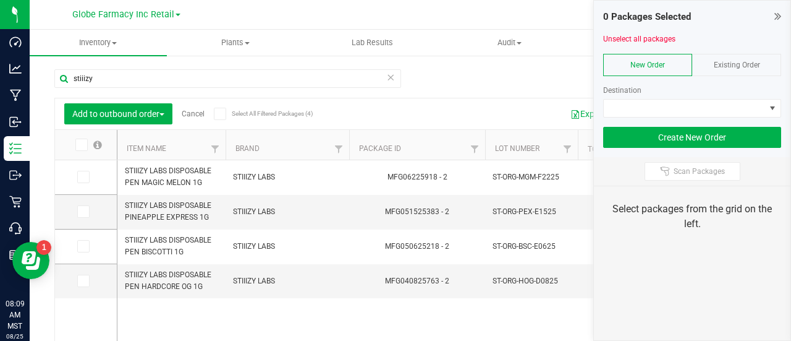
drag, startPoint x: 758, startPoint y: 63, endPoint x: 759, endPoint y: 70, distance: 6.8
click at [758, 63] on span "Existing Order" at bounding box center [737, 65] width 46 height 9
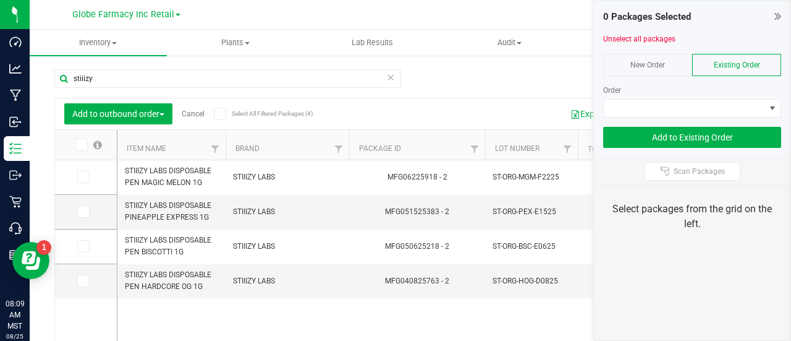
click at [760, 121] on div at bounding box center [692, 121] width 178 height 9
click at [754, 100] on span at bounding box center [684, 108] width 161 height 17
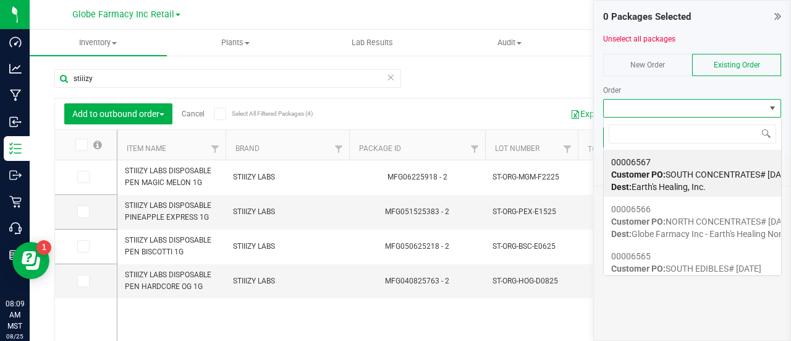
scroll to position [18, 178]
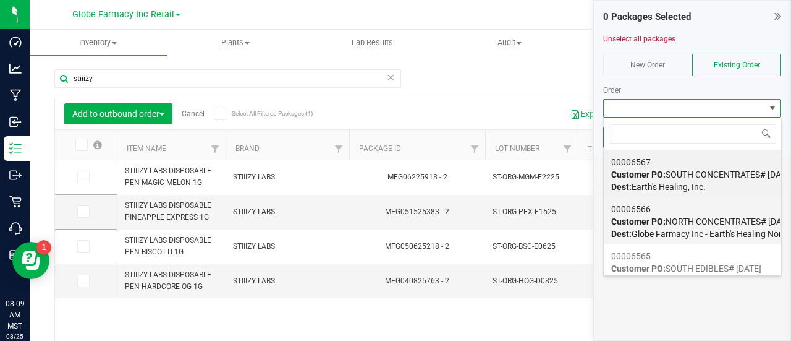
click at [683, 222] on span "Customer PO: NORTH CONCENTRATES# 08/25/2025" at bounding box center [702, 221] width 182 height 10
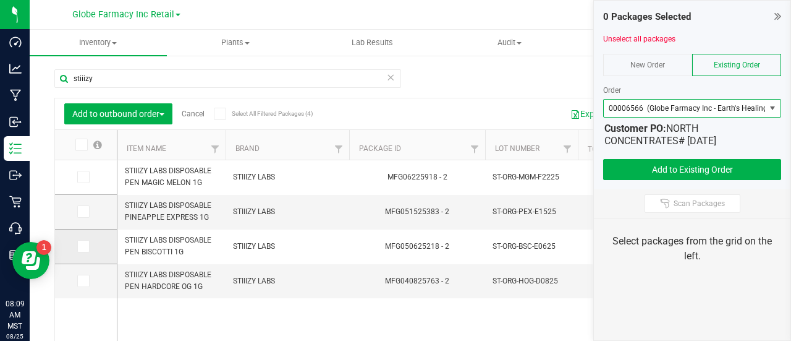
click at [85, 246] on icon at bounding box center [83, 246] width 8 height 0
click at [0, 0] on input "checkbox" at bounding box center [0, 0] width 0 height 0
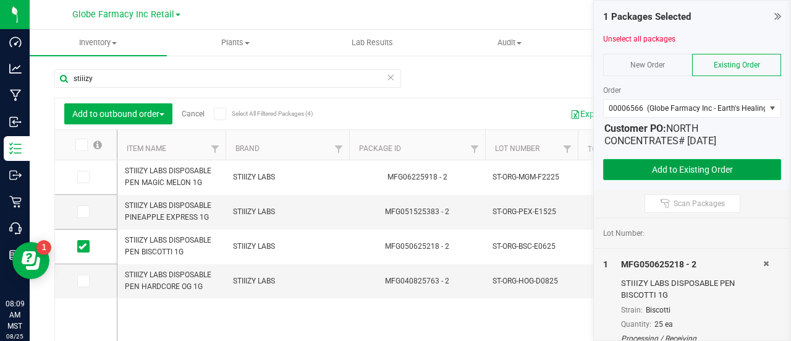
click at [631, 176] on button "Add to Existing Order" at bounding box center [692, 169] width 178 height 21
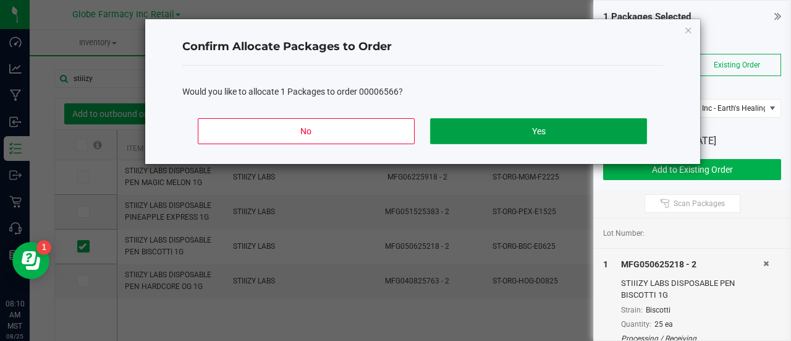
click at [545, 124] on button "Yes" at bounding box center [538, 131] width 216 height 26
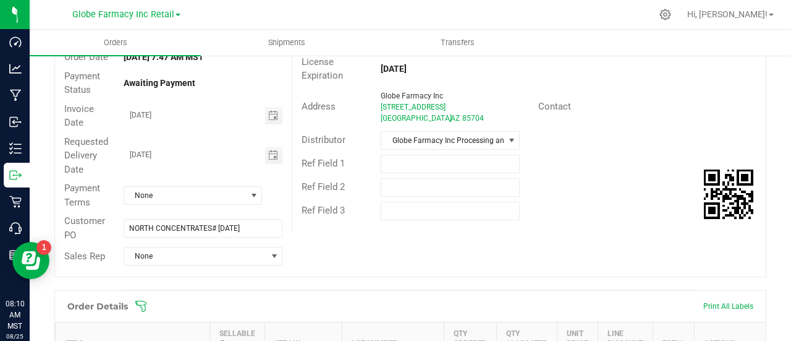
scroll to position [124, 0]
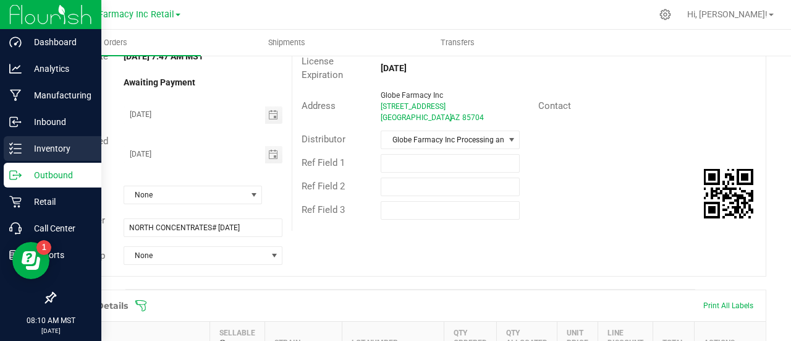
click at [12, 157] on div "Inventory" at bounding box center [53, 148] width 98 height 25
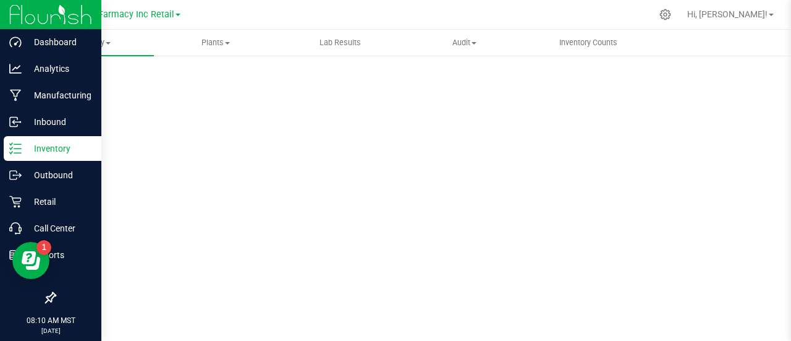
scroll to position [90, 0]
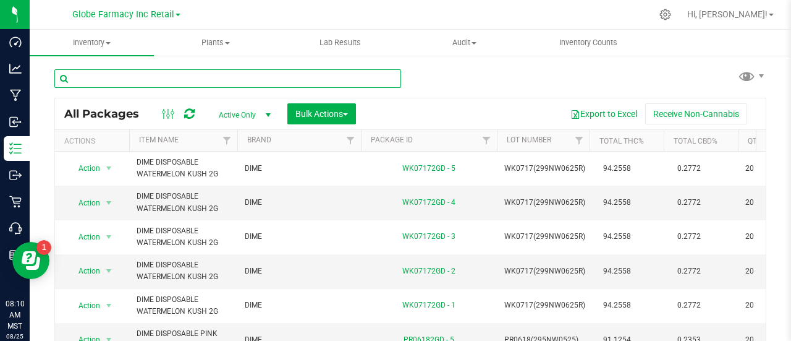
click at [261, 75] on input "text" at bounding box center [227, 78] width 347 height 19
paste input "STIIIZY LABS DISPOSABLE PEN BISCOTTI 1G"
click at [96, 87] on div "Inventory All packages All inventory Waste log Create inventory Plants All plan…" at bounding box center [411, 185] width 762 height 311
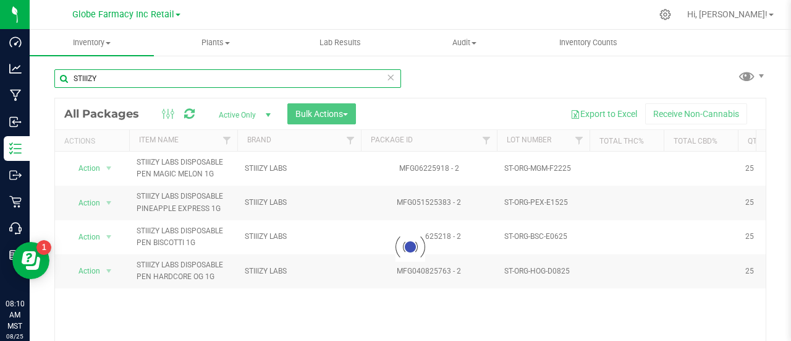
type input "STIIIZY"
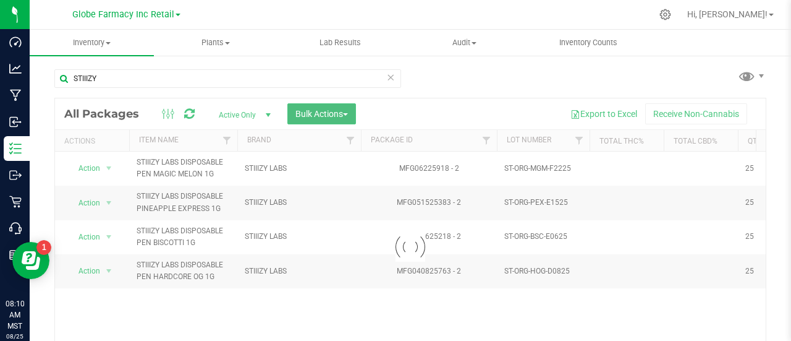
click at [339, 112] on span "Bulk Actions" at bounding box center [322, 114] width 53 height 10
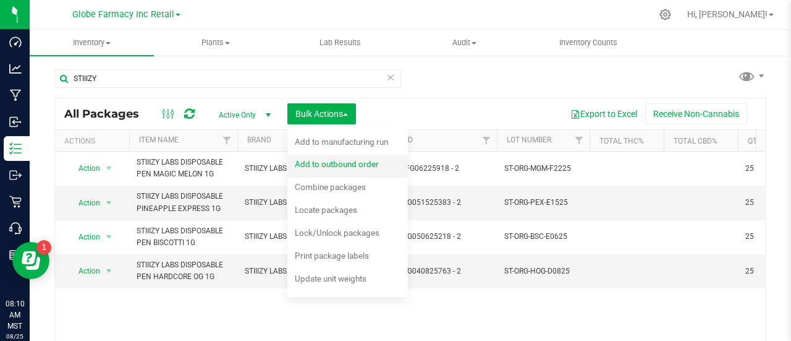
click at [322, 168] on span "Add to outbound order" at bounding box center [337, 164] width 84 height 10
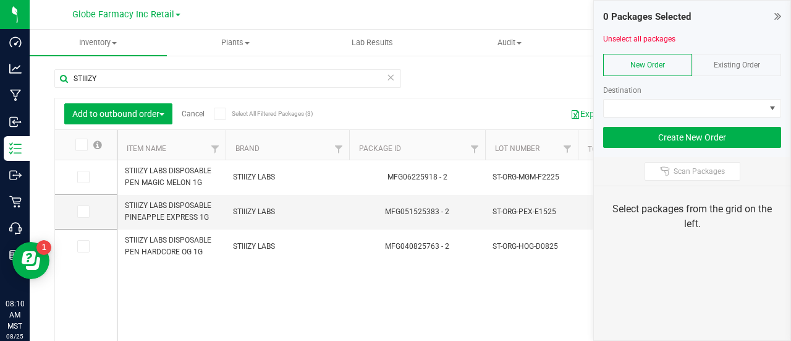
click at [741, 79] on div "0 Packages Selected Unselect all packages New Order Existing Order Destination …" at bounding box center [692, 79] width 197 height 156
click at [747, 65] on span "Existing Order" at bounding box center [737, 65] width 46 height 9
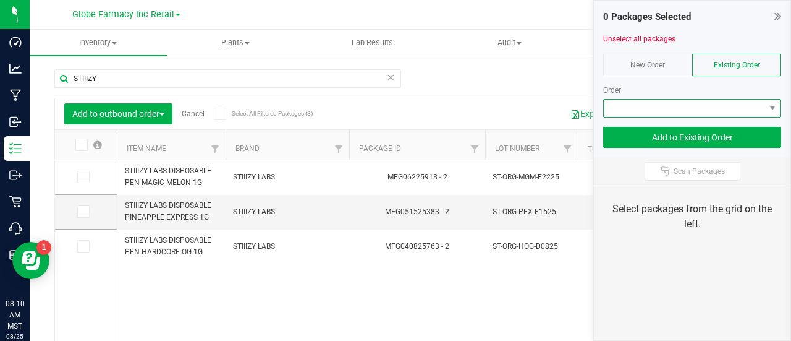
click at [746, 113] on span at bounding box center [684, 108] width 161 height 17
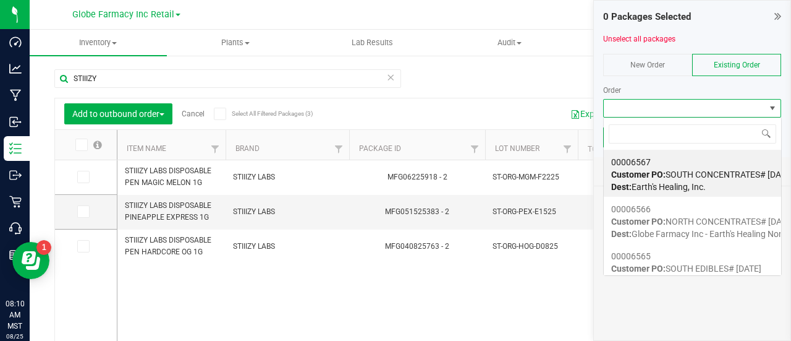
scroll to position [18, 178]
click at [738, 181] on div "00006567 Customer PO: SOUTH CONCENTRATES# 08/25/2025 Dest: Earth's Healing, Inc." at bounding box center [692, 174] width 163 height 47
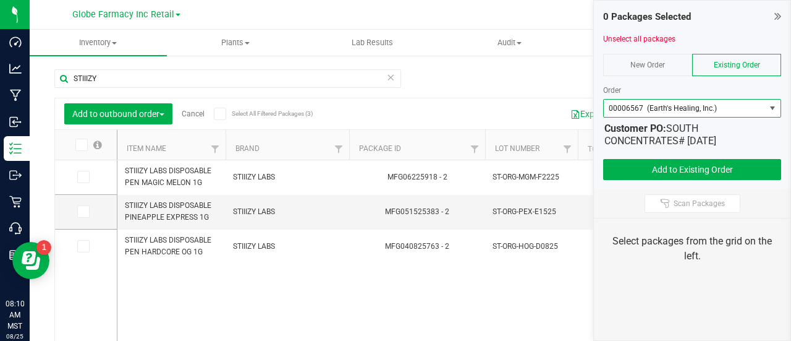
click at [78, 145] on icon at bounding box center [81, 145] width 8 height 0
click at [0, 0] on input "checkbox" at bounding box center [0, 0] width 0 height 0
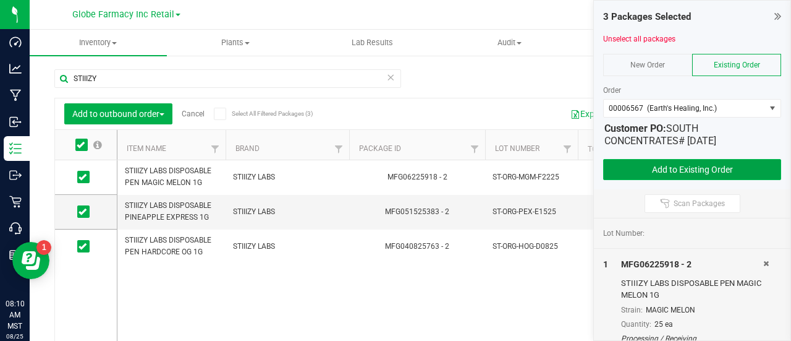
click at [637, 166] on button "Add to Existing Order" at bounding box center [692, 169] width 178 height 21
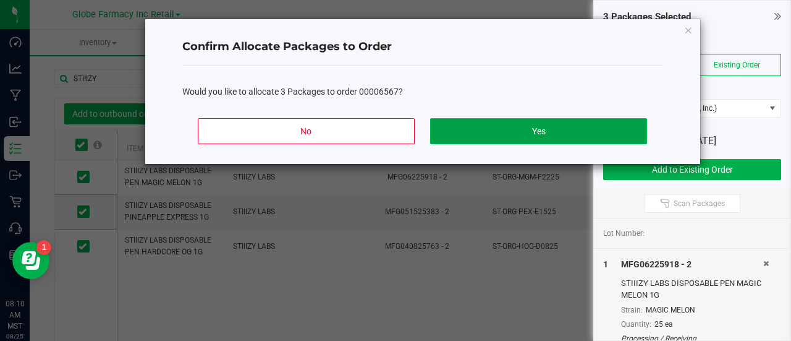
click at [535, 123] on button "Yes" at bounding box center [538, 131] width 216 height 26
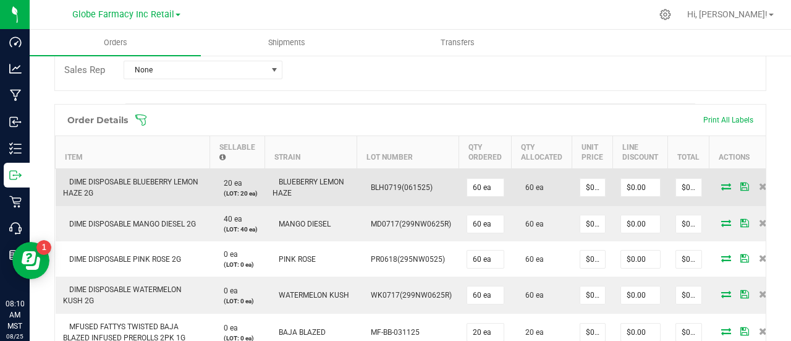
scroll to position [62, 0]
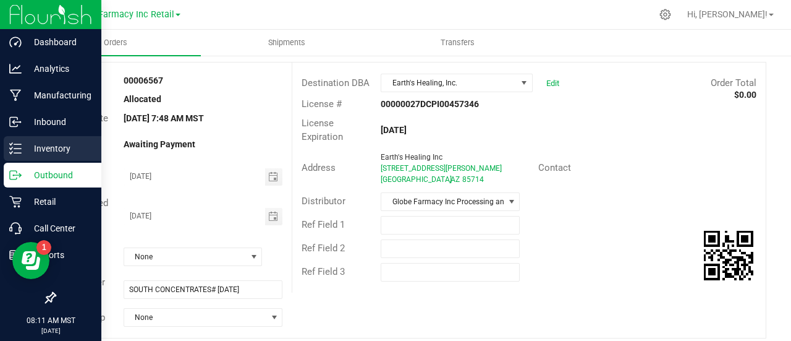
click at [23, 153] on p "Inventory" at bounding box center [59, 148] width 74 height 15
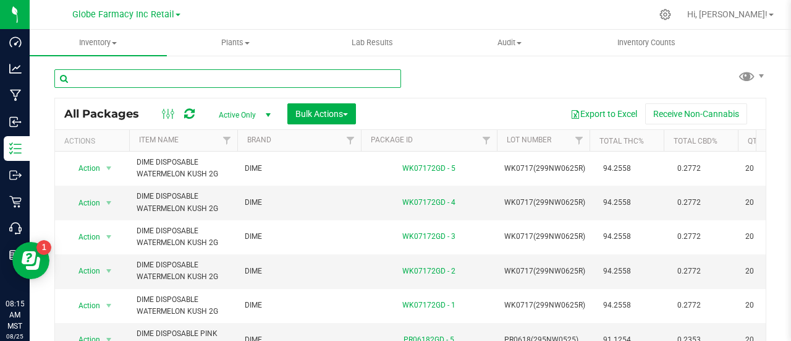
click at [172, 79] on input "text" at bounding box center [227, 78] width 347 height 19
paste input "wyld"
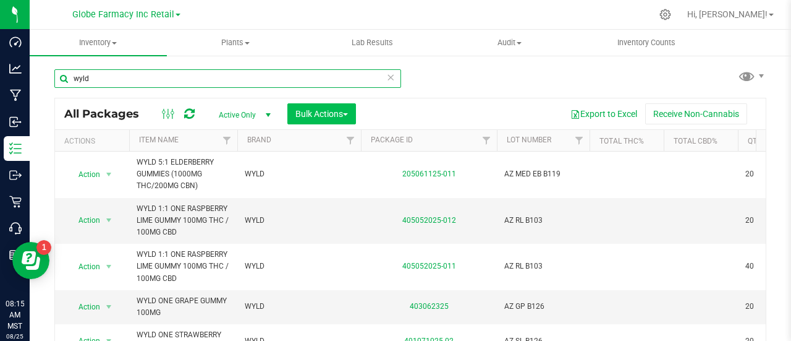
type input "wyld"
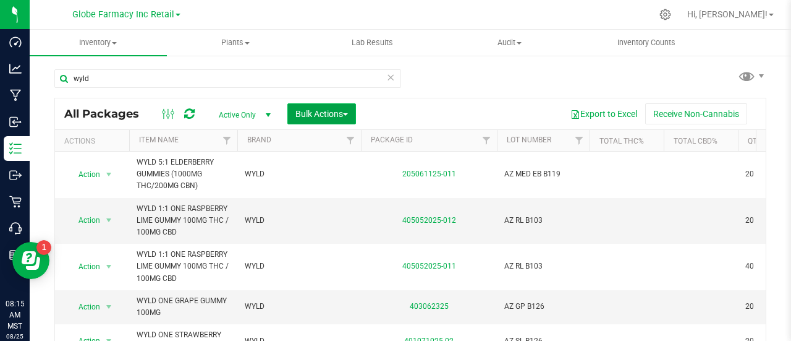
click at [343, 118] on button "Bulk Actions" at bounding box center [321, 113] width 69 height 21
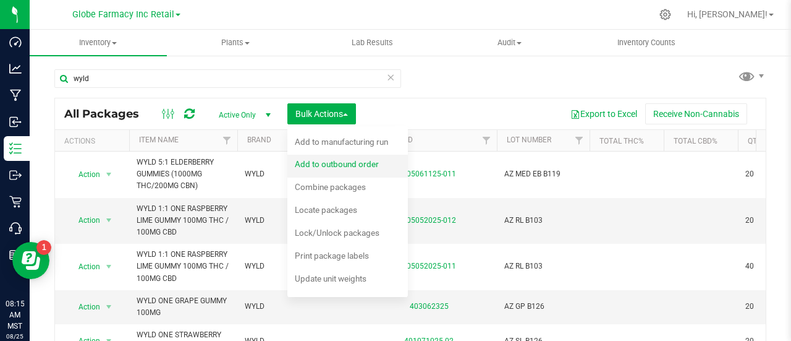
click at [343, 156] on div "Add to outbound order" at bounding box center [345, 166] width 101 height 20
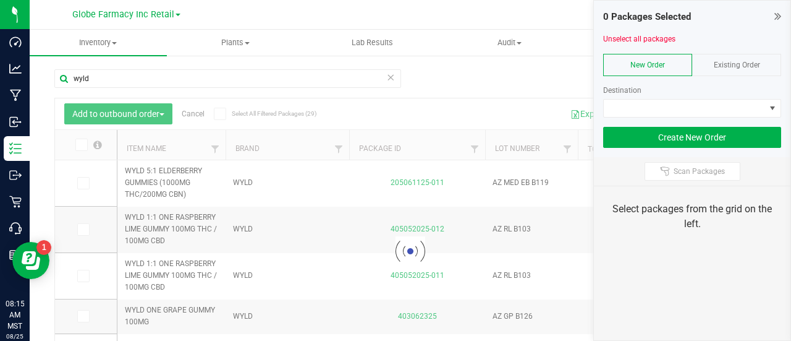
click at [753, 64] on span "Existing Order" at bounding box center [737, 65] width 46 height 9
click at [731, 122] on div at bounding box center [692, 121] width 178 height 9
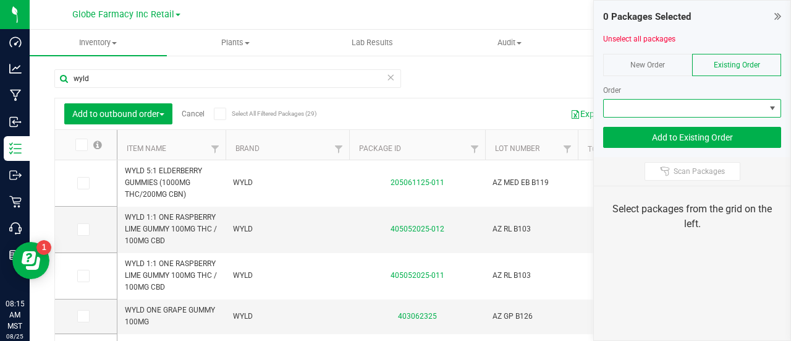
click at [727, 100] on span at bounding box center [684, 108] width 161 height 17
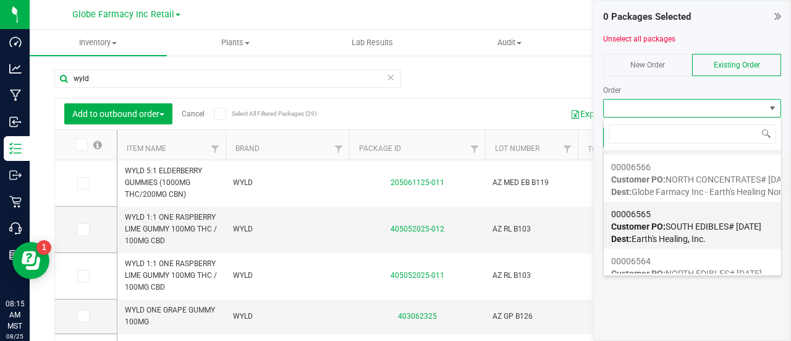
scroll to position [62, 0]
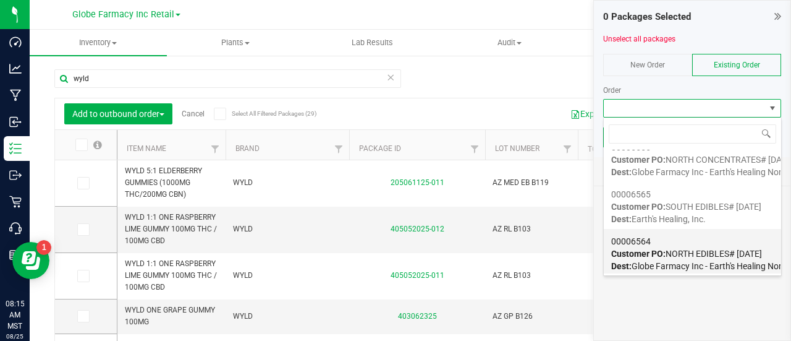
click at [700, 264] on span "Dest: Globe Farmacy Inc - Earth's Healing North" at bounding box center [700, 266] width 179 height 10
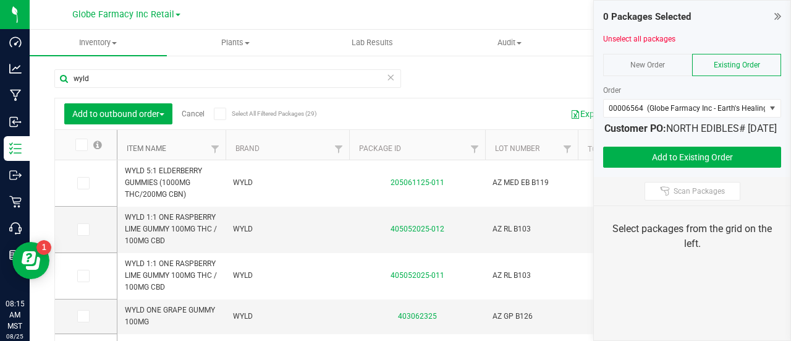
click at [145, 149] on link "Item Name" at bounding box center [147, 148] width 40 height 9
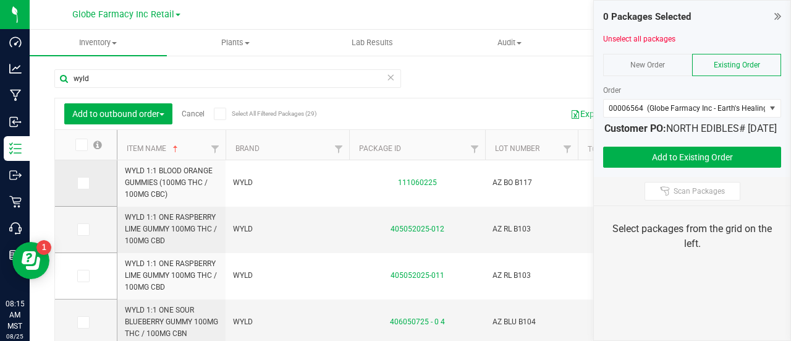
click at [84, 183] on icon at bounding box center [83, 183] width 8 height 0
click at [0, 0] on input "checkbox" at bounding box center [0, 0] width 0 height 0
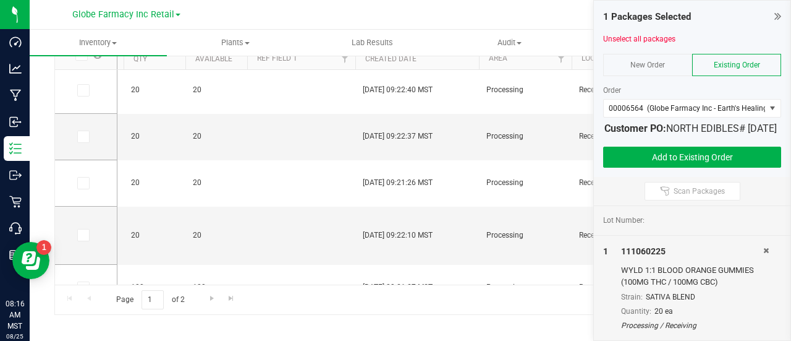
scroll to position [45, 0]
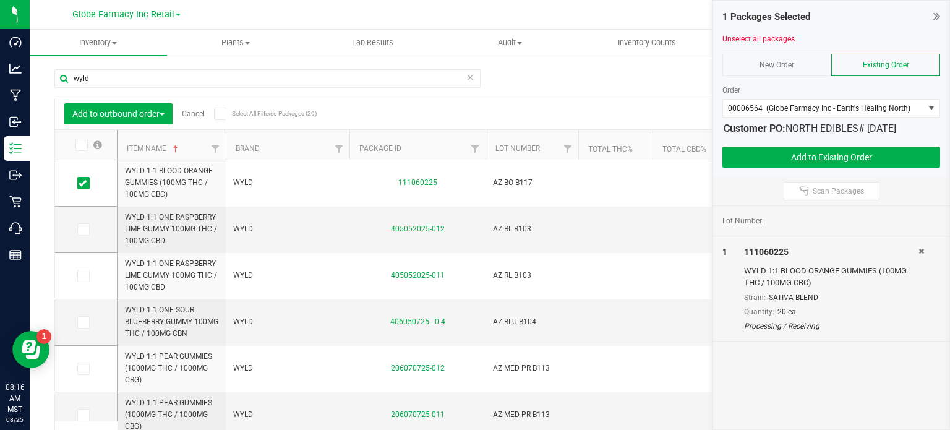
drag, startPoint x: 653, startPoint y: 143, endPoint x: 551, endPoint y: 145, distance: 101.4
drag, startPoint x: 651, startPoint y: 140, endPoint x: 594, endPoint y: 142, distance: 56.9
drag, startPoint x: 594, startPoint y: 143, endPoint x: 539, endPoint y: 145, distance: 55.1
drag, startPoint x: 577, startPoint y: 138, endPoint x: 564, endPoint y: 140, distance: 13.1
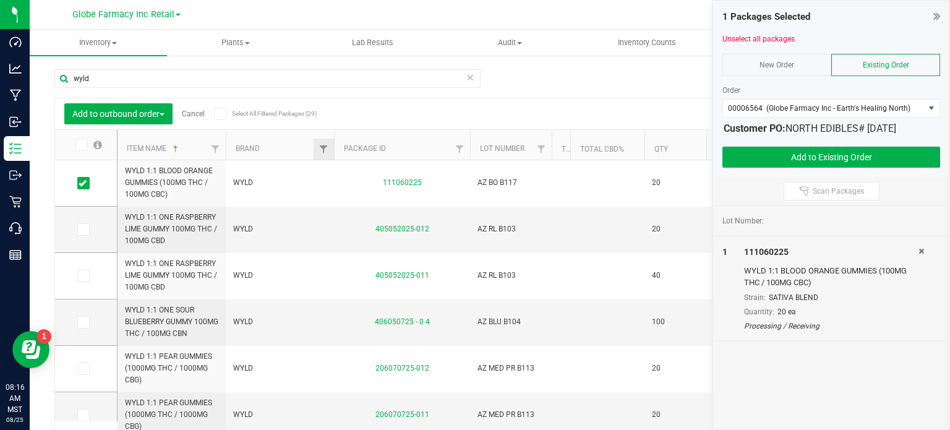
drag, startPoint x: 346, startPoint y: 142, endPoint x: 328, endPoint y: 142, distance: 17.9
click at [79, 279] on span at bounding box center [83, 276] width 12 height 12
click at [0, 0] on input "checkbox" at bounding box center [0, 0] width 0 height 0
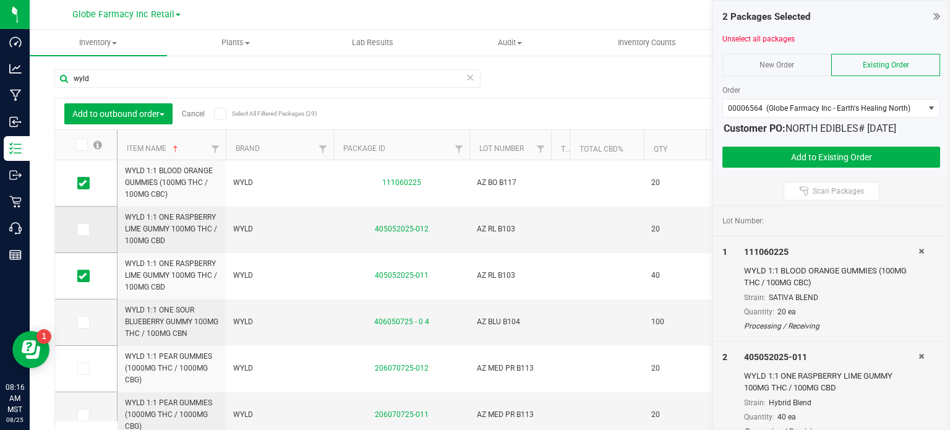
click at [83, 220] on td at bounding box center [86, 230] width 62 height 46
click at [89, 229] on span at bounding box center [83, 229] width 12 height 12
click at [0, 0] on input "checkbox" at bounding box center [0, 0] width 0 height 0
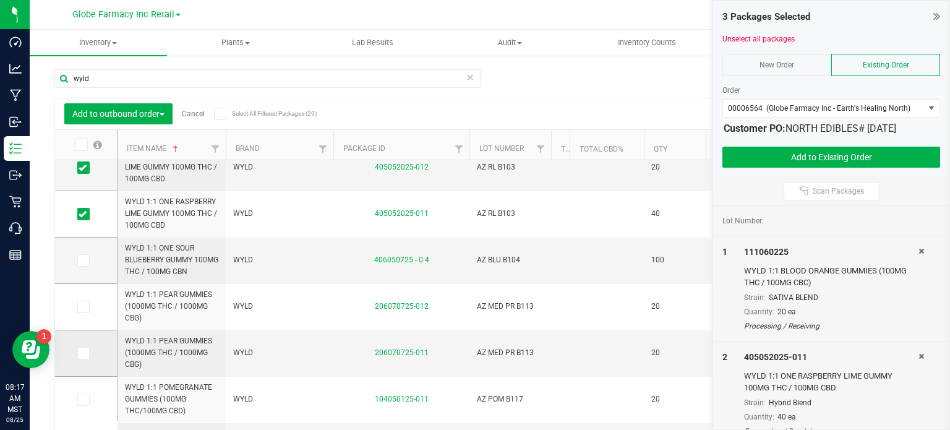
click at [86, 340] on icon at bounding box center [83, 353] width 8 height 0
click at [0, 0] on input "checkbox" at bounding box center [0, 0] width 0 height 0
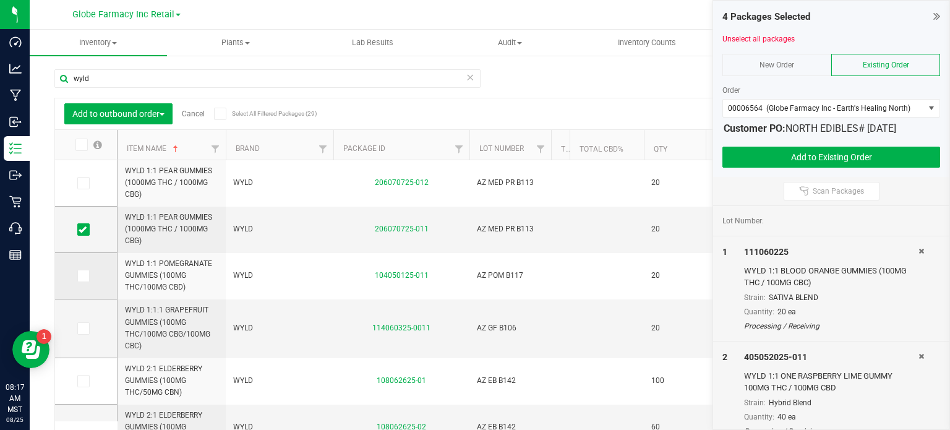
click at [82, 284] on td at bounding box center [86, 276] width 62 height 46
click at [82, 279] on span at bounding box center [83, 276] width 12 height 12
click at [82, 276] on icon at bounding box center [83, 276] width 8 height 0
click at [0, 0] on input "checkbox" at bounding box center [0, 0] width 0 height 0
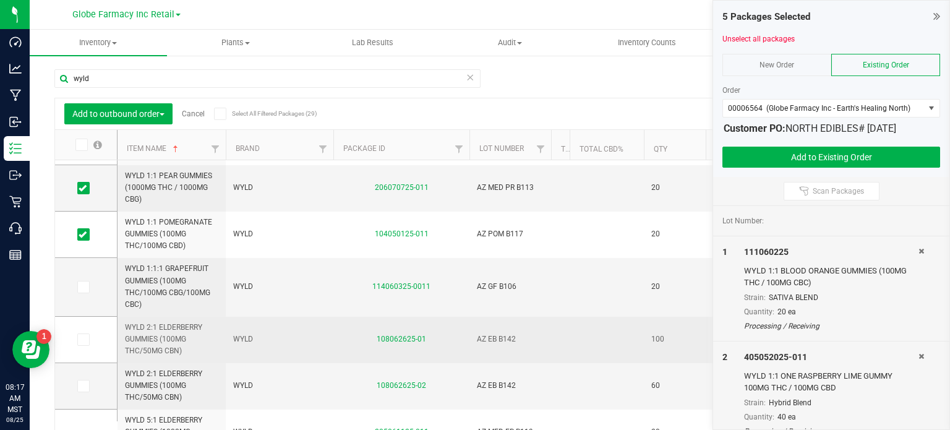
scroll to position [247, 0]
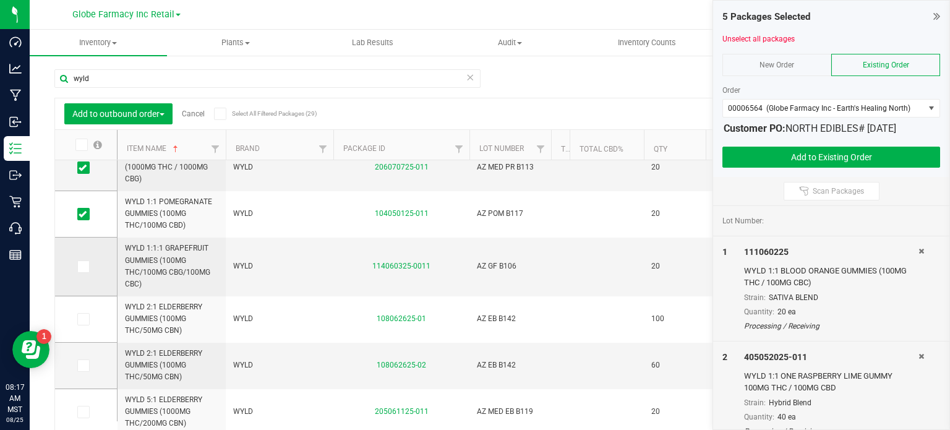
click at [77, 268] on span at bounding box center [83, 266] width 12 height 12
click at [0, 0] on input "checkbox" at bounding box center [0, 0] width 0 height 0
click at [81, 340] on icon at bounding box center [83, 365] width 8 height 0
click at [0, 0] on input "checkbox" at bounding box center [0, 0] width 0 height 0
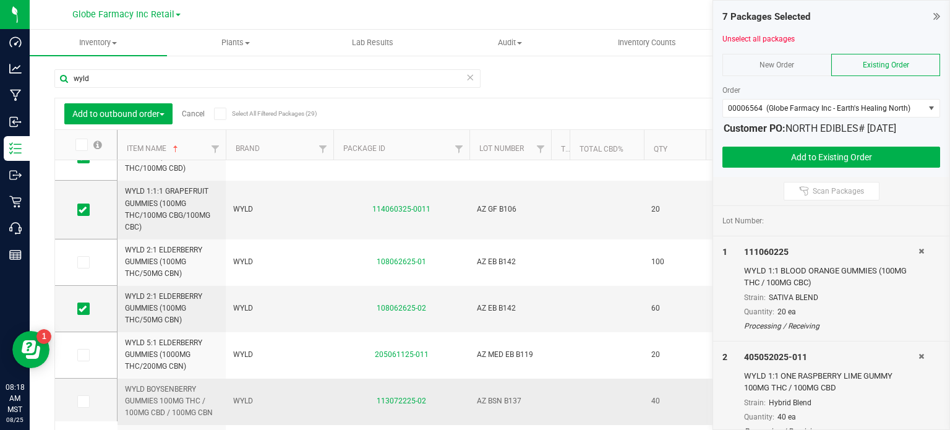
scroll to position [371, 0]
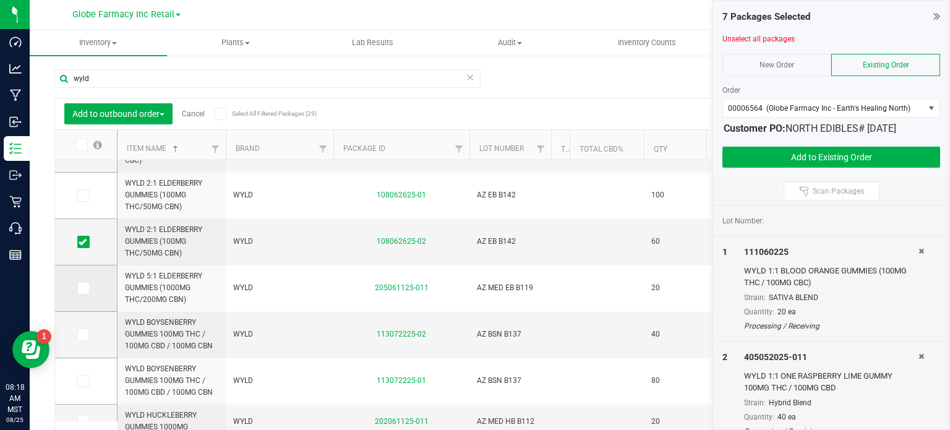
click at [87, 294] on td at bounding box center [86, 288] width 62 height 46
click at [83, 288] on icon at bounding box center [83, 288] width 8 height 0
click at [0, 0] on input "checkbox" at bounding box center [0, 0] width 0 height 0
click at [78, 340] on span at bounding box center [83, 381] width 12 height 12
click at [0, 0] on input "checkbox" at bounding box center [0, 0] width 0 height 0
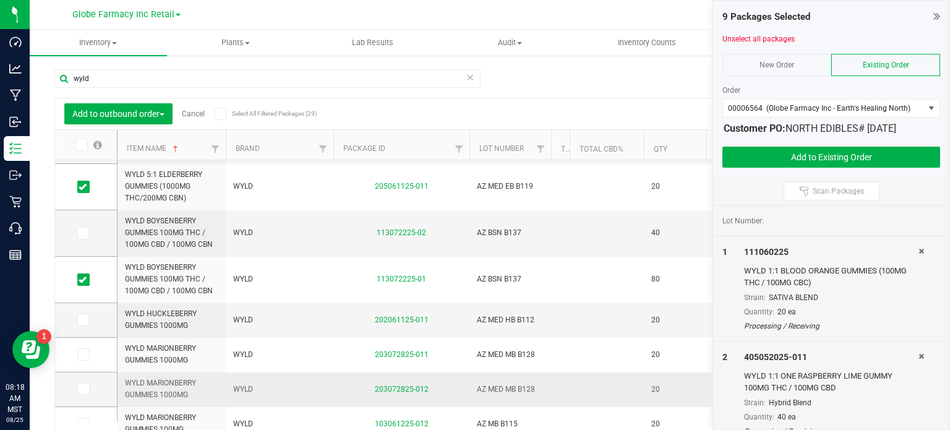
scroll to position [495, 0]
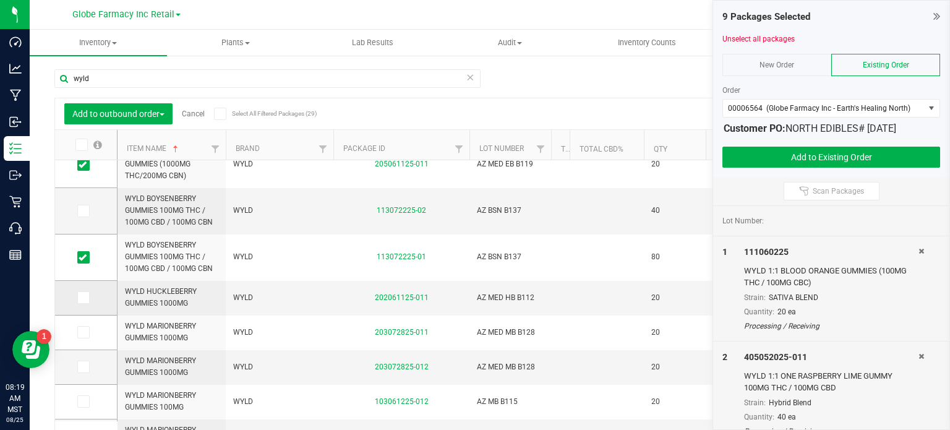
click at [90, 299] on label at bounding box center [86, 297] width 18 height 12
click at [0, 0] on input "checkbox" at bounding box center [0, 0] width 0 height 0
click at [82, 332] on icon at bounding box center [83, 332] width 8 height 0
click at [0, 0] on input "checkbox" at bounding box center [0, 0] width 0 height 0
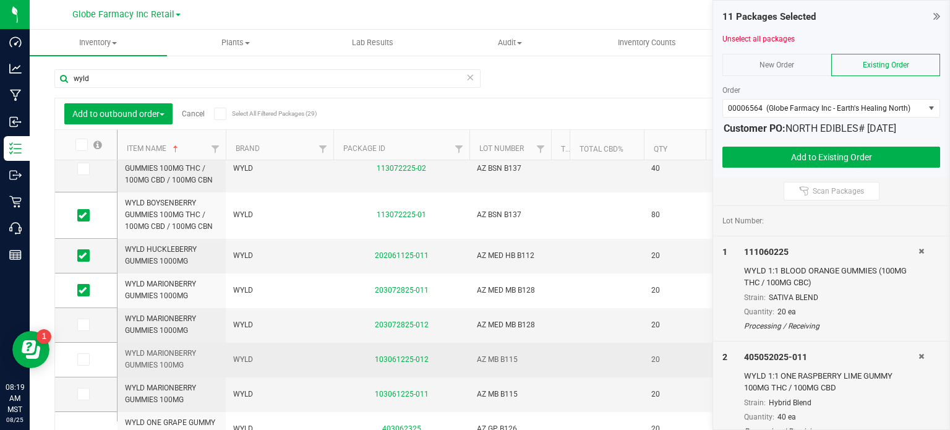
scroll to position [556, 0]
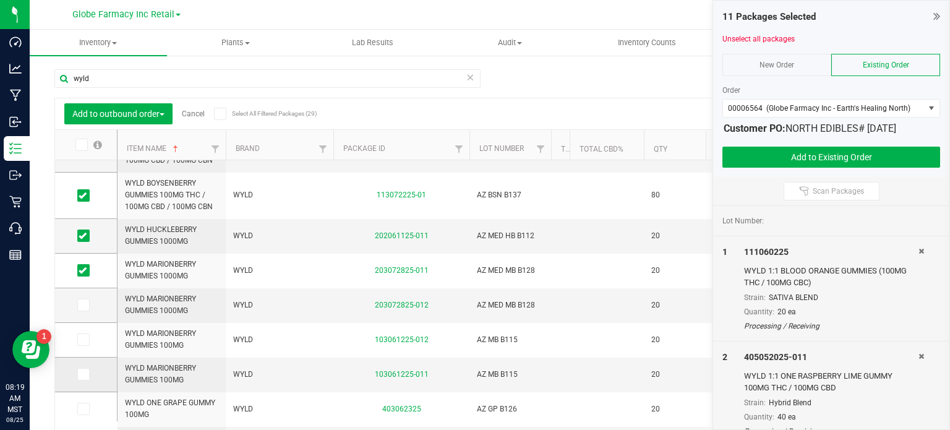
click at [83, 340] on icon at bounding box center [83, 374] width 8 height 0
click at [0, 0] on input "checkbox" at bounding box center [0, 0] width 0 height 0
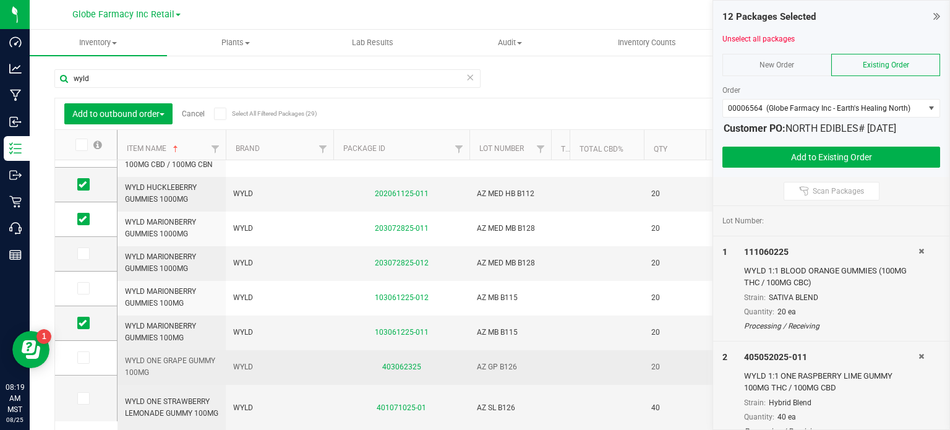
scroll to position [30, 0]
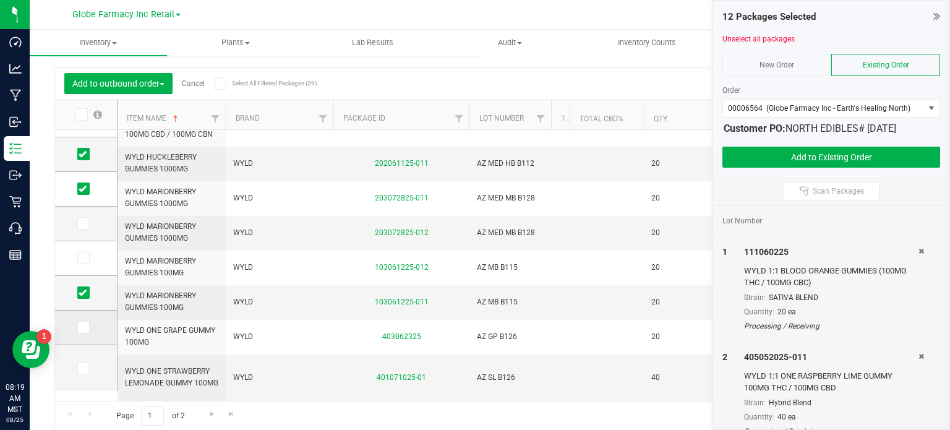
click at [85, 327] on icon at bounding box center [83, 327] width 8 height 0
click at [0, 0] on input "checkbox" at bounding box center [0, 0] width 0 height 0
click at [210, 340] on span "Go to the next page" at bounding box center [212, 414] width 10 height 10
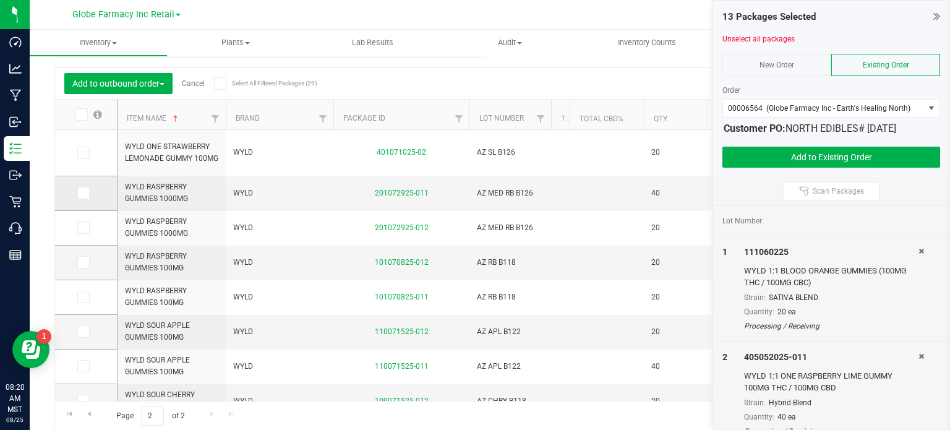
click at [87, 194] on span at bounding box center [83, 193] width 12 height 12
click at [0, 0] on input "checkbox" at bounding box center [0, 0] width 0 height 0
click at [87, 299] on span at bounding box center [83, 297] width 12 height 12
click at [0, 0] on input "checkbox" at bounding box center [0, 0] width 0 height 0
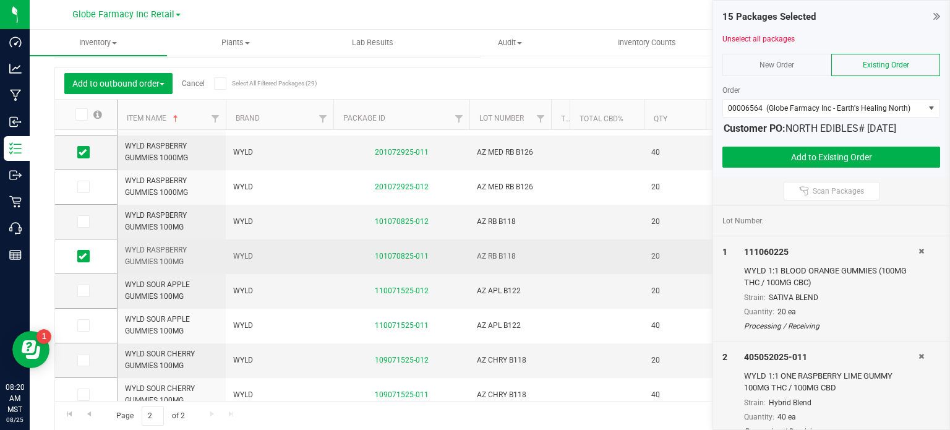
scroll to position [52, 0]
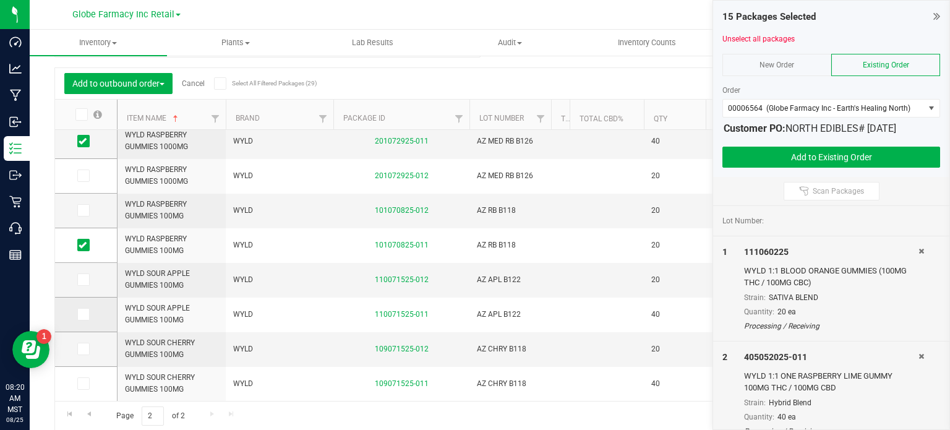
click at [83, 305] on td at bounding box center [86, 314] width 62 height 35
click at [85, 320] on td at bounding box center [86, 314] width 62 height 35
click at [80, 314] on icon at bounding box center [83, 314] width 8 height 0
click at [0, 0] on input "checkbox" at bounding box center [0, 0] width 0 height 0
click at [82, 340] on icon at bounding box center [83, 349] width 8 height 0
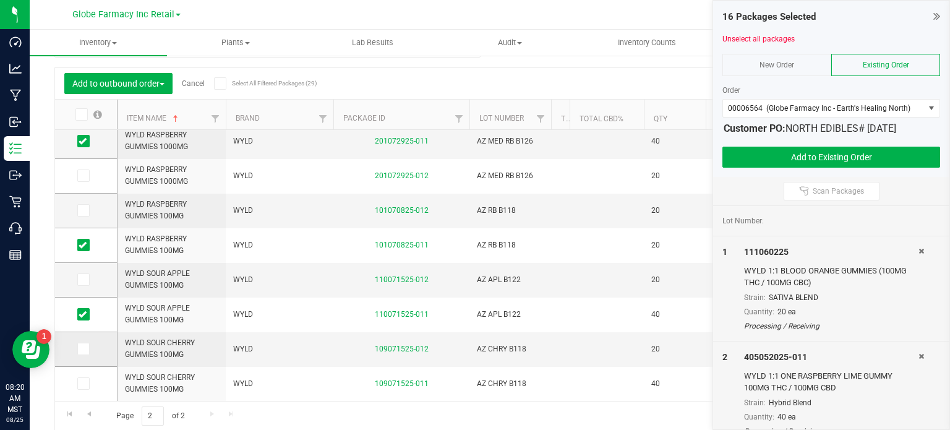
click at [0, 0] on input "checkbox" at bounding box center [0, 0] width 0 height 0
click at [791, 152] on button "Add to Existing Order" at bounding box center [831, 157] width 218 height 21
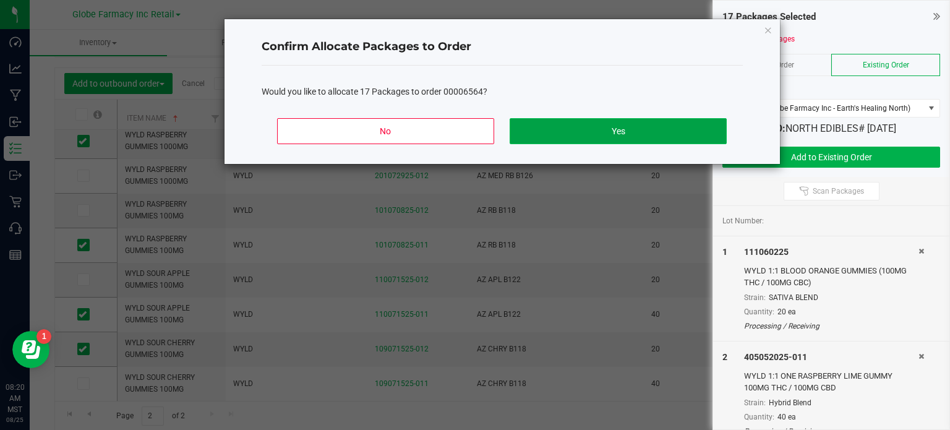
click at [630, 132] on button "Yes" at bounding box center [617, 131] width 216 height 26
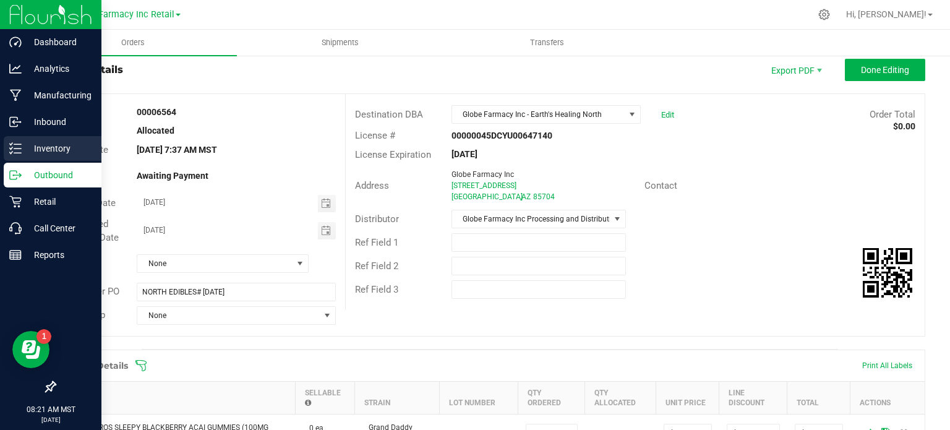
click at [20, 153] on line at bounding box center [17, 153] width 7 height 0
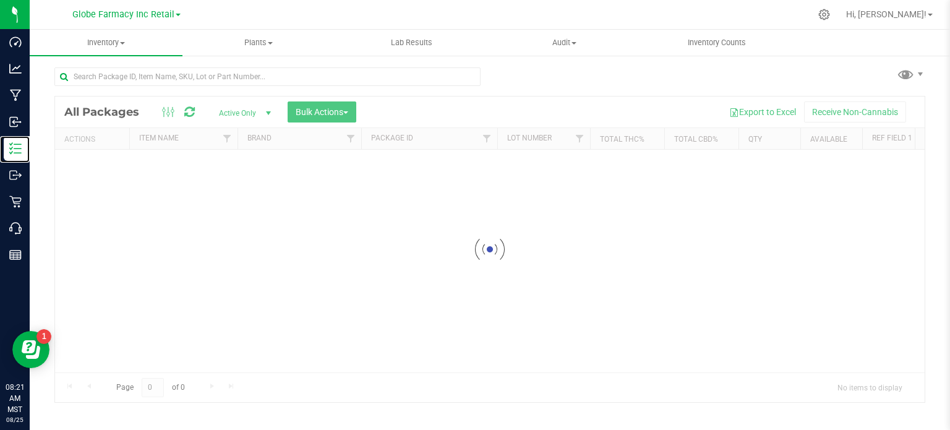
scroll to position [2, 0]
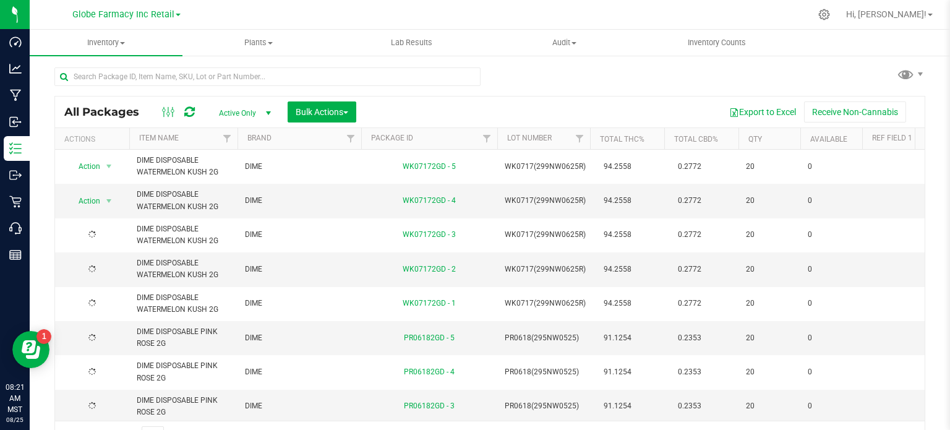
scroll to position [22, 0]
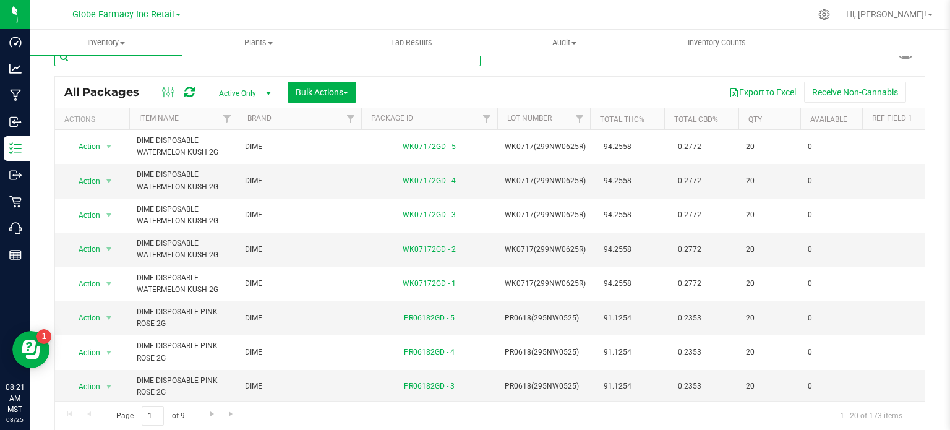
click at [156, 59] on input "text" at bounding box center [267, 57] width 426 height 19
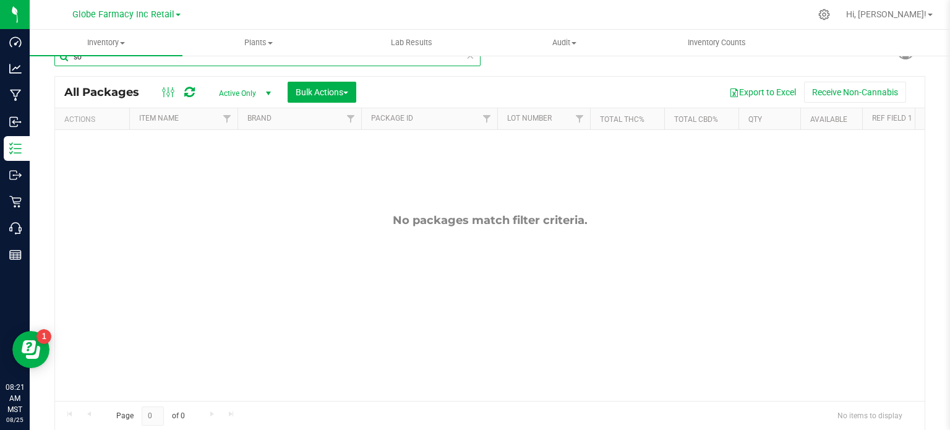
type input "s"
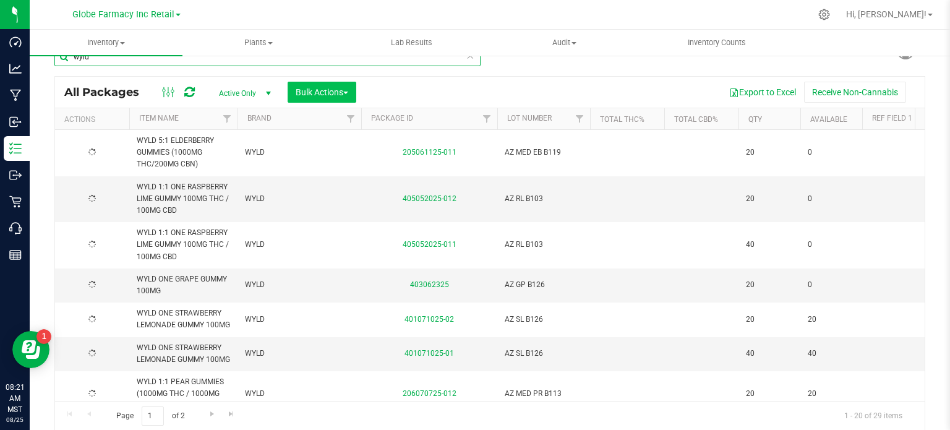
type input "wyld"
click at [340, 95] on span "Bulk Actions" at bounding box center [322, 92] width 53 height 10
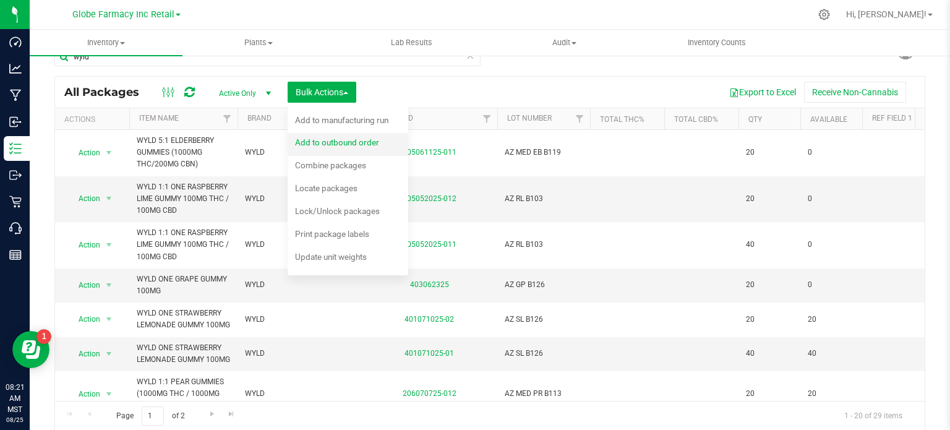
click at [355, 140] on span "Add to outbound order" at bounding box center [337, 142] width 84 height 10
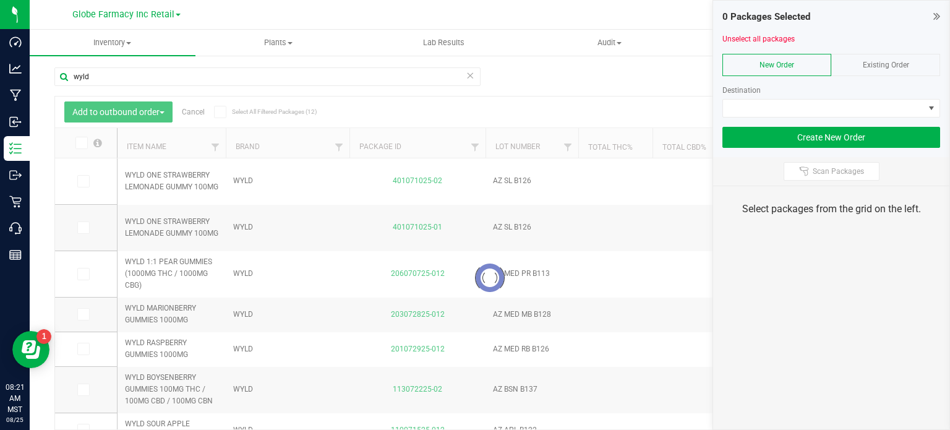
scroll to position [22, 0]
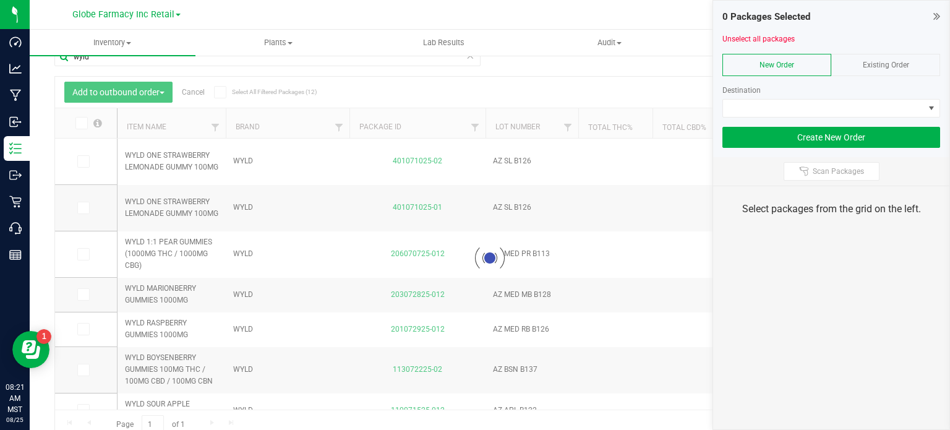
click at [791, 64] on span "Existing Order" at bounding box center [885, 65] width 46 height 9
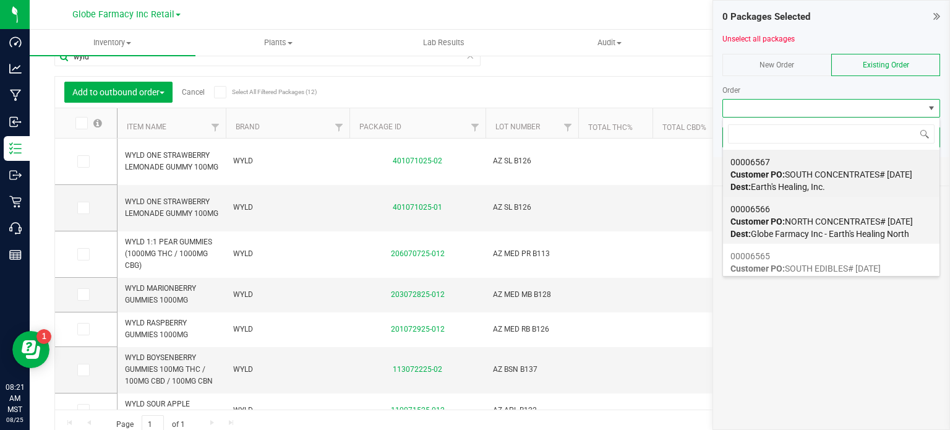
scroll to position [62, 0]
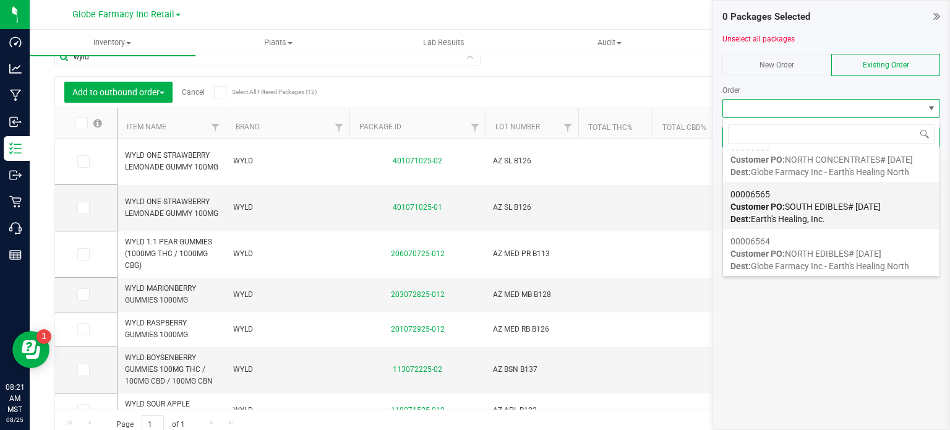
click at [791, 216] on div "00006565 Customer PO: SOUTH EDIBLES# 08/25/2025 Dest: Earth's Healing, Inc." at bounding box center [831, 206] width 202 height 47
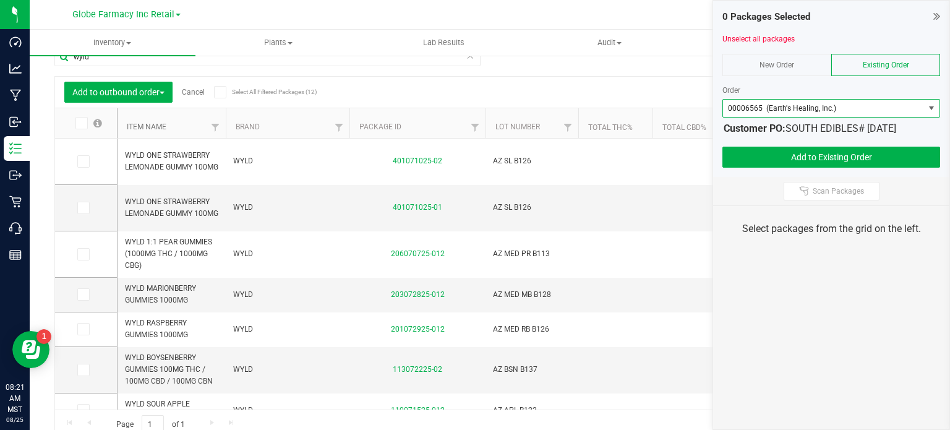
click at [146, 124] on link "Item Name" at bounding box center [147, 126] width 40 height 9
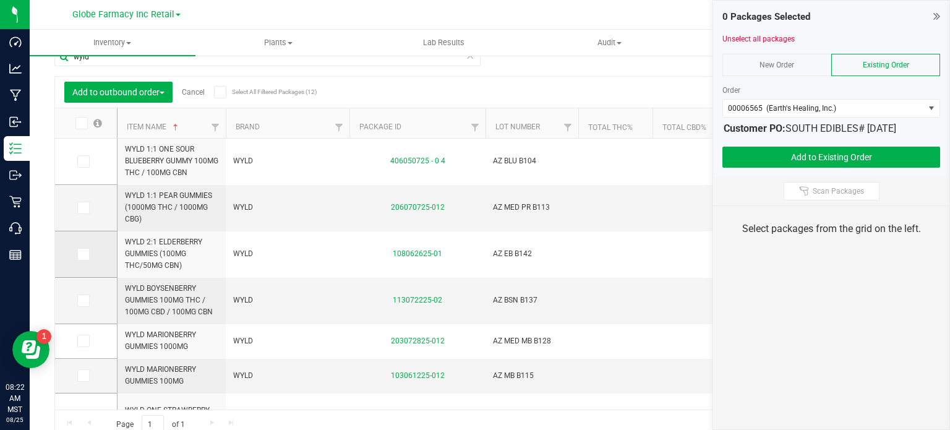
click at [87, 262] on td at bounding box center [86, 254] width 62 height 46
click at [87, 250] on span at bounding box center [83, 254] width 12 height 12
click at [0, 0] on input "checkbox" at bounding box center [0, 0] width 0 height 0
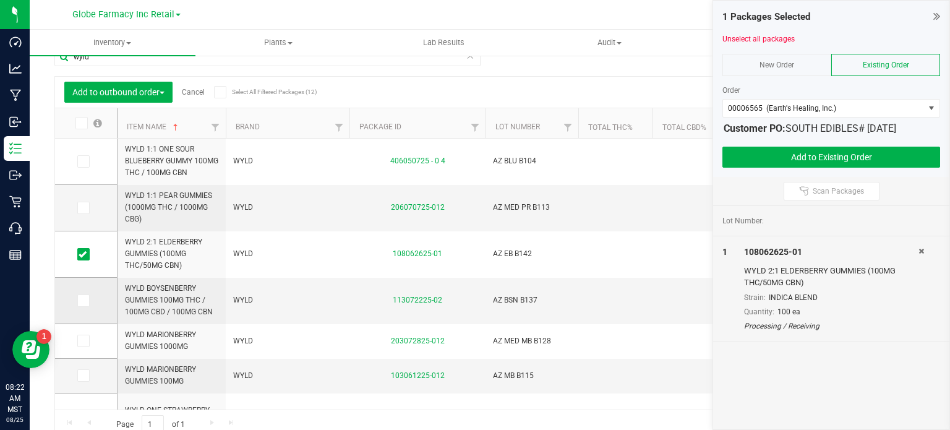
click at [89, 297] on label at bounding box center [86, 300] width 18 height 12
click at [0, 0] on input "checkbox" at bounding box center [0, 0] width 0 height 0
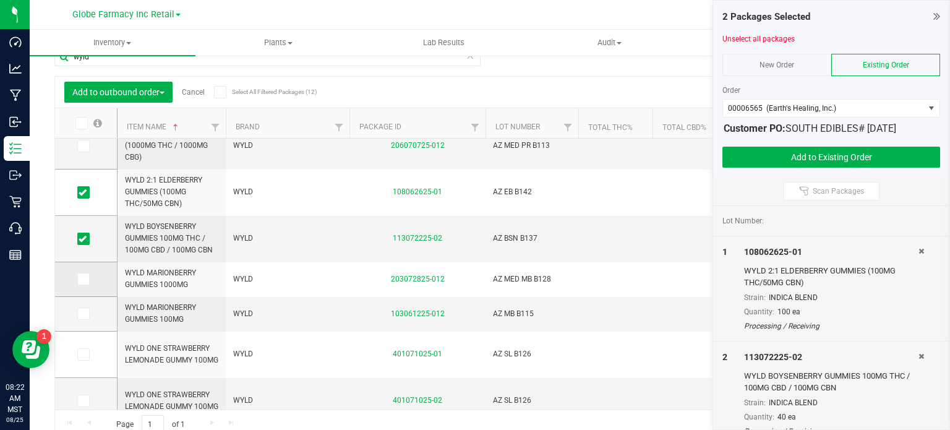
click at [85, 285] on td at bounding box center [86, 279] width 62 height 35
click at [85, 279] on icon at bounding box center [83, 279] width 8 height 0
click at [0, 0] on input "checkbox" at bounding box center [0, 0] width 0 height 0
click at [85, 313] on icon at bounding box center [83, 313] width 8 height 0
click at [0, 0] on input "checkbox" at bounding box center [0, 0] width 0 height 0
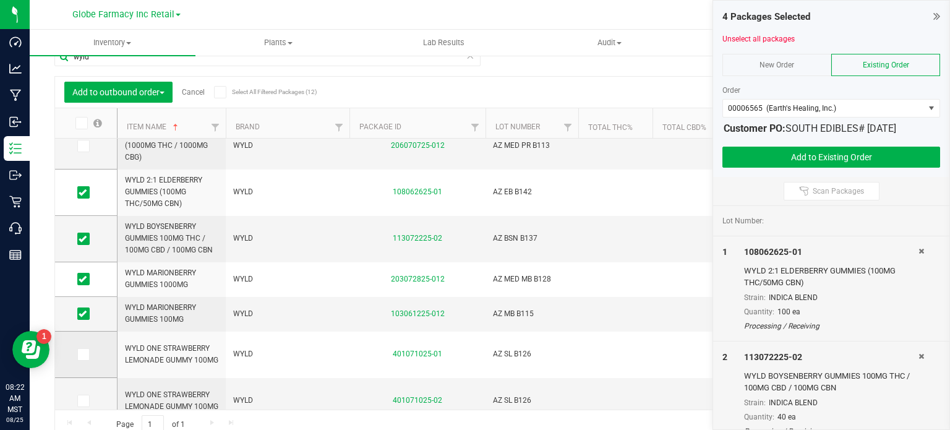
click at [87, 340] on span at bounding box center [83, 354] width 12 height 12
click at [0, 0] on input "checkbox" at bounding box center [0, 0] width 0 height 0
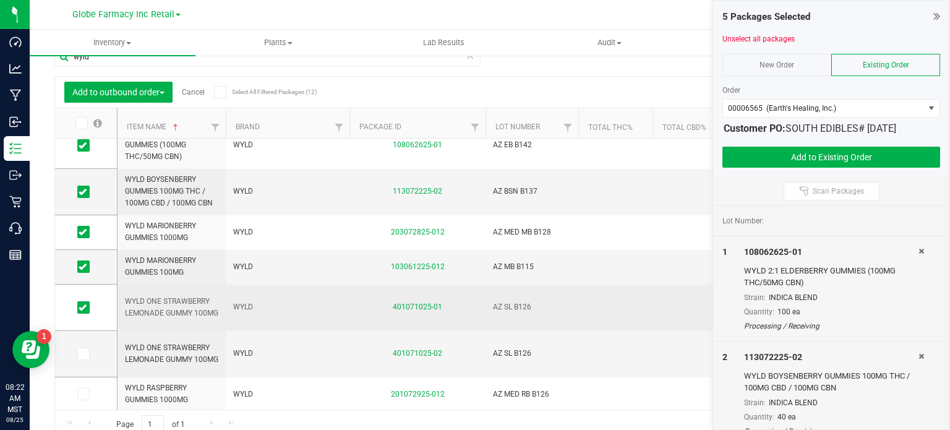
scroll to position [185, 0]
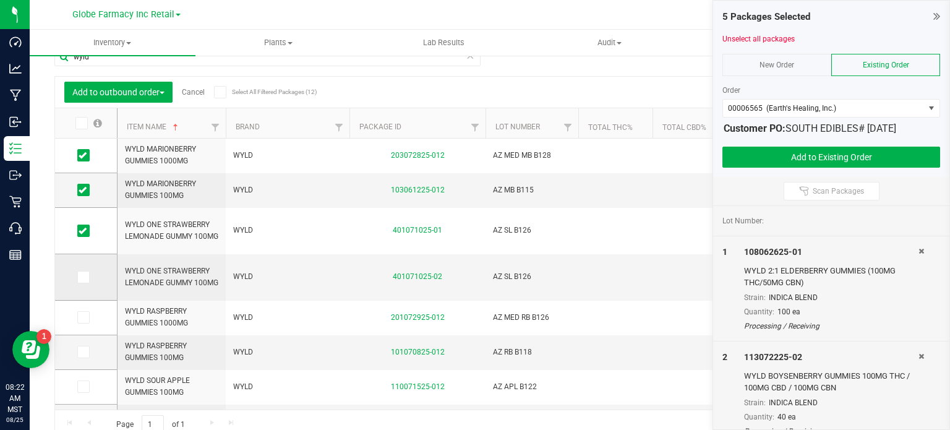
click at [82, 277] on icon at bounding box center [83, 277] width 8 height 0
click at [0, 0] on input "checkbox" at bounding box center [0, 0] width 0 height 0
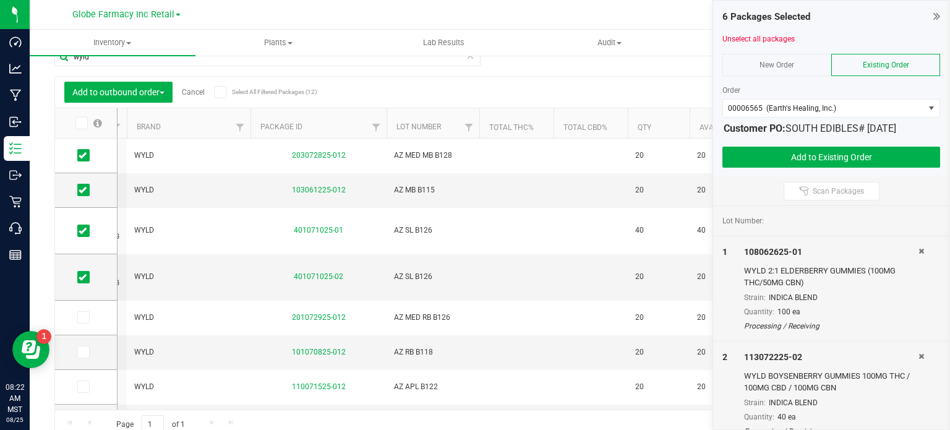
scroll to position [0, 12]
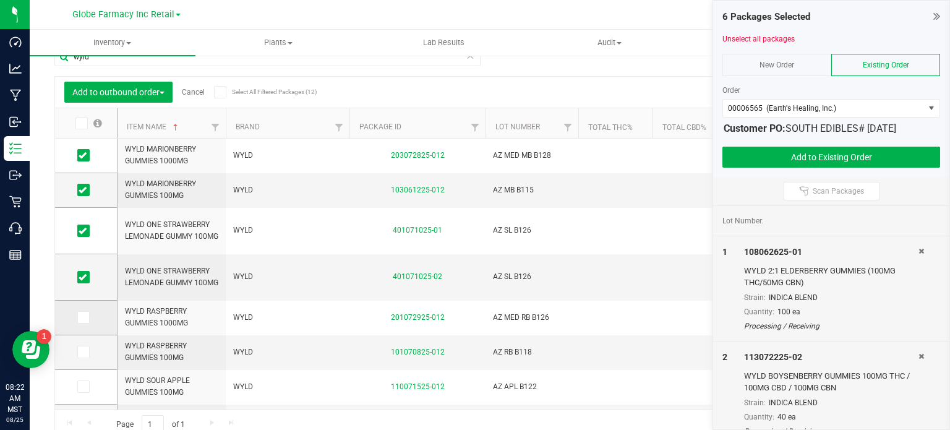
click at [82, 317] on icon at bounding box center [83, 317] width 8 height 0
click at [0, 0] on input "checkbox" at bounding box center [0, 0] width 0 height 0
click at [83, 340] on span at bounding box center [83, 352] width 12 height 12
click at [0, 0] on input "checkbox" at bounding box center [0, 0] width 0 height 0
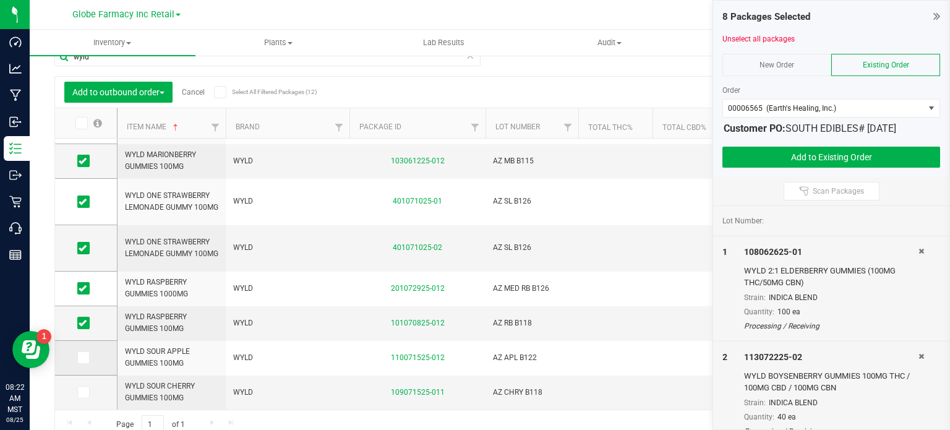
click at [87, 340] on td at bounding box center [86, 358] width 62 height 35
click at [80, 340] on icon at bounding box center [83, 392] width 8 height 0
click at [0, 0] on input "checkbox" at bounding box center [0, 0] width 0 height 0
click at [87, 340] on label at bounding box center [86, 357] width 18 height 12
click at [0, 0] on input "checkbox" at bounding box center [0, 0] width 0 height 0
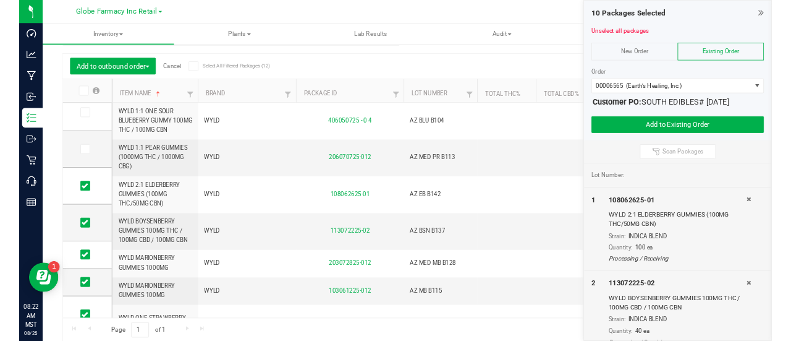
scroll to position [0, 0]
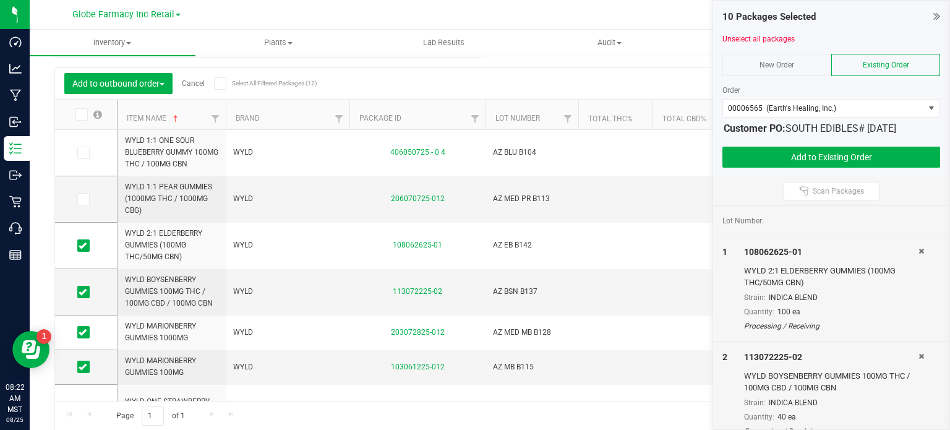
click at [791, 169] on div "10 Packages Selected Unselect all packages New Order Existing Order Order 00006…" at bounding box center [831, 89] width 236 height 176
click at [788, 157] on button "Add to Existing Order" at bounding box center [831, 157] width 218 height 21
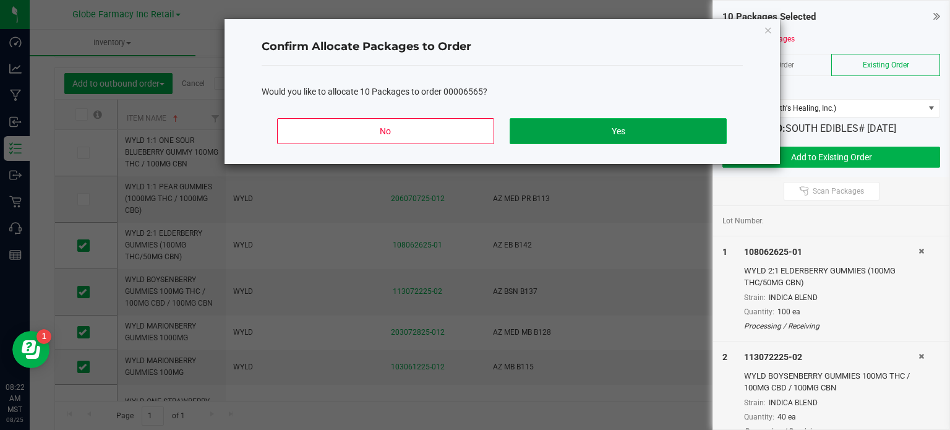
click at [669, 131] on button "Yes" at bounding box center [617, 131] width 216 height 26
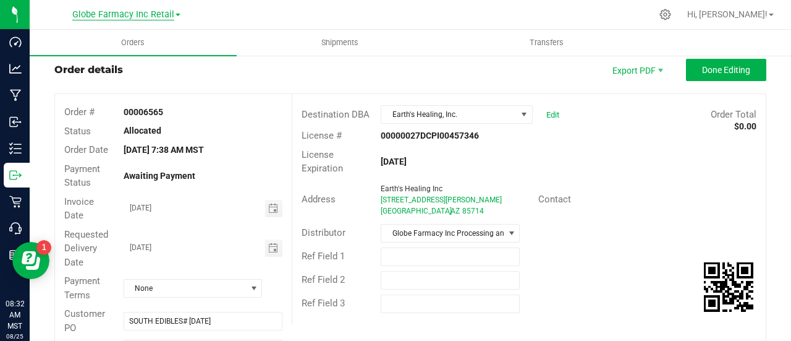
scroll to position [30, 0]
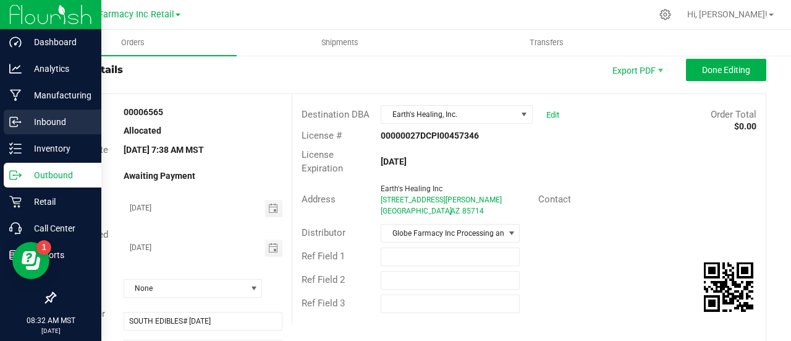
click at [15, 126] on icon at bounding box center [15, 122] width 12 height 12
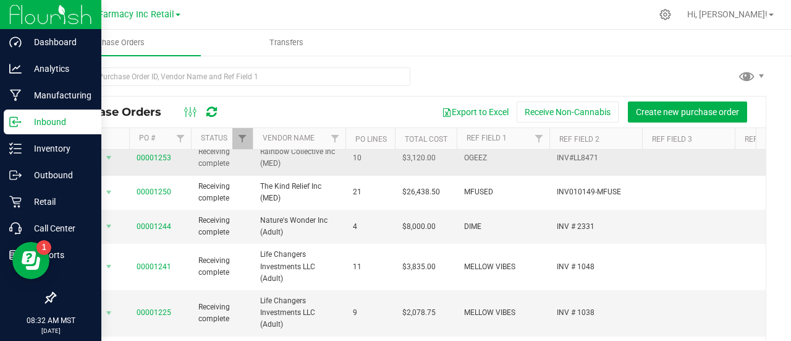
scroll to position [124, 0]
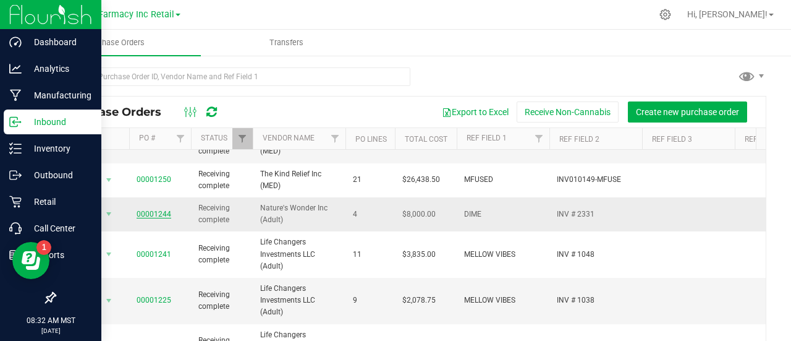
click at [151, 210] on link "00001244" at bounding box center [154, 214] width 35 height 9
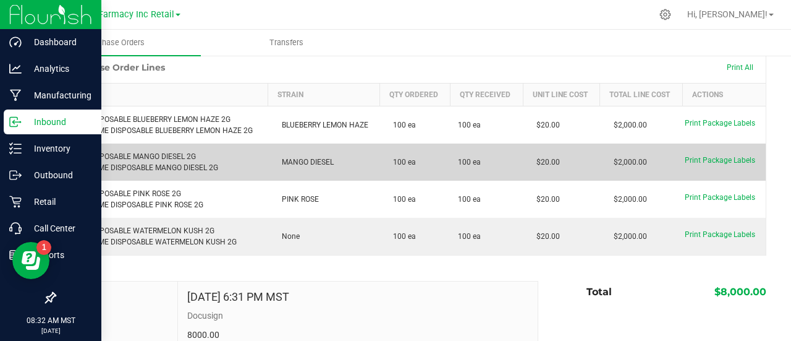
scroll to position [124, 0]
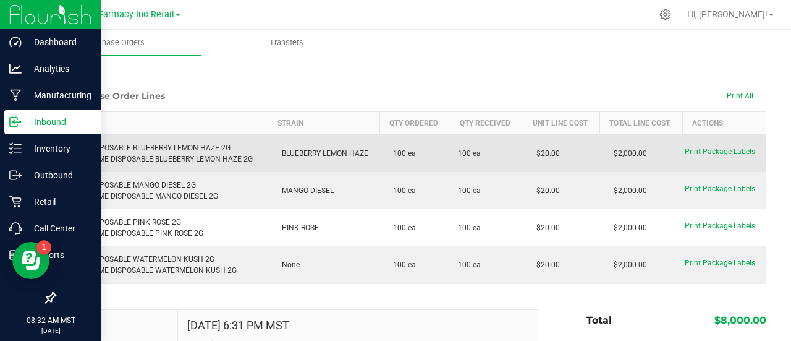
drag, startPoint x: 567, startPoint y: 143, endPoint x: 532, endPoint y: 156, distance: 36.8
click at [532, 156] on td "$20.00" at bounding box center [561, 154] width 77 height 38
copy span "$20.00"
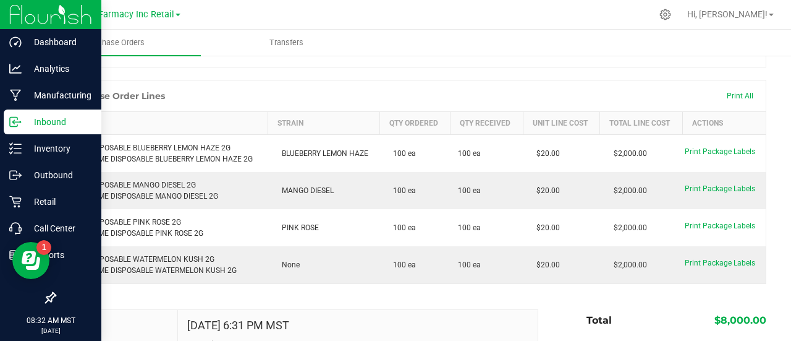
click at [57, 126] on p "Inbound" at bounding box center [59, 121] width 74 height 15
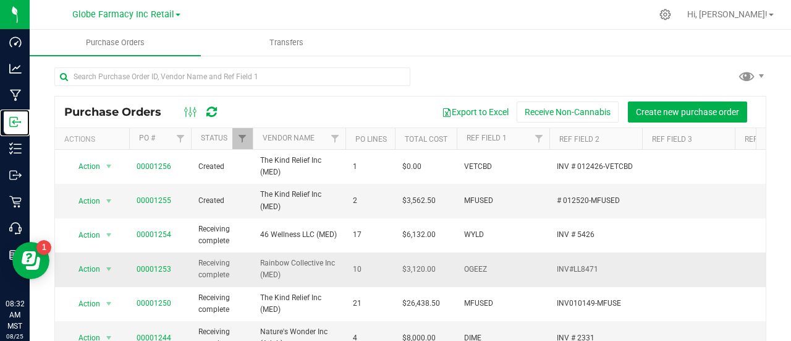
scroll to position [62, 0]
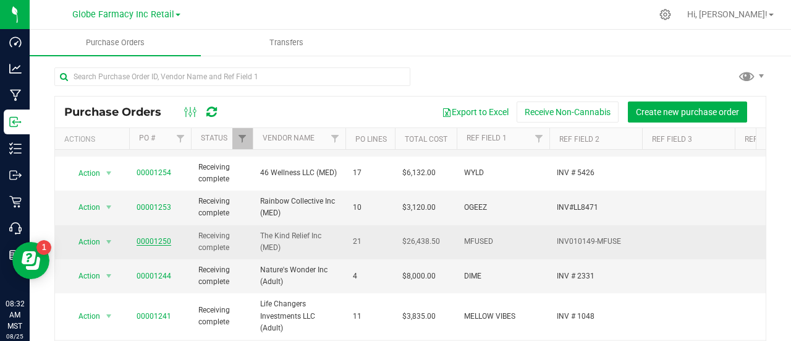
click at [155, 238] on link "00001250" at bounding box center [154, 241] width 35 height 9
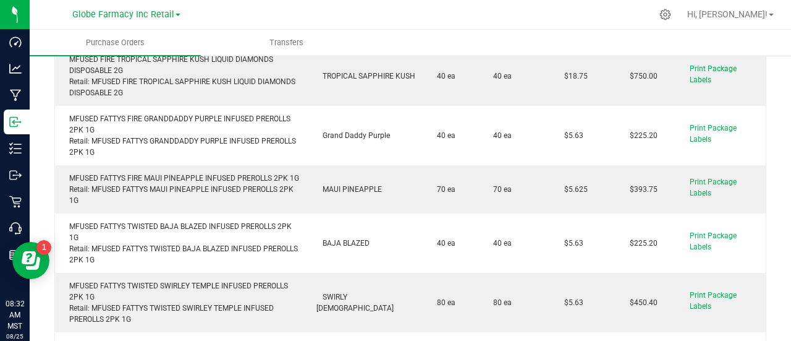
scroll to position [309, 0]
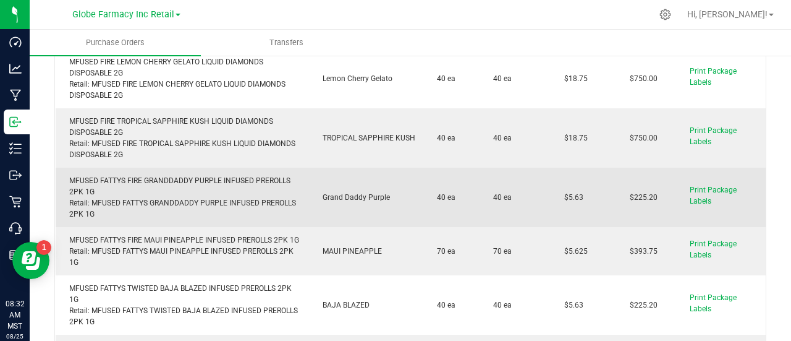
drag, startPoint x: 587, startPoint y: 188, endPoint x: 556, endPoint y: 190, distance: 31.6
click at [556, 190] on td "$5.63" at bounding box center [584, 197] width 66 height 59
copy span "$5.63"
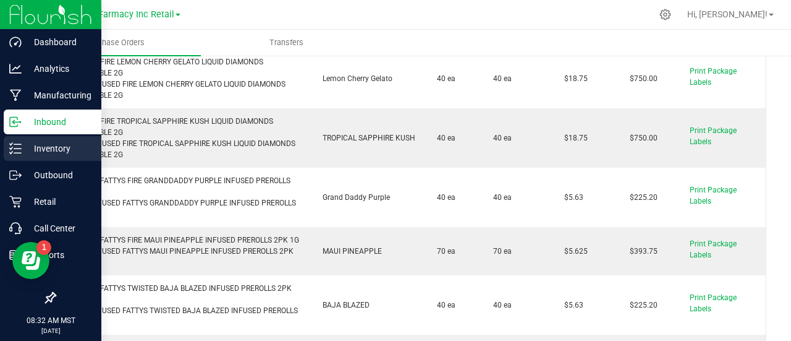
click at [30, 143] on p "Inventory" at bounding box center [59, 148] width 74 height 15
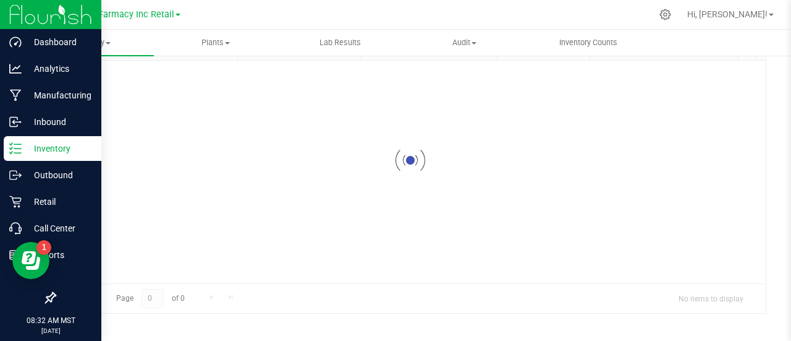
scroll to position [90, 0]
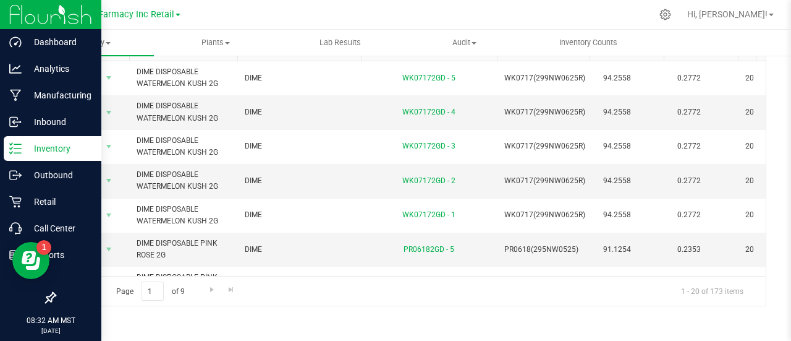
click at [22, 148] on p "Inventory" at bounding box center [59, 148] width 74 height 15
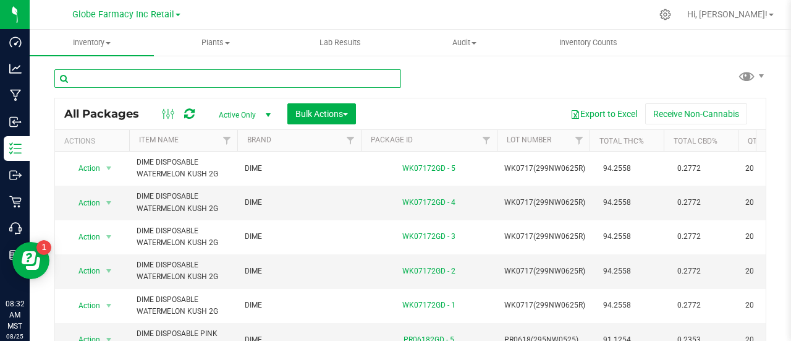
paste input "SHORTIES BLUE PINEAPPLE INFUSED PRE-ROLL 10PK 5G"
click at [201, 81] on input "SHORTIES BLUE PINEAPPLE INFUSED PRE-ROLL 10PK 5G" at bounding box center [227, 78] width 347 height 19
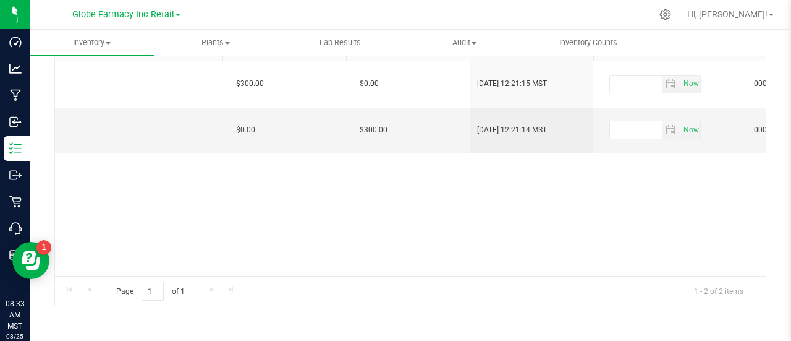
scroll to position [0, 2323]
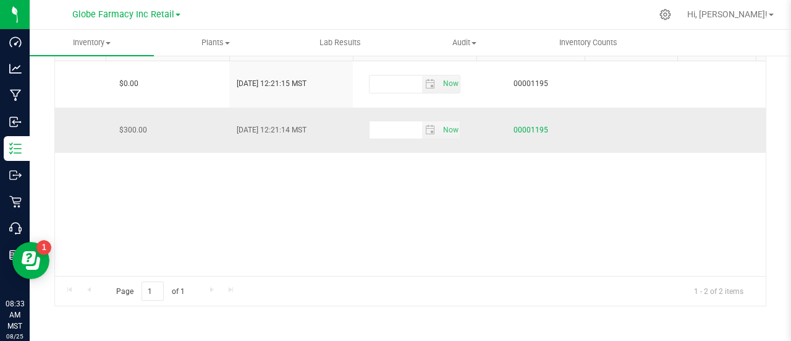
type input "SHORTIES BLUE PINEAPPLE INFUSED PRE-ROLL 10PK 5G"
click at [526, 130] on link "00001195" at bounding box center [531, 130] width 35 height 9
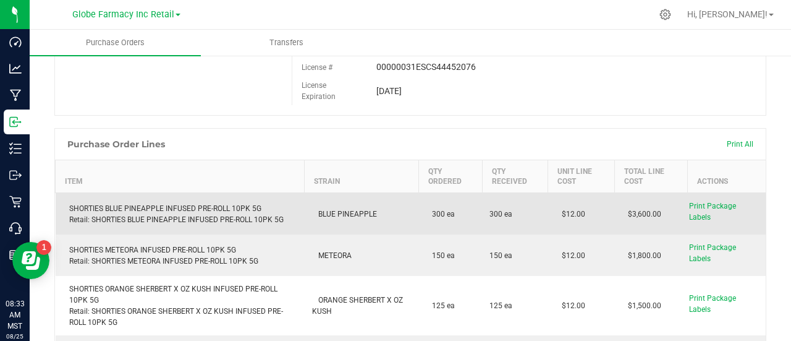
click at [558, 215] on td "$12.00" at bounding box center [581, 214] width 66 height 42
copy span "12.00"
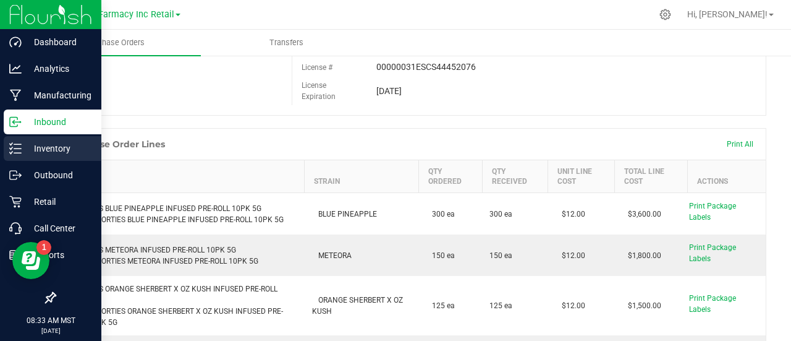
click at [14, 147] on icon at bounding box center [15, 148] width 12 height 12
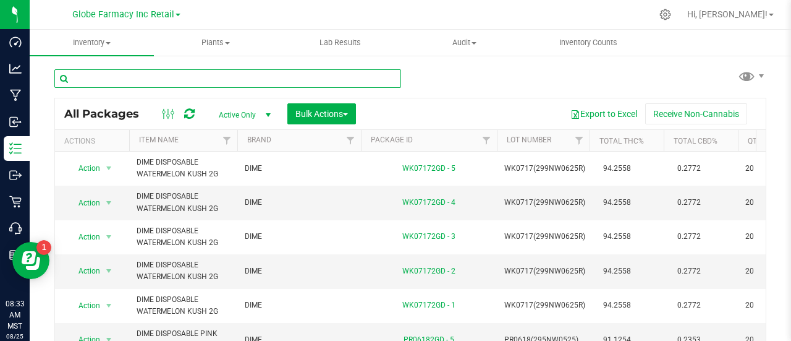
click at [273, 79] on input "text" at bounding box center [227, 78] width 347 height 19
paste input "STIIIZY LABS DISPOSABLE PEN HARDCORE OG 1G"
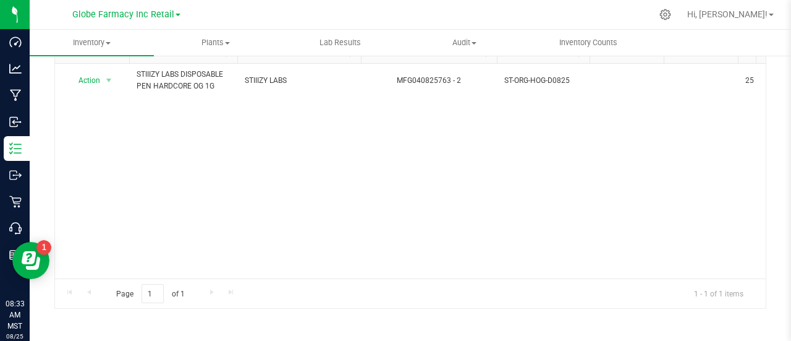
scroll to position [90, 0]
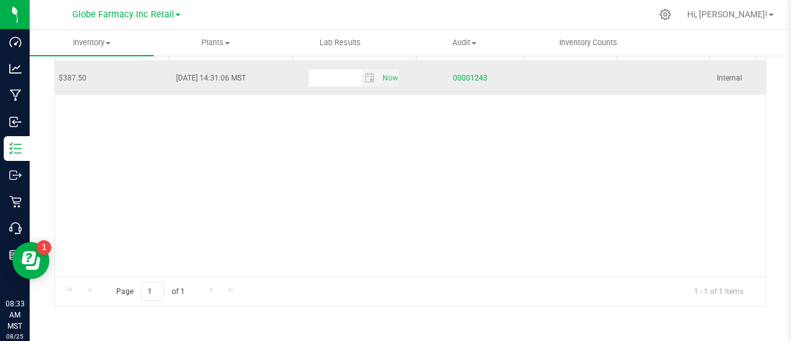
type input "STIIIZY LABS DISPOSABLE PEN HARDCORE OG 1G"
click at [479, 78] on link "00001243" at bounding box center [470, 78] width 35 height 9
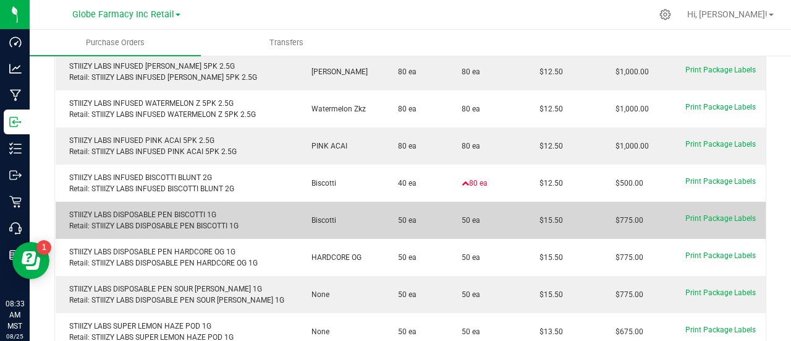
drag, startPoint x: 559, startPoint y: 228, endPoint x: 532, endPoint y: 226, distance: 27.3
click at [532, 226] on td "$15.50" at bounding box center [564, 220] width 76 height 37
copy span "$15.50"
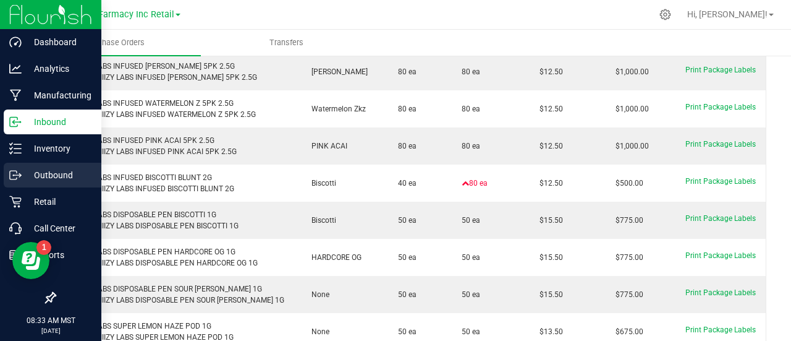
click at [26, 177] on p "Outbound" at bounding box center [59, 175] width 74 height 15
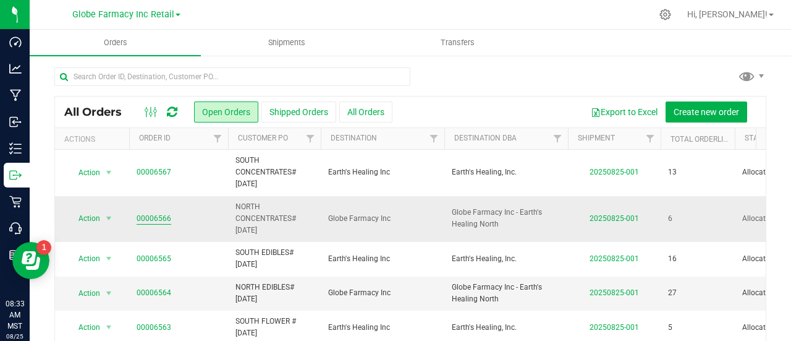
click at [158, 213] on link "00006566" at bounding box center [154, 219] width 35 height 12
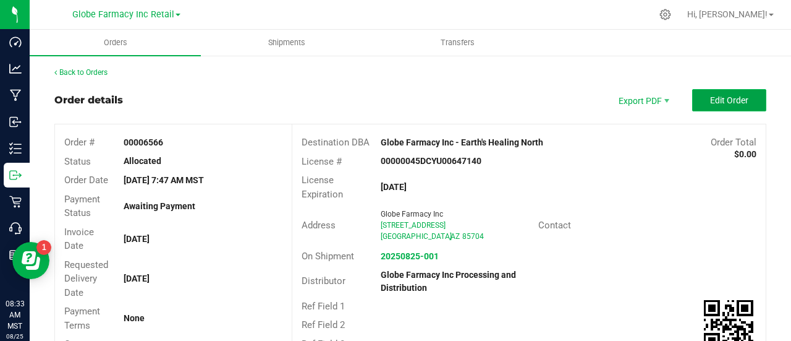
click at [725, 100] on span "Edit Order" at bounding box center [729, 100] width 38 height 10
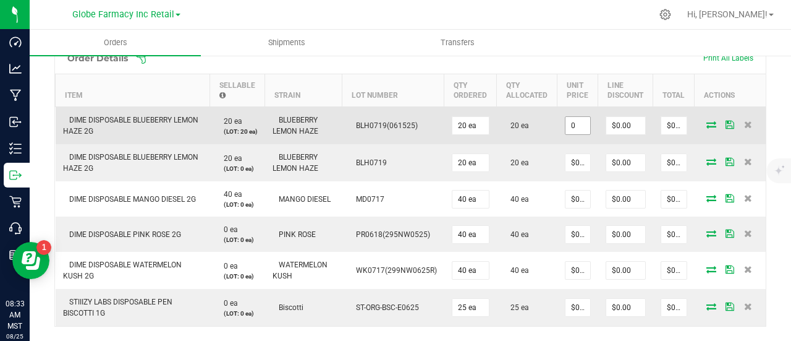
click at [574, 127] on input "0" at bounding box center [578, 125] width 25 height 17
paste input "2"
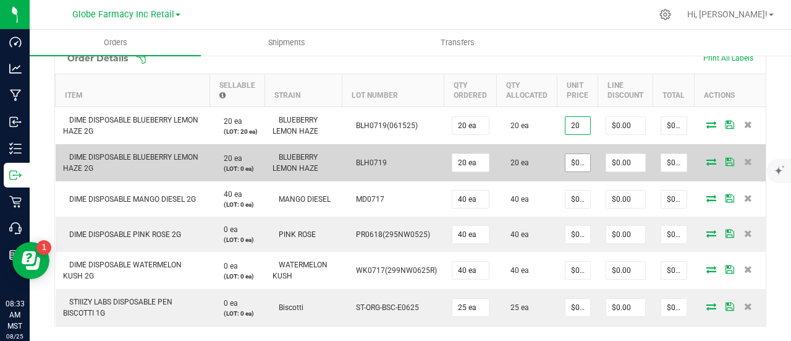
type input "$20.00000"
type input "$400.00"
paste input "2"
click at [579, 163] on input "0" at bounding box center [578, 162] width 25 height 17
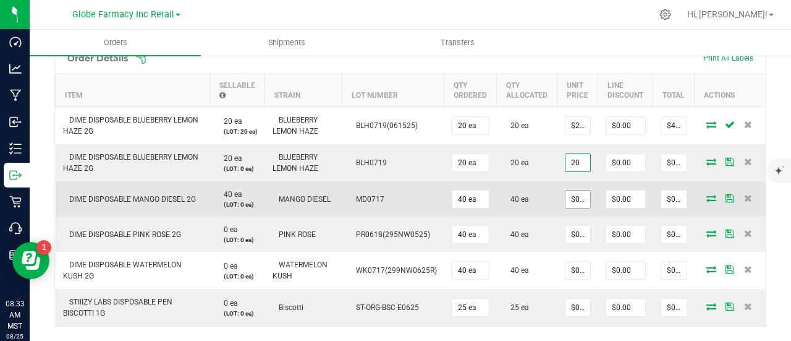
type input "$20.00000"
type input "$400.00"
click at [573, 206] on input "0" at bounding box center [578, 198] width 25 height 17
paste input "2"
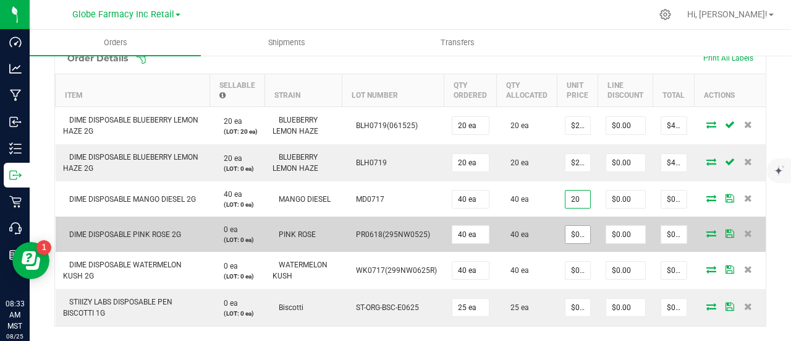
type input "$20.00000"
type input "$800.00"
paste input "2"
click at [575, 243] on input "0" at bounding box center [578, 234] width 25 height 17
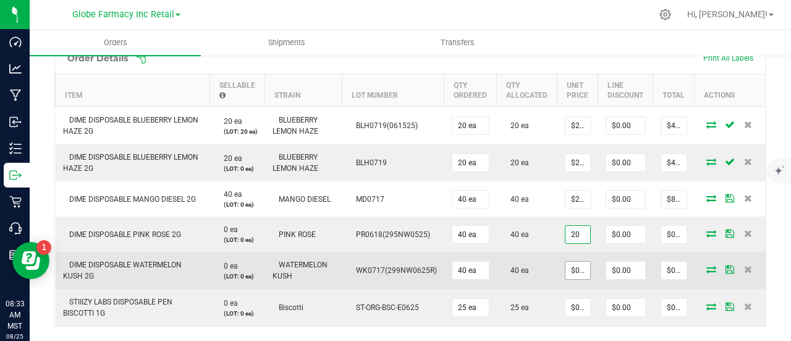
type input "$20.00000"
type input "$800.00"
click at [576, 273] on input "0" at bounding box center [578, 270] width 25 height 17
paste input "2"
type input "$20.00000"
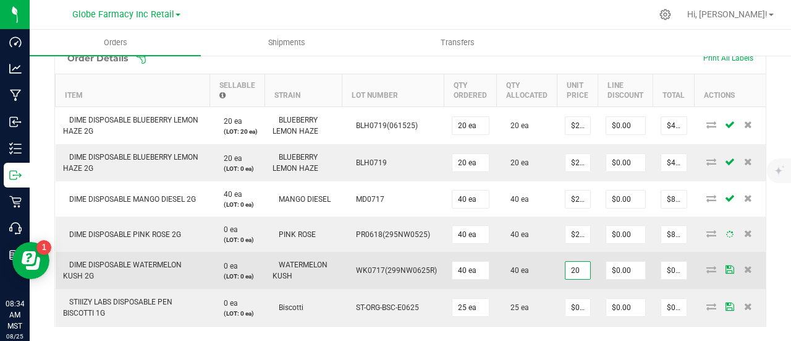
type input "$800.00"
click at [152, 258] on td "DIME DISPOSABLE WATERMELON KUSH 2G" at bounding box center [133, 270] width 155 height 37
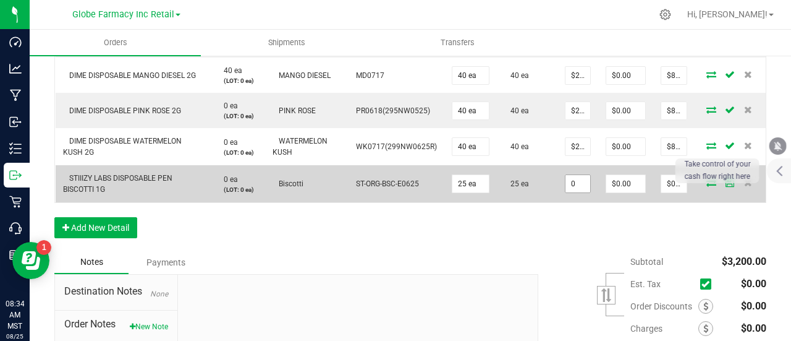
click at [571, 185] on input "0" at bounding box center [578, 183] width 25 height 17
paste input "15.5"
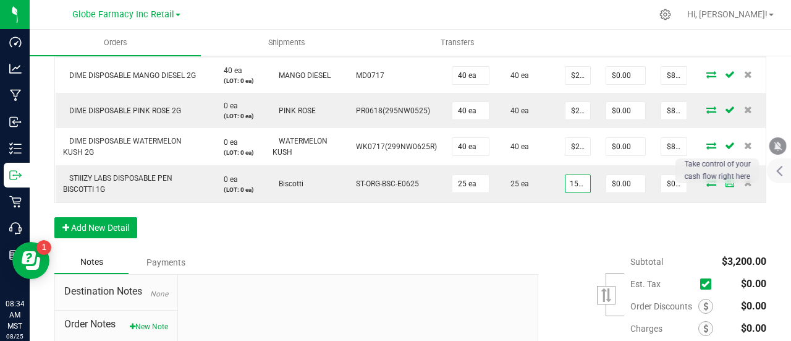
type input "$15.50000"
type input "$387.50"
click at [556, 243] on div "Order Details Print All Labels Item Sellable Strain Lot Number Qty Ordered Qty …" at bounding box center [410, 84] width 712 height 332
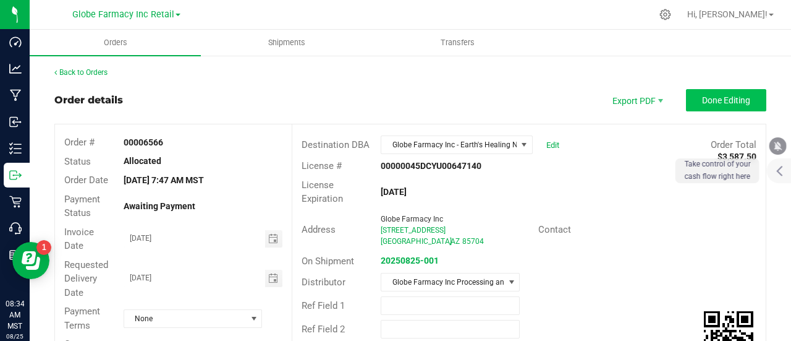
click at [709, 95] on span "Done Editing" at bounding box center [726, 100] width 48 height 10
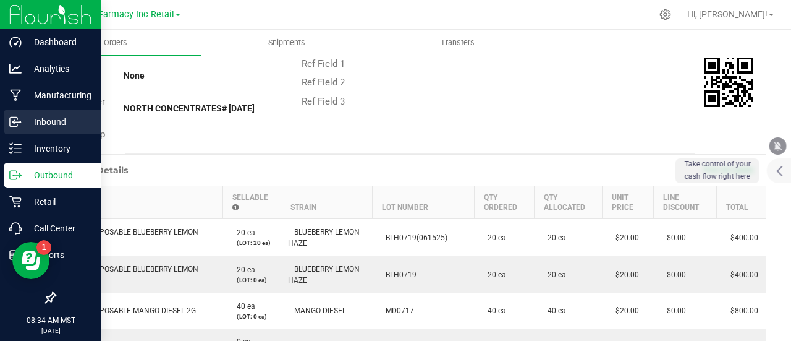
click at [22, 120] on p "Inbound" at bounding box center [59, 121] width 74 height 15
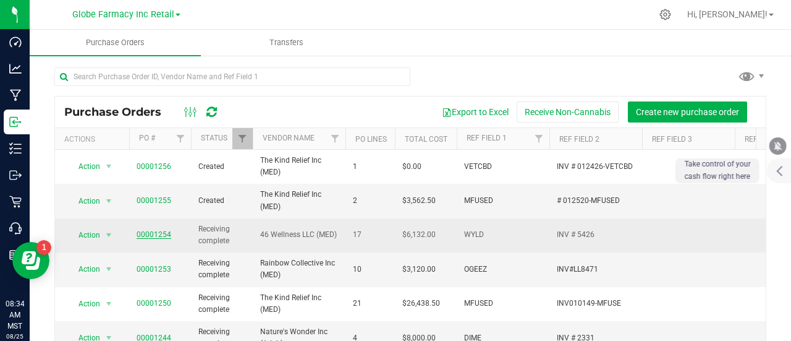
click at [142, 231] on link "00001254" at bounding box center [154, 234] width 35 height 9
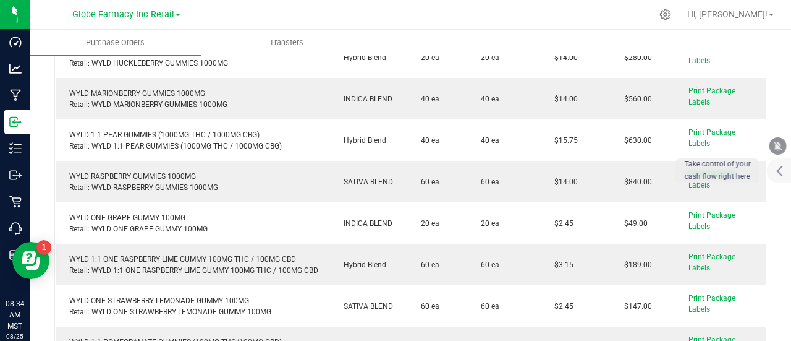
scroll to position [495, 0]
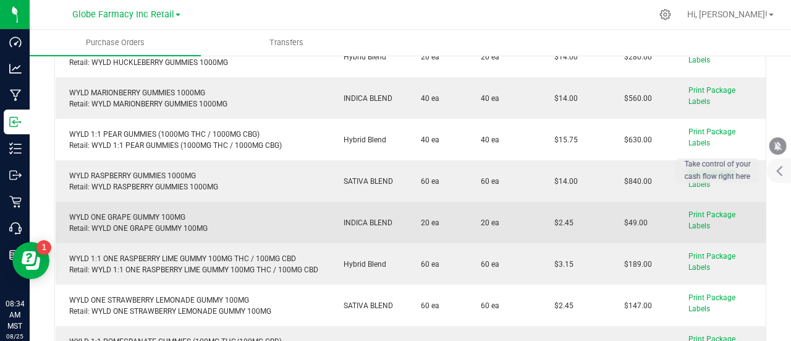
drag, startPoint x: 556, startPoint y: 231, endPoint x: 540, endPoint y: 231, distance: 16.1
click at [541, 231] on td "$2.45" at bounding box center [576, 222] width 70 height 41
copy span "$2.45"
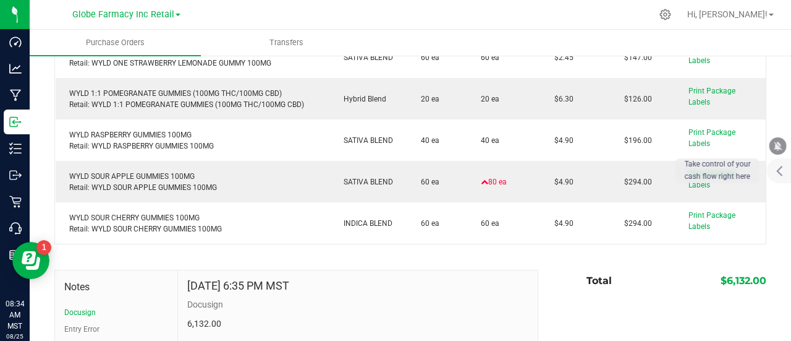
scroll to position [804, 0]
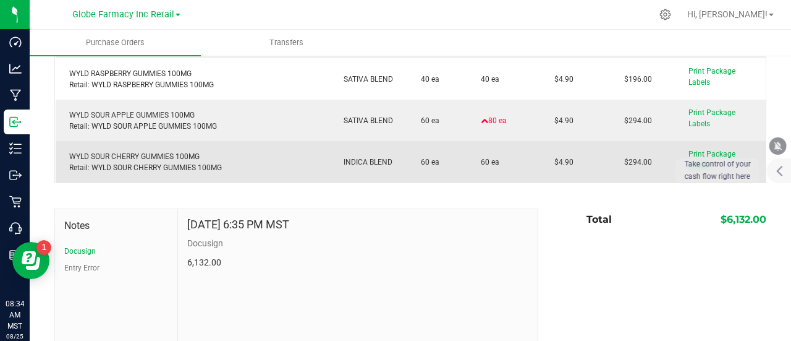
drag, startPoint x: 580, startPoint y: 168, endPoint x: 548, endPoint y: 174, distance: 32.7
click at [548, 174] on td "$4.90" at bounding box center [576, 161] width 70 height 41
copy span "$4.90"
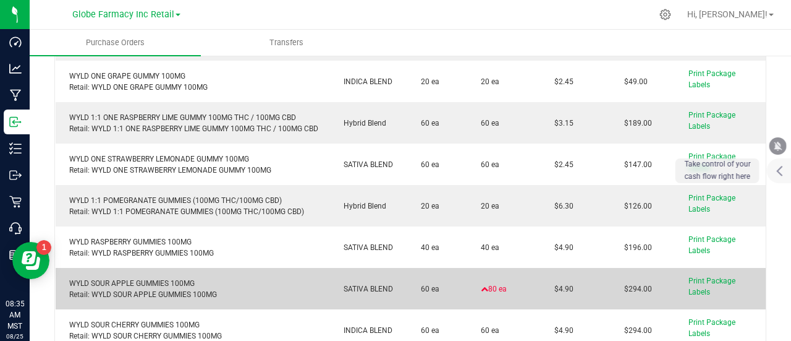
scroll to position [618, 0]
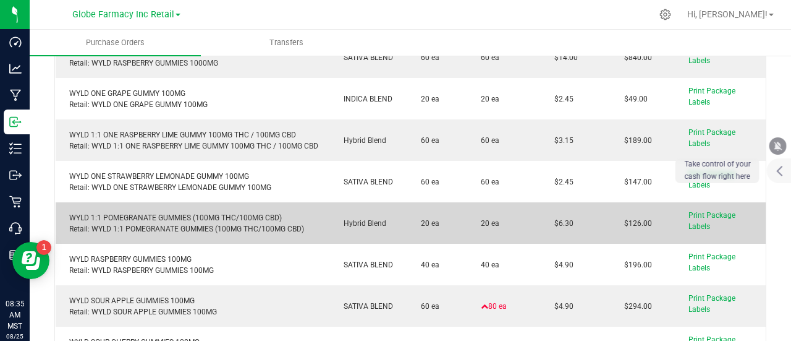
drag, startPoint x: 573, startPoint y: 222, endPoint x: 539, endPoint y: 228, distance: 33.8
click at [541, 228] on td "$6.30" at bounding box center [576, 222] width 70 height 41
copy span "$6.30"
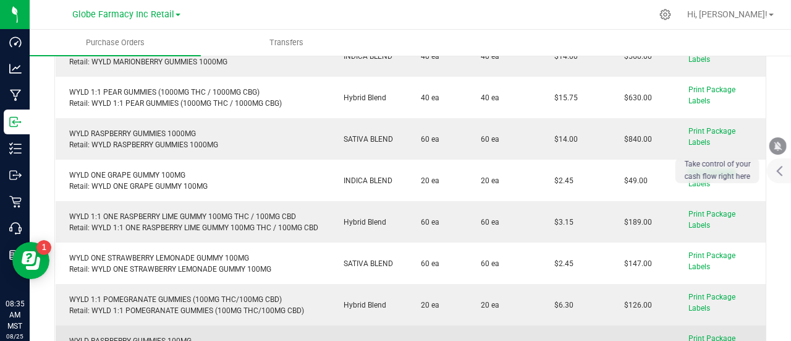
scroll to position [495, 0]
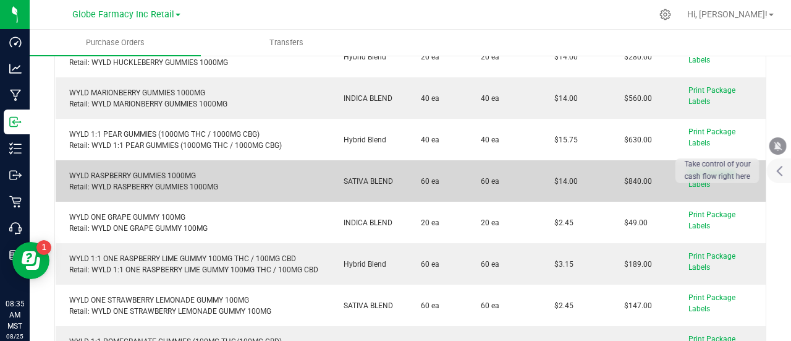
drag, startPoint x: 569, startPoint y: 184, endPoint x: 547, endPoint y: 192, distance: 24.2
click at [524, 194] on purchase-order-line-row "WYLD RASPBERRY GUMMIES 1000MG Retail: WYLD RASPBERRY GUMMIES 1000MG SATIVA BLEN…" at bounding box center [411, 180] width 711 height 41
copy purchase-order-line-row "$14.00"
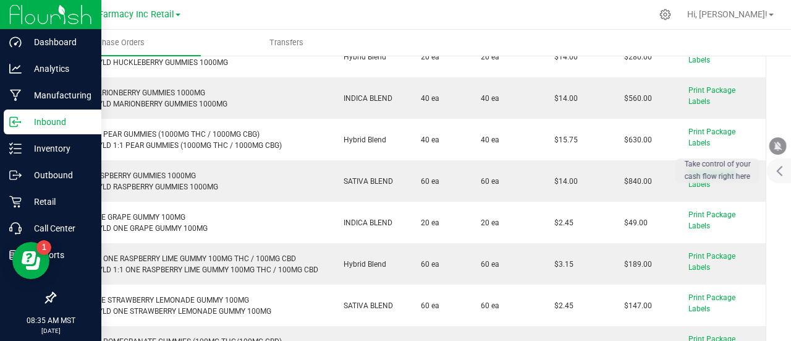
click at [16, 117] on icon at bounding box center [13, 121] width 7 height 9
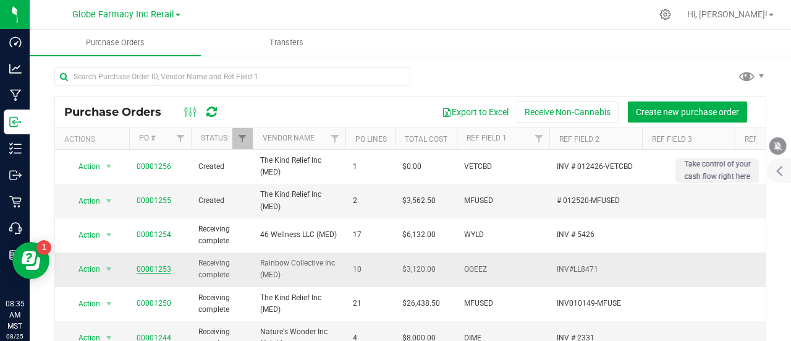
click at [151, 271] on link "00001253" at bounding box center [154, 269] width 35 height 9
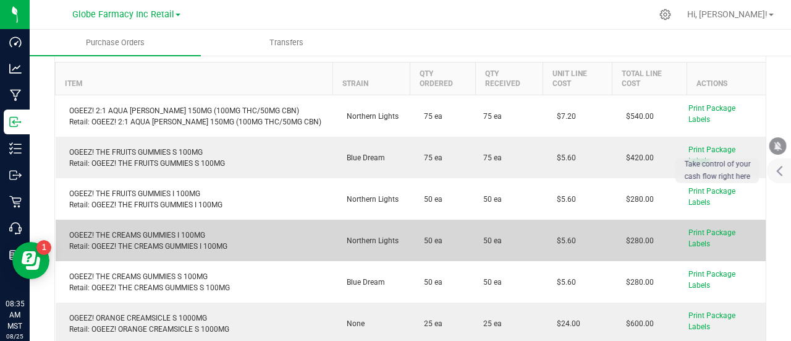
scroll to position [185, 0]
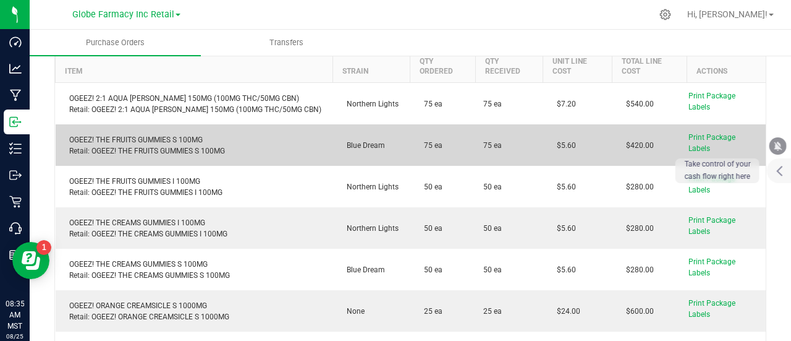
drag, startPoint x: 561, startPoint y: 161, endPoint x: 548, endPoint y: 165, distance: 14.1
click at [548, 165] on td "$5.60" at bounding box center [577, 144] width 69 height 41
drag, startPoint x: 544, startPoint y: 166, endPoint x: 560, endPoint y: 159, distance: 16.9
click at [560, 159] on td "$5.60" at bounding box center [577, 144] width 69 height 41
copy span "5.60"
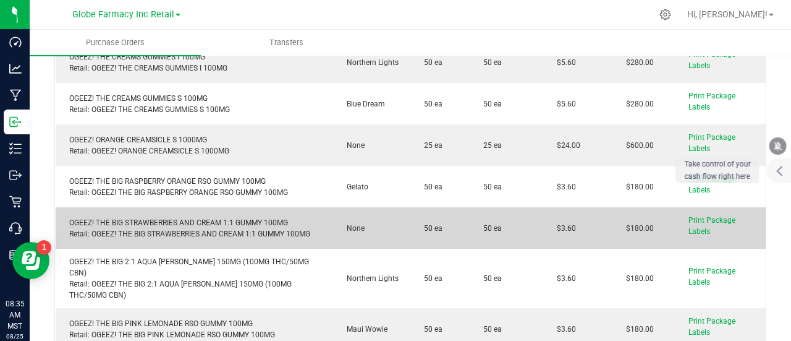
scroll to position [371, 0]
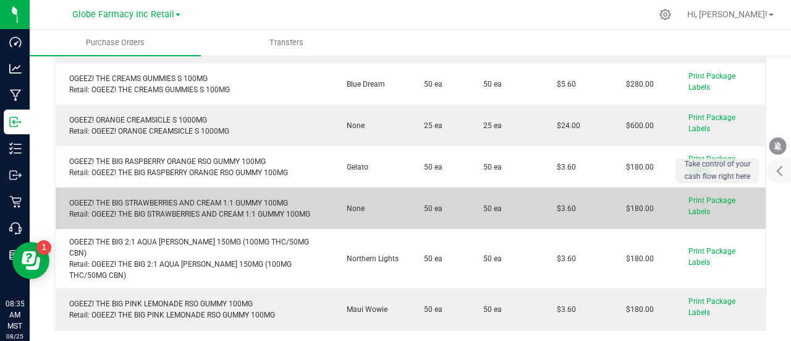
drag, startPoint x: 548, startPoint y: 228, endPoint x: 527, endPoint y: 228, distance: 21.0
click at [527, 228] on purchase-order-line-row "OGEEZ! THE BIG STRAWBERRIES AND CREAM 1:1 GUMMY 100MG Retail: OGEEZ! THE BIG ST…" at bounding box center [411, 207] width 711 height 41
copy purchase-order-line-row "$3.60"
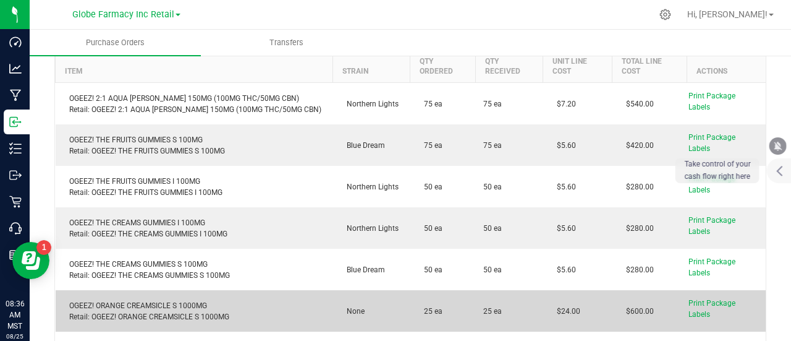
scroll to position [124, 0]
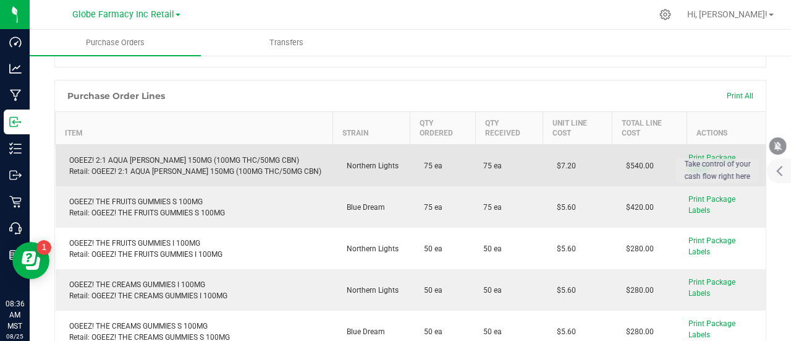
drag, startPoint x: 569, startPoint y: 185, endPoint x: 527, endPoint y: 182, distance: 42.7
click at [527, 182] on purchase-order-line-row "OGEEZ! 2:1 AQUA BERRY 150MG (100MG THC/50MG CBN) Retail: OGEEZ! 2:1 AQUA BERRY …" at bounding box center [411, 166] width 711 height 42
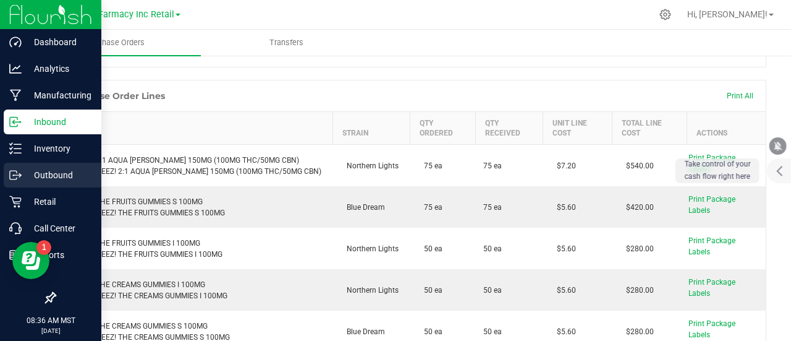
click at [21, 169] on icon at bounding box center [15, 175] width 12 height 12
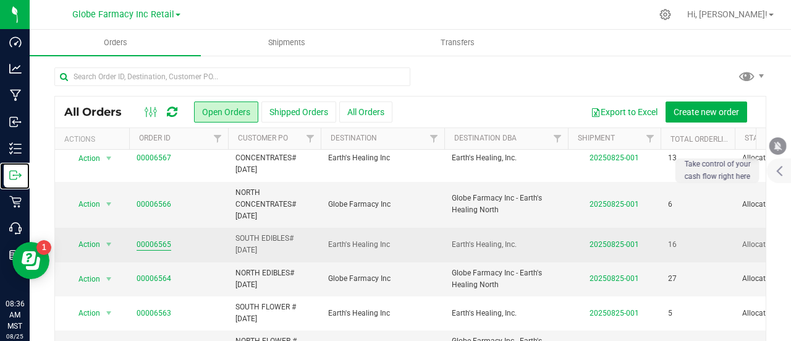
scroll to position [22, 0]
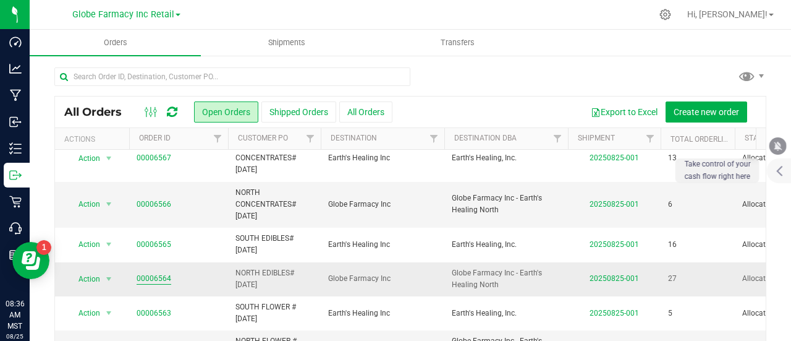
click at [159, 273] on link "00006564" at bounding box center [154, 279] width 35 height 12
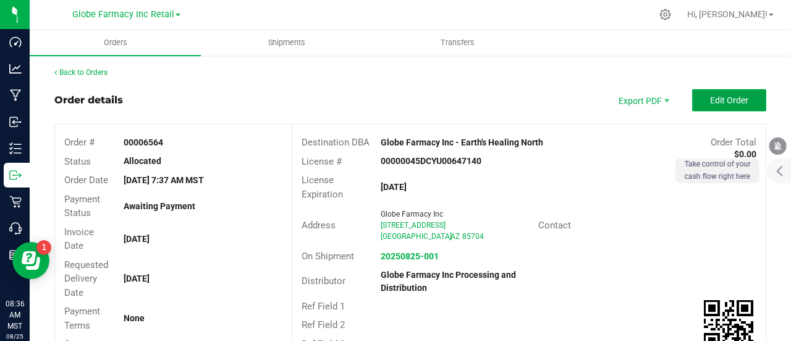
click at [721, 91] on button "Edit Order" at bounding box center [729, 100] width 74 height 22
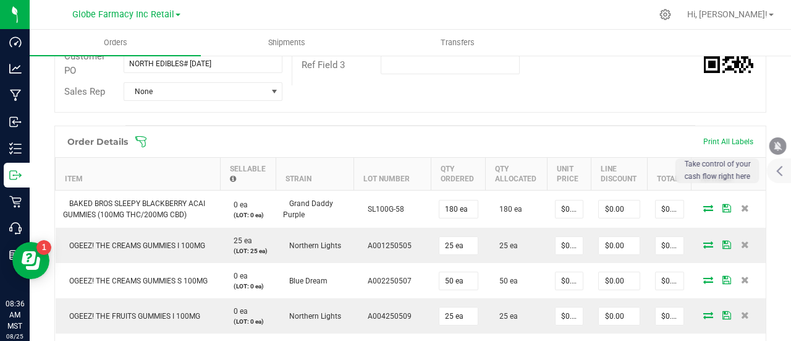
scroll to position [309, 0]
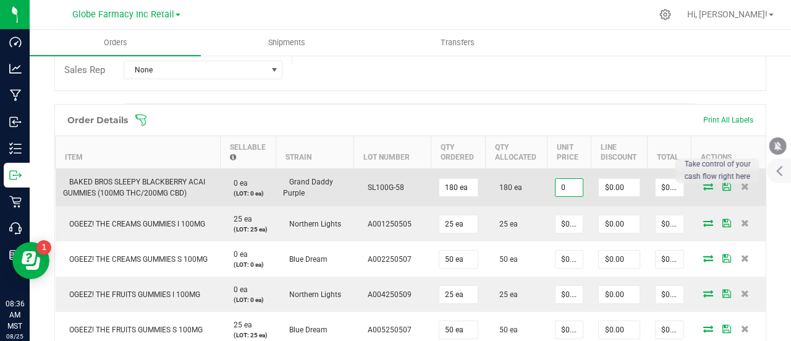
click at [566, 184] on input "0" at bounding box center [569, 187] width 27 height 17
paste input "4.9"
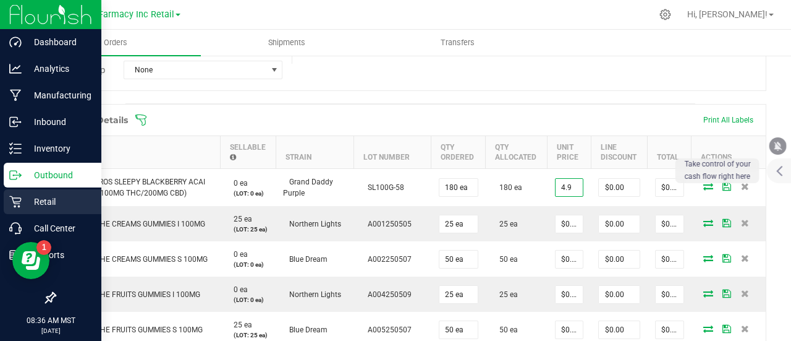
type input "$4.90000"
type input "$882.00"
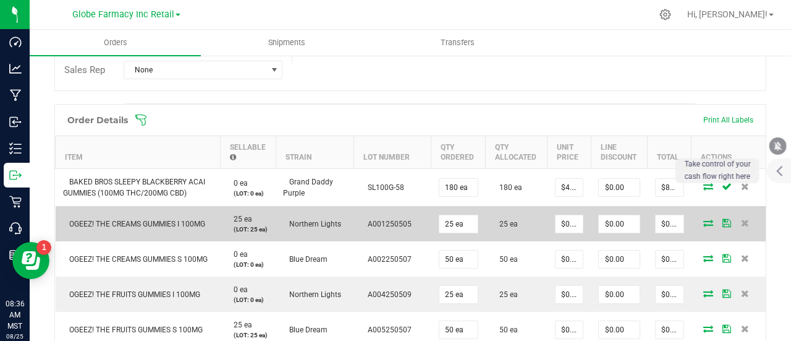
click at [554, 215] on td "$0.00000" at bounding box center [569, 223] width 43 height 35
click at [558, 226] on input "0" at bounding box center [569, 223] width 27 height 17
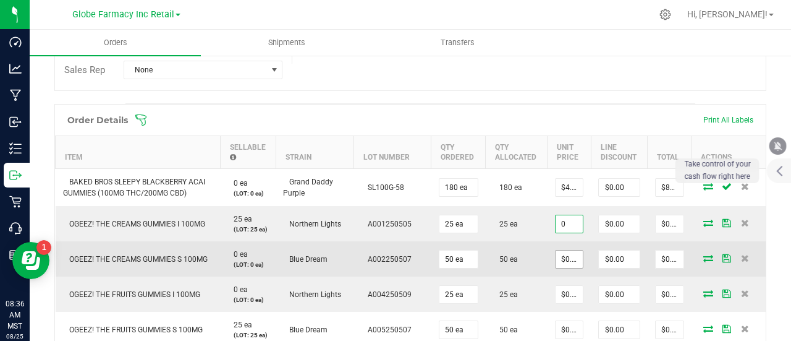
paste input "5.6"
type input "$5.60000"
type input "$140.00"
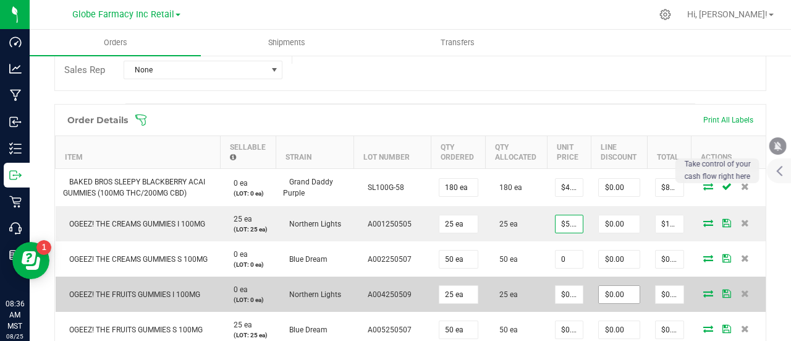
drag, startPoint x: 566, startPoint y: 265, endPoint x: 590, endPoint y: 297, distance: 40.7
click at [566, 265] on input "0" at bounding box center [569, 258] width 27 height 17
paste input "5.6"
type input "$5.60000"
type input "$280.00"
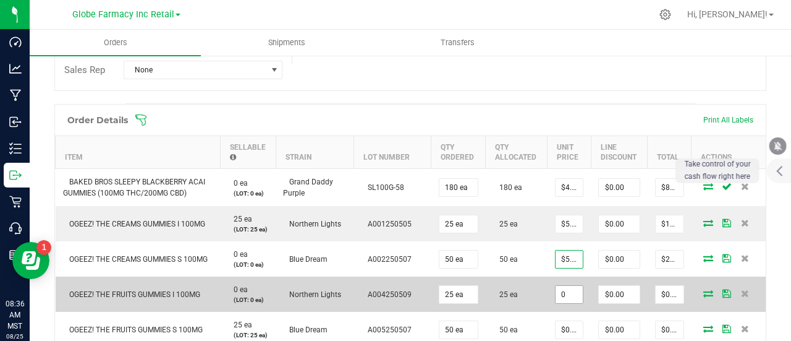
click at [566, 303] on input "0" at bounding box center [569, 294] width 27 height 17
paste input "5.6"
type input "$5.60000"
type input "$140.00"
click at [530, 312] on td "25 ea" at bounding box center [517, 293] width 62 height 35
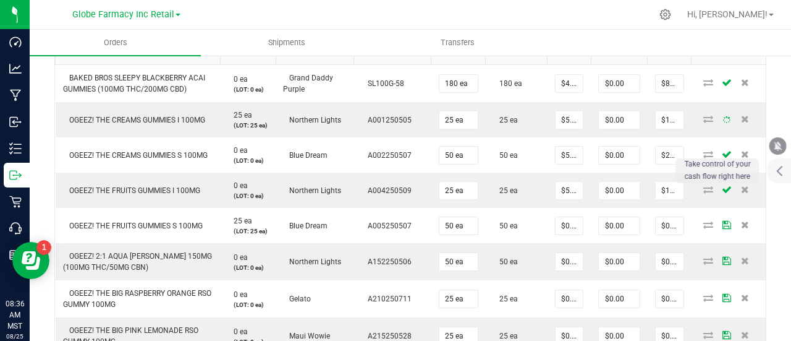
scroll to position [433, 0]
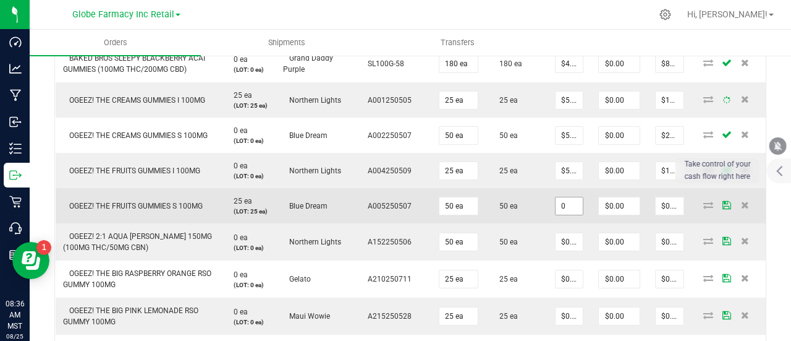
drag, startPoint x: 558, startPoint y: 210, endPoint x: 553, endPoint y: 228, distance: 18.2
click at [558, 211] on input "0" at bounding box center [569, 205] width 27 height 17
paste input "5.6"
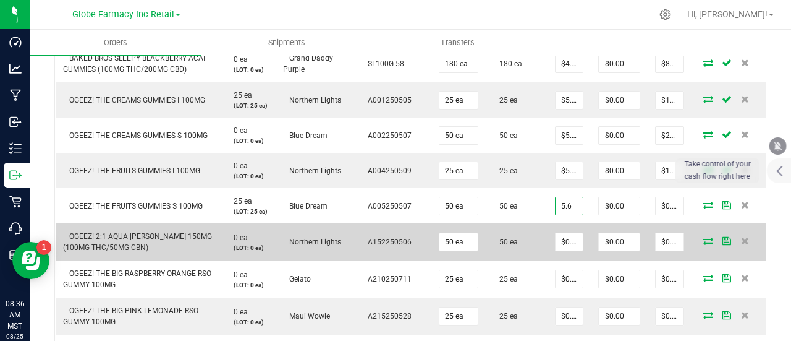
type input "$5.60000"
type input "$280.00"
click at [537, 247] on td "50 ea" at bounding box center [517, 241] width 62 height 37
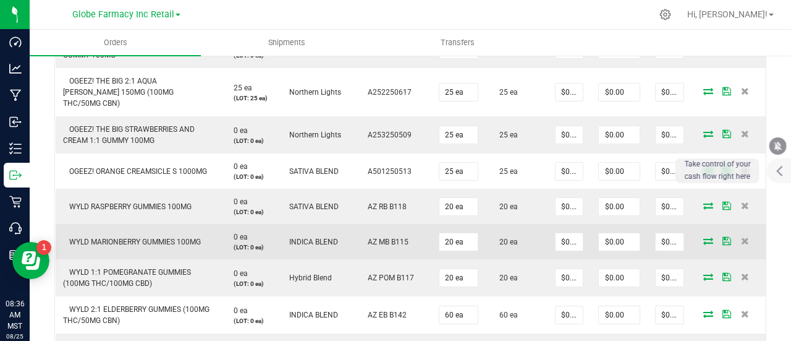
scroll to position [680, 0]
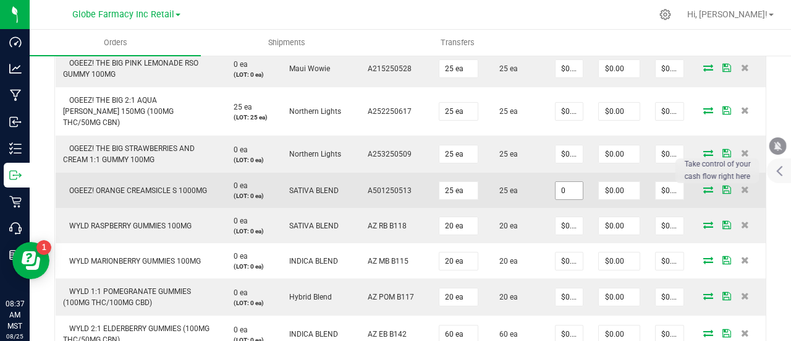
click at [556, 199] on input "0" at bounding box center [569, 190] width 27 height 17
paste input "24"
click at [179, 188] on td "OGEEZ! ORANGE CREAMSICLE S 1000MG" at bounding box center [138, 189] width 165 height 35
type input "$24.00000"
type input "$600.00"
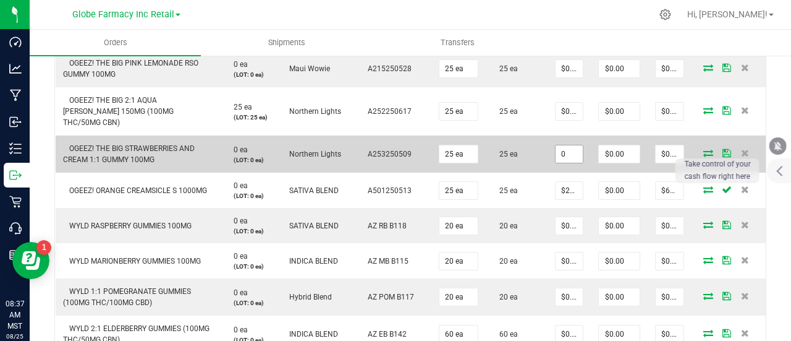
click at [566, 163] on input "0" at bounding box center [569, 153] width 27 height 17
paste input "3.6"
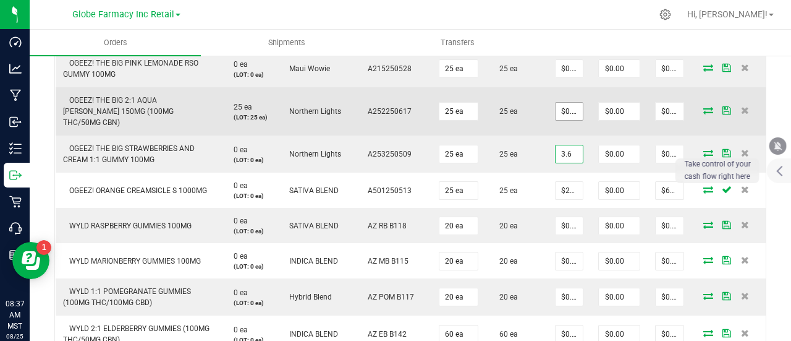
type input "3.6"
type input "0"
type input "$3.60000"
type input "$90.00"
click at [574, 120] on input "0" at bounding box center [569, 111] width 27 height 17
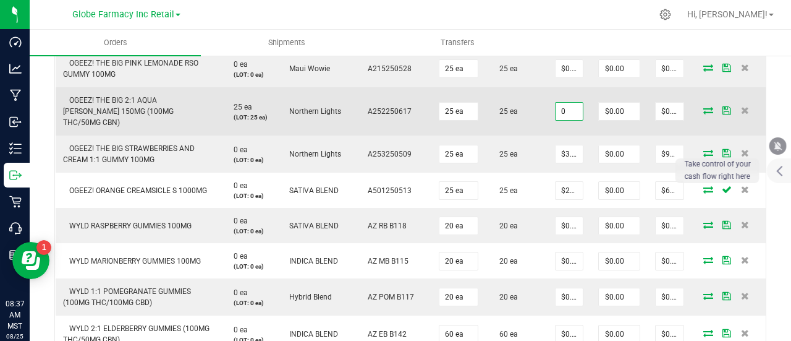
paste input "3.6"
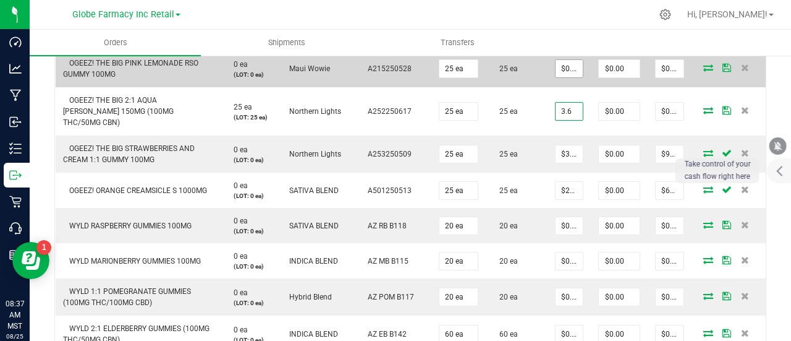
type input "3.6"
type input "0"
type input "$3.60000"
type input "$90.00"
click at [564, 77] on input "0" at bounding box center [569, 68] width 27 height 17
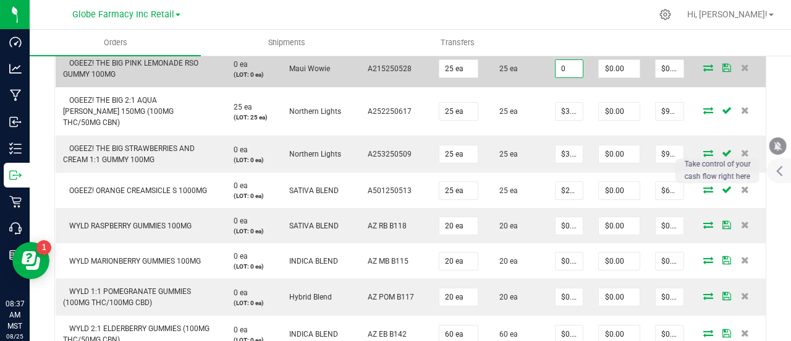
paste input "3.6"
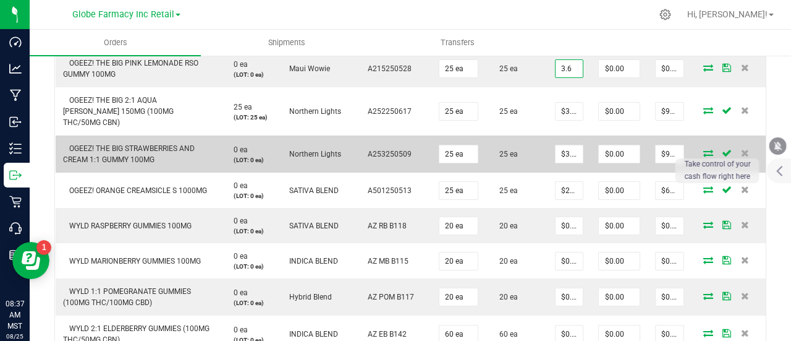
type input "$3.60000"
type input "$90.00"
click at [166, 151] on td "OGEEZ! THE BIG STRAWBERRIES AND CREAM 1:1 GUMMY 100MG" at bounding box center [138, 153] width 165 height 37
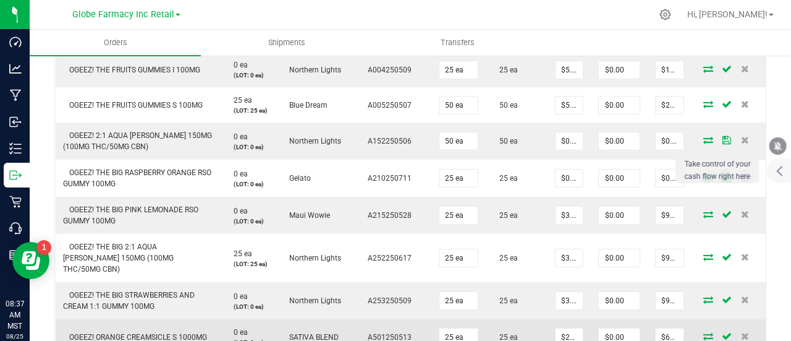
scroll to position [495, 0]
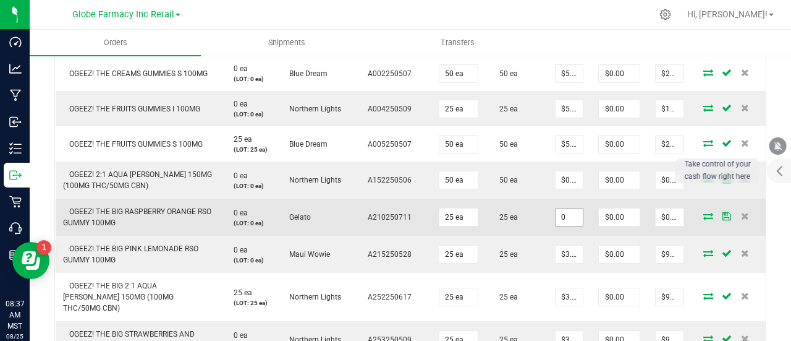
click at [563, 226] on input "0" at bounding box center [569, 216] width 27 height 17
paste input "3.6"
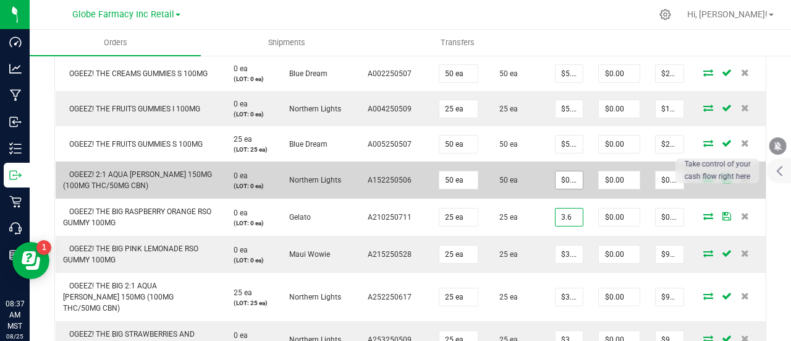
type input "3.6"
type input "0"
type input "$3.60000"
type input "$90.00"
click at [568, 189] on input "0" at bounding box center [569, 179] width 27 height 17
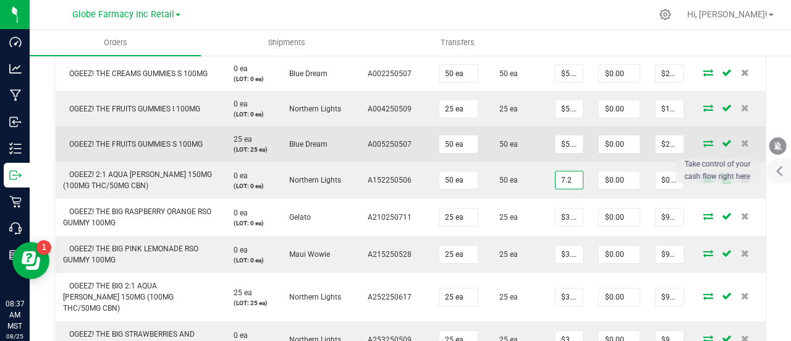
type input "$7.20000"
type input "$360.00"
click at [213, 161] on td "OGEEZ! THE FRUITS GUMMIES S 100MG" at bounding box center [138, 143] width 165 height 35
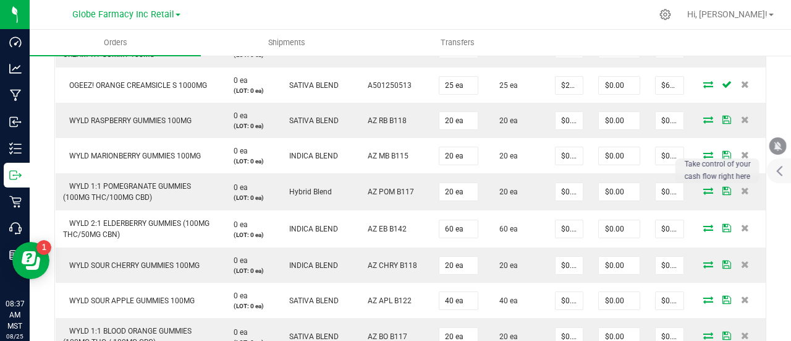
scroll to position [804, 0]
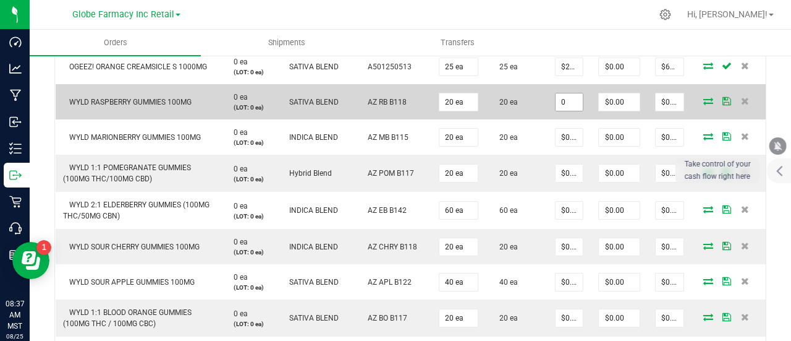
click at [573, 111] on input "0" at bounding box center [569, 101] width 27 height 17
paste input "4.9"
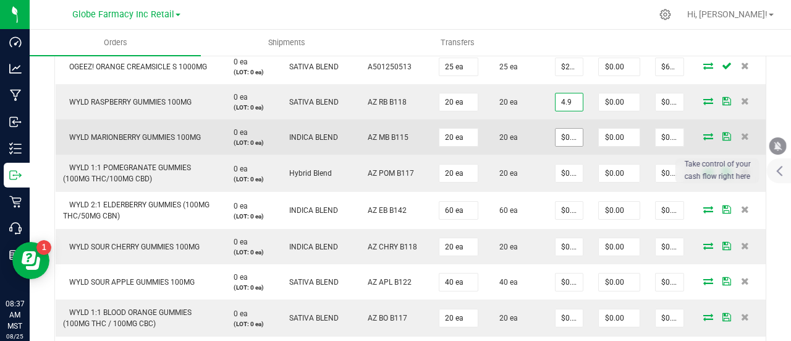
type input "$4.90000"
type input "$98.00"
click at [568, 146] on input "0" at bounding box center [569, 137] width 27 height 17
paste input "4.9"
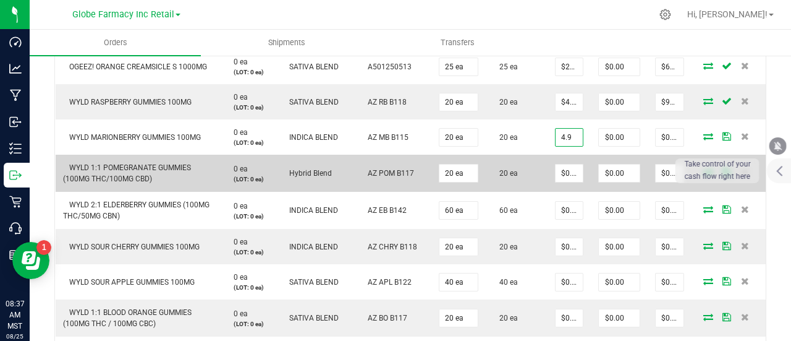
type input "$4.90000"
type input "$98.00"
click at [198, 192] on td "WYLD 1:1 POMEGRANATE GUMMIES (100MG THC/100MG CBD)" at bounding box center [138, 173] width 165 height 37
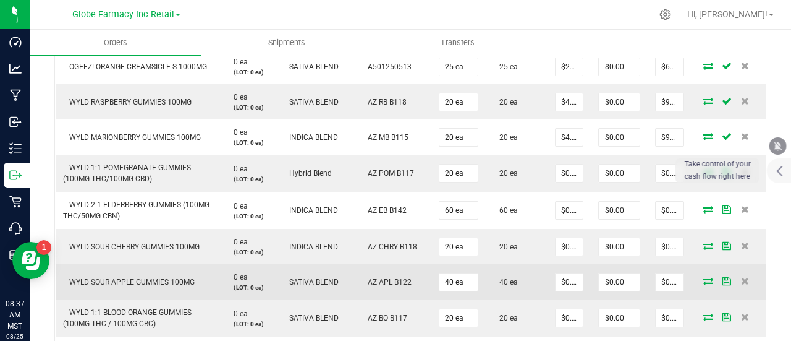
scroll to position [866, 0]
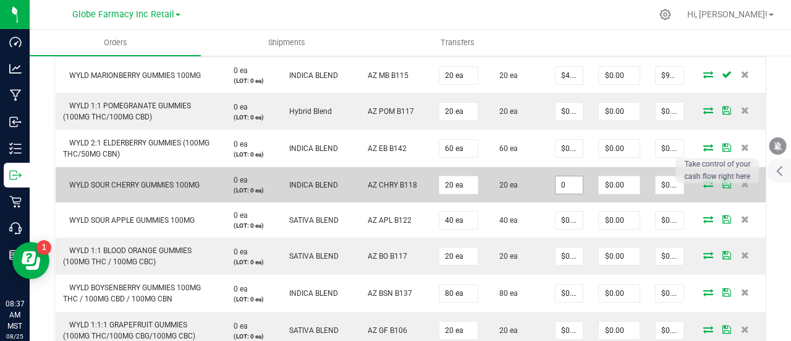
click at [560, 194] on input "0" at bounding box center [569, 184] width 27 height 17
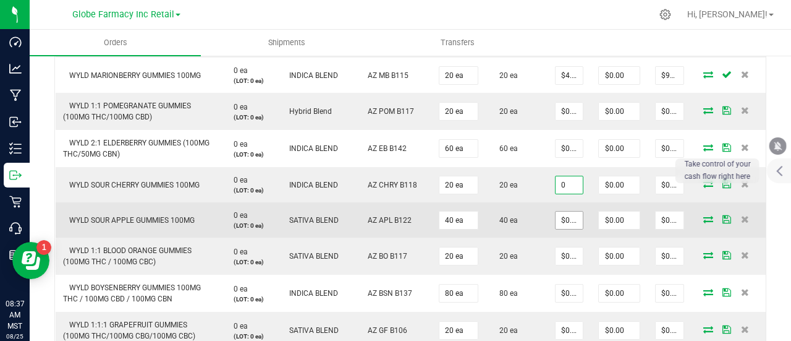
paste input "4.9"
type input "$4.90000"
type input "$98.00"
click at [563, 229] on input "0" at bounding box center [569, 219] width 27 height 17
paste input "4.9"
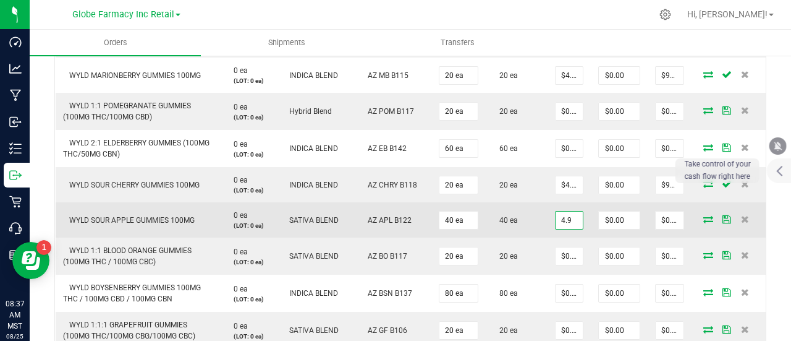
type input "$4.90000"
type input "$196.00"
click at [157, 224] on span "WYLD SOUR APPLE GUMMIES 100MG" at bounding box center [129, 220] width 132 height 9
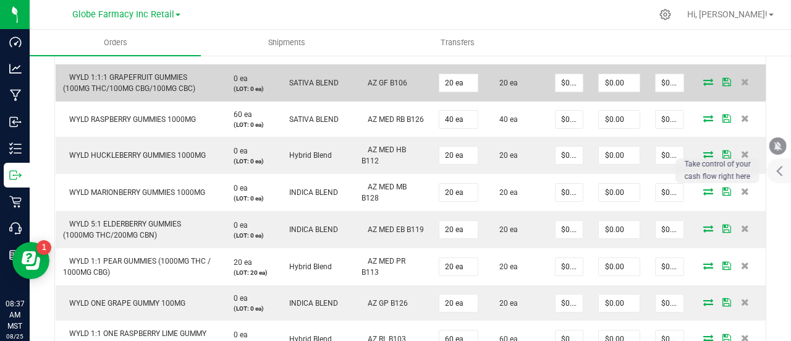
scroll to position [1175, 0]
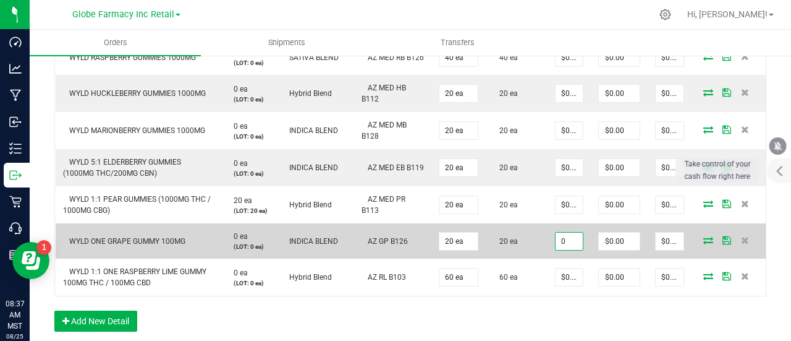
click at [561, 250] on input "0" at bounding box center [569, 240] width 27 height 17
paste input "2.45"
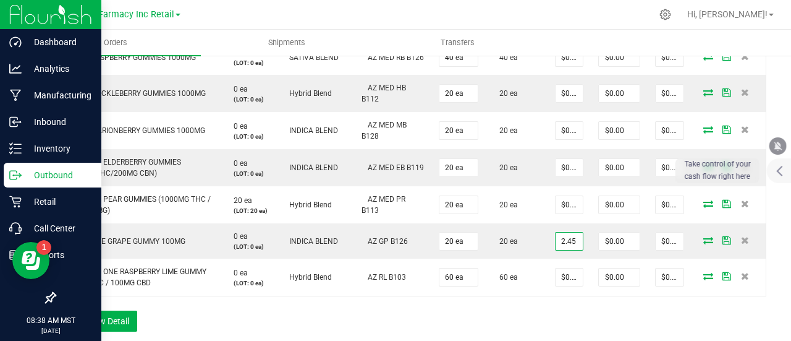
type input "$2.45000"
type input "$49.00"
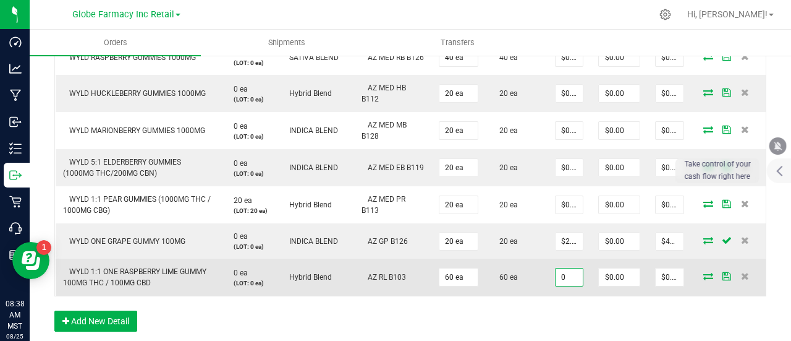
click at [561, 286] on input "0" at bounding box center [569, 276] width 27 height 17
paste input "3.15"
type input "$3.15000"
type input "$189.00"
click at [530, 296] on td "60 ea" at bounding box center [517, 276] width 62 height 37
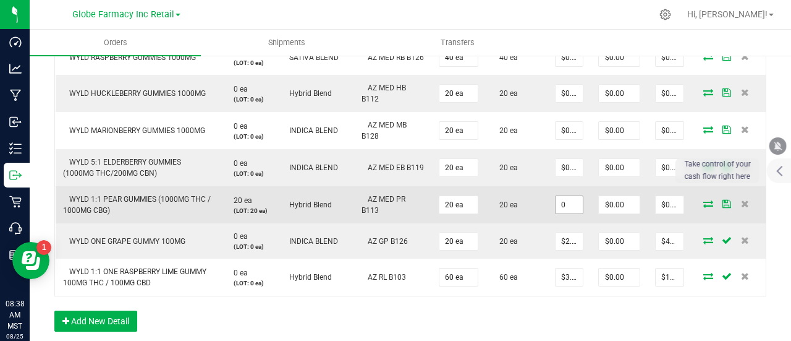
click at [564, 213] on input "0" at bounding box center [569, 204] width 27 height 17
paste input "15.75"
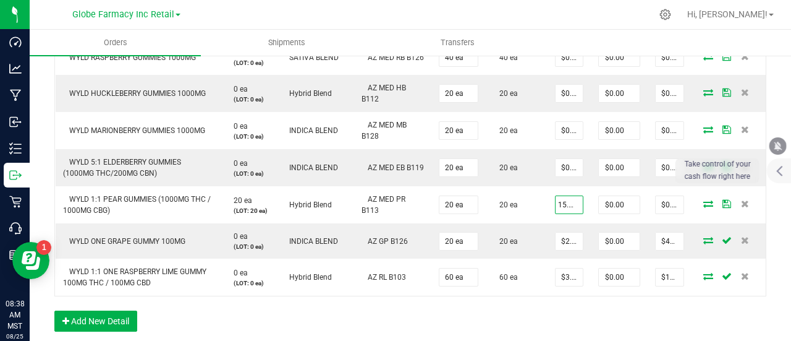
type input "$15.75000"
type input "$315.00"
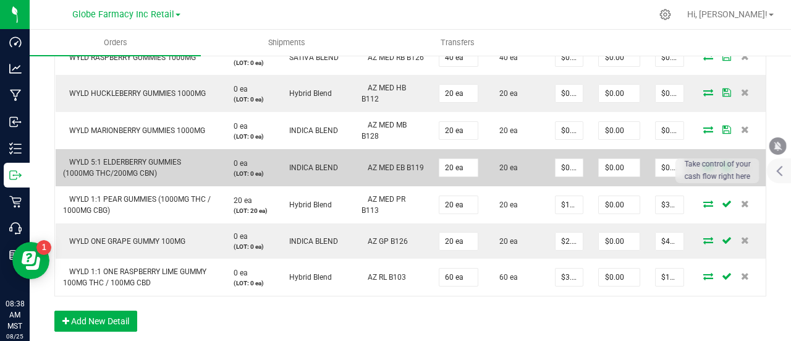
drag, startPoint x: 584, startPoint y: 177, endPoint x: 576, endPoint y: 179, distance: 7.6
click at [591, 177] on td "$0.00" at bounding box center [619, 167] width 57 height 37
click at [571, 176] on input "0" at bounding box center [569, 167] width 27 height 17
paste input "15.75"
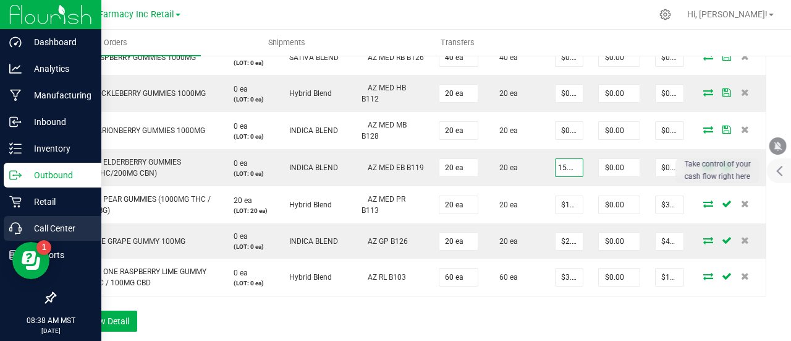
type input "$15.75000"
type input "$315.00"
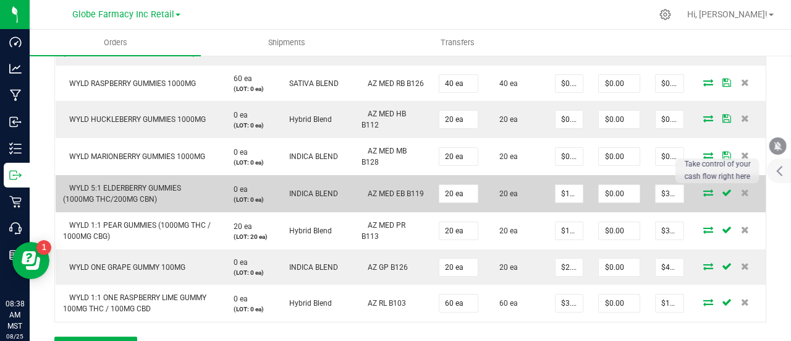
scroll to position [1113, 0]
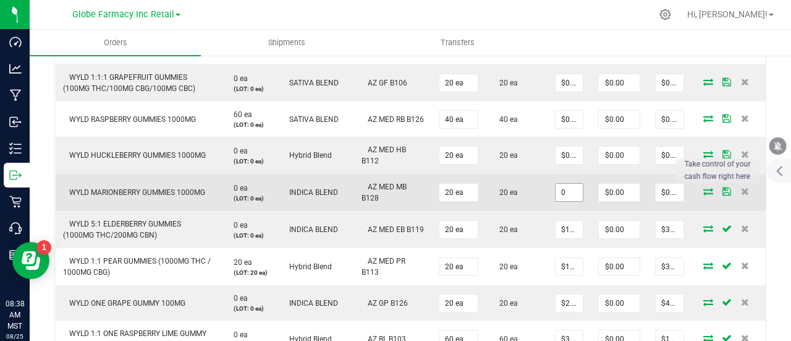
click at [568, 201] on input "0" at bounding box center [569, 192] width 27 height 17
paste input "14"
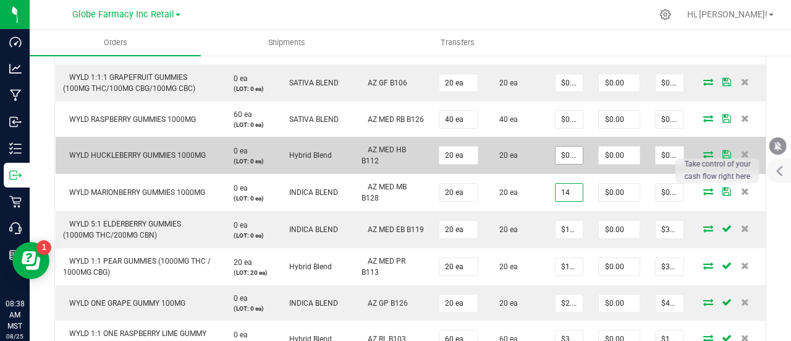
type input "14"
type input "0"
type input "$14.00000"
type input "$280.00"
click at [569, 164] on input "0" at bounding box center [569, 155] width 27 height 17
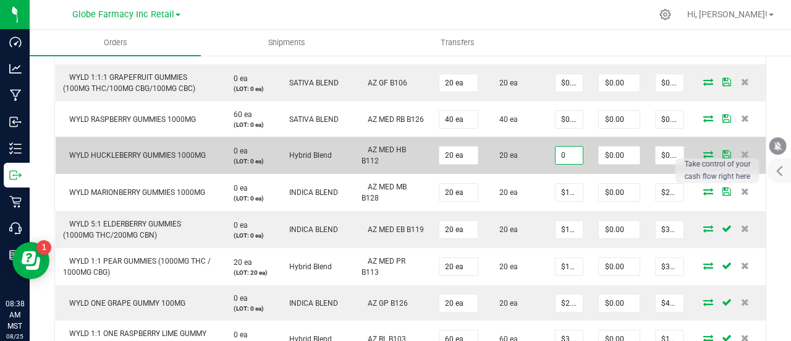
paste input "14"
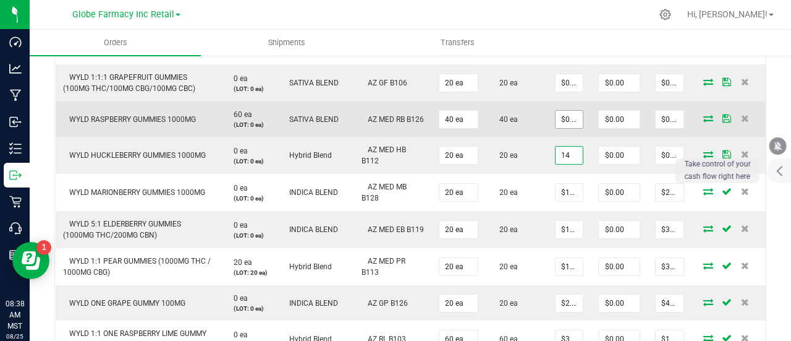
type input "14"
type input "0"
type input "$14.00000"
type input "$280.00"
click at [564, 127] on input "0" at bounding box center [569, 119] width 27 height 17
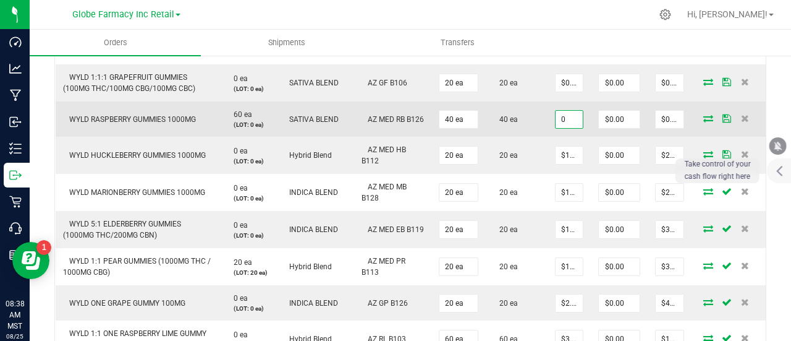
paste input "14"
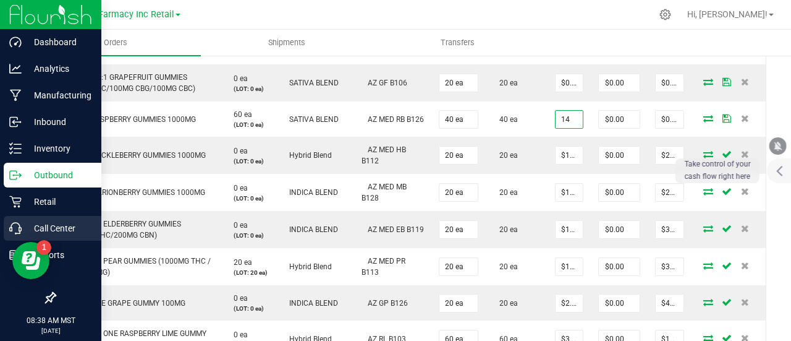
type input "$14.00000"
type input "$560.00"
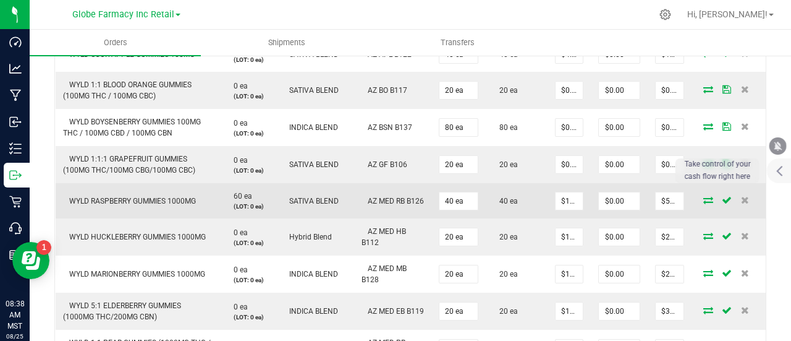
scroll to position [989, 0]
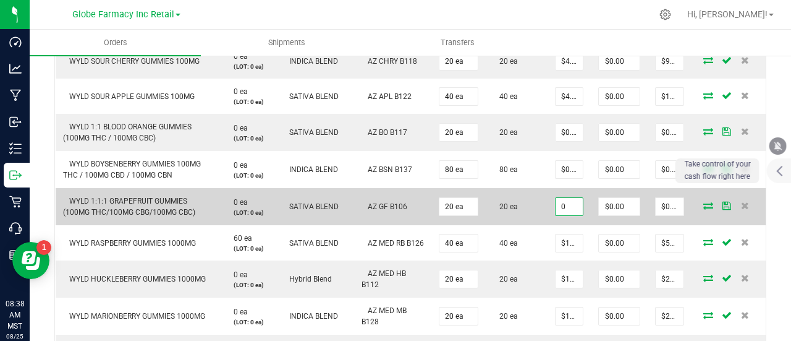
click at [565, 215] on input "0" at bounding box center [569, 206] width 27 height 17
paste input "6.3"
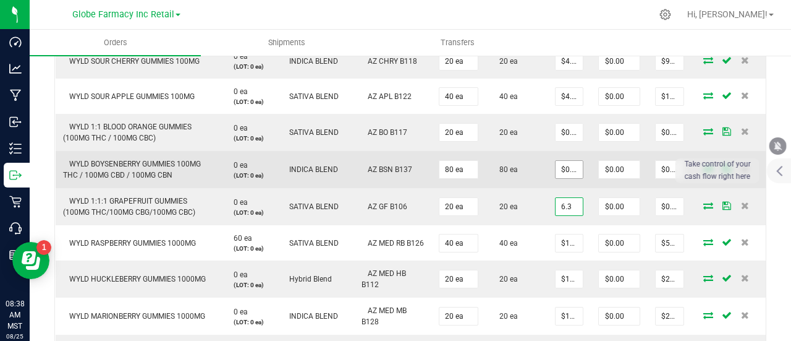
type input "6.3"
type input "0"
type input "$6.30000"
type input "$126.00"
click at [566, 178] on input "0" at bounding box center [569, 169] width 27 height 17
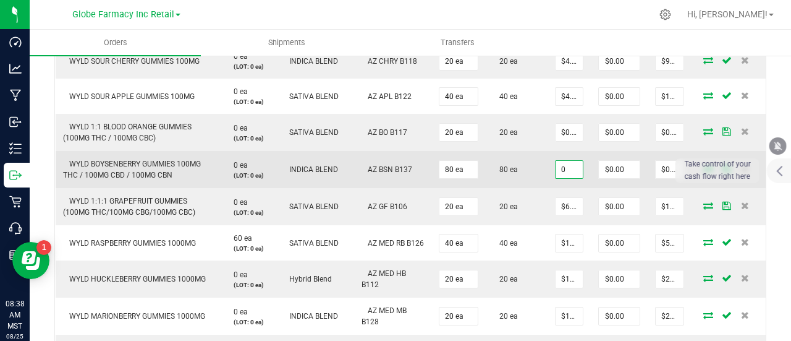
paste input "6.3"
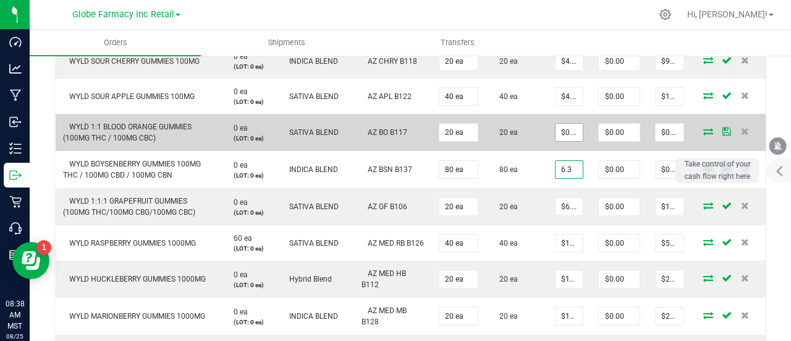
type input "6.3"
type input "0"
type input "$6.30000"
type input "$504.00"
click at [566, 141] on input "0" at bounding box center [569, 132] width 27 height 17
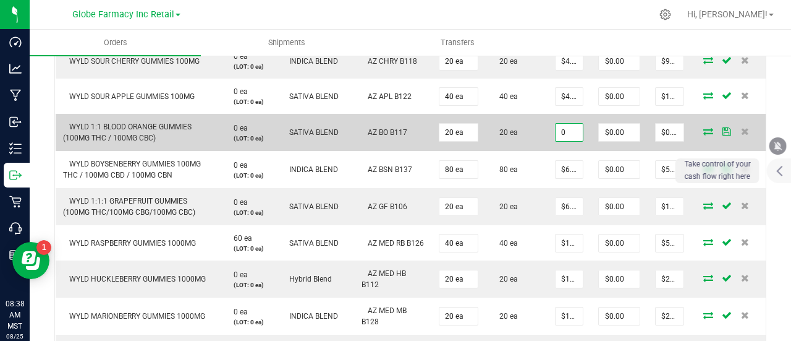
paste input "6.3"
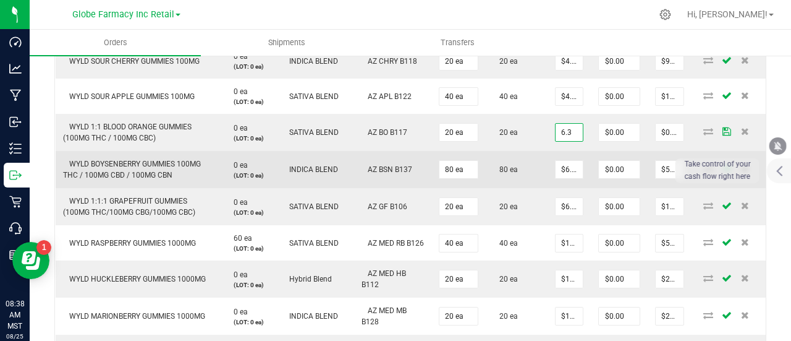
type input "$6.30000"
type input "$126.00"
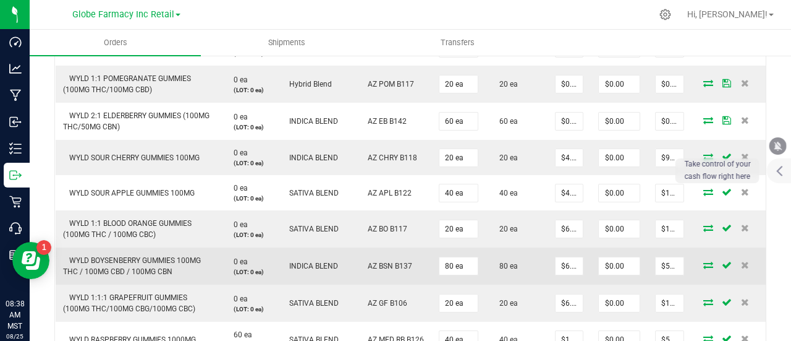
scroll to position [866, 0]
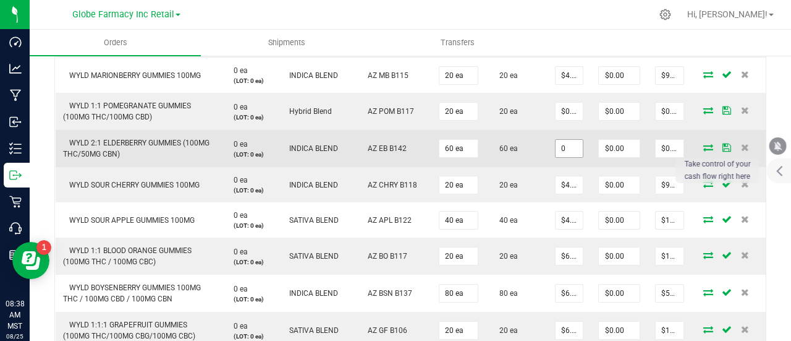
click at [566, 157] on input "0" at bounding box center [569, 148] width 27 height 17
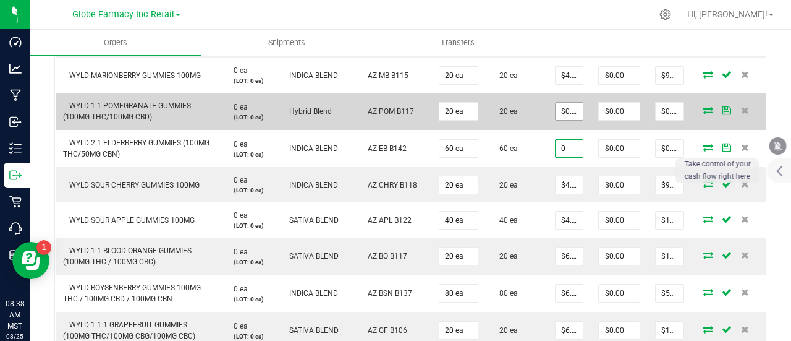
paste input "6.3"
type input "6.3"
type input "0"
type input "$6.30000"
type input "$378.00"
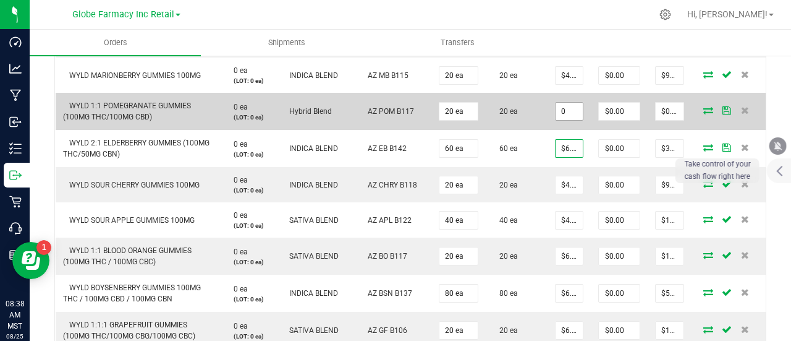
click at [568, 120] on input "0" at bounding box center [569, 111] width 27 height 17
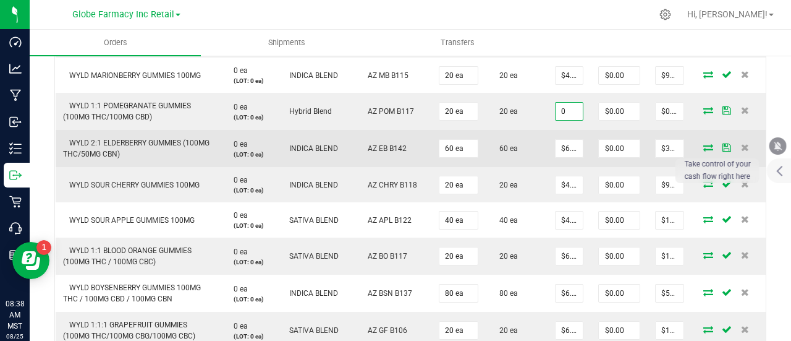
paste input "6.3"
type input "$6.30000"
type input "$126.00"
click at [531, 167] on td "60 ea" at bounding box center [517, 148] width 62 height 37
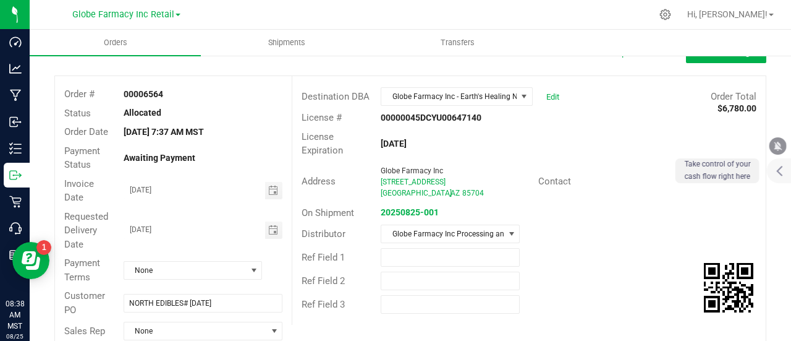
scroll to position [0, 0]
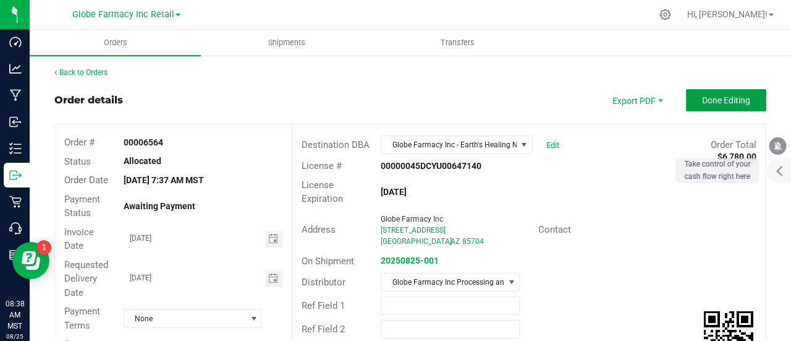
click at [705, 98] on span "Done Editing" at bounding box center [726, 100] width 48 height 10
click at [0, 0] on div at bounding box center [0, 0] width 0 height 0
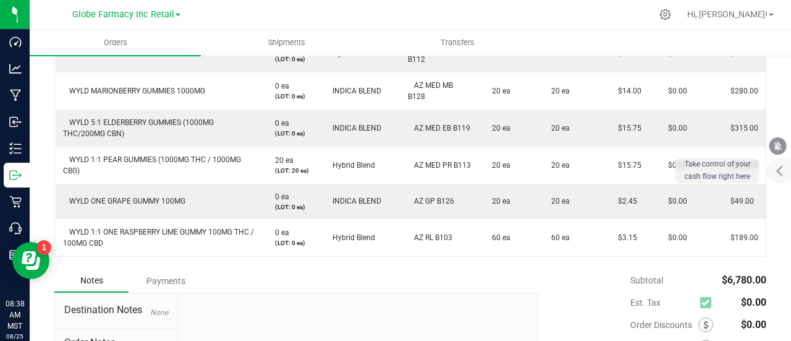
scroll to position [1189, 0]
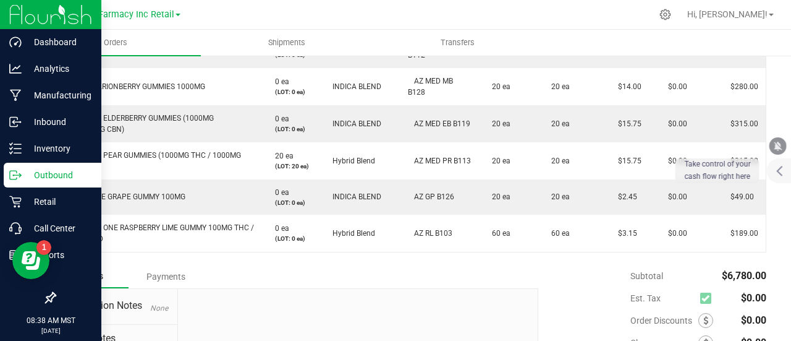
click at [19, 179] on icon at bounding box center [15, 175] width 12 height 12
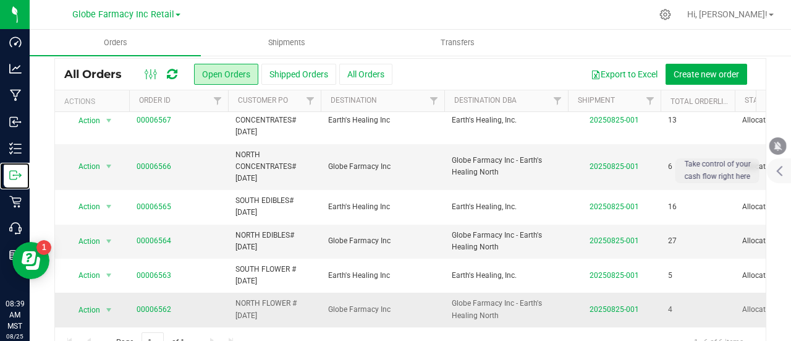
scroll to position [64, 0]
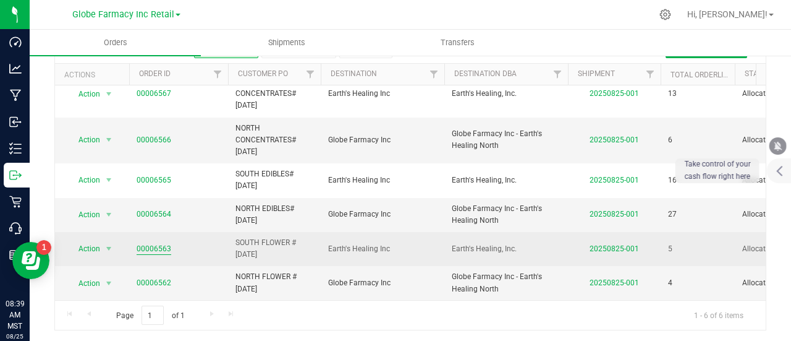
click at [155, 243] on link "00006563" at bounding box center [154, 249] width 35 height 12
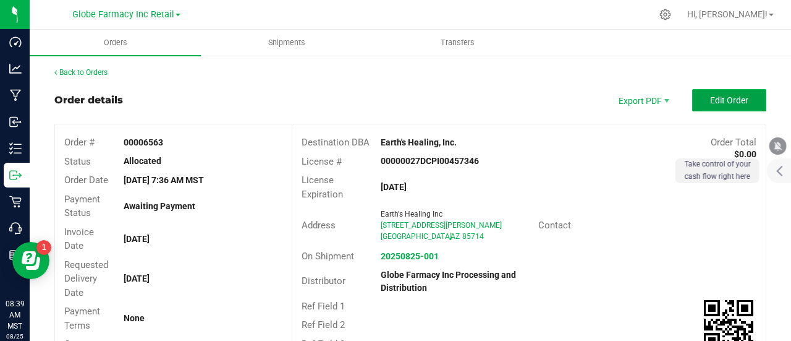
click at [711, 96] on span "Edit Order" at bounding box center [729, 100] width 38 height 10
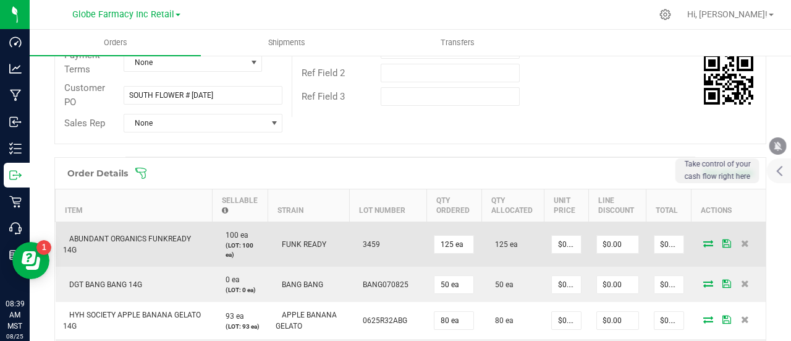
scroll to position [371, 0]
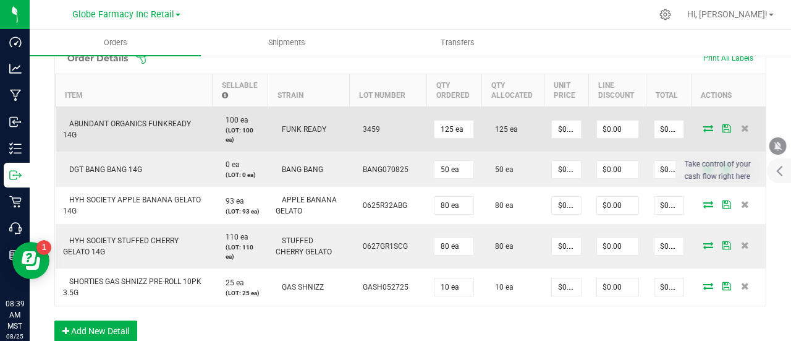
click at [114, 119] on span "ABUNDANT ORGANICS FUNKREADY 14G" at bounding box center [127, 129] width 128 height 20
click at [562, 130] on input "0" at bounding box center [566, 129] width 29 height 17
paste input "27.73585"
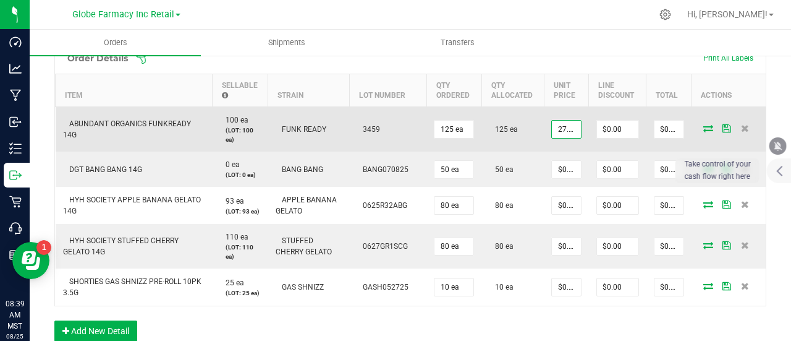
scroll to position [0, 15]
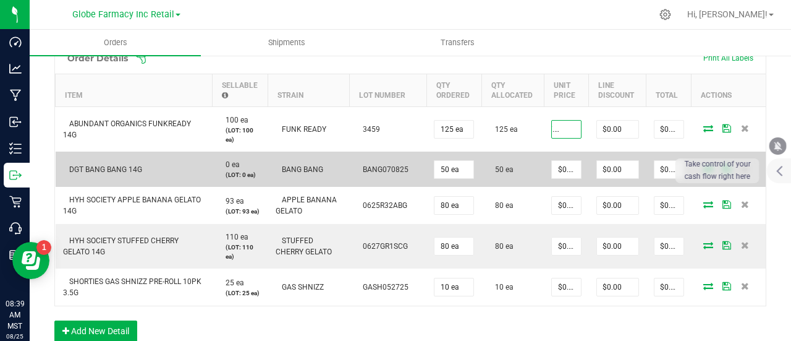
type input "$27.73585"
type input "$3,466.98"
click at [122, 161] on td "DGT BANG BANG 14G" at bounding box center [134, 168] width 157 height 35
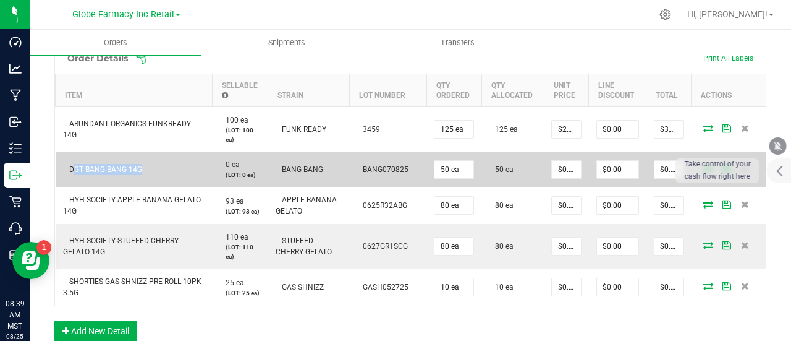
click at [122, 161] on td "DGT BANG BANG 14G" at bounding box center [134, 168] width 157 height 35
paste input "2"
click at [552, 161] on input "0" at bounding box center [566, 169] width 29 height 17
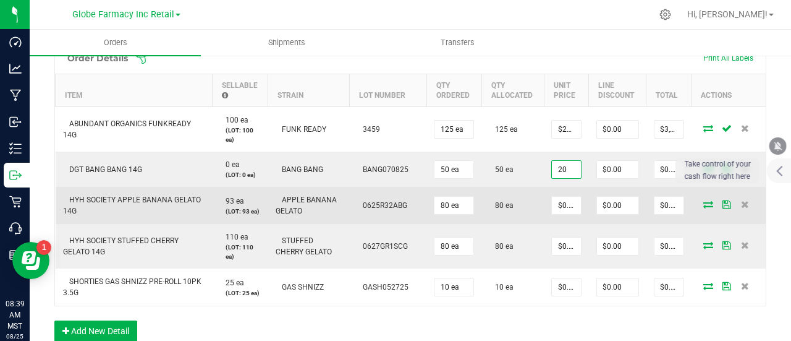
type input "$20.00000"
type input "$1,000.00"
click at [179, 187] on td "HYH SOCIETY APPLE BANANA GELATO 14G" at bounding box center [134, 205] width 157 height 37
click at [146, 200] on span "HYH SOCIETY APPLE BANANA GELATO 14G" at bounding box center [132, 205] width 138 height 20
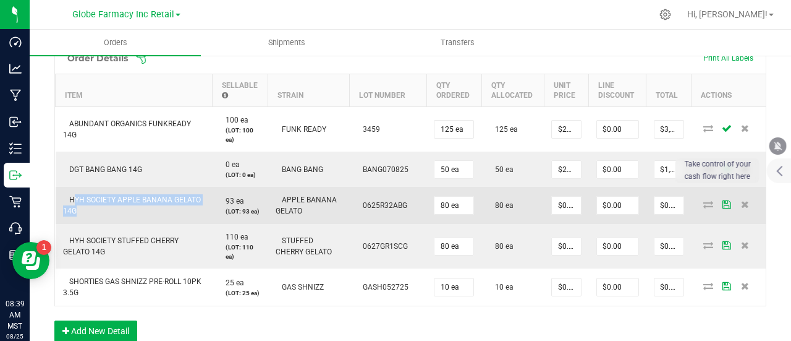
click at [146, 200] on span "HYH SOCIETY APPLE BANANA GELATO 14G" at bounding box center [132, 205] width 138 height 20
drag, startPoint x: 560, startPoint y: 207, endPoint x: 560, endPoint y: 216, distance: 9.3
click at [560, 207] on input "0" at bounding box center [566, 205] width 29 height 17
paste input "21.88"
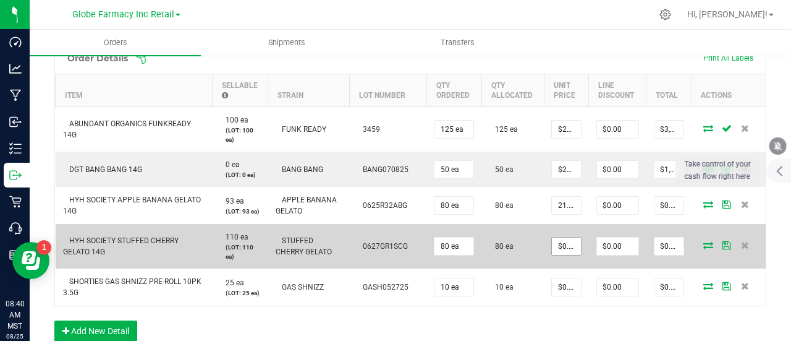
scroll to position [0, 2]
type input "$21.88000"
type input "$1,750.40"
click at [565, 255] on input "0" at bounding box center [566, 245] width 29 height 17
paste input "21.88"
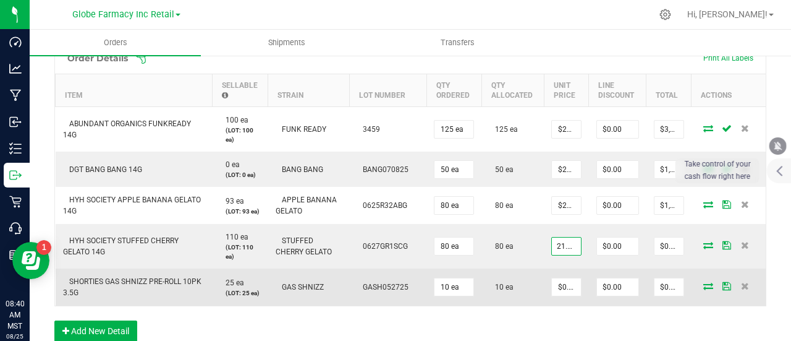
type input "$21.88000"
type input "$1,750.40"
click at [544, 278] on td "$0.00000" at bounding box center [566, 286] width 45 height 37
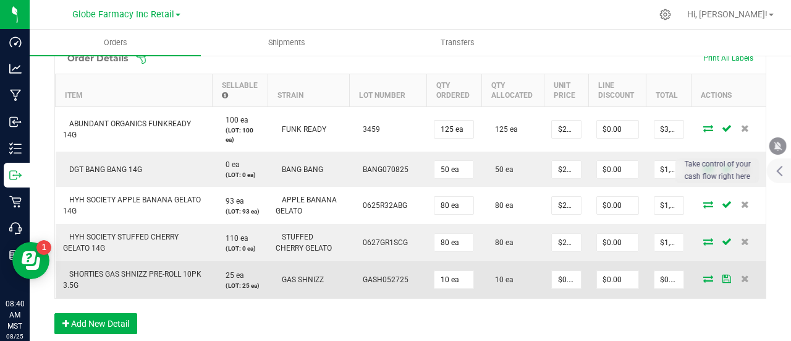
click at [169, 283] on td "SHORTIES GAS SHNIZZ PRE-ROLL 10PK 3.5G" at bounding box center [134, 279] width 157 height 37
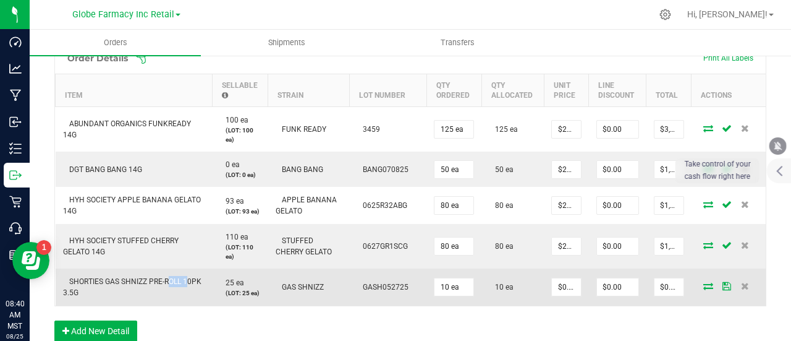
click at [169, 283] on td "SHORTIES GAS SHNIZZ PRE-ROLL 10PK 3.5G" at bounding box center [134, 286] width 157 height 37
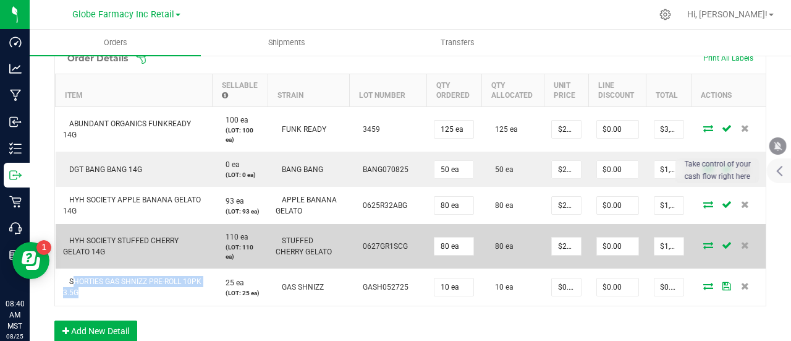
drag, startPoint x: 568, startPoint y: 298, endPoint x: 506, endPoint y: 273, distance: 66.3
click at [568, 296] on input "$0.00000" at bounding box center [566, 286] width 29 height 17
paste input "9"
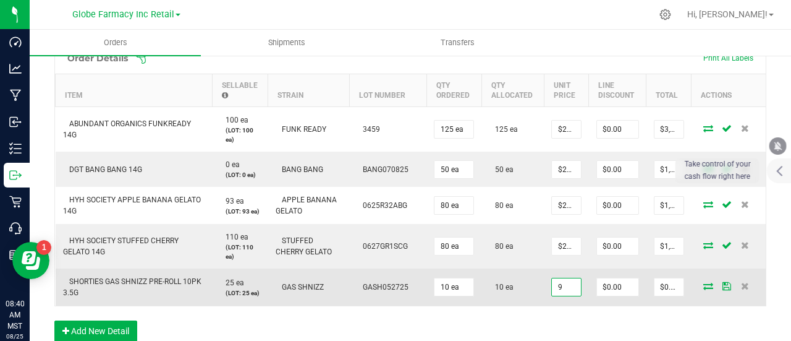
type input "$9.00000"
type input "$90.00"
click at [516, 301] on td "10 ea" at bounding box center [513, 286] width 62 height 37
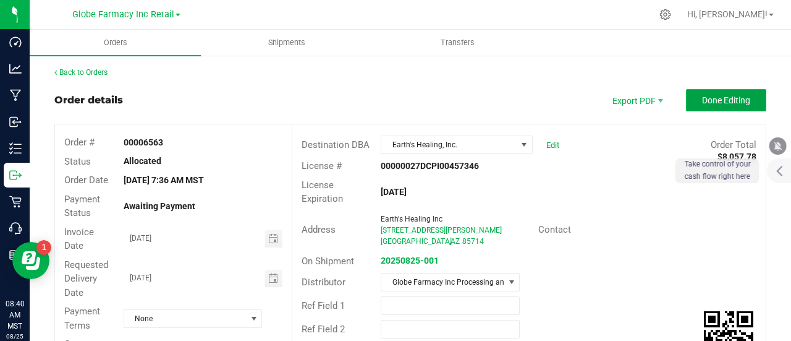
click at [730, 100] on span "Done Editing" at bounding box center [726, 100] width 48 height 10
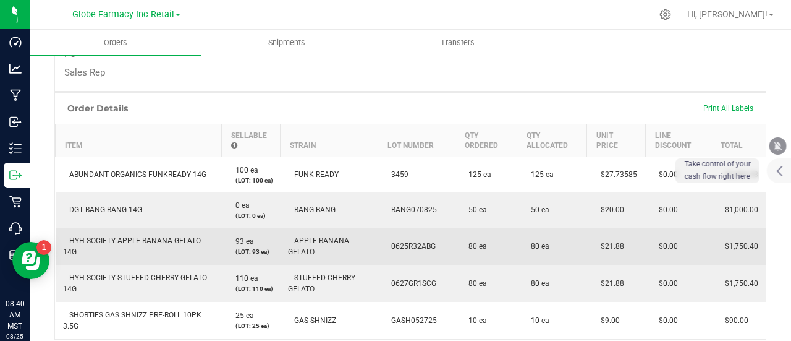
scroll to position [309, 0]
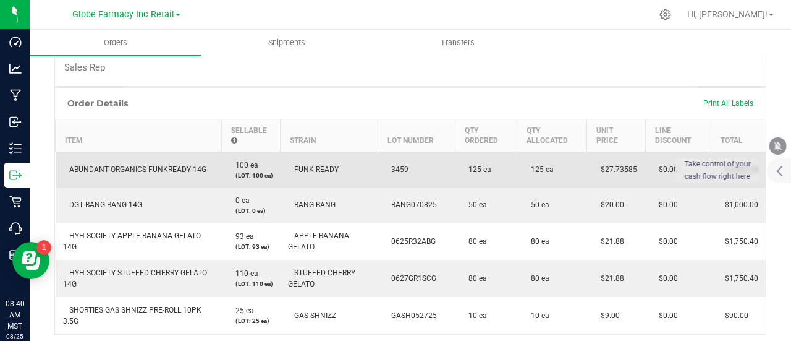
drag, startPoint x: 636, startPoint y: 166, endPoint x: 582, endPoint y: 174, distance: 53.7
click at [587, 174] on td "$27.73585" at bounding box center [616, 169] width 59 height 36
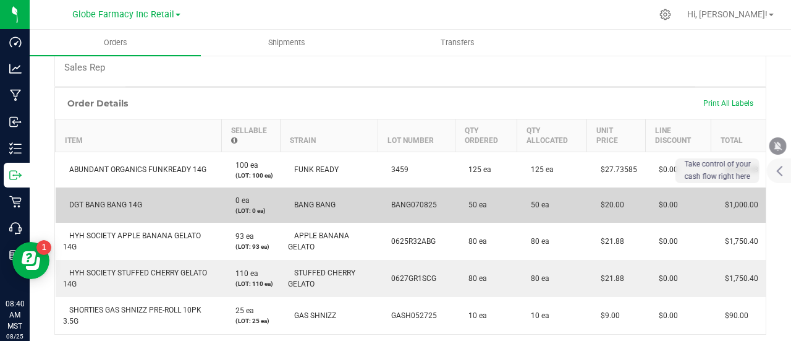
drag, startPoint x: 622, startPoint y: 210, endPoint x: 595, endPoint y: 218, distance: 28.0
click at [595, 218] on td "$20.00" at bounding box center [616, 204] width 59 height 35
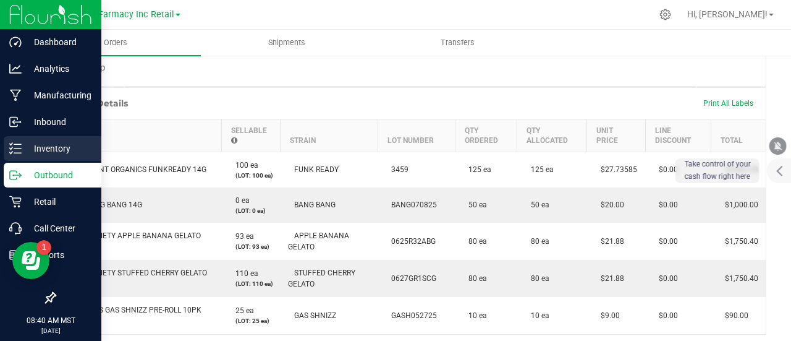
click at [48, 144] on p "Inventory" at bounding box center [59, 148] width 74 height 15
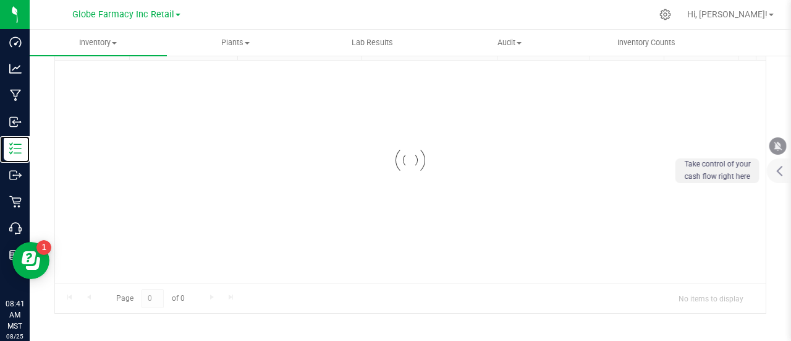
scroll to position [90, 0]
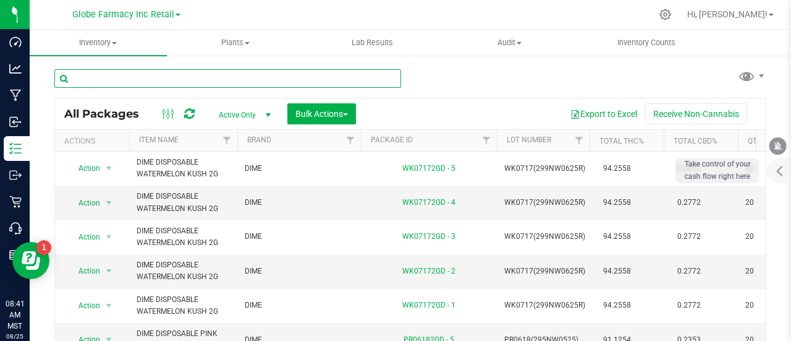
click at [185, 82] on input "text" at bounding box center [227, 78] width 347 height 19
paste input "PINATAS MR. BILL 3.5G"
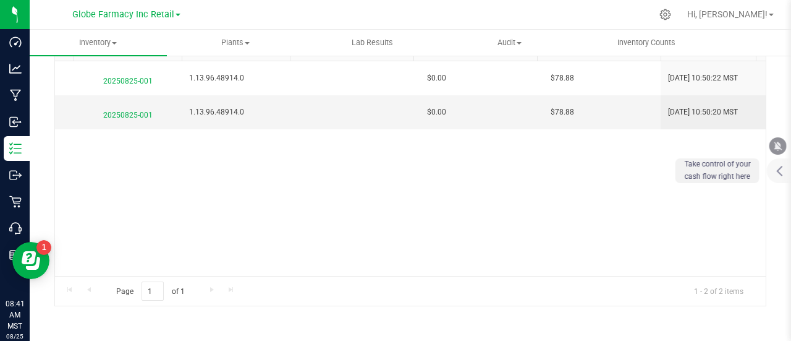
scroll to position [0, 2510]
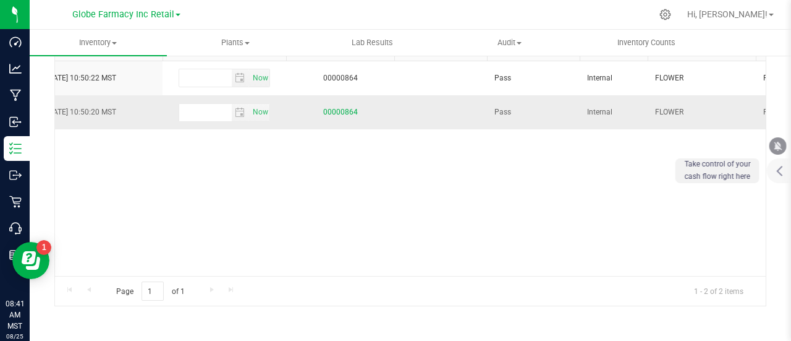
type input "PINATAS MR. BILL 3.5G"
click at [354, 114] on link "00000864" at bounding box center [340, 112] width 35 height 9
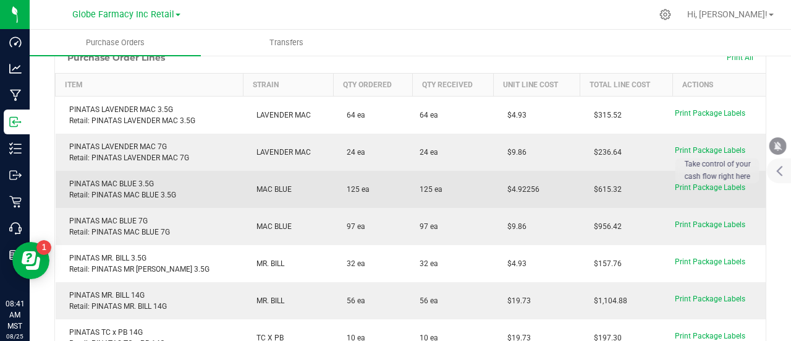
scroll to position [152, 0]
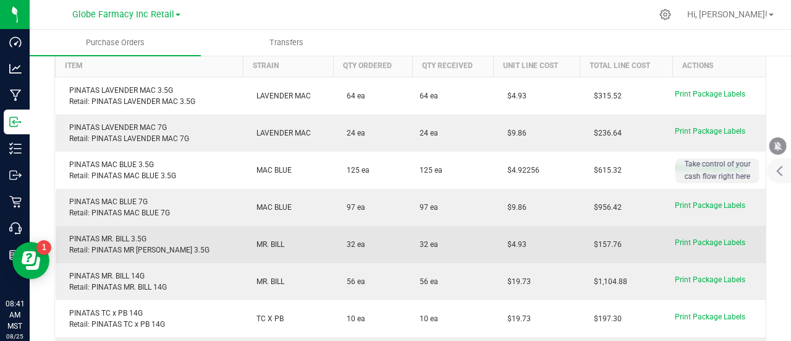
drag, startPoint x: 526, startPoint y: 229, endPoint x: 496, endPoint y: 247, distance: 33.8
click at [496, 247] on td "$4.93" at bounding box center [537, 244] width 87 height 37
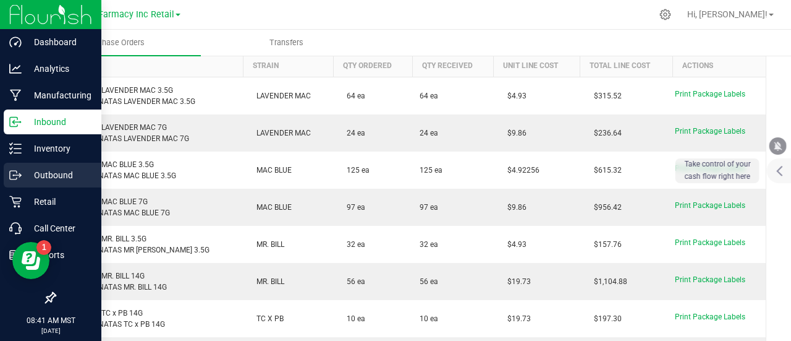
click at [32, 168] on p "Outbound" at bounding box center [59, 175] width 74 height 15
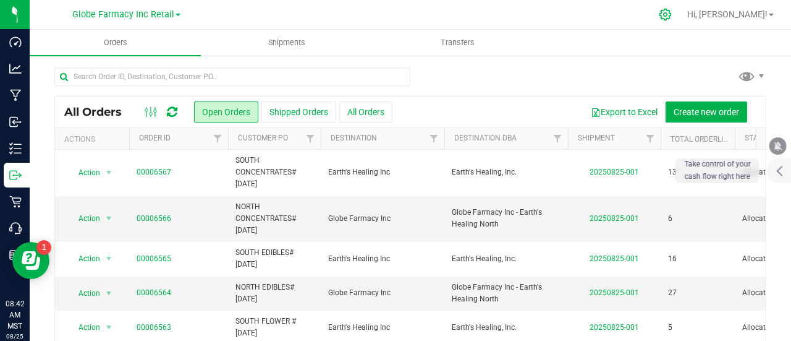
click at [672, 14] on icon at bounding box center [665, 14] width 13 height 13
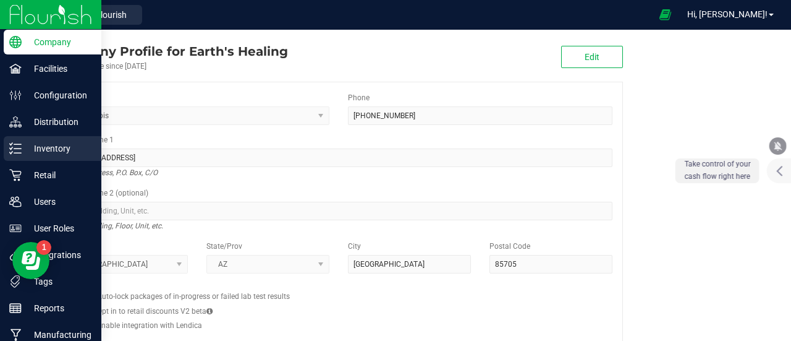
click at [15, 152] on icon at bounding box center [15, 148] width 12 height 12
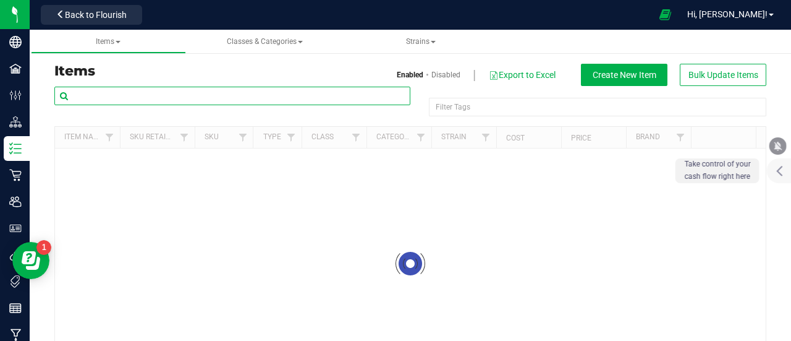
click at [237, 99] on input "text" at bounding box center [232, 96] width 356 height 19
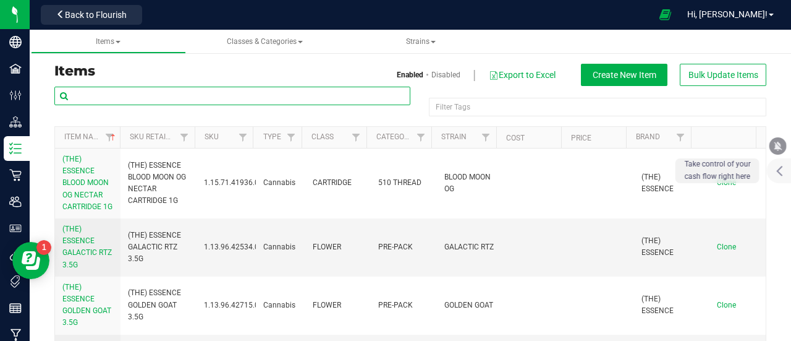
paste input "OGEEZ! ORANGE CREAMSICLE S 1000MG"
type input "OGEEZ! ORANGE CREAMSICLE S 1000MG"
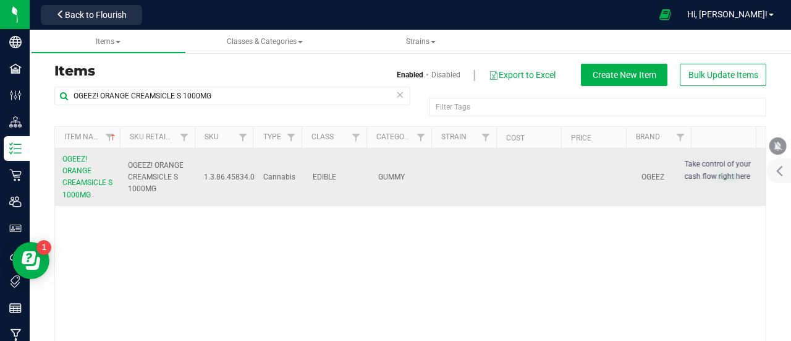
type input "OGEEZ! ORANGE CREAMSICLE S 1000MG"
click at [71, 181] on span "OGEEZ! ORANGE CREAMSICLE S 1000MG" at bounding box center [87, 177] width 50 height 45
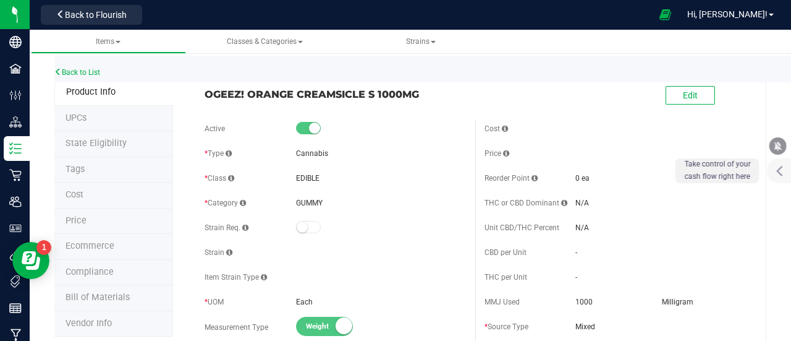
click at [104, 250] on li "Ecommerce" at bounding box center [113, 247] width 119 height 26
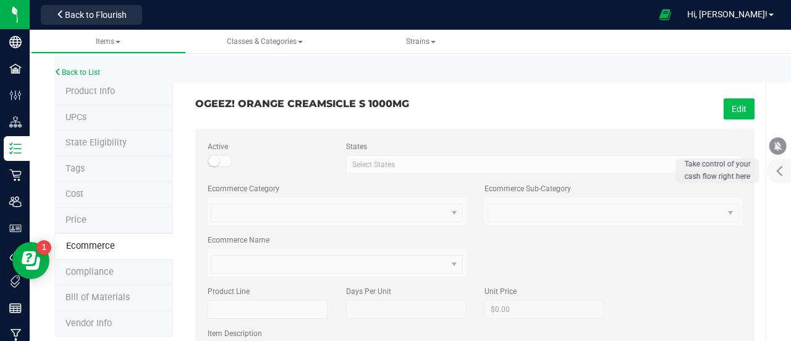
click at [736, 117] on button "Edit" at bounding box center [739, 108] width 31 height 21
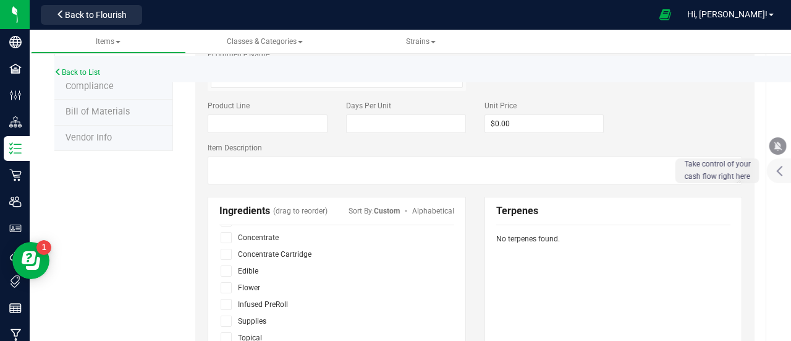
scroll to position [76, 0]
click at [223, 283] on icon at bounding box center [226, 283] width 8 height 0
click at [0, 0] on input "checkbox" at bounding box center [0, 0] width 0 height 0
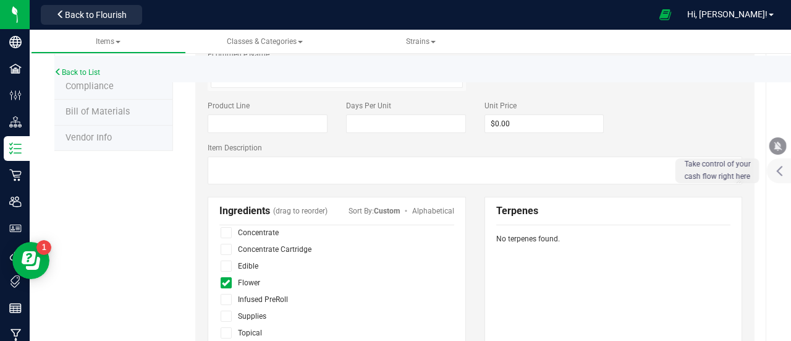
drag, startPoint x: 223, startPoint y: 280, endPoint x: 225, endPoint y: 265, distance: 15.0
click at [224, 283] on icon at bounding box center [226, 283] width 8 height 0
click at [0, 0] on input "checkbox" at bounding box center [0, 0] width 0 height 0
click at [225, 257] on div at bounding box center [228, 265] width 19 height 17
click at [224, 266] on icon at bounding box center [226, 266] width 8 height 0
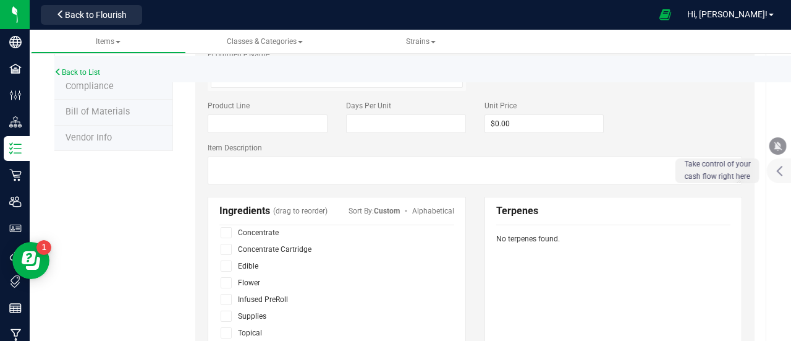
click at [0, 0] on input "checkbox" at bounding box center [0, 0] width 0 height 0
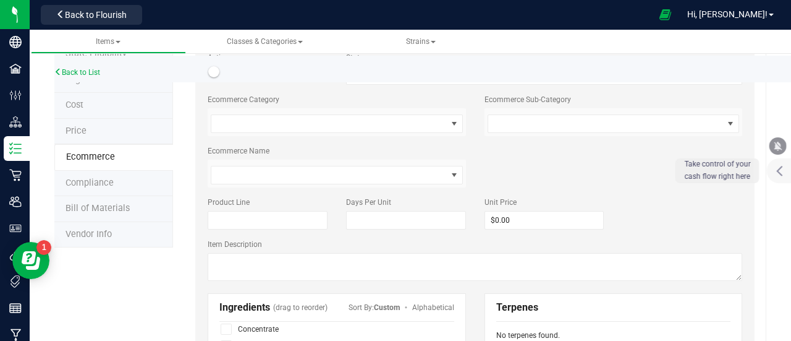
scroll to position [0, 0]
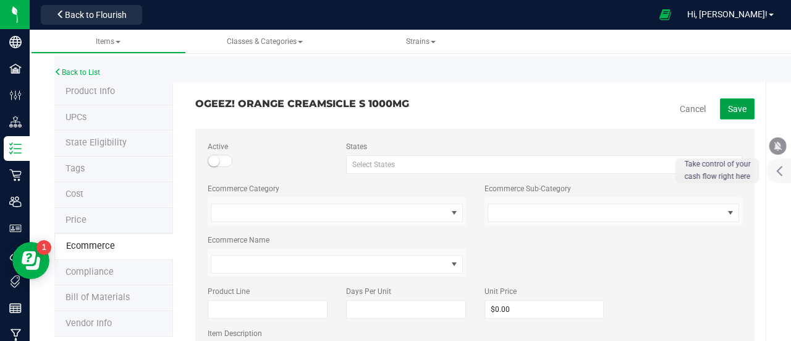
click at [728, 112] on span "Save" at bounding box center [737, 109] width 19 height 10
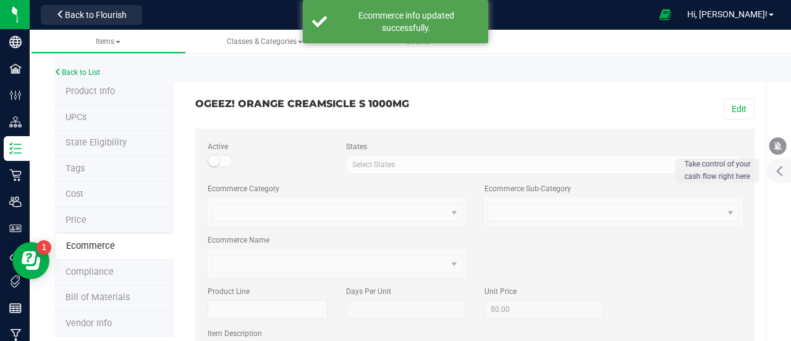
scroll to position [42, 0]
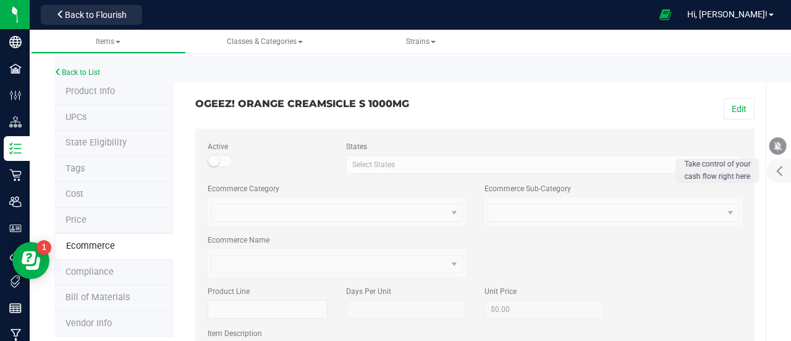
click at [96, 4] on div "Back to Flourish" at bounding box center [91, 14] width 111 height 24
click at [107, 17] on span "Back to Flourish" at bounding box center [96, 15] width 62 height 10
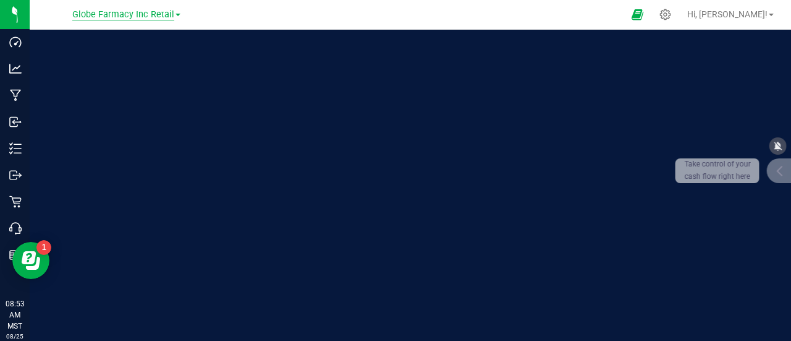
click at [83, 15] on span "Globe Farmacy Inc Retail" at bounding box center [123, 14] width 102 height 11
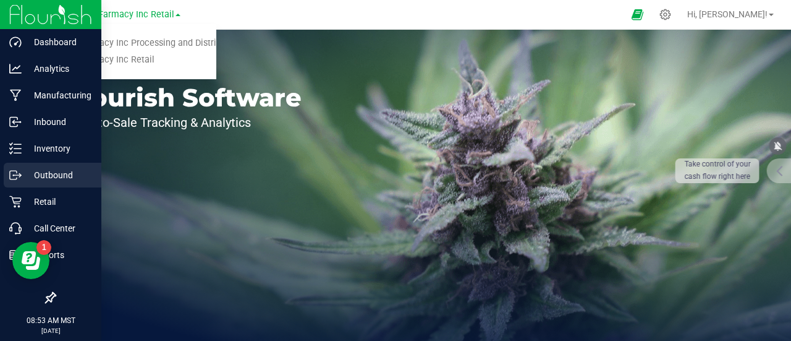
click at [36, 174] on p "Outbound" at bounding box center [59, 175] width 74 height 15
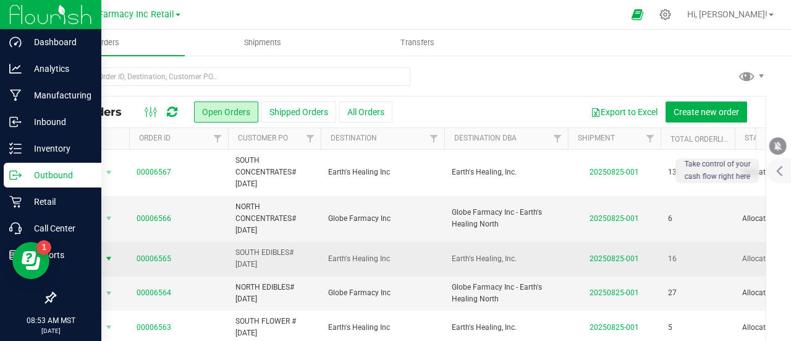
click at [108, 253] on span "select" at bounding box center [109, 258] width 10 height 10
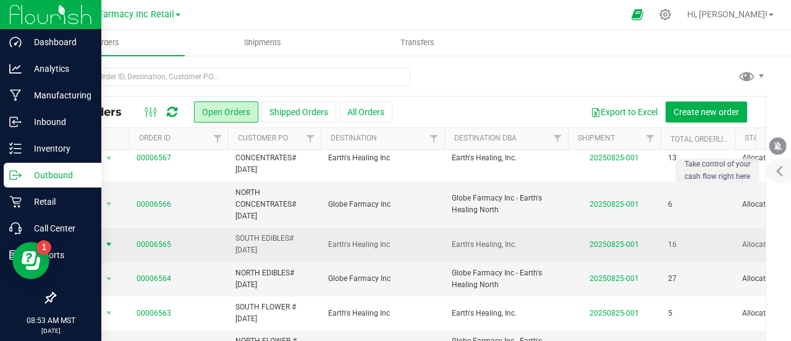
scroll to position [22, 0]
click at [146, 239] on link "00006565" at bounding box center [154, 245] width 35 height 12
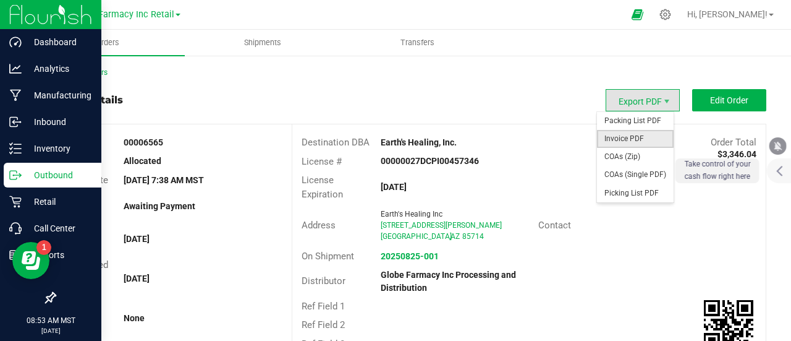
click at [637, 138] on span "Invoice PDF" at bounding box center [635, 139] width 77 height 18
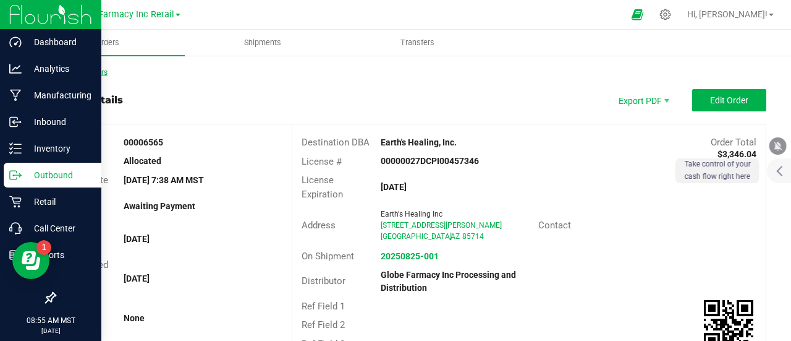
click at [95, 70] on link "Back to Orders" at bounding box center [80, 72] width 53 height 9
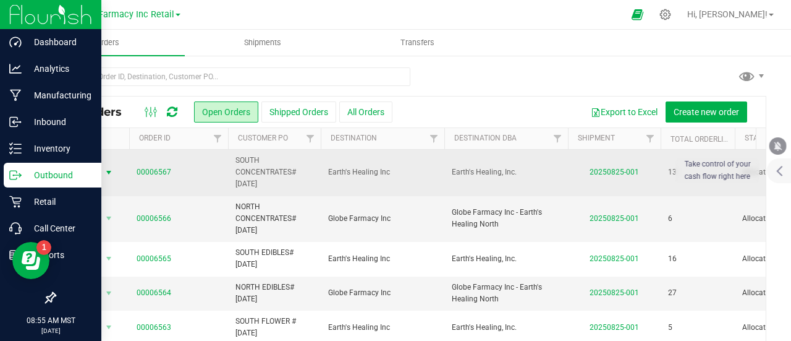
click at [93, 168] on span "Action" at bounding box center [83, 172] width 33 height 17
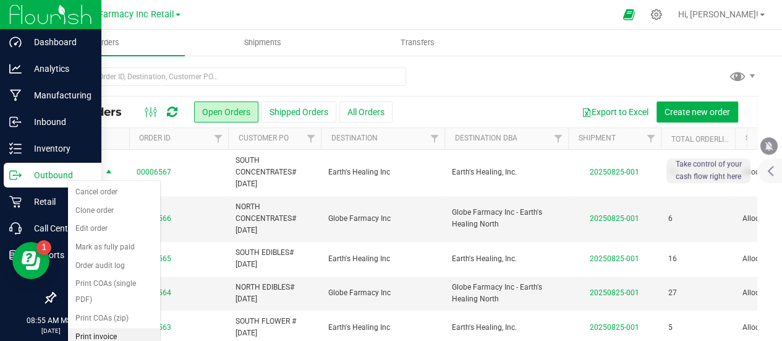
click at [114, 328] on li "Print invoice" at bounding box center [114, 337] width 92 height 19
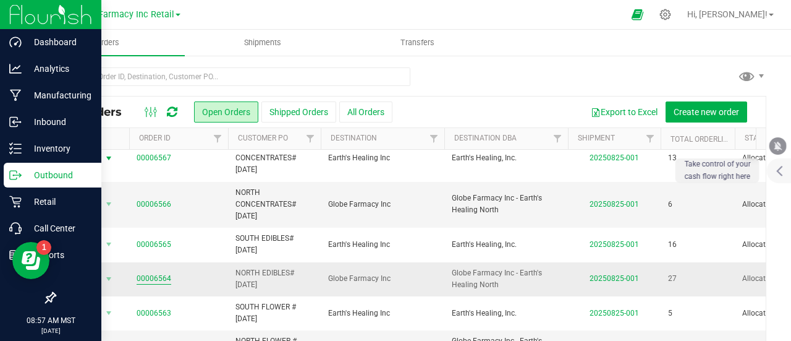
scroll to position [22, 0]
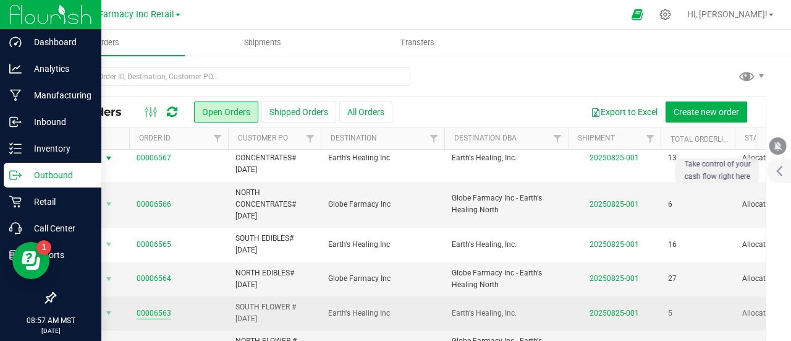
click at [158, 307] on link "00006563" at bounding box center [154, 313] width 35 height 12
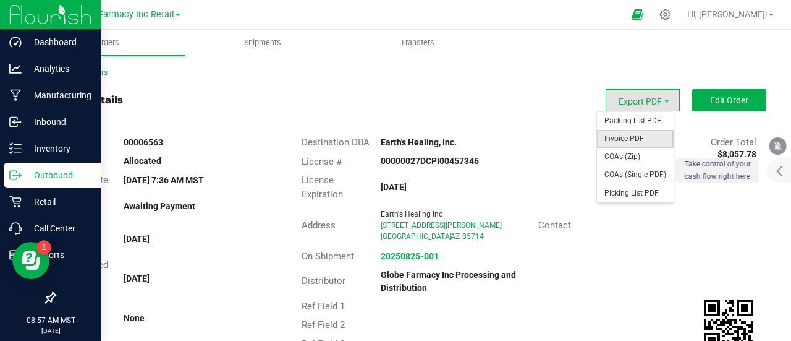
click at [639, 143] on span "Invoice PDF" at bounding box center [635, 139] width 77 height 18
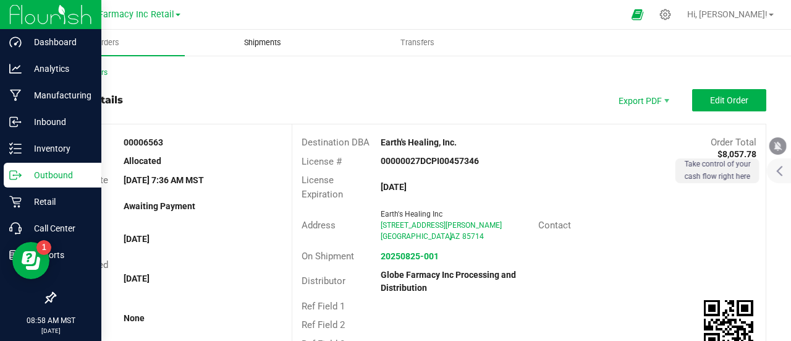
click at [275, 45] on span "Shipments" at bounding box center [263, 42] width 70 height 11
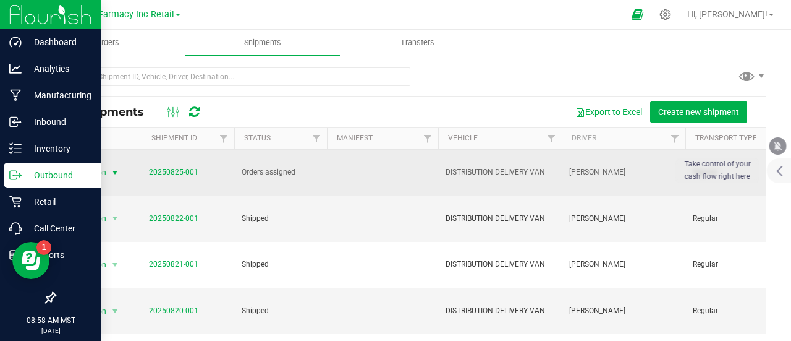
click at [100, 174] on span "Action" at bounding box center [90, 172] width 33 height 17
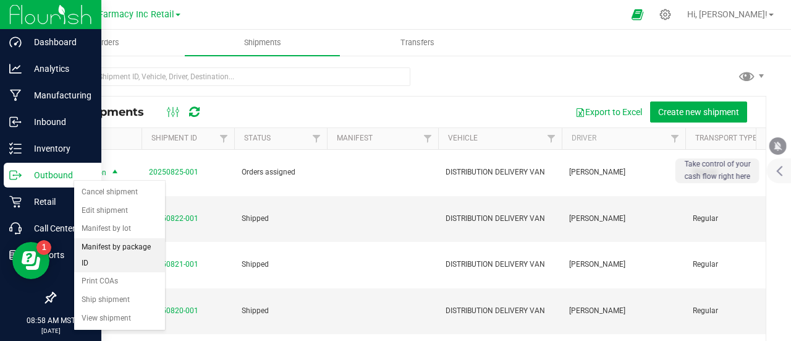
click at [130, 242] on li "Manifest by package ID" at bounding box center [119, 255] width 91 height 34
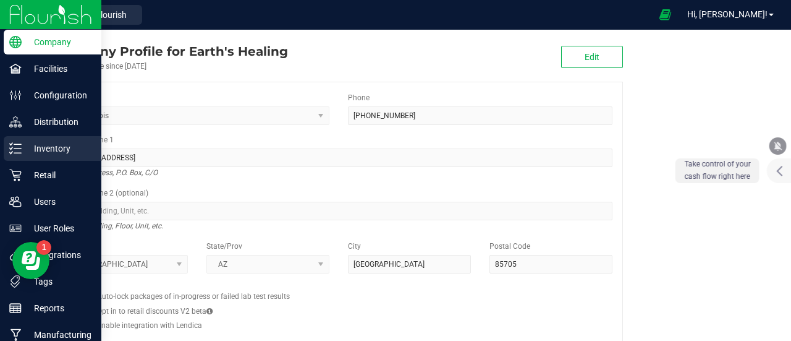
click at [33, 151] on p "Inventory" at bounding box center [59, 148] width 74 height 15
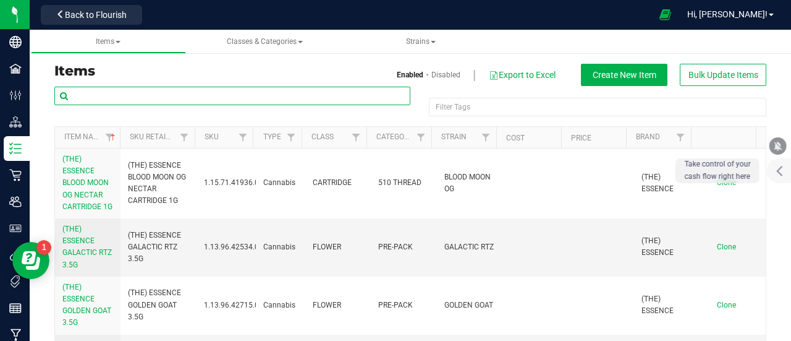
click at [197, 101] on input "text" at bounding box center [232, 96] width 356 height 19
click at [194, 91] on input "text" at bounding box center [232, 96] width 356 height 19
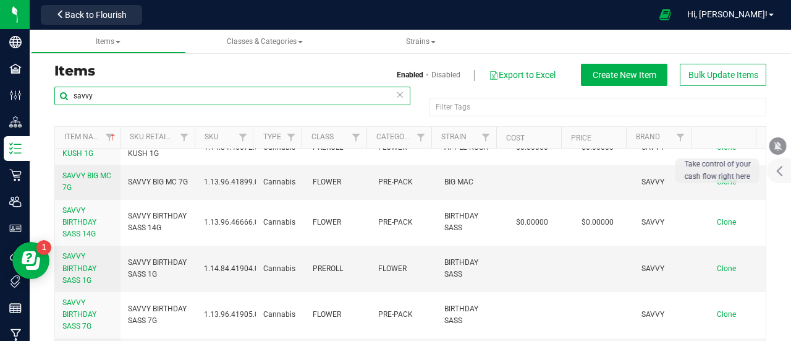
scroll to position [1175, 0]
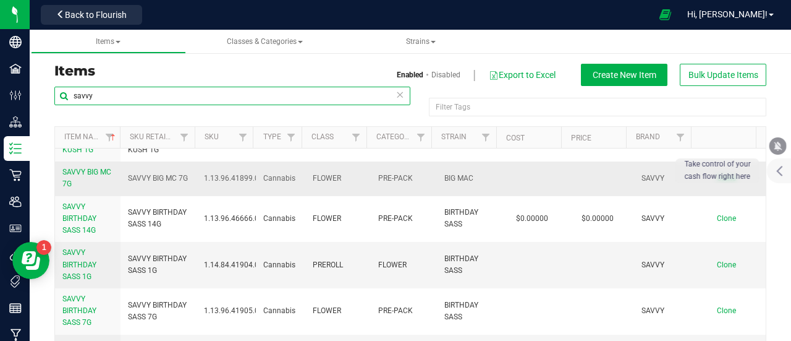
type input "savvy"
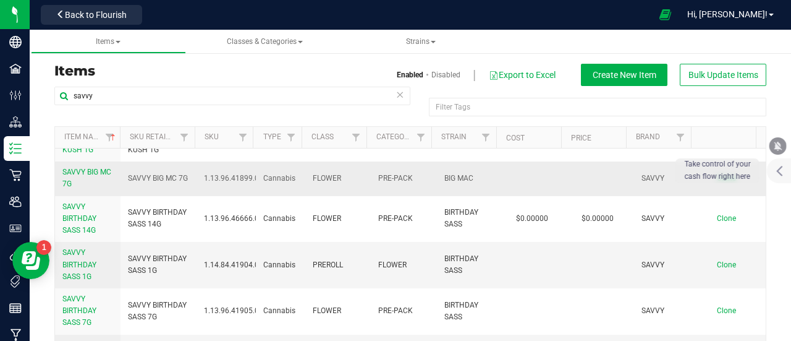
click at [146, 184] on span "SAVVY BIG MC 7G" at bounding box center [158, 178] width 60 height 12
copy tr "SAVVY BIG MC 7G"
click at [414, 39] on span "Strains" at bounding box center [421, 41] width 30 height 9
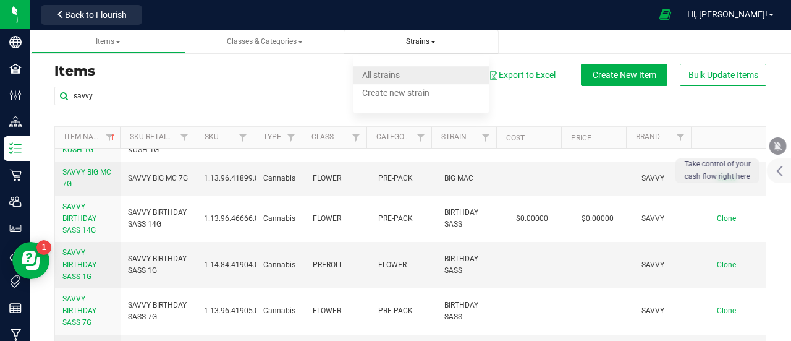
click at [391, 75] on span "All strains" at bounding box center [381, 75] width 38 height 10
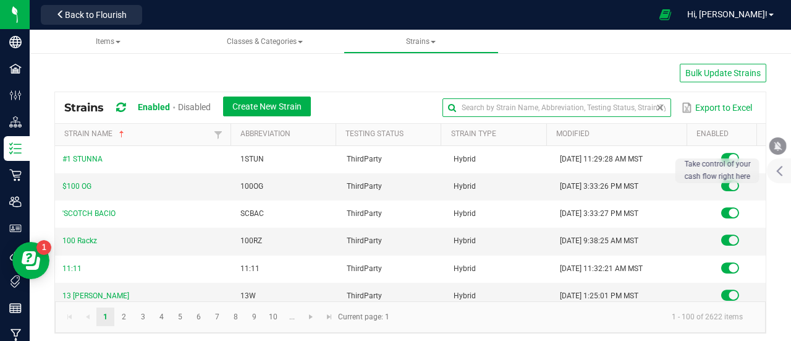
click at [637, 100] on input "text" at bounding box center [557, 107] width 229 height 19
type input "royal cake"
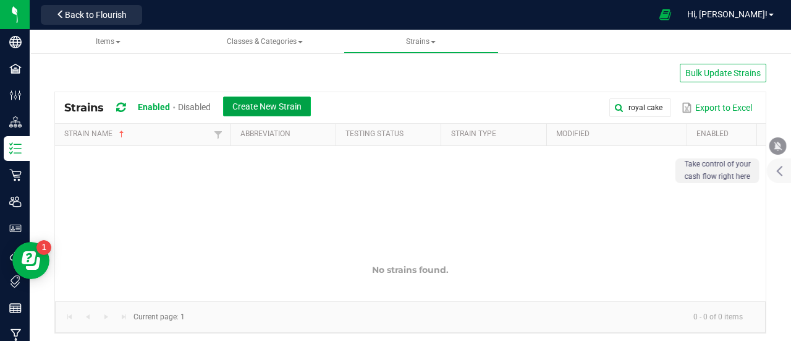
click at [284, 101] on span "Create New Strain" at bounding box center [266, 106] width 69 height 10
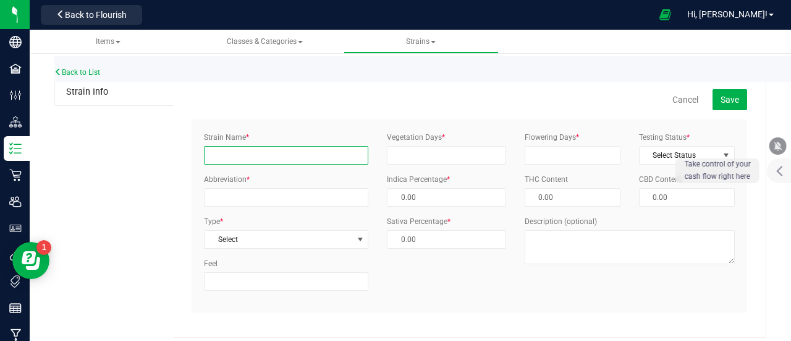
click at [262, 152] on input "Strain Name *" at bounding box center [286, 155] width 164 height 19
type input "ROYAL CAKE"
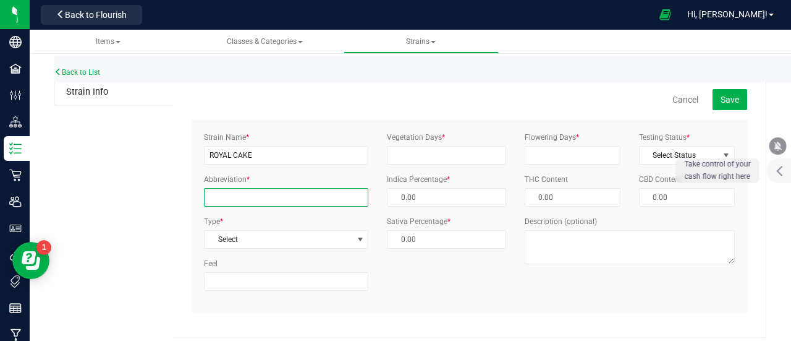
click at [244, 188] on input "Abbreviation *" at bounding box center [286, 197] width 164 height 19
type input "RYLC"
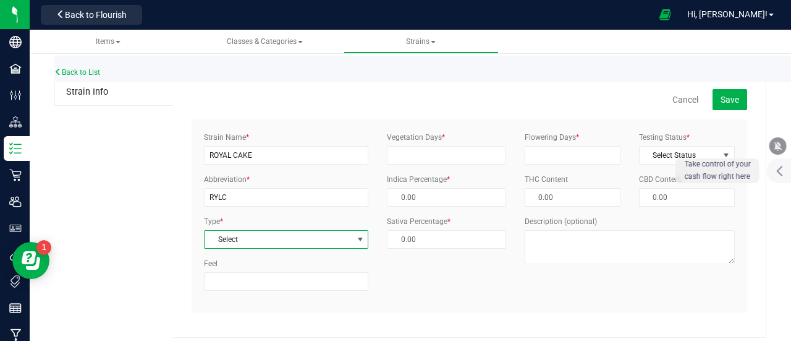
click at [278, 243] on span "Select" at bounding box center [279, 239] width 148 height 17
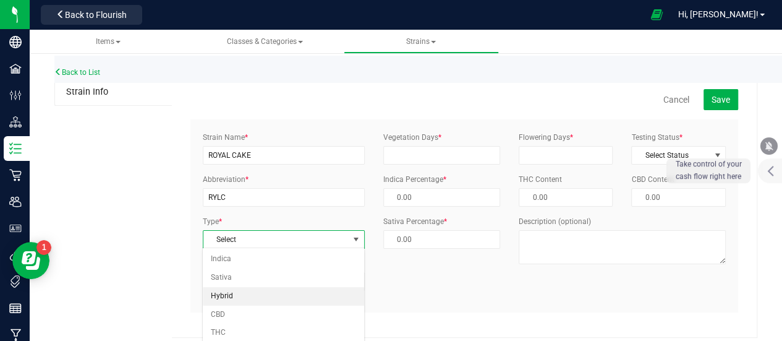
click at [253, 289] on li "Hybrid" at bounding box center [283, 296] width 161 height 19
type input "50.00 %"
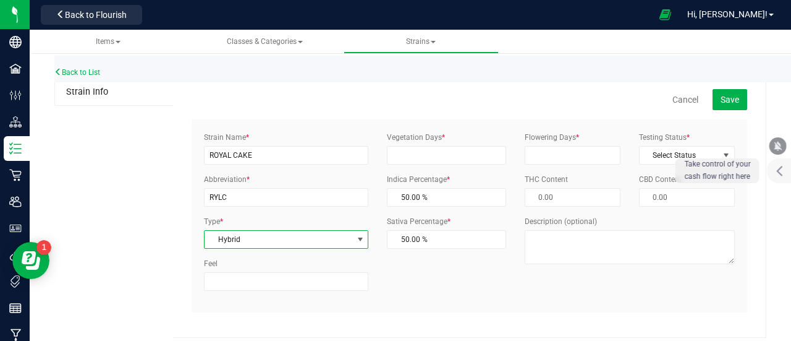
click at [408, 142] on label "Vegetation Days *" at bounding box center [416, 137] width 58 height 11
click at [408, 146] on input "Vegetation Days *" at bounding box center [446, 155] width 119 height 19
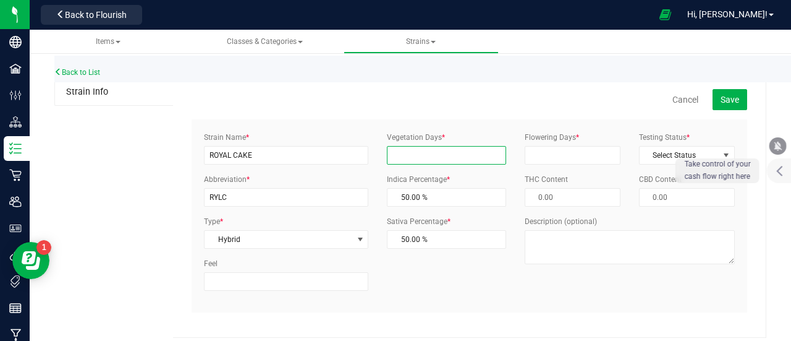
click at [414, 150] on input "Vegetation Days *" at bounding box center [446, 155] width 119 height 19
type input "0"
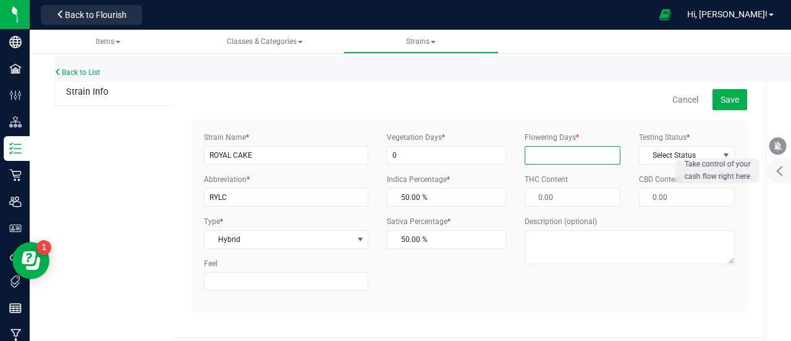
click at [567, 150] on input "Flowering Days *" at bounding box center [573, 155] width 96 height 19
type input "0"
click at [660, 156] on span "Select Status" at bounding box center [679, 155] width 79 height 17
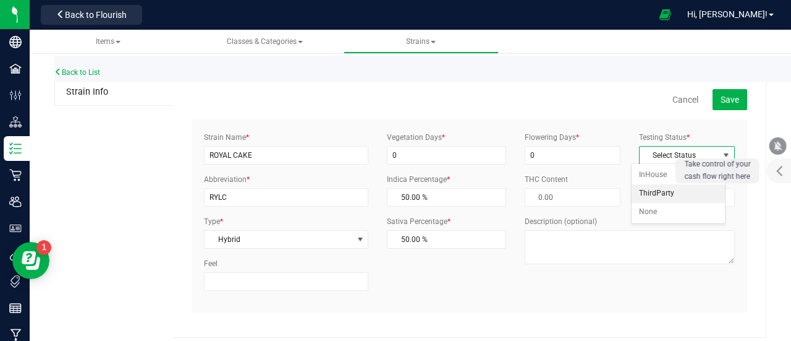
click at [666, 198] on li "ThirdParty" at bounding box center [678, 193] width 93 height 19
click at [723, 100] on span "Save" at bounding box center [730, 100] width 19 height 10
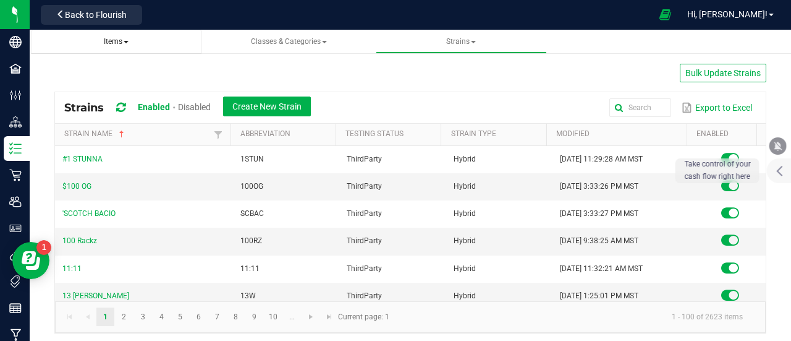
click at [113, 42] on span "Items" at bounding box center [116, 41] width 25 height 9
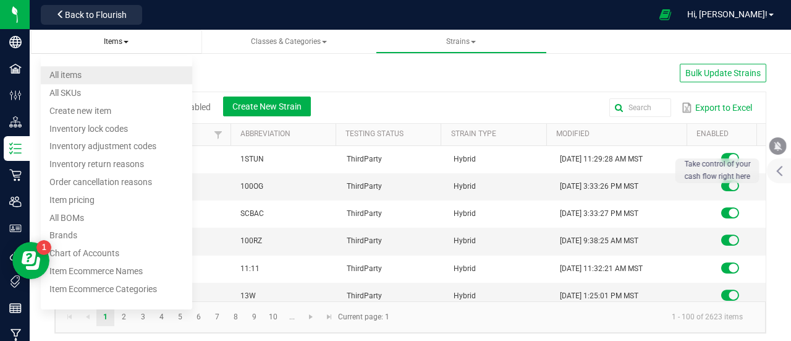
click at [106, 71] on li "All items" at bounding box center [116, 75] width 151 height 18
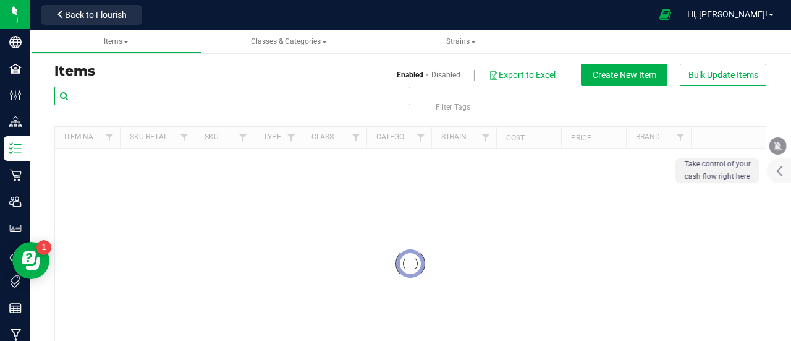
click at [147, 96] on input "text" at bounding box center [232, 96] width 356 height 19
paste input "SAVVY BIG MC 7G"
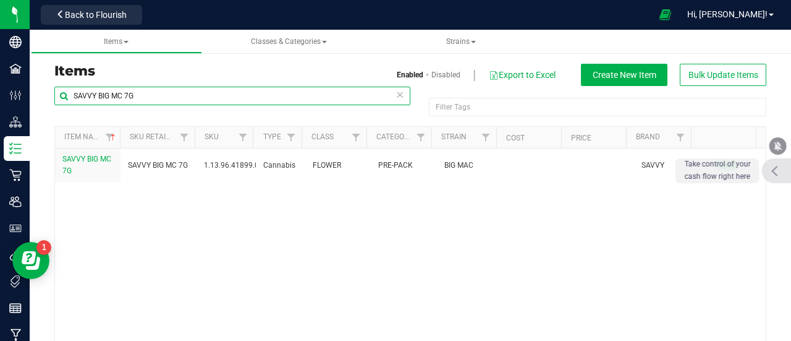
type input "SAVVY BIG MC 7G"
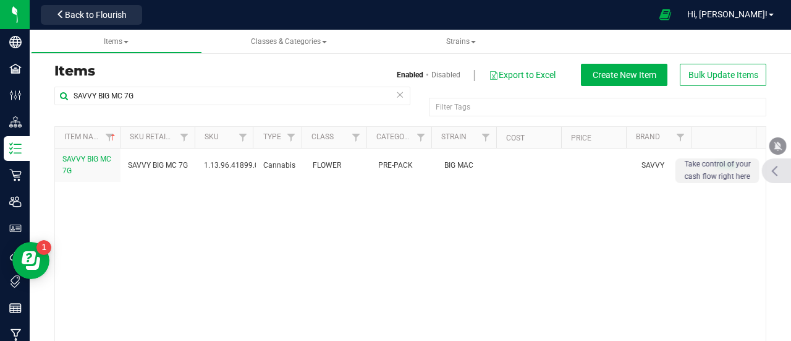
click at [776, 171] on icon at bounding box center [774, 170] width 7 height 11
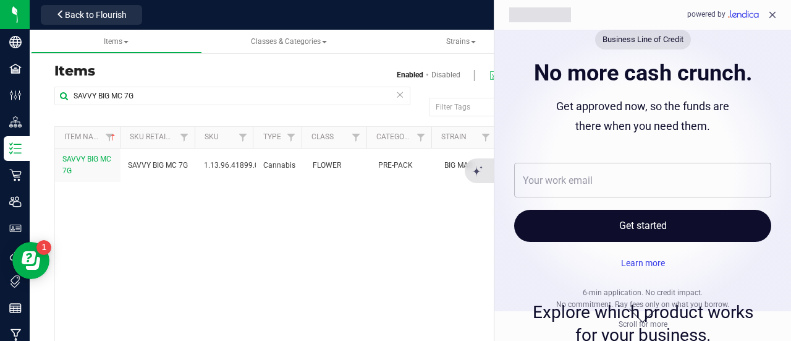
click at [459, 239] on div at bounding box center [395, 170] width 791 height 341
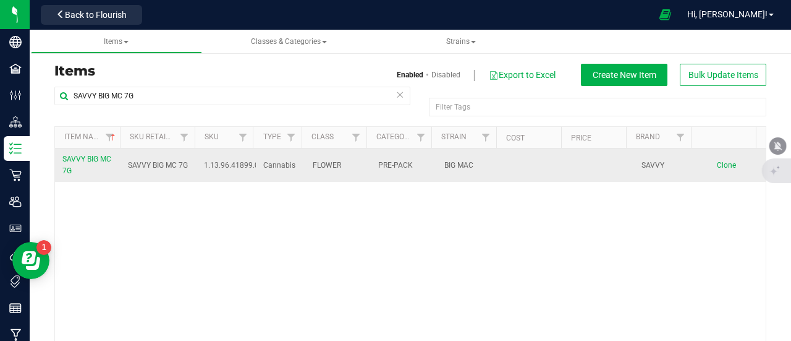
click at [717, 168] on span "Clone" at bounding box center [726, 165] width 19 height 9
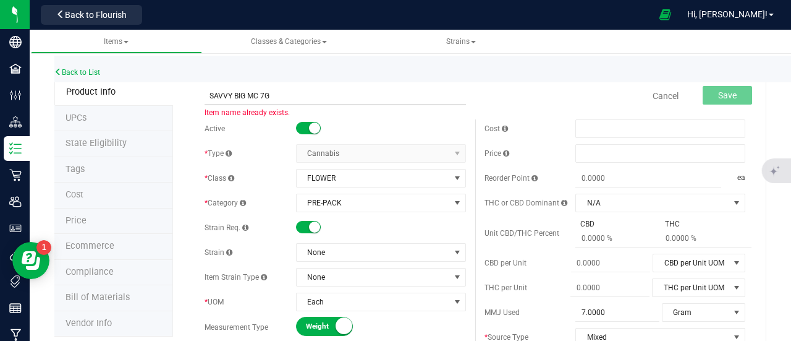
drag, startPoint x: 255, startPoint y: 93, endPoint x: 235, endPoint y: 103, distance: 21.9
click at [235, 103] on input "SAVVY BIG MC 7G" at bounding box center [336, 96] width 262 height 19
type input "SAVVY ROYAL CAKE 7G"
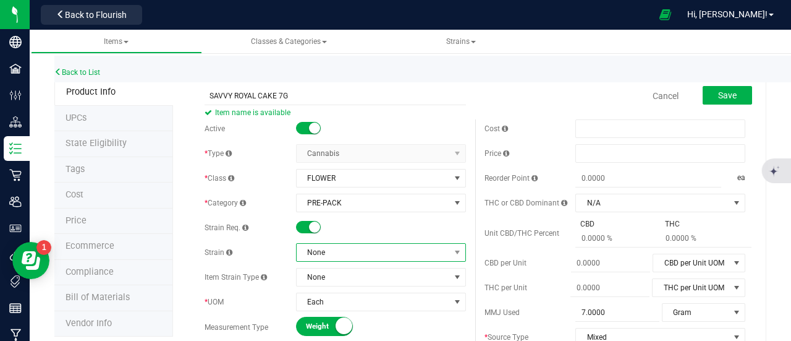
click at [319, 248] on span "None" at bounding box center [373, 252] width 153 height 17
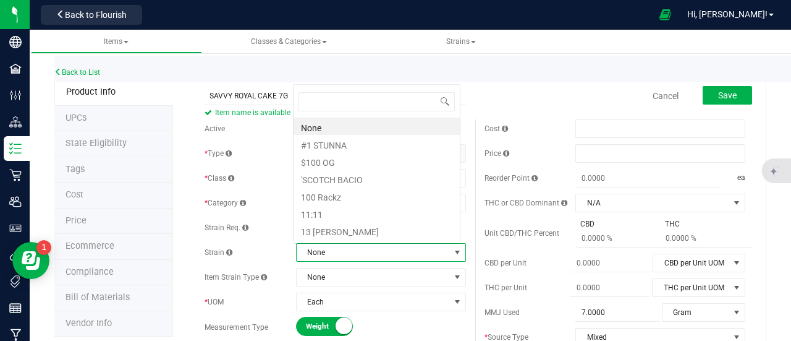
scroll to position [18, 164]
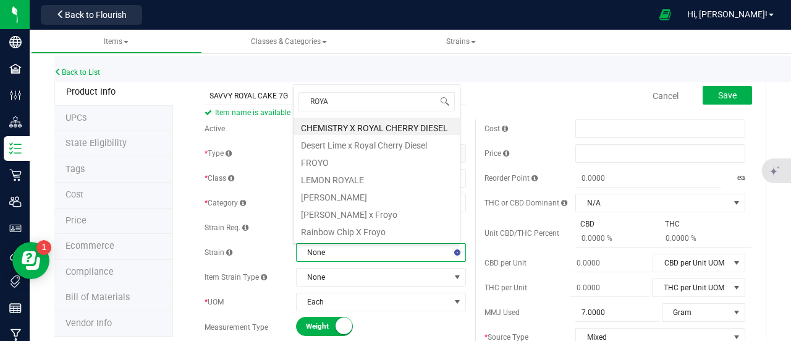
type input "ROYAL"
click at [339, 175] on li "ROYAL CAKE" at bounding box center [377, 177] width 166 height 17
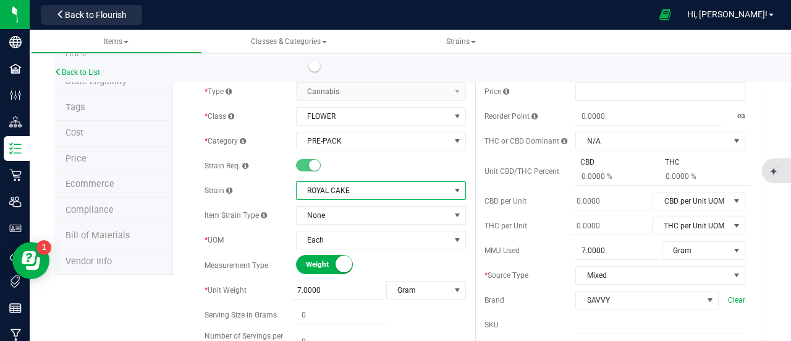
scroll to position [0, 0]
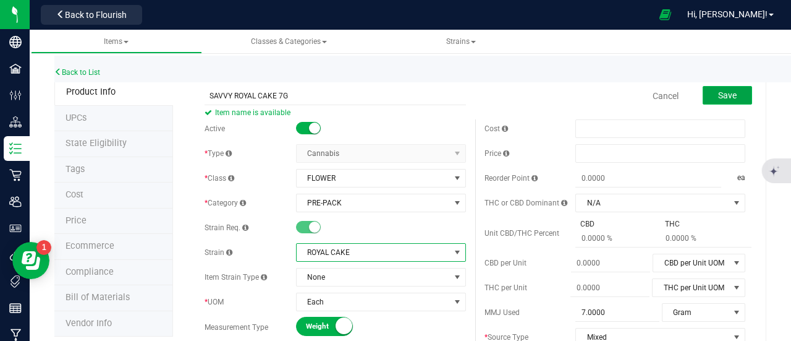
click at [718, 95] on span "Save" at bounding box center [727, 95] width 19 height 10
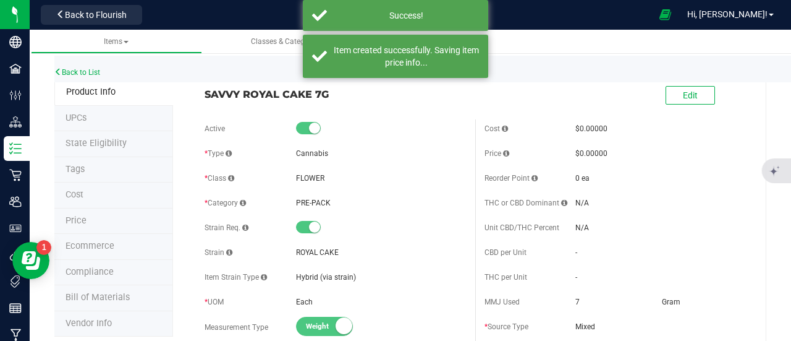
click at [134, 241] on li "Ecommerce" at bounding box center [113, 247] width 119 height 26
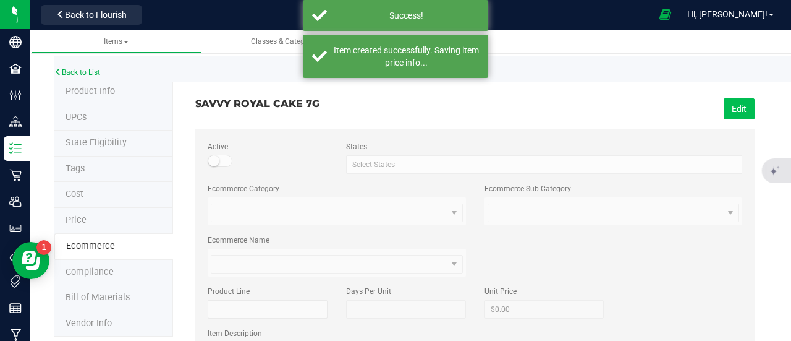
click at [743, 114] on button "Edit" at bounding box center [739, 108] width 31 height 21
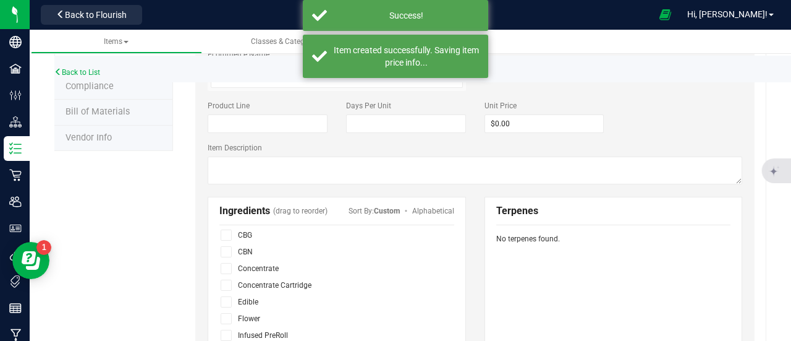
scroll to position [76, 0]
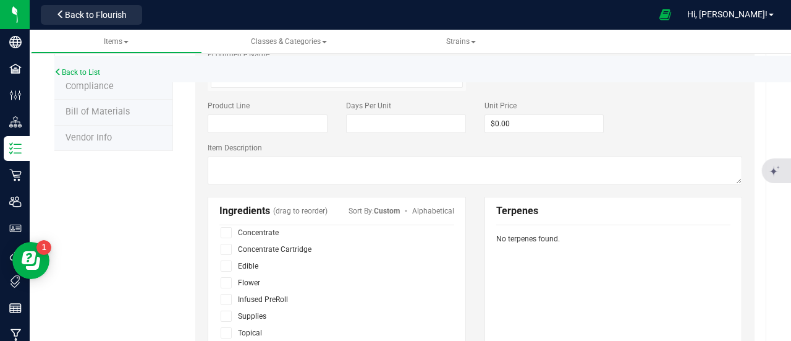
drag, startPoint x: 229, startPoint y: 278, endPoint x: 263, endPoint y: 280, distance: 33.5
click at [229, 278] on span at bounding box center [226, 282] width 11 height 11
click at [0, 0] on input "checkbox" at bounding box center [0, 0] width 0 height 0
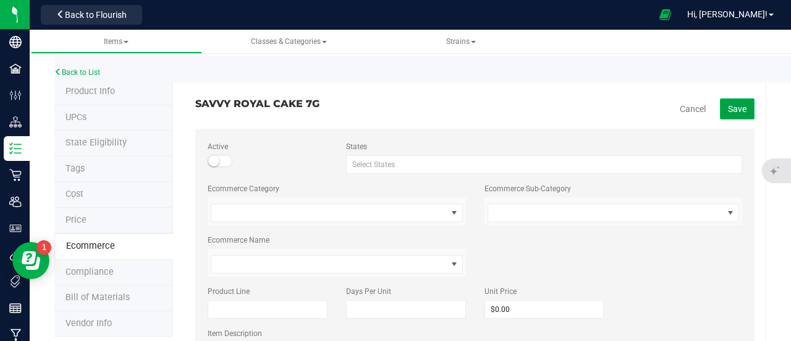
click at [720, 114] on button "Save" at bounding box center [737, 108] width 35 height 21
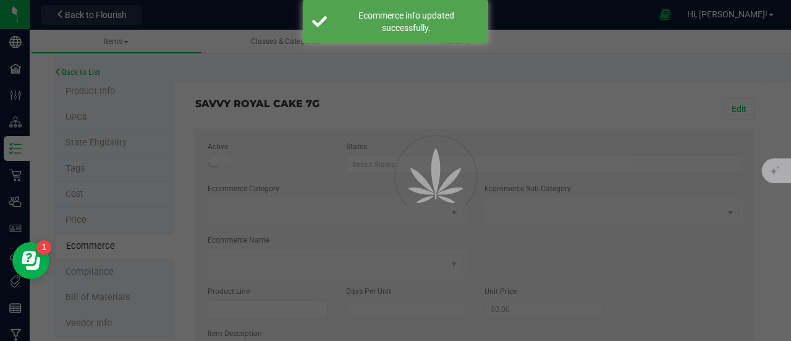
scroll to position [42, 0]
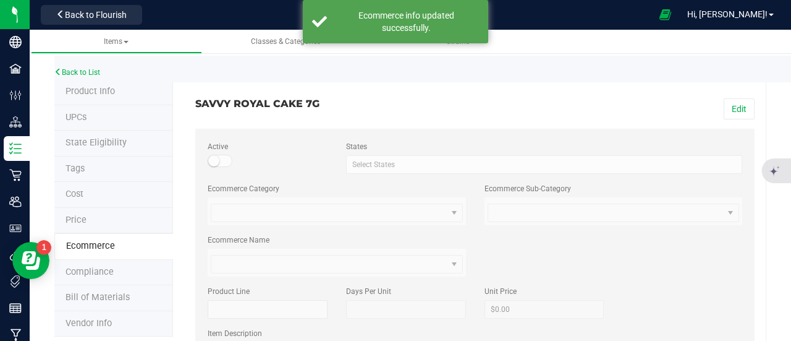
click at [253, 108] on h3 "SAVVY ROYAL CAKE 7G" at bounding box center [330, 103] width 271 height 11
copy div "SAVVY ROYAL CAKE 7G Edit"
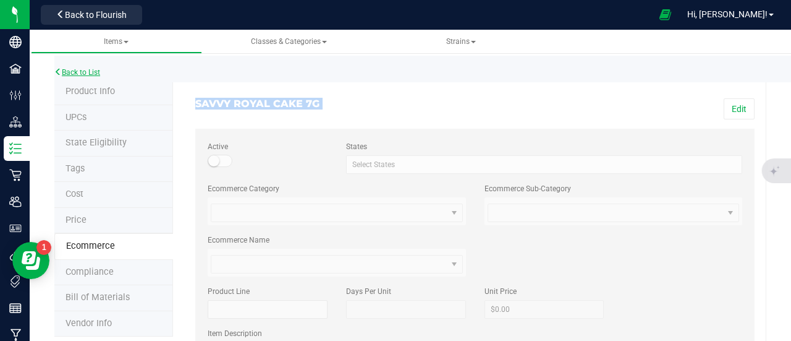
click at [88, 70] on link "Back to List" at bounding box center [77, 72] width 46 height 9
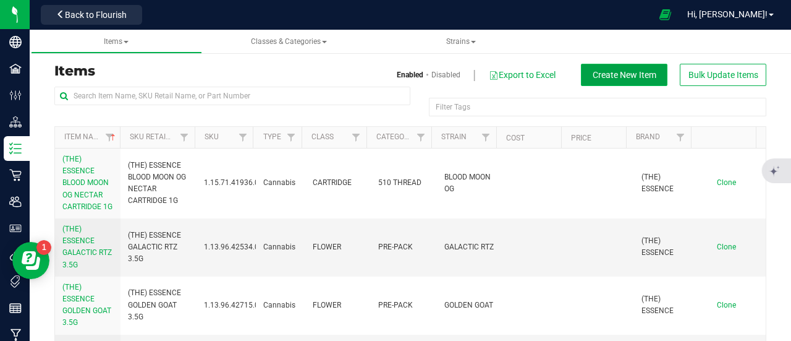
click at [608, 79] on span "Create New Item" at bounding box center [625, 75] width 64 height 10
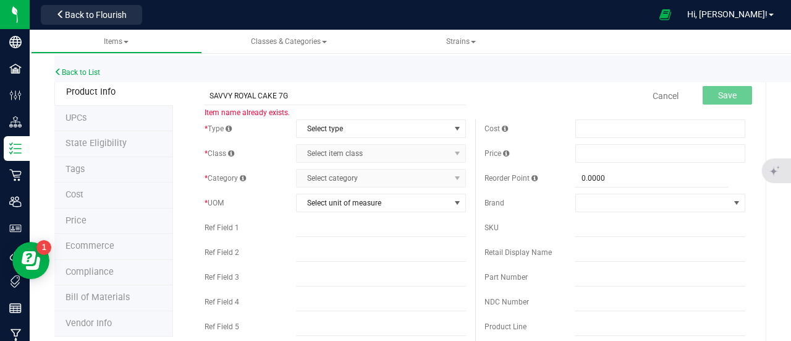
drag, startPoint x: 277, startPoint y: 96, endPoint x: 233, endPoint y: 104, distance: 44.7
click at [233, 95] on span "SAVVY ROYAL CAKE 7G Item name already exists." at bounding box center [336, 91] width 262 height 9
type input "SAVVY THE SOAP 7G"
click at [87, 70] on link "Back to List" at bounding box center [77, 72] width 46 height 9
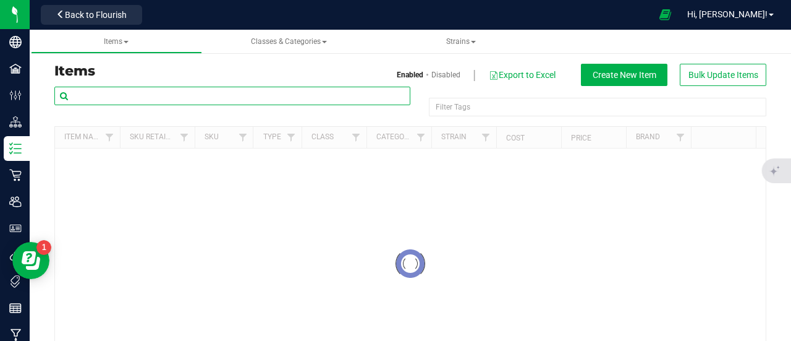
click at [184, 100] on input "text" at bounding box center [232, 96] width 356 height 19
paste input "SAVVY ROYAL CAKE 7G"
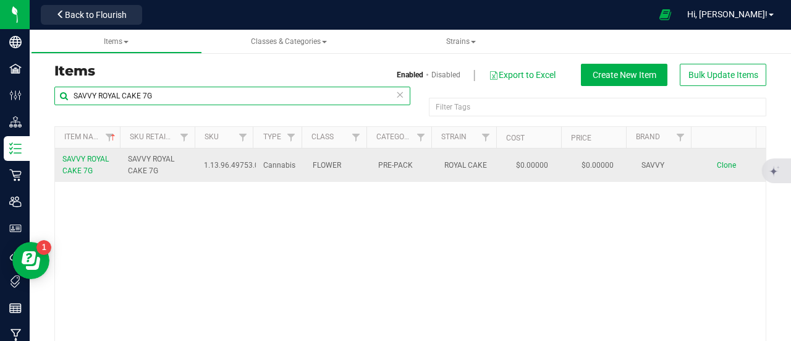
type input "SAVVY ROYAL CAKE 7G"
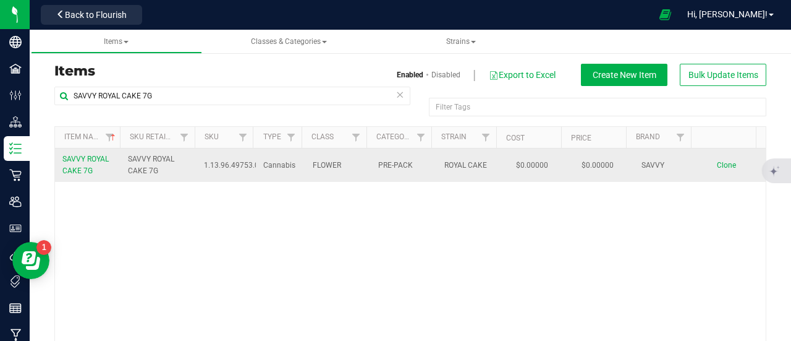
click at [717, 167] on span "Clone" at bounding box center [726, 165] width 19 height 9
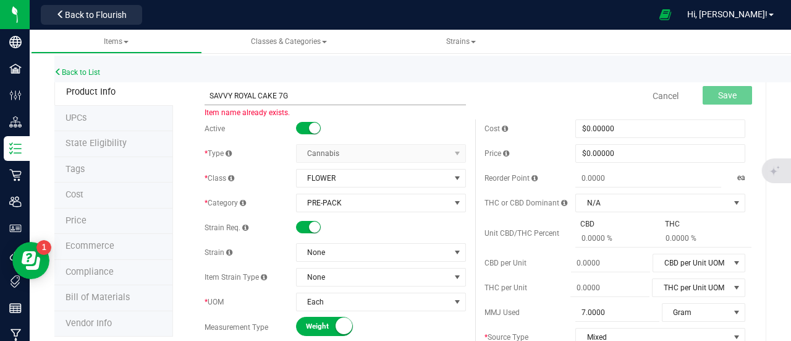
drag, startPoint x: 250, startPoint y: 103, endPoint x: 234, endPoint y: 103, distance: 16.1
click at [234, 103] on input "SAVVY ROYAL CAKE 7G" at bounding box center [336, 96] width 262 height 19
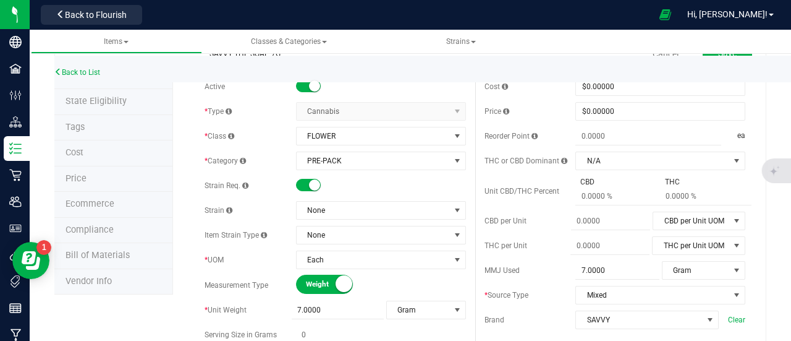
scroll to position [62, 0]
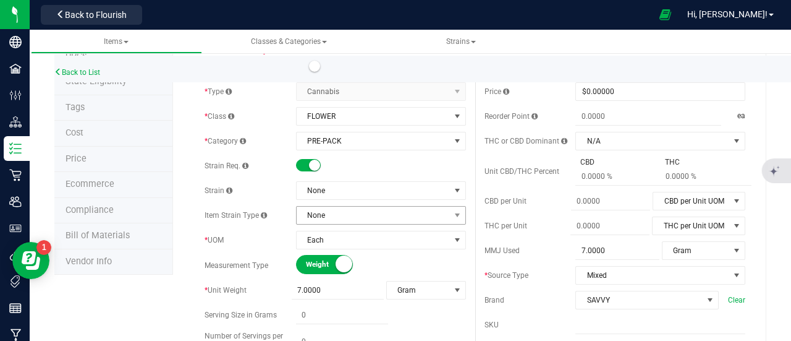
type input "SAVVY THE SOAP 7G"
click at [336, 216] on span "None" at bounding box center [373, 215] width 153 height 17
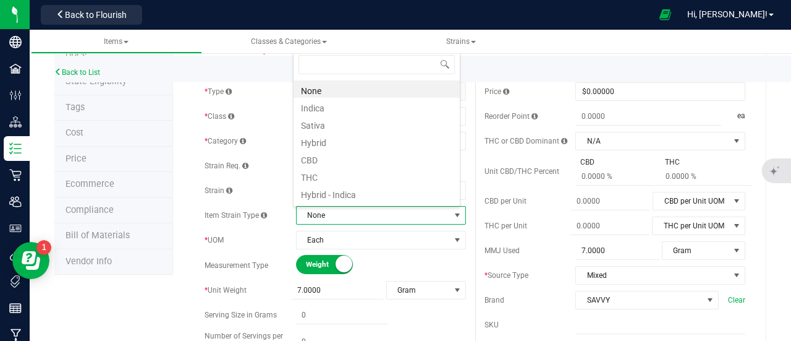
scroll to position [18, 164]
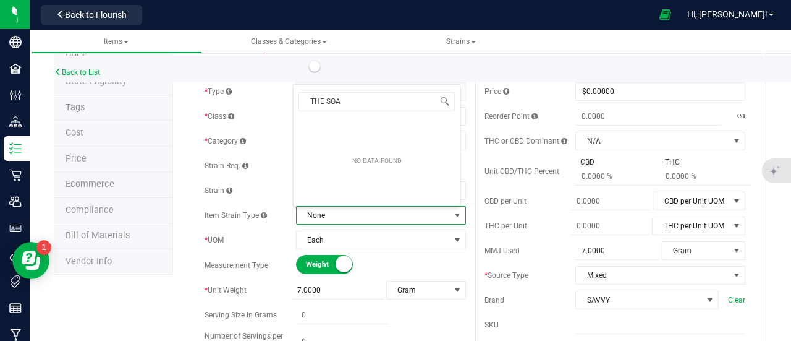
type input "THE SOAP"
click at [199, 227] on div "Active * Type Cannabis Select type Cannabis Non-Inventory Raw Materials Supplie…" at bounding box center [335, 269] width 280 height 425
click at [332, 221] on span "None" at bounding box center [373, 215] width 153 height 17
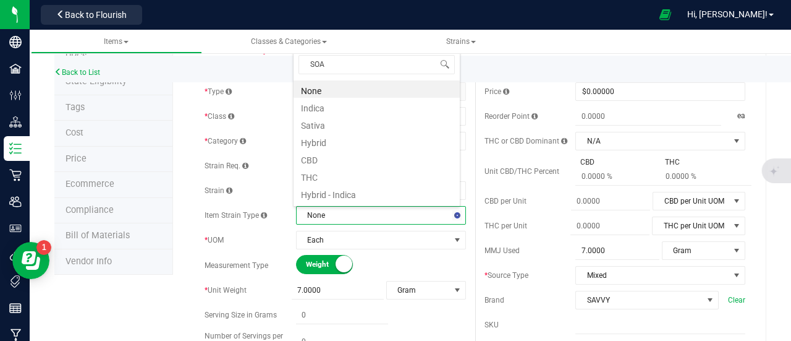
type input "SOAP"
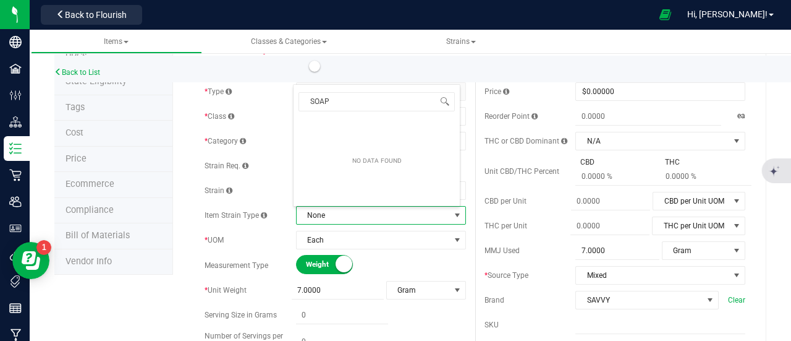
click at [678, 71] on div "Back to List" at bounding box center [449, 69] width 791 height 27
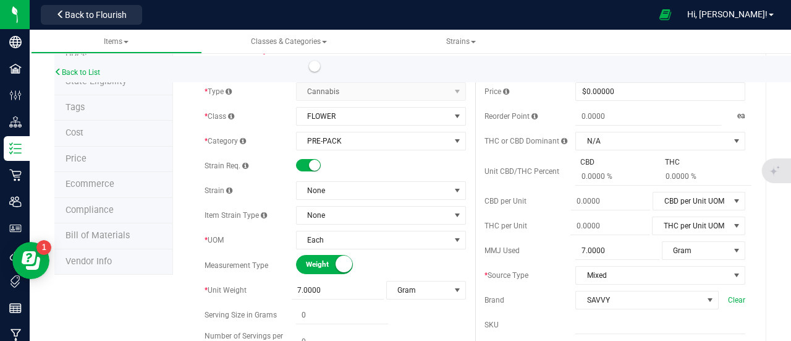
click at [460, 26] on div at bounding box center [399, 14] width 505 height 24
click at [460, 40] on span "Strains" at bounding box center [461, 41] width 30 height 9
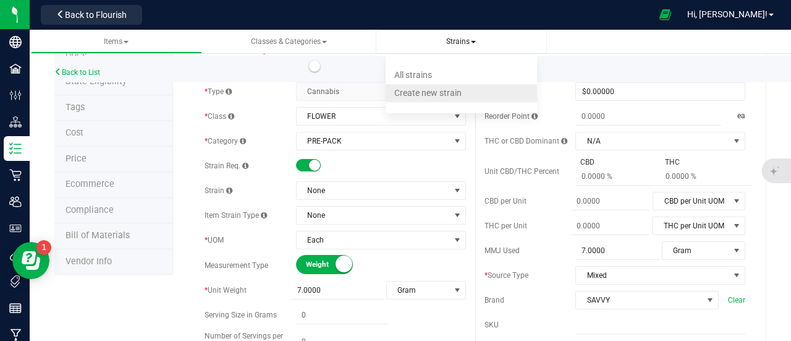
click at [444, 96] on span "Create new strain" at bounding box center [427, 93] width 67 height 10
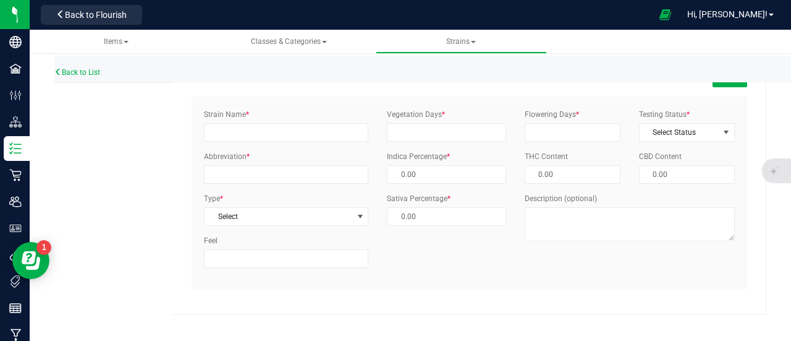
scroll to position [22, 0]
click at [245, 121] on div "Strain Name *" at bounding box center [286, 125] width 183 height 33
click at [245, 122] on div "Strain Name *" at bounding box center [286, 125] width 183 height 33
click at [246, 132] on input "Strain Name *" at bounding box center [286, 133] width 164 height 19
type input "THE SOAP"
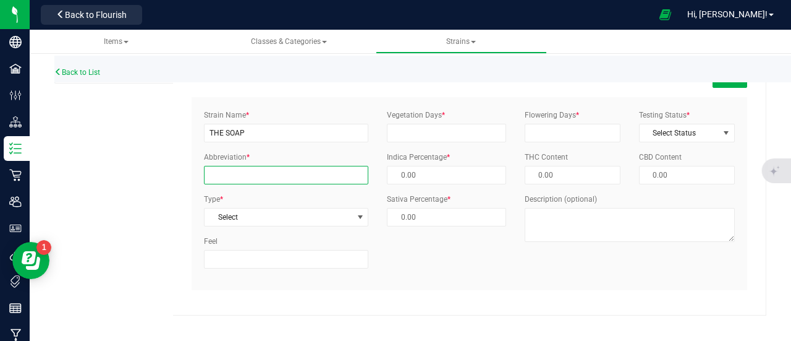
click at [250, 177] on input "Abbreviation *" at bounding box center [286, 175] width 164 height 19
type input "TSOA"
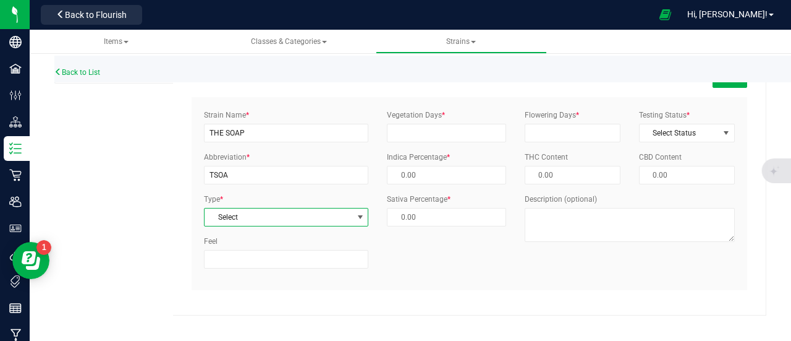
click at [272, 218] on span "Select" at bounding box center [279, 216] width 148 height 17
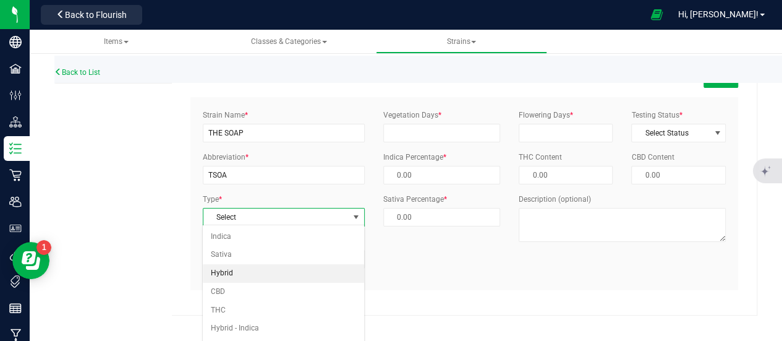
click at [245, 273] on li "Hybrid" at bounding box center [283, 273] width 161 height 19
type input "50.00 %"
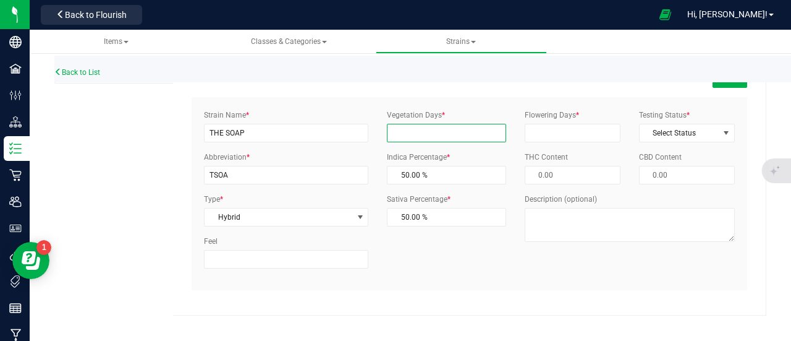
click at [446, 137] on input "Vegetation Days *" at bounding box center [446, 133] width 119 height 19
type input "0"
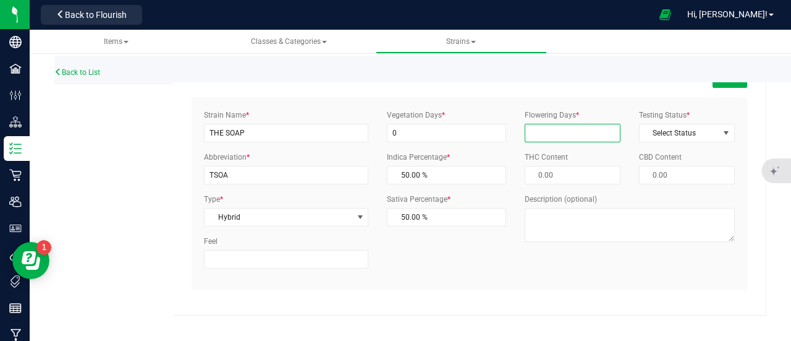
drag, startPoint x: 550, startPoint y: 128, endPoint x: 556, endPoint y: 137, distance: 10.6
click at [550, 128] on input "Flowering Days *" at bounding box center [573, 133] width 96 height 19
type input "0"
click at [685, 132] on span "Select Status" at bounding box center [679, 132] width 79 height 17
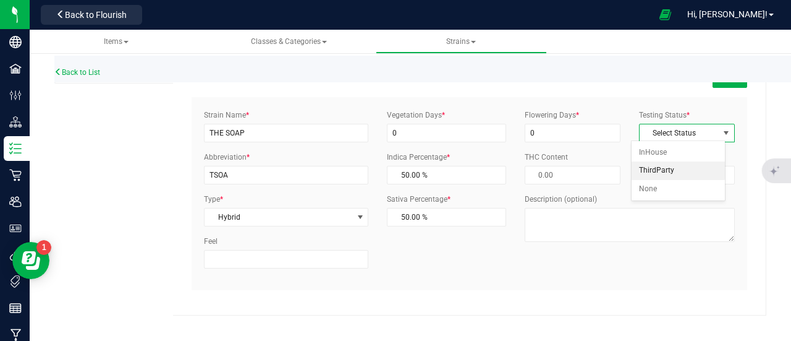
click at [657, 173] on li "ThirdParty" at bounding box center [678, 170] width 93 height 19
click at [716, 85] on button "Save" at bounding box center [730, 77] width 35 height 21
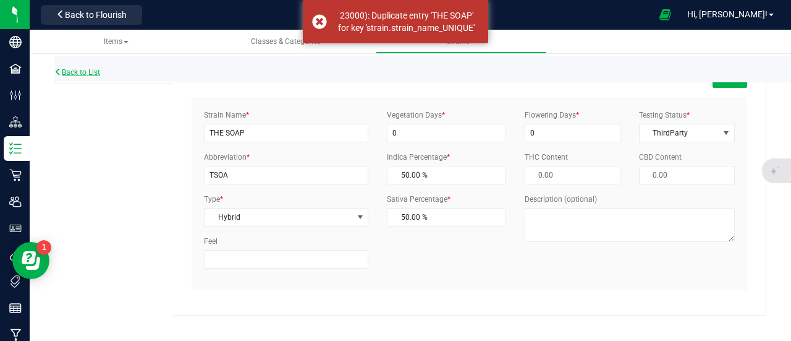
click at [84, 72] on link "Back to List" at bounding box center [77, 72] width 46 height 9
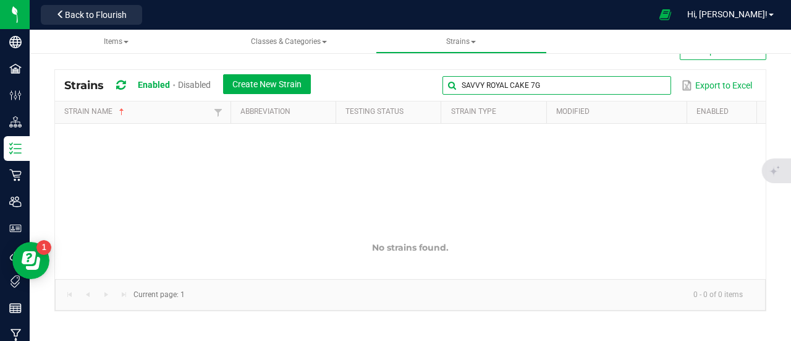
click at [649, 86] on global-search-input-ngx "SAVVY ROYAL CAKE 7G" at bounding box center [557, 85] width 229 height 9
click at [655, 86] on span at bounding box center [660, 85] width 10 height 10
click at [490, 84] on input "SAVVY" at bounding box center [557, 85] width 229 height 19
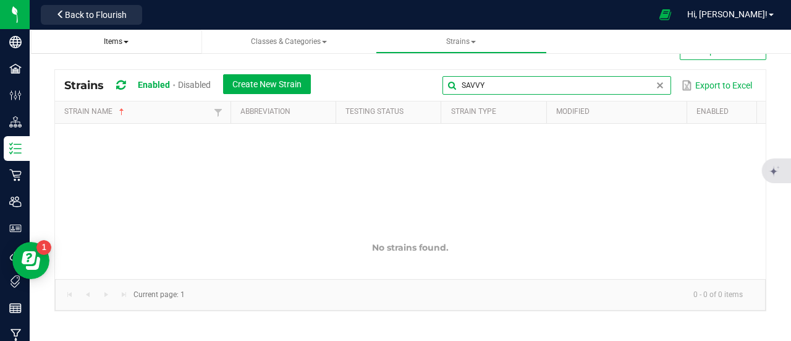
type input "SAVVY"
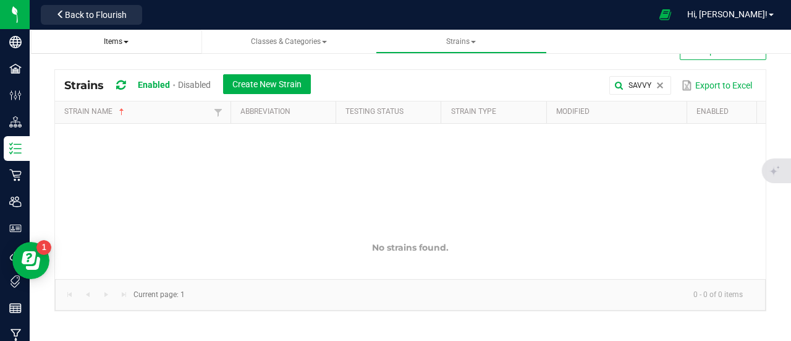
click at [106, 40] on span "Items" at bounding box center [116, 41] width 25 height 9
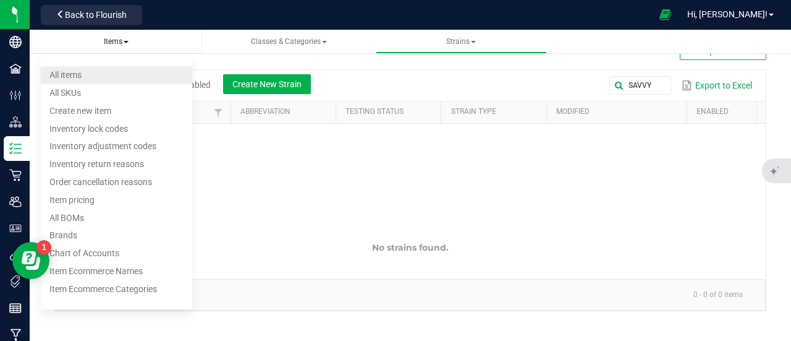
click at [96, 79] on li "All items" at bounding box center [116, 75] width 151 height 18
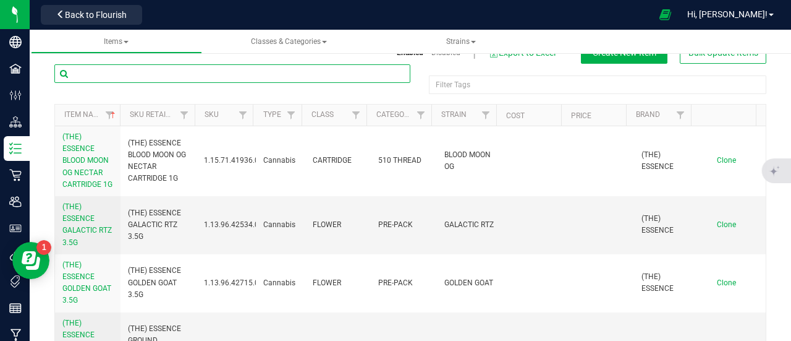
click at [218, 77] on input "text" at bounding box center [232, 73] width 356 height 19
paste input "SAVVY ROYAL CAKE 7G"
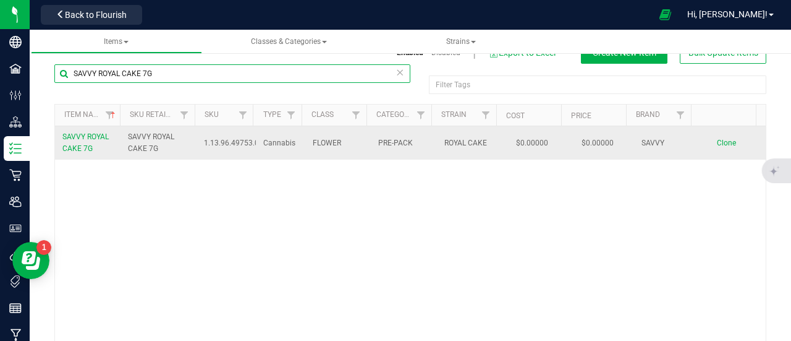
type input "SAVVY ROYAL CAKE 7G"
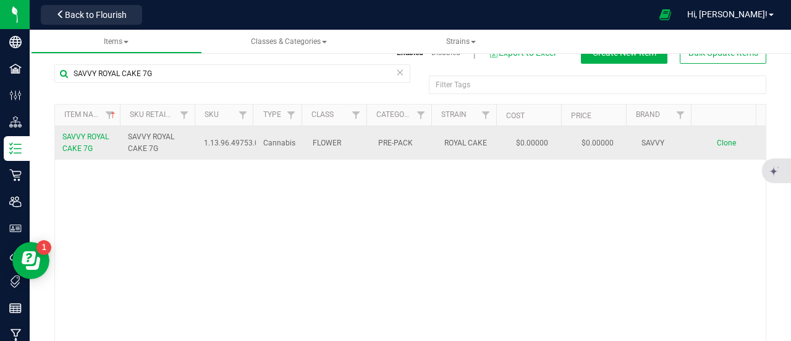
click at [717, 143] on span "Clone" at bounding box center [726, 142] width 19 height 9
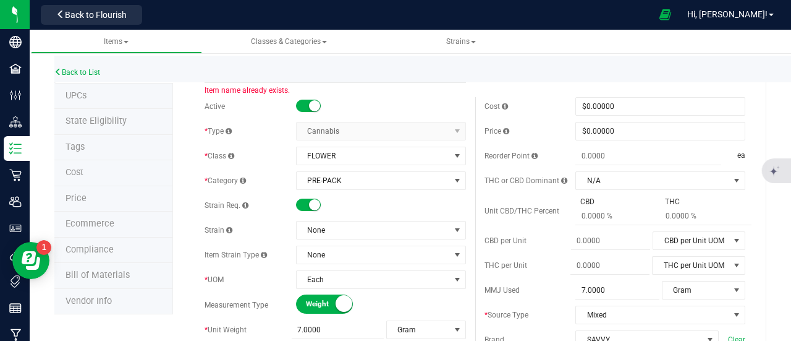
click at [262, 74] on div "Back to List" at bounding box center [449, 69] width 791 height 27
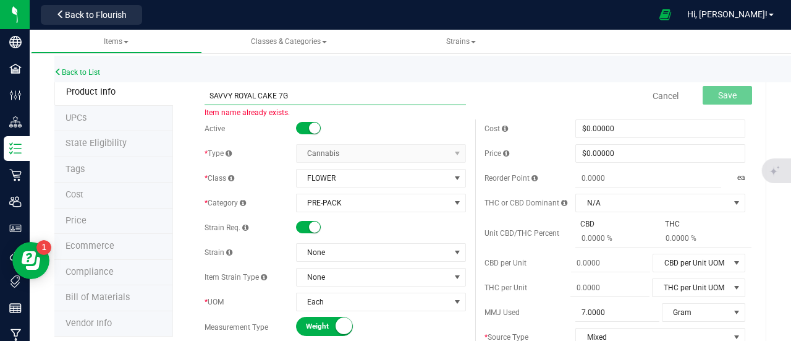
drag, startPoint x: 276, startPoint y: 99, endPoint x: 235, endPoint y: 110, distance: 42.3
click at [235, 95] on span "SAVVY ROYAL CAKE 7G Item name already exists." at bounding box center [336, 91] width 262 height 9
click at [253, 93] on input "SAVVY THE SOAP 7G" at bounding box center [336, 96] width 262 height 19
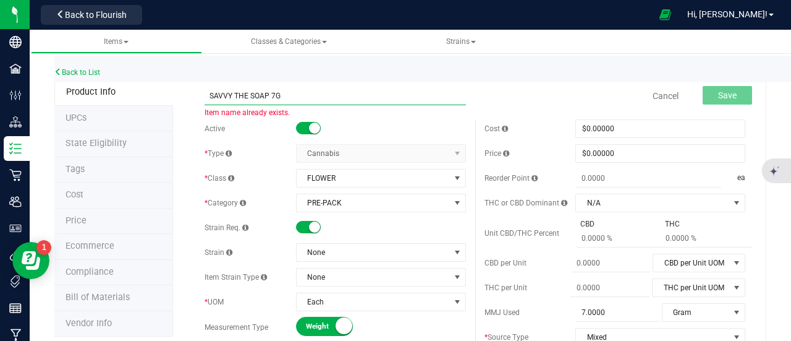
type input "SAVVY THE SOAP 7G"
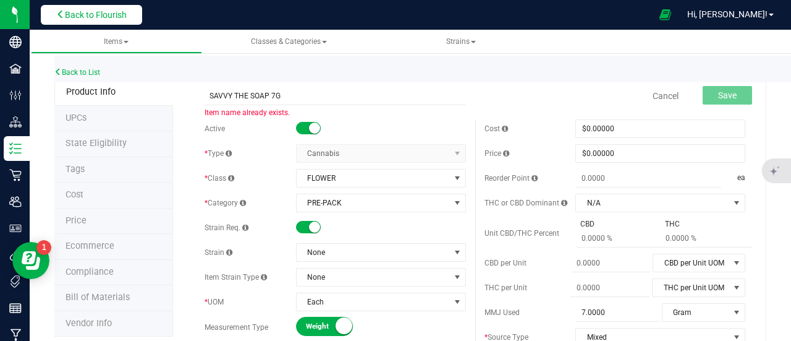
click at [116, 19] on span "Back to Flourish" at bounding box center [96, 15] width 62 height 10
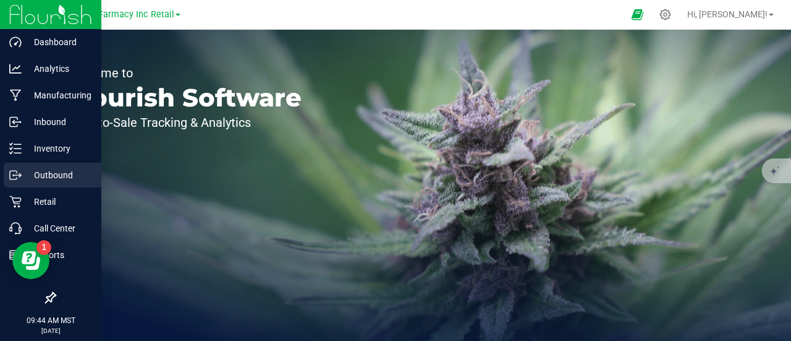
click at [15, 176] on icon at bounding box center [15, 175] width 12 height 12
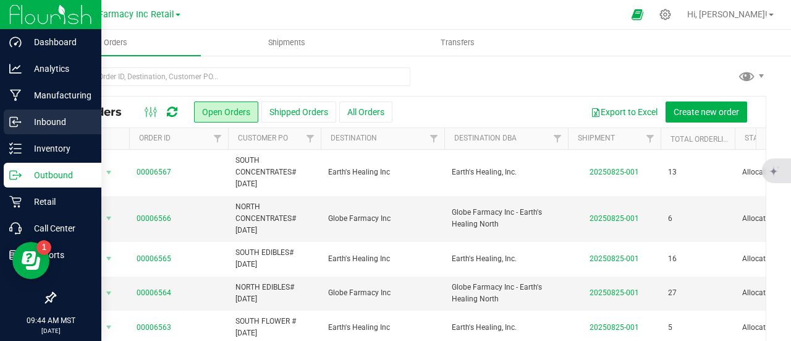
click at [24, 124] on p "Inbound" at bounding box center [59, 121] width 74 height 15
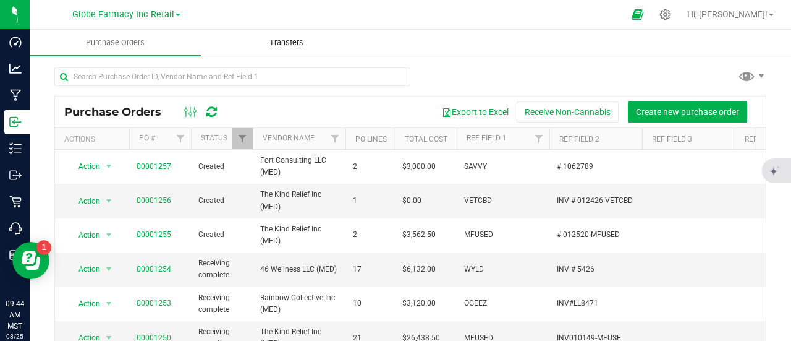
click at [278, 32] on uib-tab-heading "Transfers" at bounding box center [287, 42] width 170 height 25
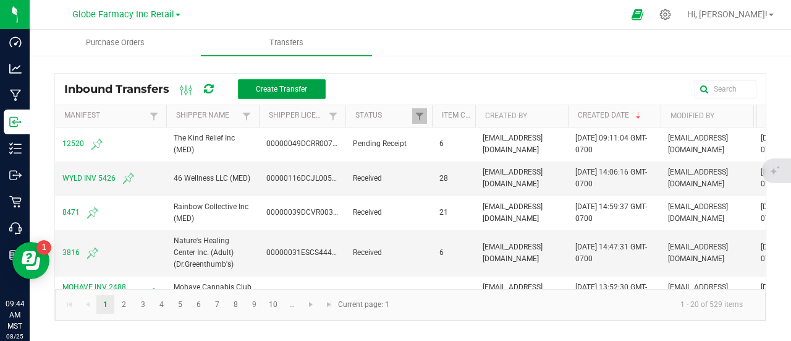
click at [248, 83] on button "Create Transfer" at bounding box center [282, 89] width 88 height 20
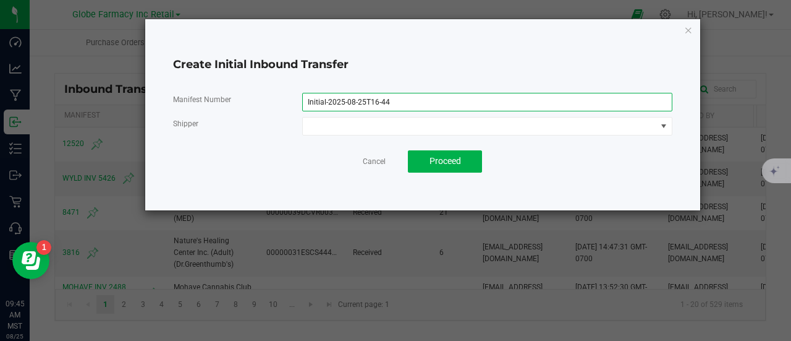
drag, startPoint x: 262, startPoint y: 80, endPoint x: 174, endPoint y: 74, distance: 88.0
click at [175, 74] on div "Create Initial Inbound Transfer Manifest Number Initial-2025-08-25T16-44 Shippe…" at bounding box center [422, 114] width 555 height 191
paste input "1062789"
type input "1062789"
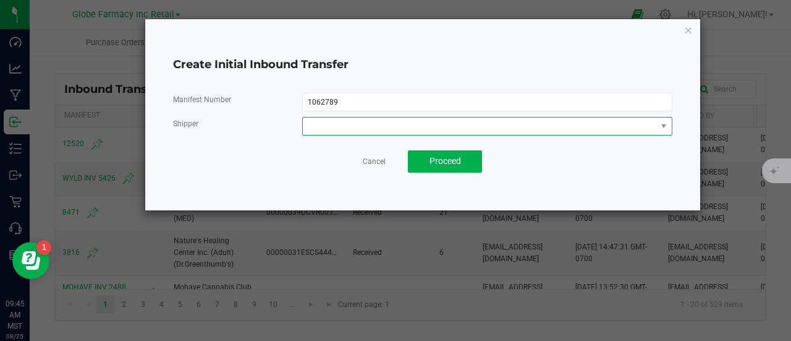
click at [331, 126] on span at bounding box center [480, 125] width 354 height 17
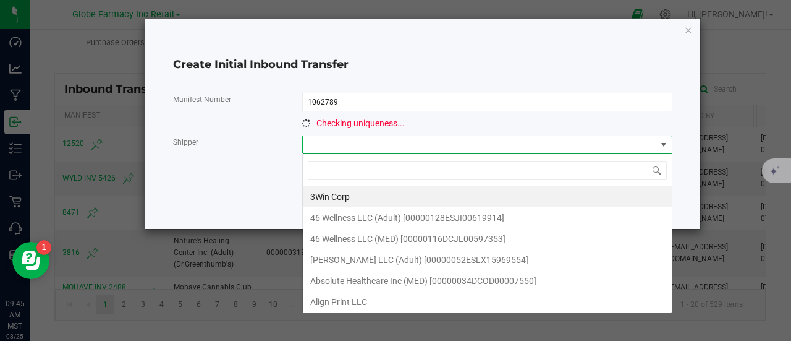
scroll to position [18, 370]
type input "FORT C"
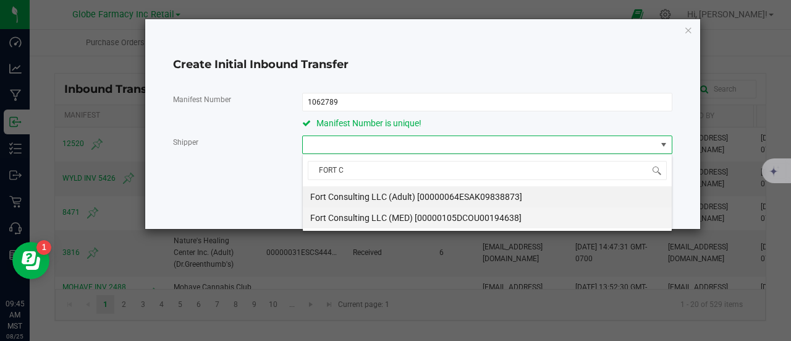
click at [459, 215] on span "Fort Consulting LLC (MED) [00000105DCOU00194638]" at bounding box center [415, 217] width 211 height 19
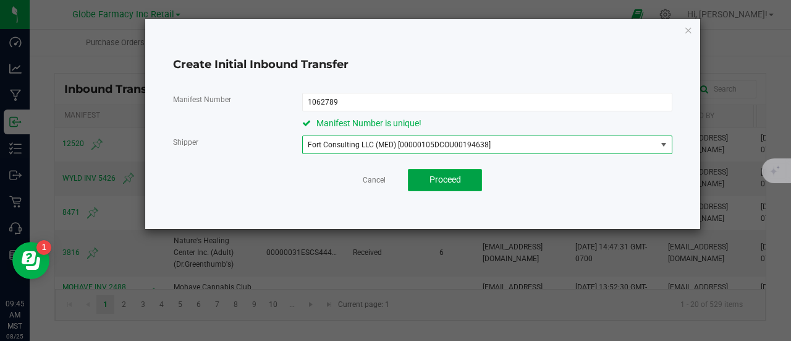
click at [462, 175] on button "Proceed" at bounding box center [445, 180] width 74 height 22
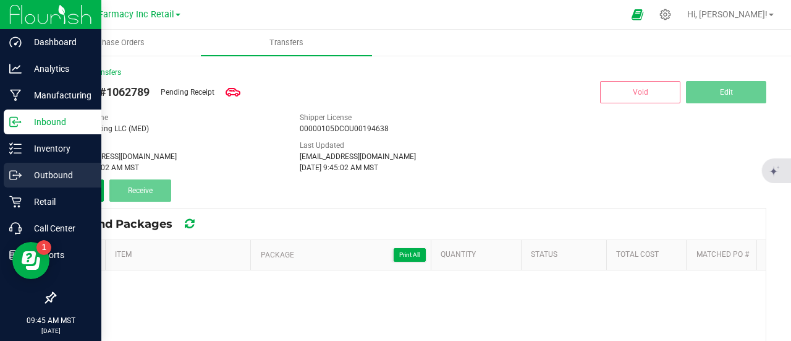
scroll to position [62, 0]
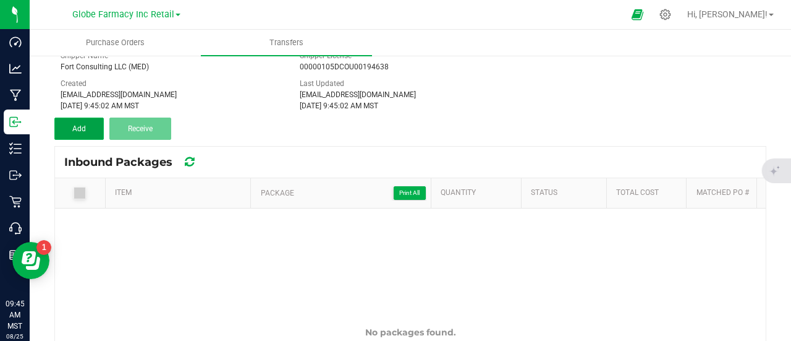
click at [69, 123] on button "Add" at bounding box center [78, 128] width 49 height 22
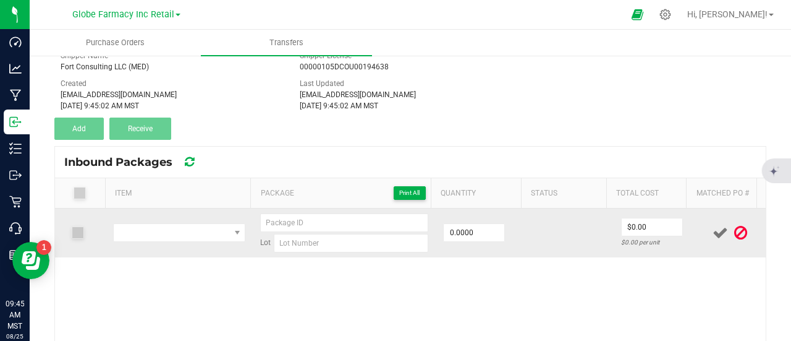
scroll to position [124, 0]
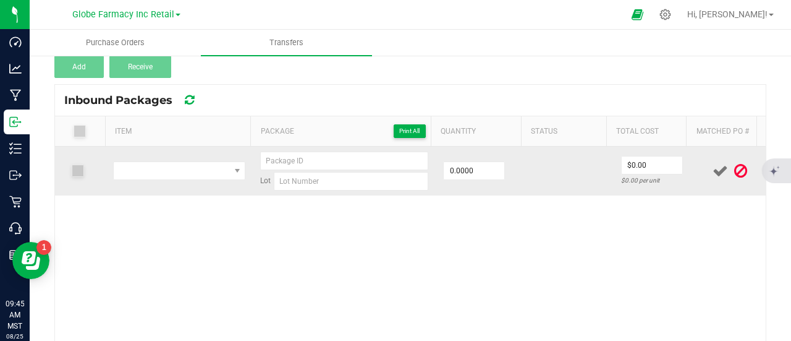
click at [209, 158] on td at bounding box center [179, 171] width 147 height 49
click at [204, 175] on span "NO DATA FOUND" at bounding box center [172, 170] width 116 height 17
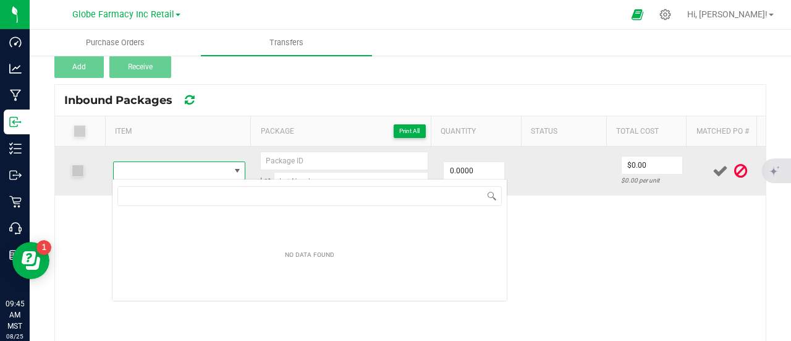
type input "SAVVY ROYAL CAKE 7G"
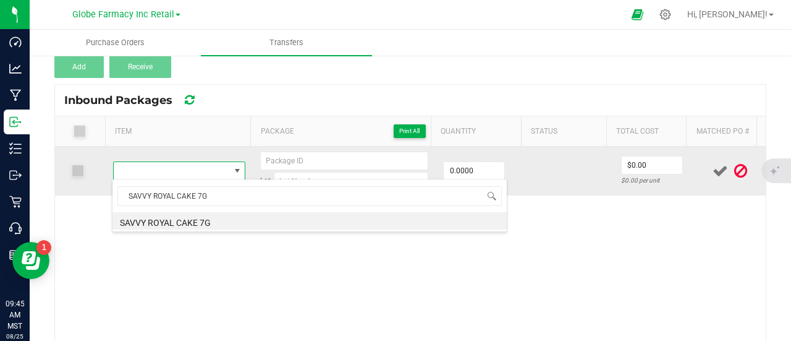
scroll to position [18, 126]
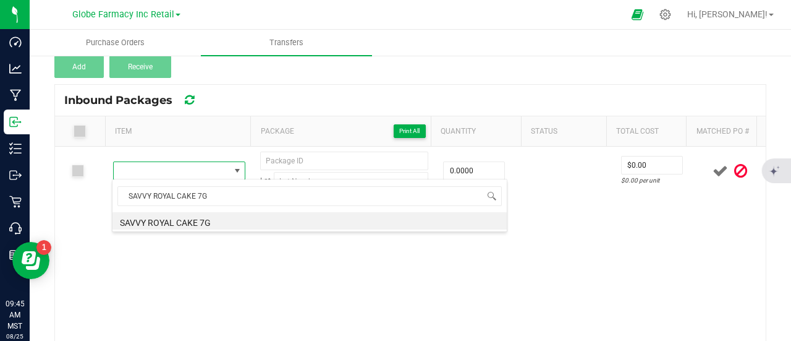
drag, startPoint x: 181, startPoint y: 221, endPoint x: 237, endPoint y: 222, distance: 56.3
click at [181, 222] on li "SAVVY ROYAL CAKE 7G" at bounding box center [310, 220] width 394 height 17
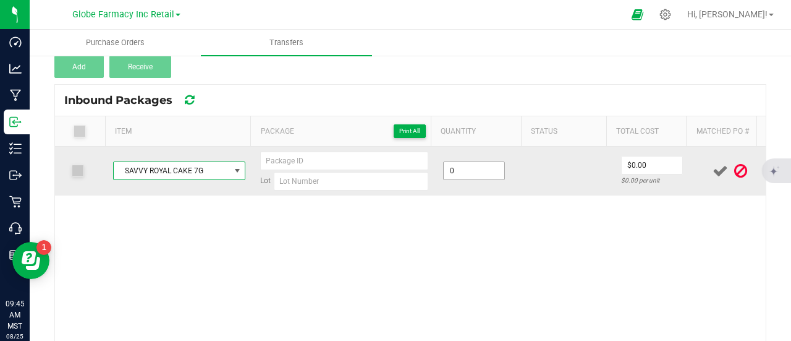
click at [451, 162] on input "0" at bounding box center [474, 170] width 61 height 17
type input "25 ea"
click at [626, 169] on input "0" at bounding box center [652, 164] width 61 height 17
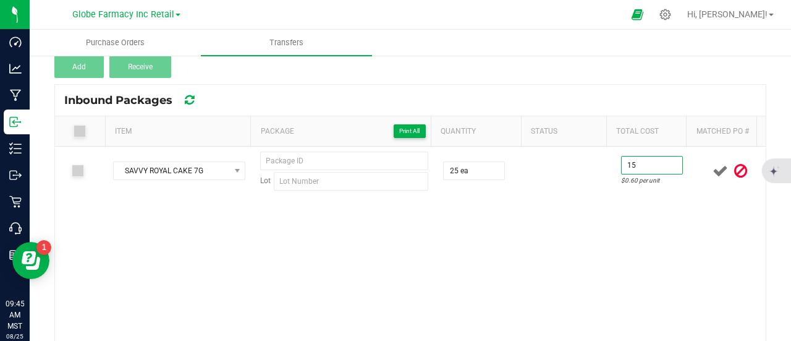
type input "$15.00"
click at [577, 236] on div "SAVVY ROYAL CAKE 7G Lot 25 ea $15.00 $0.60 per unit" at bounding box center [410, 245] width 711 height 197
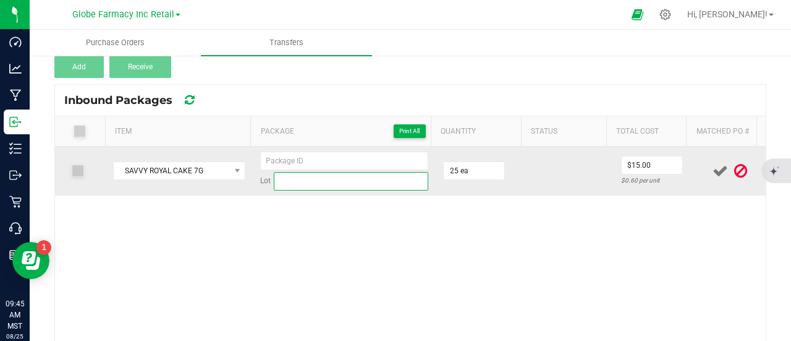
click at [278, 177] on input at bounding box center [351, 181] width 155 height 19
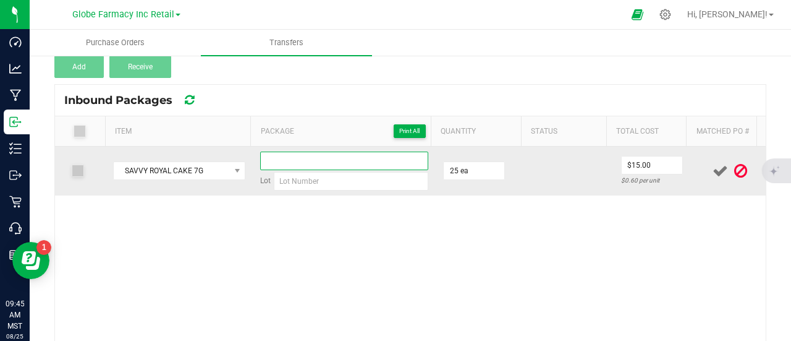
click at [287, 161] on input at bounding box center [344, 160] width 168 height 19
type input "6605215706656343 - 01"
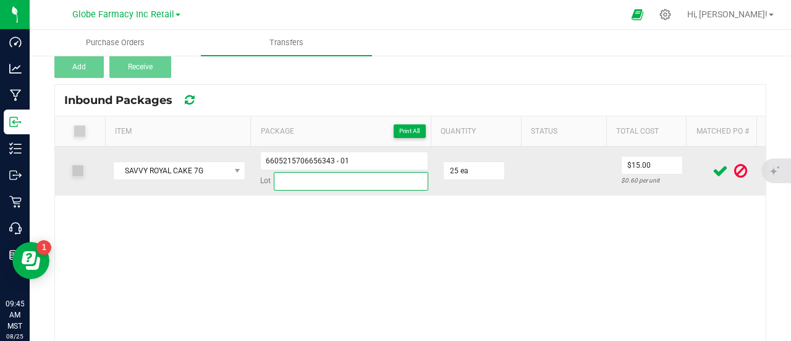
click at [294, 180] on input at bounding box center [351, 181] width 155 height 19
type input "Cake.B19B.26.2025."
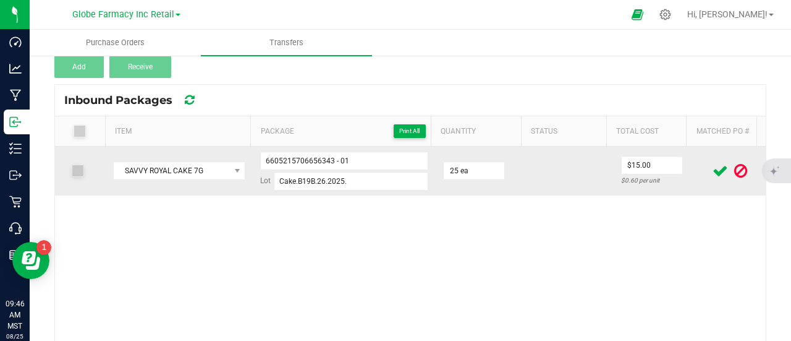
click at [713, 169] on icon at bounding box center [720, 170] width 15 height 15
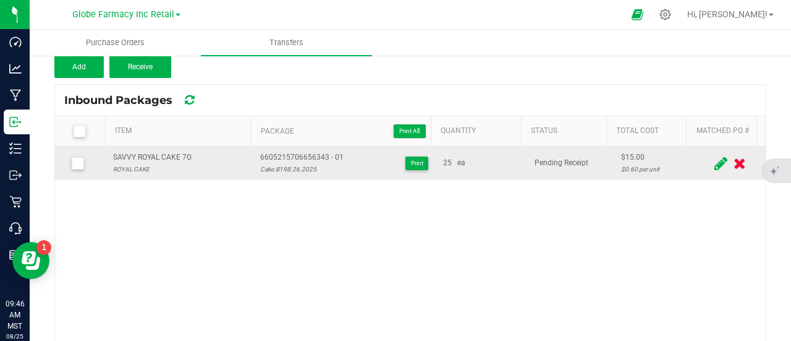
click at [160, 160] on div "SAVVY ROYAL CAKE 7G" at bounding box center [152, 157] width 79 height 12
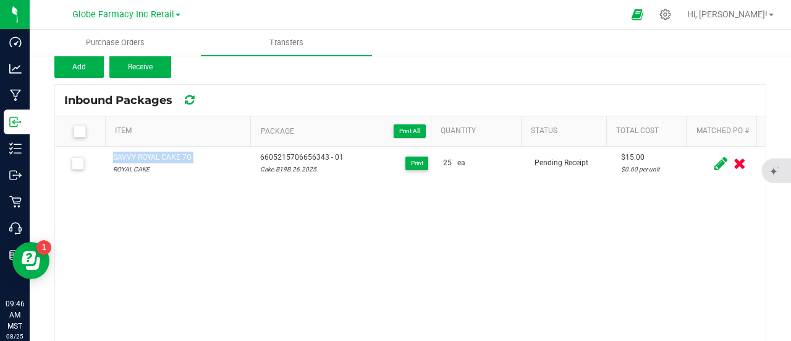
copy div "SAVVY ROYAL CAKE 7G"
click at [74, 66] on span "Add" at bounding box center [79, 66] width 14 height 9
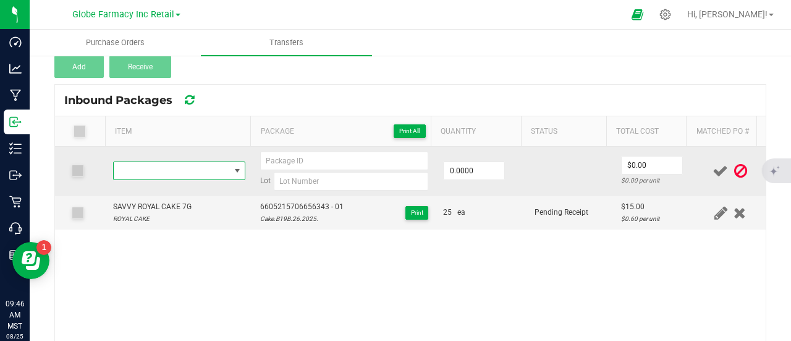
click at [189, 171] on span "NO DATA FOUND" at bounding box center [172, 170] width 116 height 17
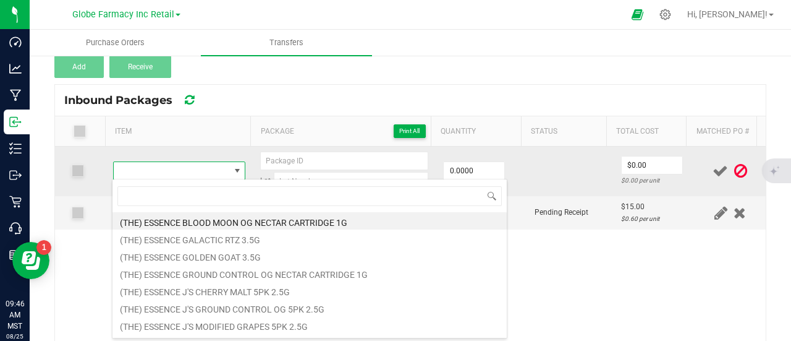
type input "SAVVY ROYAL CAKE 7G"
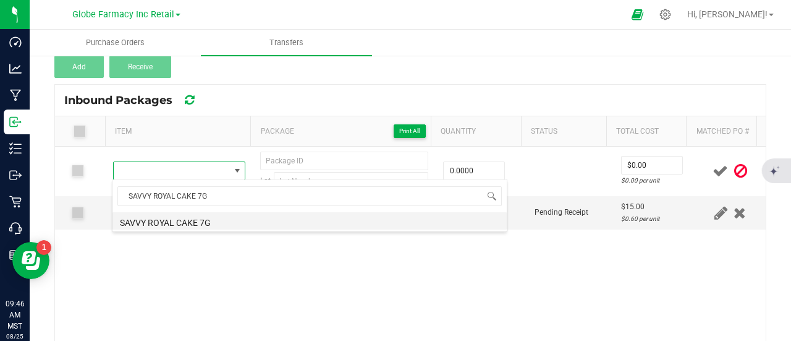
click at [202, 216] on li "SAVVY ROYAL CAKE 7G" at bounding box center [310, 220] width 394 height 17
type input "0 ea"
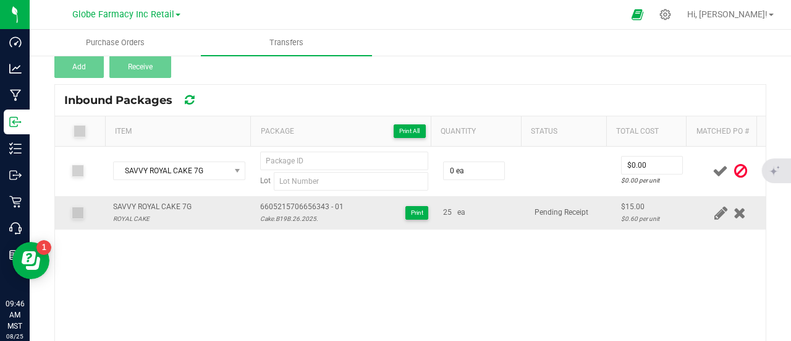
click at [310, 201] on span "6605215706656343 - 01" at bounding box center [301, 207] width 83 height 12
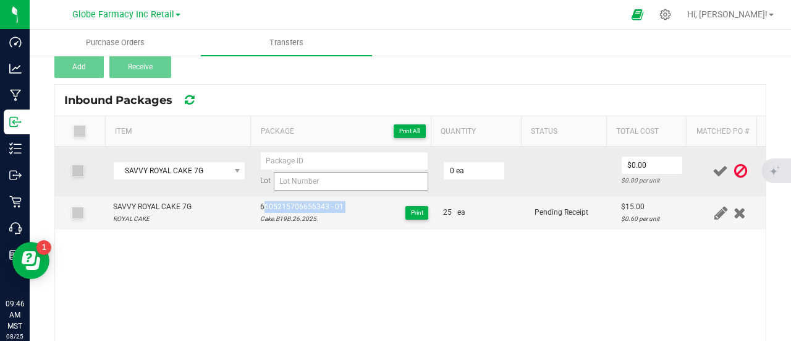
copy span "6605215706656343 - 01"
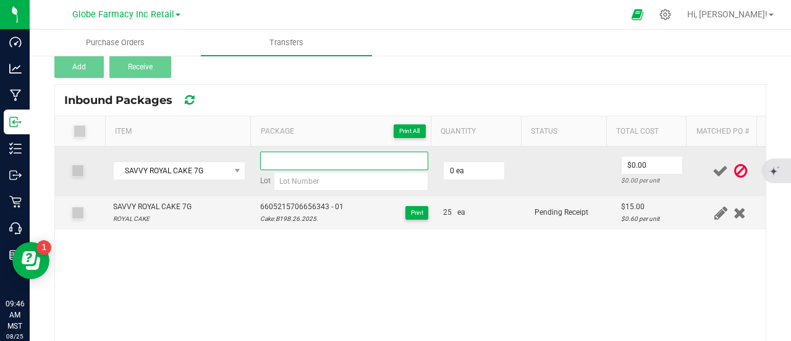
click at [325, 165] on input at bounding box center [344, 160] width 168 height 19
paste input "6605215706656343 - 01"
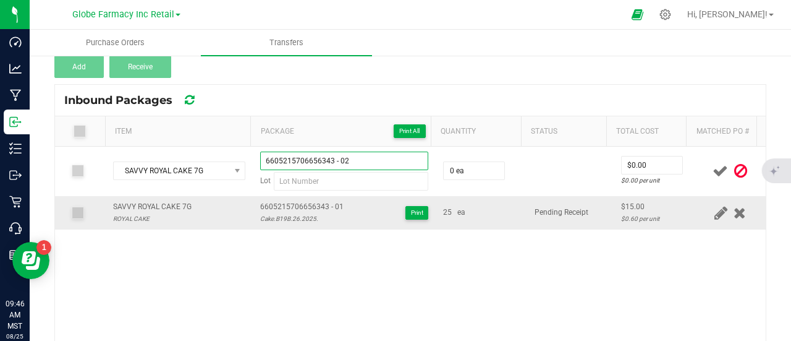
type input "6605215706656343 - 02"
click at [300, 215] on div "Cake.B19B.26.2025." at bounding box center [301, 219] width 83 height 12
copy div "Cake.B19B.26.2025."
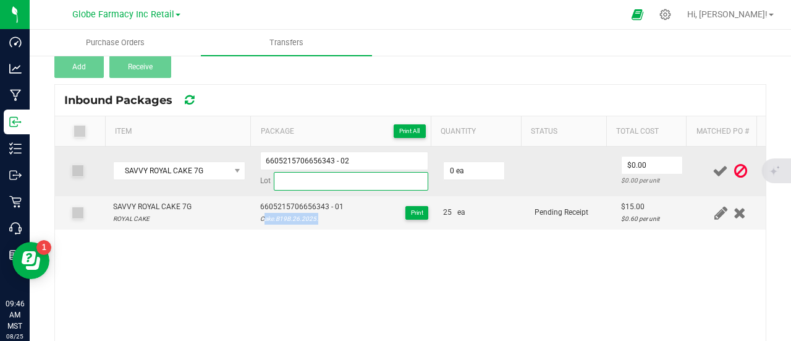
click at [312, 172] on input at bounding box center [351, 181] width 155 height 19
paste input "Cake.B19B.26.2025."
type input "Cake.B19B.26.2025."
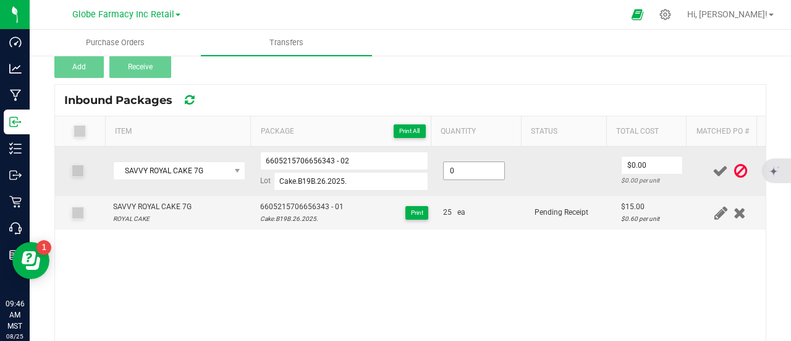
click at [459, 168] on input "0" at bounding box center [474, 170] width 61 height 17
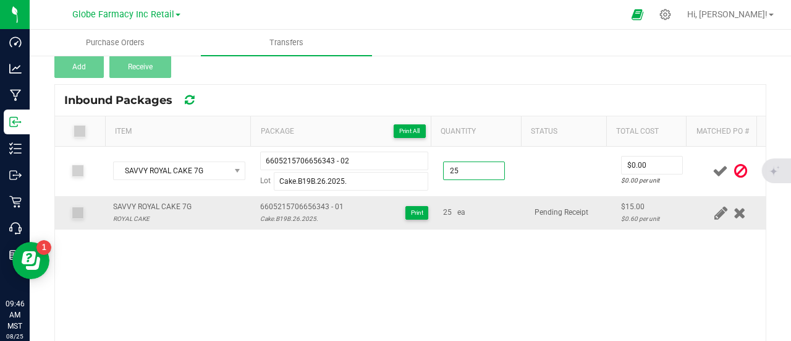
type input "25 ea"
drag, startPoint x: 632, startPoint y: 201, endPoint x: 603, endPoint y: 210, distance: 29.7
click at [614, 210] on td "$15.00 $0.60 per unit" at bounding box center [654, 212] width 81 height 33
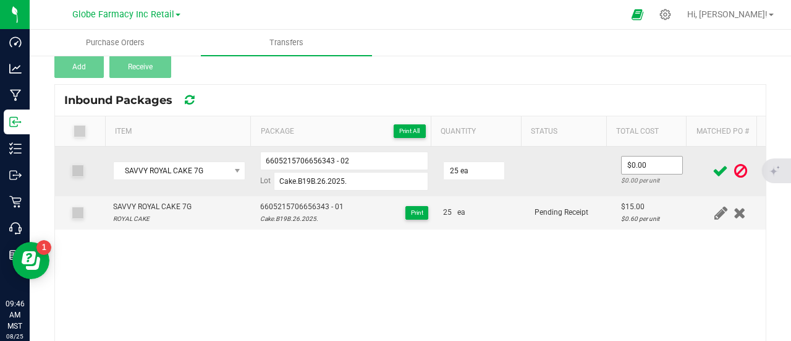
copy div "$15.00"
click at [650, 156] on span "$0.00" at bounding box center [652, 165] width 62 height 19
click at [647, 164] on input "0" at bounding box center [652, 164] width 61 height 17
paste input "15"
type input "$15.00"
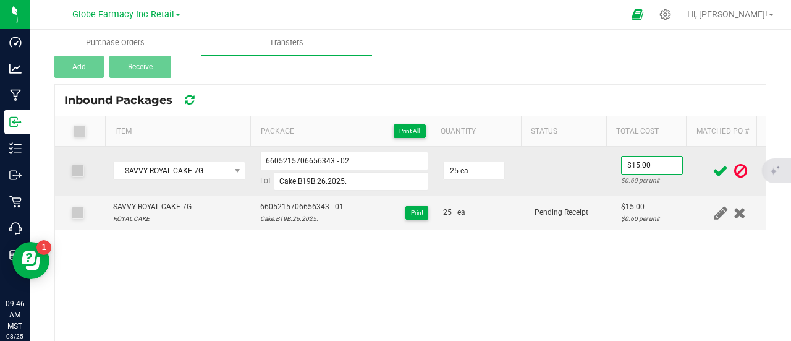
click at [568, 163] on td at bounding box center [570, 171] width 87 height 49
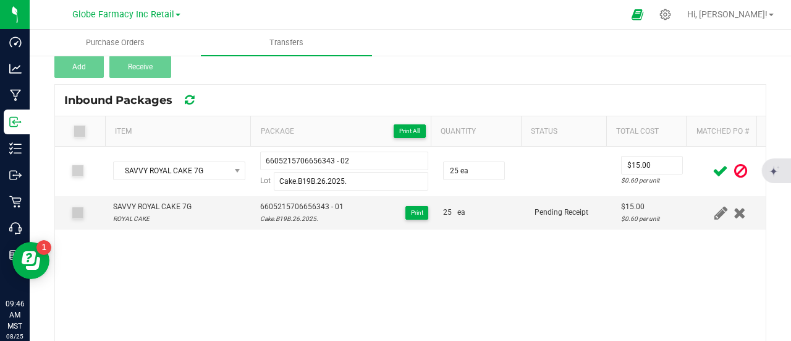
click at [713, 170] on icon at bounding box center [720, 170] width 15 height 15
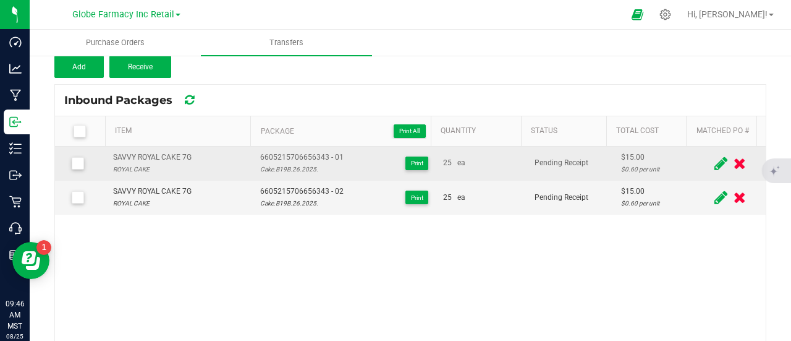
click at [177, 158] on div "SAVVY ROYAL CAKE 7G" at bounding box center [152, 157] width 79 height 12
copy div "SAVVY ROYAL CAKE 7G"
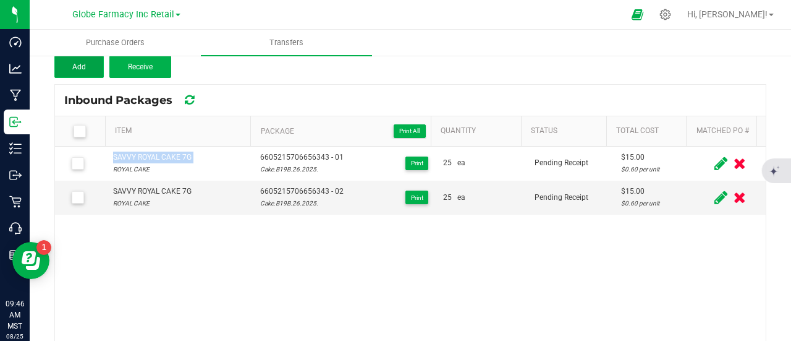
click at [82, 69] on span "Add" at bounding box center [79, 66] width 14 height 9
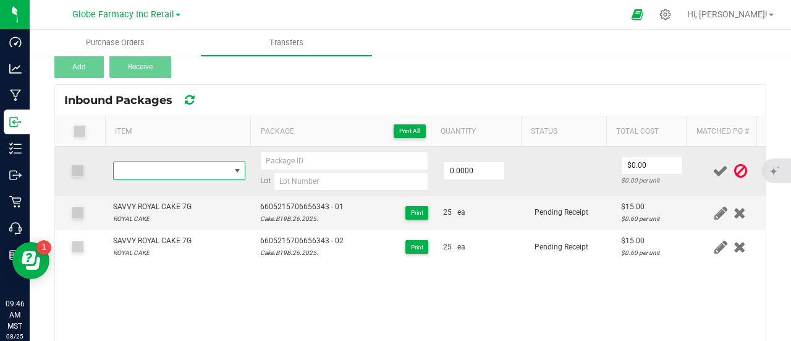
click at [163, 170] on span "NO DATA FOUND" at bounding box center [172, 170] width 116 height 17
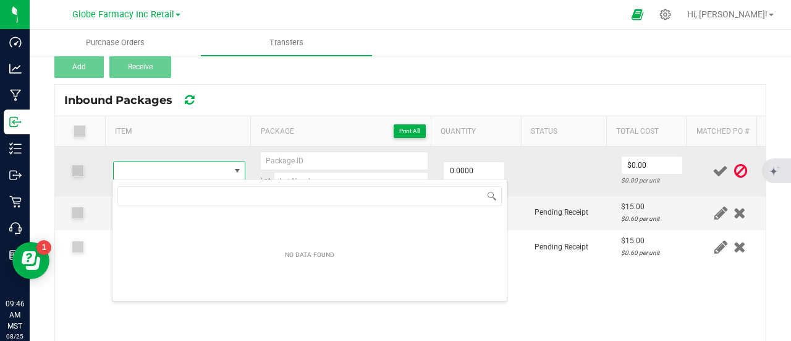
type input "SAVVY ROYAL CAKE 7G"
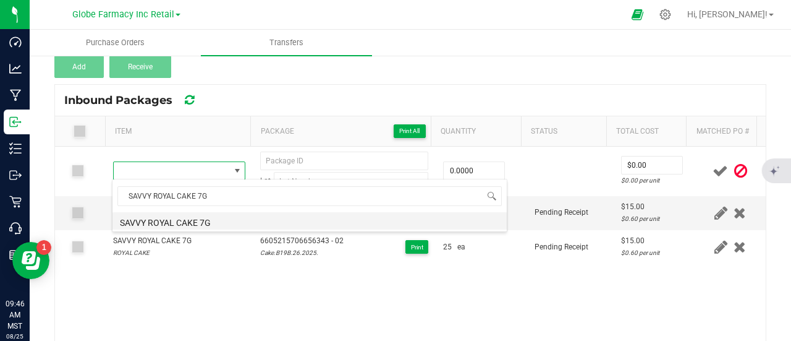
click at [203, 221] on li "SAVVY ROYAL CAKE 7G" at bounding box center [310, 220] width 394 height 17
type input "0 ea"
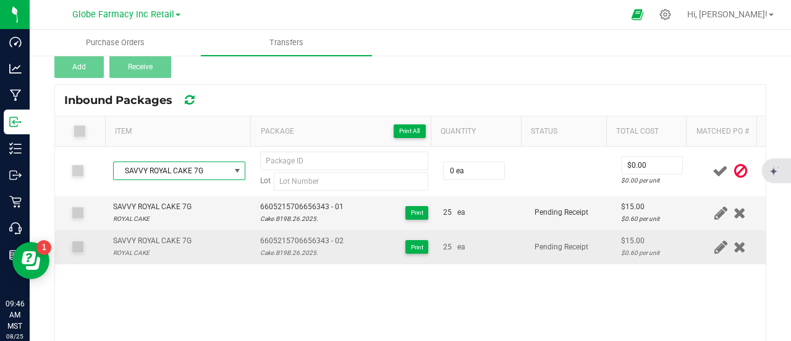
click at [299, 236] on span "6605215706656343 - 02" at bounding box center [301, 241] width 83 height 12
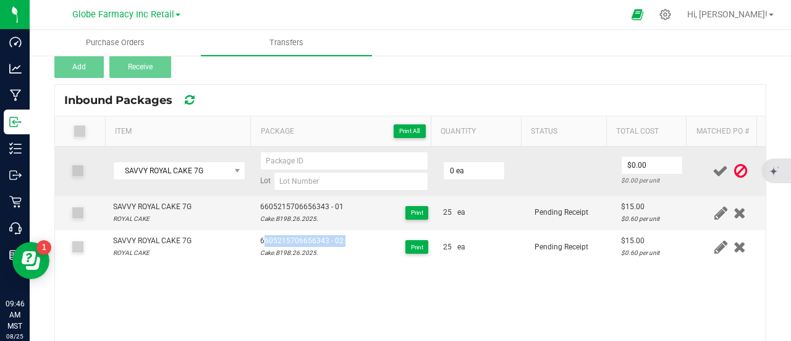
copy span "6605215706656343 - 02"
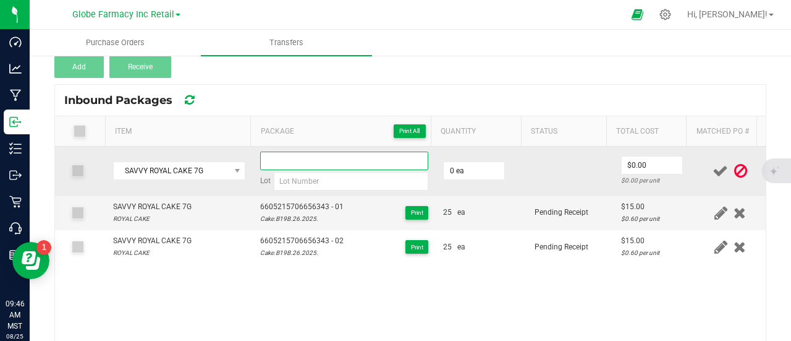
paste input "6605215706656343 - 02"
click at [293, 160] on input at bounding box center [344, 160] width 168 height 19
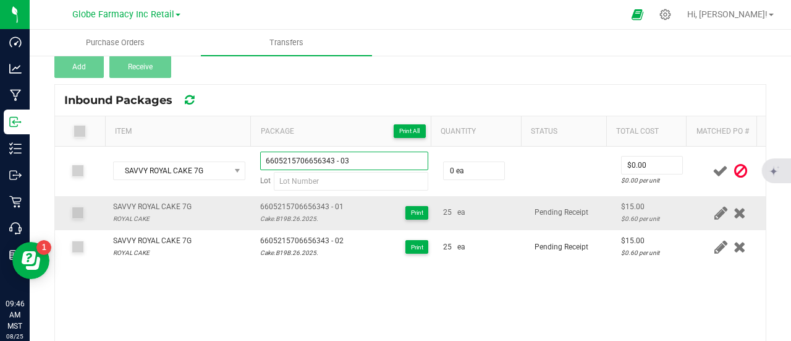
type input "6605215706656343 - 03"
click at [289, 215] on div "Cake.B19B.26.2025." at bounding box center [301, 219] width 83 height 12
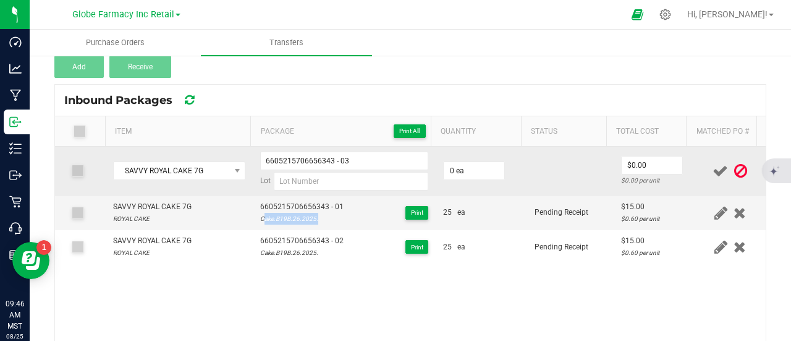
copy div "Cake.B19B.26.2025."
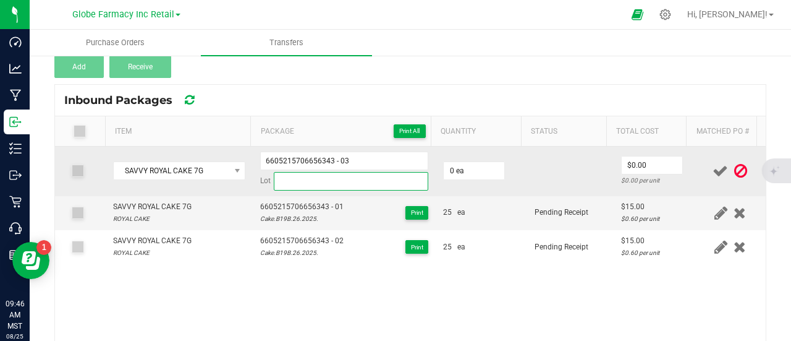
click at [346, 179] on input at bounding box center [351, 181] width 155 height 19
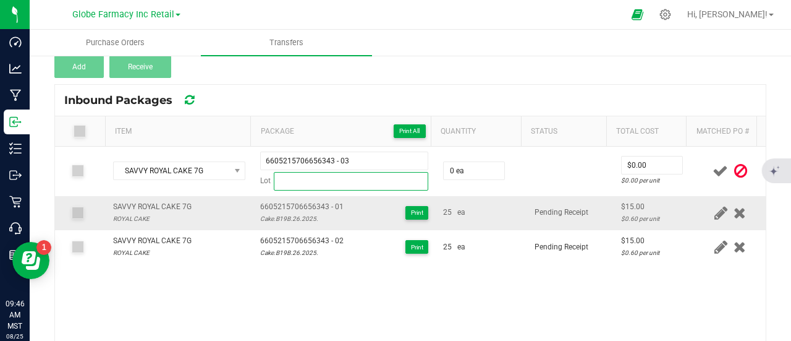
paste input "Cake.B19B.26.2025."
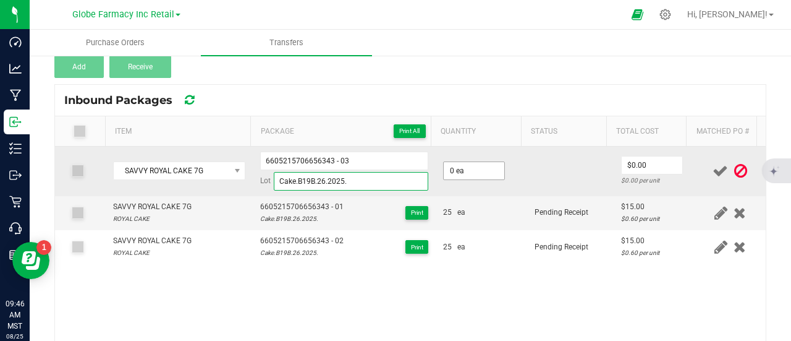
type input "Cake.B19B.26.2025."
click at [482, 172] on input "0" at bounding box center [474, 170] width 61 height 17
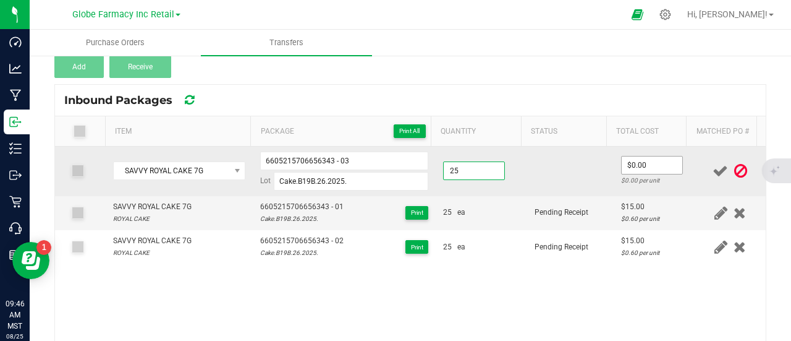
type input "25 ea"
click at [647, 163] on input "0" at bounding box center [652, 164] width 61 height 17
type input "$15.00"
click at [591, 171] on td at bounding box center [570, 171] width 87 height 49
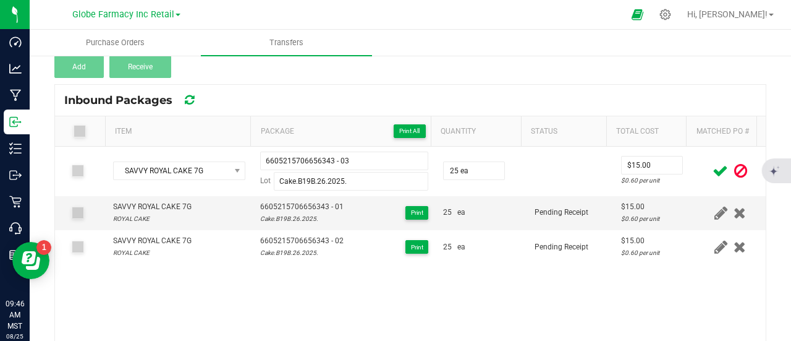
click at [713, 170] on icon at bounding box center [720, 170] width 15 height 15
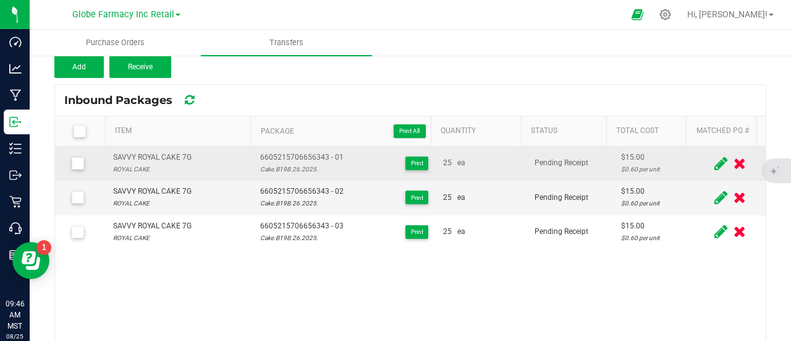
click at [167, 153] on div "SAVVY ROYAL CAKE 7G" at bounding box center [152, 157] width 79 height 12
copy div "SAVVY ROYAL CAKE 7G"
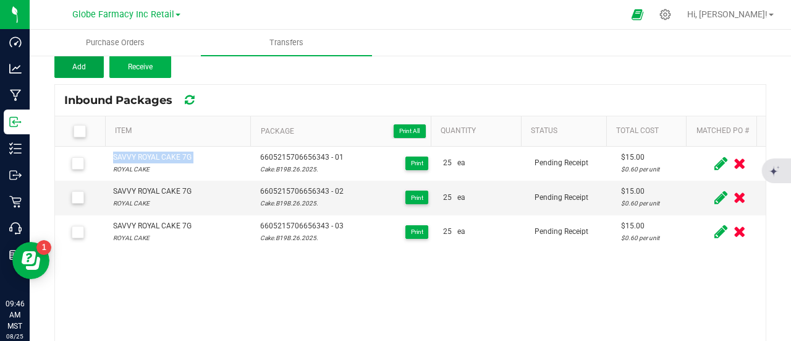
click at [84, 69] on span "Add" at bounding box center [79, 66] width 14 height 9
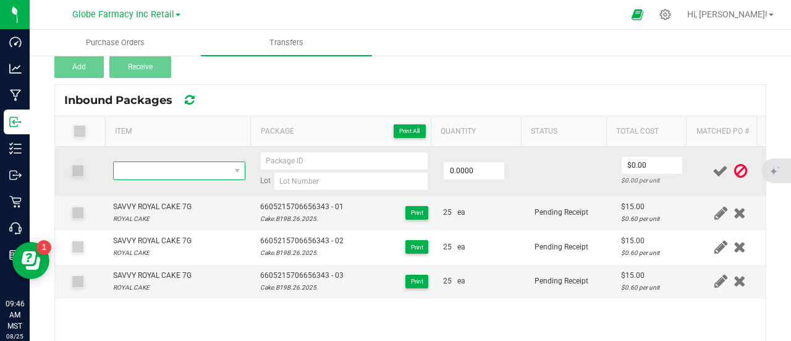
click at [200, 169] on span "NO DATA FOUND" at bounding box center [172, 170] width 116 height 17
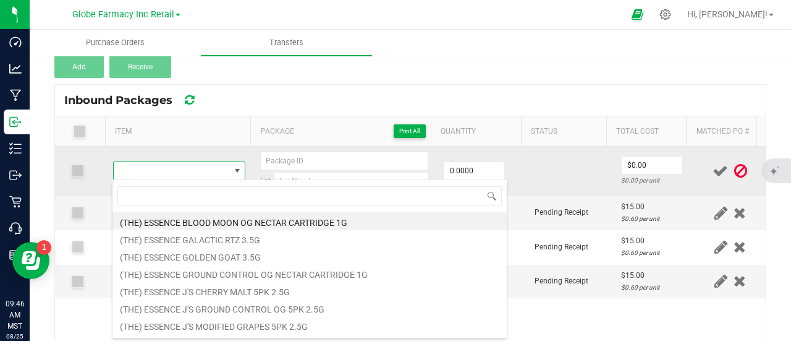
type input "SAVVY ROYAL CAKE 7G"
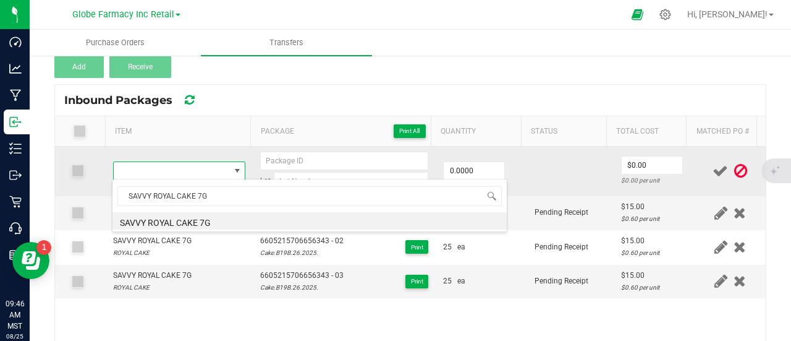
type input "0 ea"
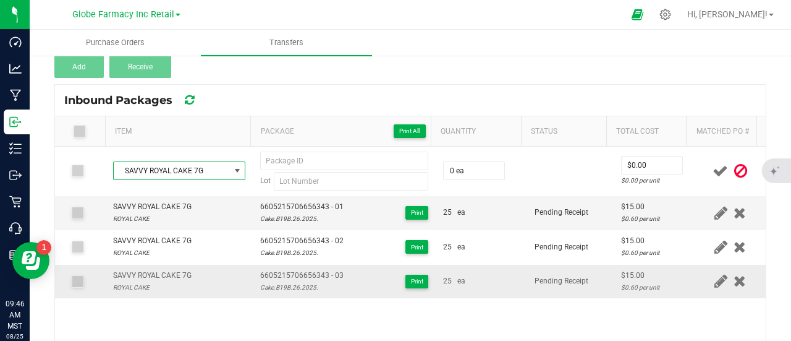
click at [291, 270] on span "6605215706656343 - 03" at bounding box center [301, 276] width 83 height 12
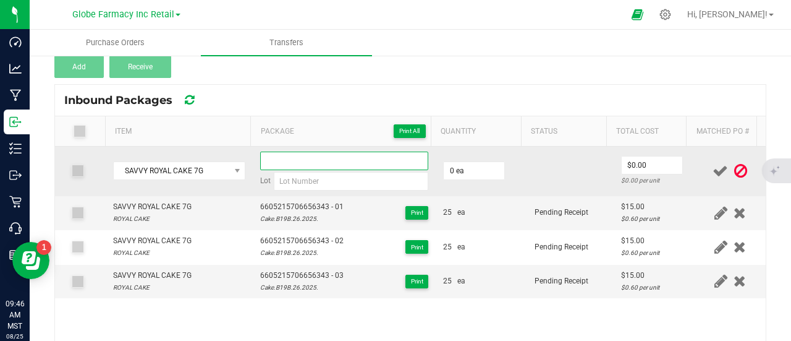
paste input "6605215706656343 - 03"
click at [284, 157] on input at bounding box center [344, 160] width 168 height 19
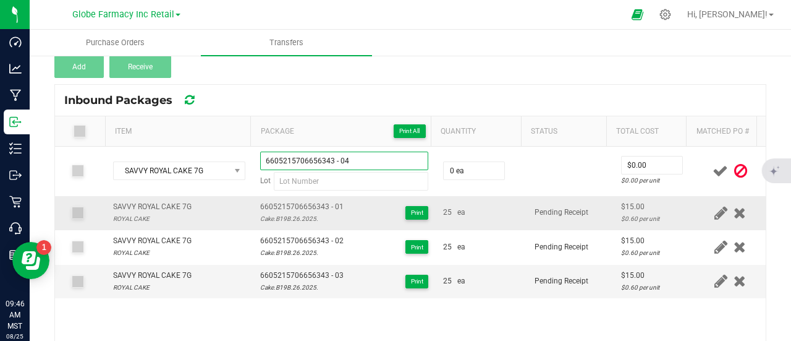
type input "6605215706656343 - 04"
click at [265, 219] on div "Cake.B19B.26.2025." at bounding box center [301, 219] width 83 height 12
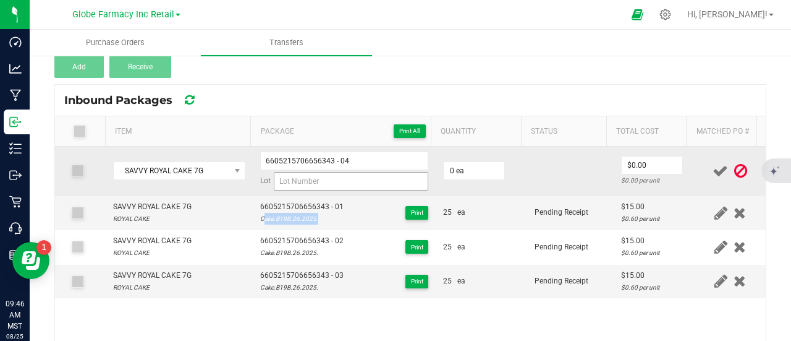
drag, startPoint x: 398, startPoint y: 169, endPoint x: 396, endPoint y: 183, distance: 13.8
click at [398, 171] on div "6605215706656343 - 04 Lot" at bounding box center [344, 170] width 168 height 39
click at [396, 184] on input at bounding box center [351, 181] width 155 height 19
paste input "Cake.B19B.26.2025."
type input "Cake.B19B.26.2025."
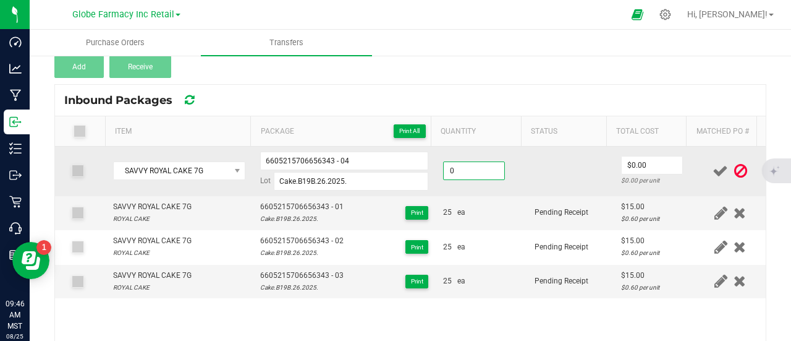
click at [465, 172] on input "0" at bounding box center [474, 170] width 61 height 17
type input "25 ea"
click at [618, 154] on td "$0.00 $0.00 per unit" at bounding box center [654, 171] width 81 height 49
click at [622, 159] on input "0" at bounding box center [652, 164] width 61 height 17
type input "$15.00"
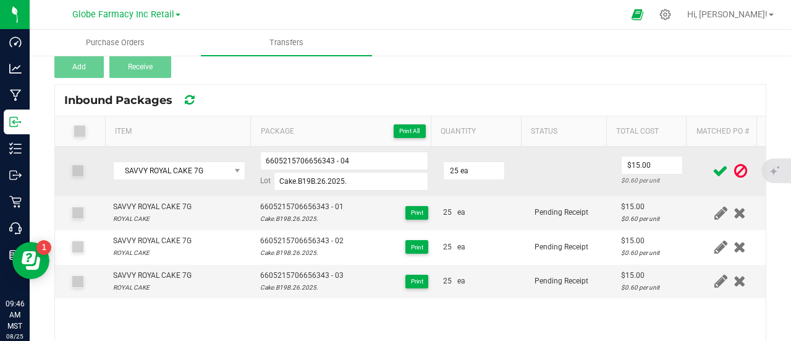
click at [576, 185] on td at bounding box center [570, 171] width 87 height 49
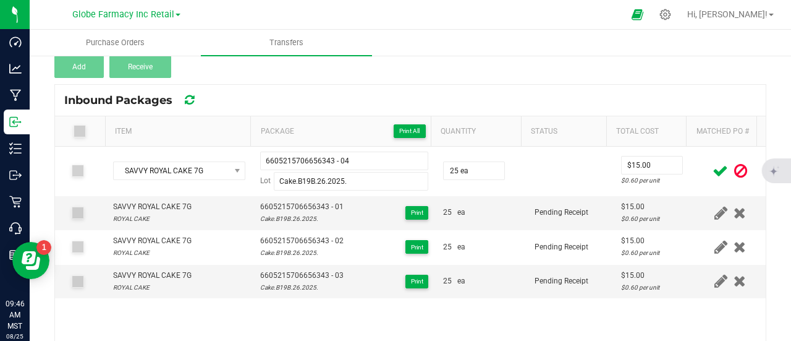
click at [713, 172] on icon at bounding box center [720, 170] width 15 height 15
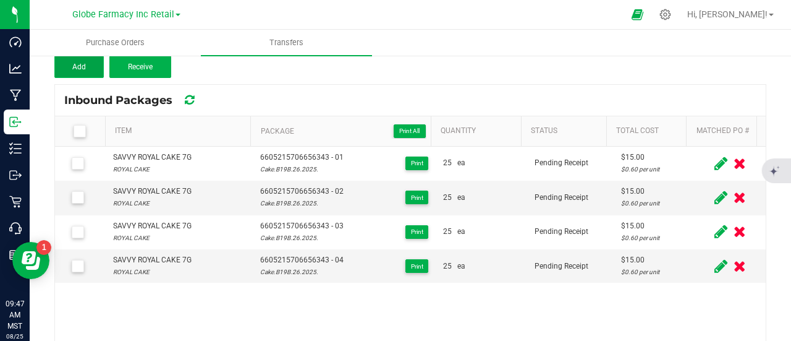
click at [81, 59] on button "Add" at bounding box center [78, 67] width 49 height 22
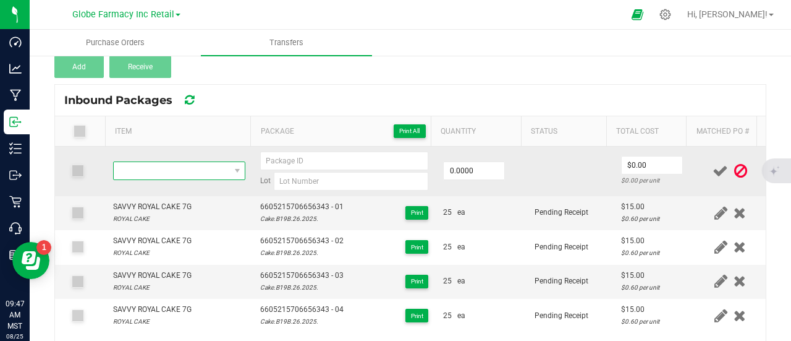
click at [183, 170] on span "NO DATA FOUND" at bounding box center [172, 170] width 116 height 17
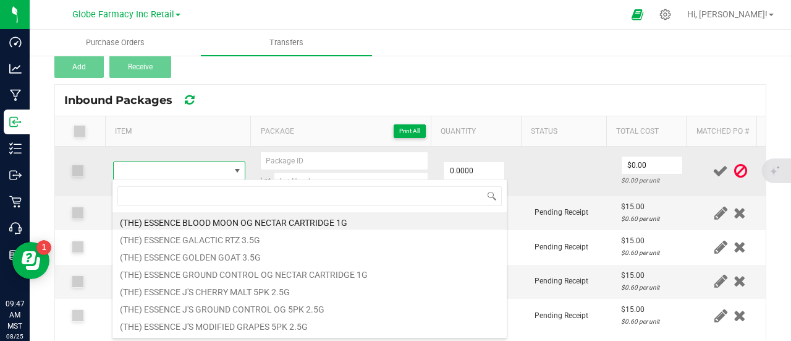
type input "SAVVY THE SOAP 7G"
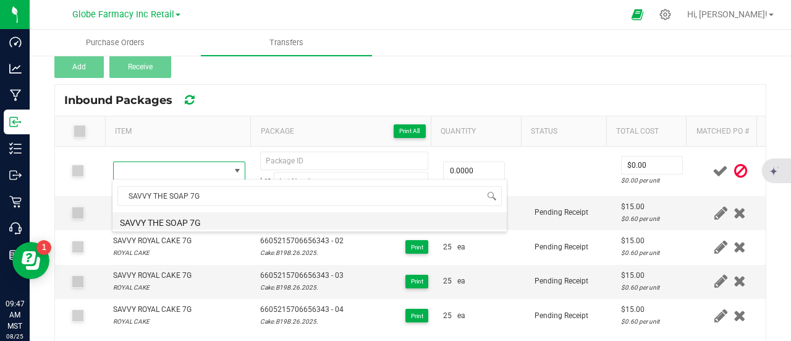
click at [193, 218] on li "SAVVY THE SOAP 7G" at bounding box center [310, 220] width 394 height 17
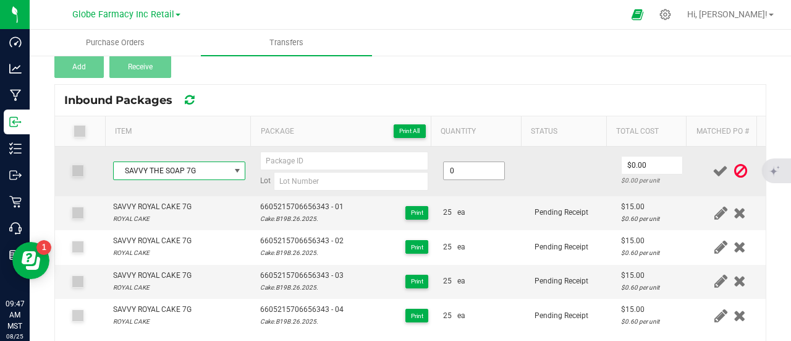
click at [454, 167] on input "0" at bounding box center [474, 170] width 61 height 17
type input "25 ea"
click at [642, 155] on td "$0.00 $0.00 per unit" at bounding box center [654, 171] width 81 height 49
click at [631, 163] on input "0" at bounding box center [652, 164] width 61 height 17
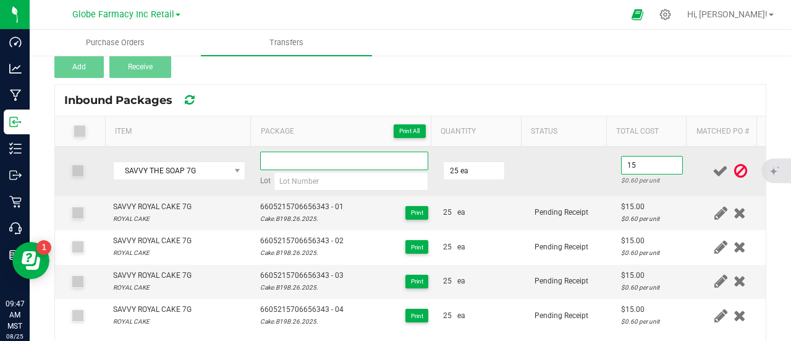
type input "$15.00"
click at [373, 153] on input at bounding box center [344, 160] width 168 height 19
type input "6102526909295506 - 01"
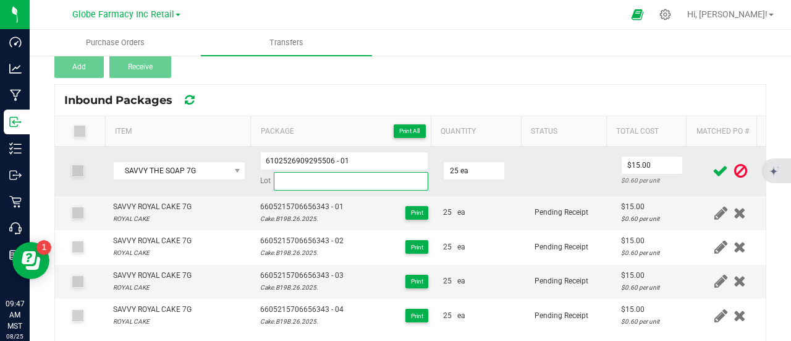
click at [359, 175] on input at bounding box center [351, 181] width 155 height 19
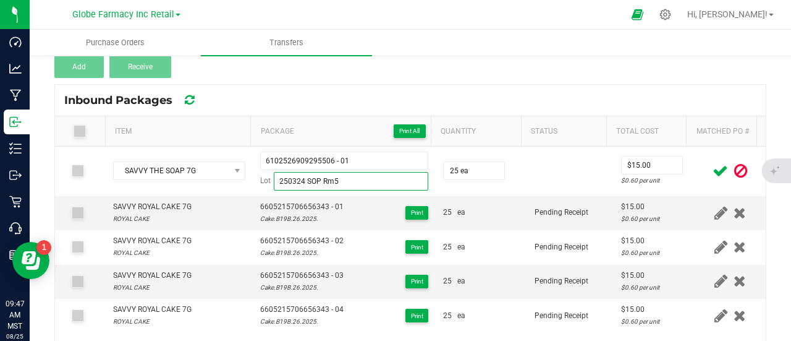
type input "250324 SOP Rm5"
click at [713, 171] on icon at bounding box center [720, 170] width 15 height 15
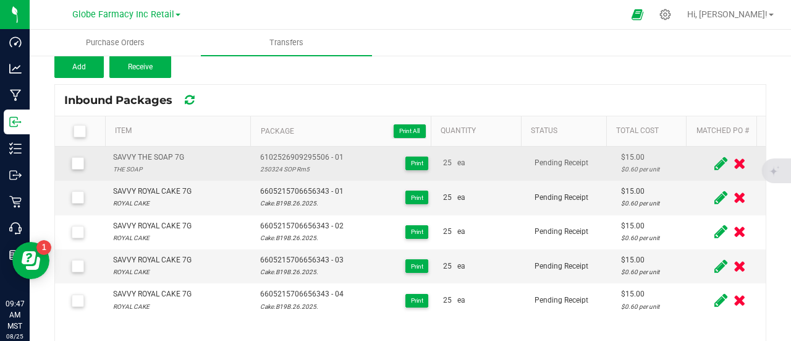
click at [147, 154] on div "SAVVY THE SOAP 7G" at bounding box center [148, 157] width 71 height 12
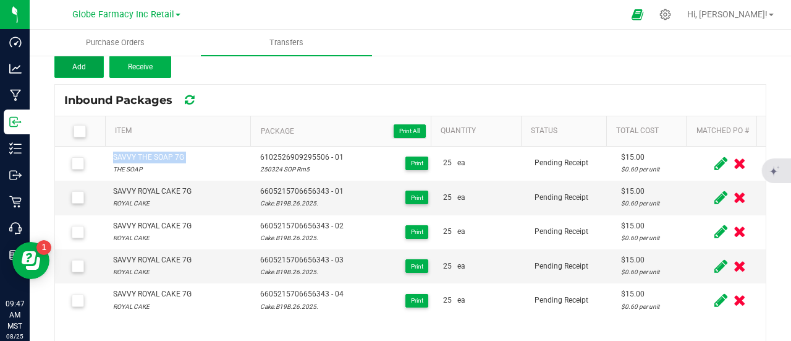
click at [92, 62] on button "Add" at bounding box center [78, 67] width 49 height 22
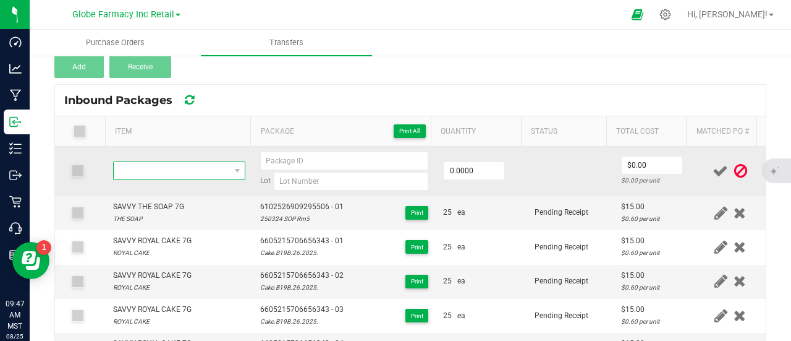
click at [177, 166] on span "NO DATA FOUND" at bounding box center [172, 170] width 116 height 17
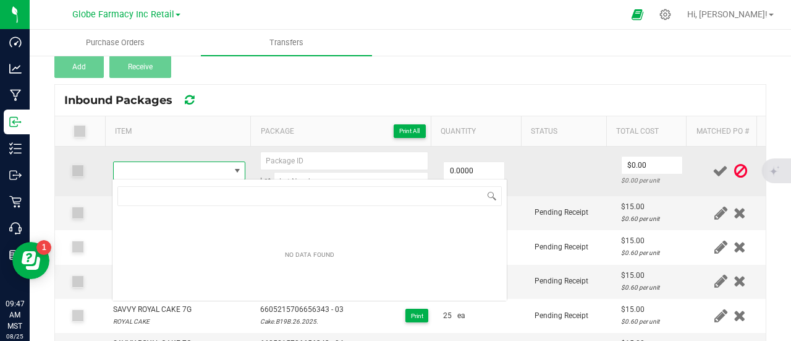
scroll to position [18, 129]
type input "SAVVY THE SOAP 7G"
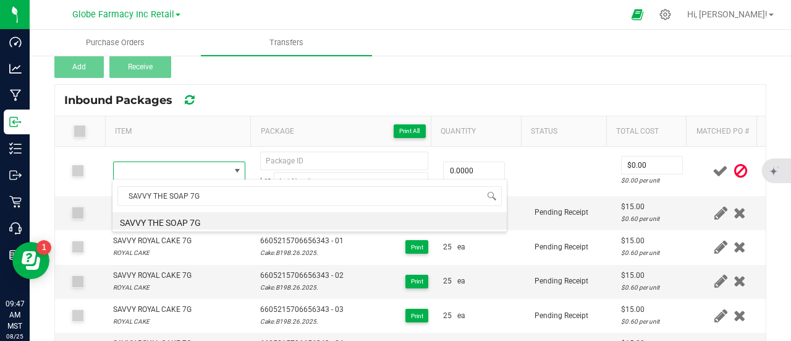
scroll to position [18, 126]
click at [207, 216] on li "SAVVY THE SOAP 7G" at bounding box center [310, 220] width 394 height 17
type input "0 ea"
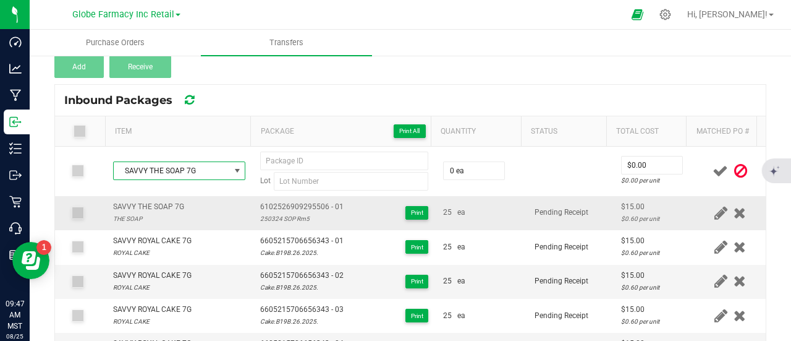
click at [304, 197] on td "6102526909295506 - 01 250324 SOP Rm5 Print" at bounding box center [344, 213] width 183 height 34
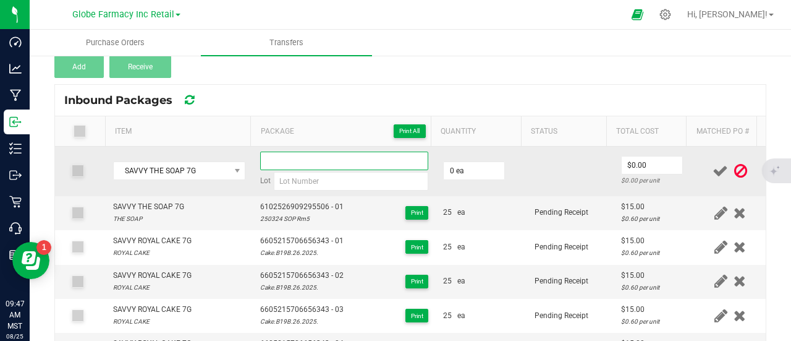
click at [311, 155] on input at bounding box center [344, 160] width 168 height 19
paste input "6102526909295506 - 01"
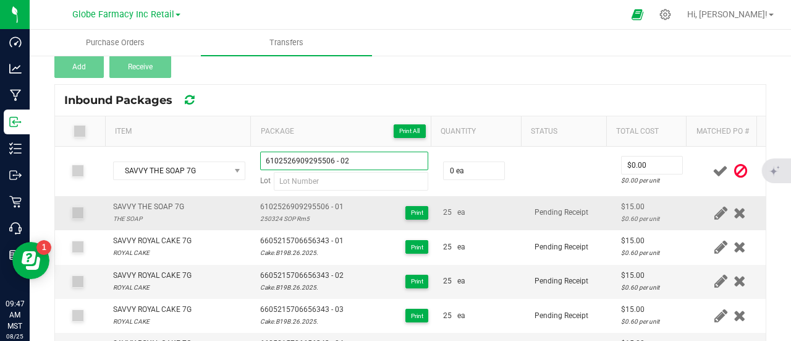
type input "6102526909295506 - 02"
click at [300, 216] on div "250324 SOP Rm5" at bounding box center [301, 219] width 83 height 12
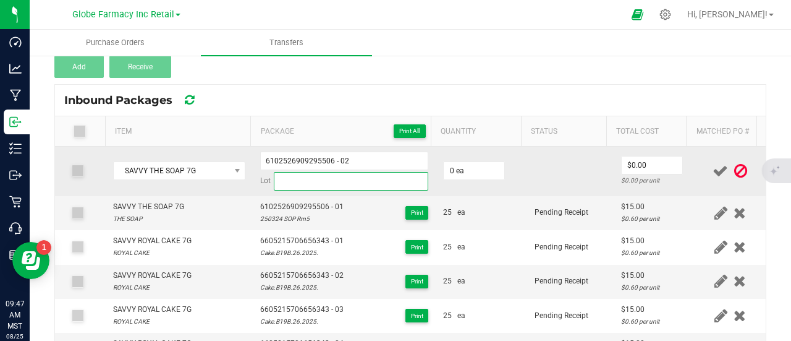
click at [309, 172] on input at bounding box center [351, 181] width 155 height 19
paste input "250324 SOP Rm5"
type input "250324 SOP Rm5"
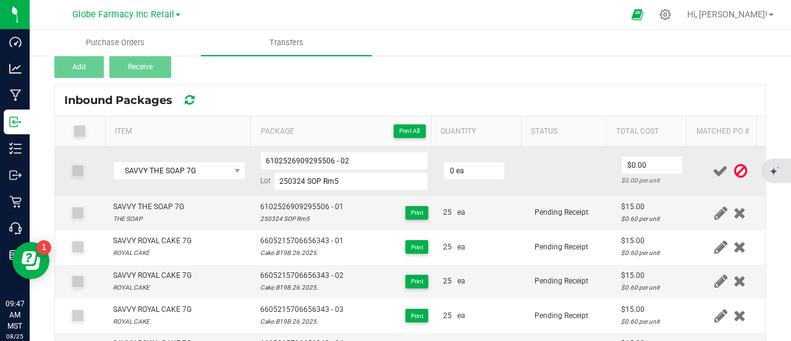
click at [471, 181] on td "0 ea" at bounding box center [482, 171] width 92 height 49
click at [470, 180] on td "0 ea" at bounding box center [482, 171] width 92 height 49
click at [462, 166] on input "0 ea" at bounding box center [474, 170] width 61 height 17
type input "25 ea"
click at [629, 164] on input "0" at bounding box center [652, 164] width 61 height 17
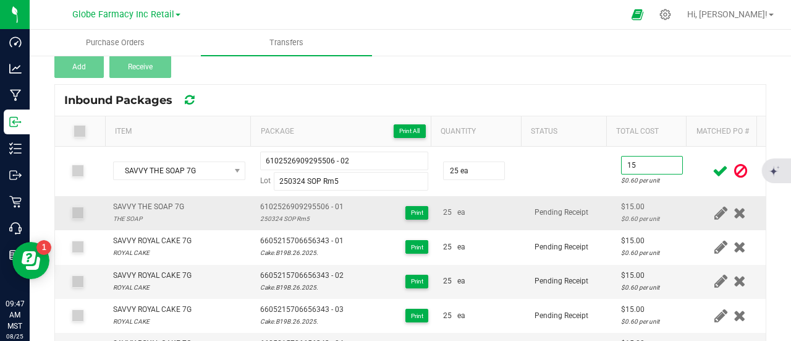
type input "$15.00"
click at [560, 196] on td "Pending Receipt" at bounding box center [570, 213] width 87 height 34
click at [713, 169] on icon at bounding box center [720, 170] width 15 height 15
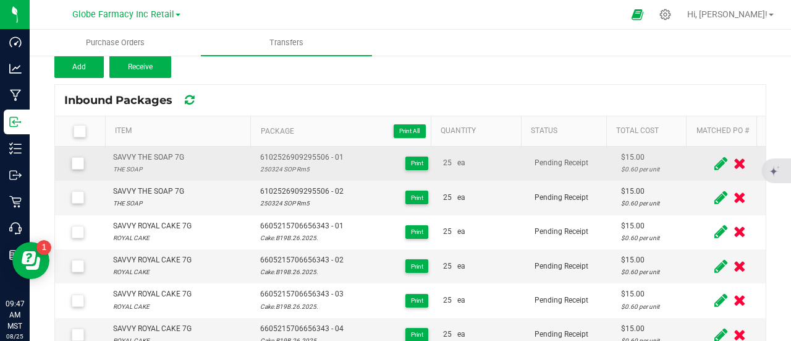
click at [169, 153] on div "SAVVY THE SOAP 7G" at bounding box center [148, 157] width 71 height 12
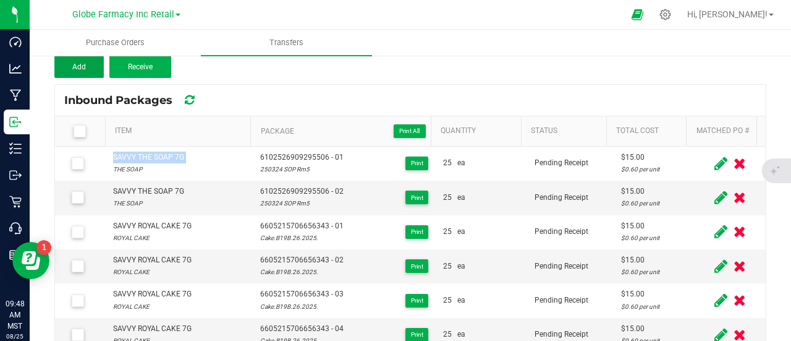
click at [89, 77] on button "Add" at bounding box center [78, 67] width 49 height 22
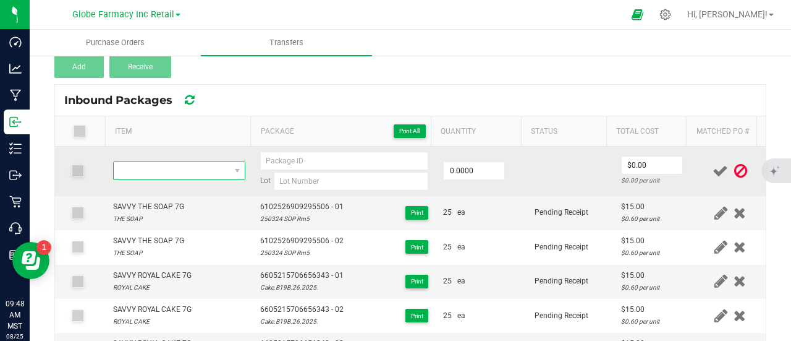
click at [200, 162] on span "NO DATA FOUND" at bounding box center [172, 170] width 116 height 17
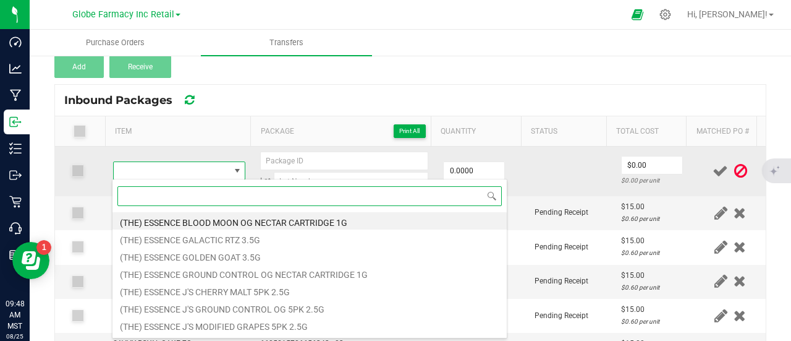
paste input "SAVVY THE SOAP 7G"
type input "SAVVY THE SOAP 7G"
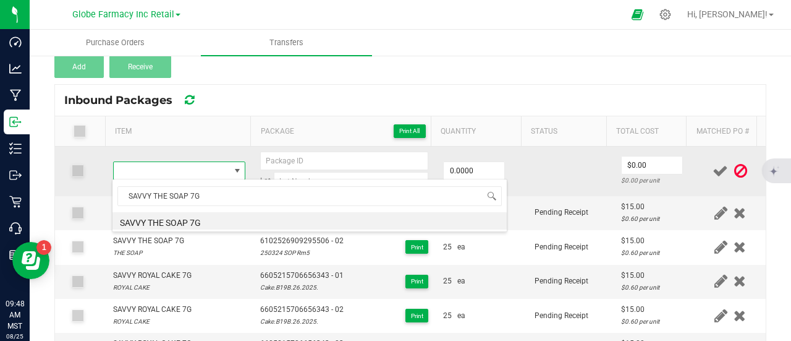
type input "0 ea"
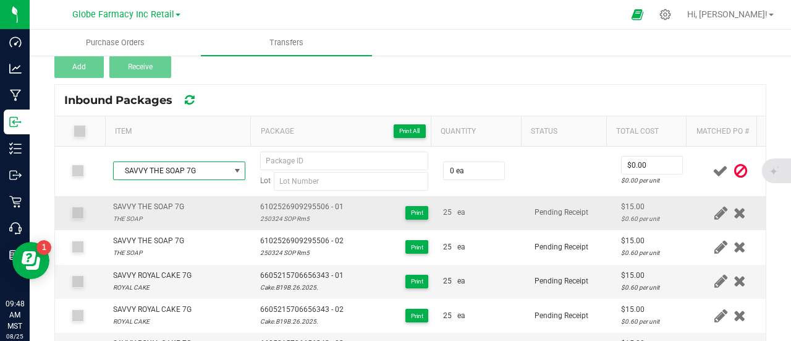
click at [284, 206] on span "6102526909295506 - 01" at bounding box center [301, 207] width 83 height 12
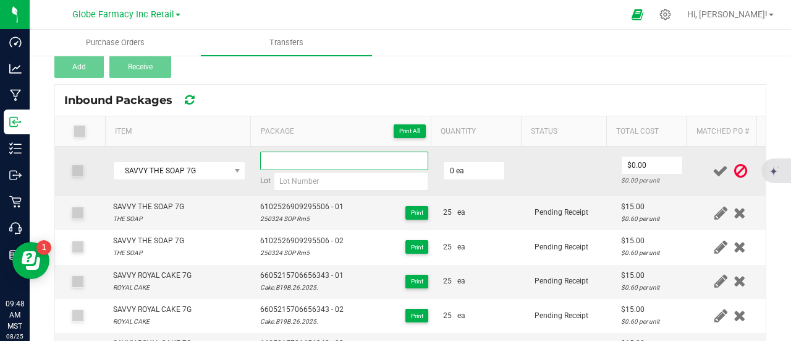
click at [303, 156] on input at bounding box center [344, 160] width 168 height 19
paste input "6102526909295506 - 01"
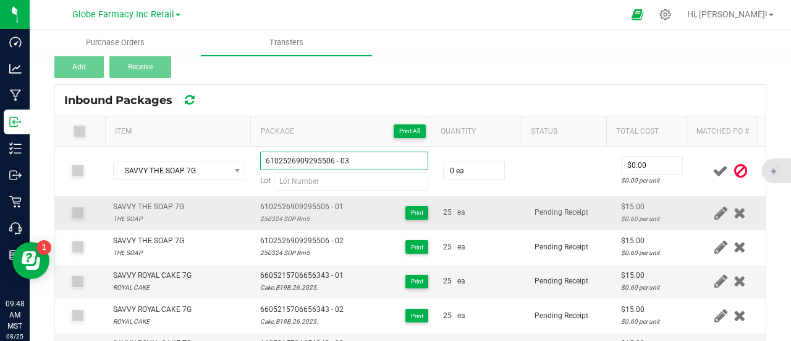
type input "6102526909295506 - 03"
click at [281, 218] on div "250324 SOP Rm5" at bounding box center [301, 219] width 83 height 12
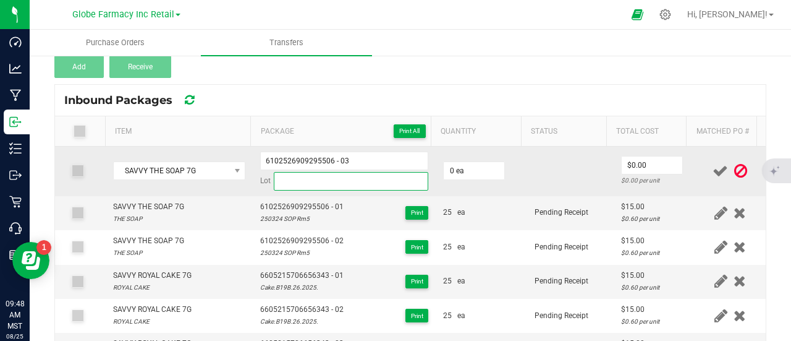
click at [315, 184] on input at bounding box center [351, 181] width 155 height 19
paste input "250324 SOP Rm5"
type input "250324 SOP Rm5"
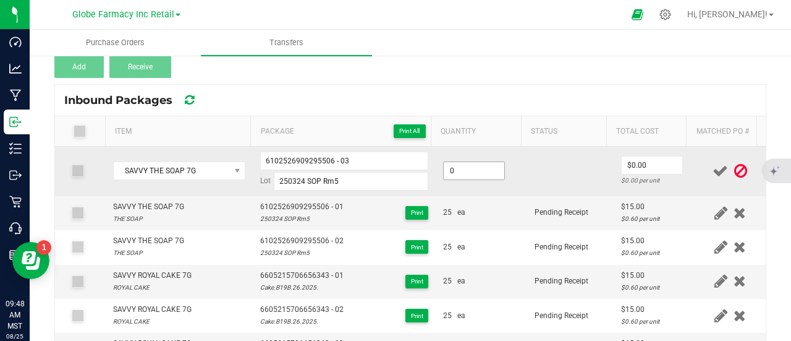
drag, startPoint x: 491, startPoint y: 172, endPoint x: 467, endPoint y: 177, distance: 23.9
click at [490, 173] on input "0" at bounding box center [474, 170] width 61 height 17
type input "25 ea"
click at [648, 159] on input "0" at bounding box center [652, 164] width 61 height 17
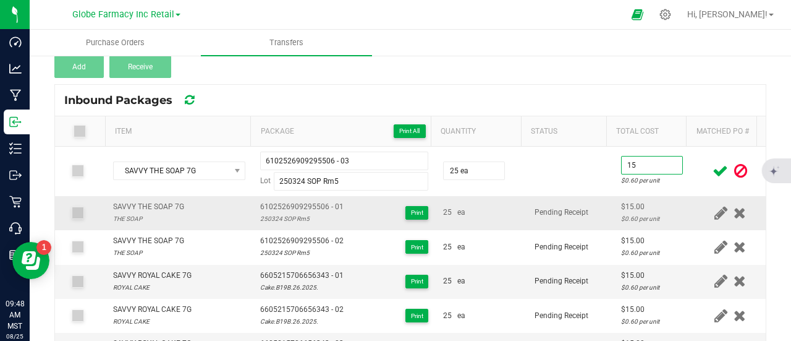
type input "$15.00"
click at [582, 207] on td "Pending Receipt" at bounding box center [570, 213] width 87 height 34
click at [713, 168] on icon at bounding box center [720, 170] width 15 height 15
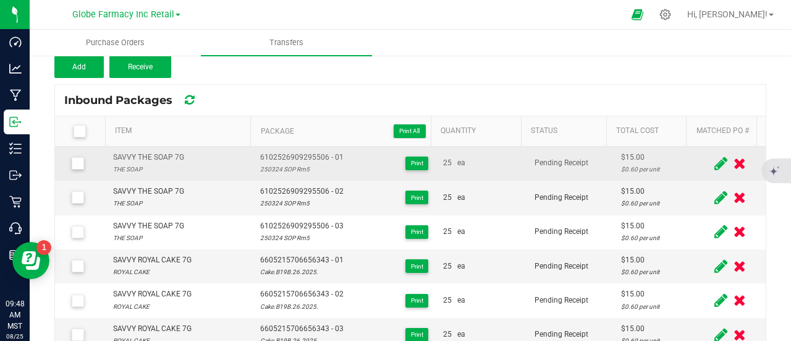
click at [165, 158] on div "SAVVY THE SOAP 7G" at bounding box center [148, 157] width 71 height 12
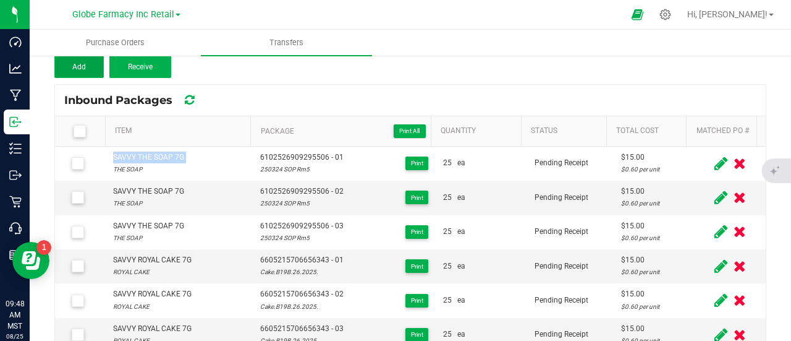
click at [75, 70] on span "Add" at bounding box center [79, 66] width 14 height 9
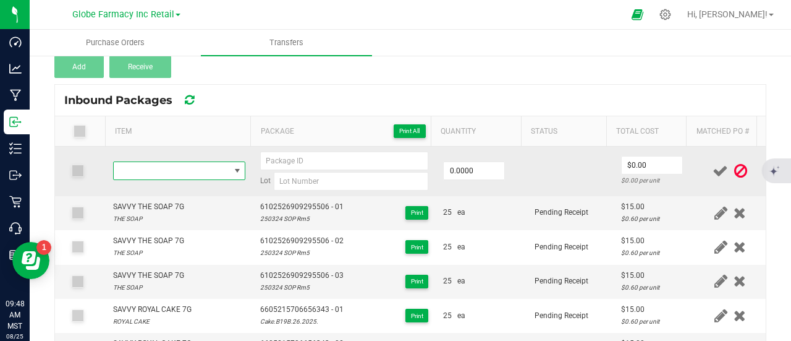
click at [216, 166] on span "NO DATA FOUND" at bounding box center [172, 170] width 116 height 17
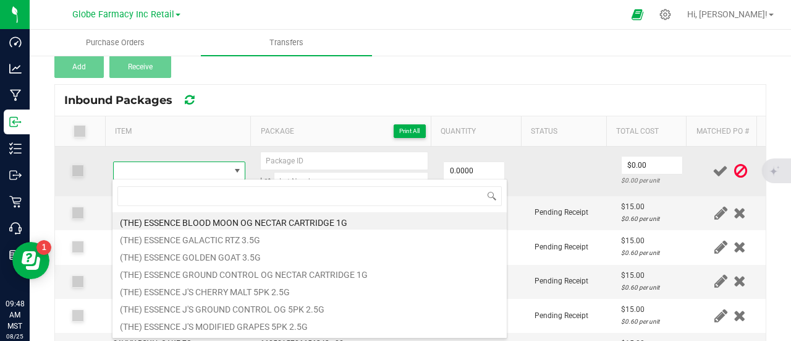
type input "SAVVY THE SOAP 7G"
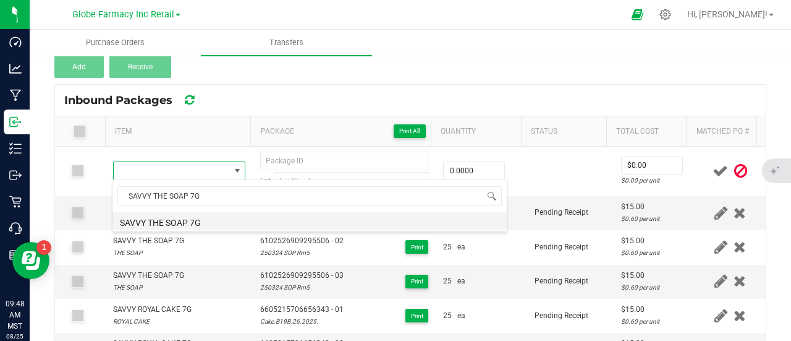
click at [207, 215] on li "SAVVY THE SOAP 7G" at bounding box center [310, 220] width 394 height 17
type input "0 ea"
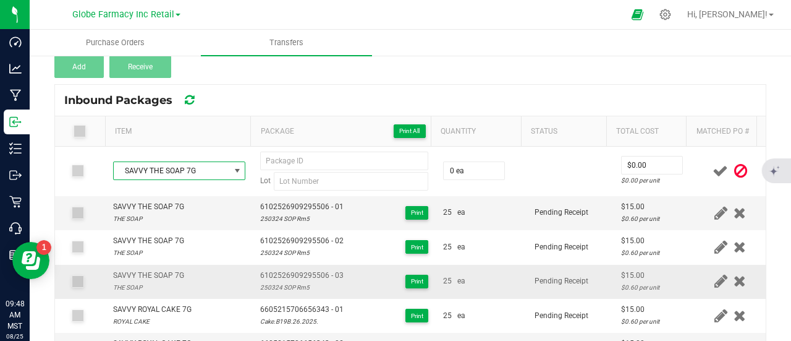
click at [287, 274] on span "6102526909295506 - 03" at bounding box center [301, 276] width 83 height 12
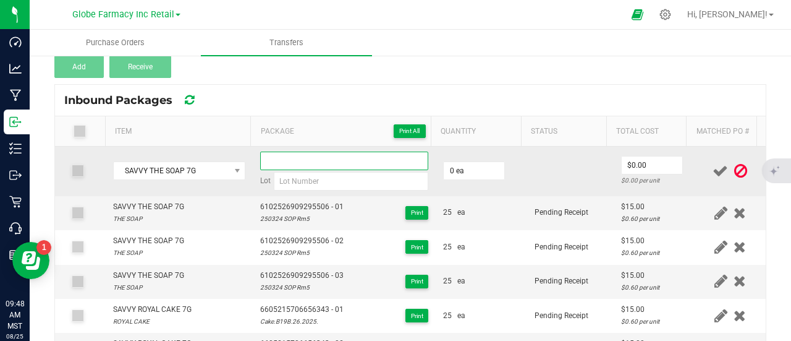
click at [289, 161] on input at bounding box center [344, 160] width 168 height 19
paste input "6102526909295506 - 03"
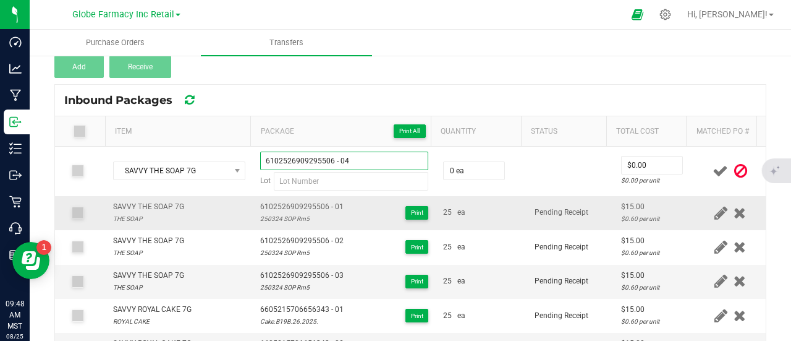
type input "6102526909295506 - 04"
click at [263, 216] on div "250324 SOP Rm5" at bounding box center [301, 219] width 83 height 12
click at [263, 215] on div "250324 SOP Rm5" at bounding box center [301, 219] width 83 height 12
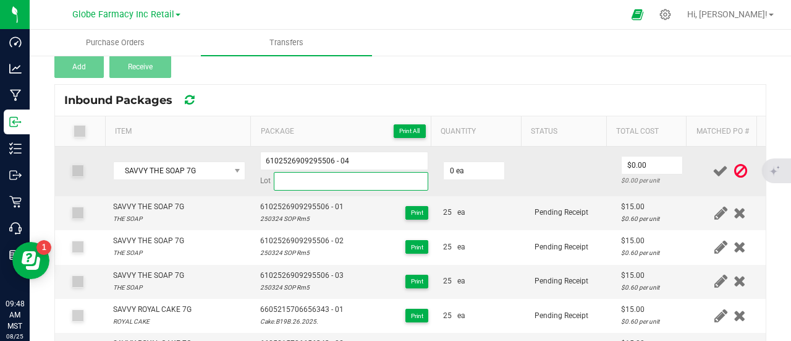
click at [314, 180] on input at bounding box center [351, 181] width 155 height 19
paste input "250324 SOP Rm5"
type input "250324 SOP Rm5"
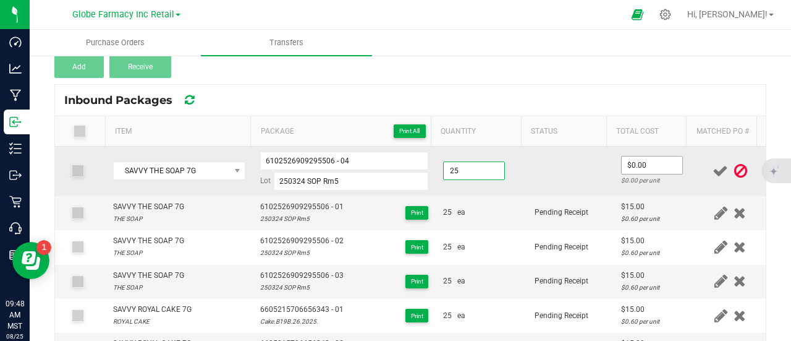
type input "25 ea"
click at [651, 158] on input "0" at bounding box center [652, 164] width 61 height 17
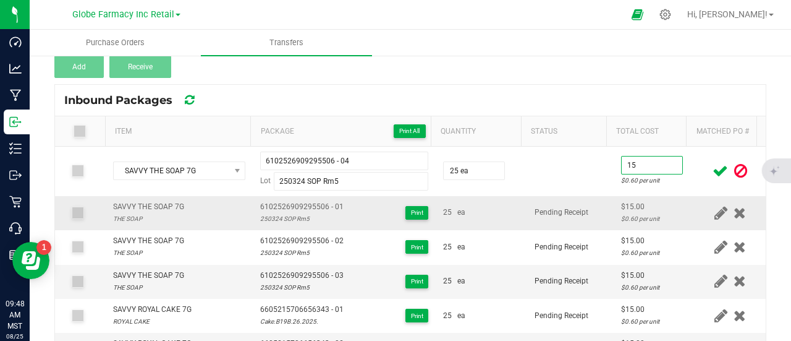
type input "$15.00"
click at [590, 216] on td "Pending Receipt" at bounding box center [570, 213] width 87 height 34
click at [713, 169] on icon at bounding box center [720, 170] width 15 height 15
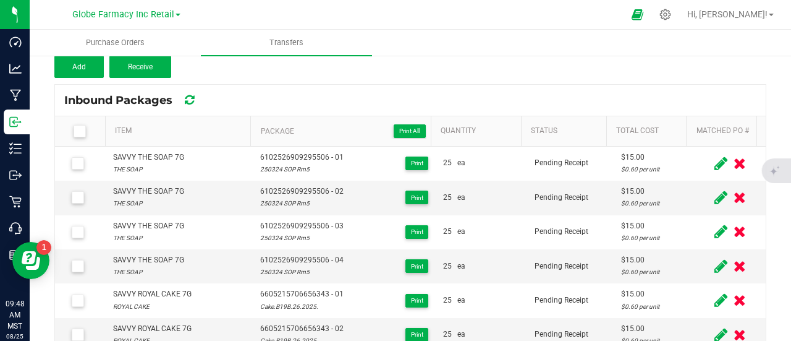
drag, startPoint x: 77, startPoint y: 129, endPoint x: 132, endPoint y: 113, distance: 57.9
click at [77, 131] on icon at bounding box center [79, 131] width 8 height 0
click at [0, 0] on input "checkbox" at bounding box center [0, 0] width 0 height 0
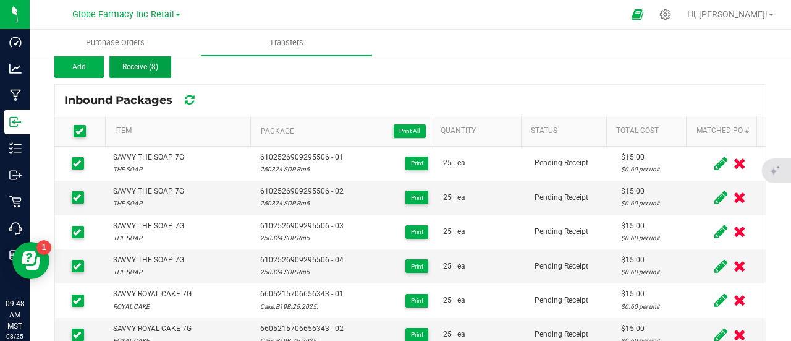
click at [157, 57] on button "Receive (8)" at bounding box center [140, 67] width 62 height 22
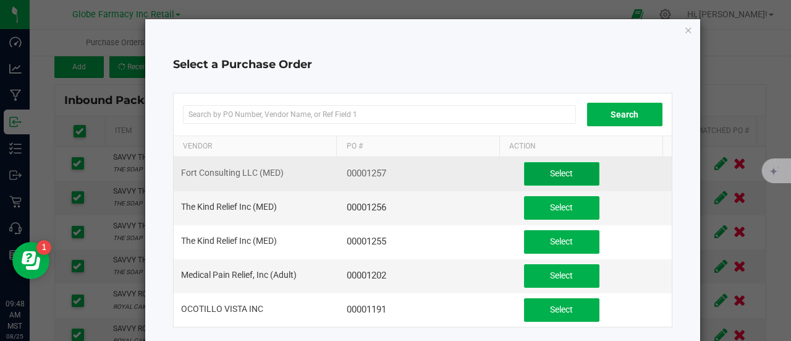
click at [568, 172] on button "Select" at bounding box center [561, 173] width 75 height 23
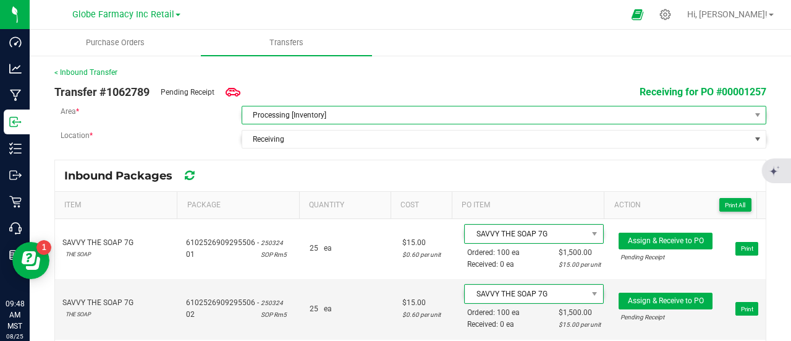
click at [345, 116] on span "Processing [Inventory]" at bounding box center [496, 114] width 508 height 17
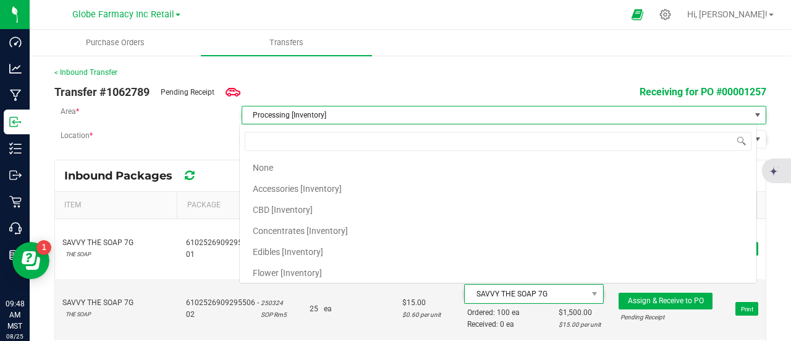
scroll to position [41, 0]
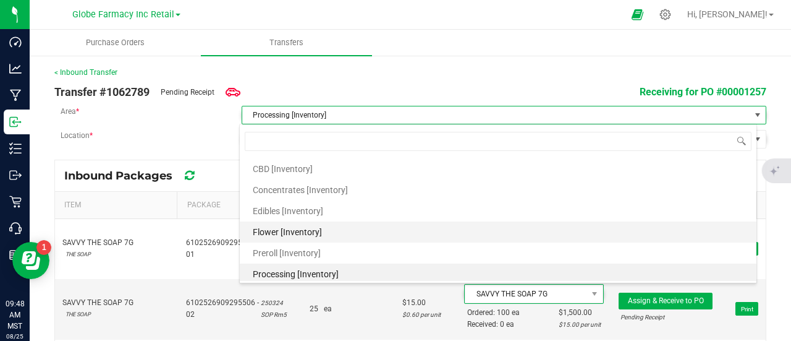
click at [282, 231] on span "Flower [Inventory]" at bounding box center [287, 232] width 69 height 19
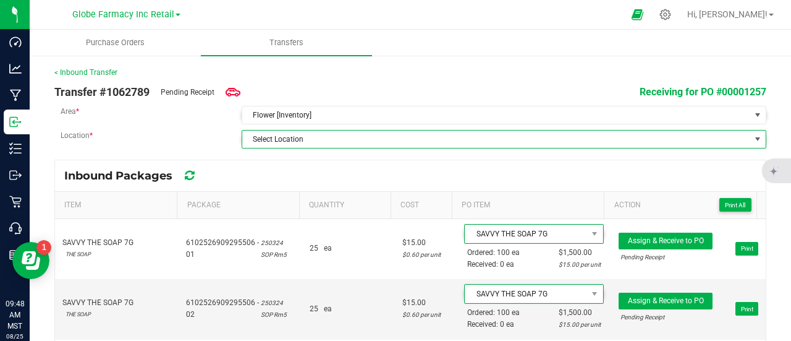
click at [323, 136] on span "Select Location" at bounding box center [496, 138] width 508 height 17
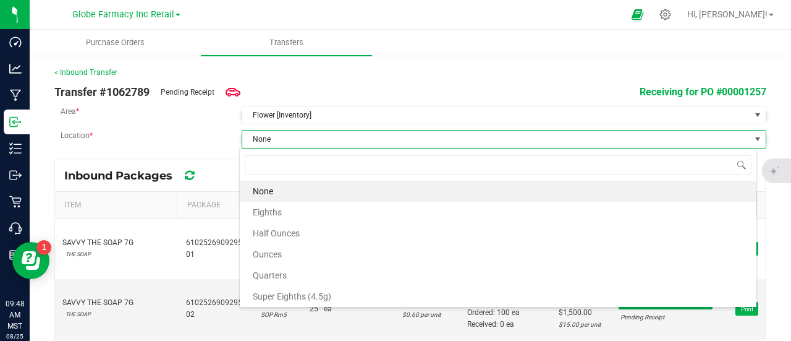
scroll to position [18, 518]
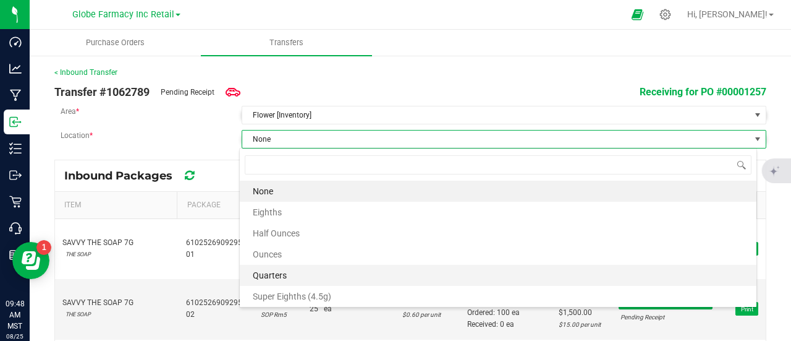
click at [295, 270] on li "Quarters" at bounding box center [498, 275] width 517 height 21
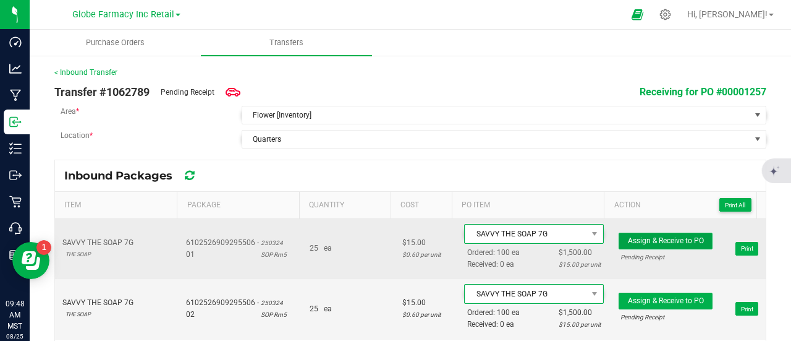
click at [663, 240] on span "Assign & Receive to PO" at bounding box center [666, 240] width 76 height 9
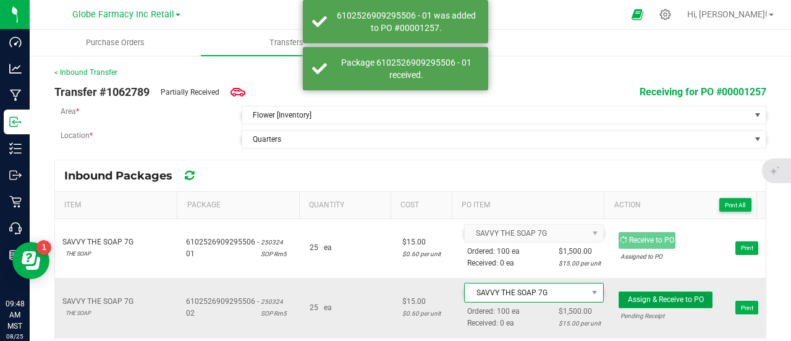
click at [665, 295] on span "Assign & Receive to PO" at bounding box center [666, 299] width 76 height 9
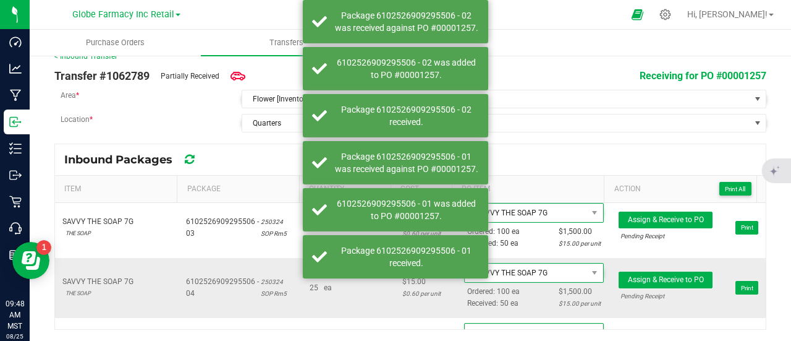
scroll to position [124, 0]
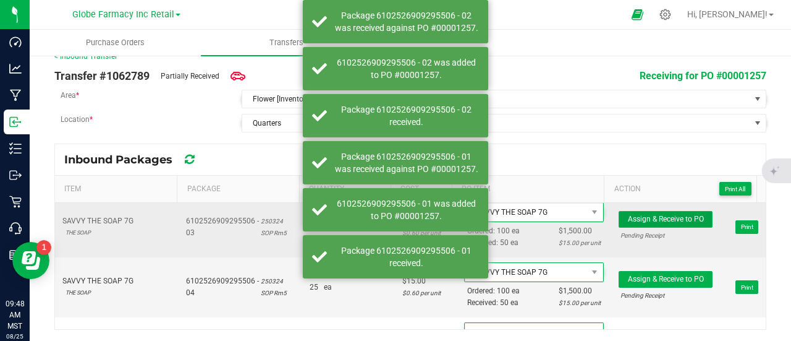
click at [664, 215] on span "Assign & Receive to PO" at bounding box center [666, 219] width 76 height 9
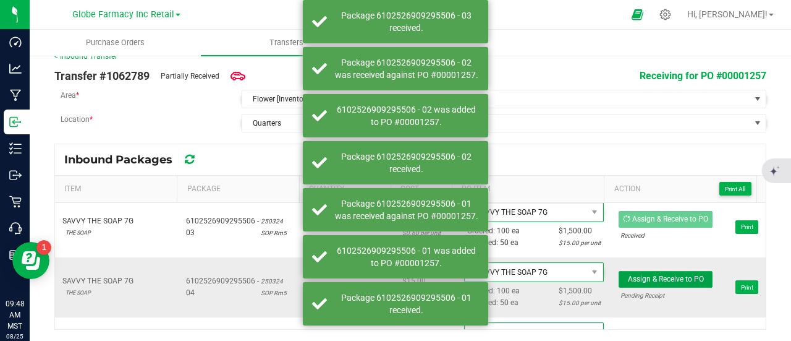
click at [671, 271] on button "Assign & Receive to PO" at bounding box center [666, 279] width 94 height 17
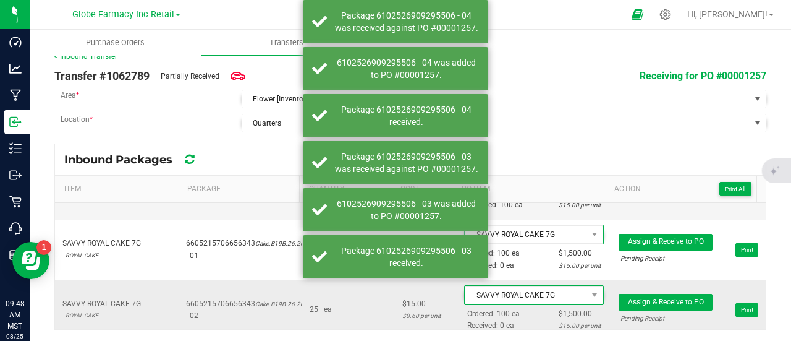
scroll to position [247, 0]
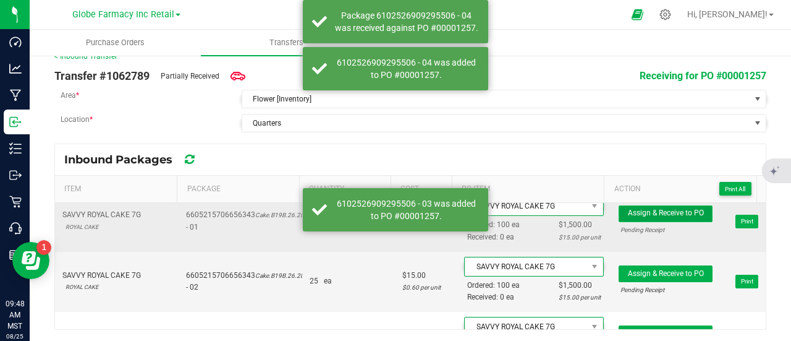
click at [670, 208] on span "Assign & Receive to PO" at bounding box center [666, 212] width 76 height 9
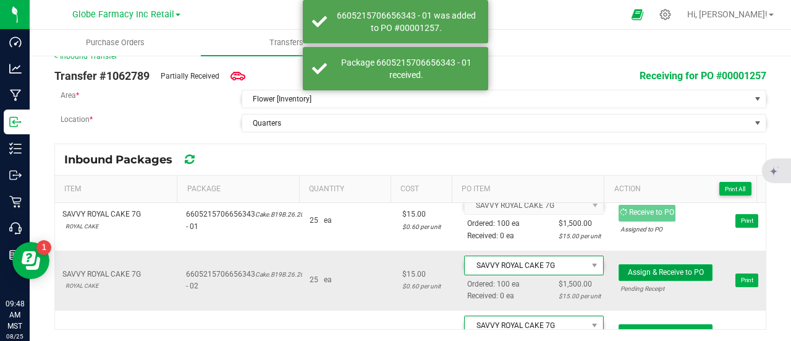
click at [657, 268] on span "Assign & Receive to PO" at bounding box center [666, 272] width 76 height 9
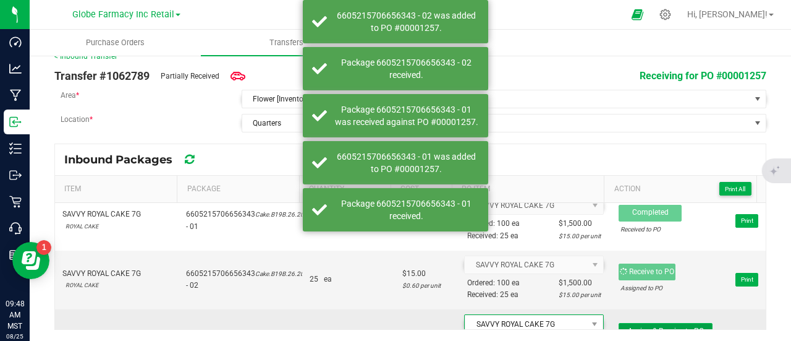
click at [654, 326] on span "Assign & Receive to PO" at bounding box center [666, 330] width 76 height 9
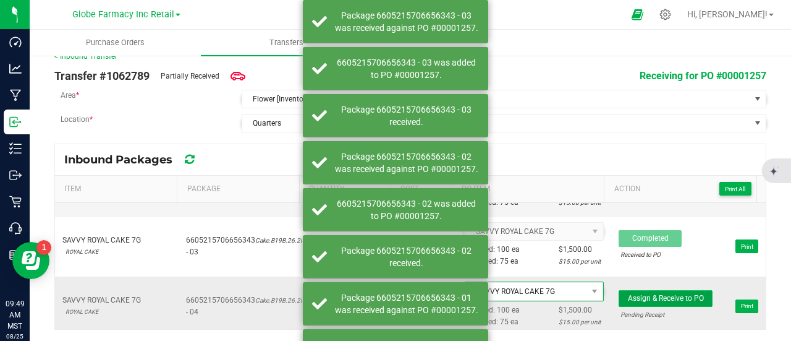
click at [663, 290] on button "Assign & Receive to PO" at bounding box center [666, 298] width 94 height 17
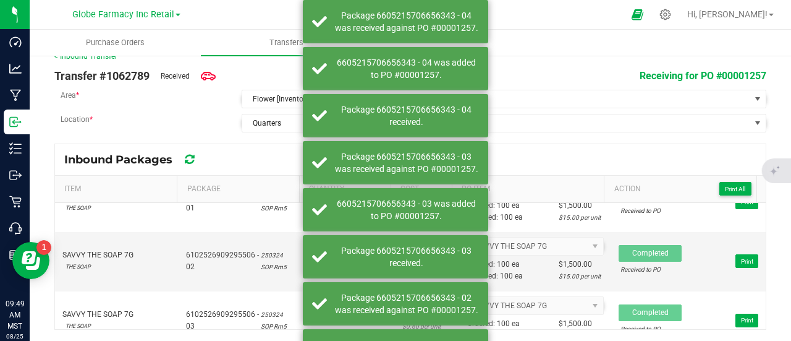
scroll to position [0, 0]
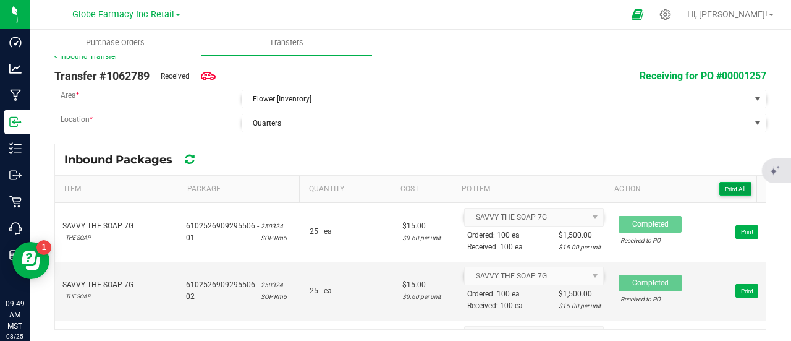
click at [732, 185] on span "Print All" at bounding box center [735, 188] width 20 height 7
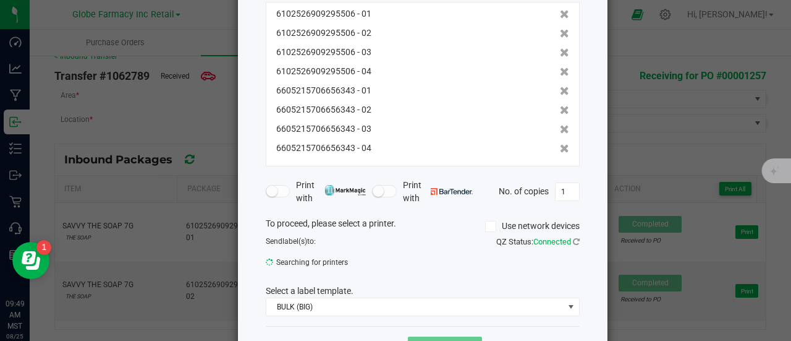
scroll to position [185, 0]
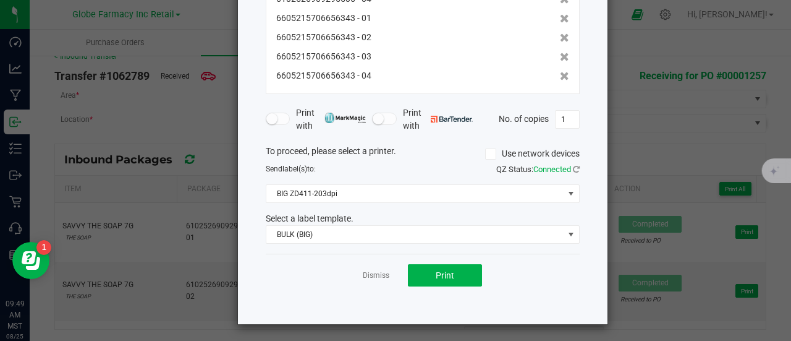
click at [487, 283] on div "Dismiss Print" at bounding box center [423, 274] width 314 height 43
click at [465, 279] on button "Print" at bounding box center [445, 275] width 74 height 22
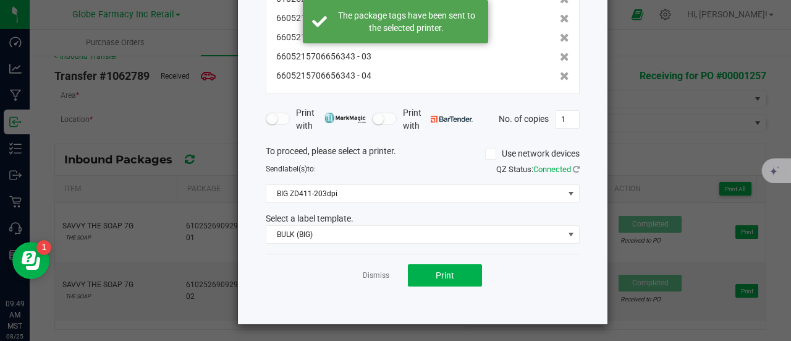
click at [676, 163] on ngb-modal-window "Print package labels You have selected 8 package labels to print : 610252690929…" at bounding box center [400, 170] width 801 height 341
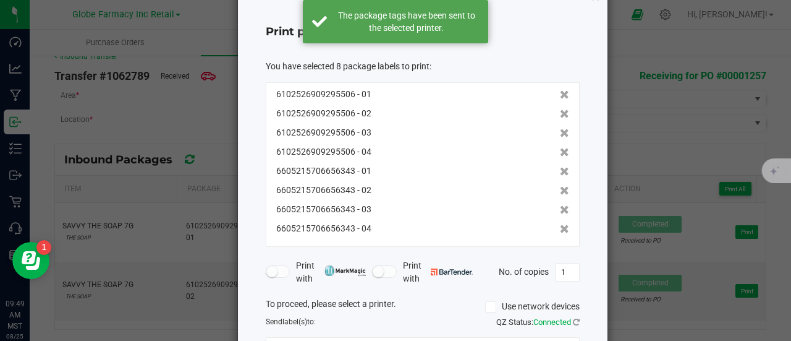
scroll to position [0, 0]
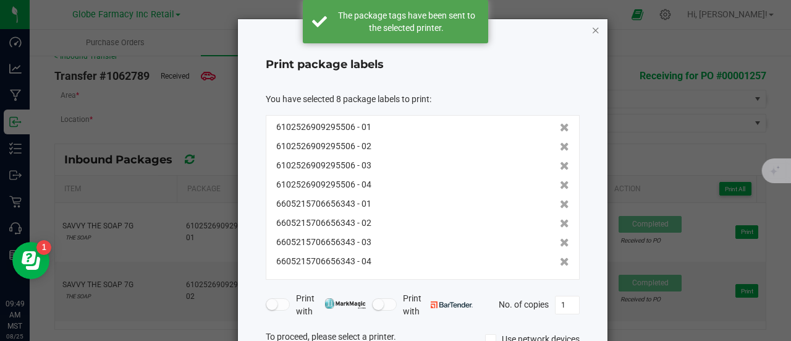
click at [592, 25] on icon "button" at bounding box center [596, 29] width 9 height 15
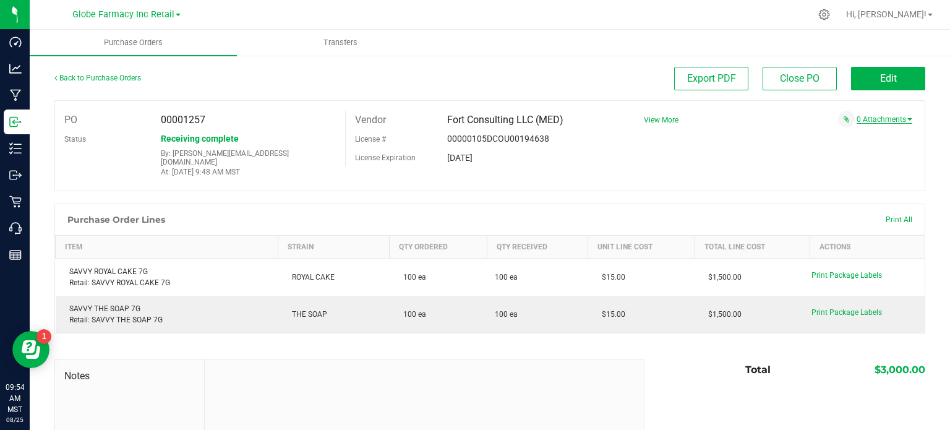
click at [875, 113] on div "0 Attachments" at bounding box center [773, 119] width 278 height 17
click at [875, 122] on link "0 Attachments" at bounding box center [884, 119] width 56 height 9
click at [847, 137] on button "Attach new document" at bounding box center [871, 135] width 81 height 11
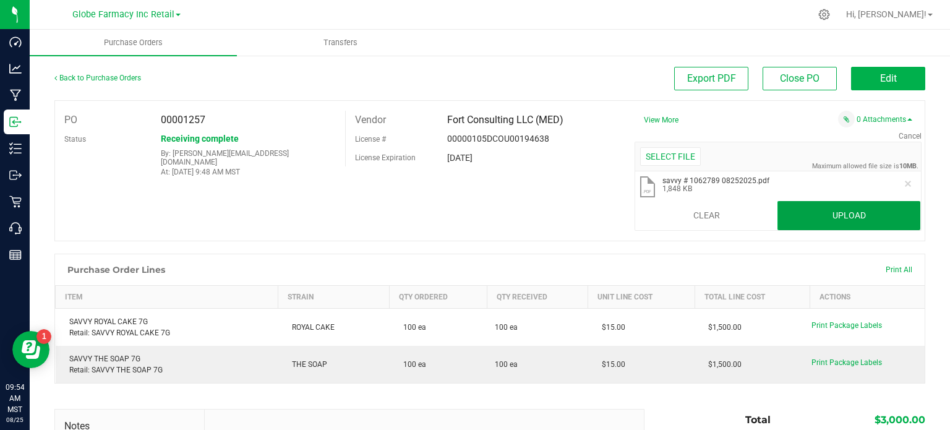
click at [856, 213] on button "Upload" at bounding box center [848, 216] width 143 height 30
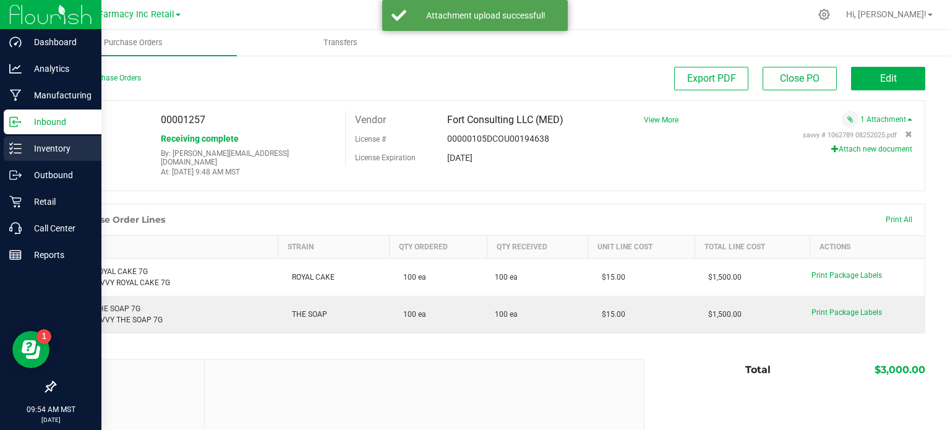
click at [11, 148] on icon at bounding box center [11, 148] width 2 height 2
